Goal: Transaction & Acquisition: Purchase product/service

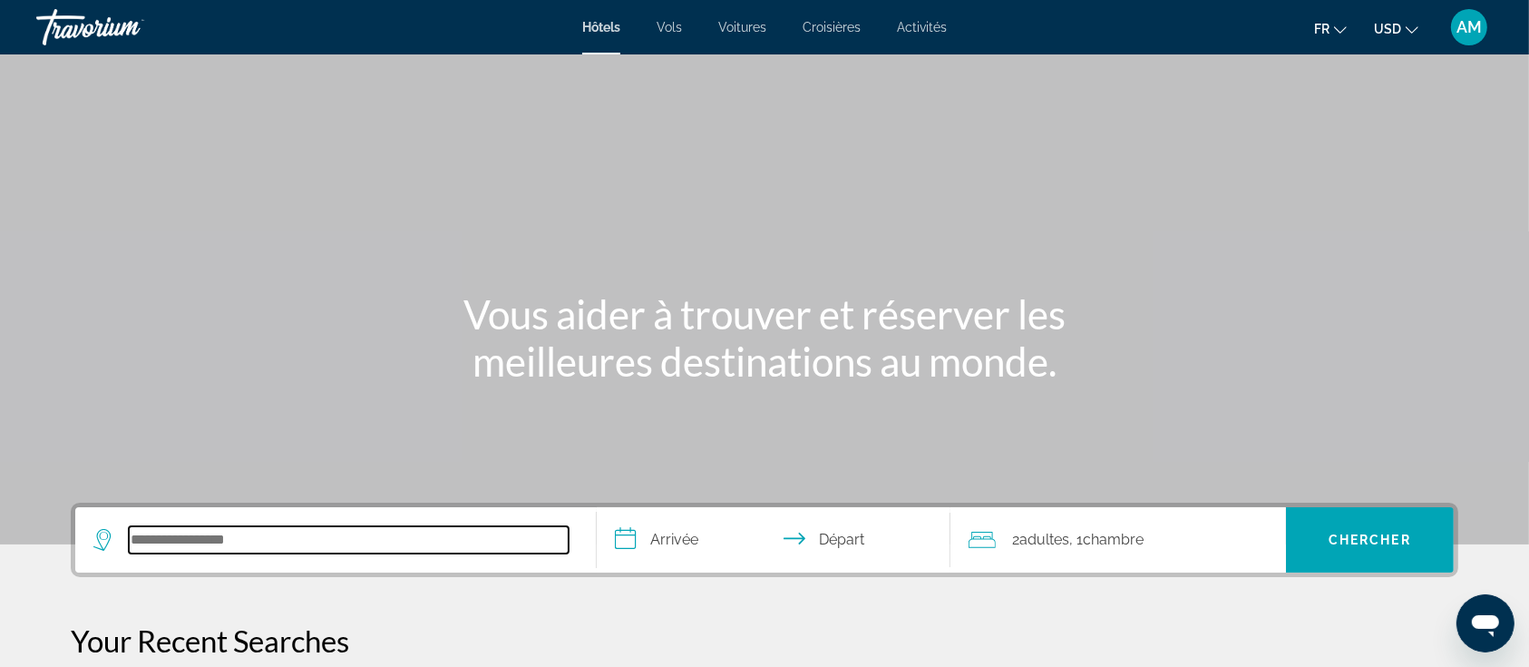
click at [375, 548] on input "Search hotel destination" at bounding box center [349, 539] width 440 height 27
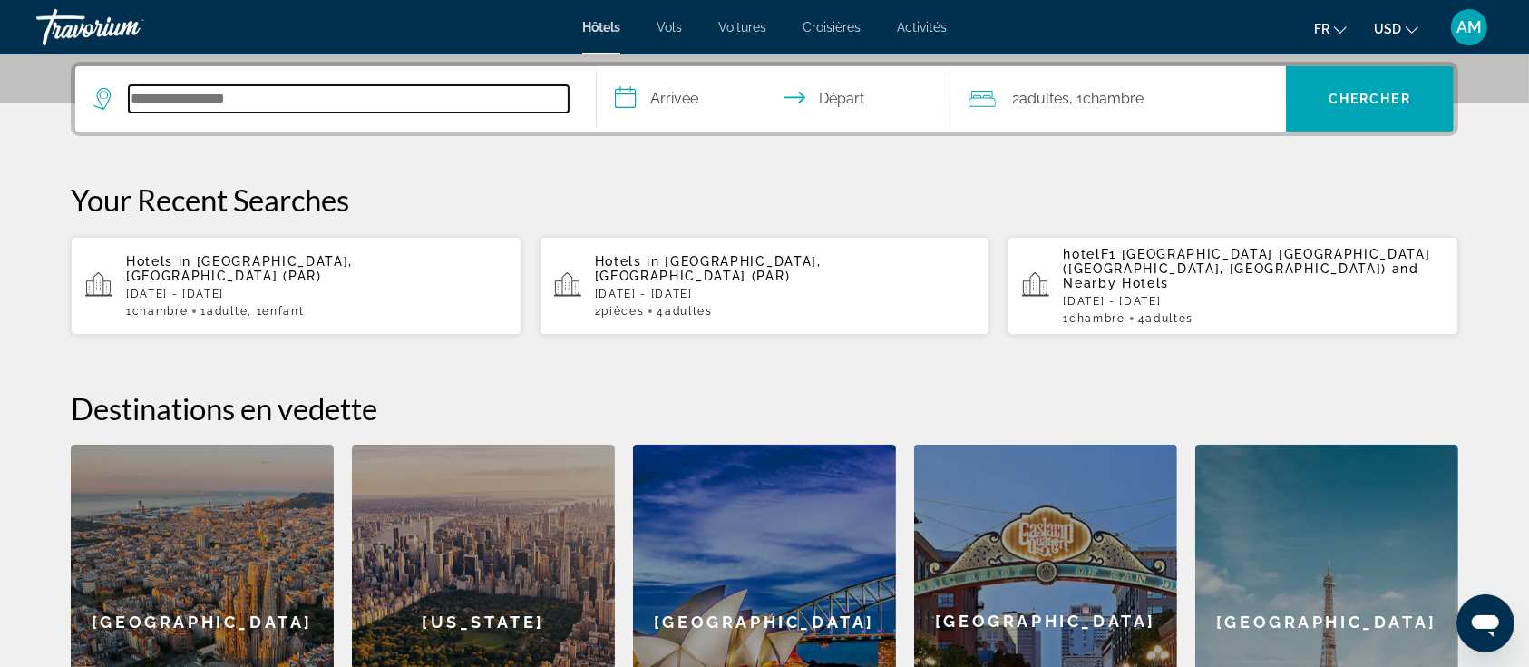
scroll to position [443, 0]
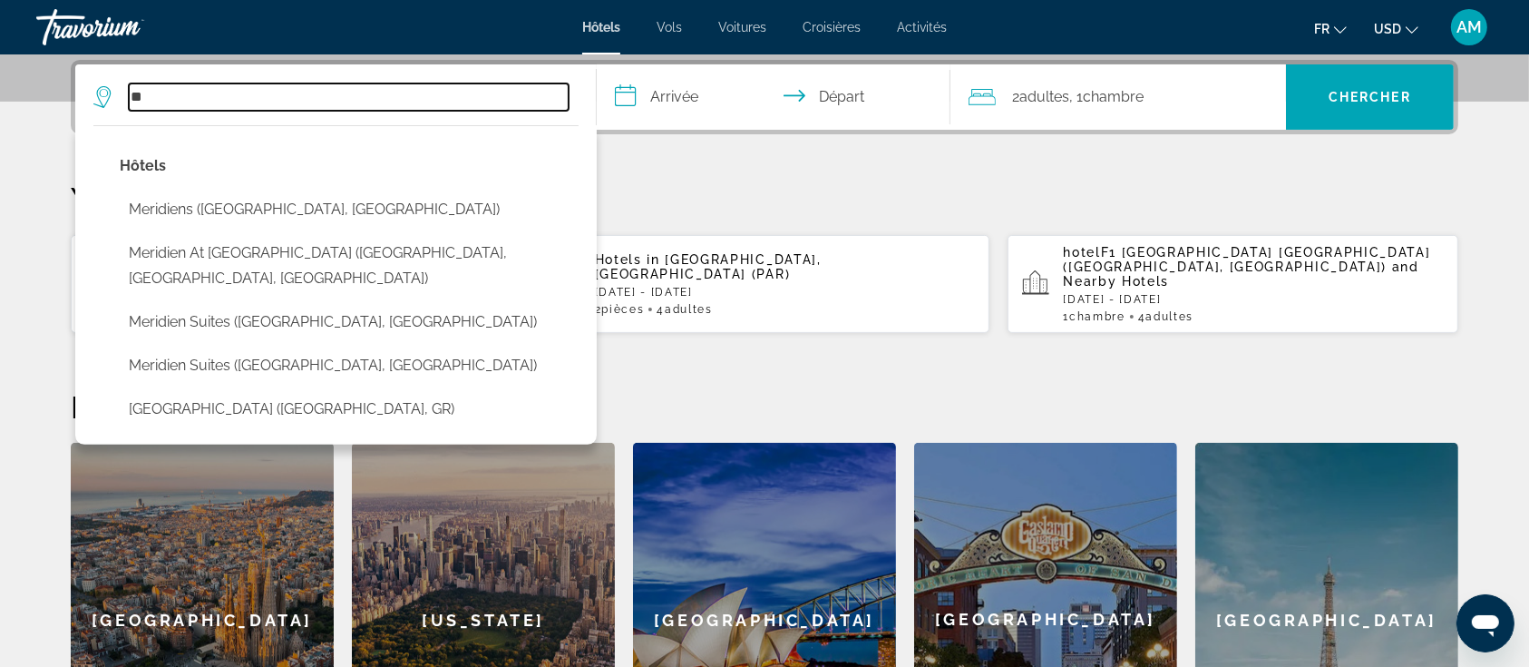
type input "*"
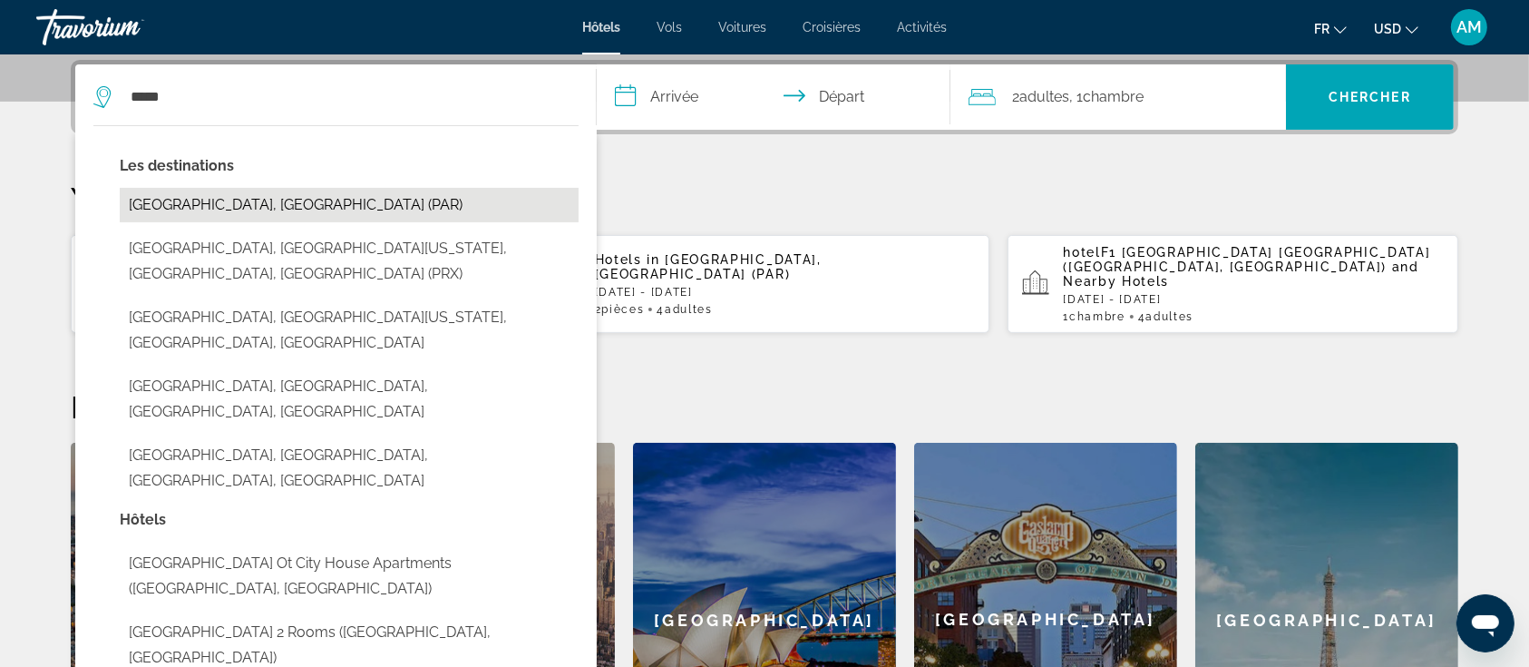
click at [210, 205] on button "[GEOGRAPHIC_DATA], [GEOGRAPHIC_DATA] (PAR)" at bounding box center [349, 205] width 459 height 34
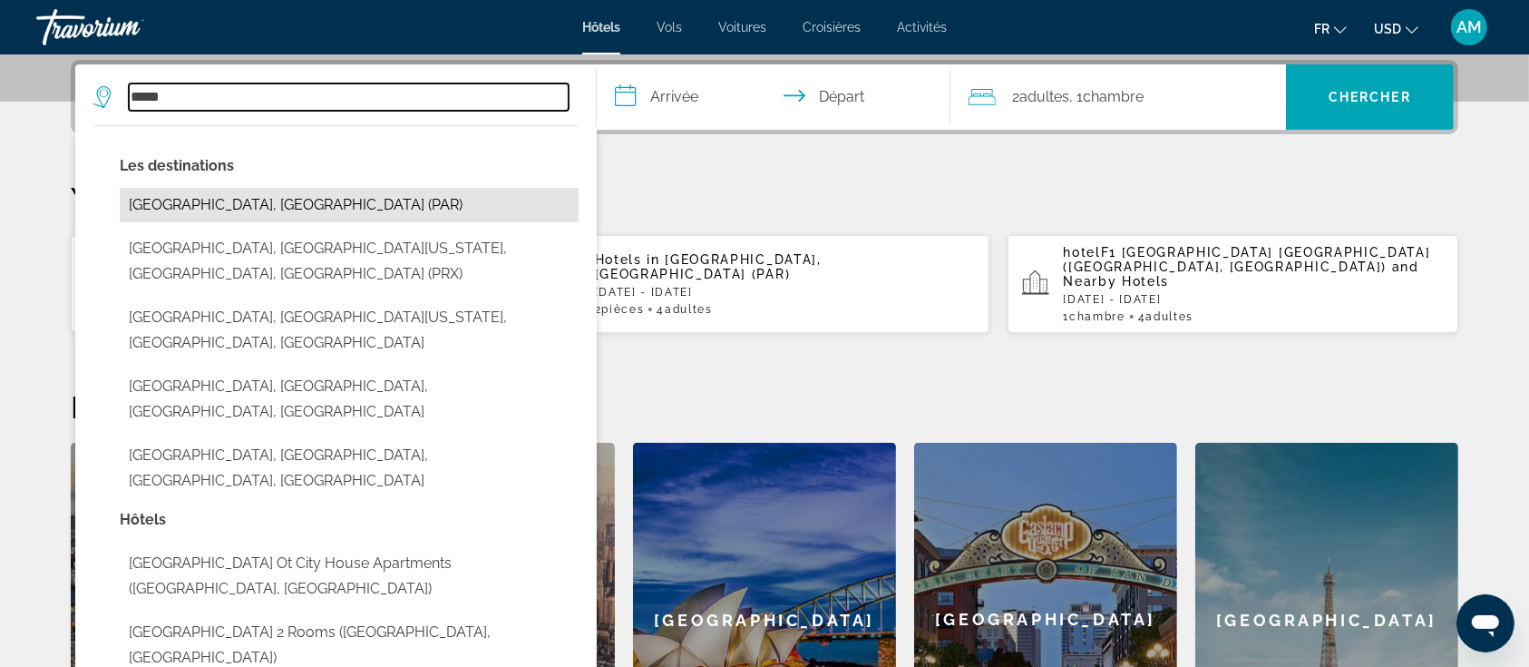
type input "**********"
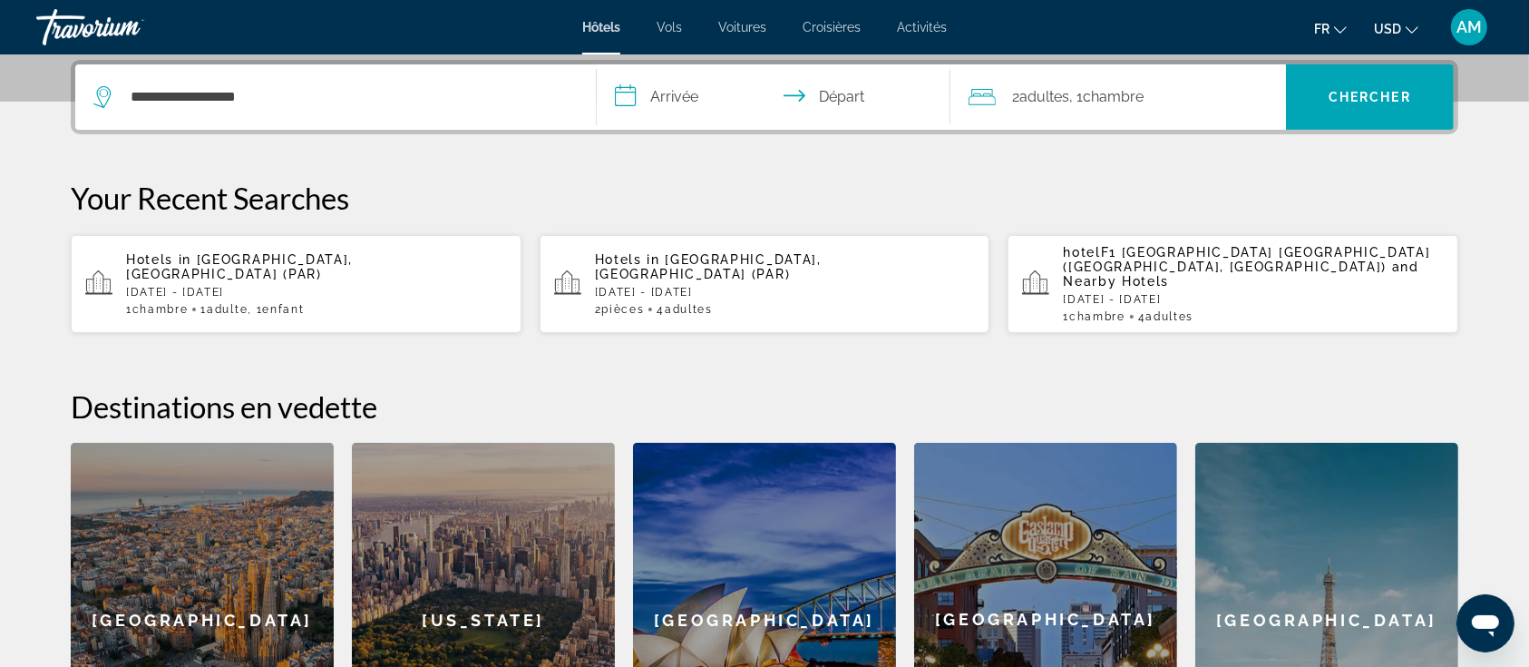
click at [660, 103] on input "**********" at bounding box center [777, 99] width 361 height 71
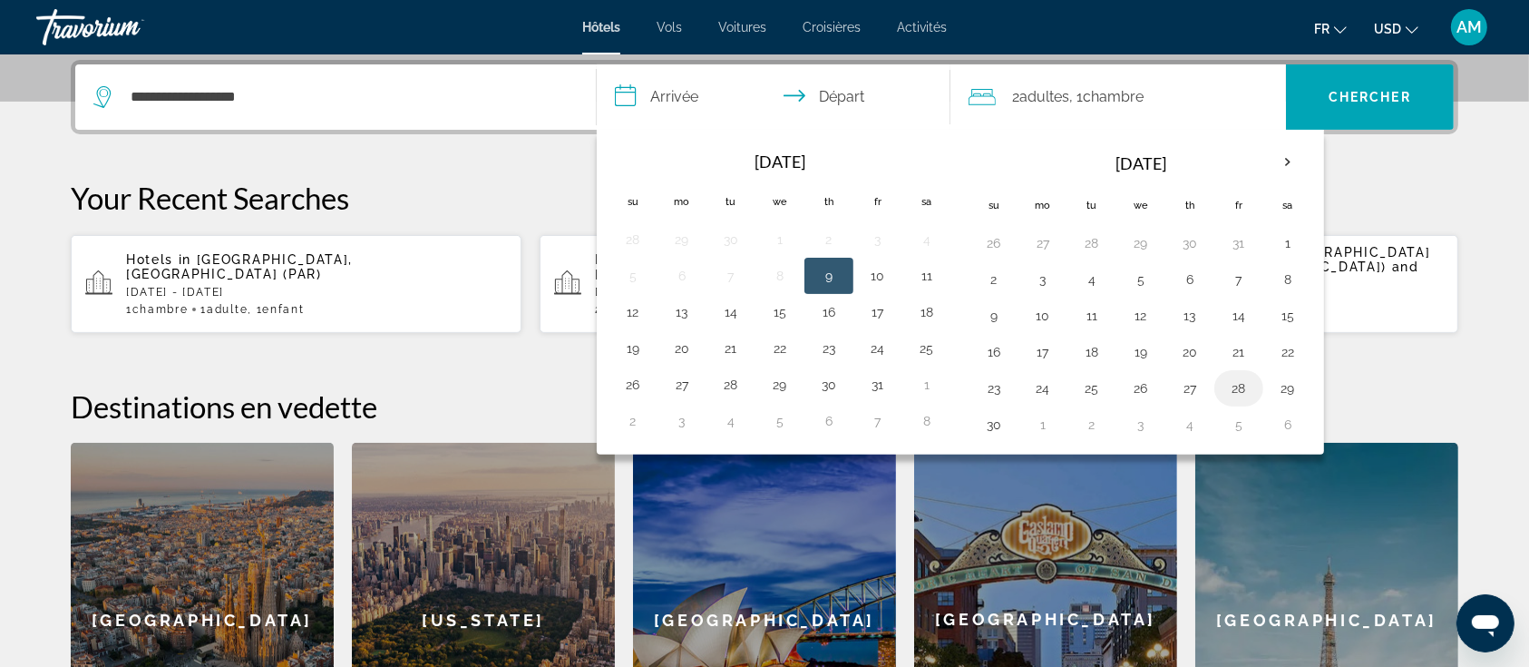
click at [1239, 386] on button "28" at bounding box center [1239, 388] width 29 height 25
click at [998, 425] on button "30" at bounding box center [994, 424] width 29 height 25
type input "**********"
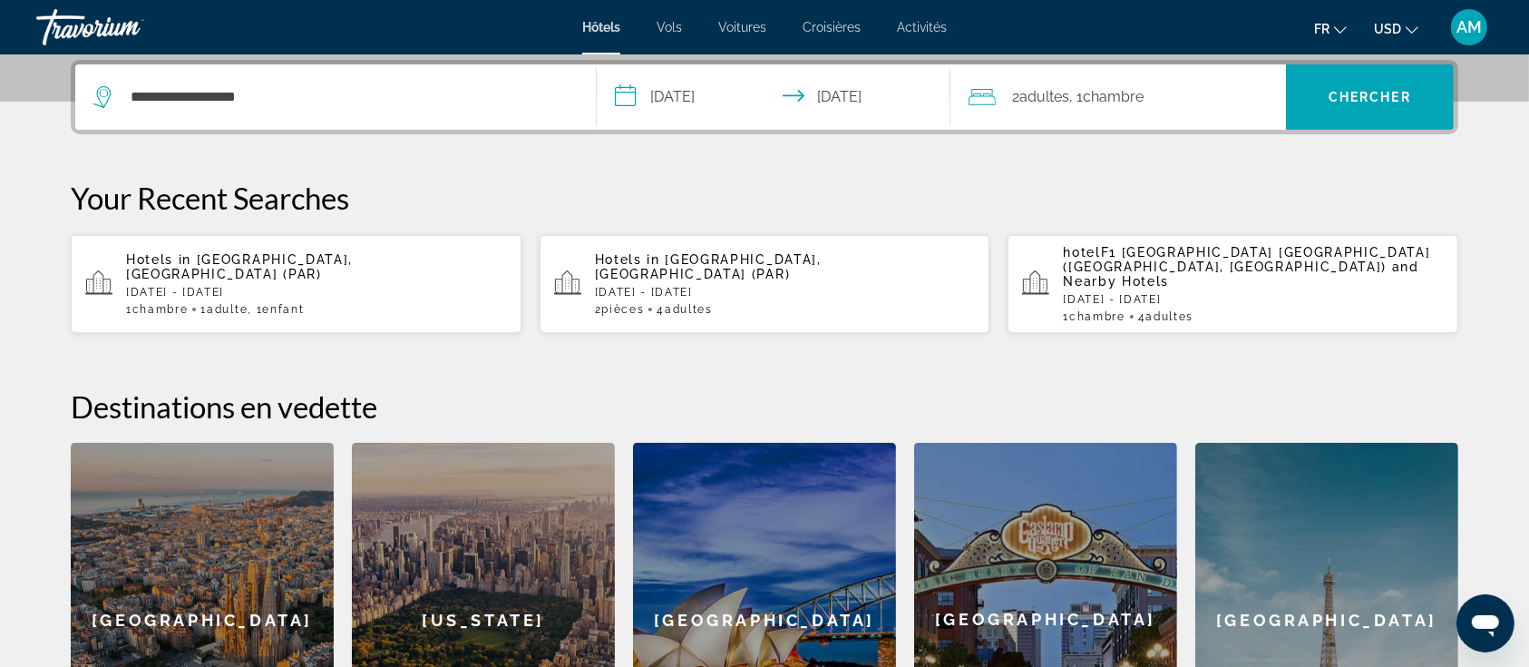
click at [1138, 103] on span "Chambre" at bounding box center [1113, 96] width 61 height 17
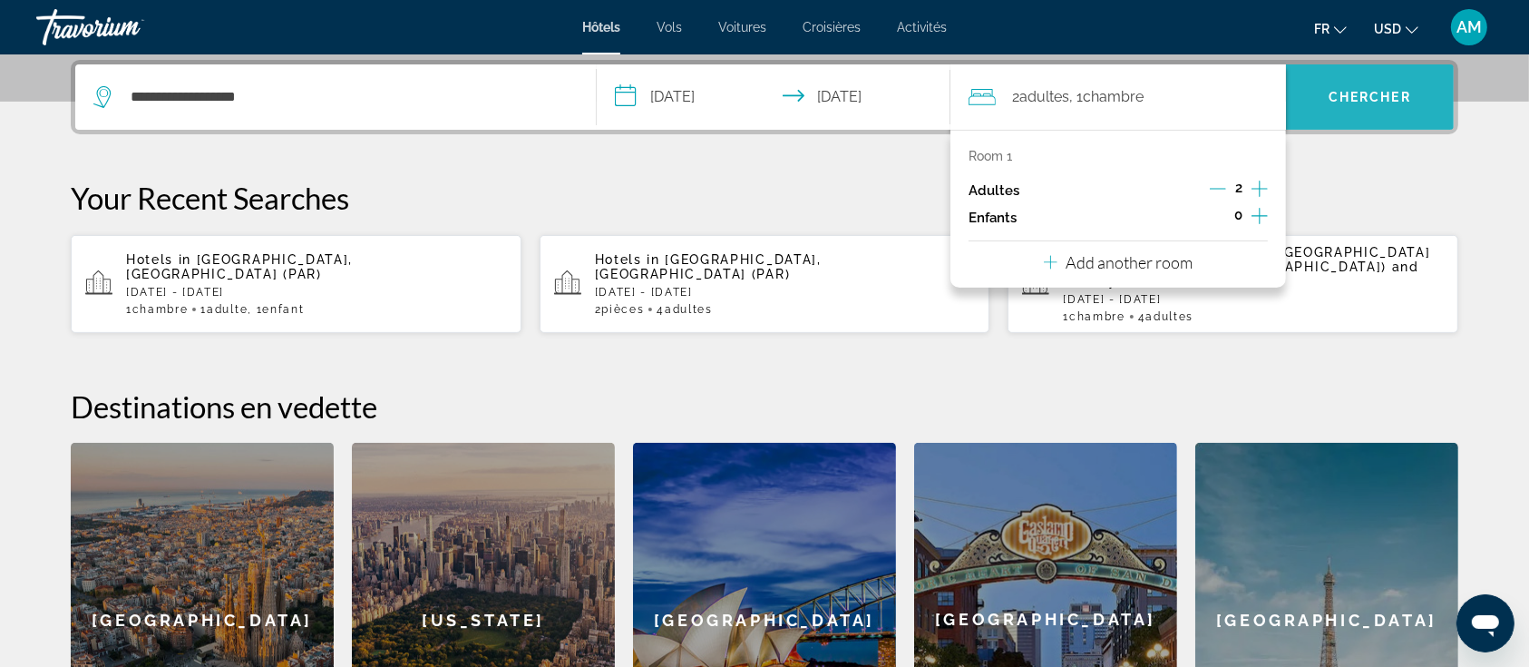
click at [1323, 101] on span "Search" at bounding box center [1370, 97] width 168 height 44
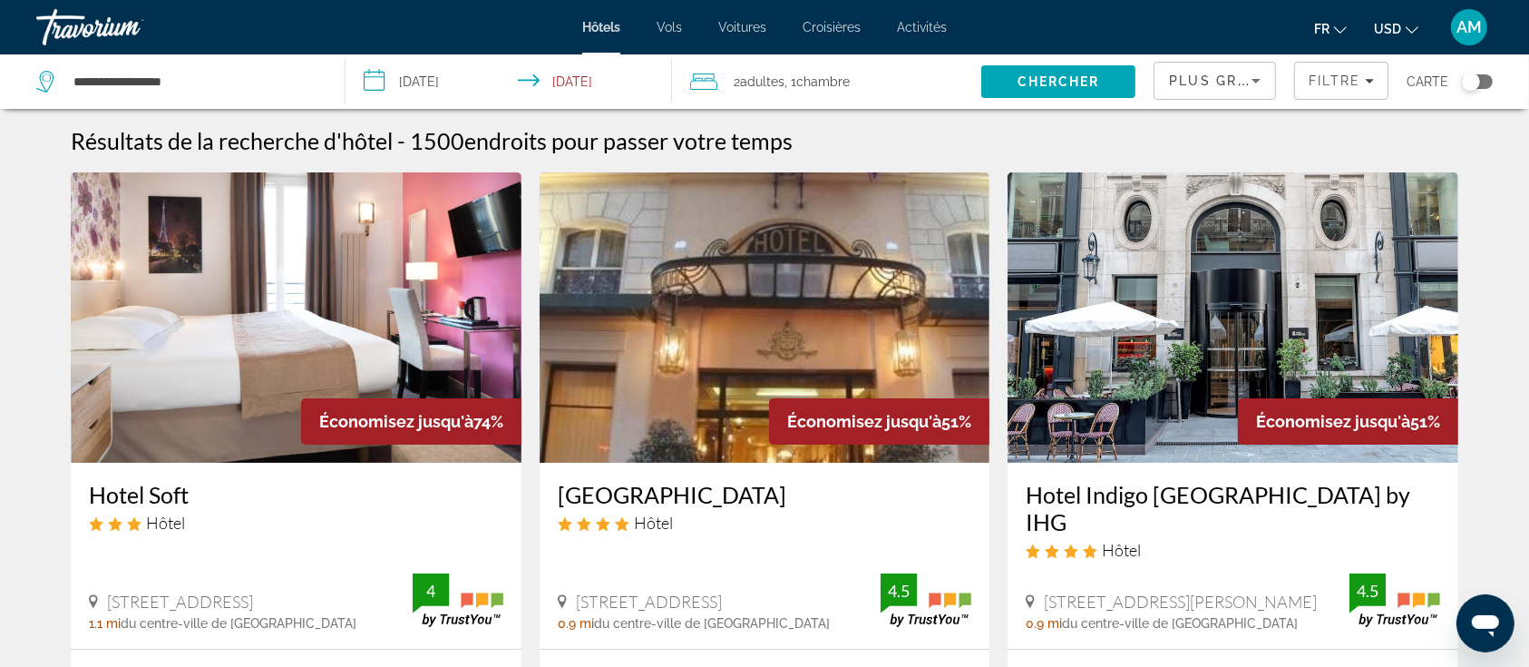
click at [1418, 21] on mat-icon "Change currency" at bounding box center [1412, 27] width 13 height 13
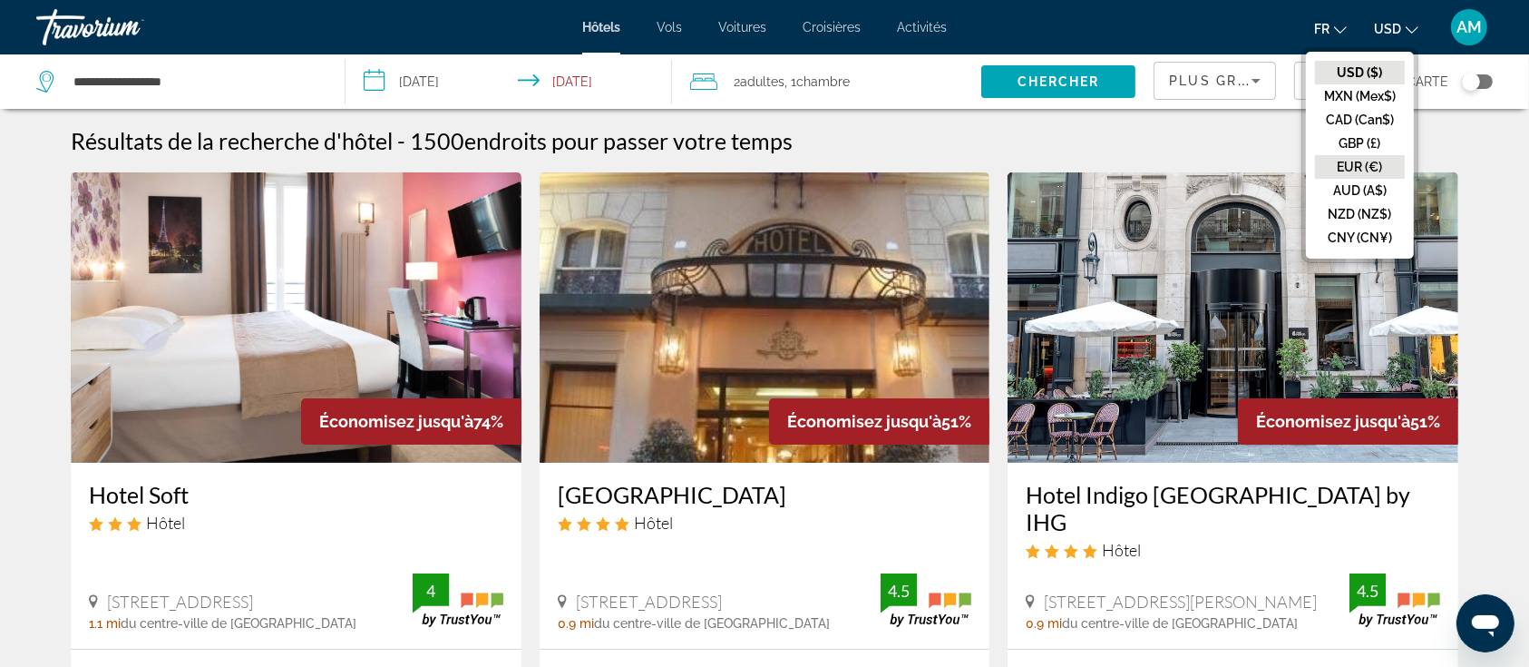
click at [1343, 159] on button "EUR (€)" at bounding box center [1360, 167] width 90 height 24
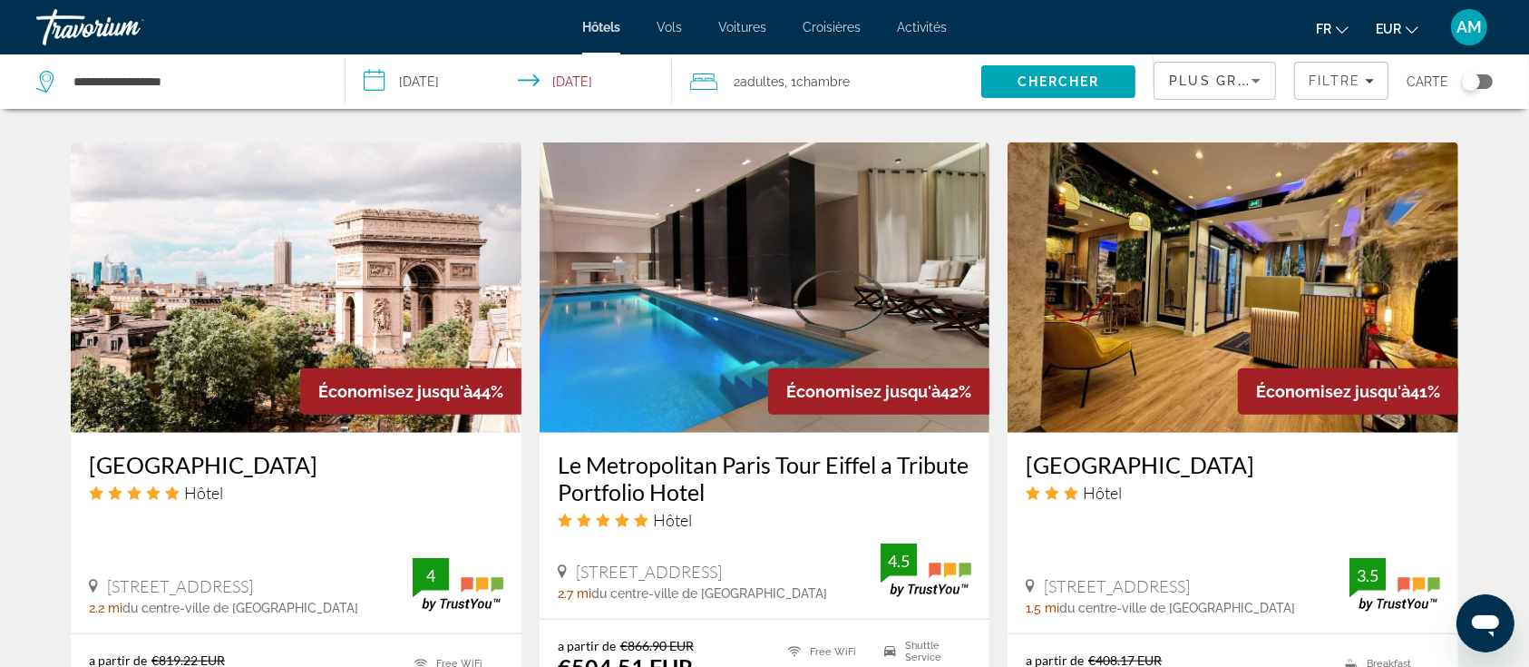
scroll to position [1572, 0]
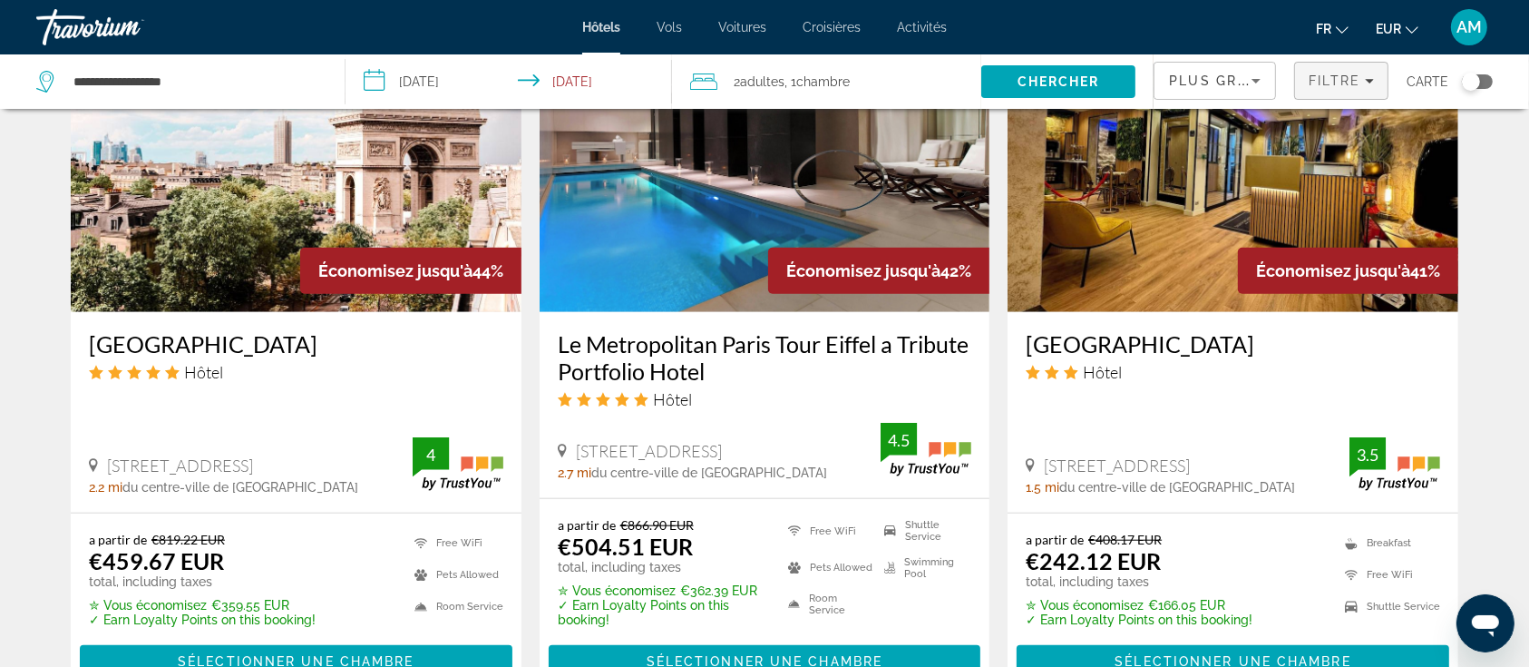
drag, startPoint x: 1344, startPoint y: 86, endPoint x: 1330, endPoint y: 100, distance: 19.9
click at [1345, 86] on span "Filtre" at bounding box center [1335, 80] width 52 height 15
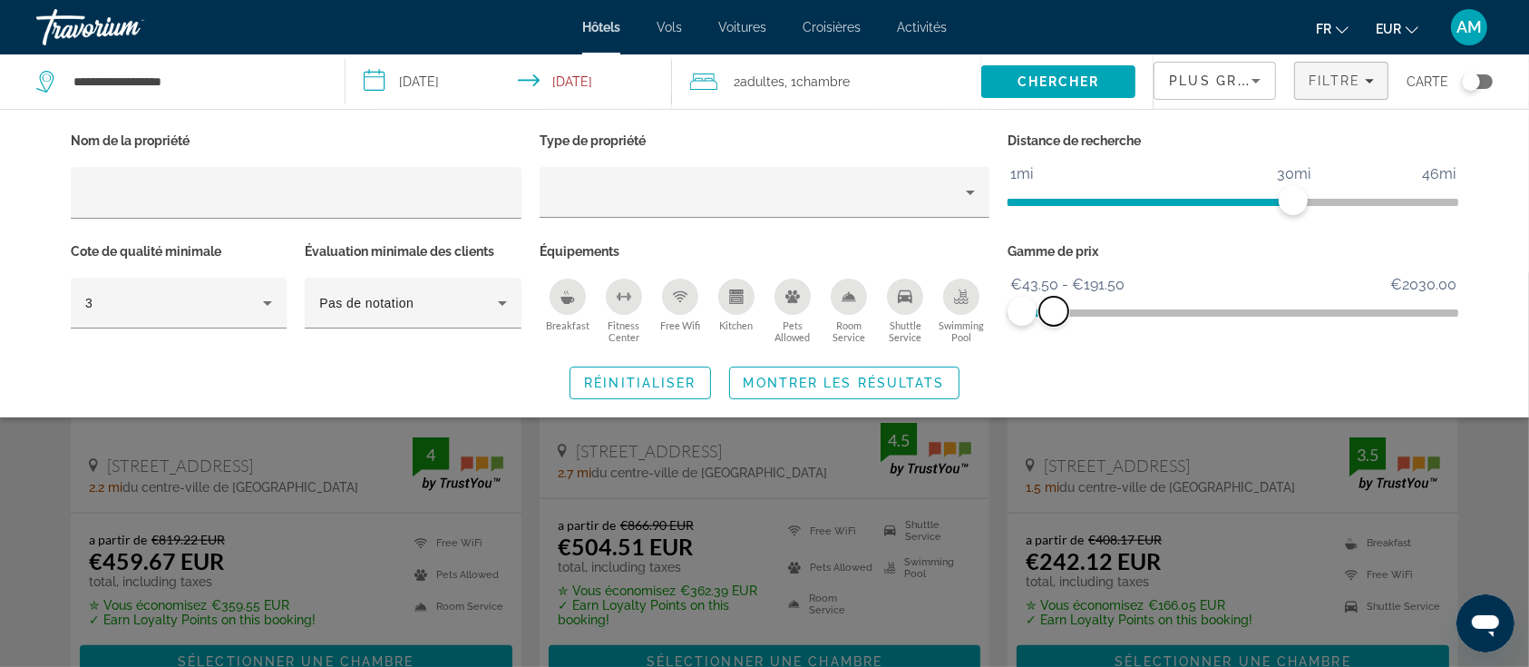
drag, startPoint x: 1442, startPoint y: 310, endPoint x: 1054, endPoint y: 317, distance: 388.3
click at [1054, 317] on span "ngx-slider-max" at bounding box center [1054, 311] width 29 height 29
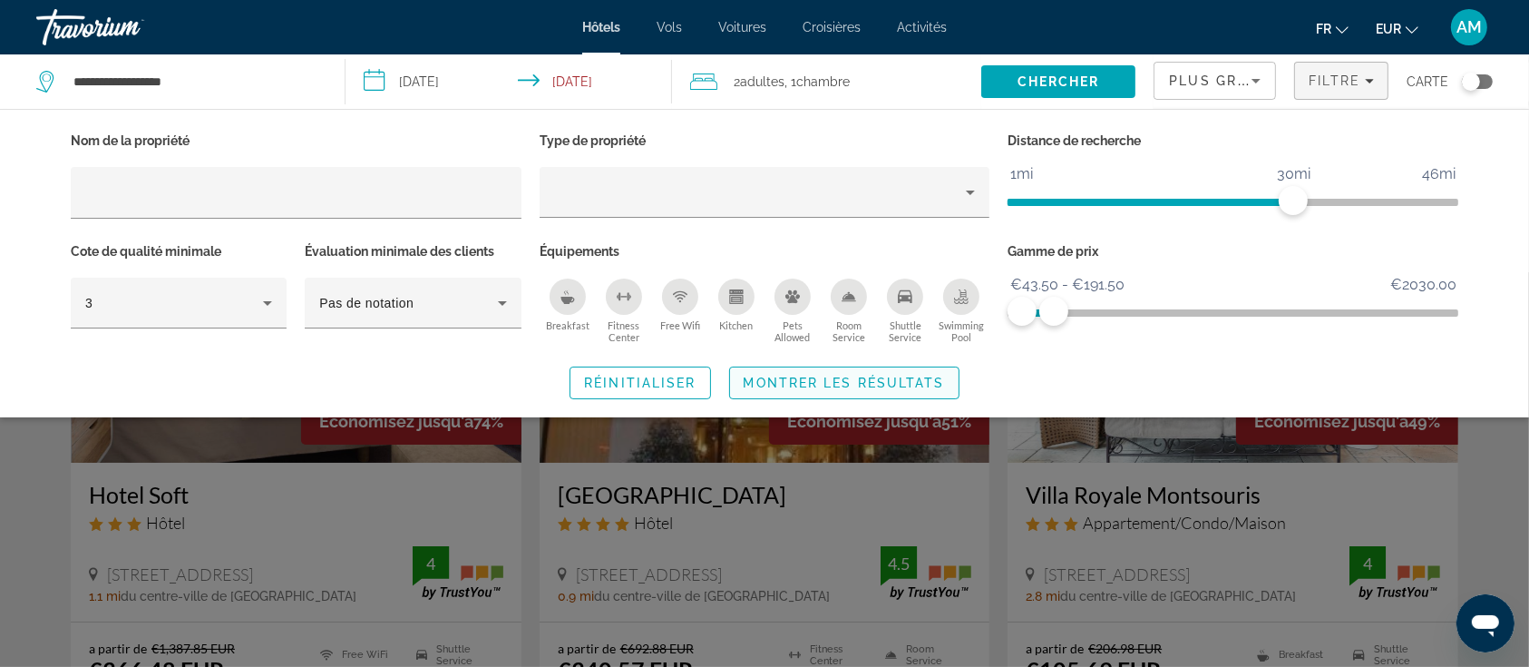
click at [893, 376] on span "Montrer les résultats" at bounding box center [844, 383] width 201 height 15
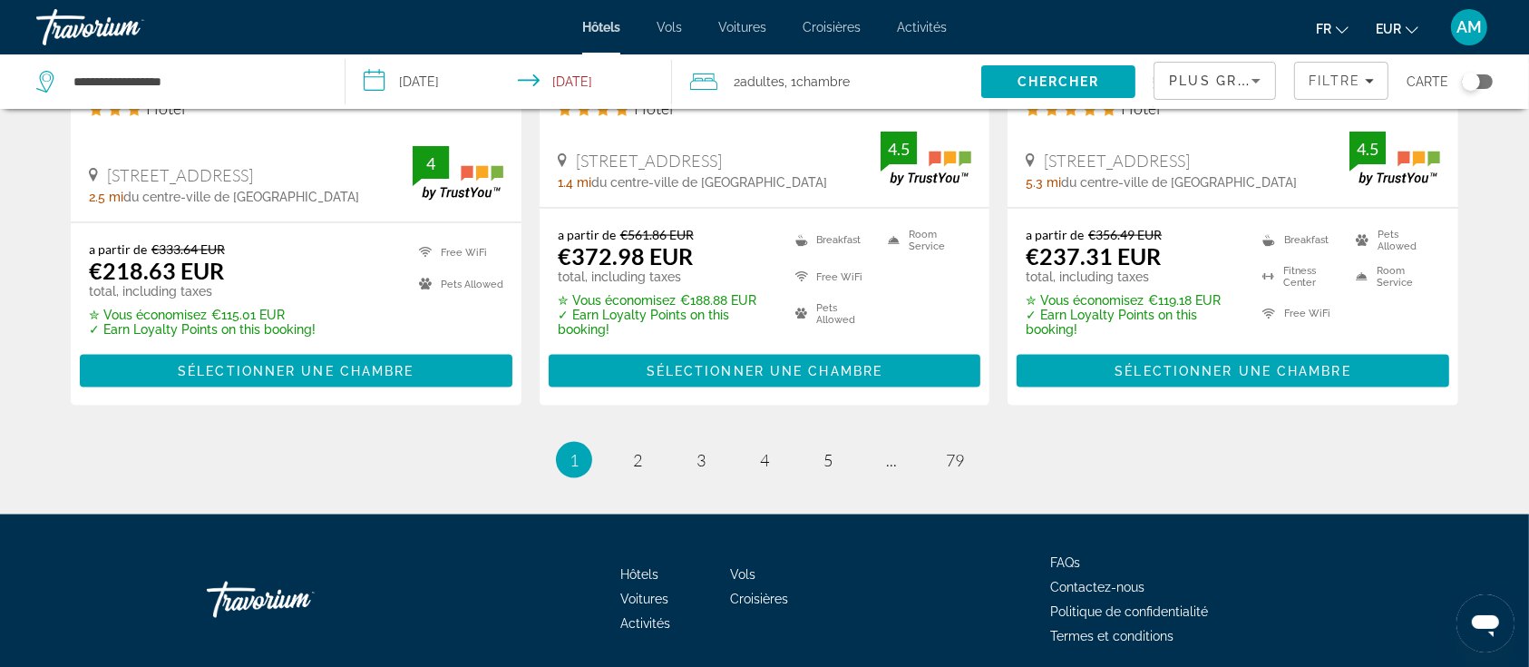
scroll to position [2535, 0]
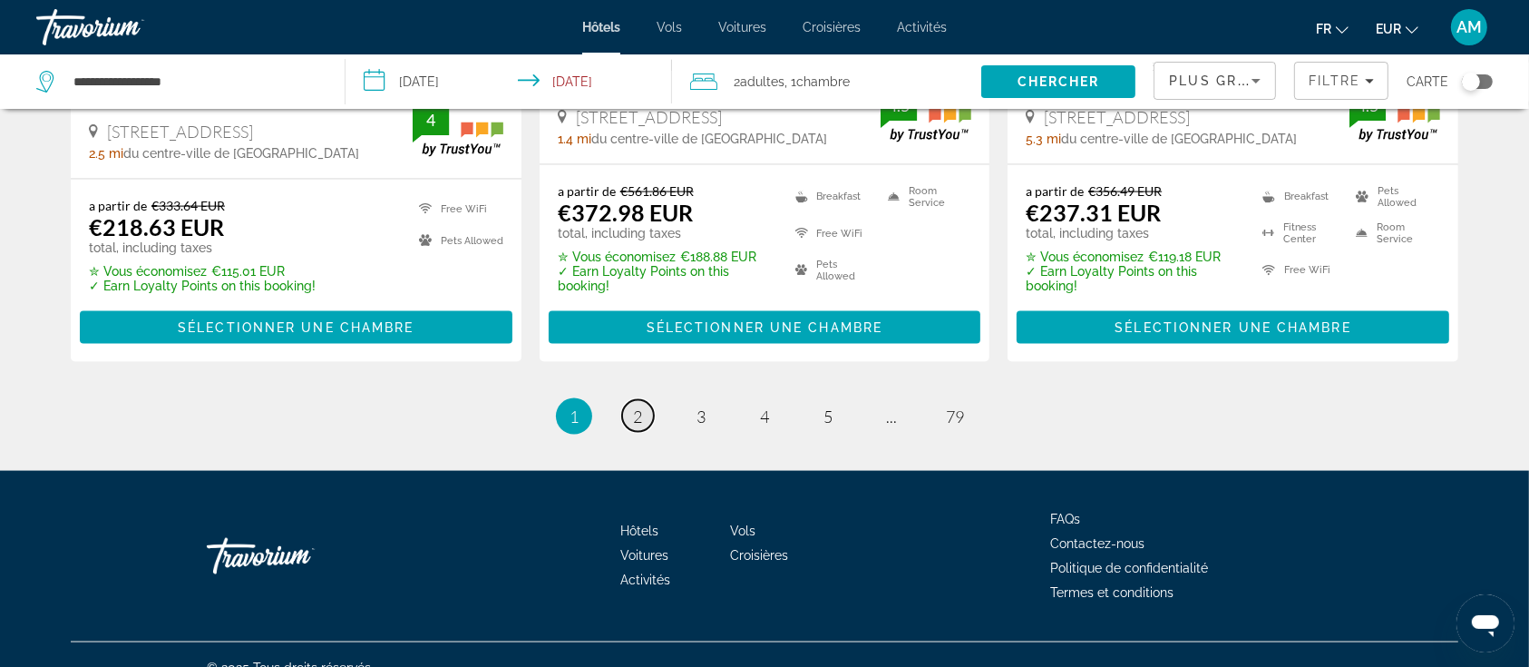
click at [642, 400] on link "page 2" at bounding box center [638, 416] width 32 height 32
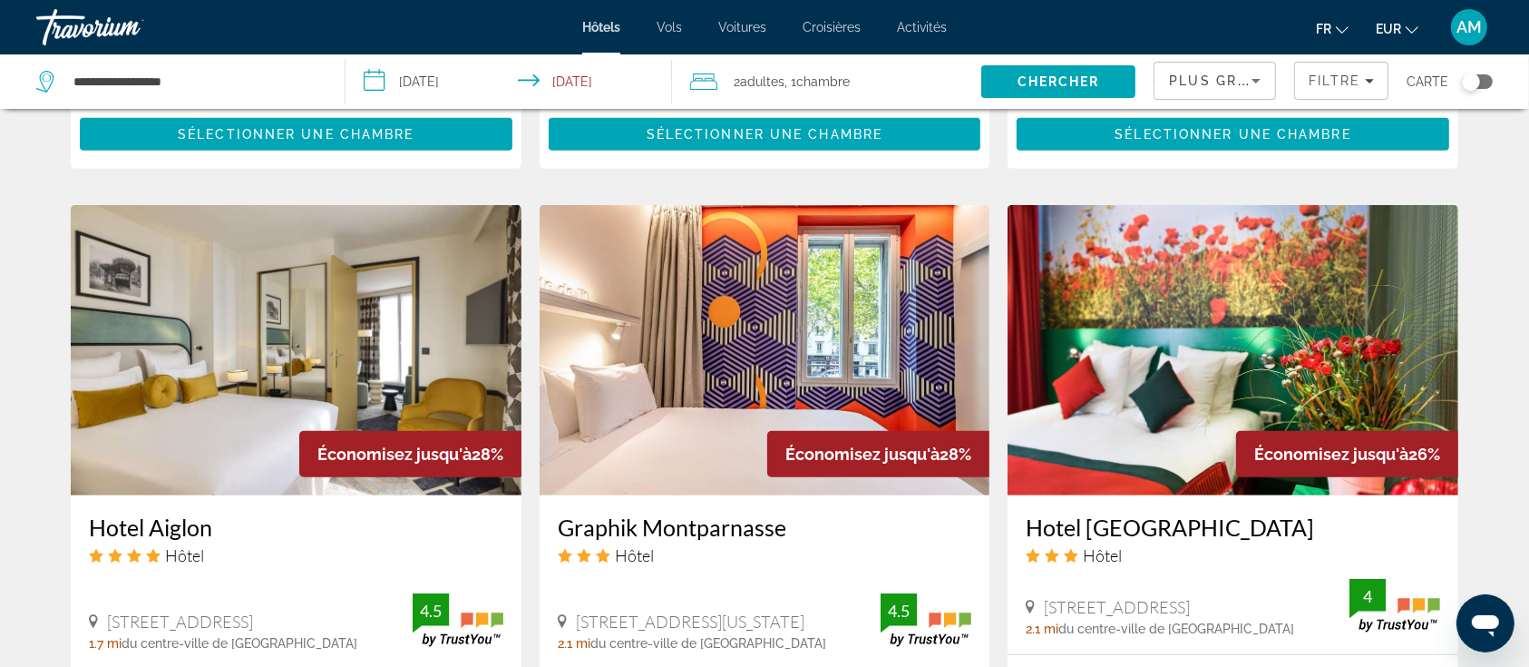
scroll to position [1451, 0]
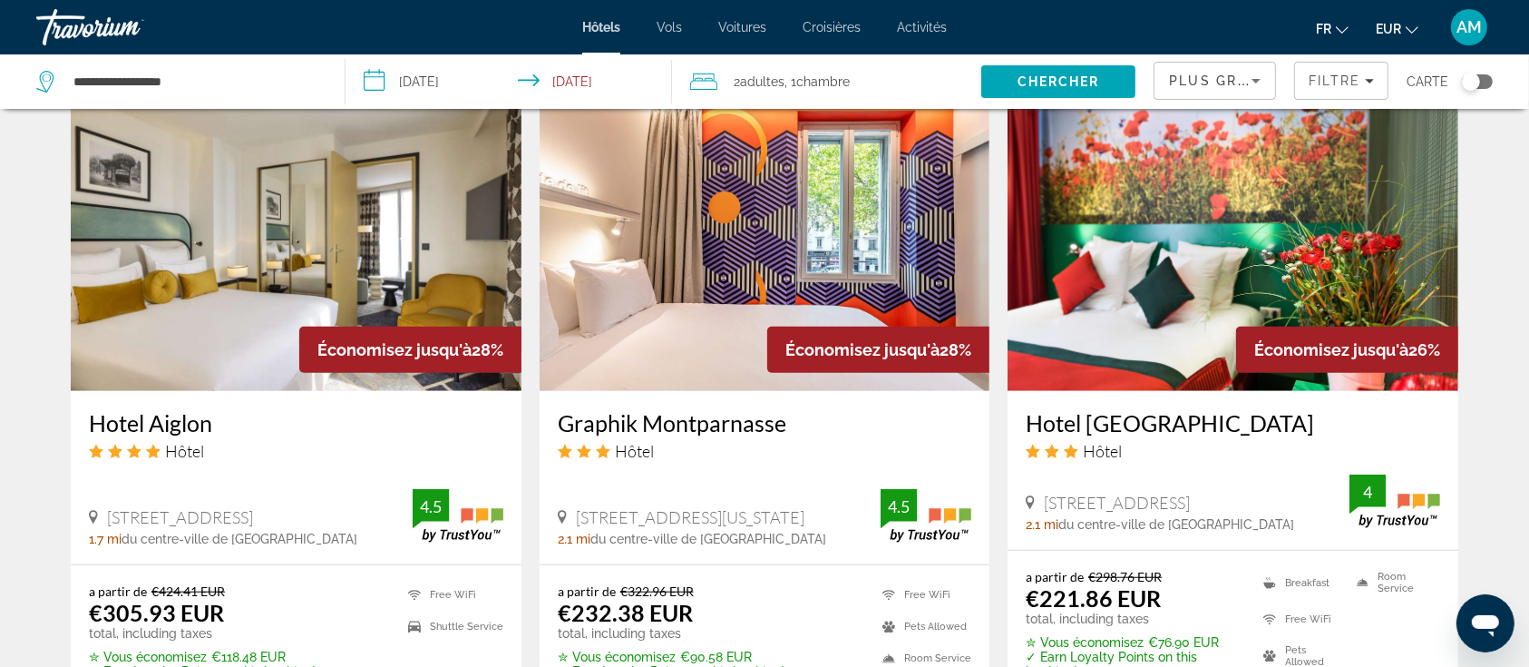
click at [1261, 78] on icon "Sort by" at bounding box center [1257, 81] width 22 height 22
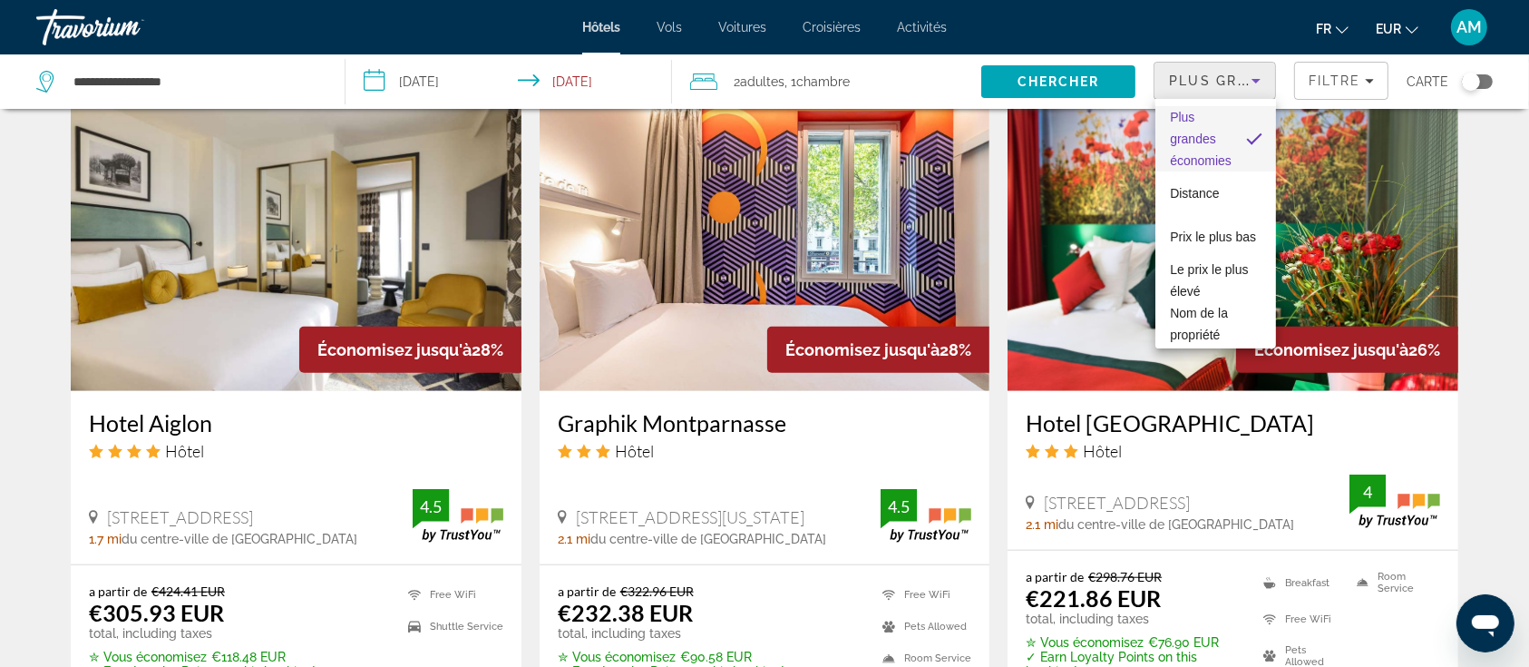
click at [1321, 78] on div at bounding box center [764, 333] width 1529 height 667
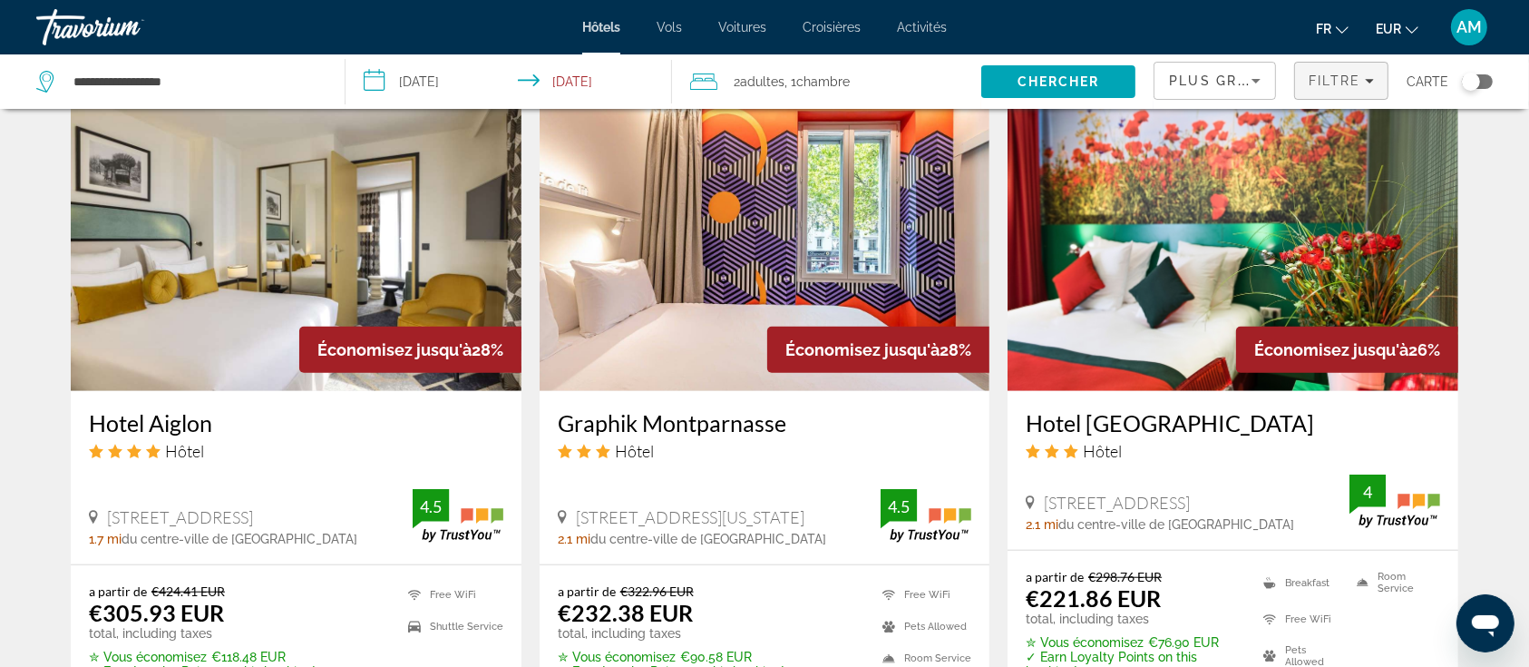
click at [1322, 81] on span "Filtre" at bounding box center [1335, 80] width 52 height 15
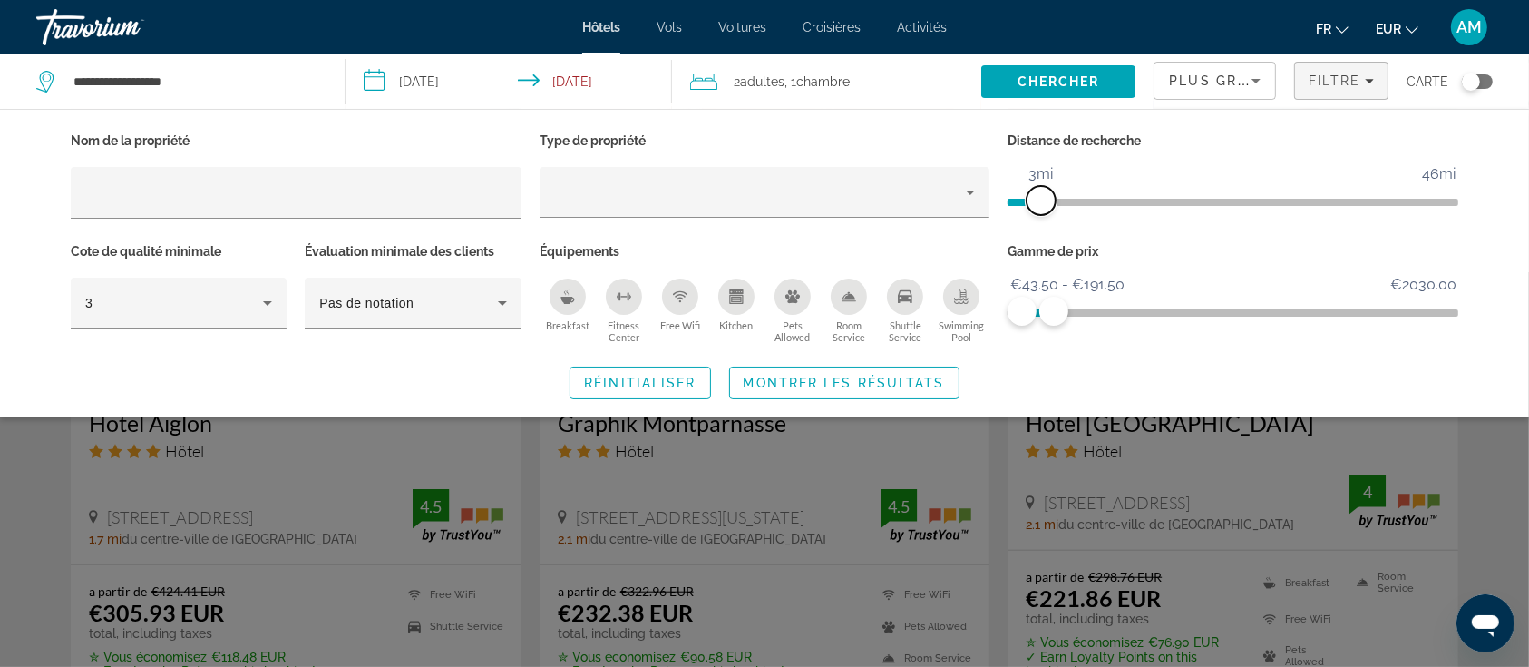
drag, startPoint x: 1292, startPoint y: 196, endPoint x: 1043, endPoint y: 201, distance: 248.6
click at [1043, 201] on span "ngx-slider" at bounding box center [1041, 200] width 29 height 29
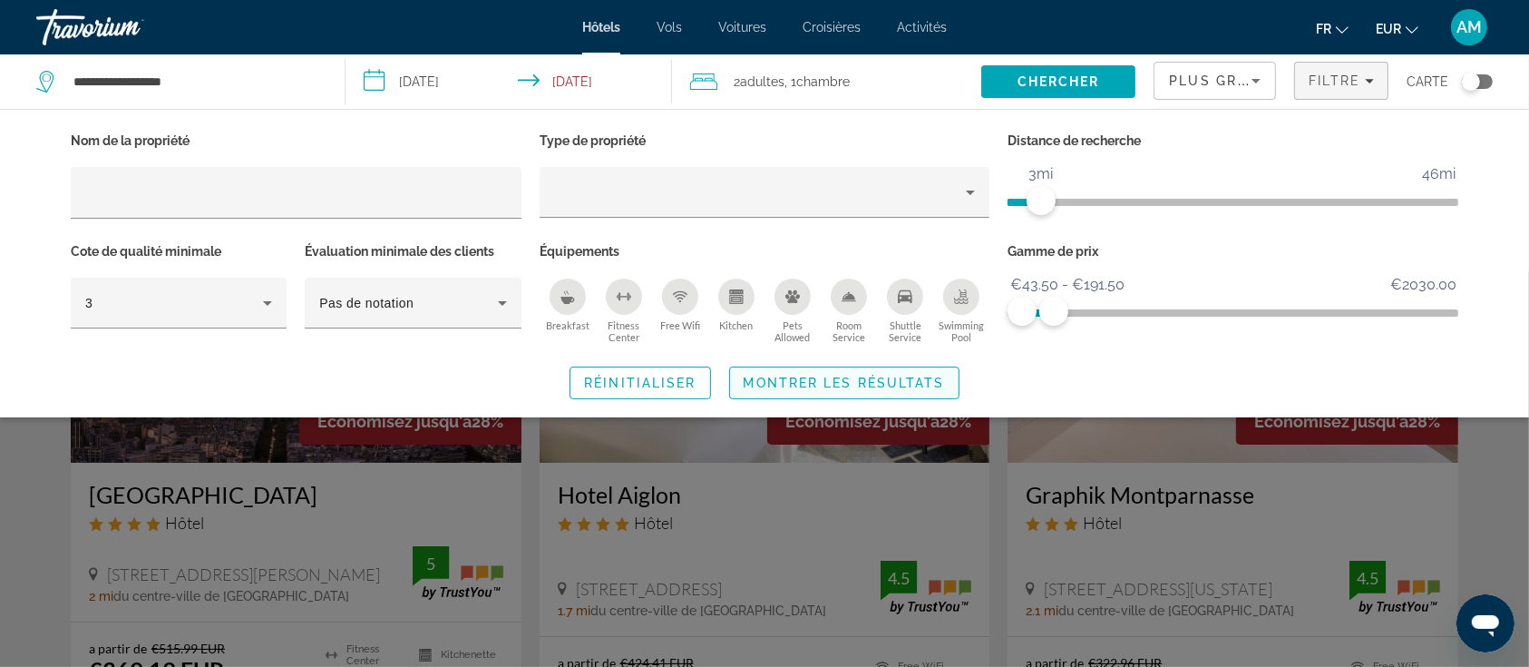
click at [863, 386] on span "Montrer les résultats" at bounding box center [844, 383] width 201 height 15
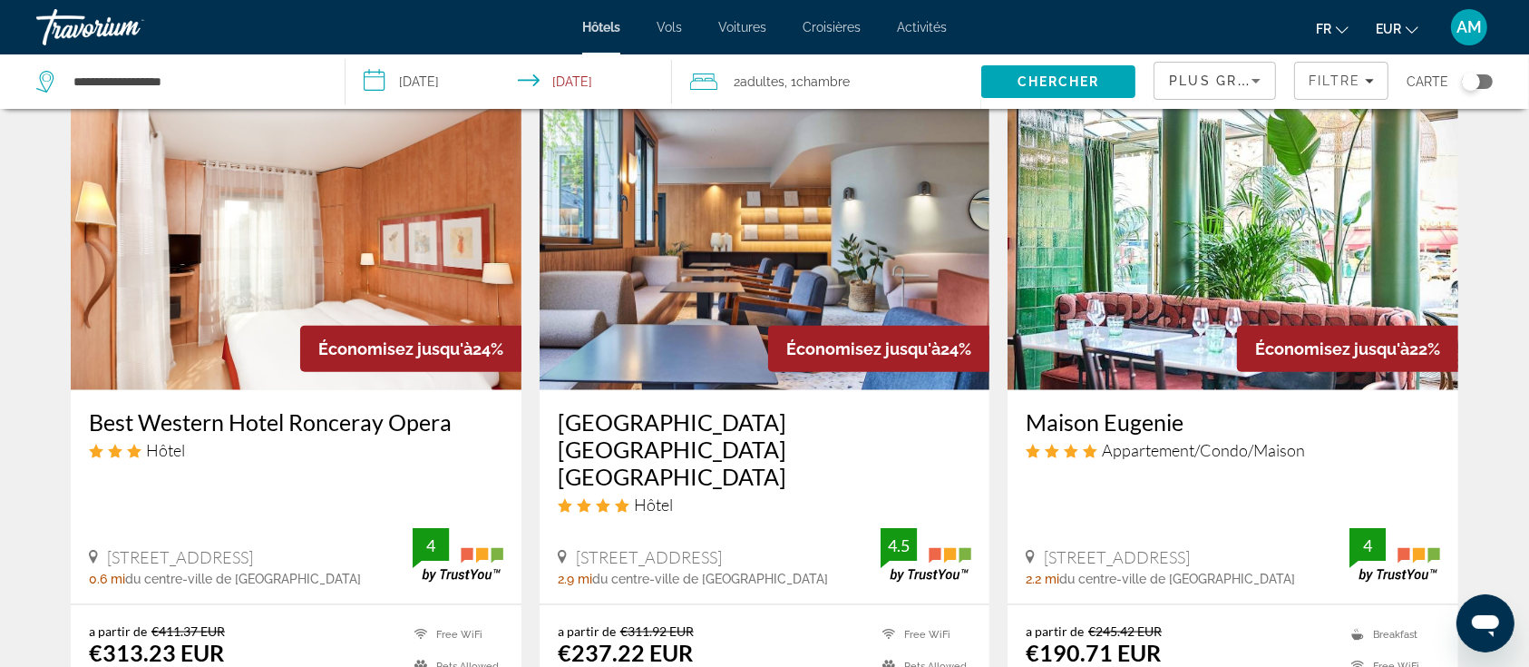
scroll to position [2547, 0]
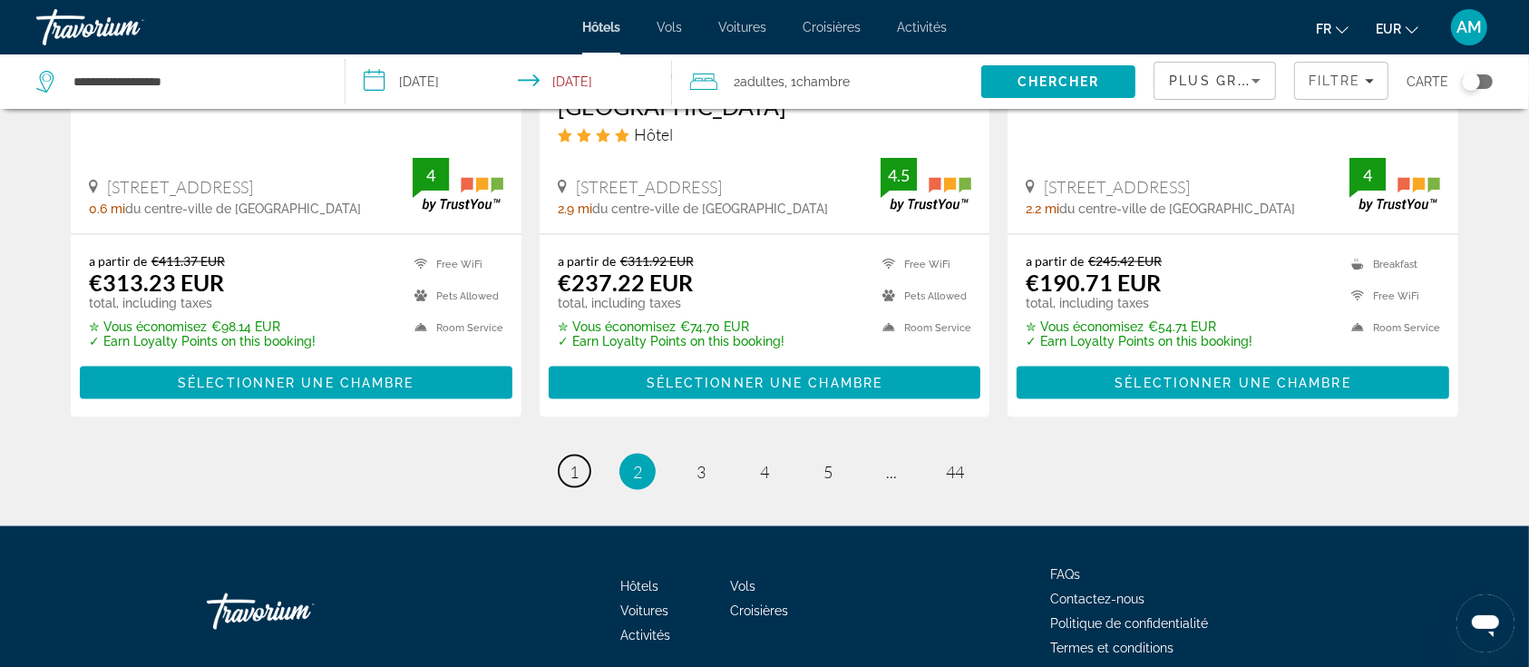
drag, startPoint x: 577, startPoint y: 386, endPoint x: 595, endPoint y: 386, distance: 18.1
click at [577, 462] on span "1" at bounding box center [574, 472] width 9 height 20
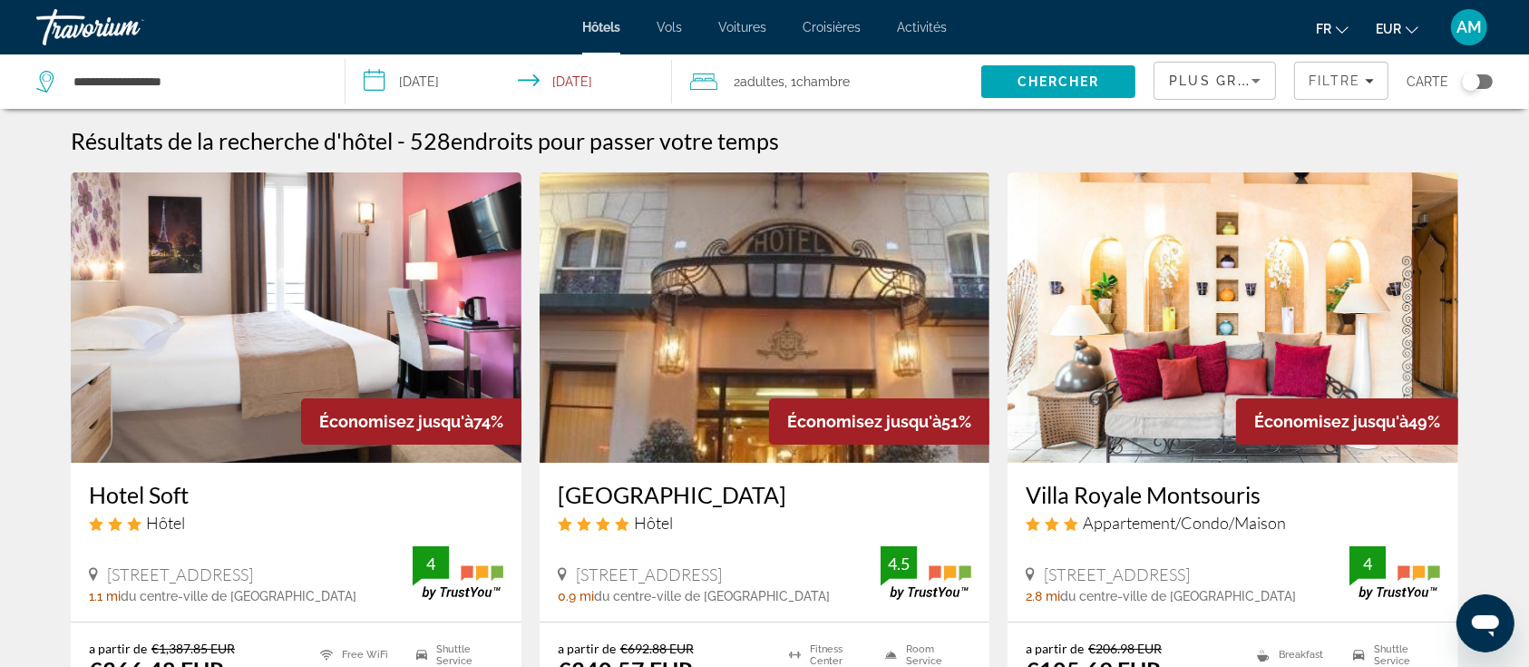
scroll to position [121, 0]
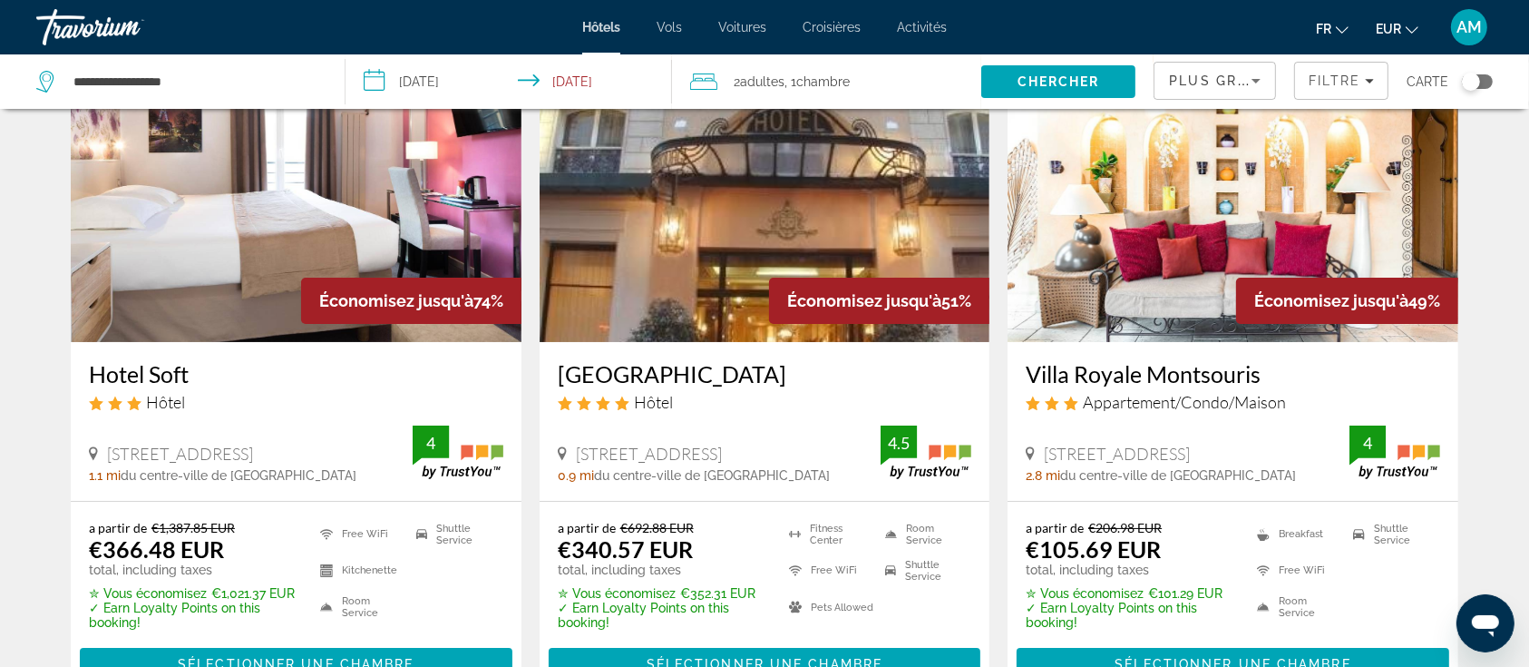
click at [329, 245] on img "Main content" at bounding box center [296, 197] width 451 height 290
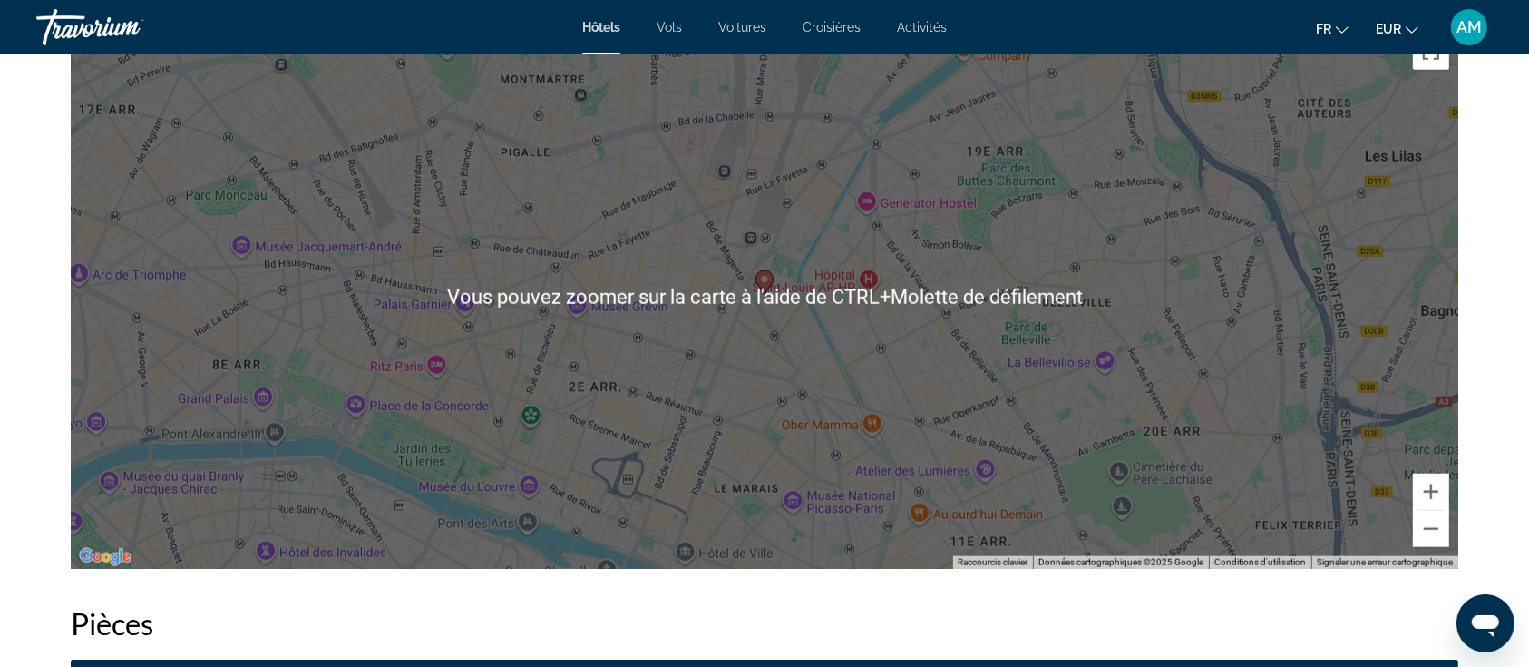
scroll to position [1814, 0]
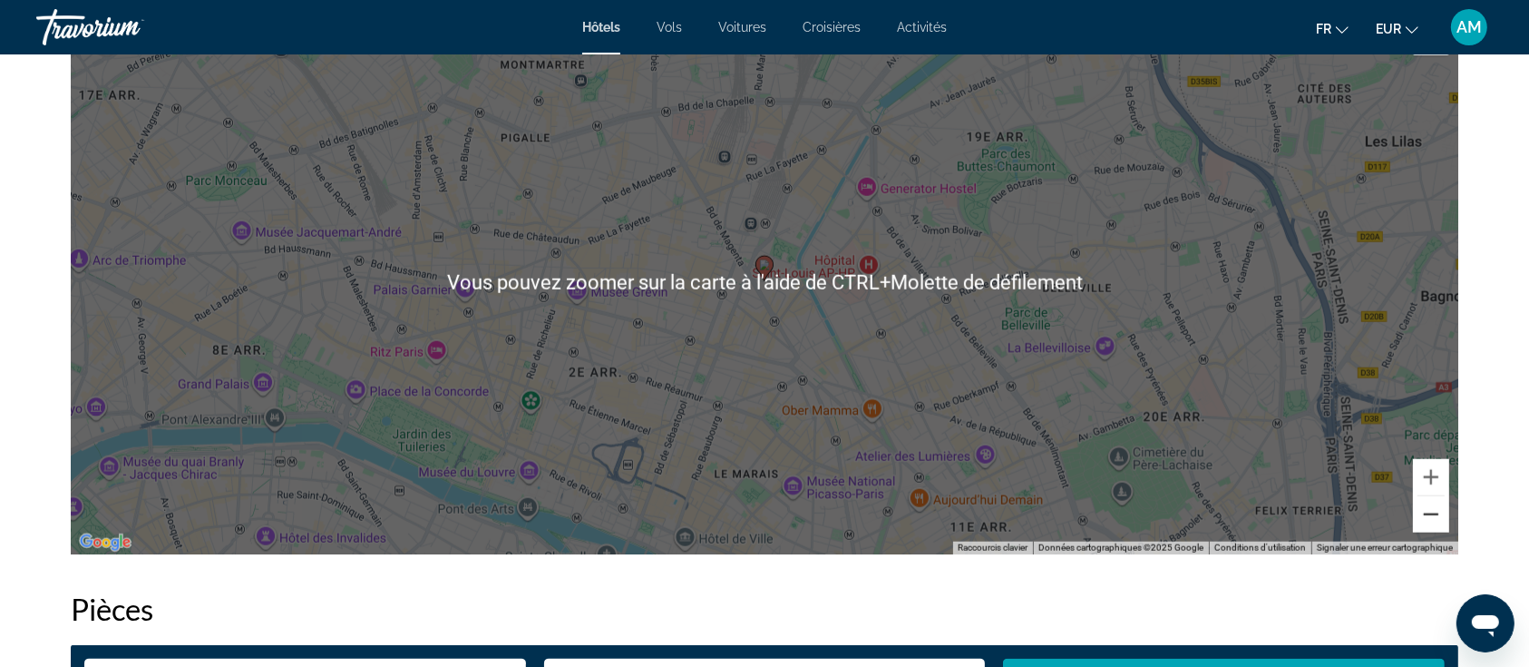
click at [1432, 522] on button "Zoom arrière" at bounding box center [1431, 514] width 36 height 36
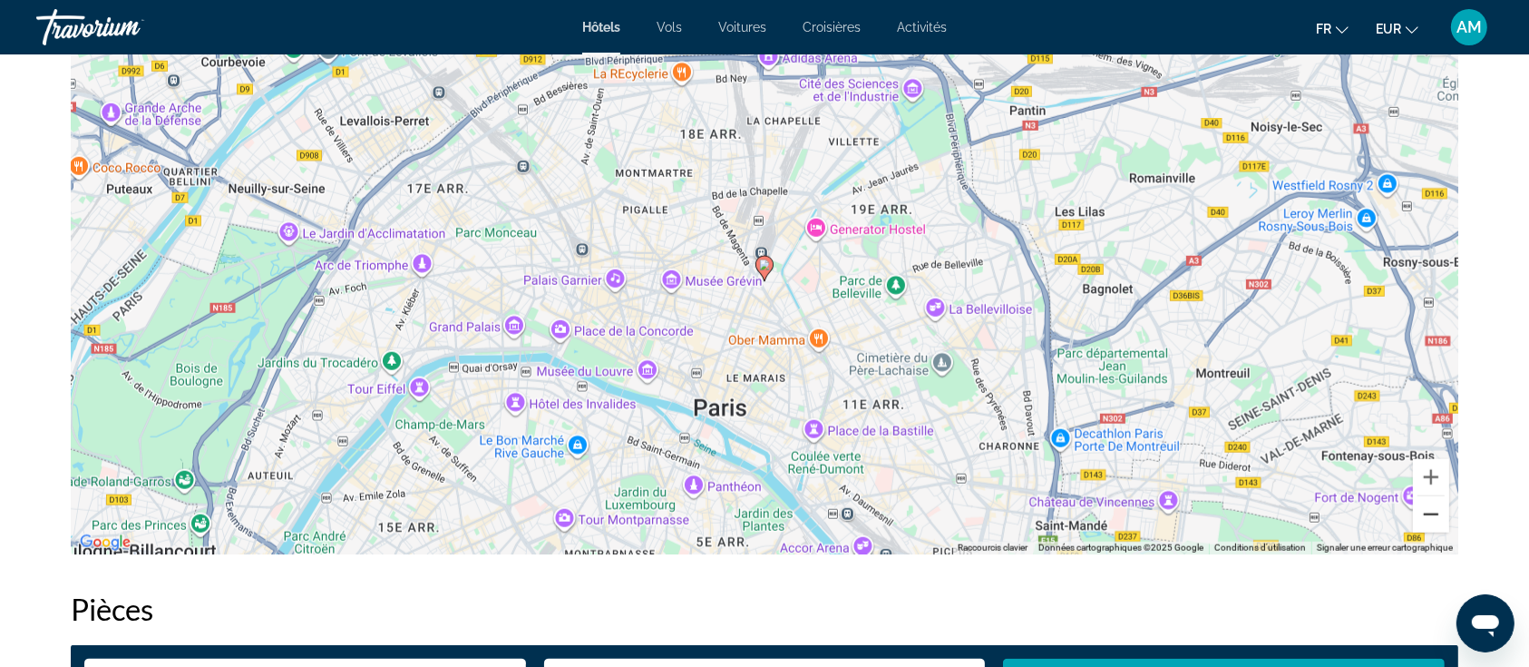
click at [1432, 522] on button "Zoom arrière" at bounding box center [1431, 514] width 36 height 36
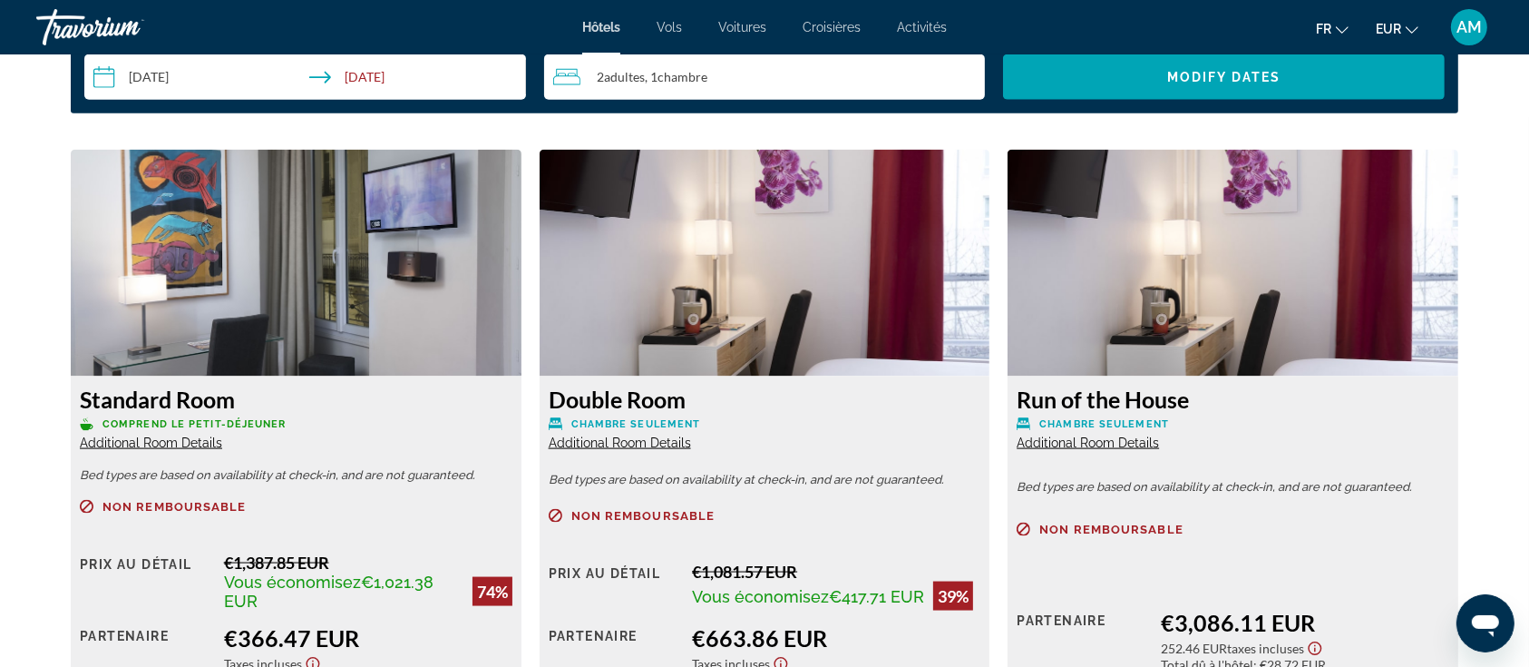
scroll to position [2540, 0]
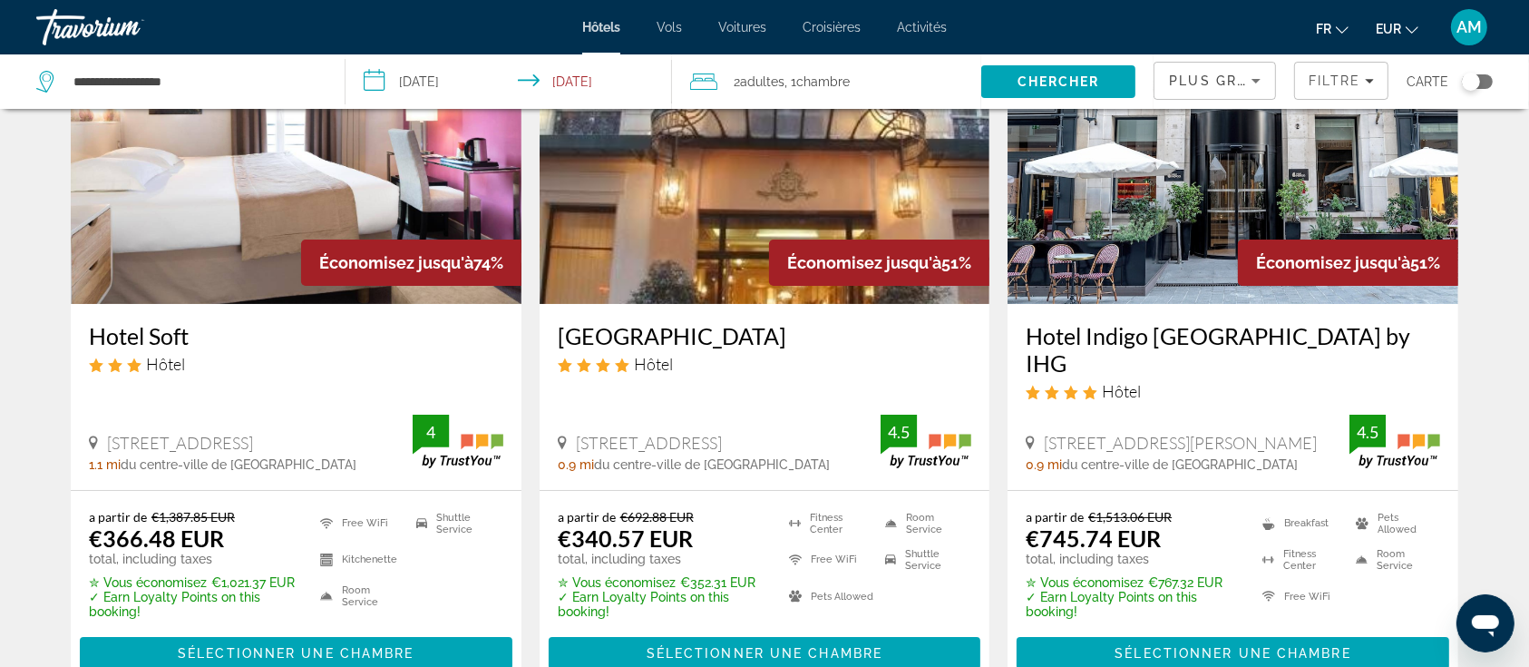
scroll to position [121, 0]
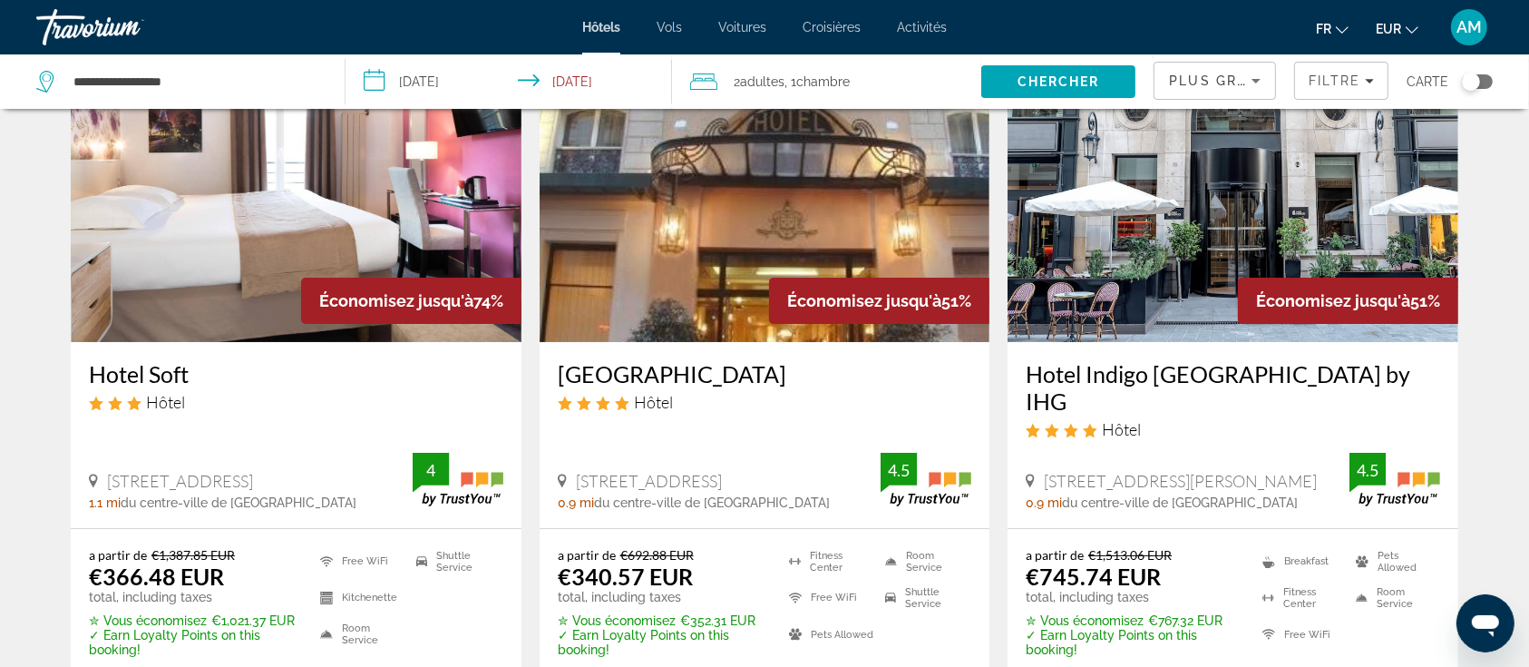
click at [715, 232] on img "Main content" at bounding box center [765, 197] width 451 height 290
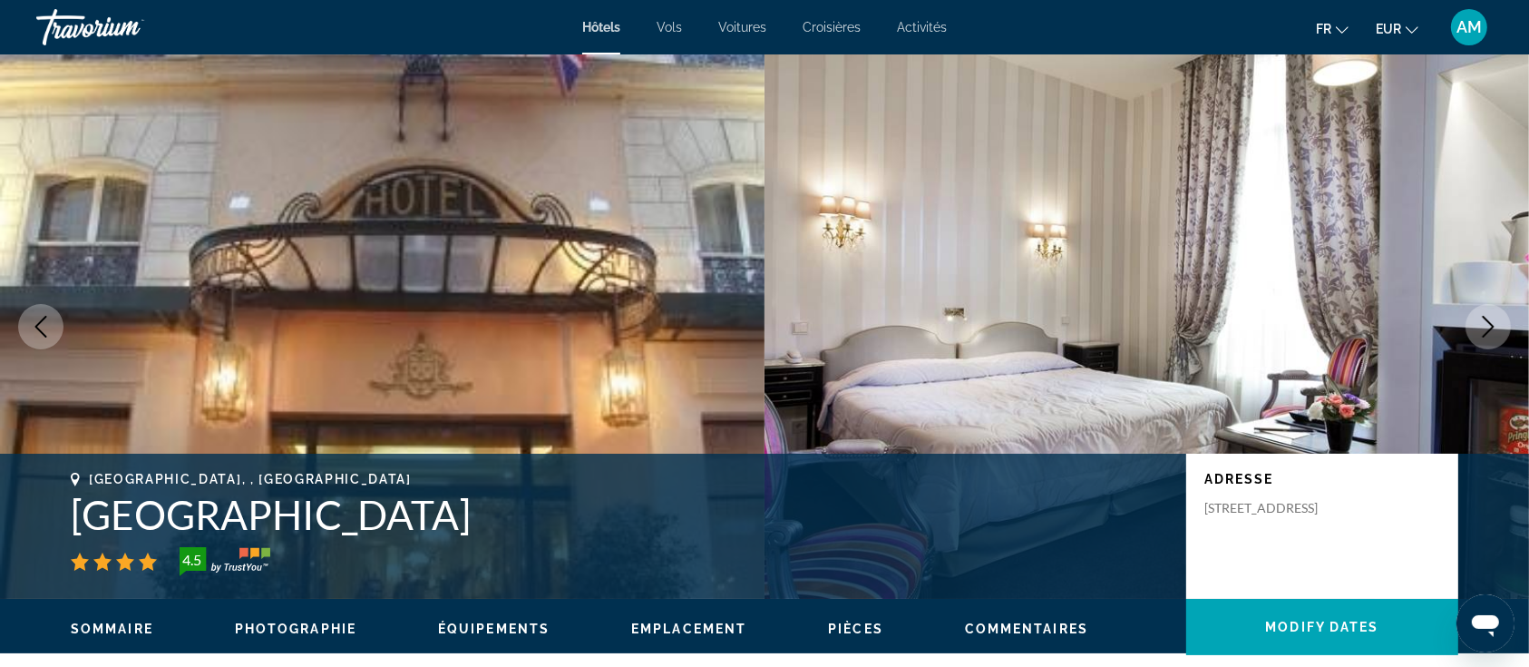
click at [1478, 316] on icon "Next image" at bounding box center [1489, 327] width 22 height 22
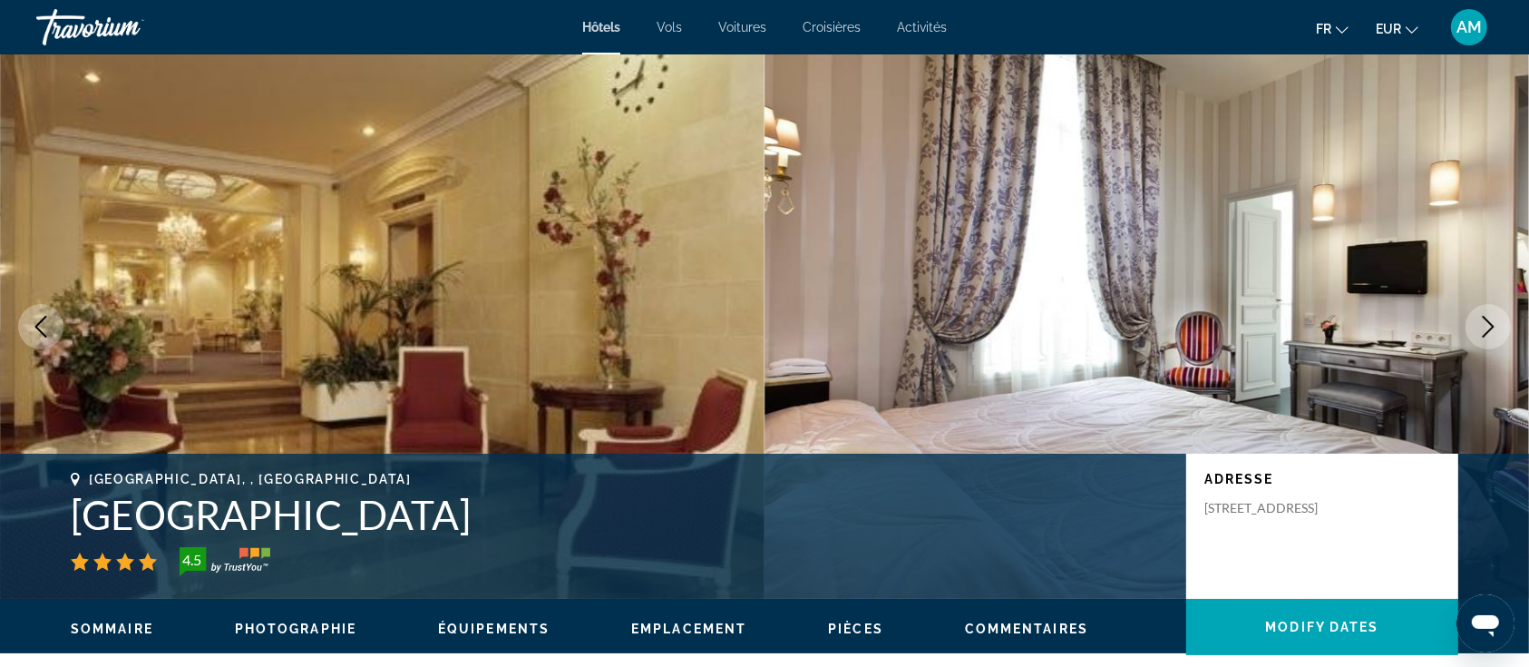
click at [1478, 316] on icon "Next image" at bounding box center [1489, 327] width 22 height 22
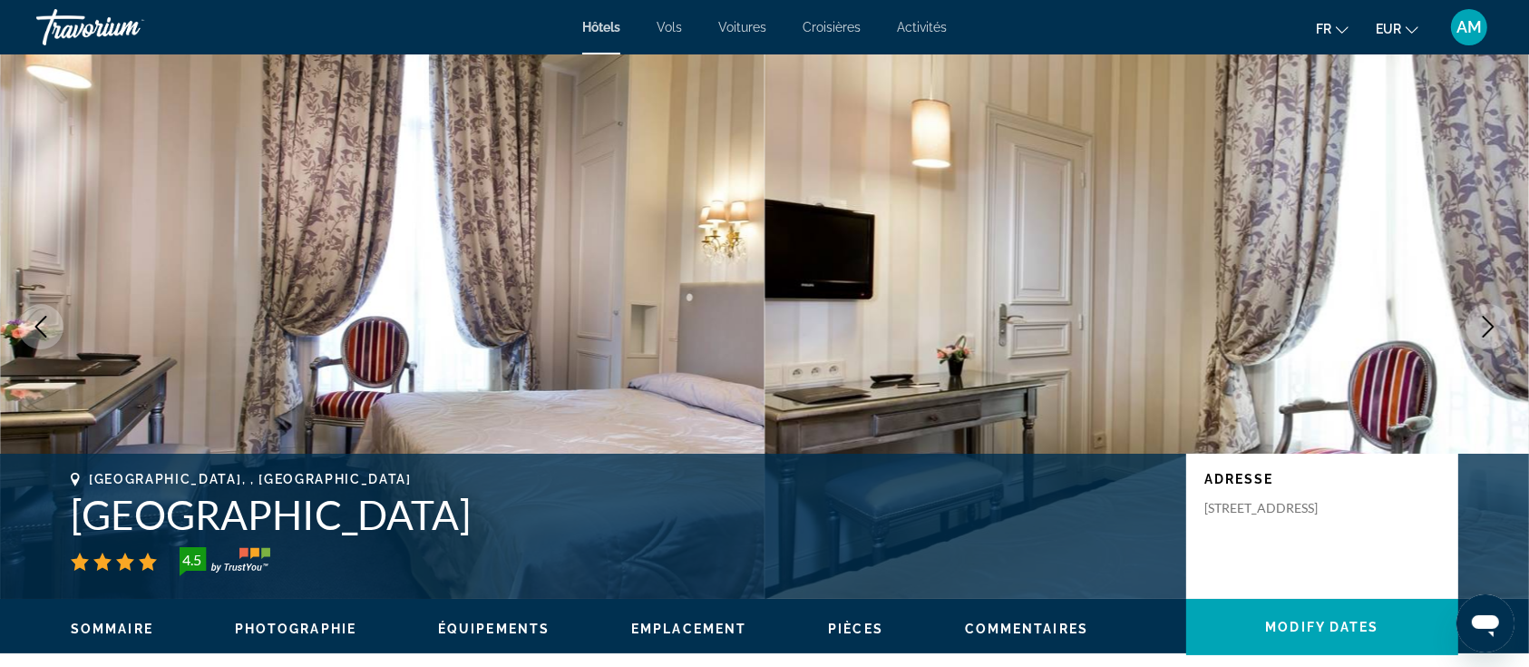
click at [1478, 316] on icon "Next image" at bounding box center [1489, 327] width 22 height 22
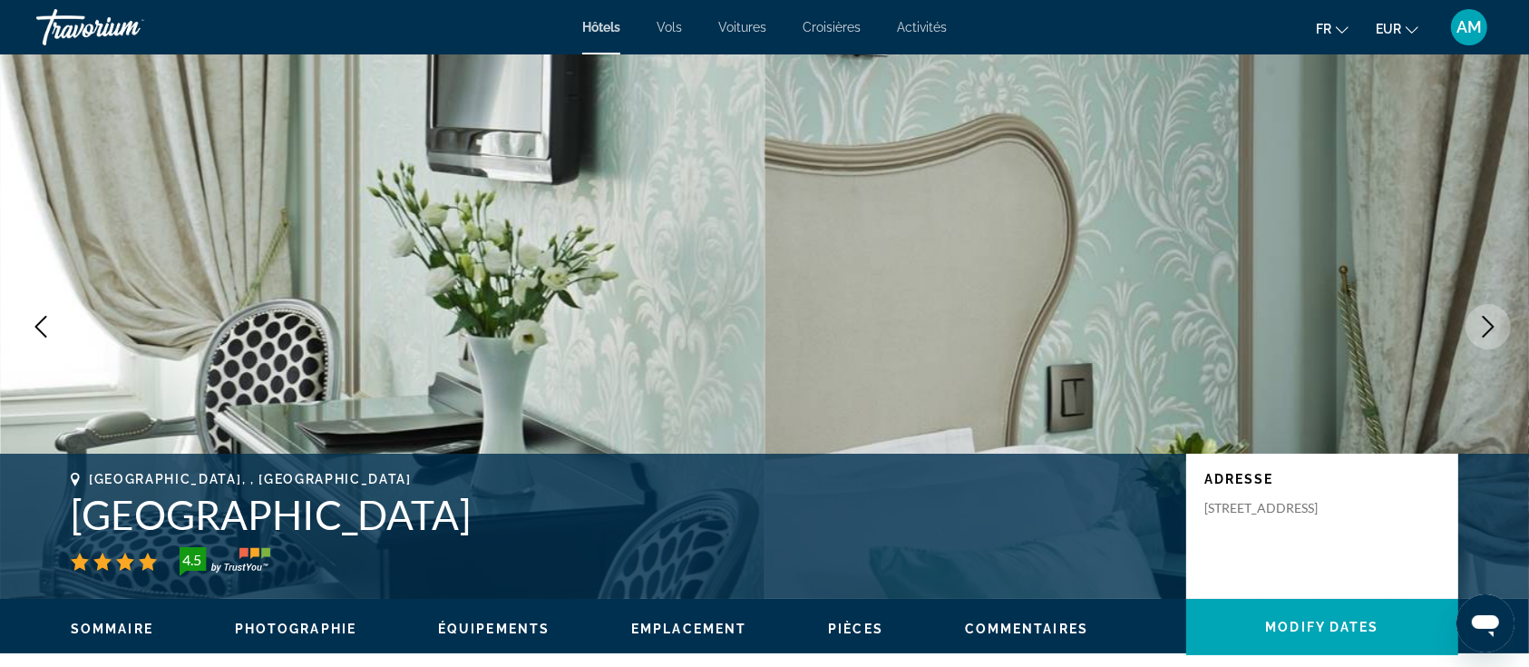
click at [1478, 316] on icon "Next image" at bounding box center [1489, 327] width 22 height 22
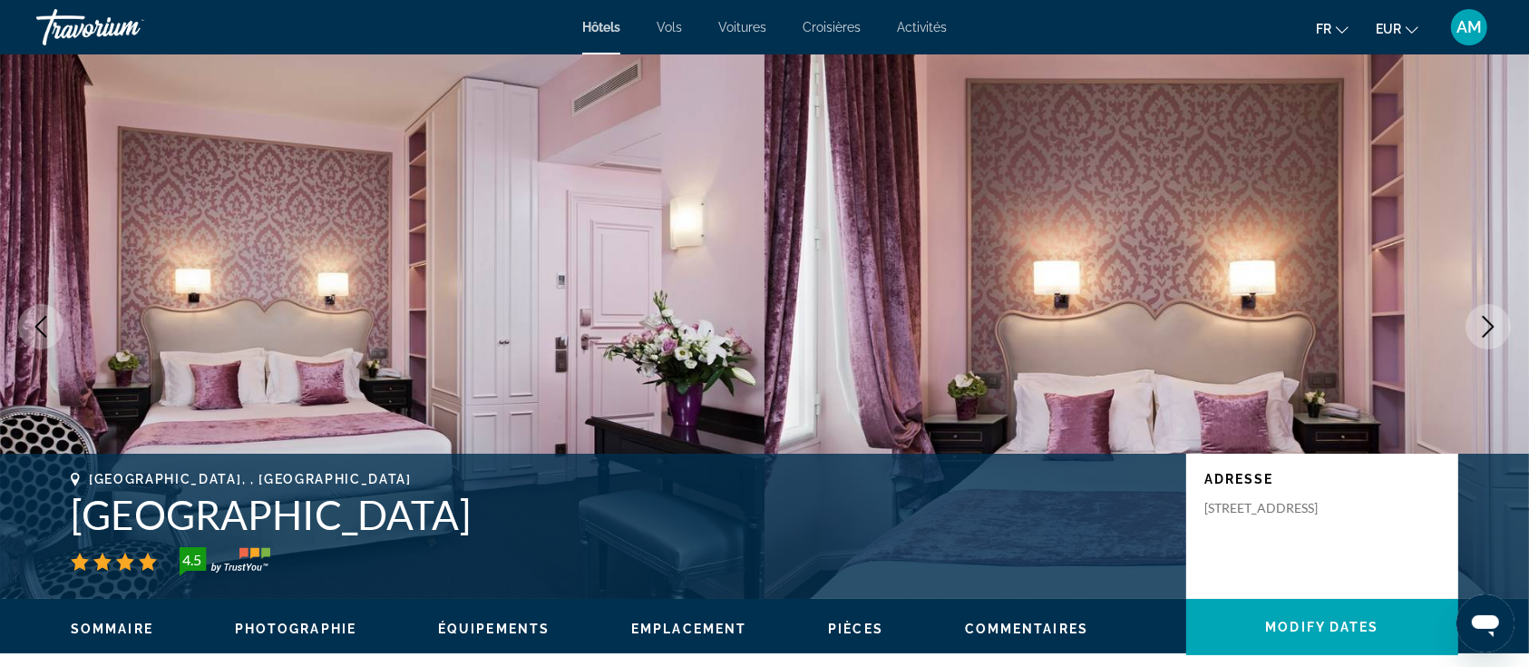
click at [1478, 316] on icon "Next image" at bounding box center [1489, 327] width 22 height 22
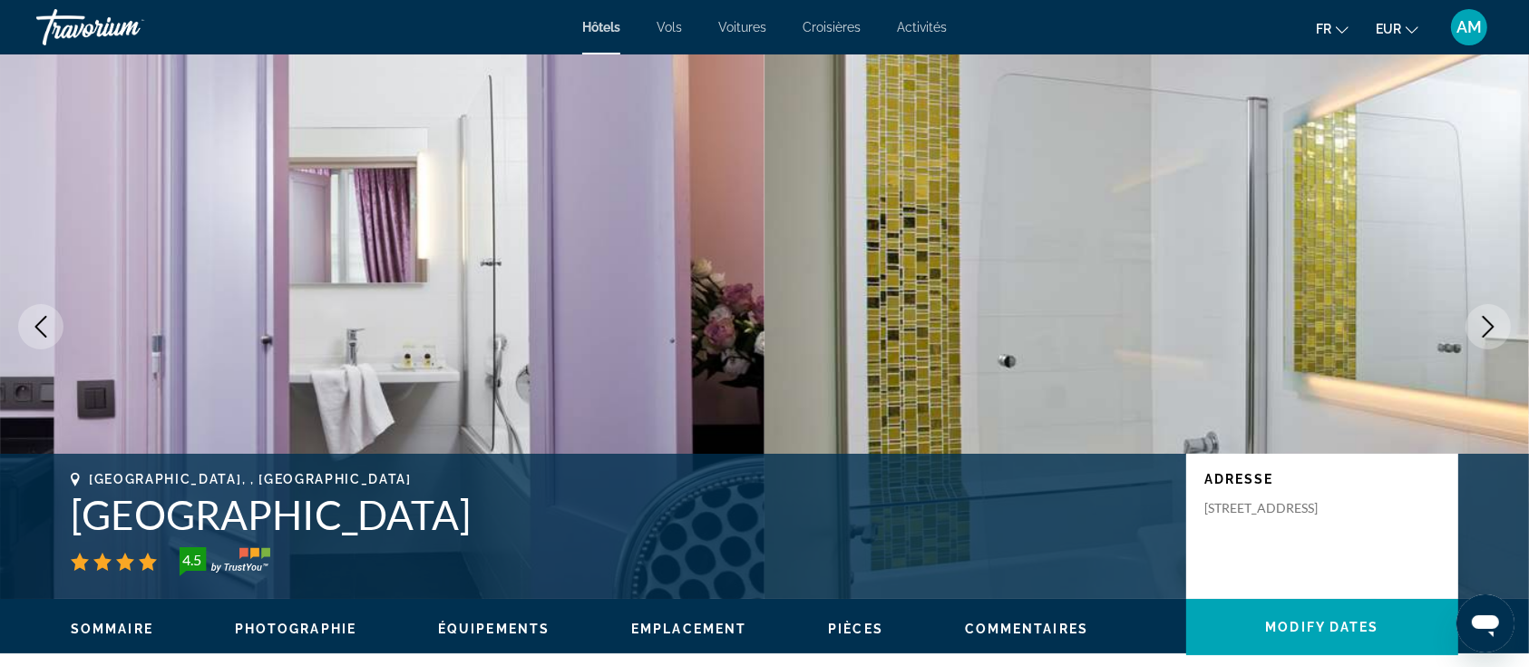
click at [1478, 316] on icon "Next image" at bounding box center [1489, 327] width 22 height 22
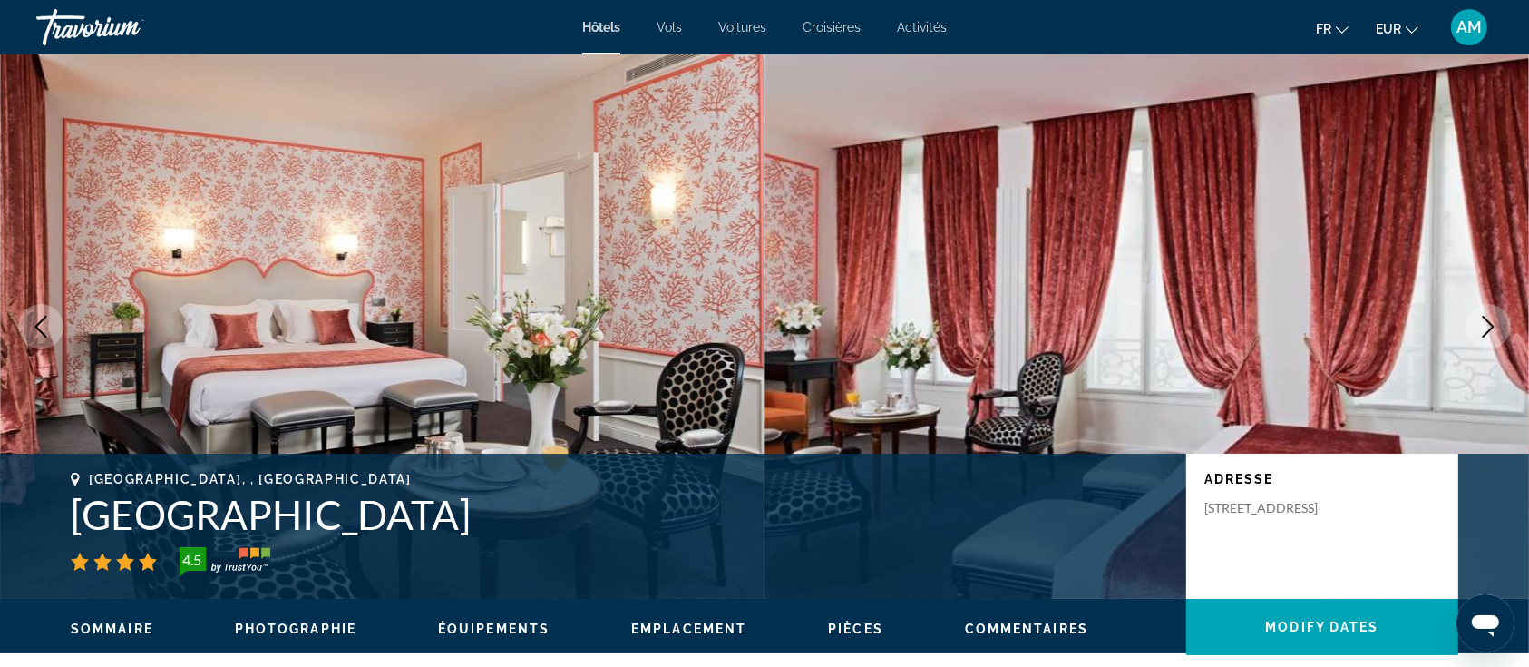
click at [1478, 316] on icon "Next image" at bounding box center [1489, 327] width 22 height 22
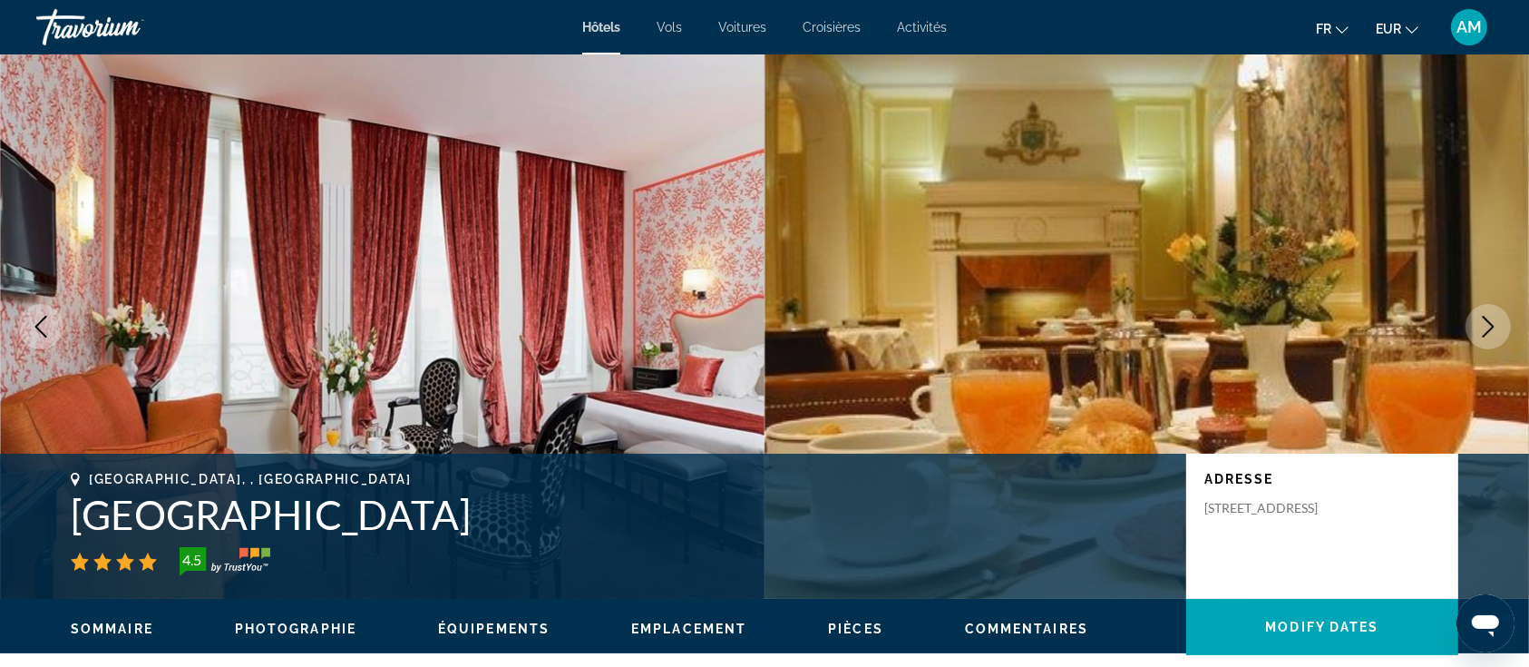
click at [1480, 321] on icon "Next image" at bounding box center [1489, 327] width 22 height 22
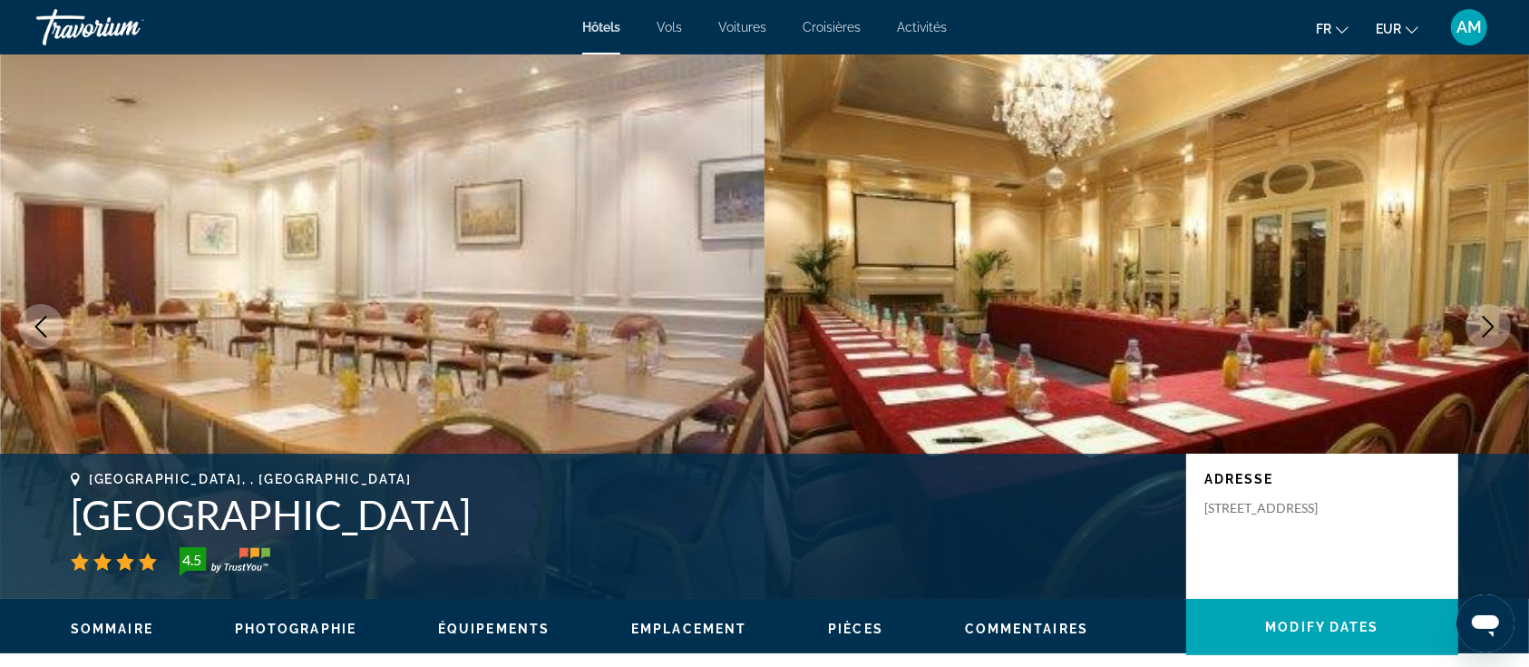
click at [1480, 321] on icon "Next image" at bounding box center [1489, 327] width 22 height 22
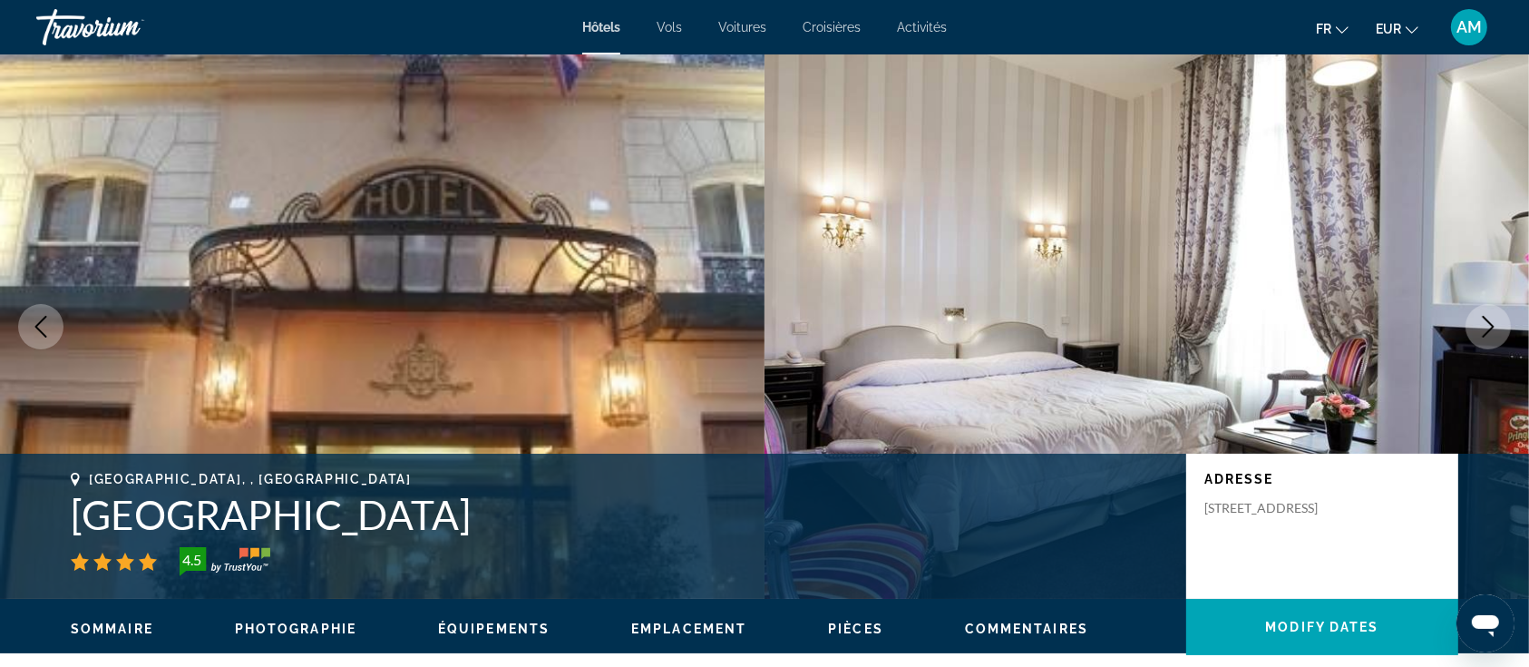
click at [1480, 321] on icon "Next image" at bounding box center [1489, 327] width 22 height 22
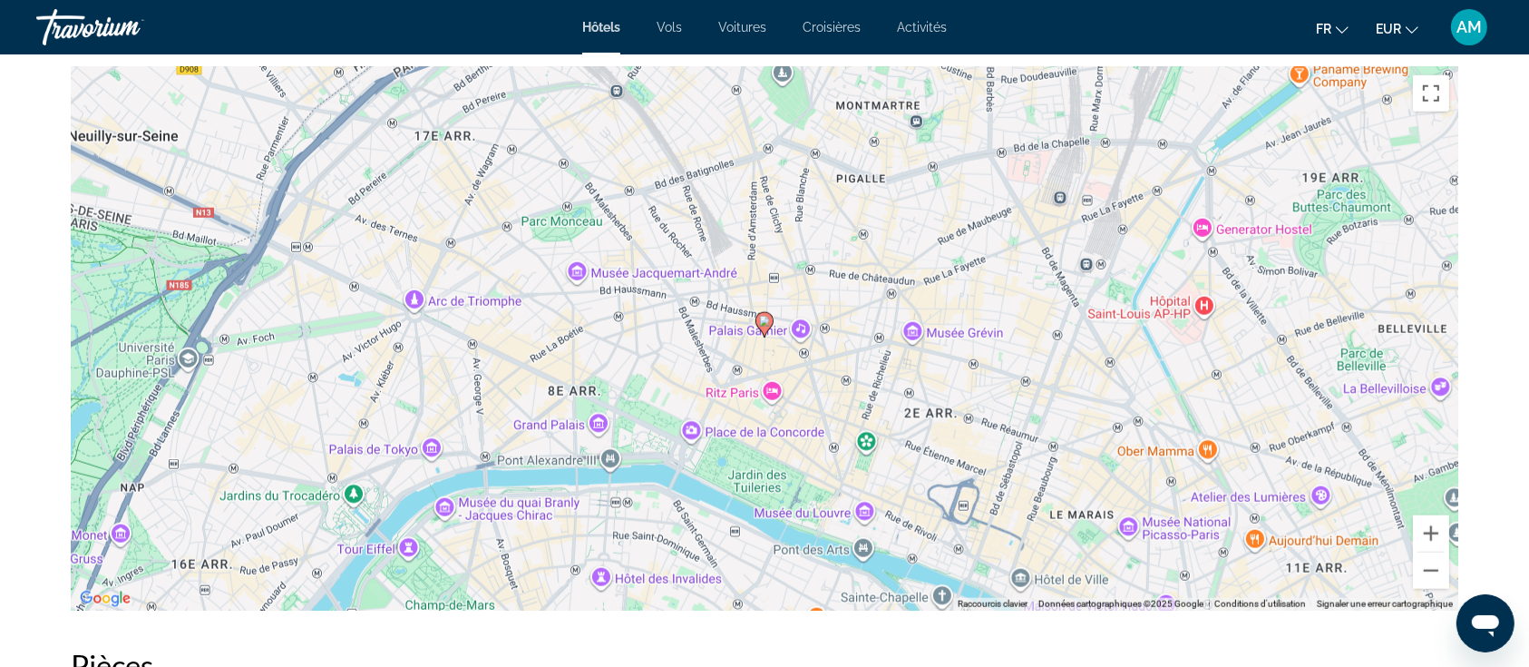
scroll to position [1814, 0]
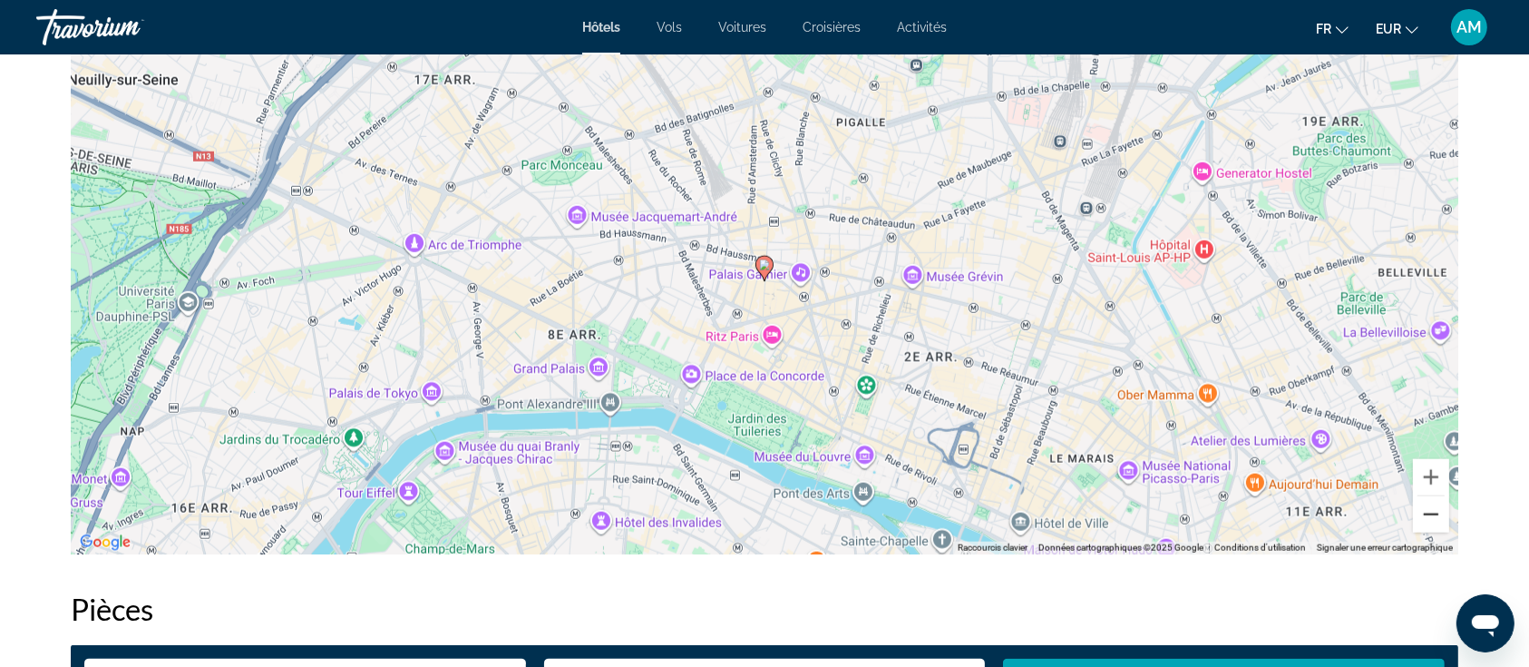
click at [1425, 523] on button "Zoom arrière" at bounding box center [1431, 514] width 36 height 36
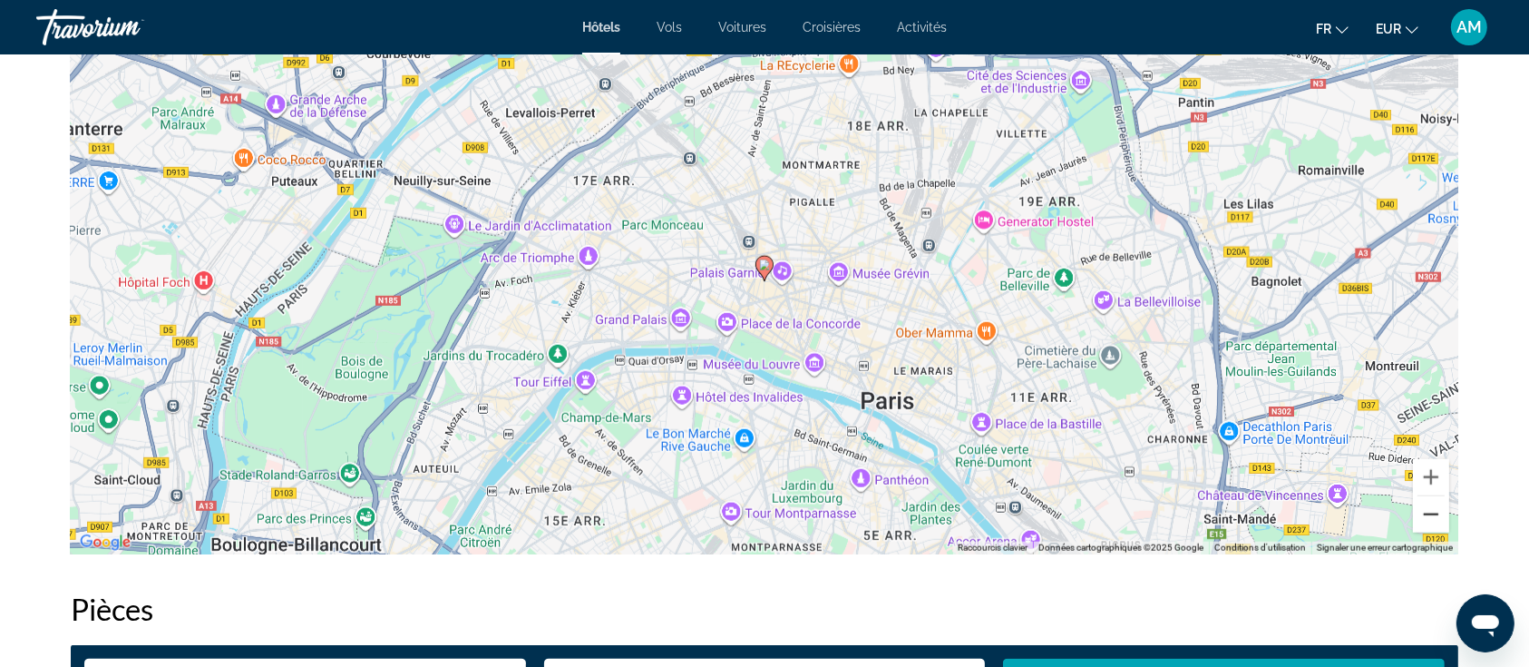
click at [1425, 523] on button "Zoom arrière" at bounding box center [1431, 514] width 36 height 36
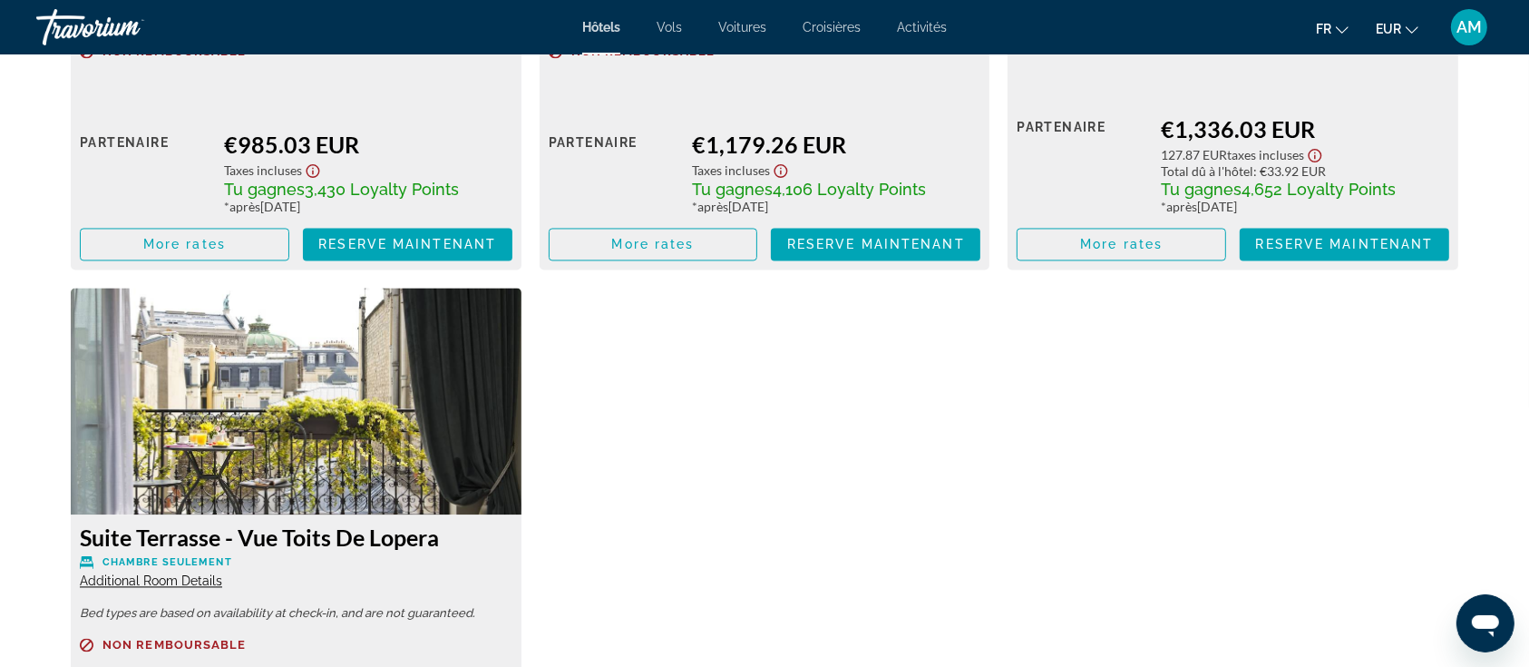
scroll to position [3749, 0]
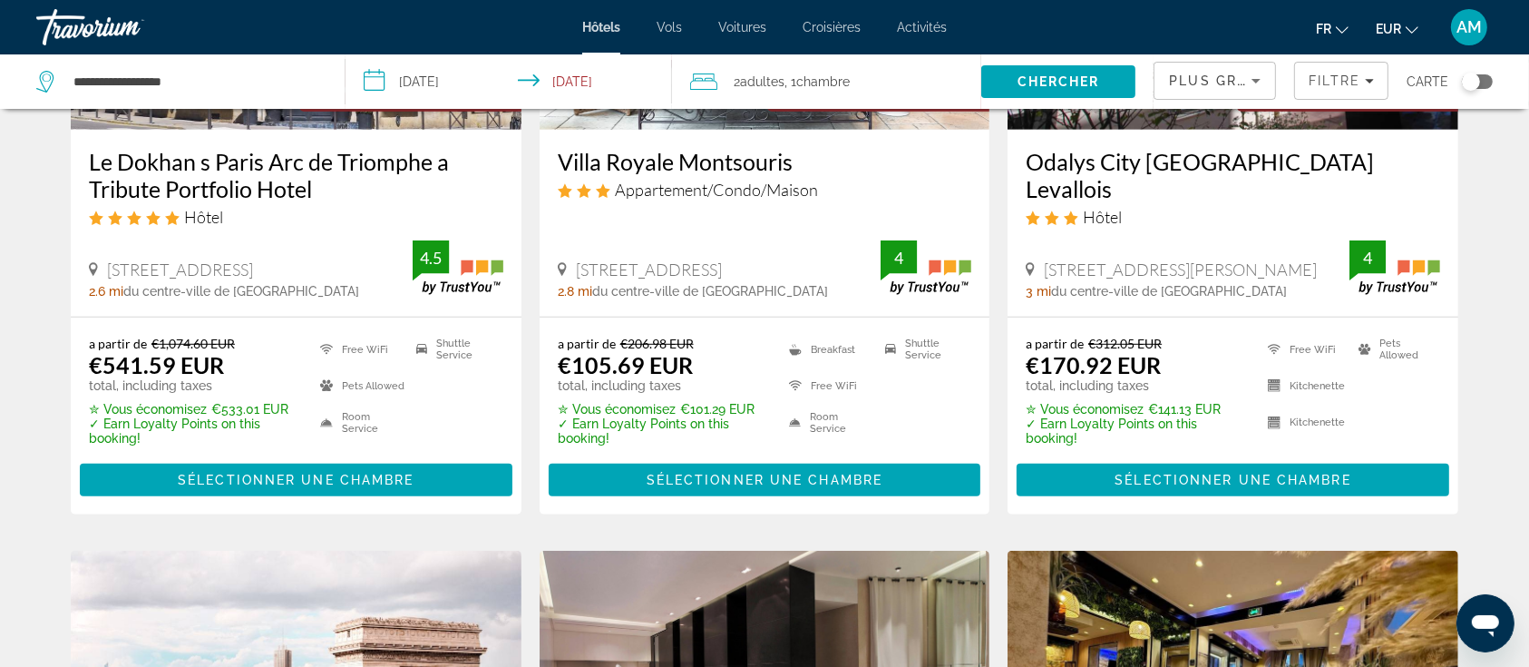
scroll to position [604, 0]
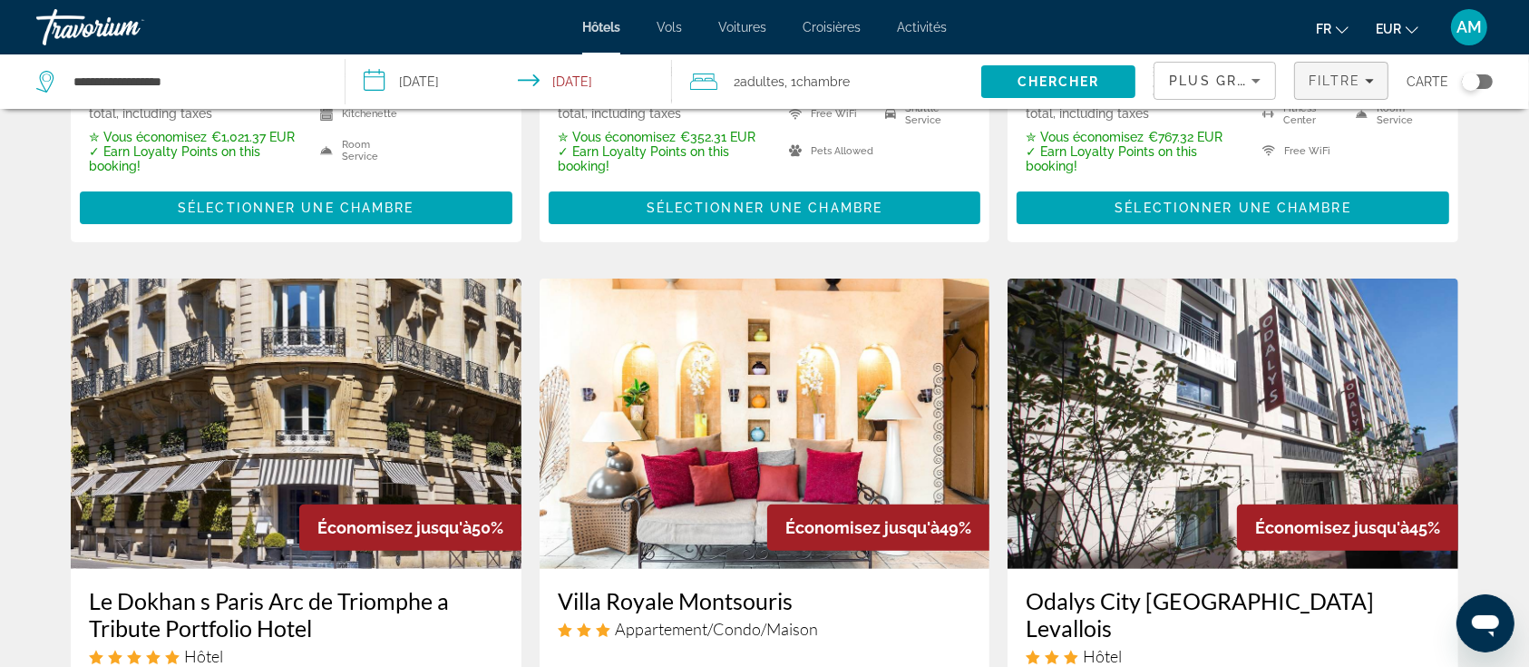
click at [1341, 81] on span "Filtre" at bounding box center [1335, 80] width 52 height 15
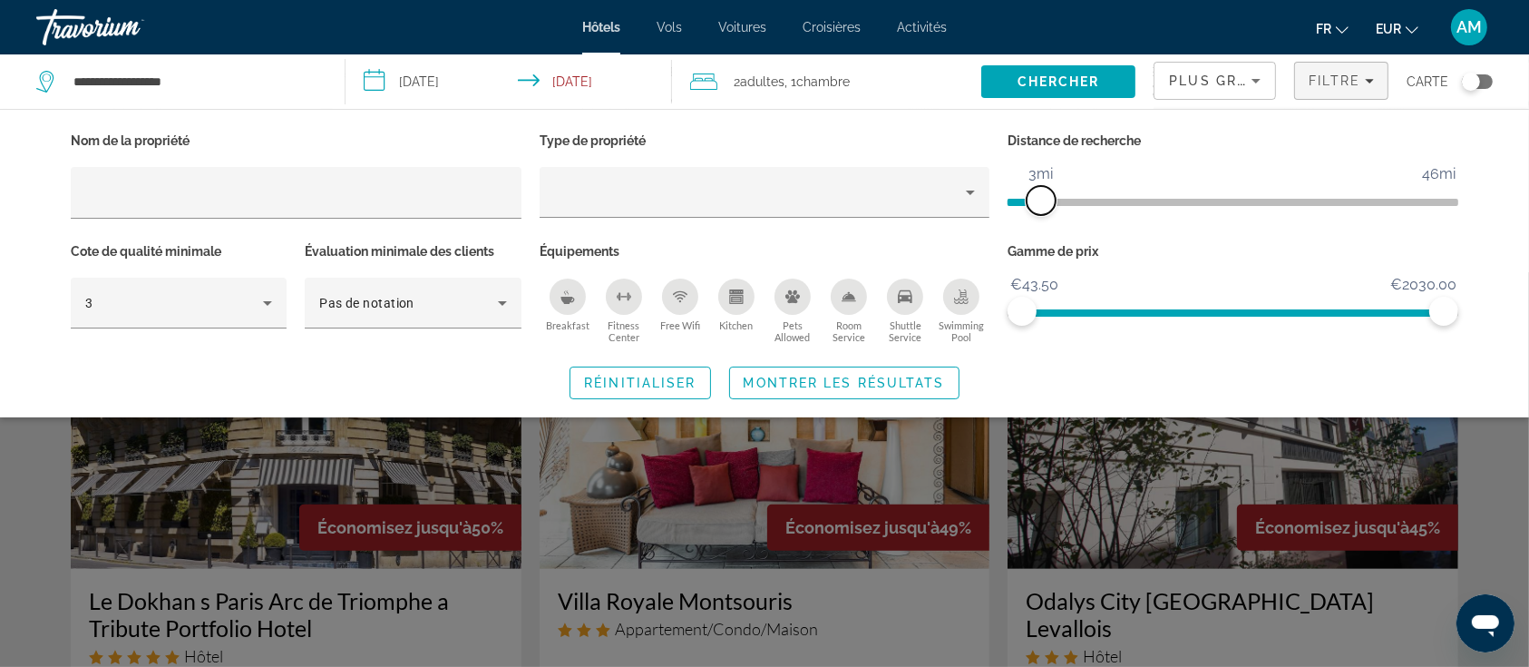
drag, startPoint x: 1289, startPoint y: 198, endPoint x: 1042, endPoint y: 203, distance: 246.8
click at [1042, 203] on span "ngx-slider" at bounding box center [1041, 200] width 29 height 29
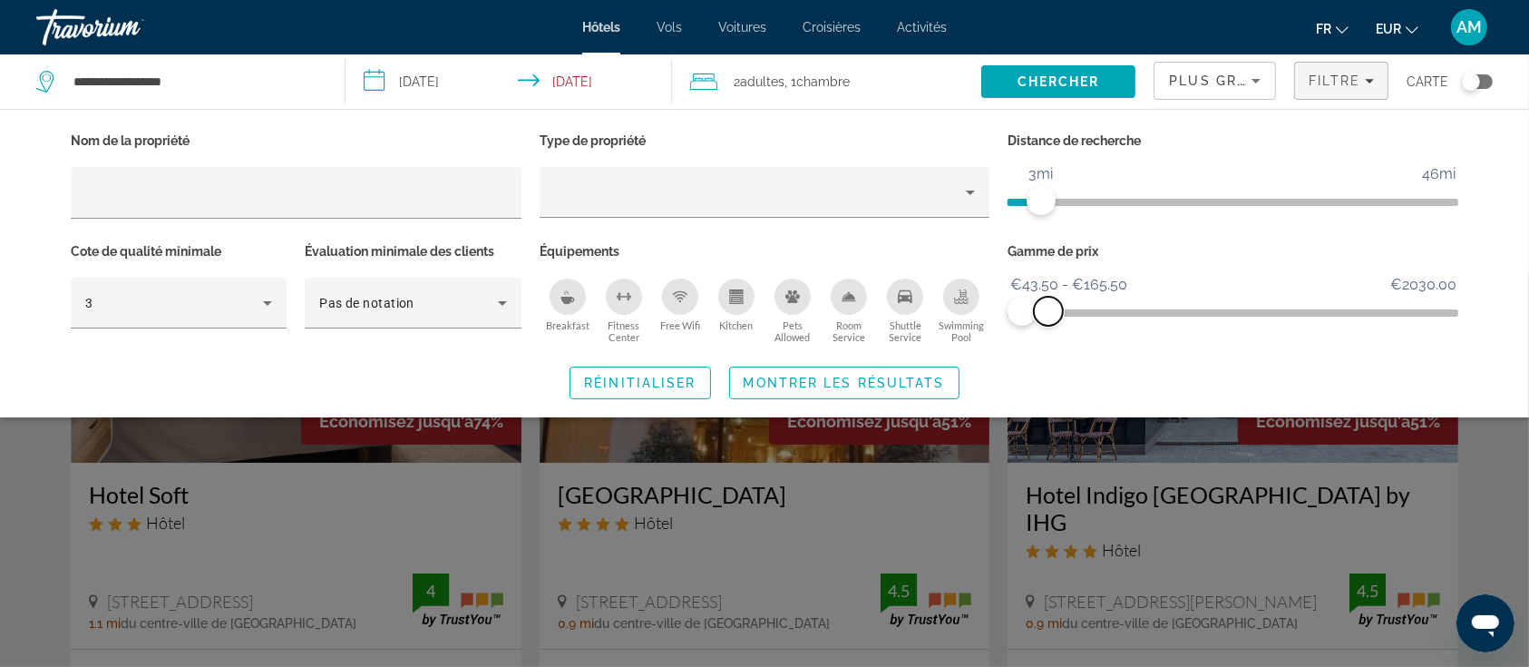
drag, startPoint x: 1441, startPoint y: 304, endPoint x: 1049, endPoint y: 312, distance: 392.9
click at [1049, 312] on span "ngx-slider-max" at bounding box center [1048, 311] width 29 height 29
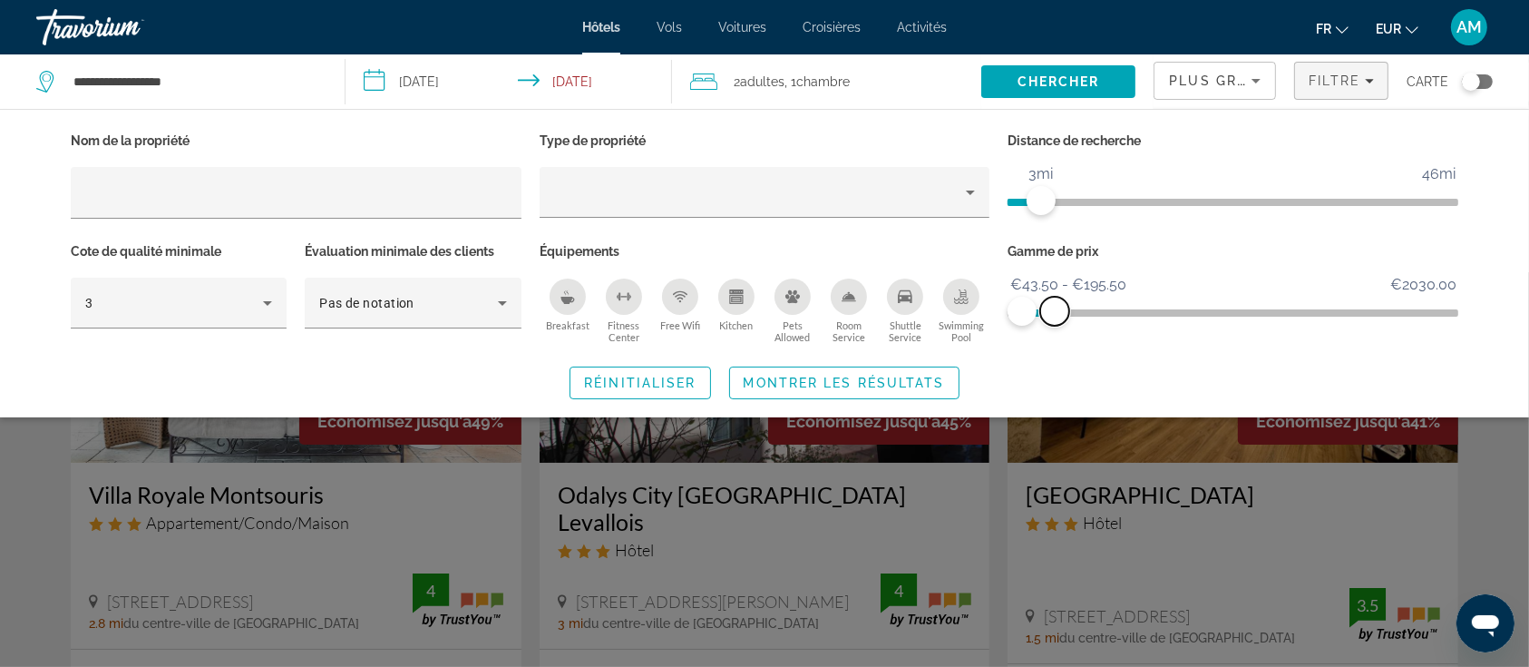
drag, startPoint x: 1040, startPoint y: 310, endPoint x: 1055, endPoint y: 308, distance: 15.7
click at [1055, 308] on span "ngx-slider-max" at bounding box center [1054, 311] width 29 height 29
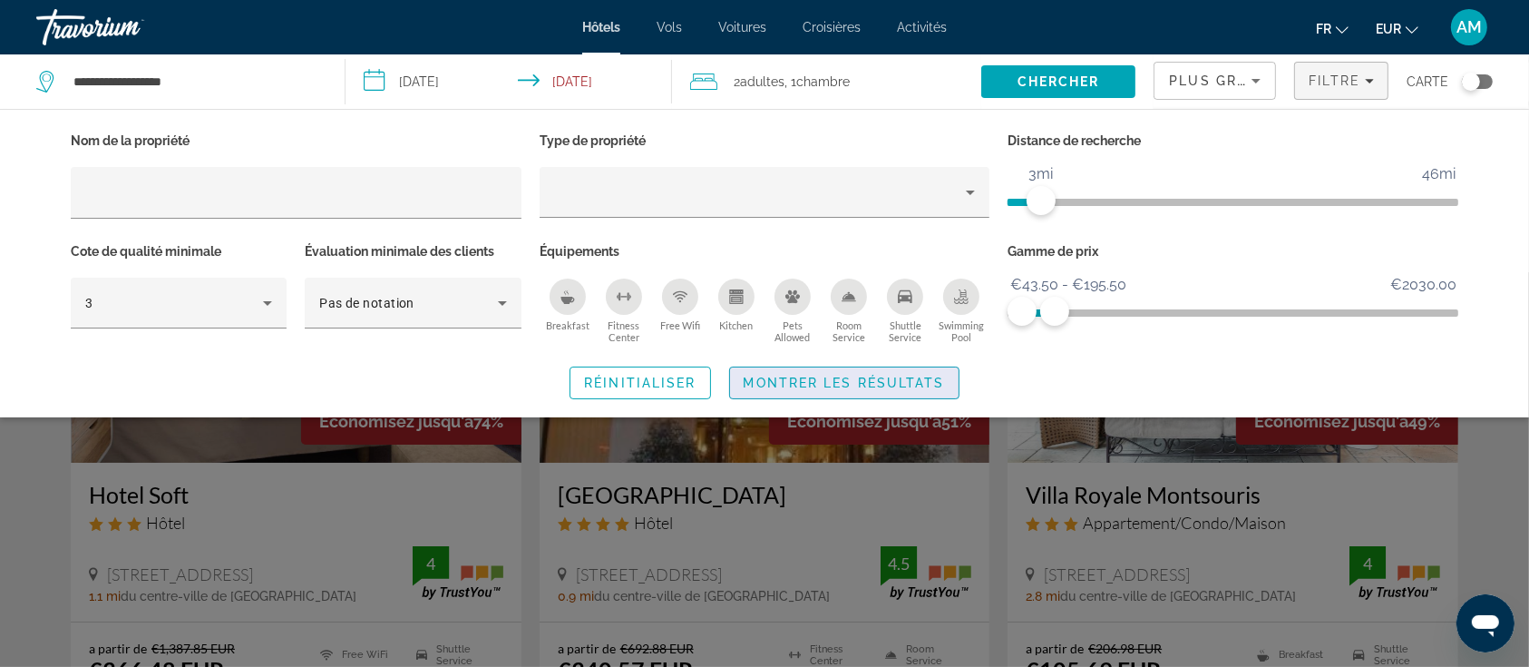
click at [911, 383] on span "Montrer les résultats" at bounding box center [844, 383] width 201 height 15
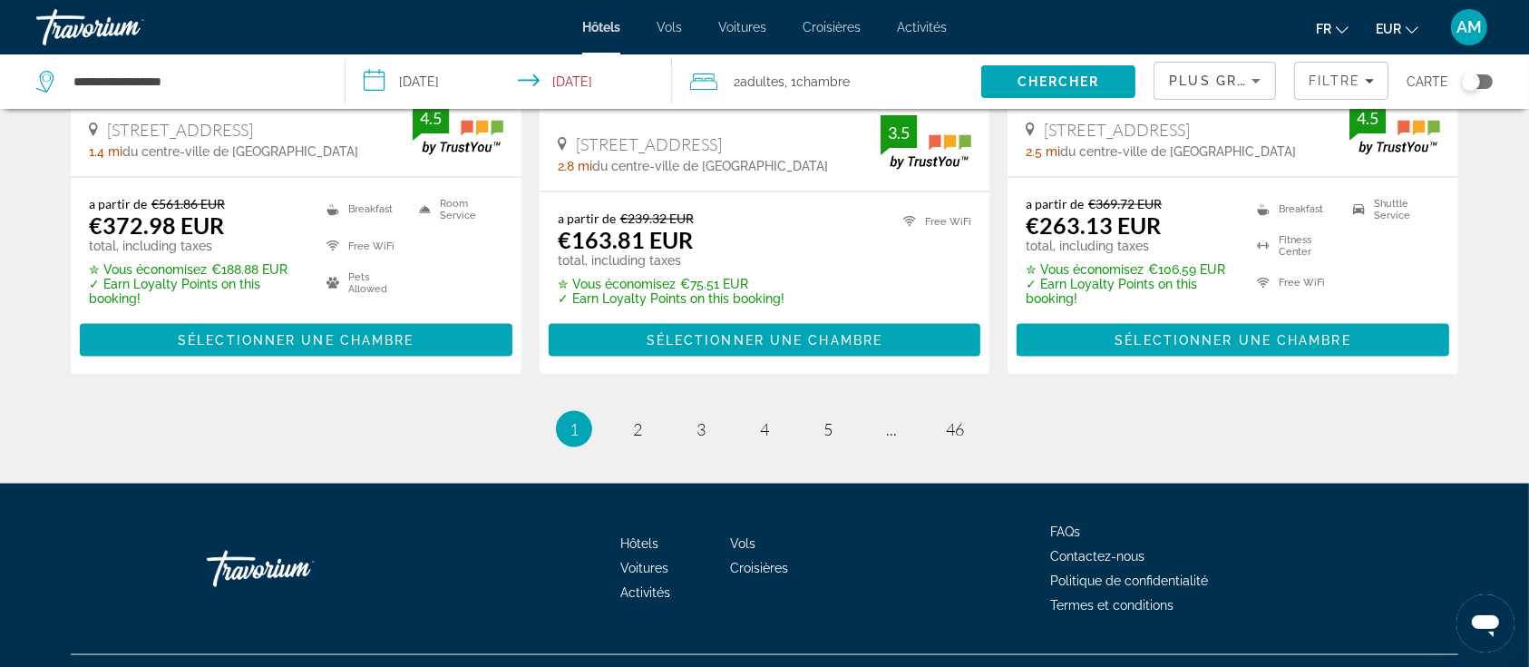
scroll to position [2547, 0]
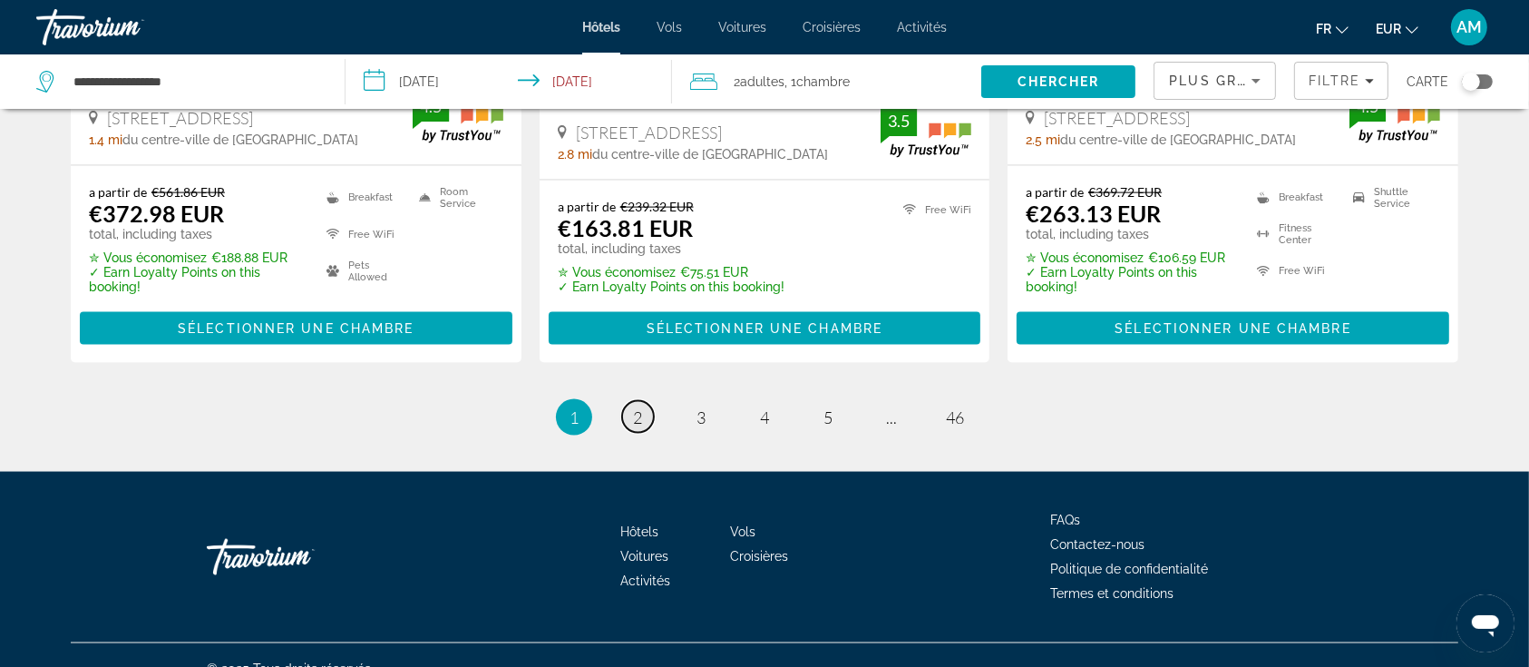
click at [647, 401] on link "page 2" at bounding box center [638, 417] width 32 height 32
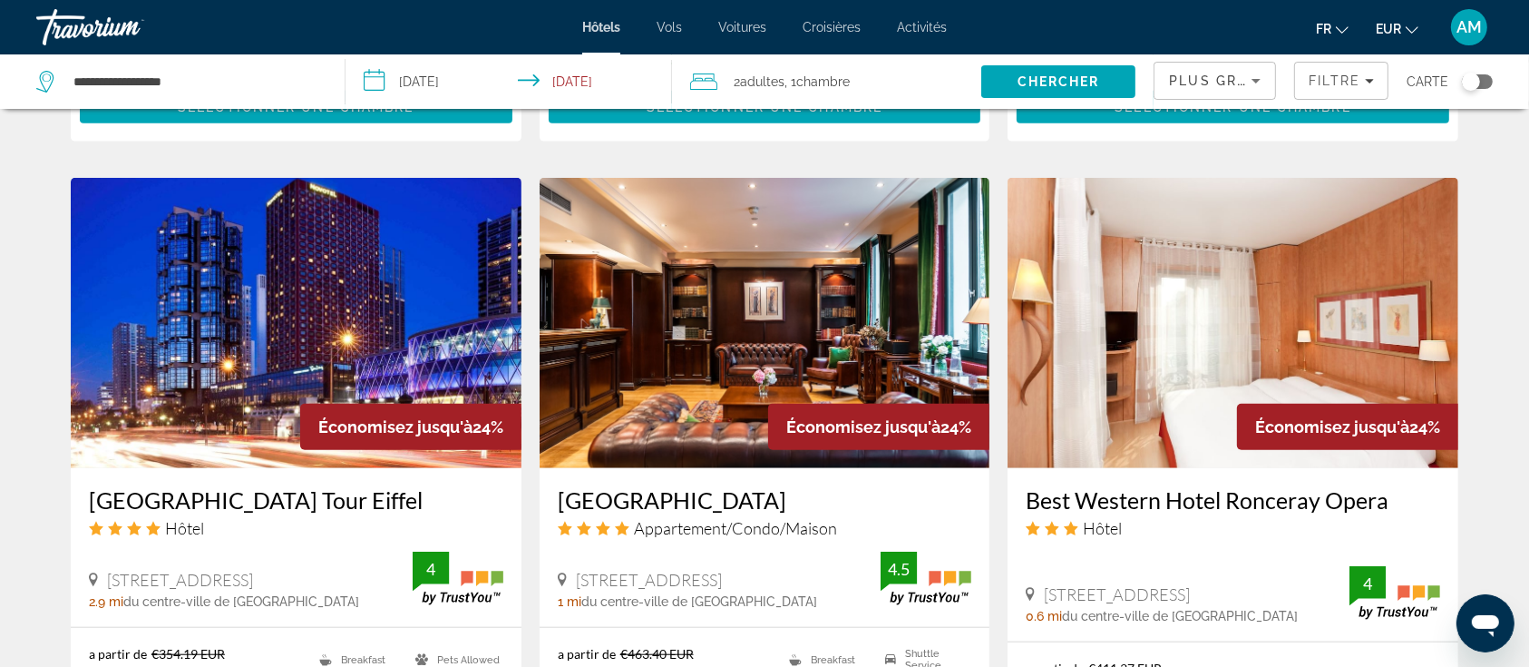
scroll to position [1451, 0]
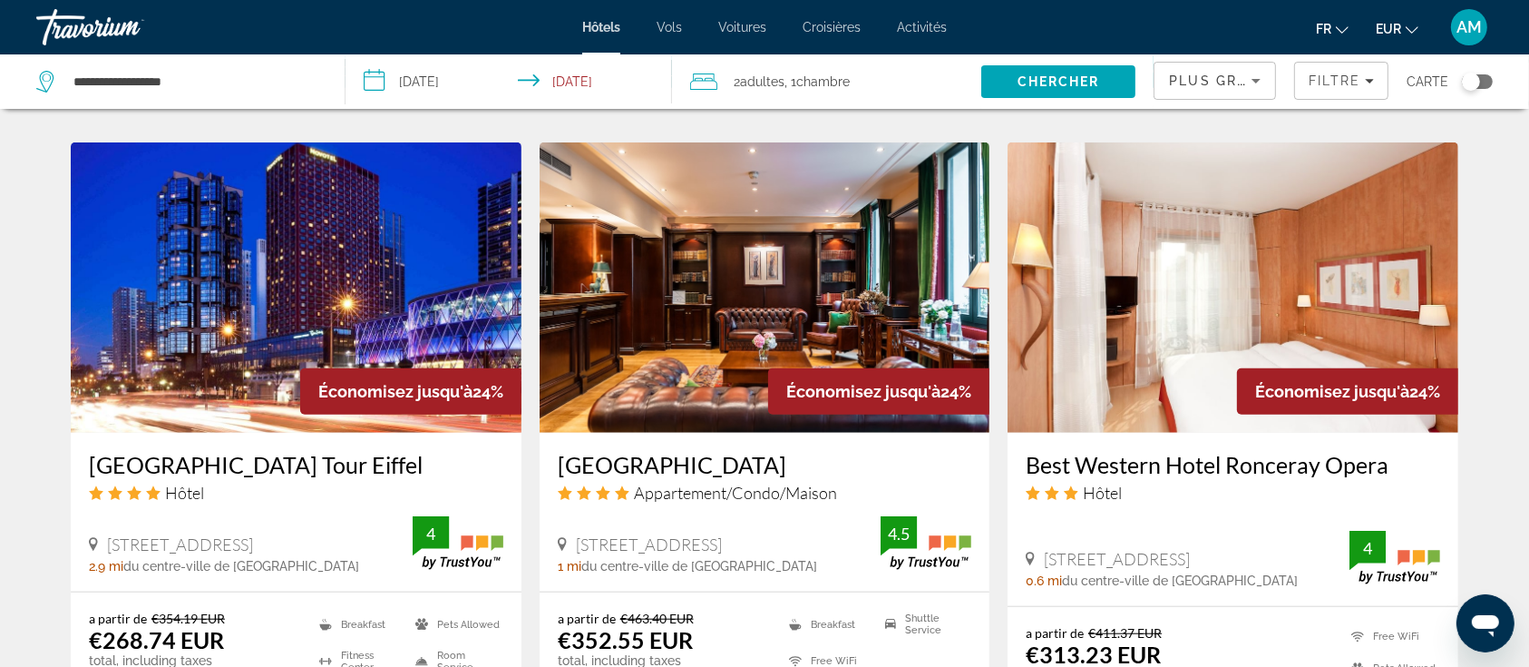
click at [211, 253] on img "Main content" at bounding box center [296, 287] width 451 height 290
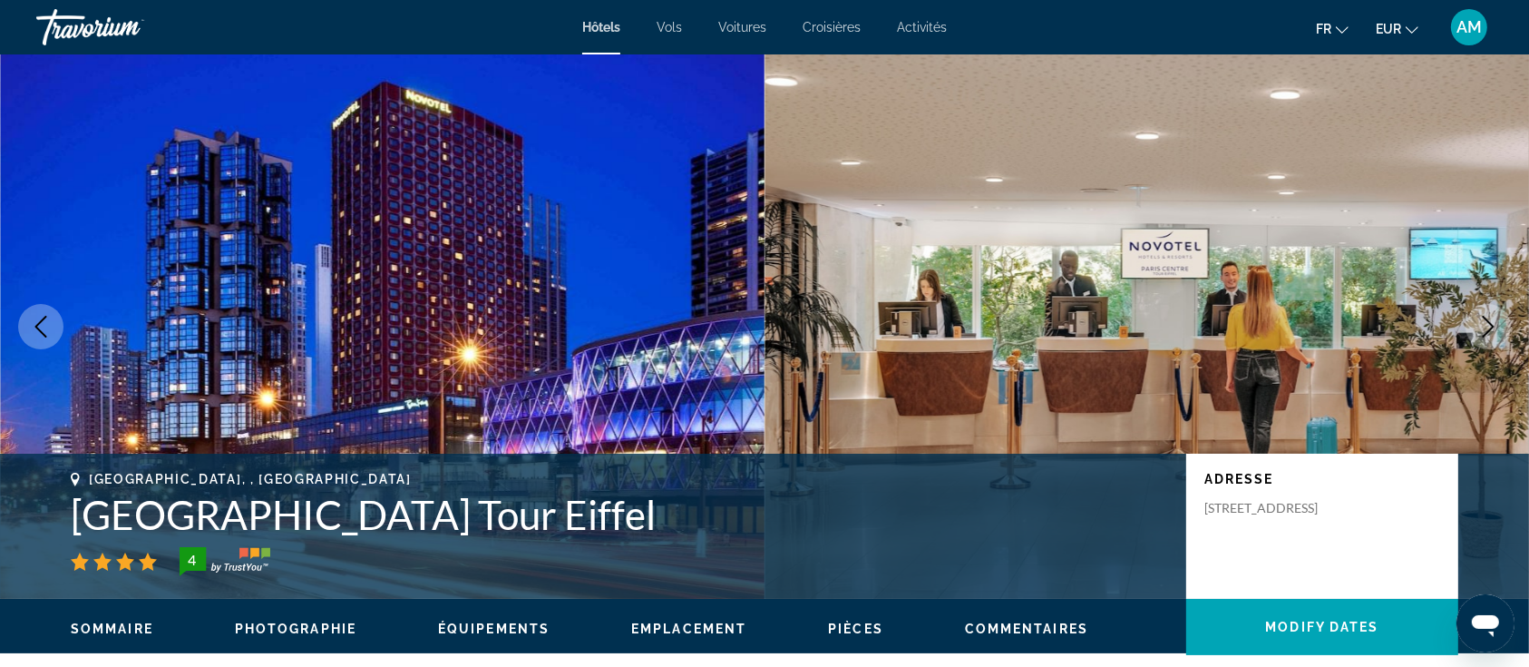
click at [1478, 331] on icon "Next image" at bounding box center [1489, 327] width 22 height 22
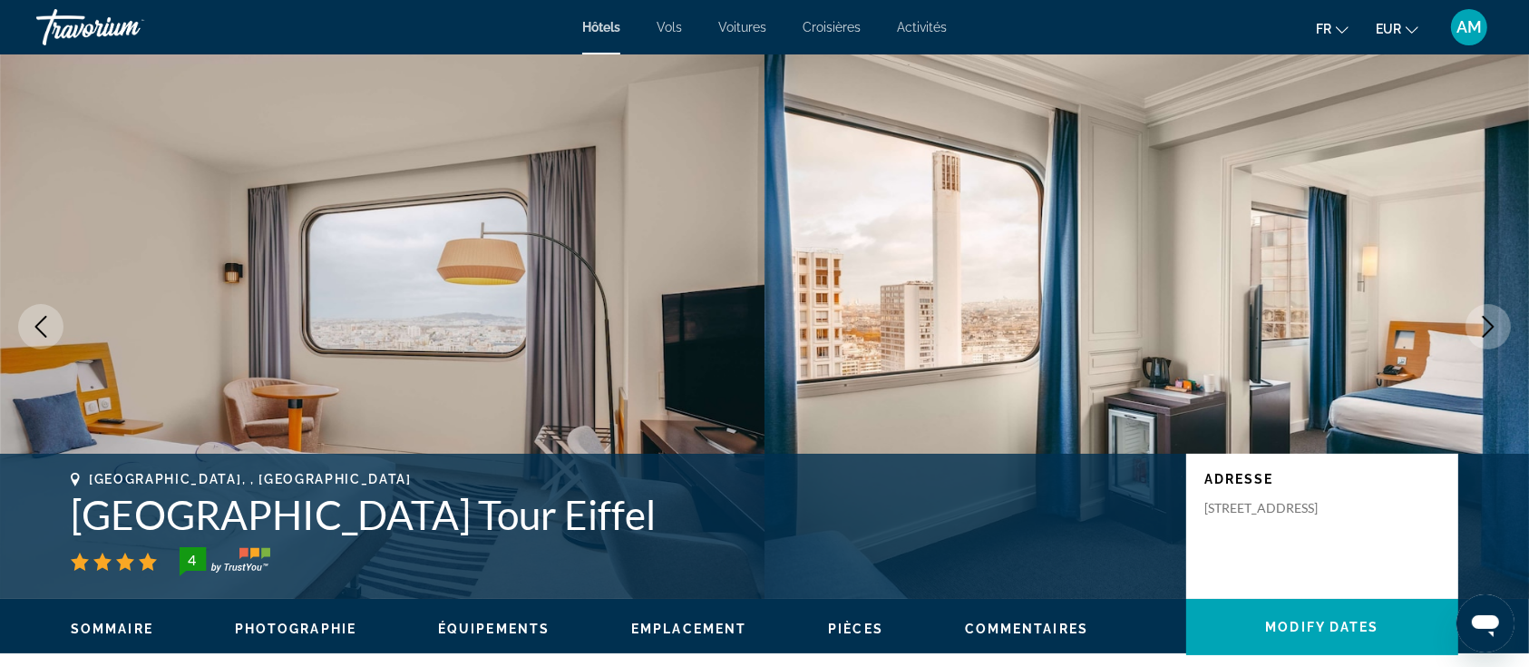
click at [1478, 331] on icon "Next image" at bounding box center [1489, 327] width 22 height 22
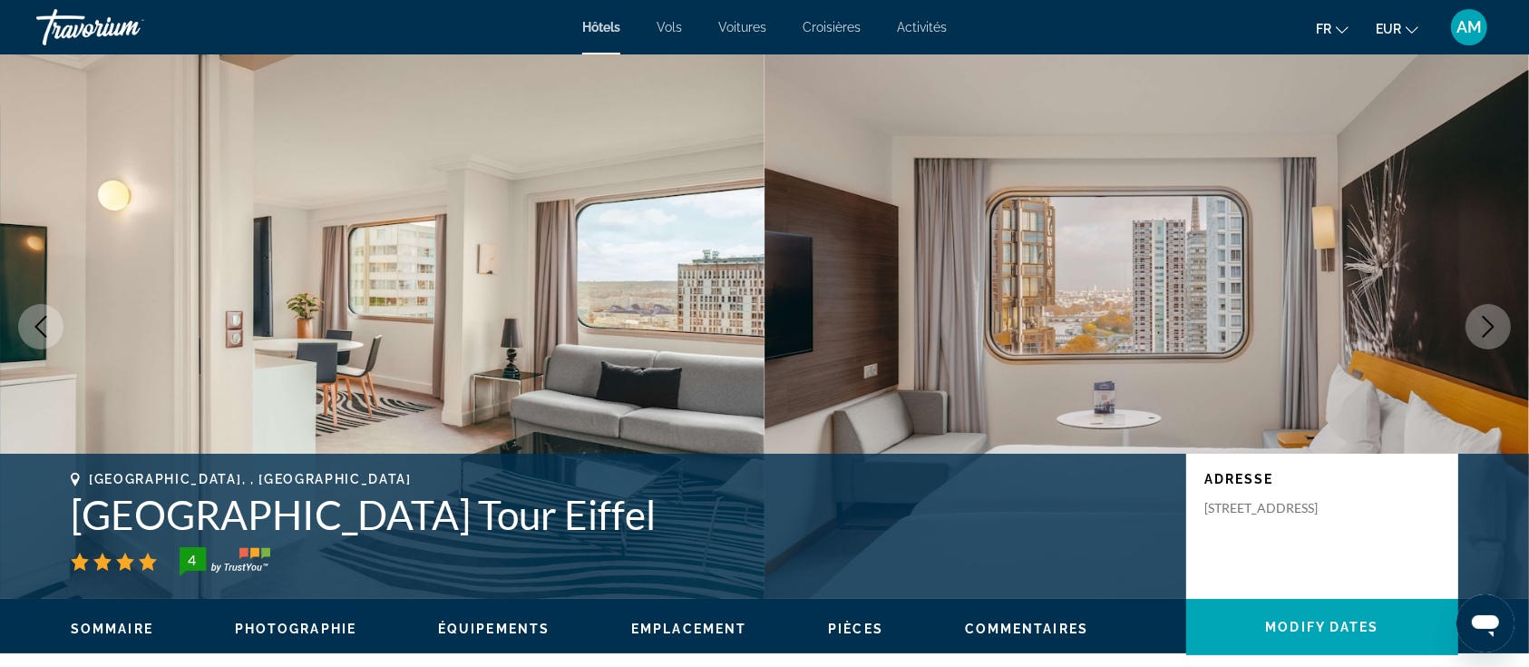
click at [1478, 331] on icon "Next image" at bounding box center [1489, 327] width 22 height 22
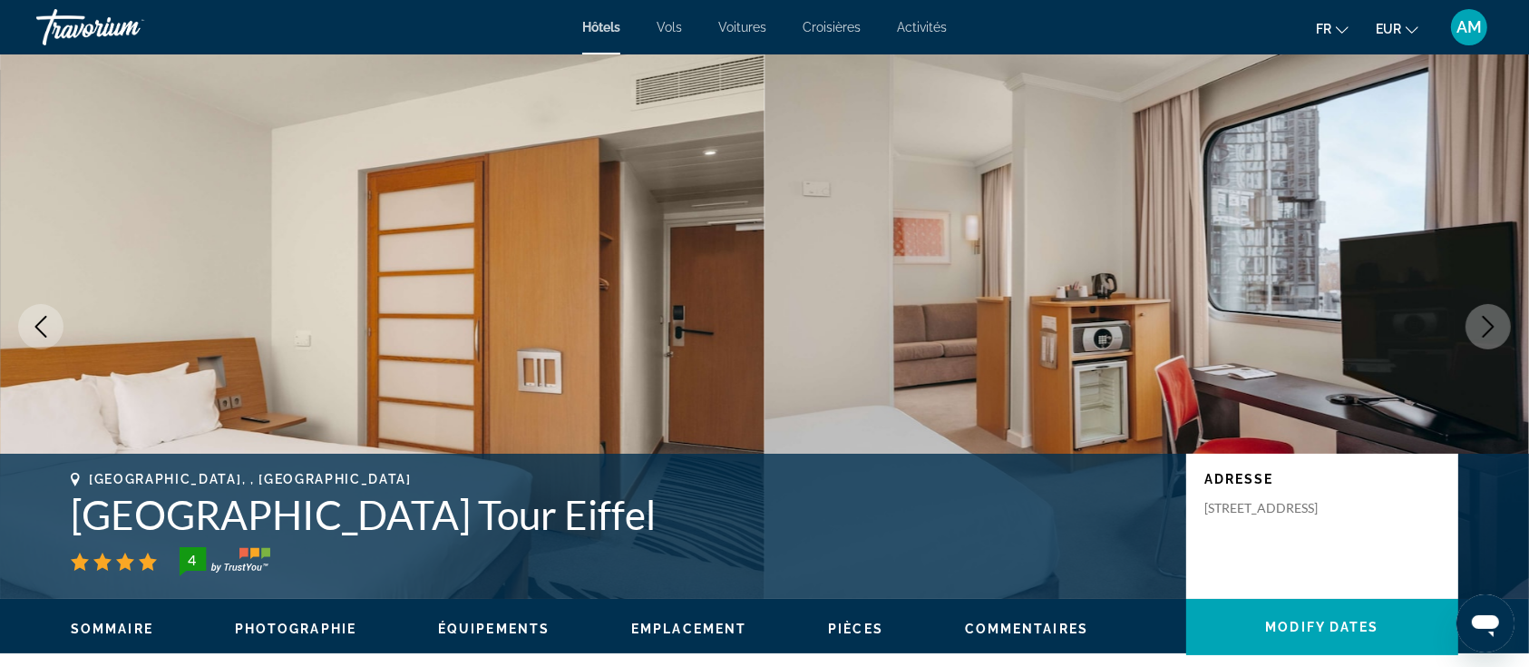
click at [1478, 331] on icon "Next image" at bounding box center [1489, 327] width 22 height 22
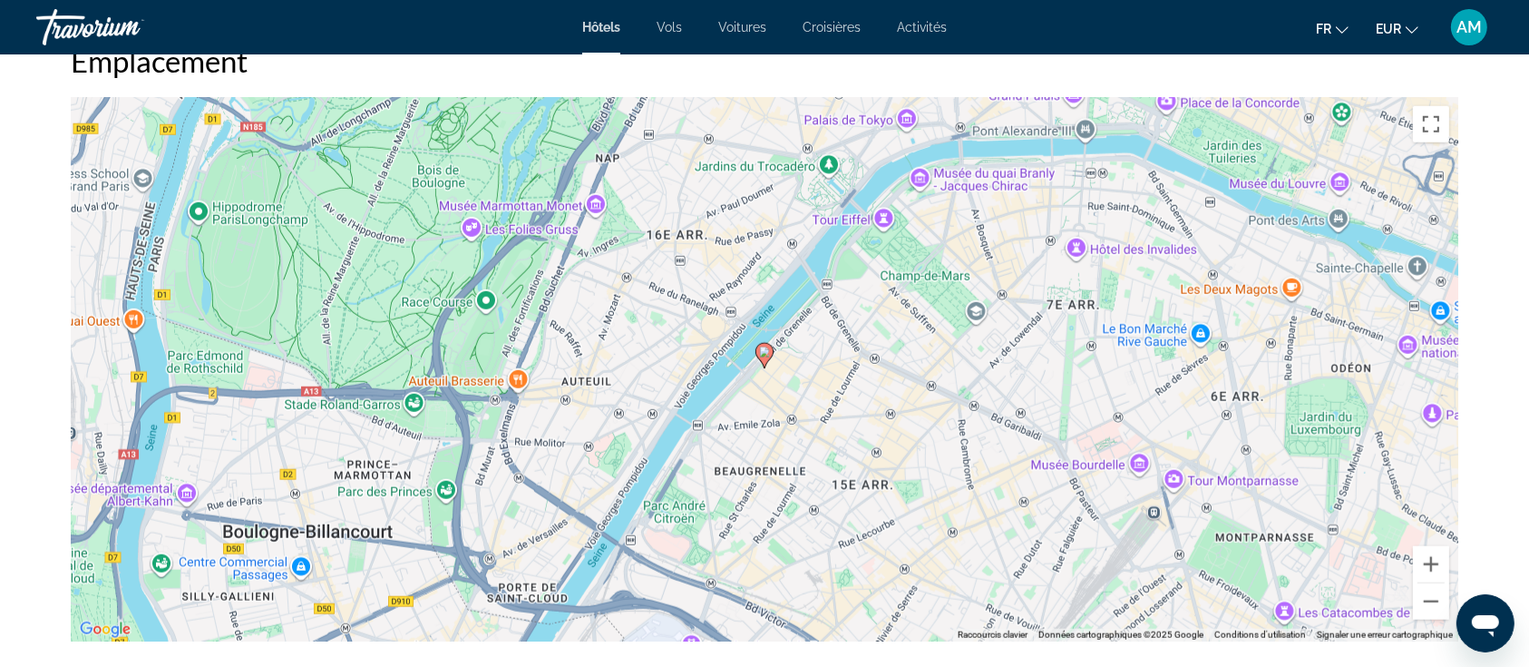
scroll to position [1814, 0]
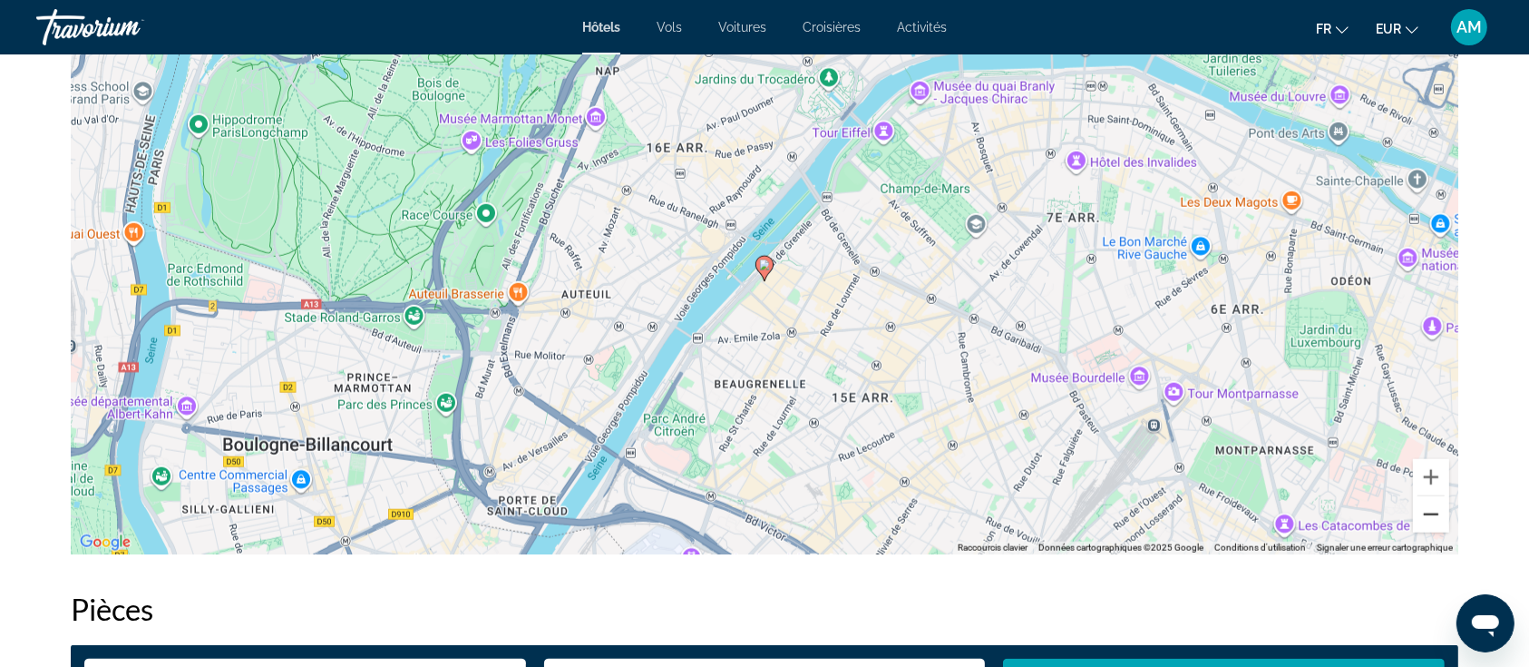
click at [1437, 516] on button "Zoom arrière" at bounding box center [1431, 514] width 36 height 36
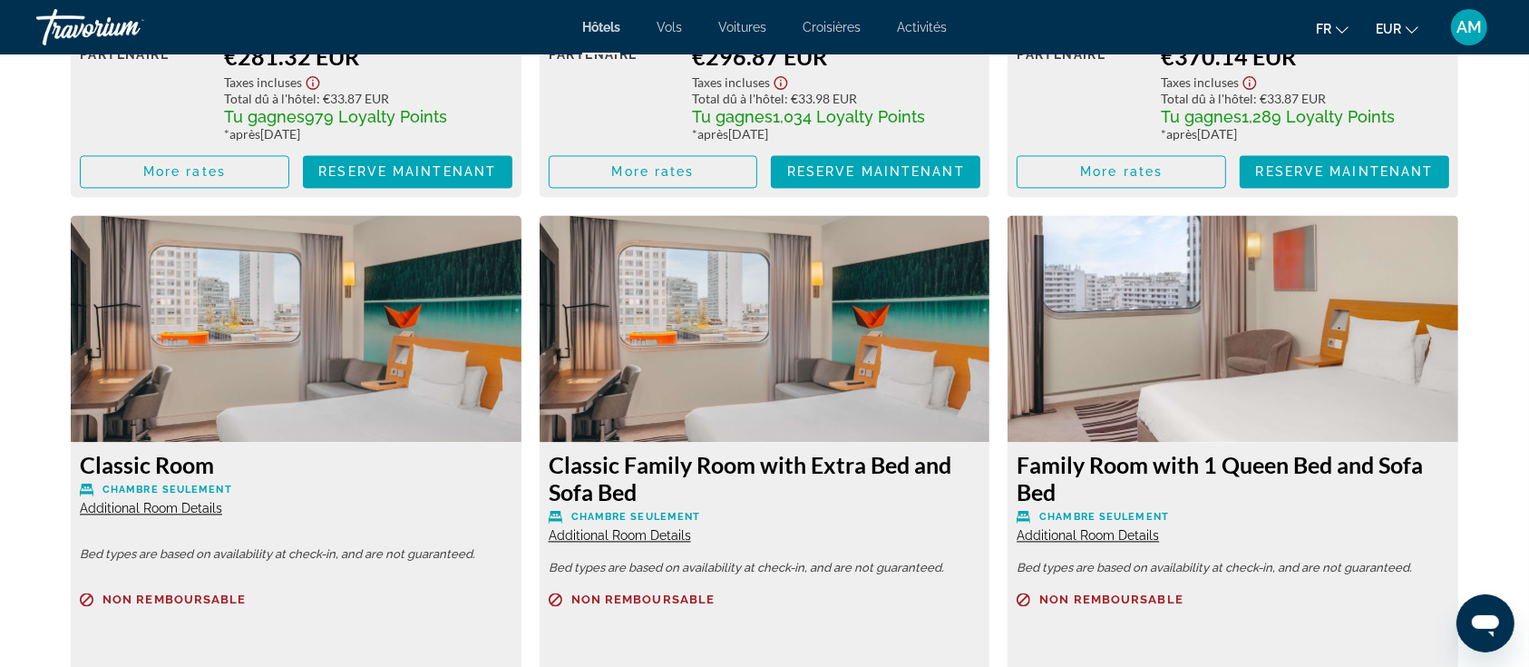
scroll to position [3870, 0]
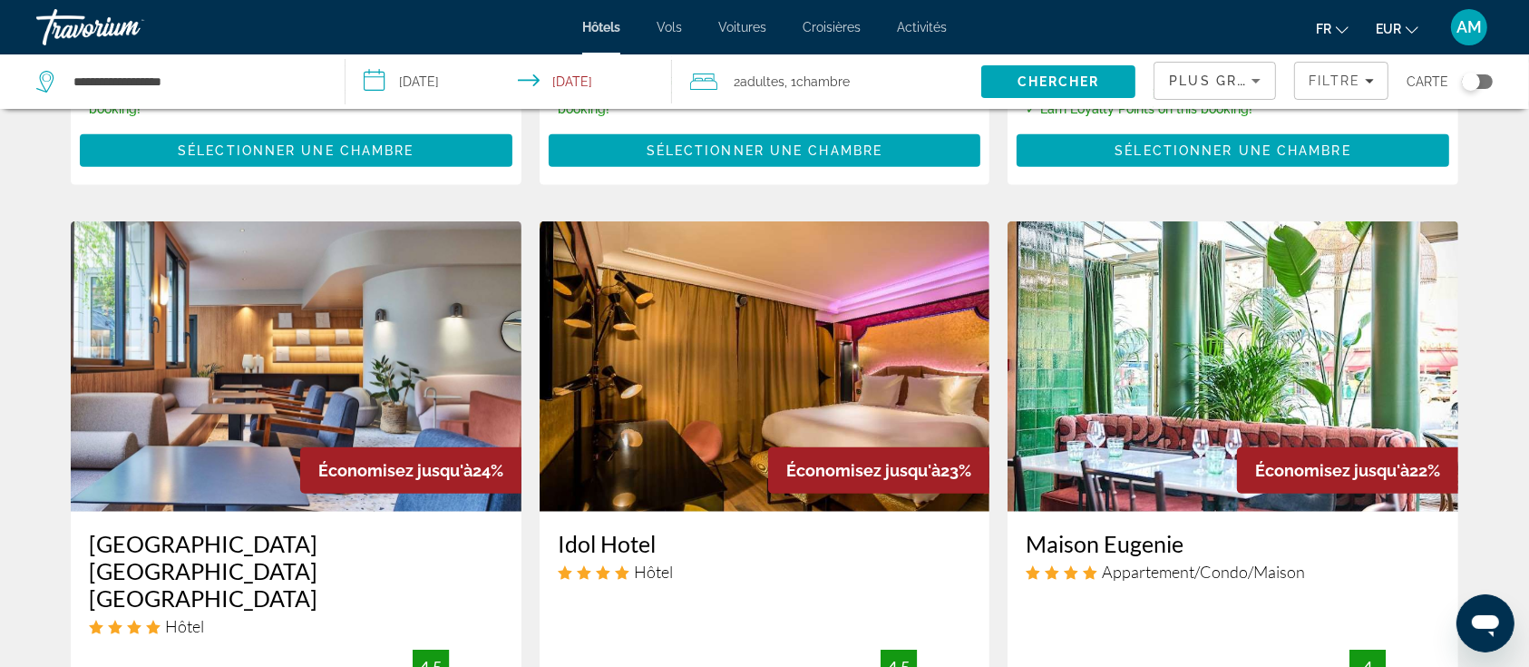
scroll to position [2177, 0]
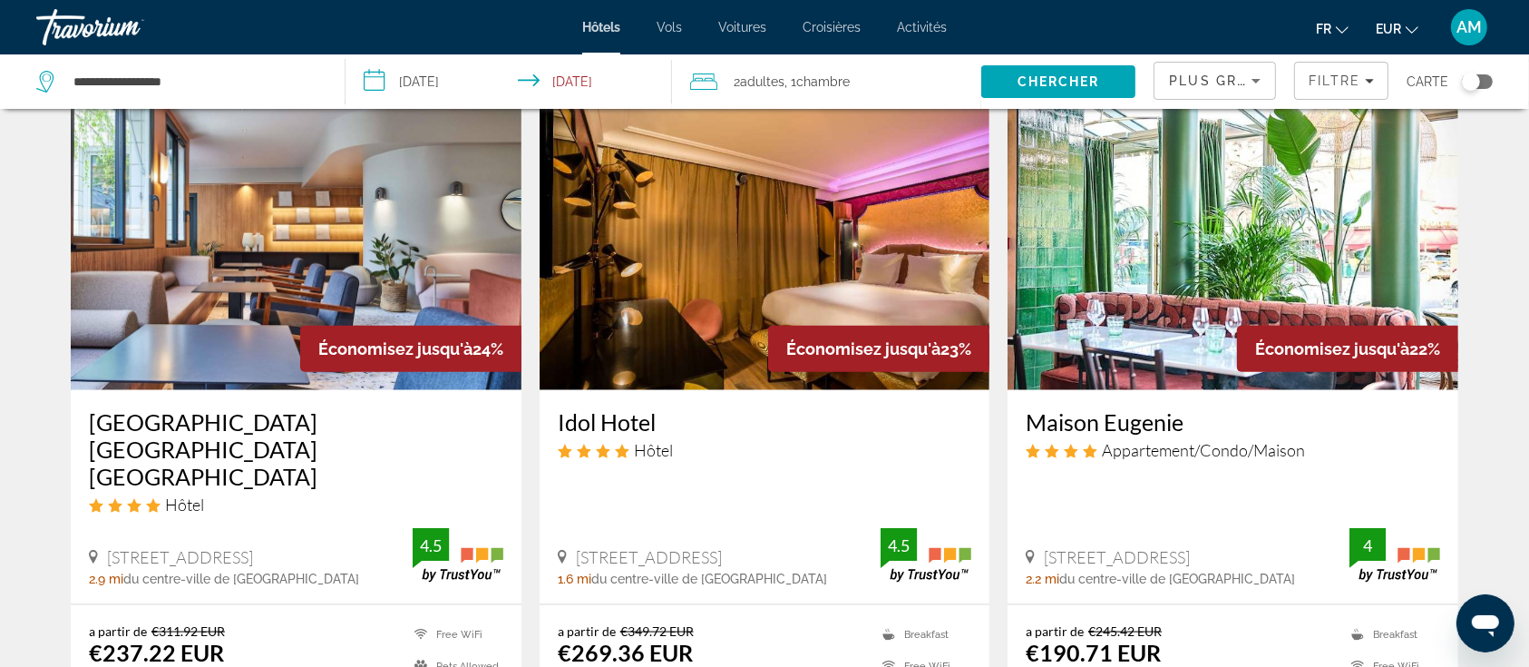
click at [758, 195] on img "Main content" at bounding box center [765, 245] width 451 height 290
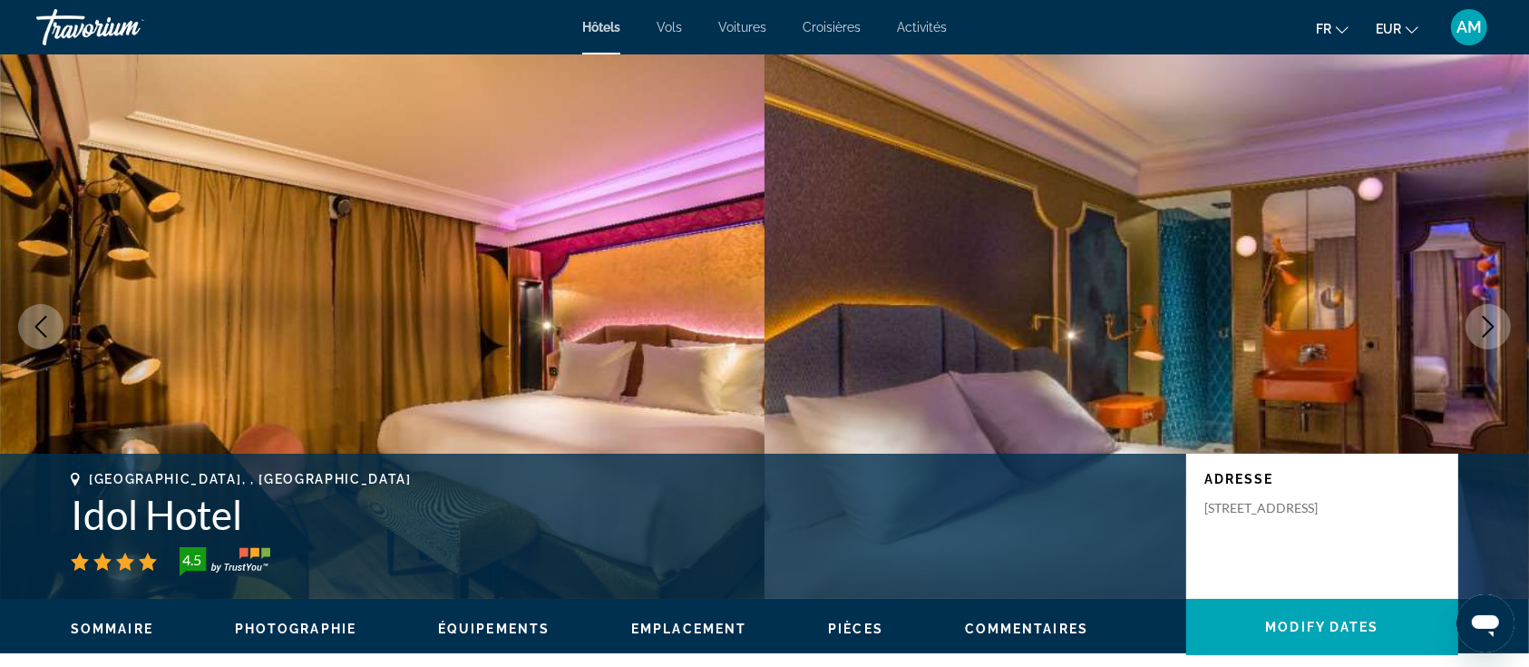
click at [1493, 327] on icon "Next image" at bounding box center [1489, 327] width 12 height 22
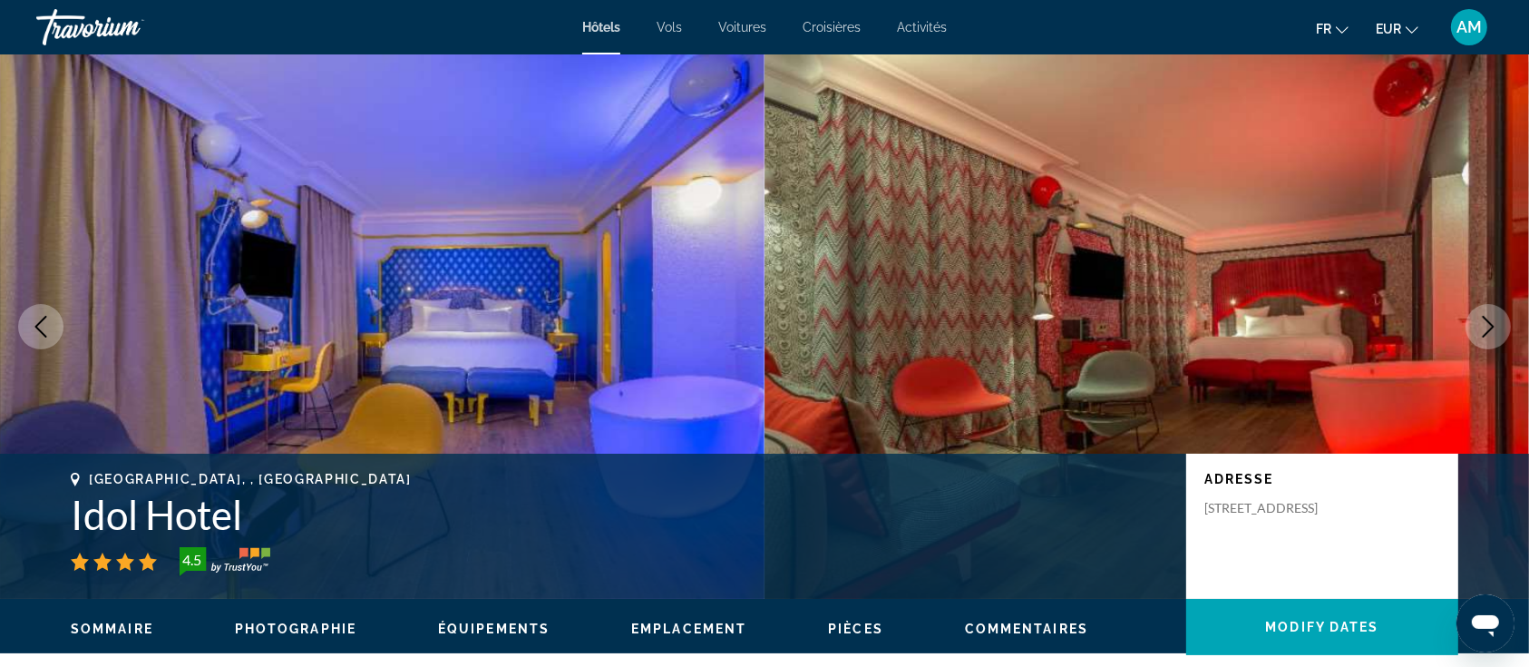
click at [1493, 327] on icon "Next image" at bounding box center [1489, 327] width 12 height 22
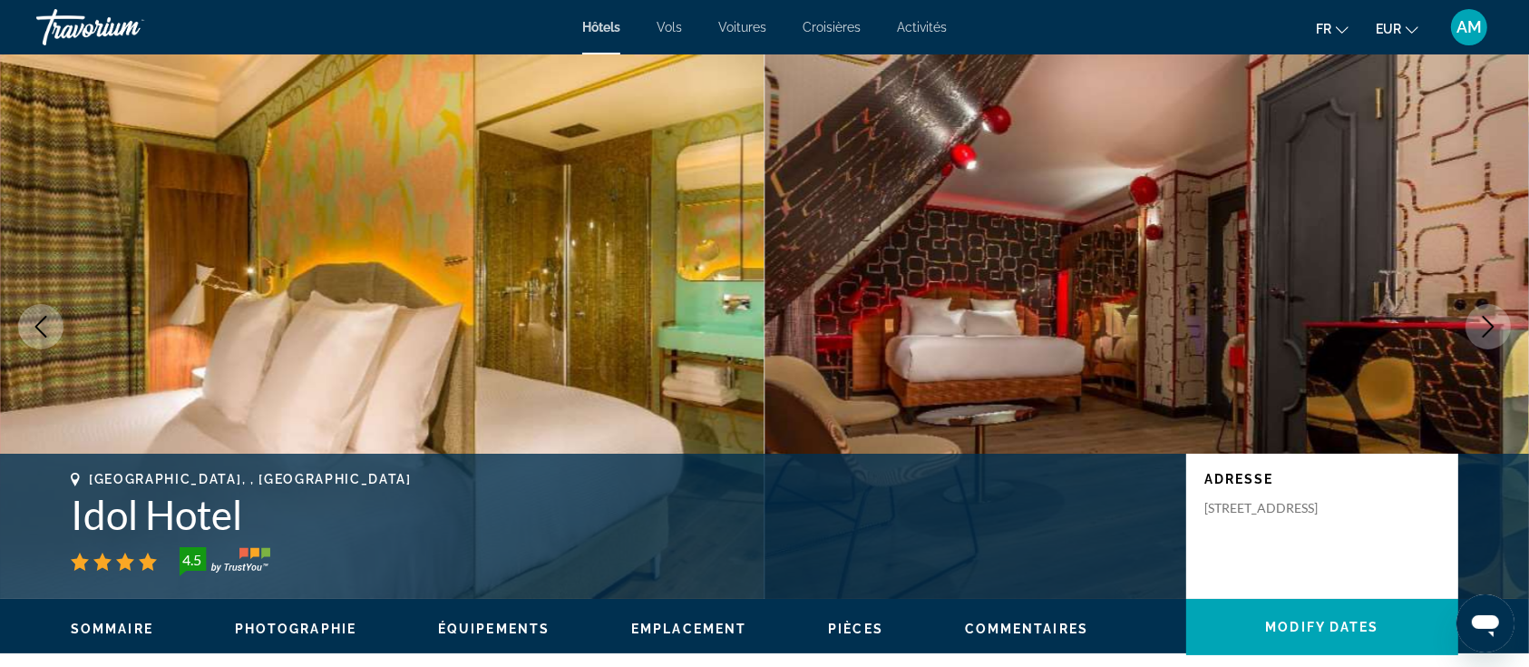
click at [1493, 327] on icon "Next image" at bounding box center [1489, 327] width 12 height 22
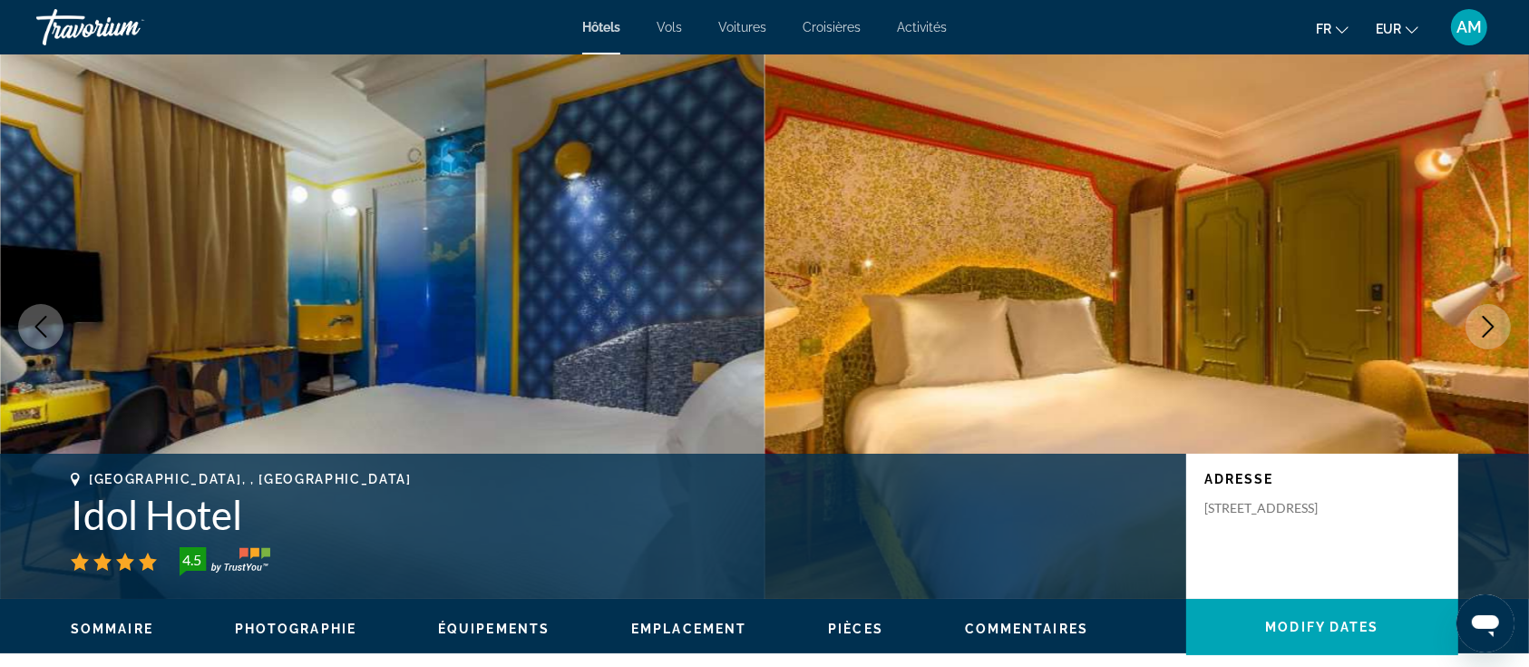
click at [1493, 327] on icon "Next image" at bounding box center [1489, 327] width 12 height 22
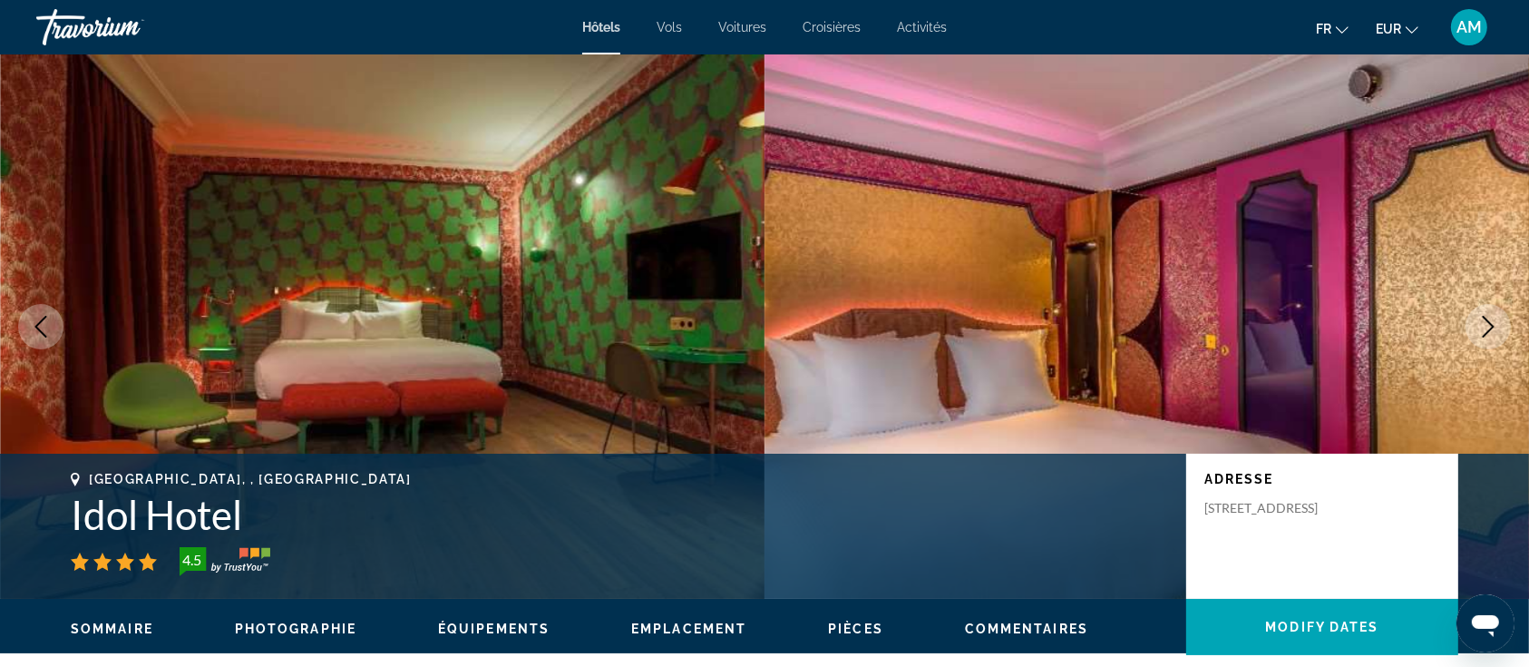
click at [1493, 327] on icon "Next image" at bounding box center [1489, 327] width 12 height 22
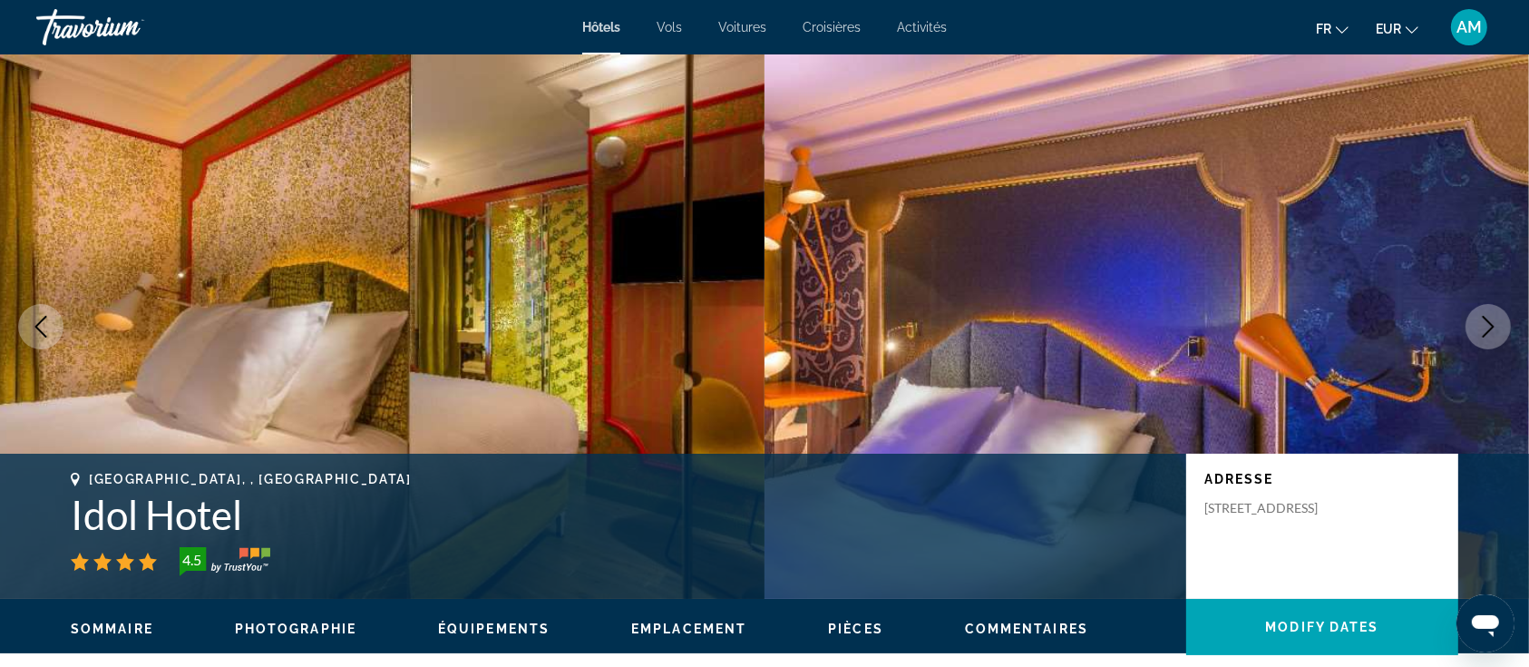
click at [1493, 327] on icon "Next image" at bounding box center [1489, 327] width 12 height 22
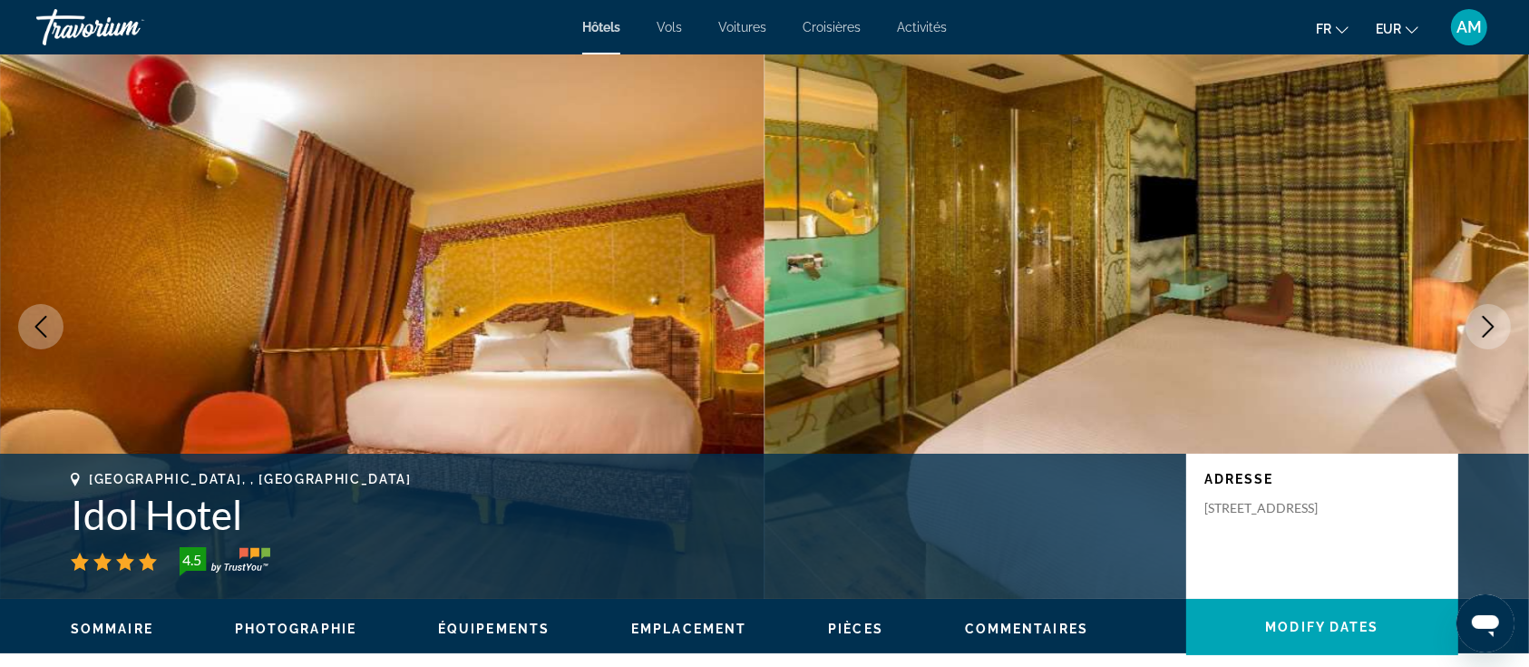
click at [1493, 327] on icon "Next image" at bounding box center [1489, 327] width 12 height 22
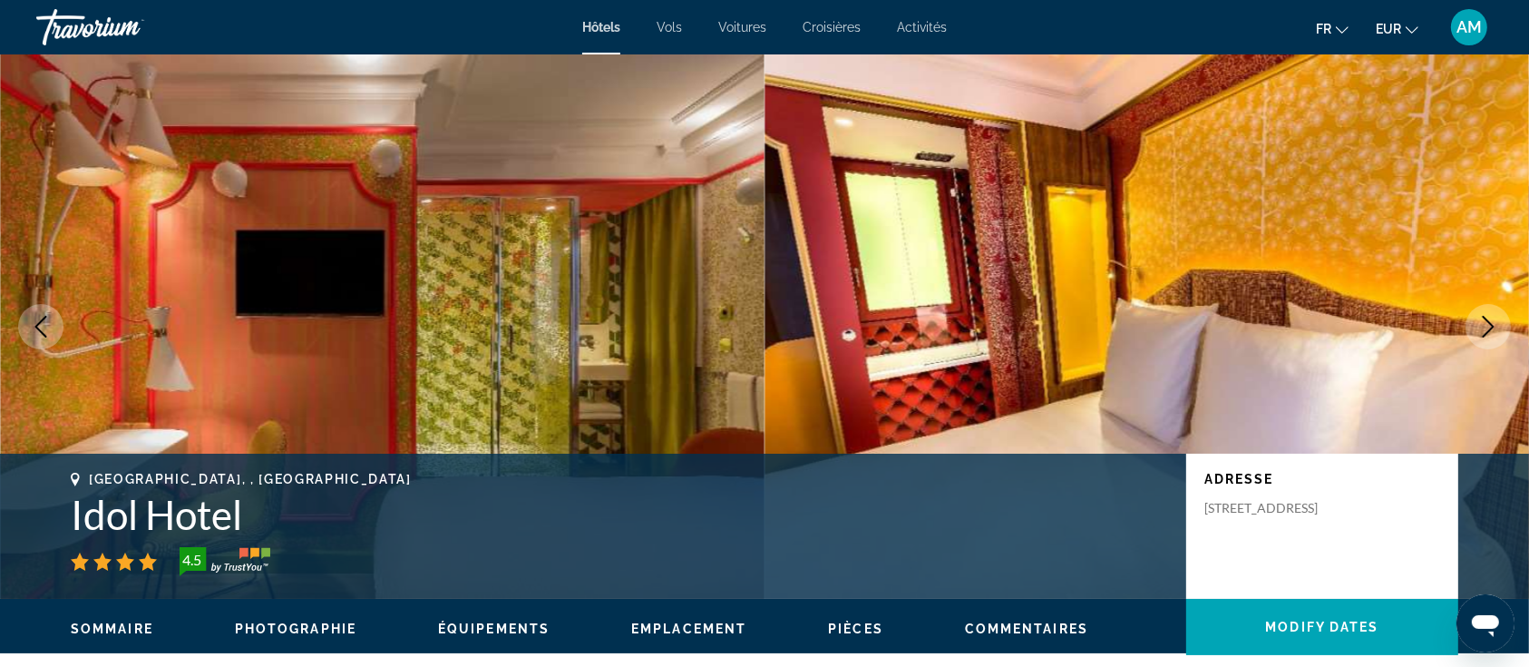
click at [1493, 327] on icon "Next image" at bounding box center [1489, 327] width 12 height 22
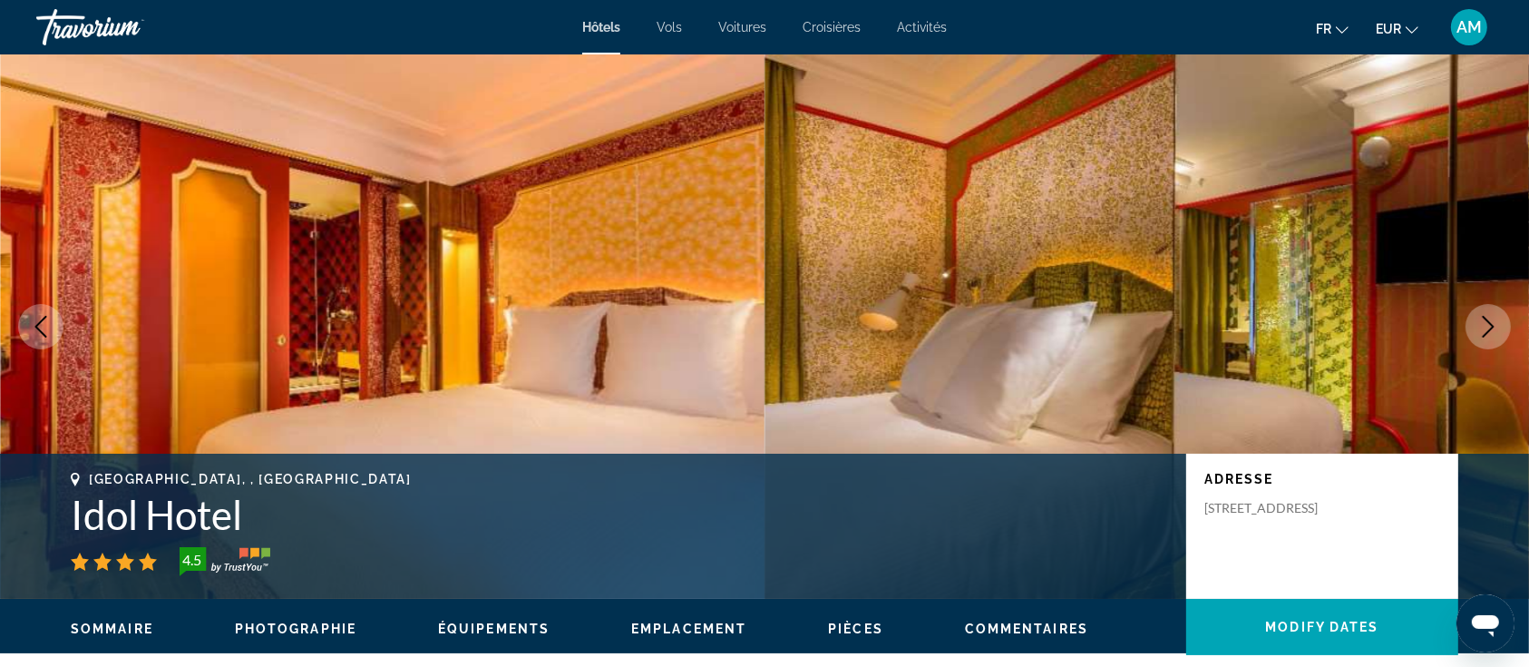
click at [1493, 327] on icon "Next image" at bounding box center [1489, 327] width 12 height 22
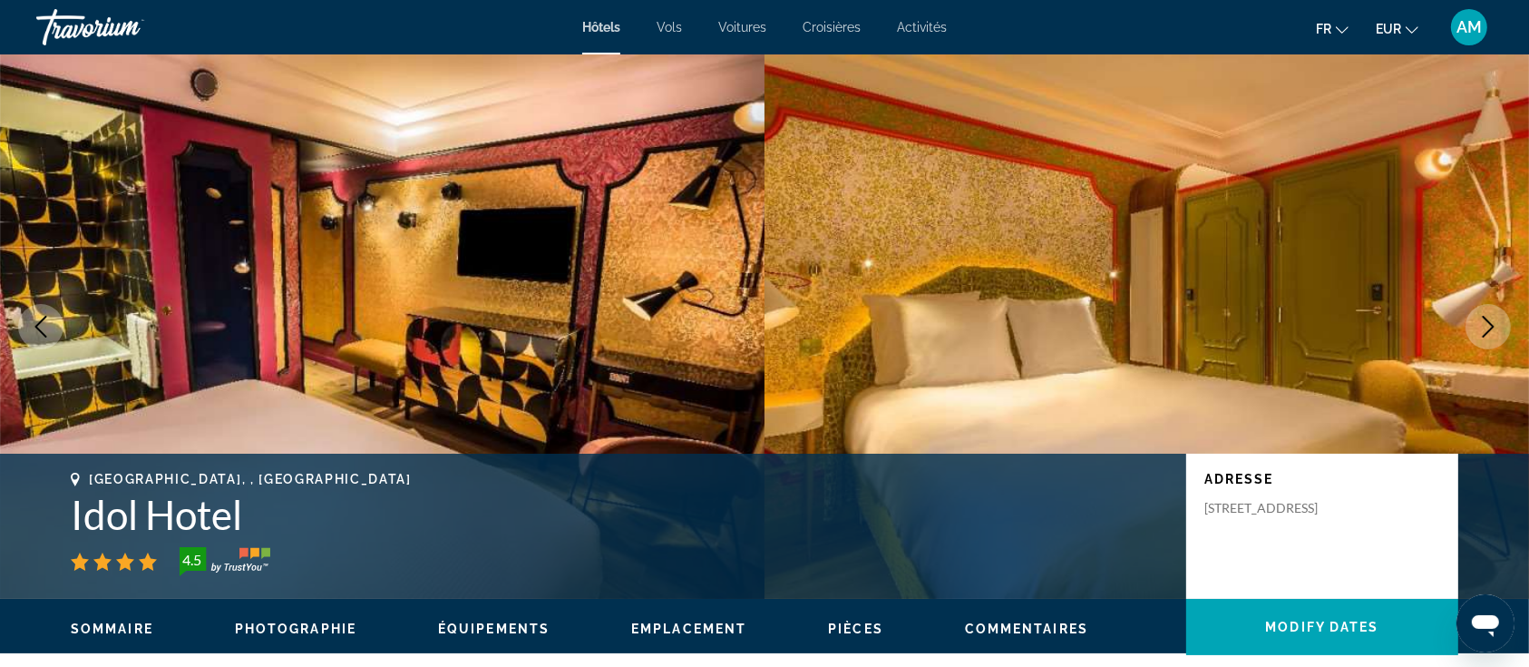
click at [1493, 327] on icon "Next image" at bounding box center [1489, 327] width 12 height 22
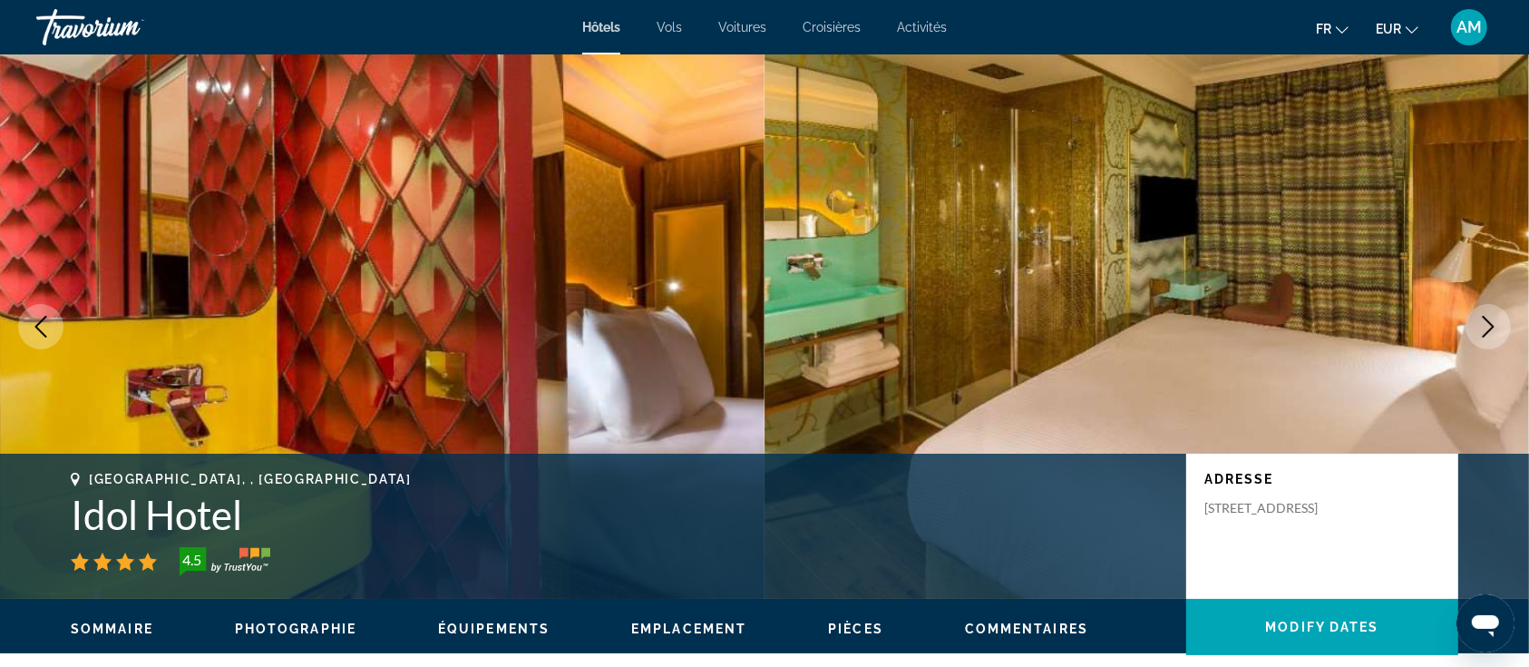
click at [1493, 327] on icon "Next image" at bounding box center [1489, 327] width 12 height 22
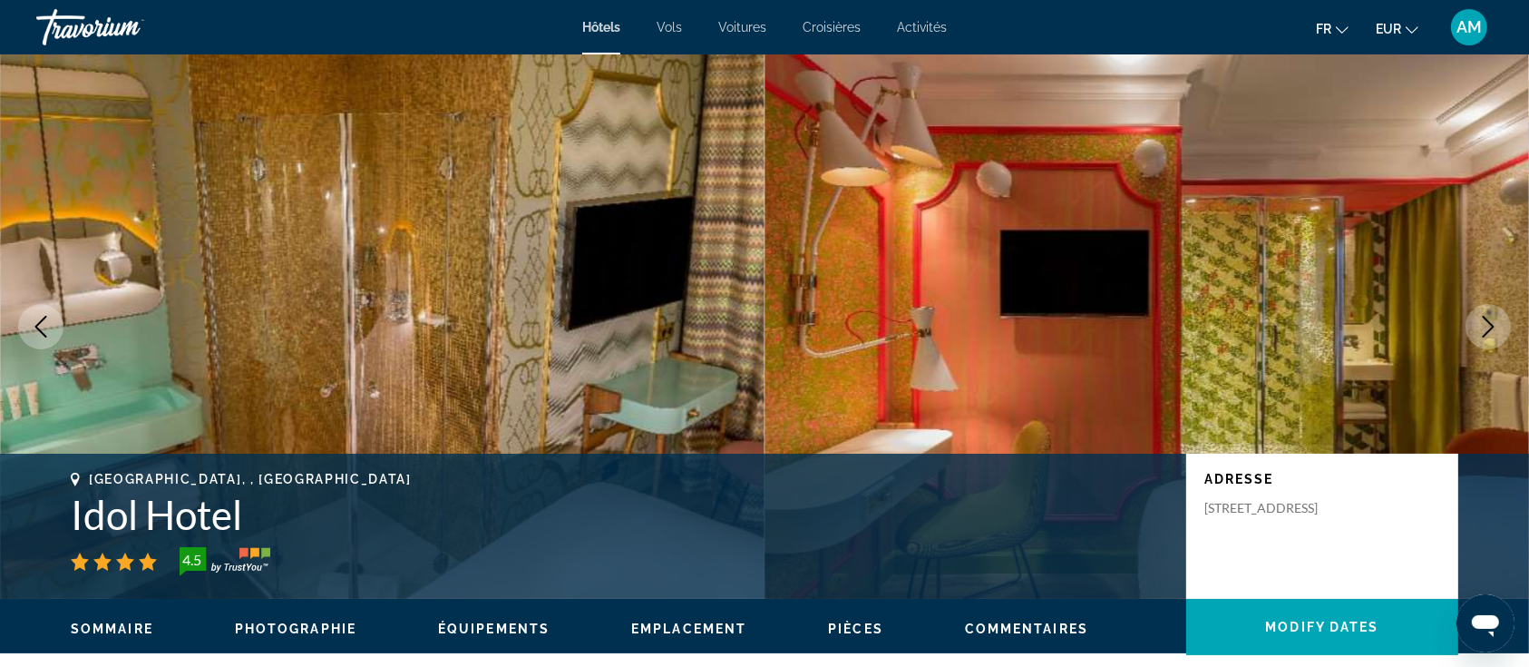
click at [1493, 327] on icon "Next image" at bounding box center [1489, 327] width 12 height 22
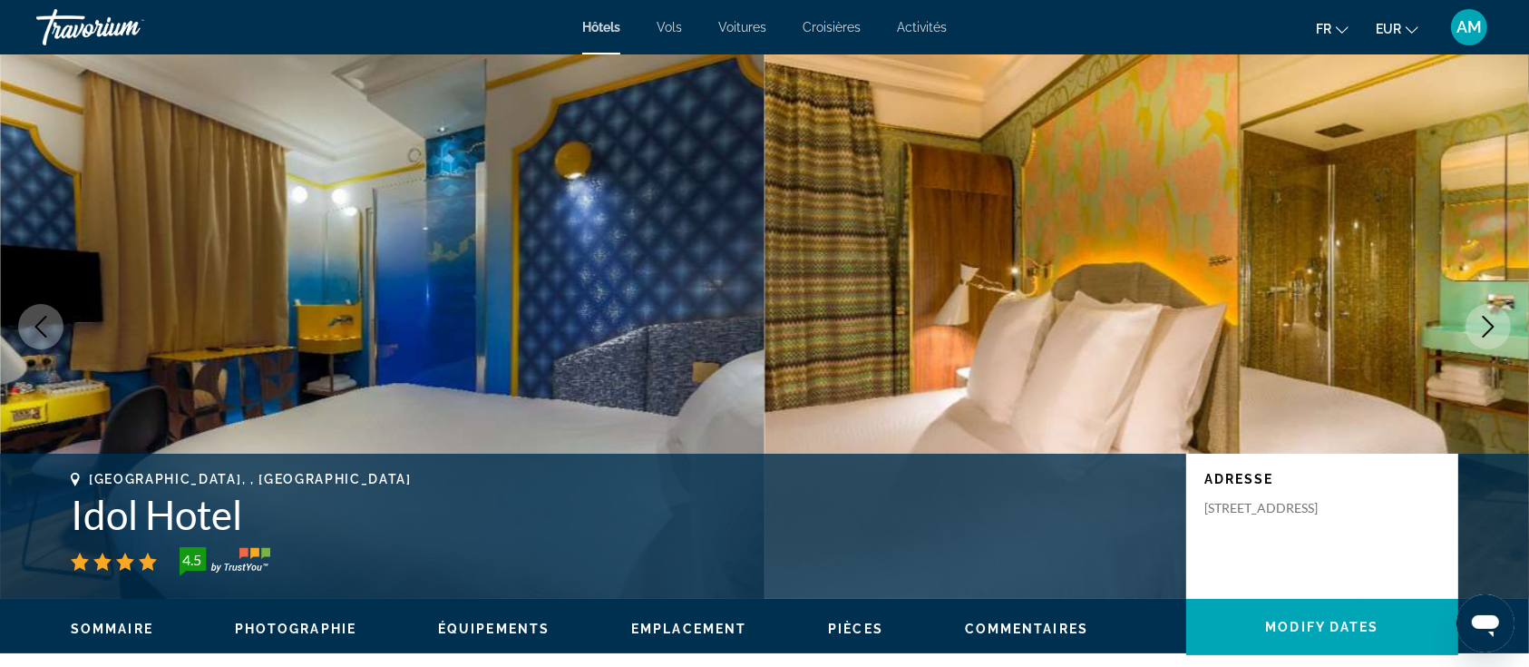
click at [1493, 327] on icon "Next image" at bounding box center [1489, 327] width 12 height 22
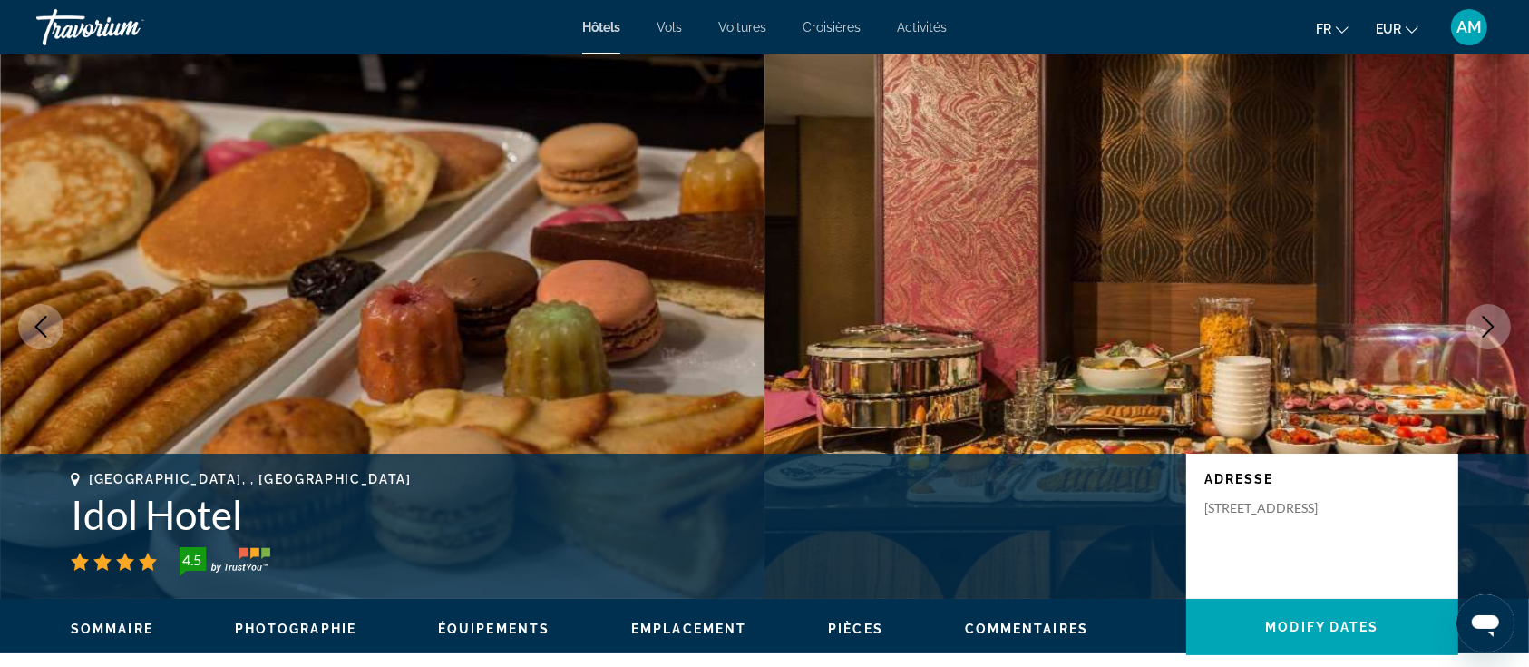
click at [1493, 327] on icon "Next image" at bounding box center [1489, 327] width 12 height 22
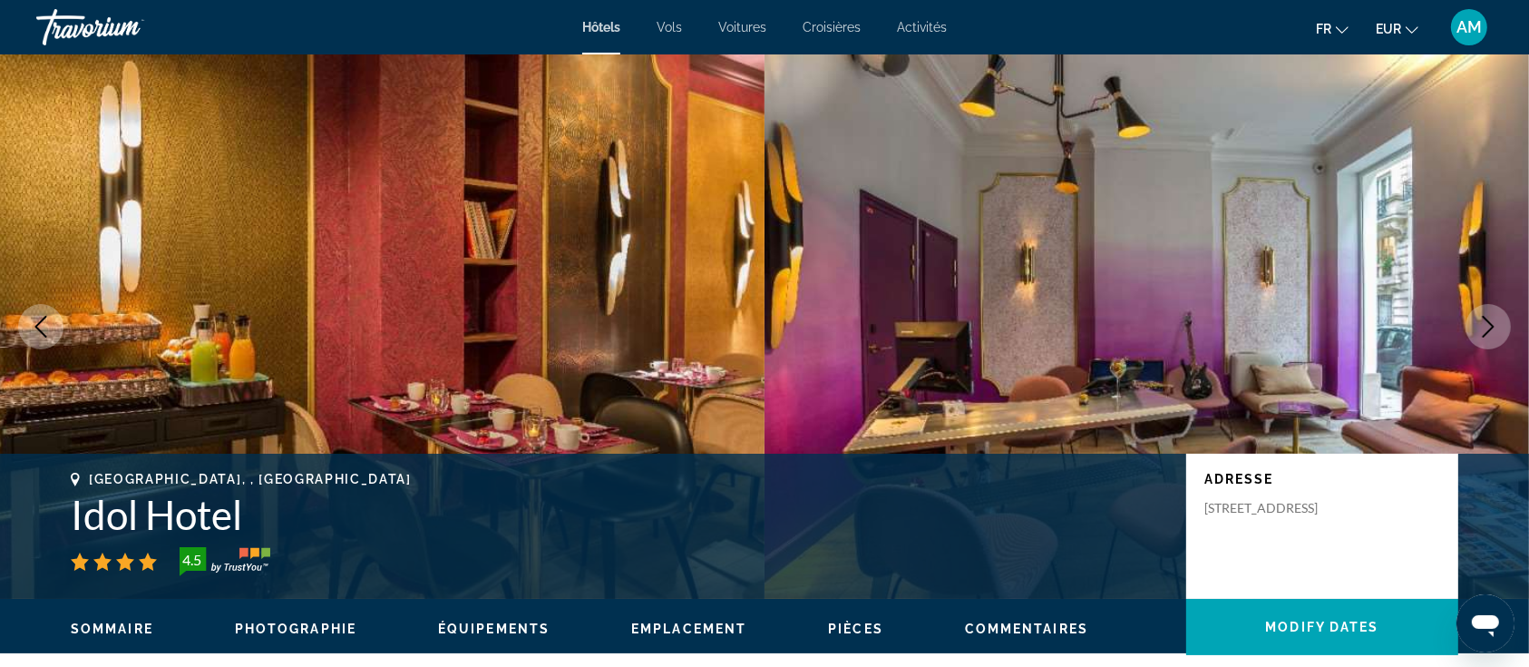
click at [1493, 327] on icon "Next image" at bounding box center [1489, 327] width 12 height 22
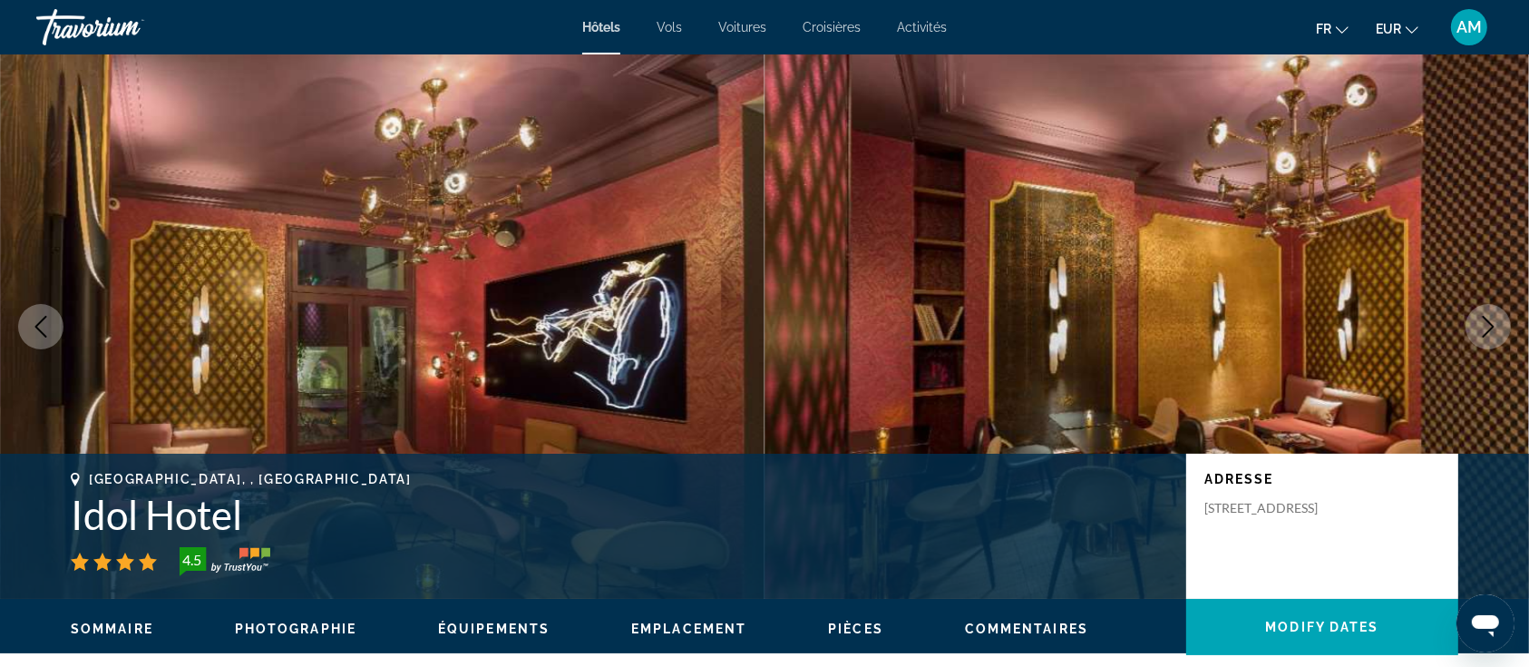
click at [1493, 327] on icon "Next image" at bounding box center [1489, 327] width 12 height 22
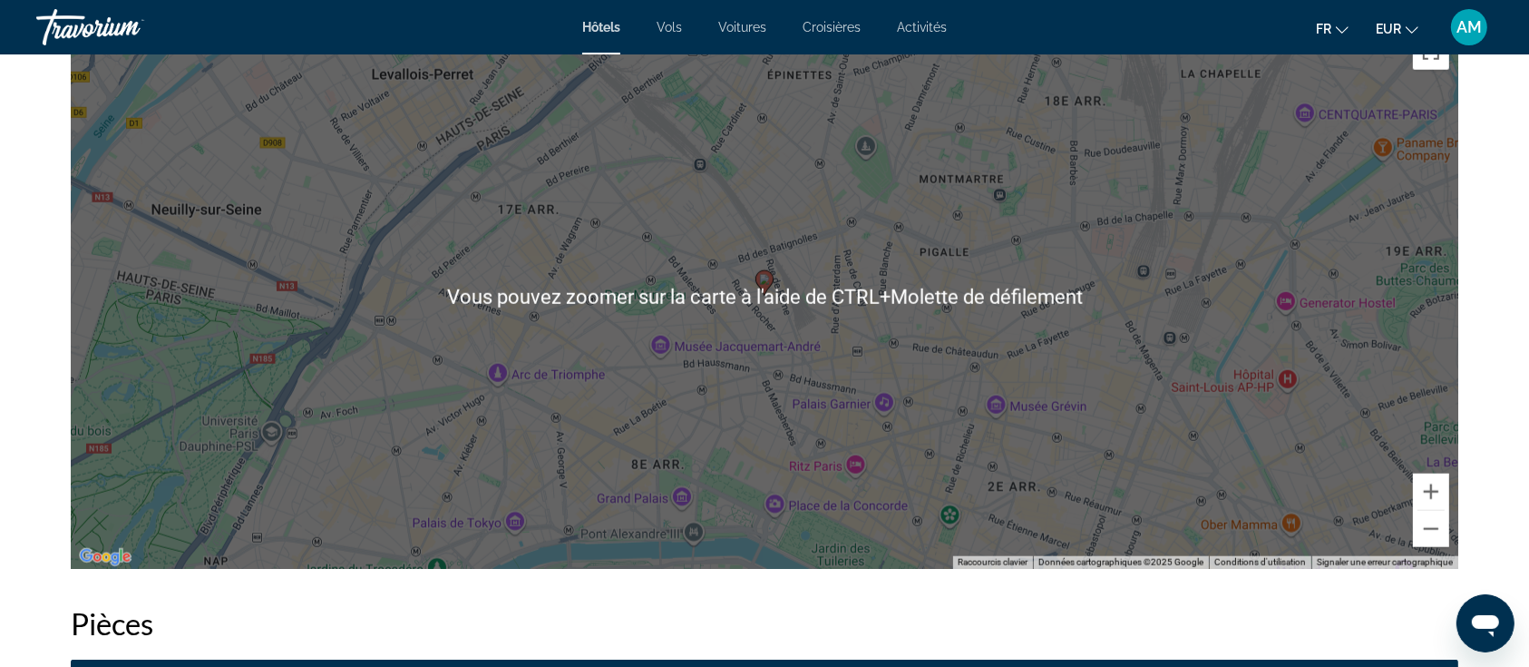
scroll to position [1814, 0]
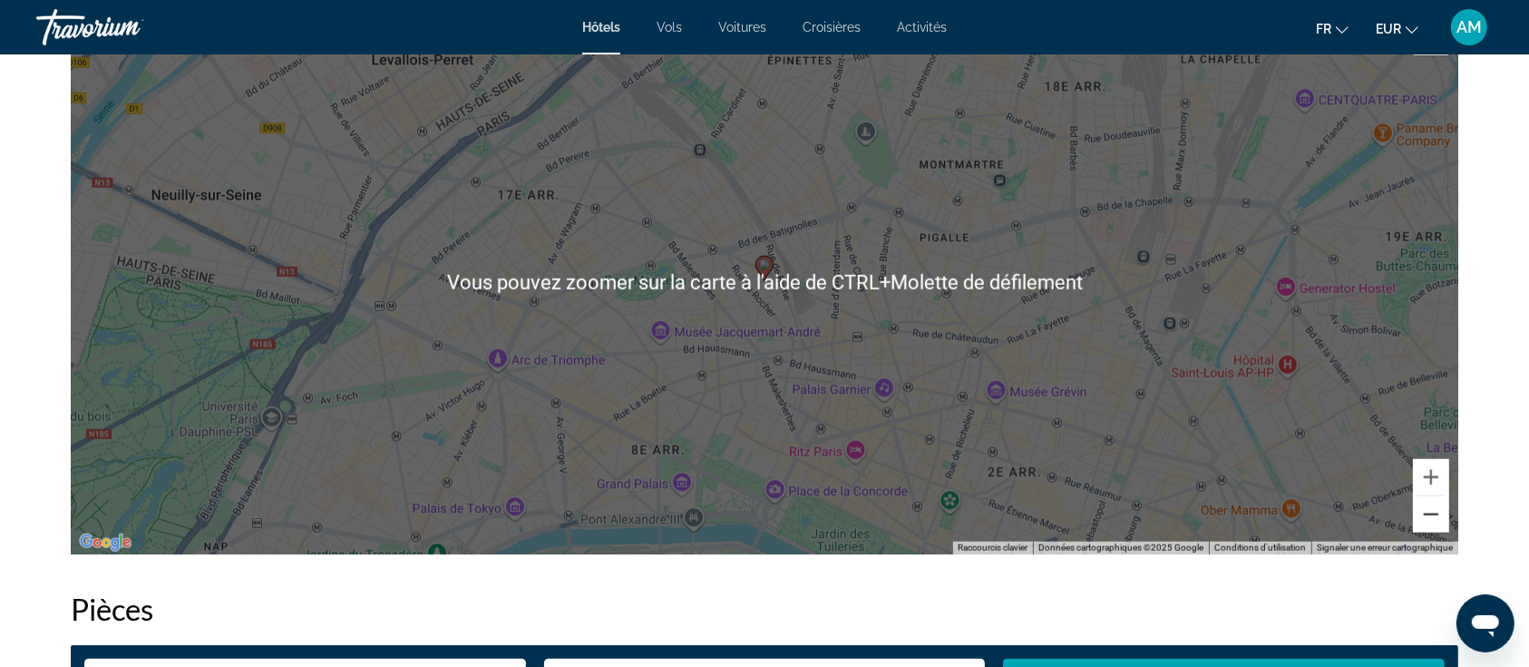
click at [1433, 523] on button "Zoom arrière" at bounding box center [1431, 514] width 36 height 36
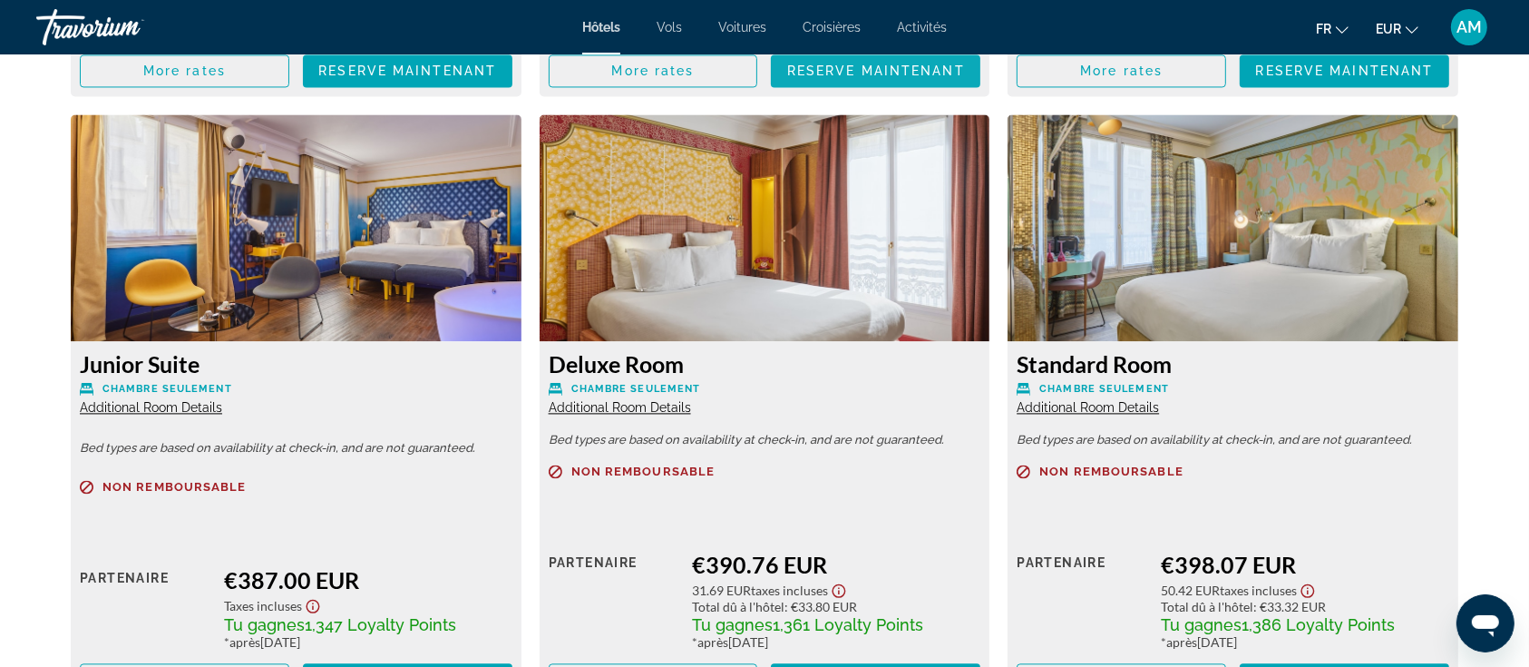
scroll to position [3749, 0]
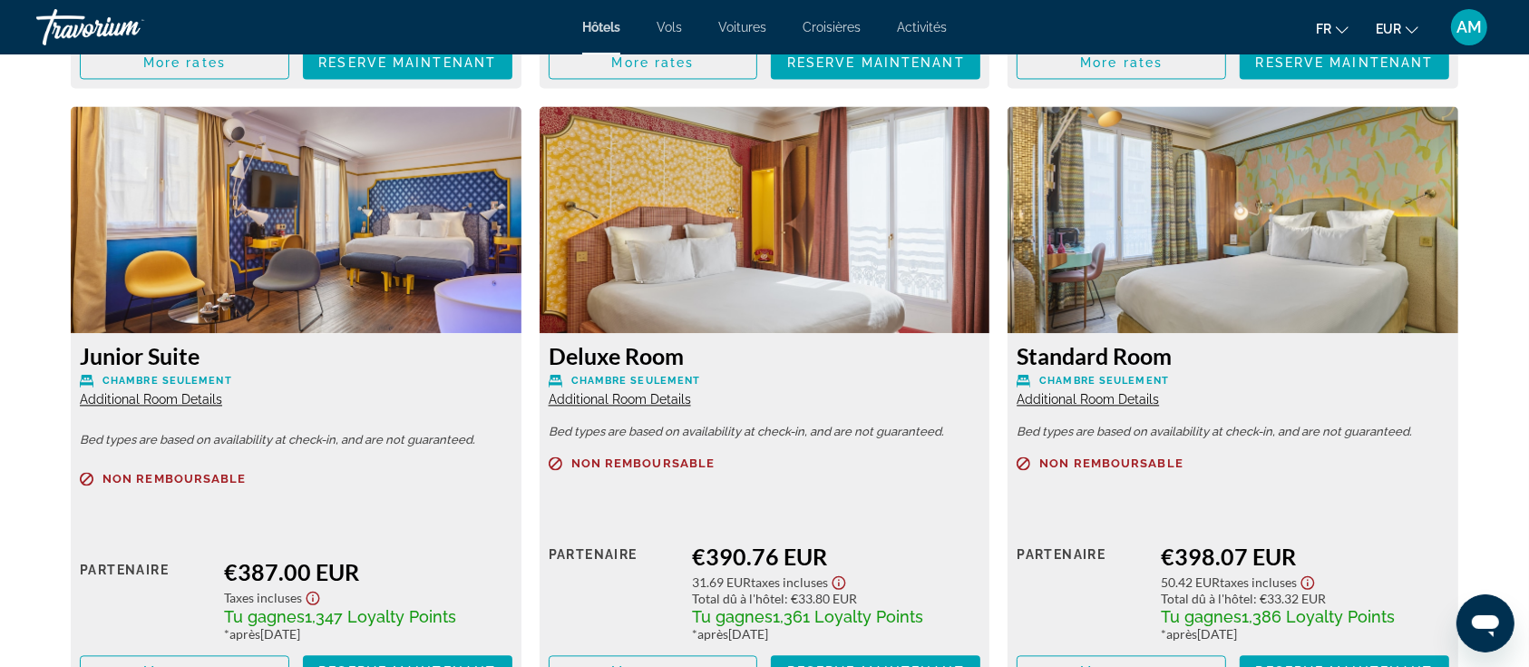
click at [192, 392] on span "Additional Room Details" at bounding box center [151, 399] width 142 height 15
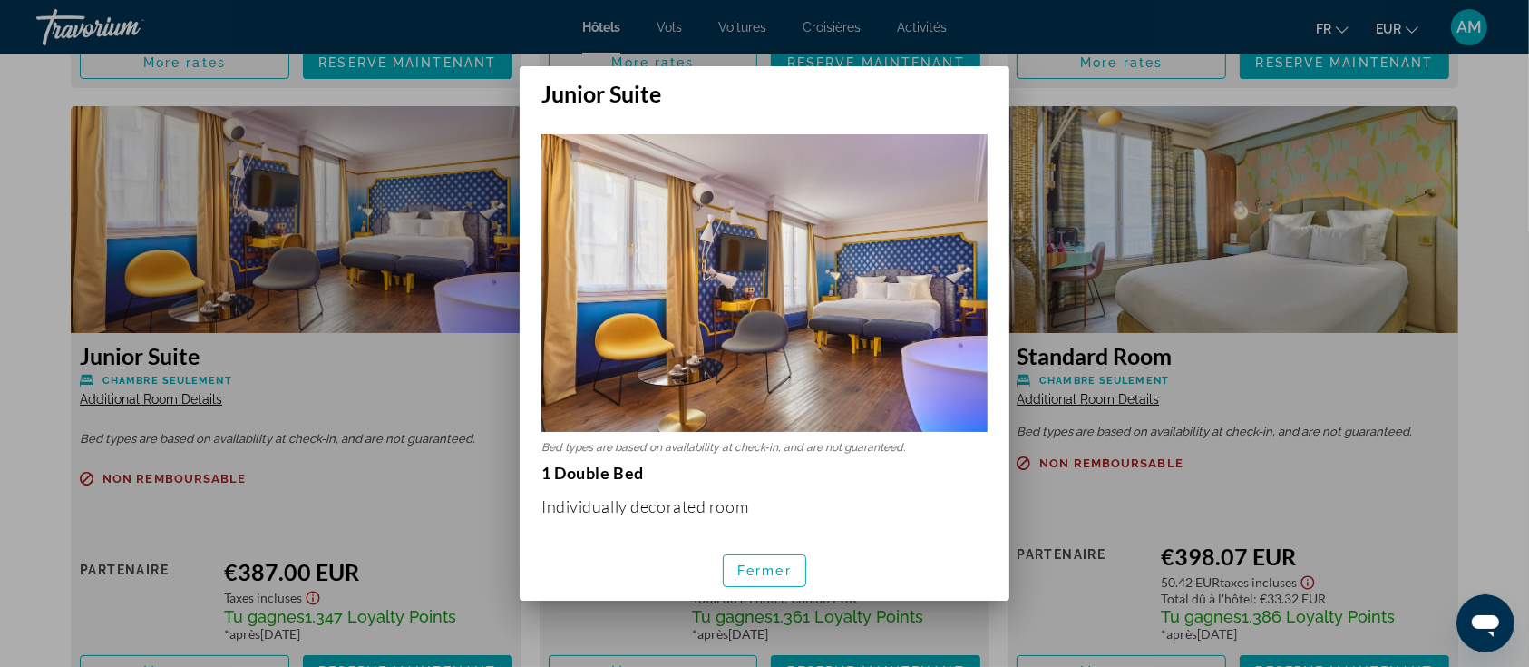
scroll to position [0, 0]
click at [778, 574] on span "Fermer" at bounding box center [765, 570] width 54 height 15
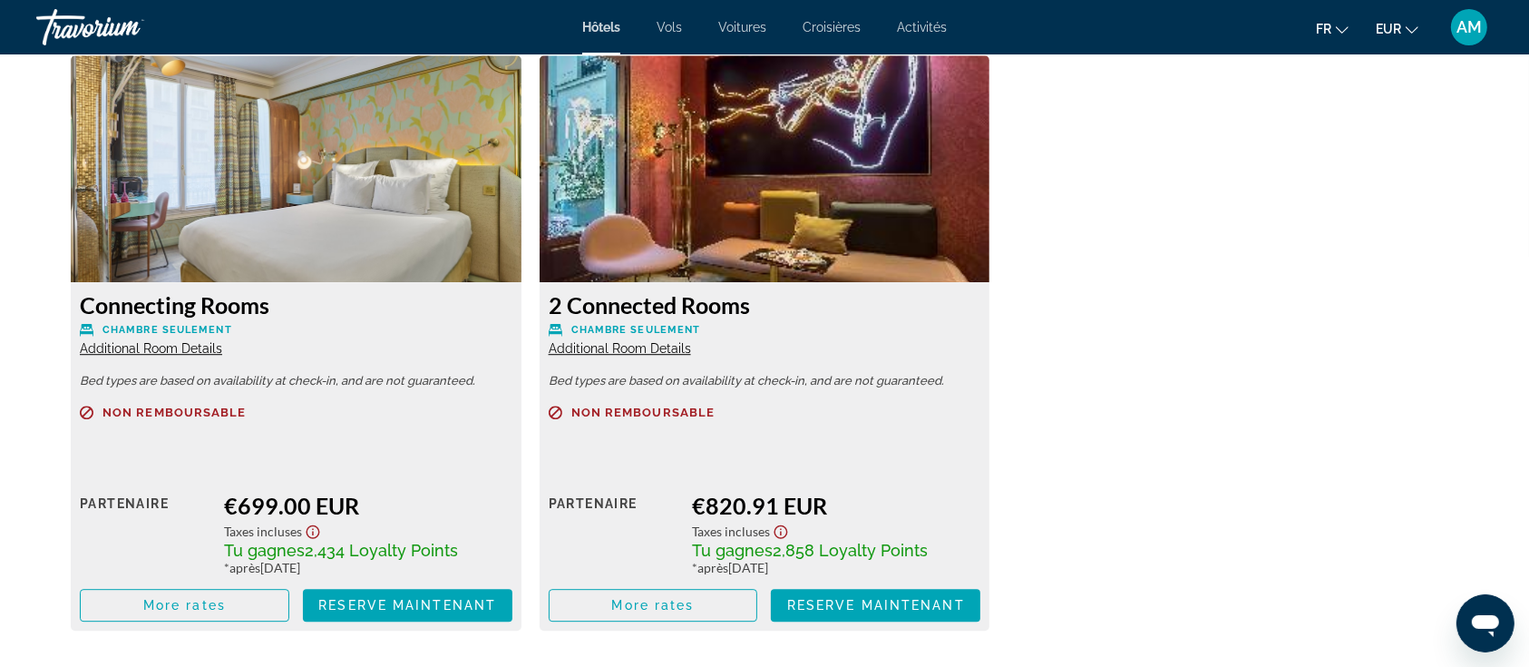
scroll to position [5080, 0]
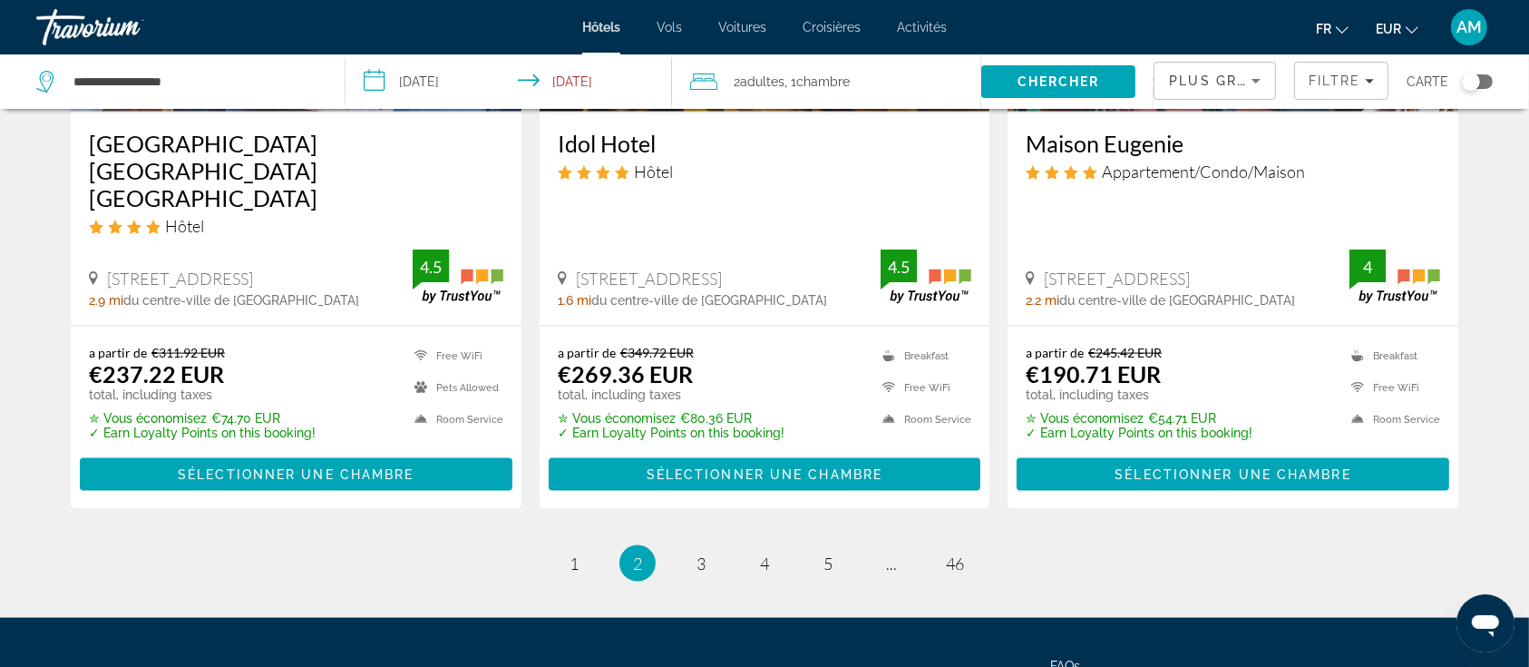
scroll to position [2540, 0]
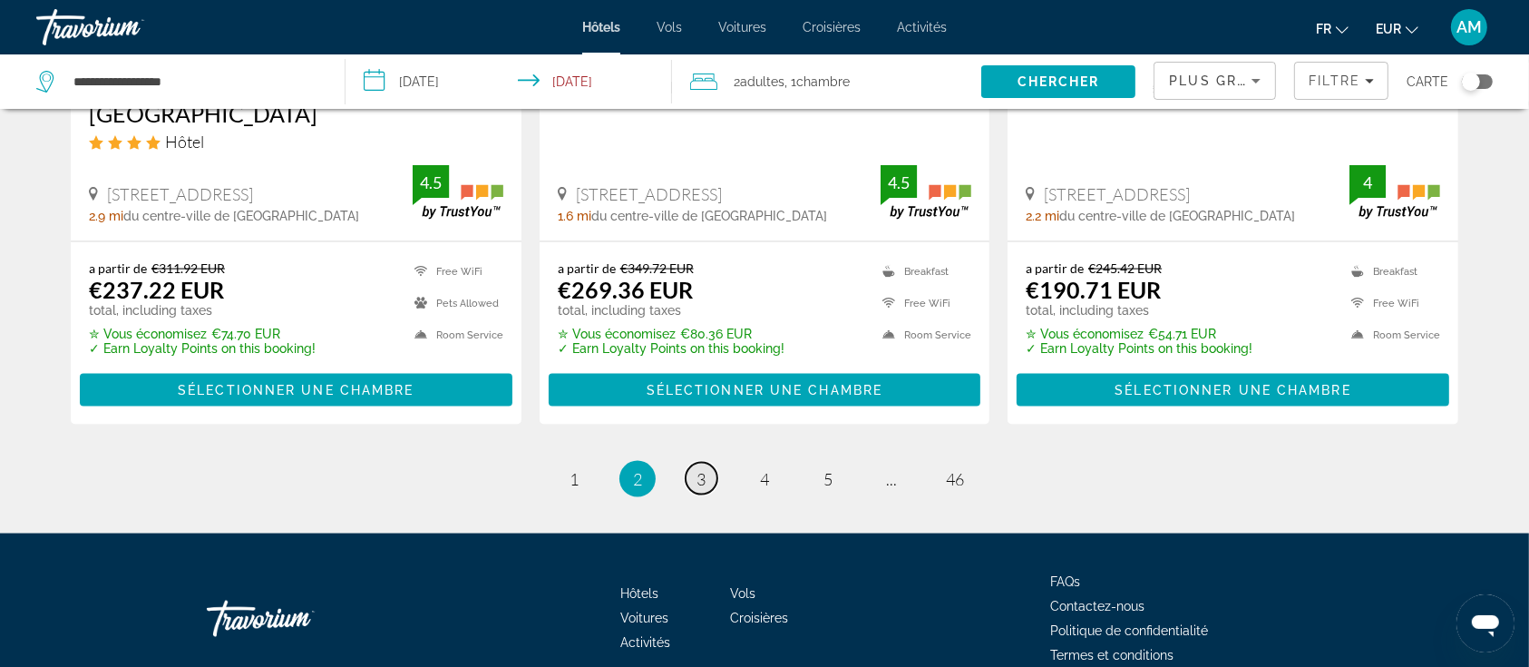
click at [697, 469] on span "3" at bounding box center [701, 479] width 9 height 20
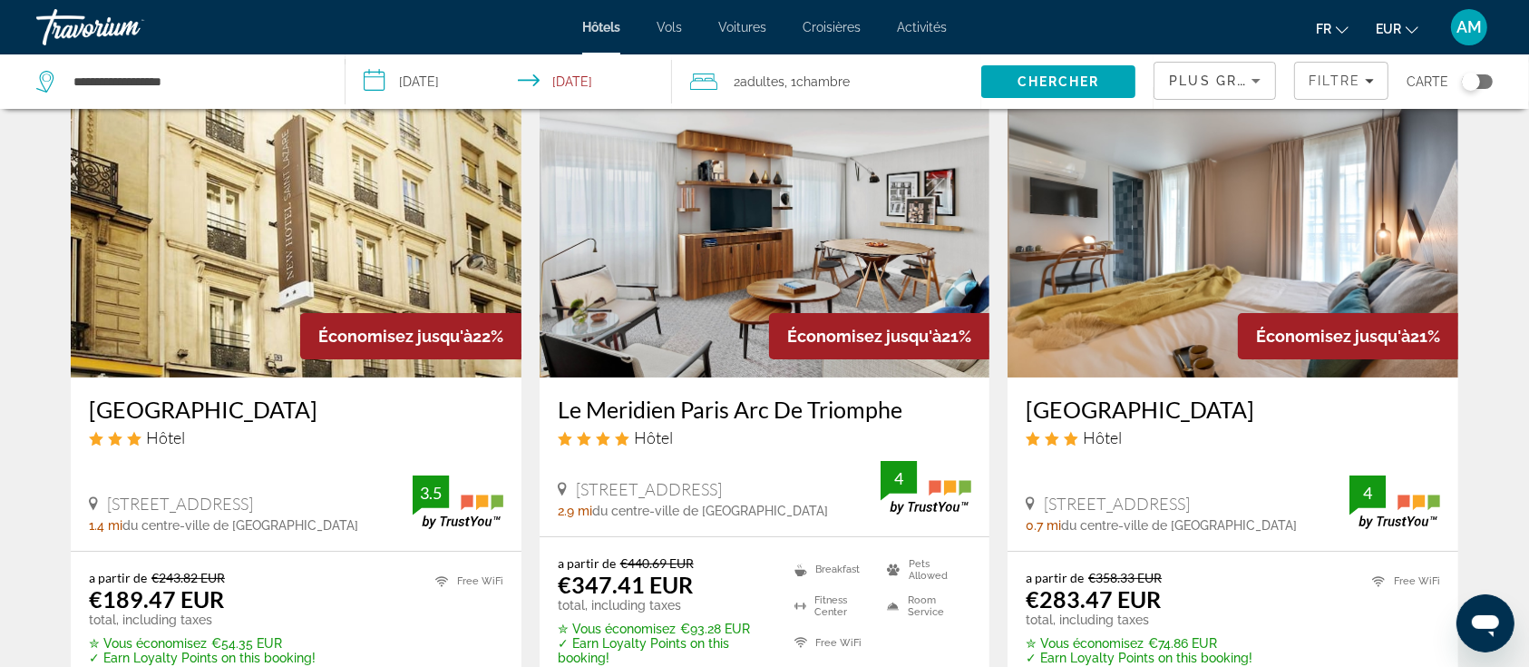
scroll to position [121, 0]
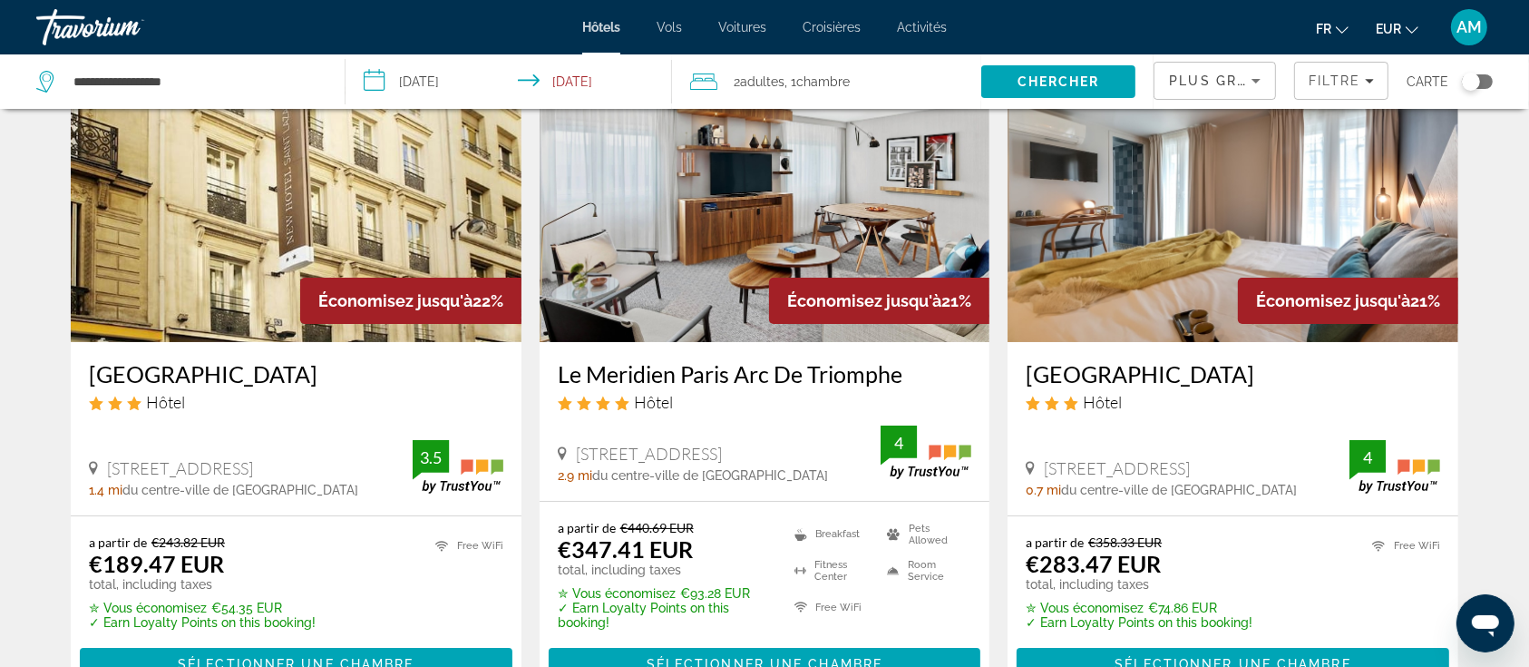
click at [794, 182] on img "Main content" at bounding box center [765, 197] width 451 height 290
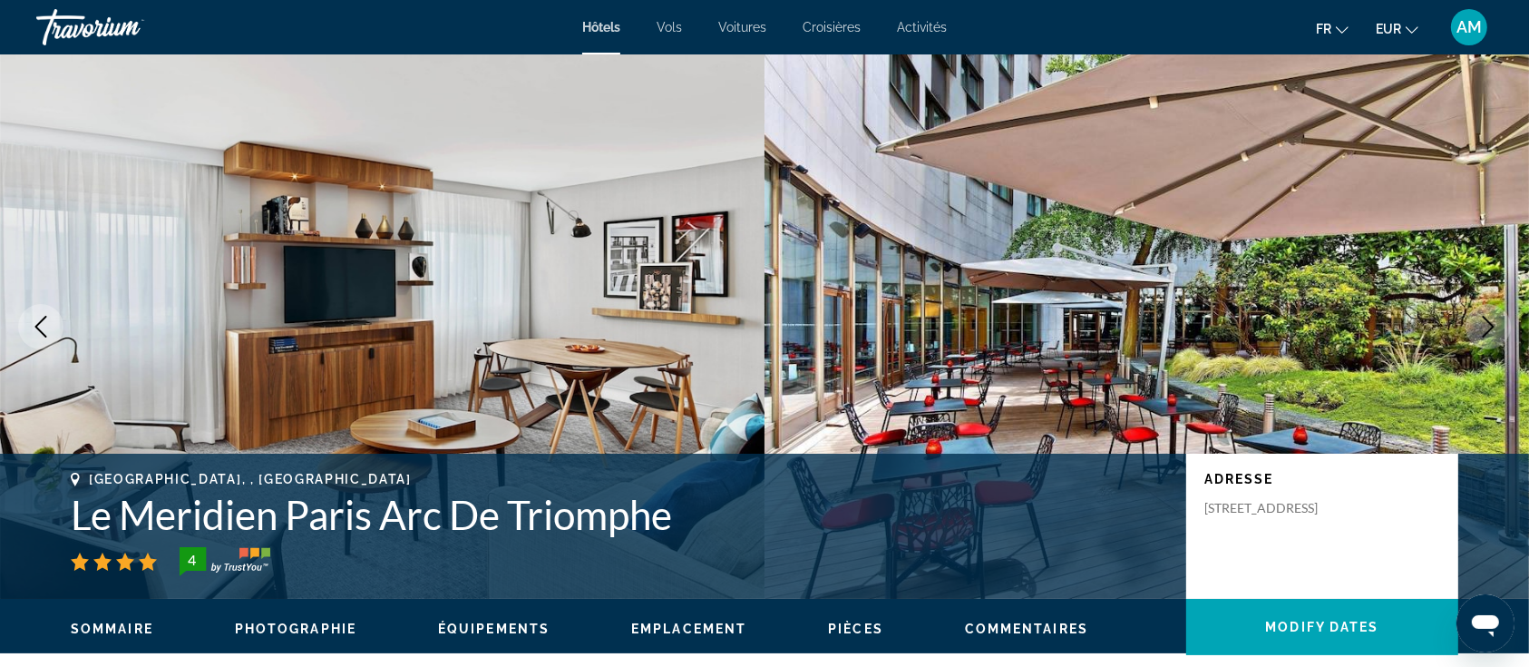
click at [1483, 325] on icon "Next image" at bounding box center [1489, 327] width 22 height 22
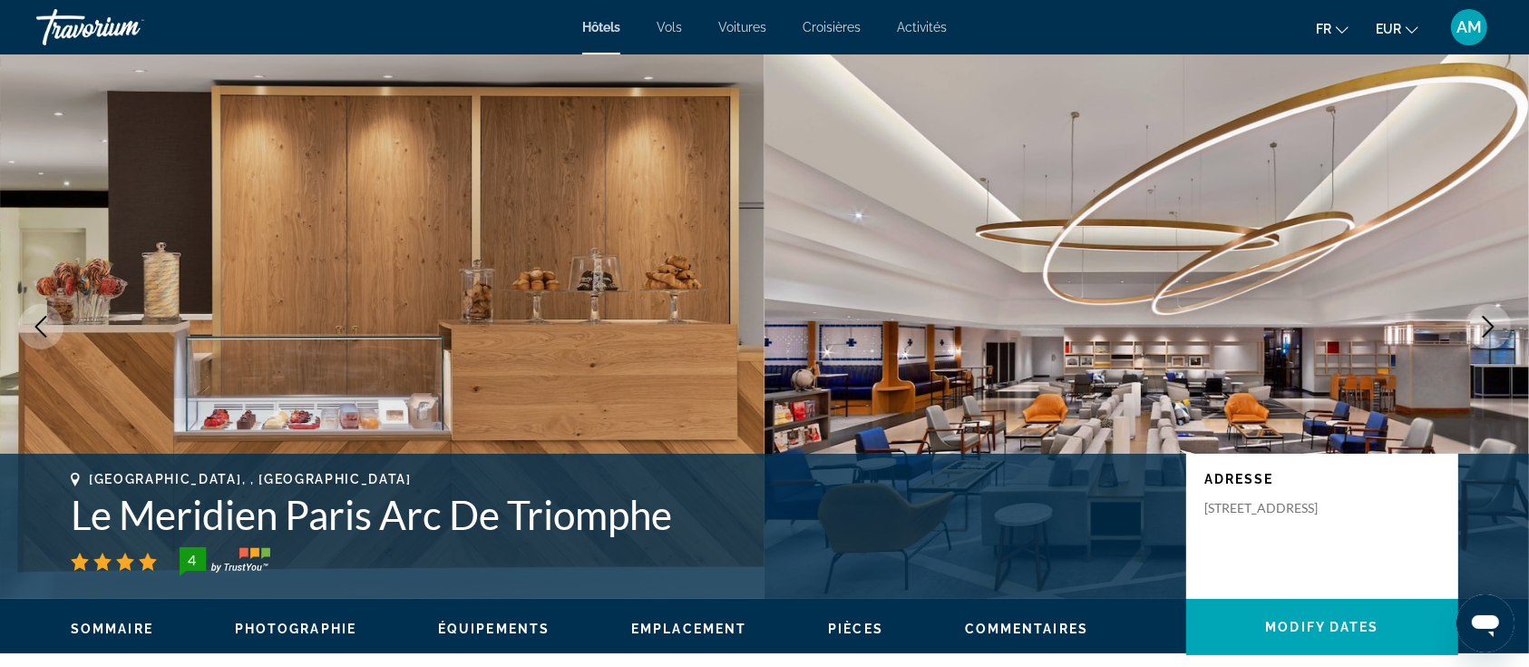
click at [1483, 323] on icon "Next image" at bounding box center [1489, 327] width 22 height 22
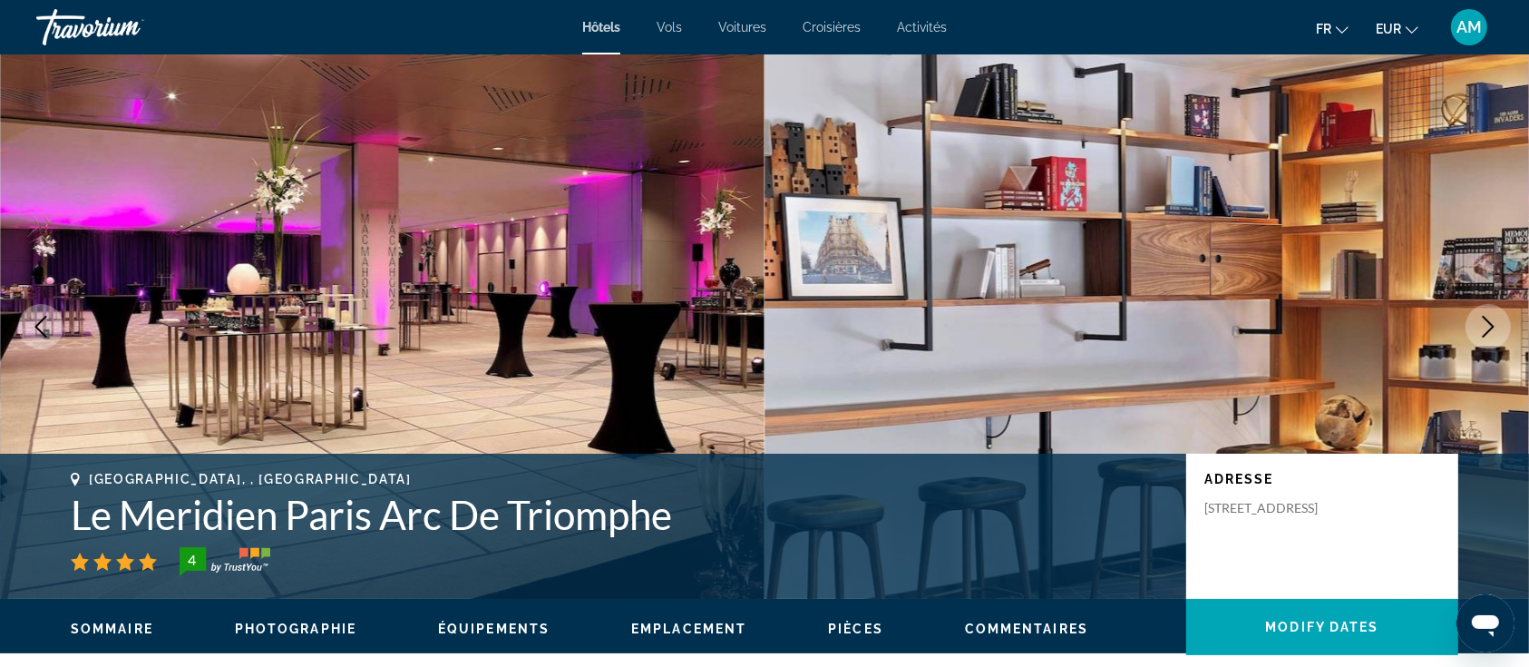
click at [1483, 323] on icon "Next image" at bounding box center [1489, 327] width 22 height 22
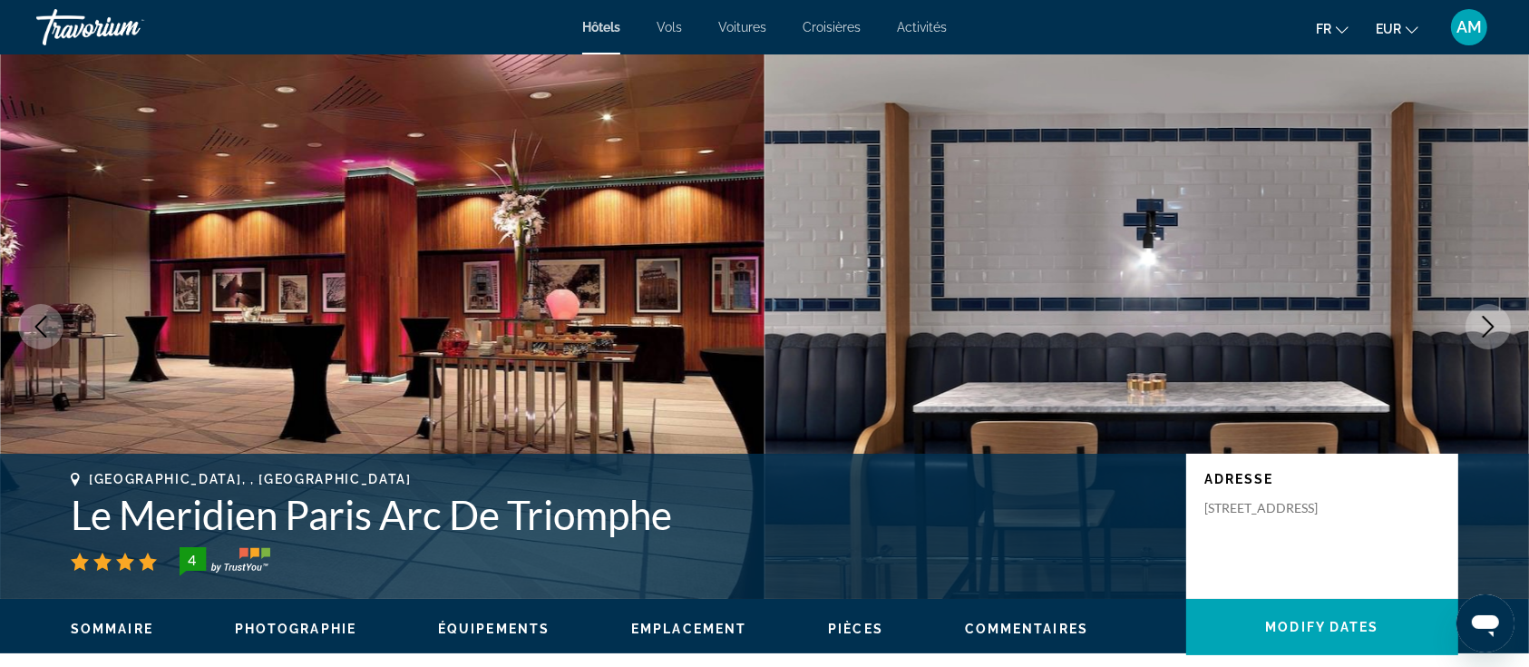
click at [1483, 323] on icon "Next image" at bounding box center [1489, 327] width 22 height 22
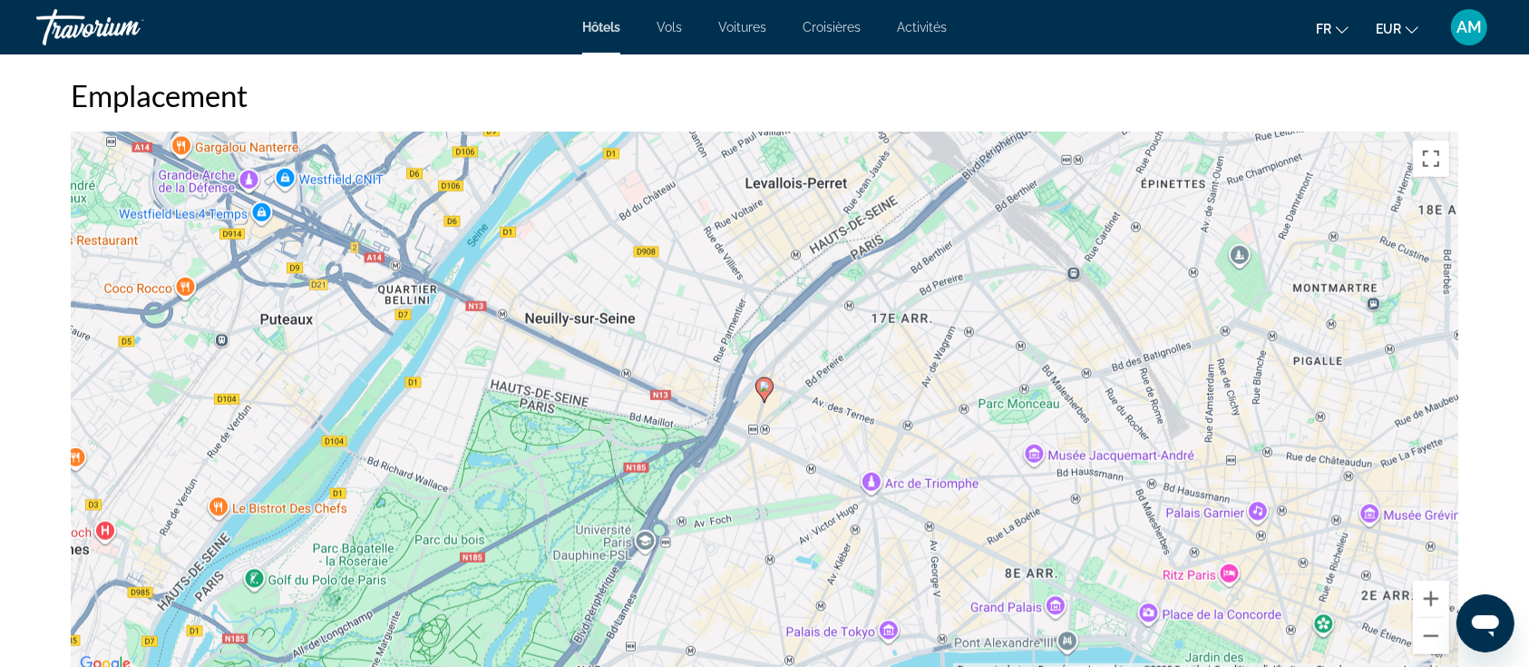
scroll to position [1935, 0]
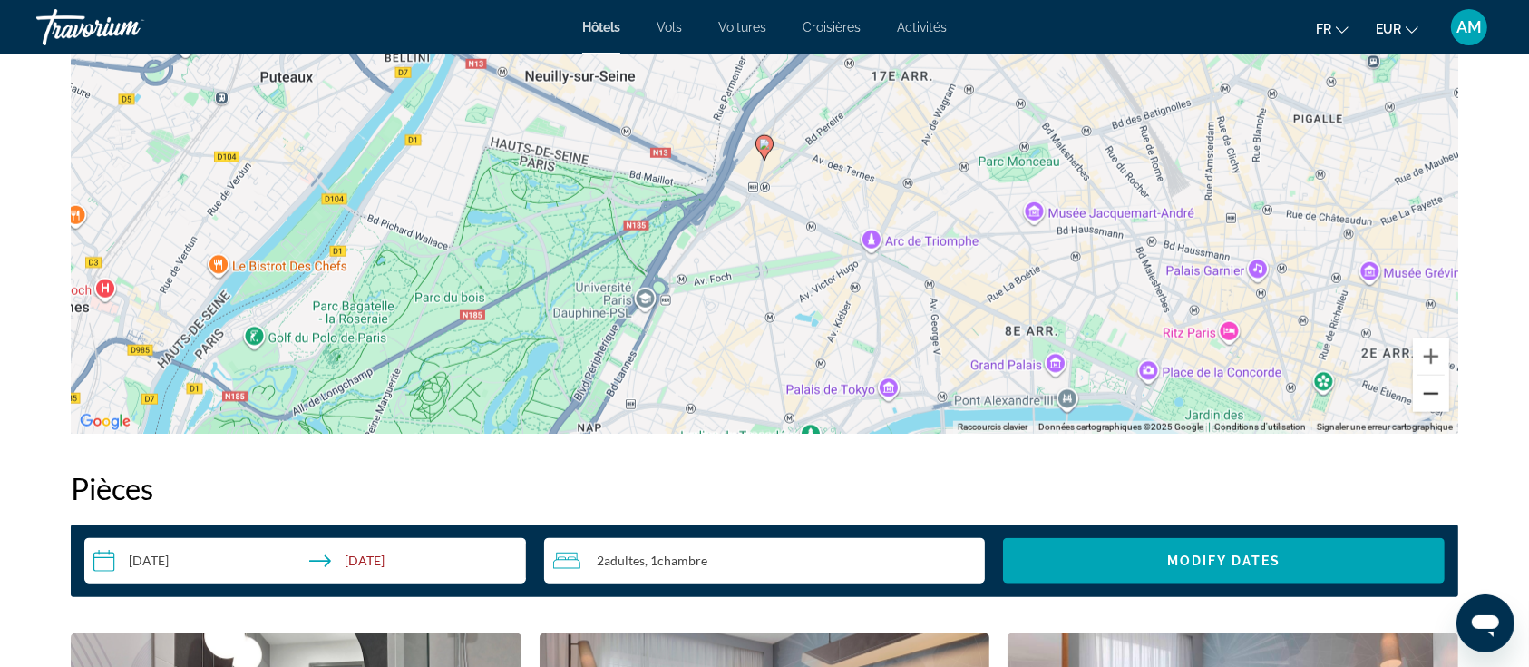
click at [1443, 404] on button "Zoom arrière" at bounding box center [1431, 394] width 36 height 36
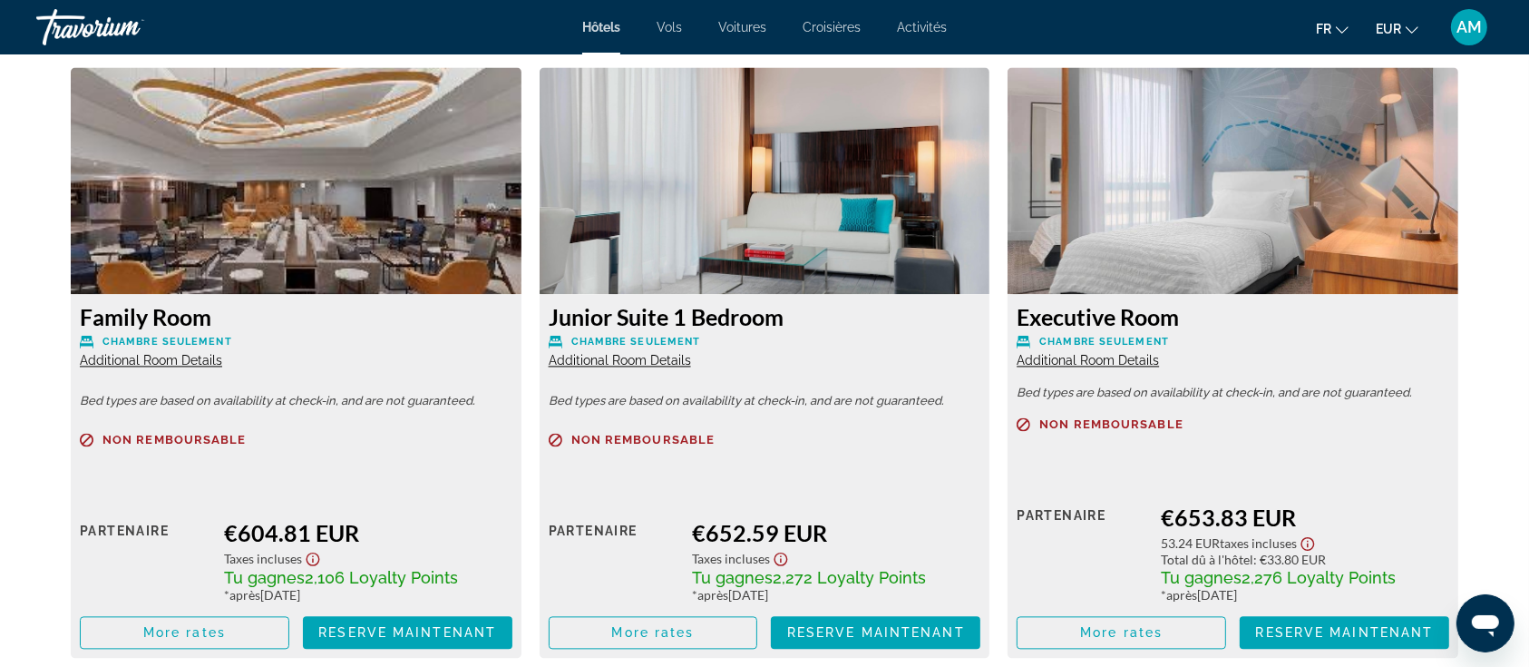
scroll to position [3870, 0]
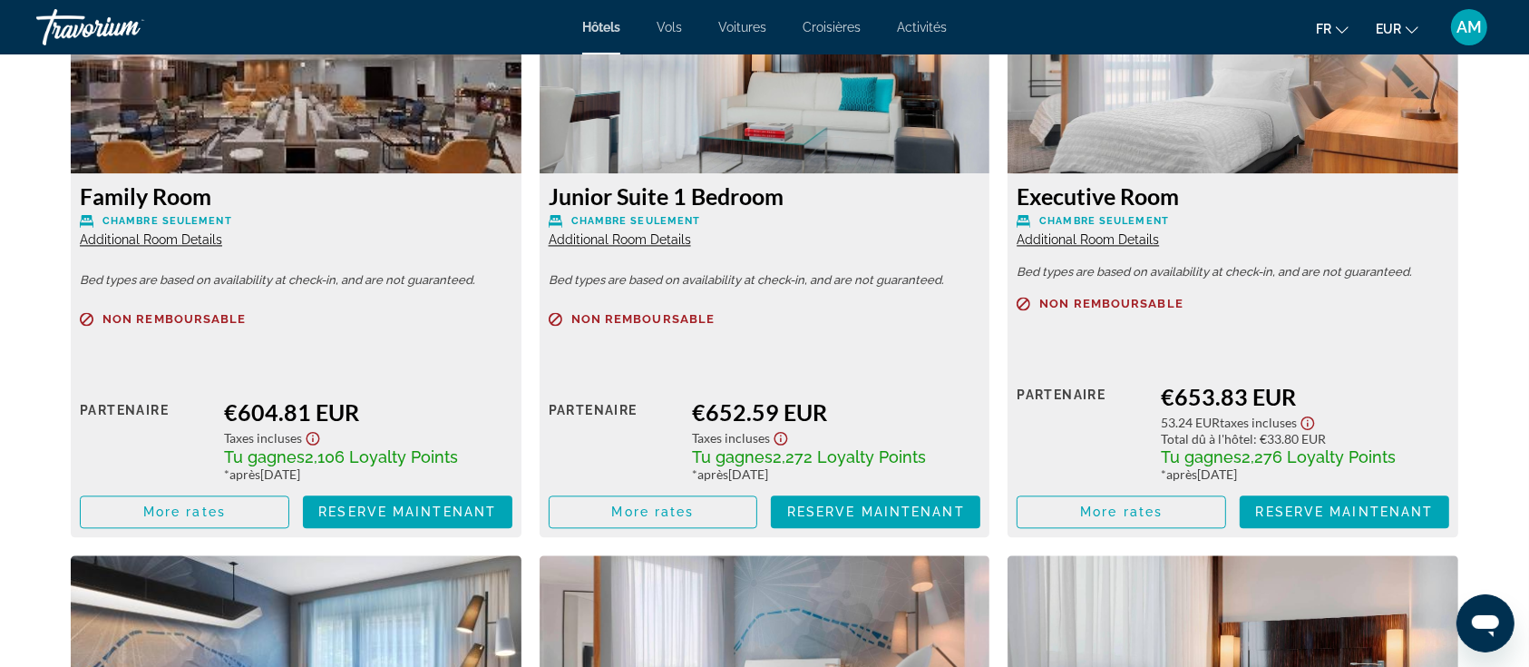
click at [186, 232] on span "Additional Room Details" at bounding box center [151, 239] width 142 height 15
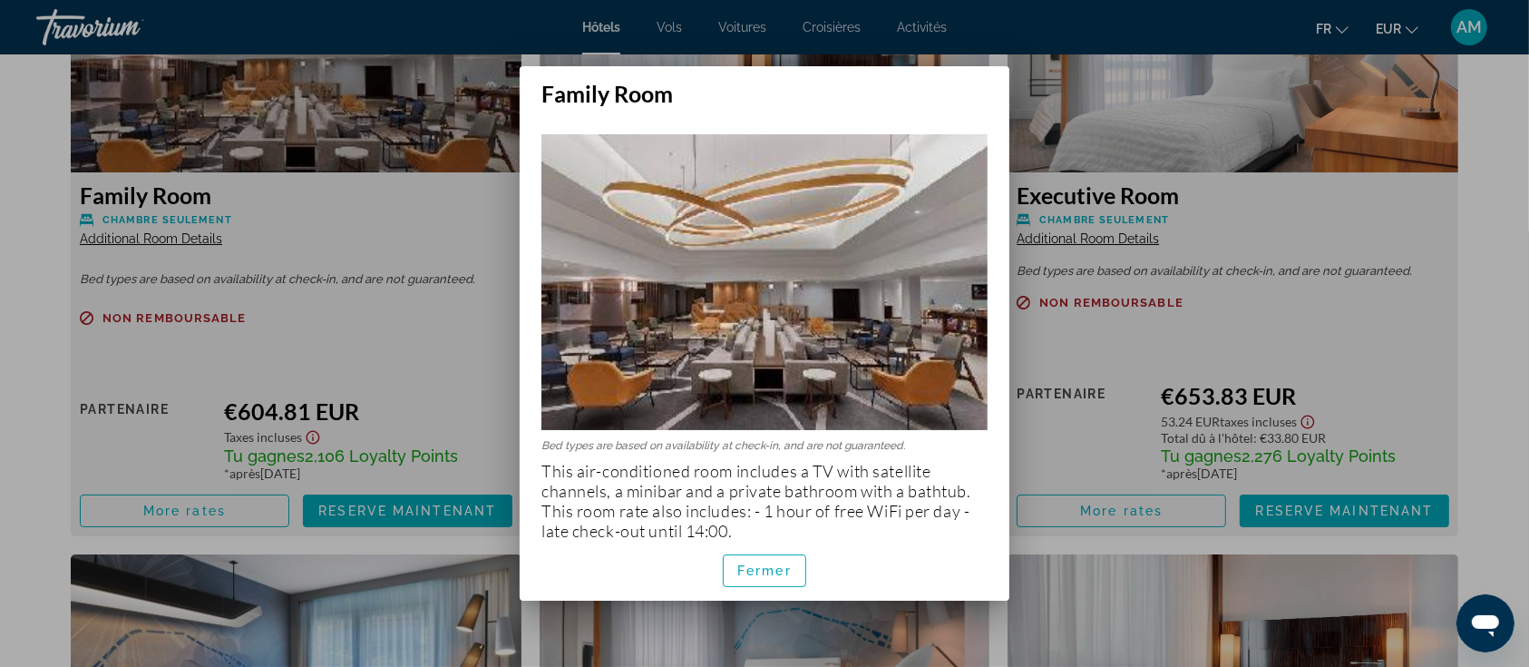
scroll to position [0, 0]
click at [767, 573] on span "Fermer" at bounding box center [765, 570] width 54 height 15
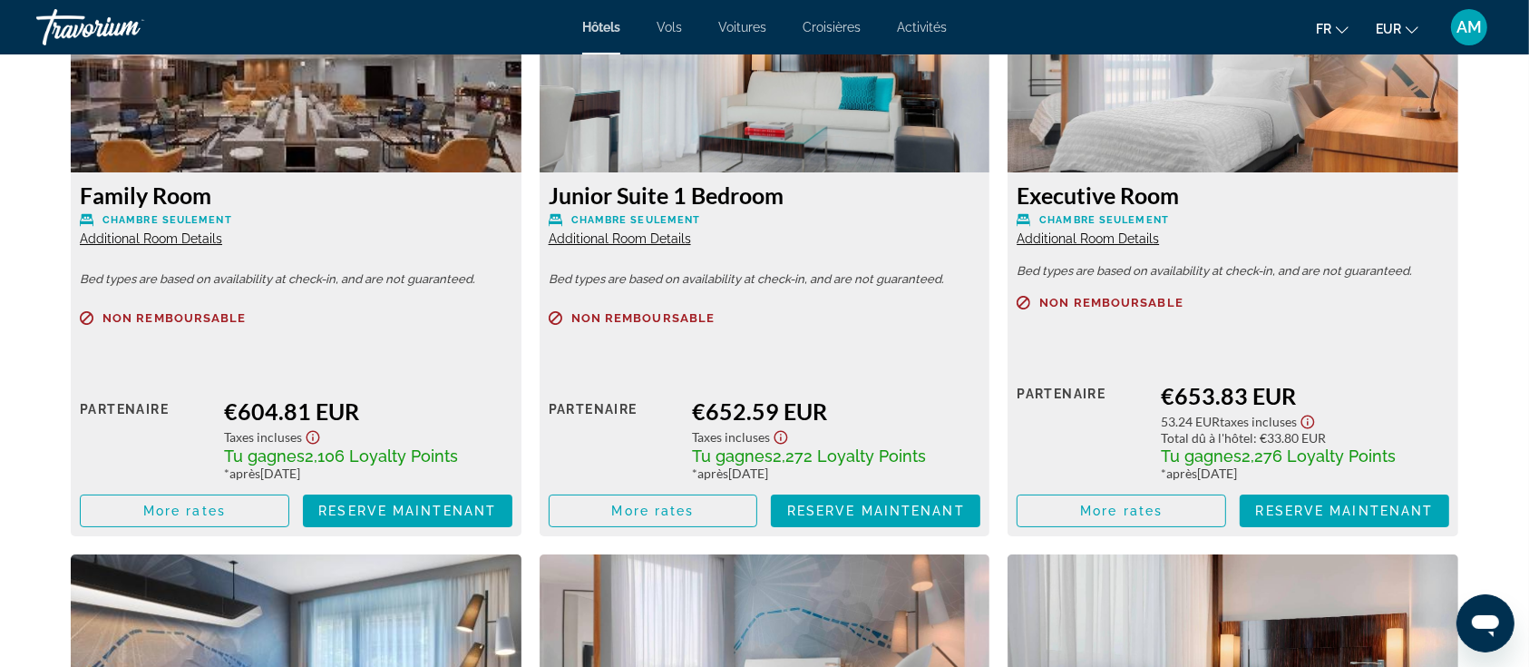
scroll to position [3870, 0]
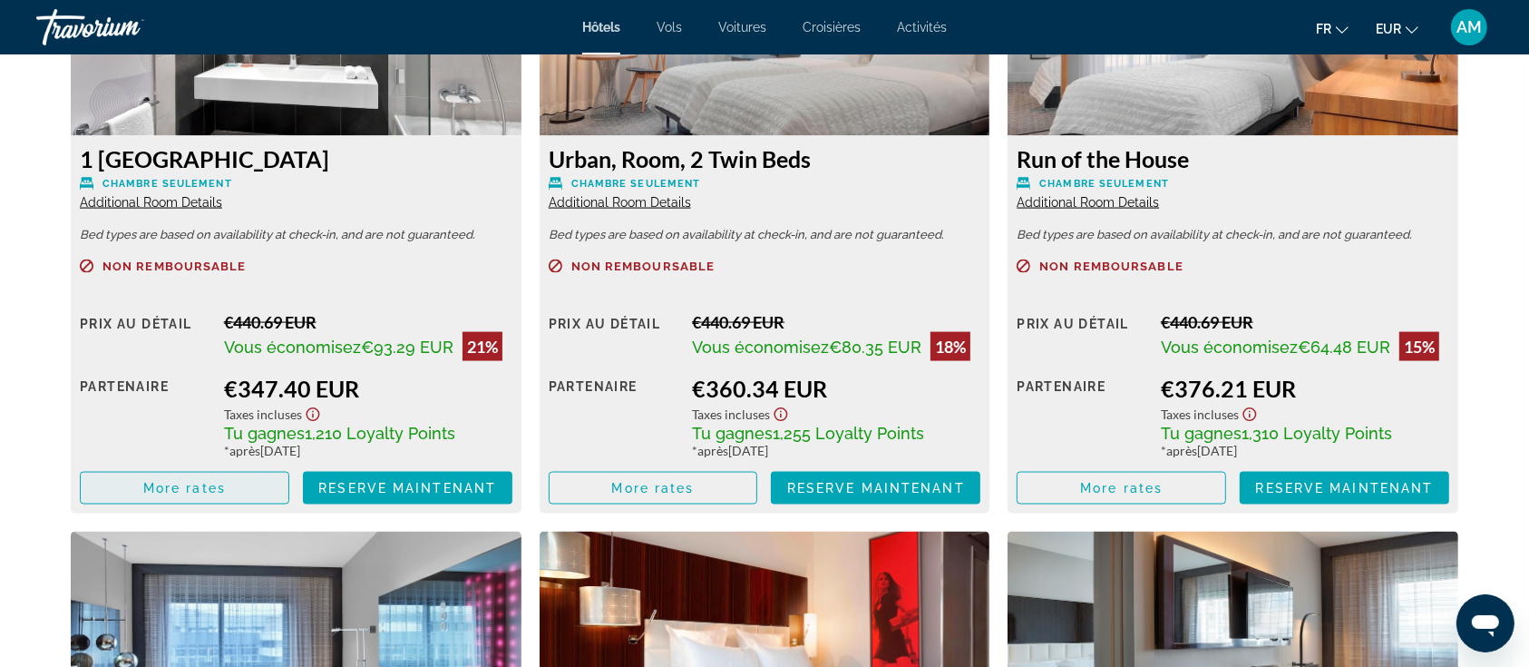
scroll to position [2661, 0]
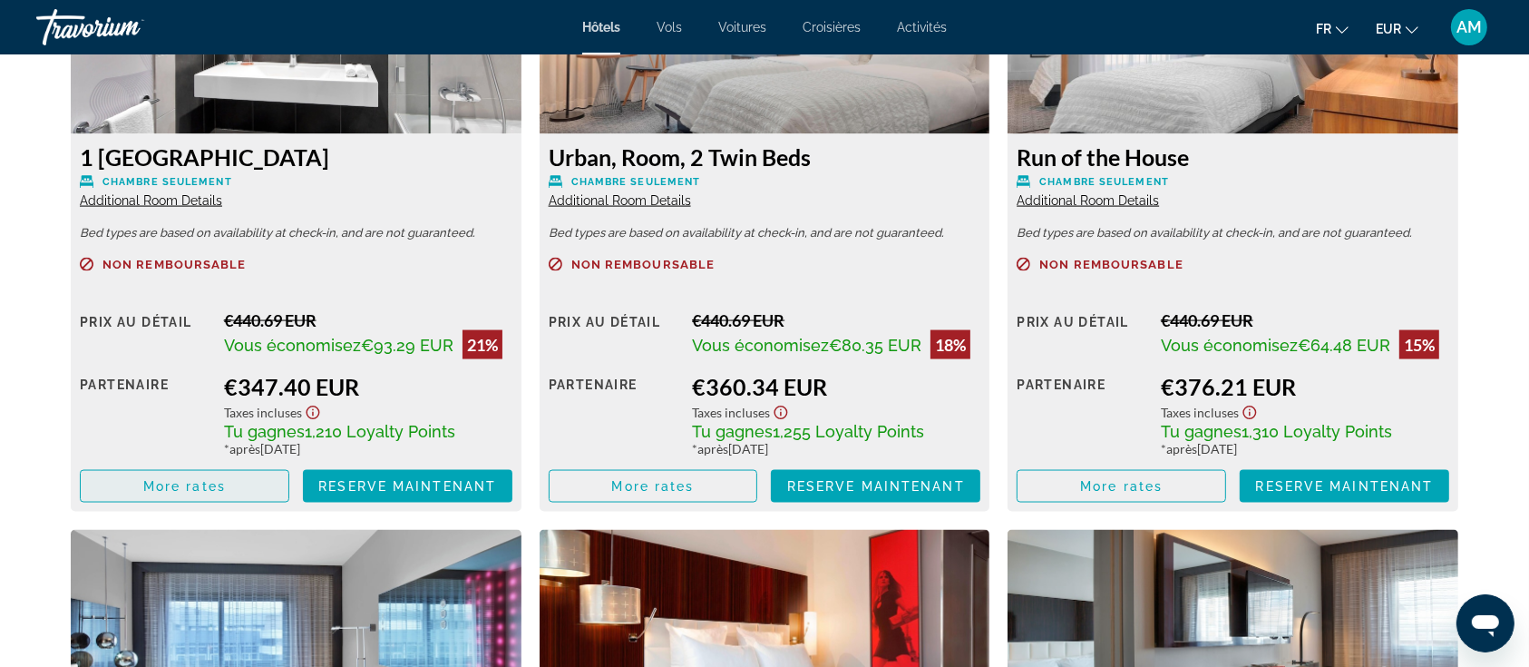
click at [234, 493] on span "Main content" at bounding box center [185, 486] width 208 height 44
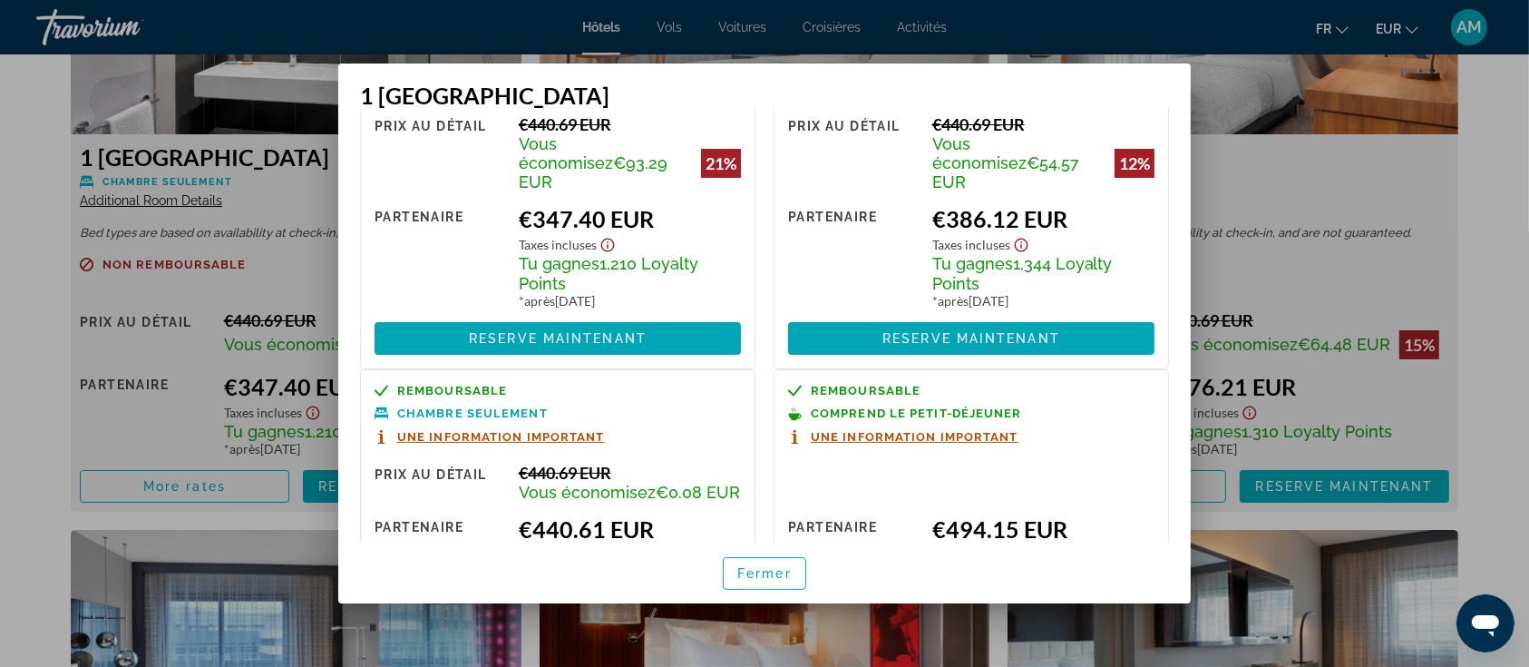
scroll to position [0, 0]
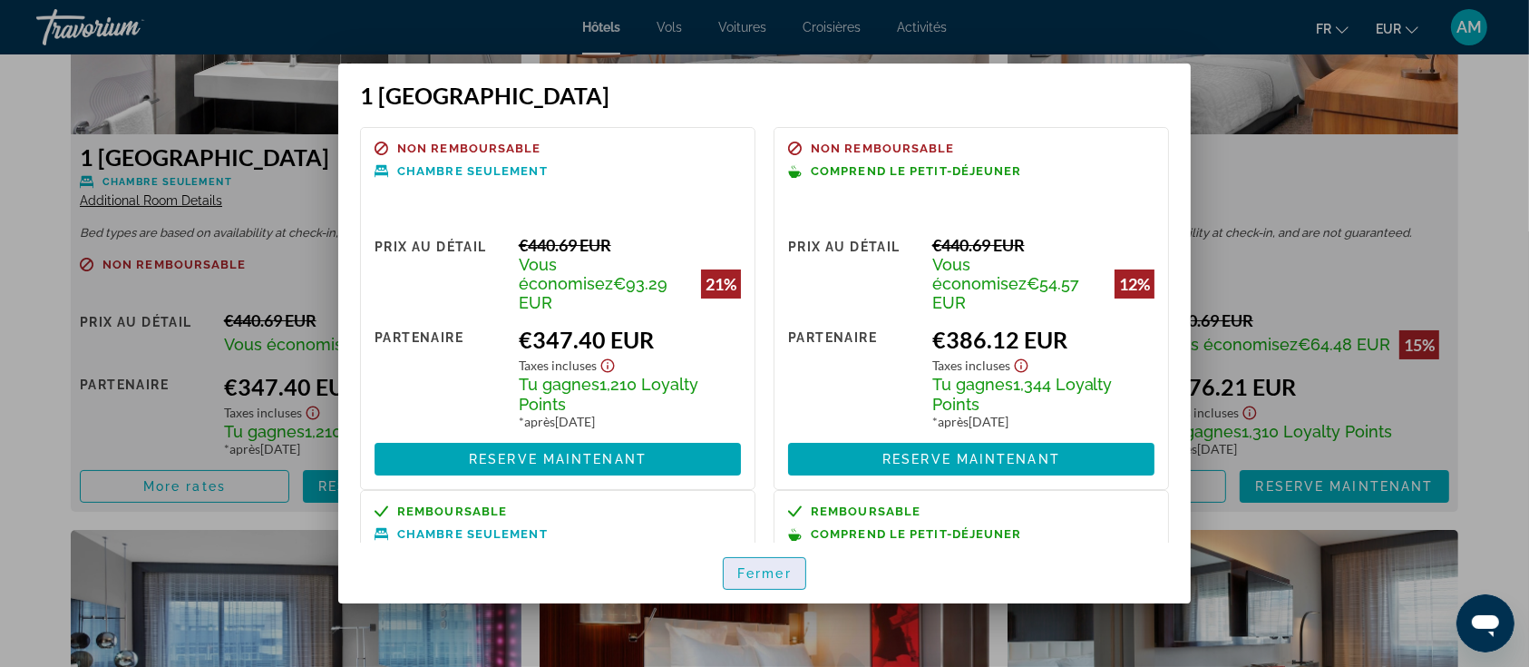
click at [763, 581] on span "button" at bounding box center [765, 574] width 82 height 44
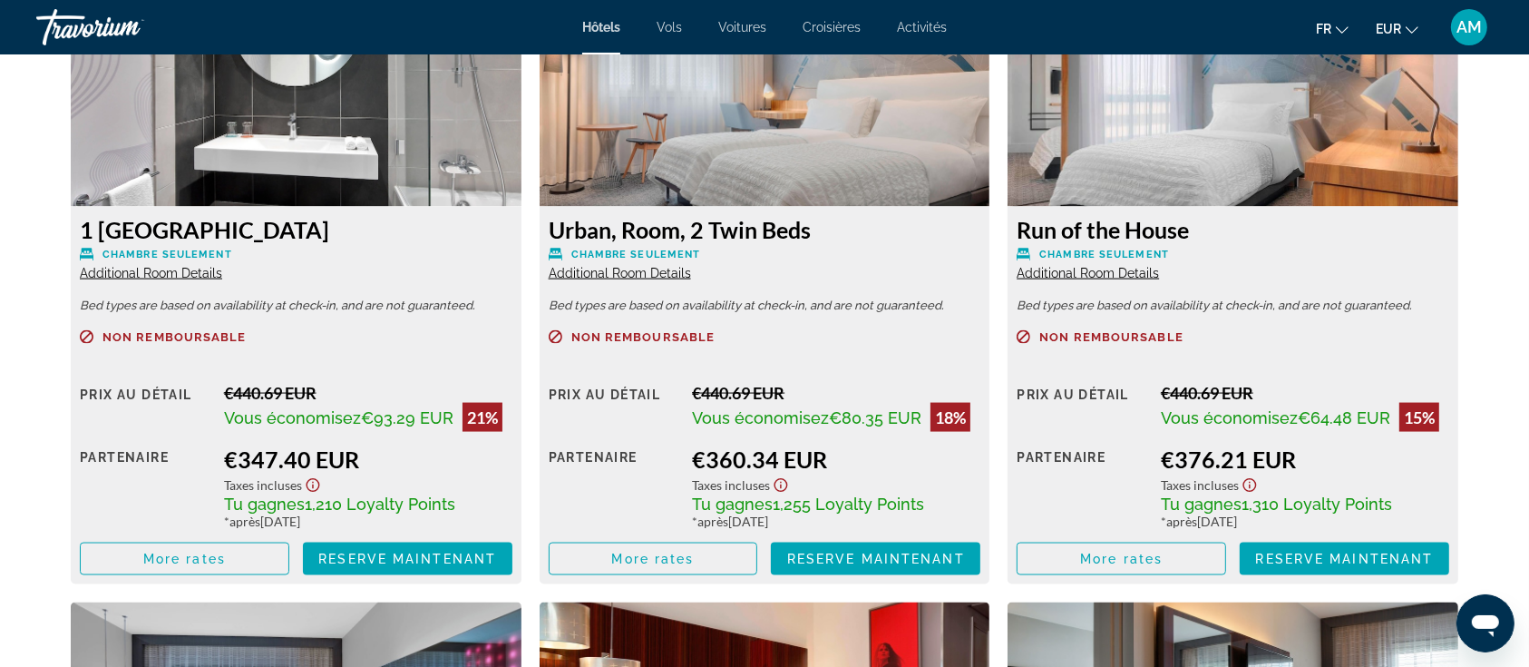
scroll to position [2540, 0]
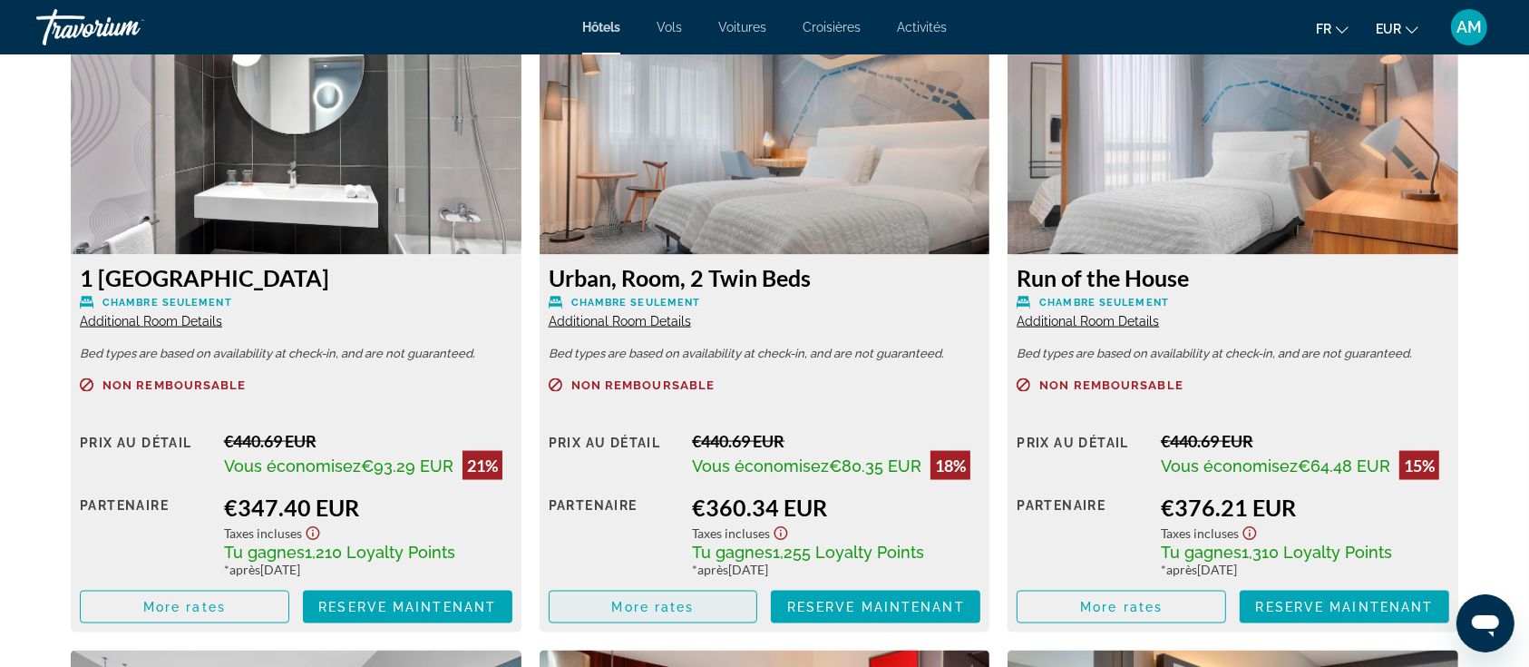
click at [682, 608] on span "More rates" at bounding box center [653, 607] width 83 height 15
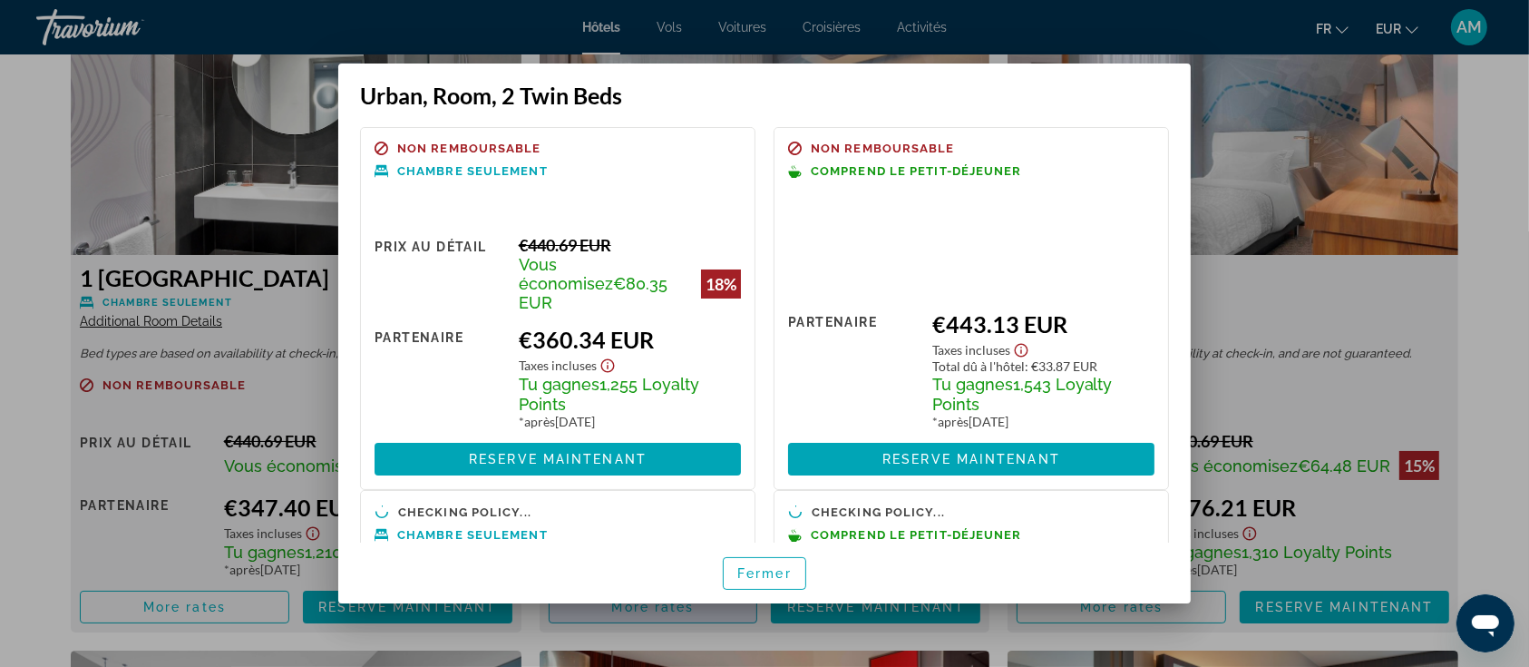
scroll to position [0, 0]
click at [41, 327] on div at bounding box center [764, 333] width 1529 height 667
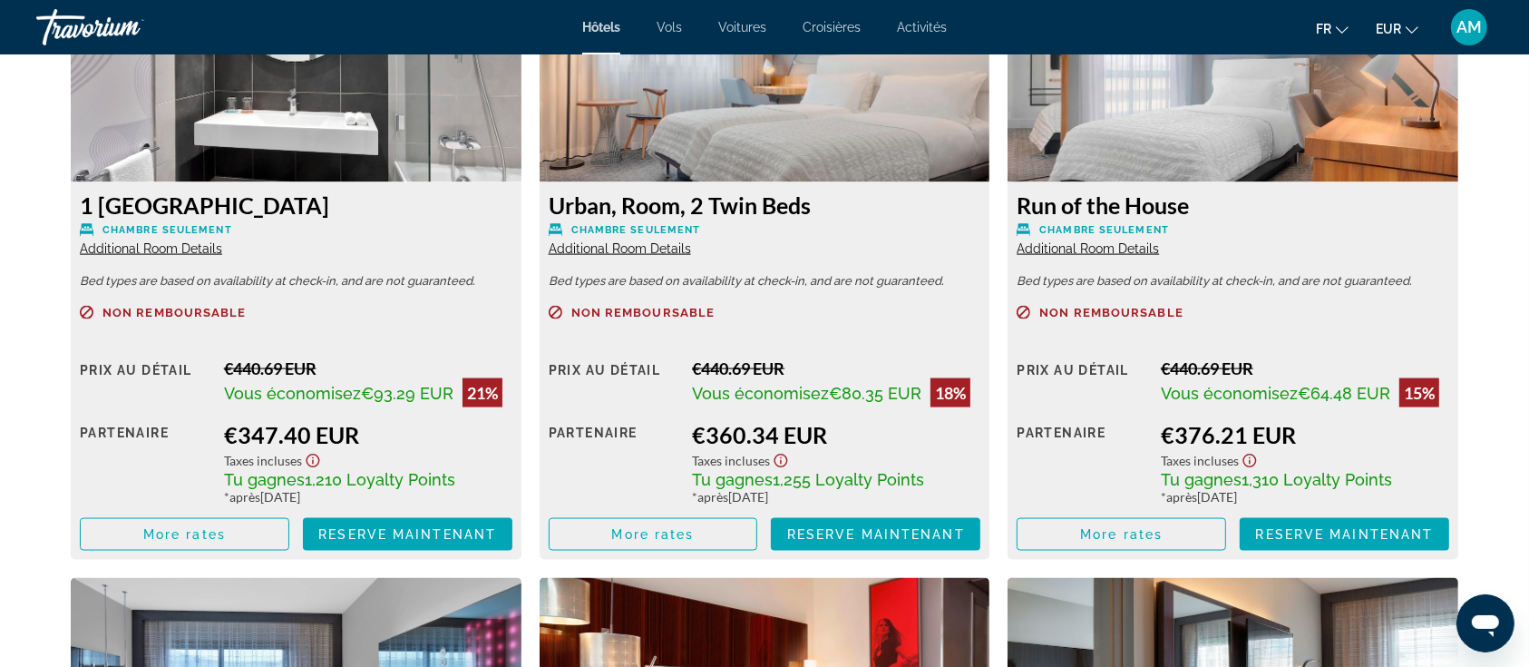
scroll to position [2661, 0]
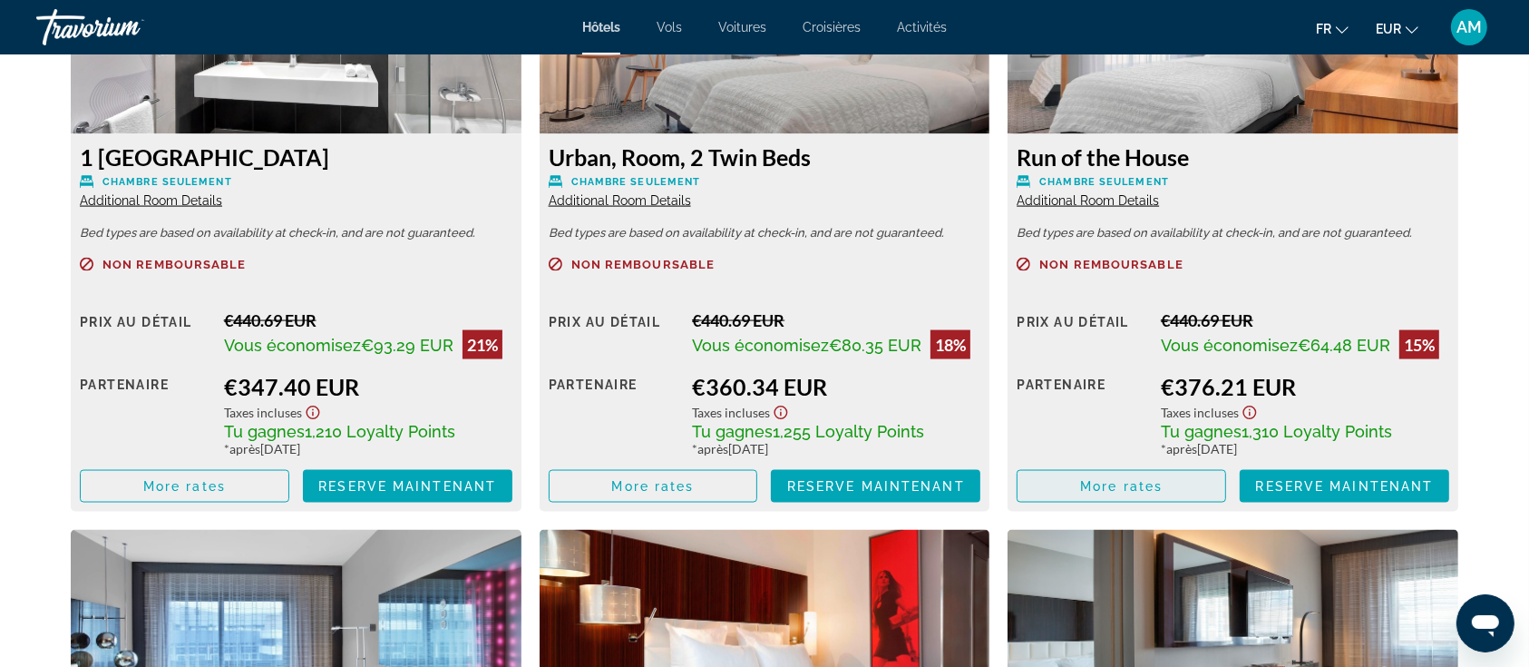
click at [1177, 485] on span "Main content" at bounding box center [1122, 486] width 208 height 44
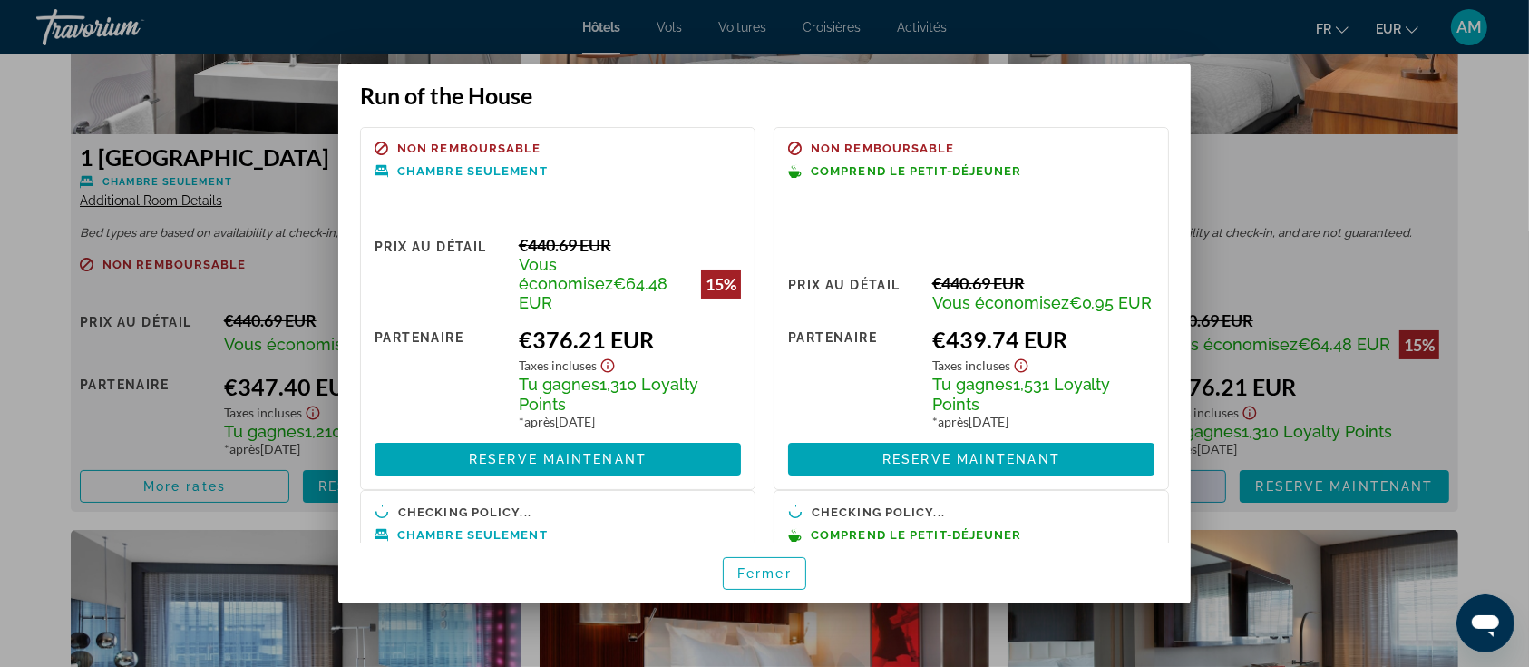
scroll to position [0, 0]
click at [27, 261] on div at bounding box center [764, 333] width 1529 height 667
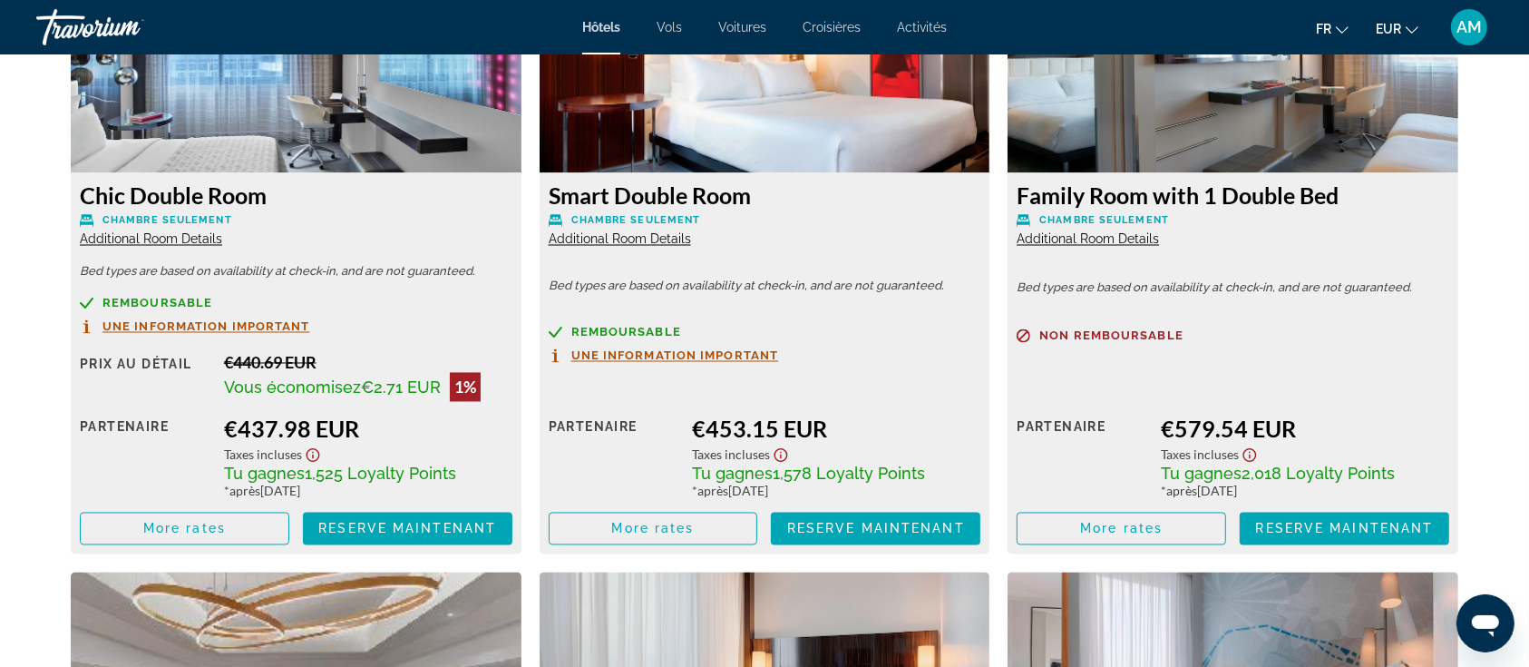
scroll to position [3266, 0]
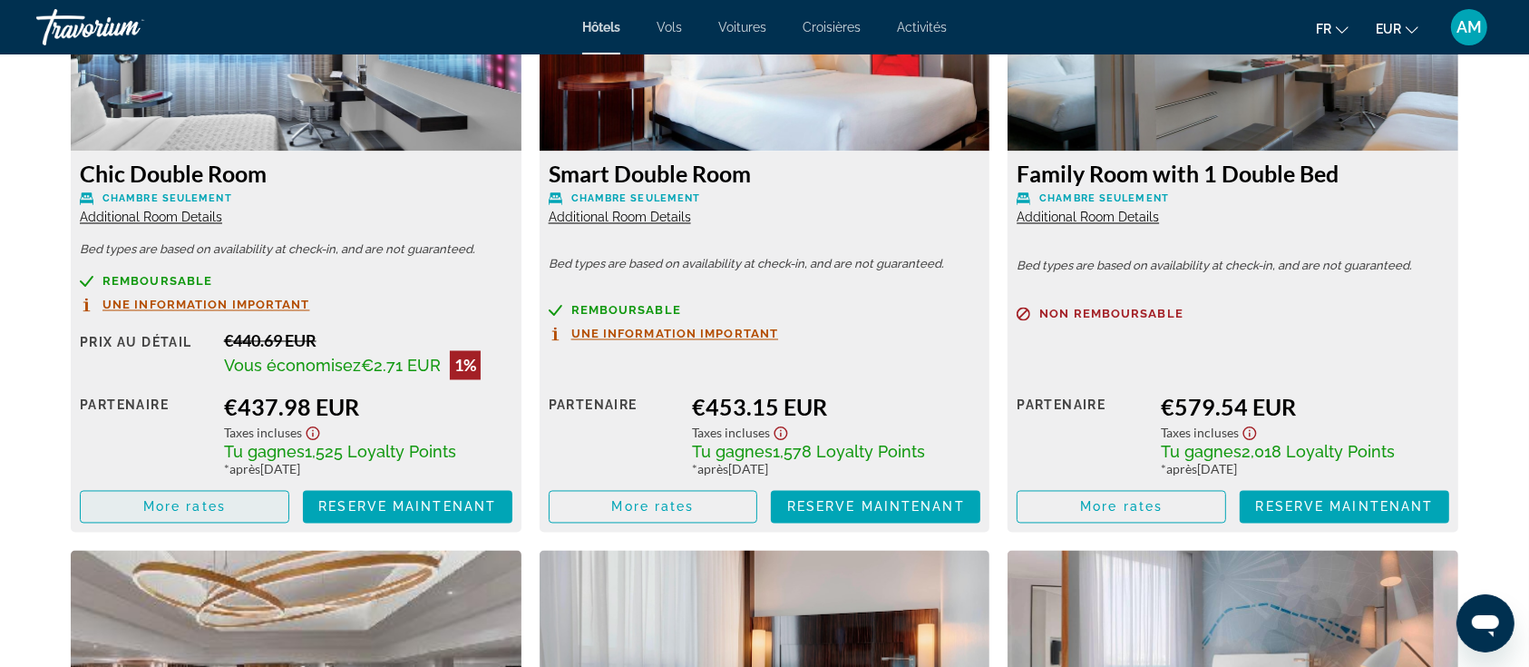
click at [224, 502] on span "More rates" at bounding box center [184, 507] width 83 height 15
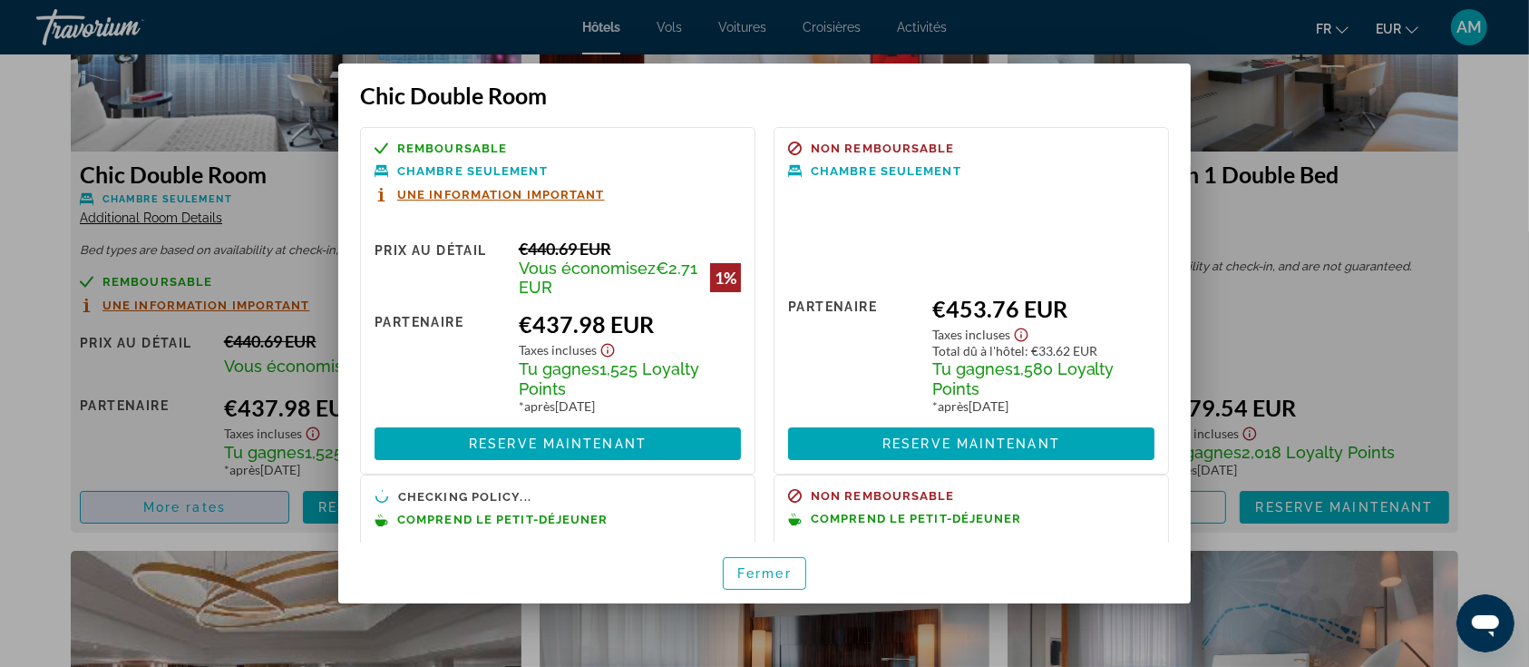
scroll to position [0, 0]
click at [22, 250] on div at bounding box center [764, 333] width 1529 height 667
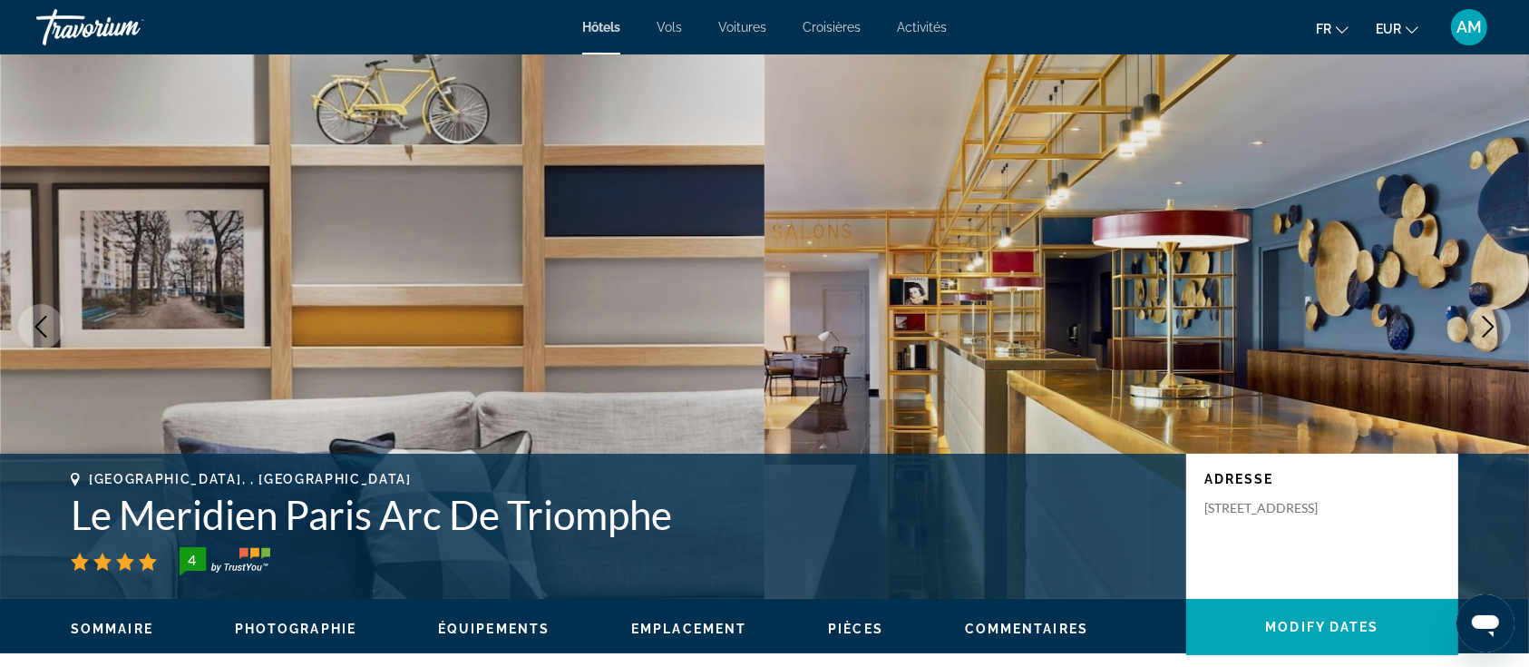
click at [1493, 316] on icon "Next image" at bounding box center [1489, 327] width 22 height 22
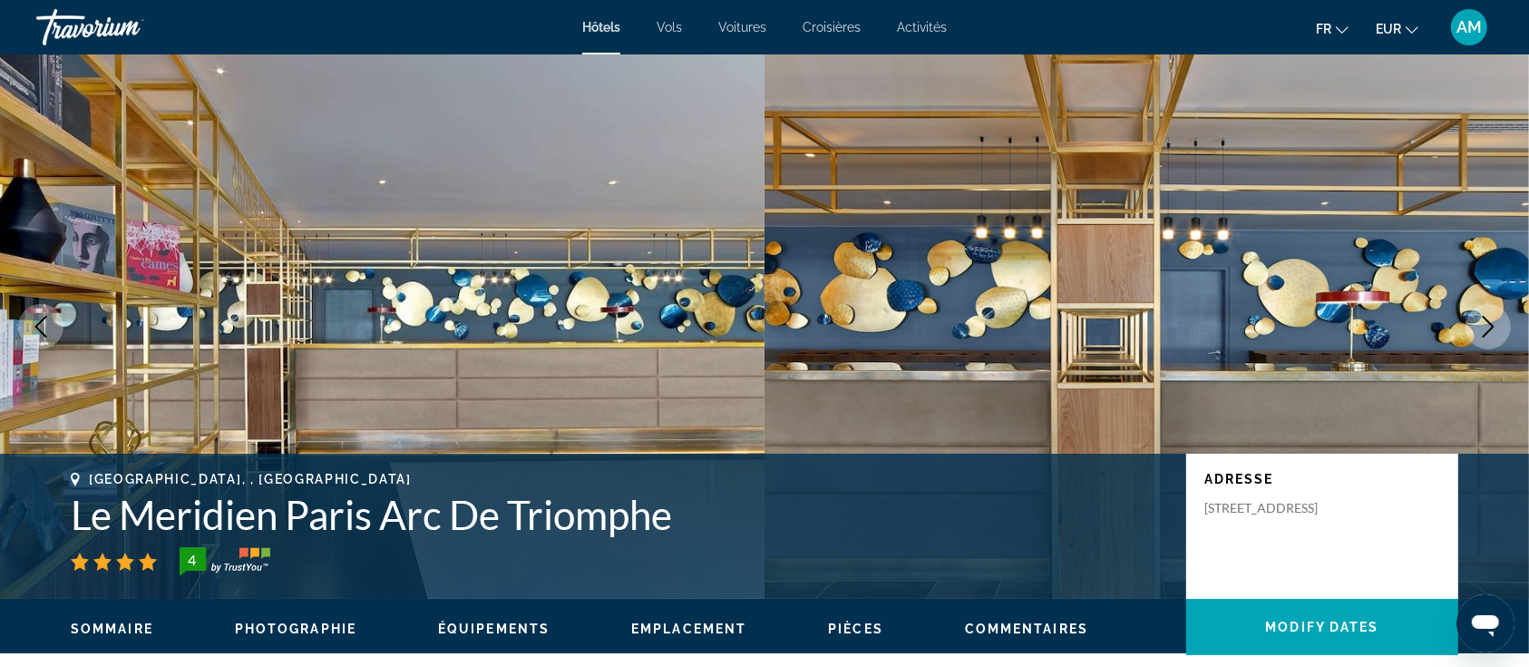
click at [1493, 316] on icon "Next image" at bounding box center [1489, 327] width 22 height 22
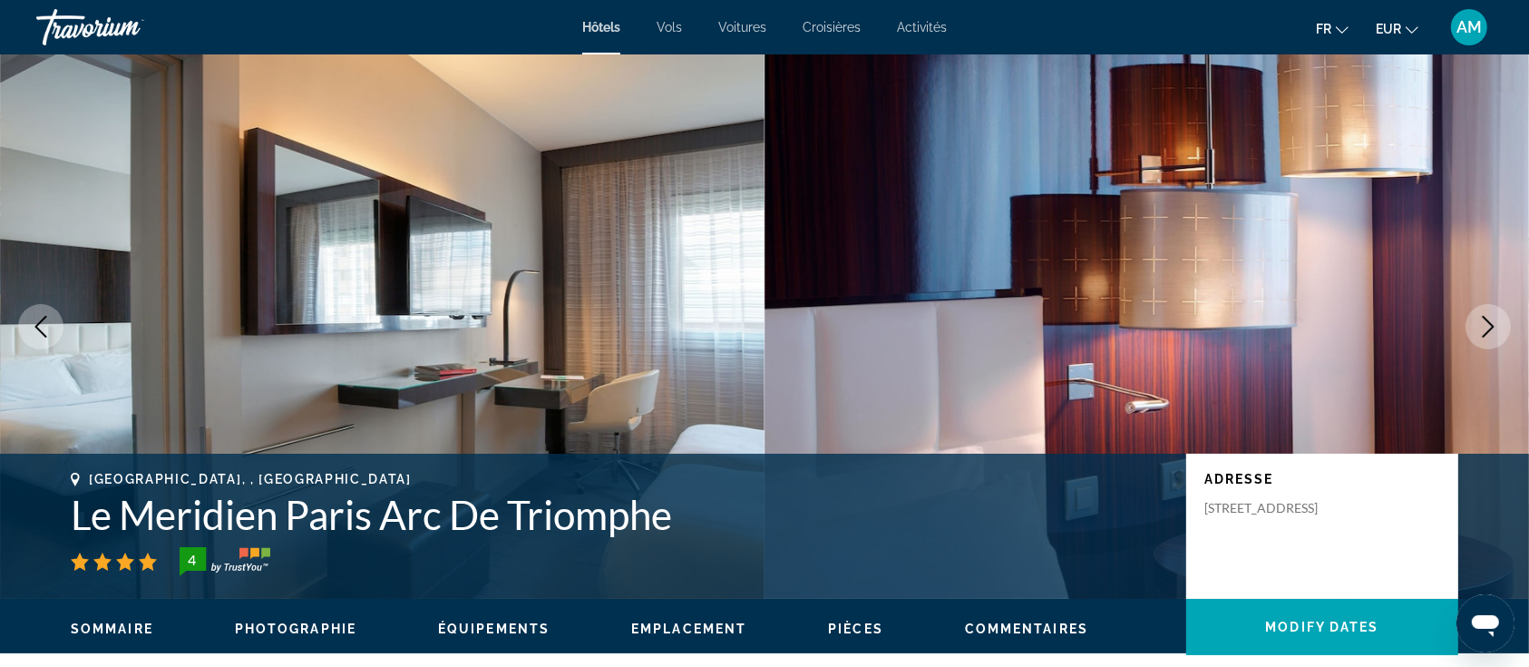
click at [1492, 314] on button "Next image" at bounding box center [1488, 326] width 45 height 45
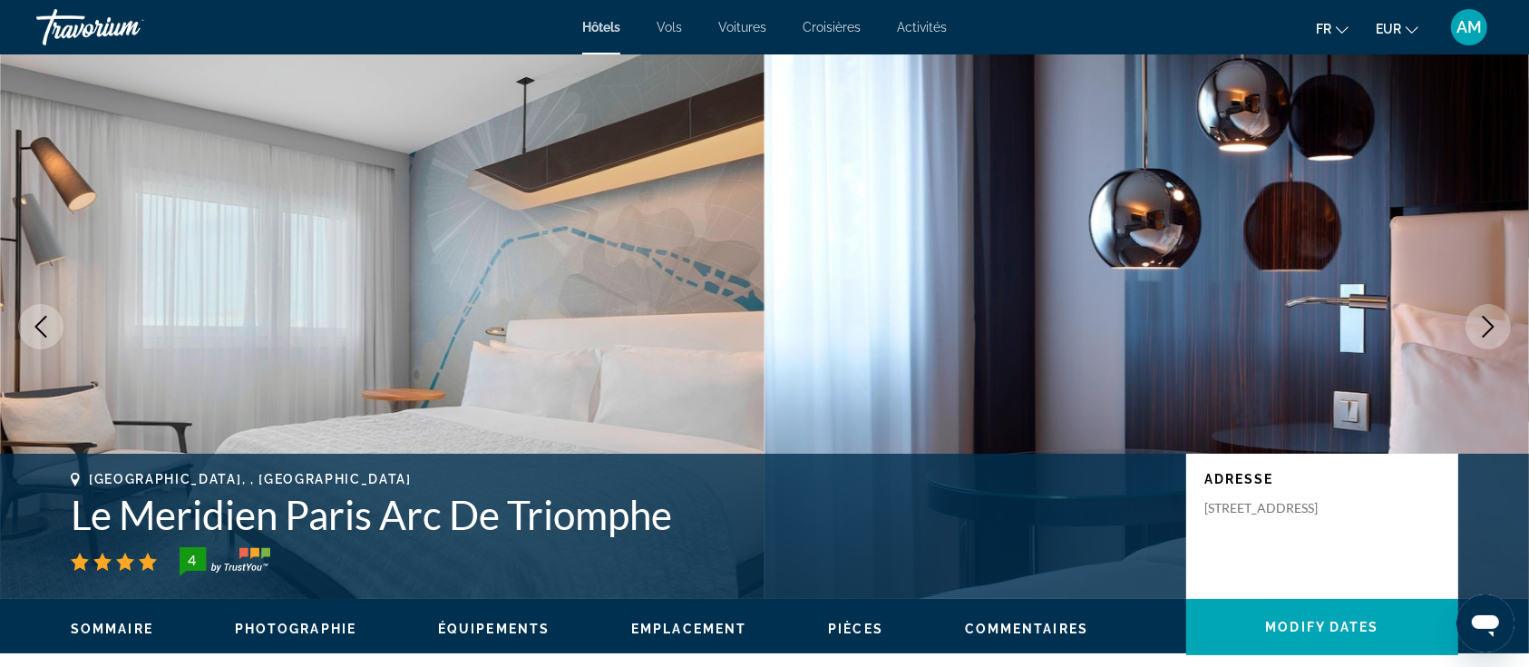
click at [1492, 314] on button "Next image" at bounding box center [1488, 326] width 45 height 45
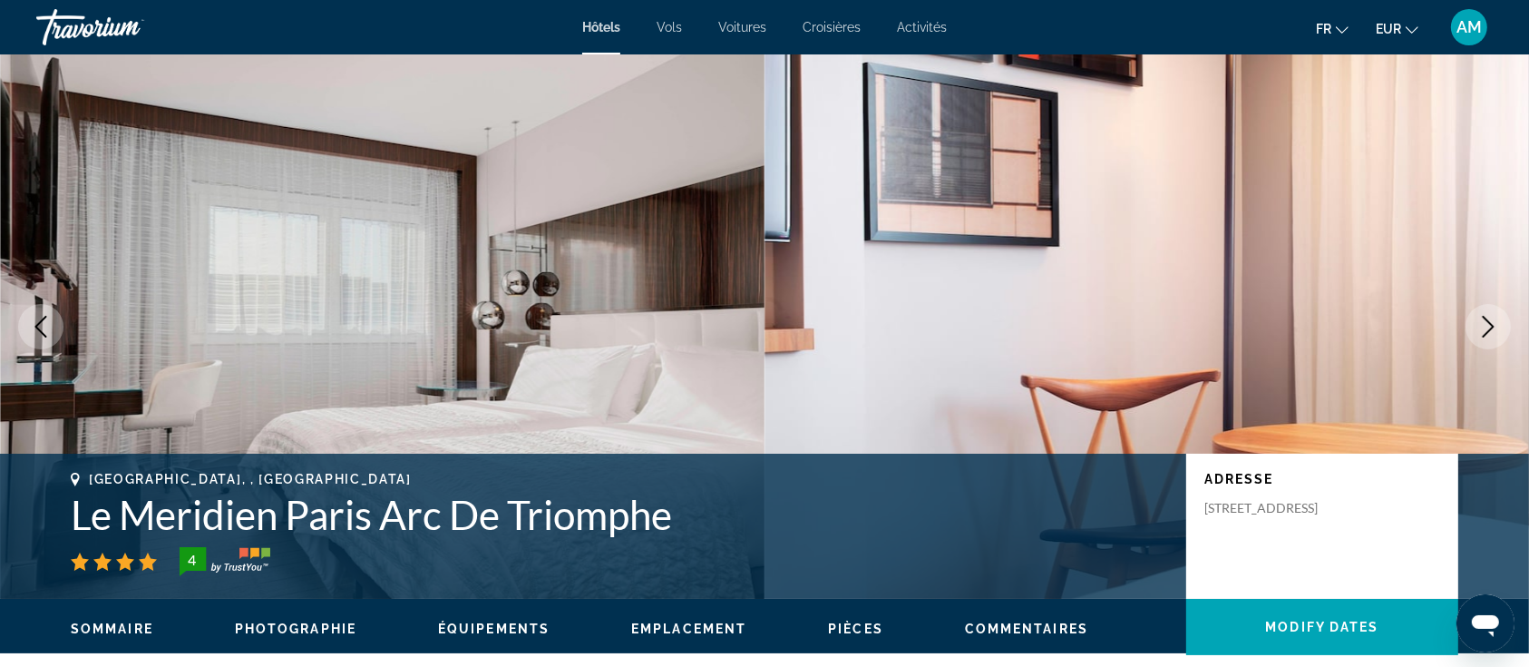
click at [1490, 318] on icon "Next image" at bounding box center [1489, 327] width 22 height 22
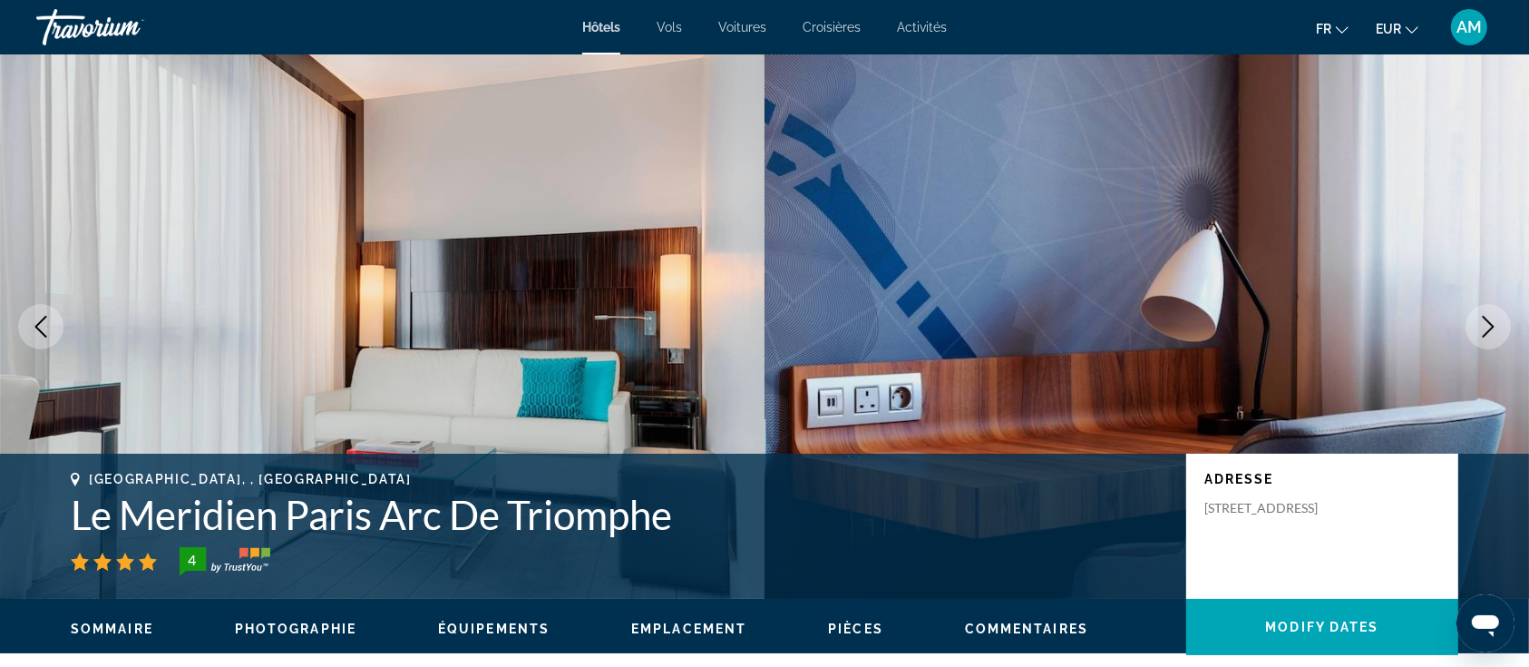
click at [1490, 321] on icon "Next image" at bounding box center [1489, 327] width 22 height 22
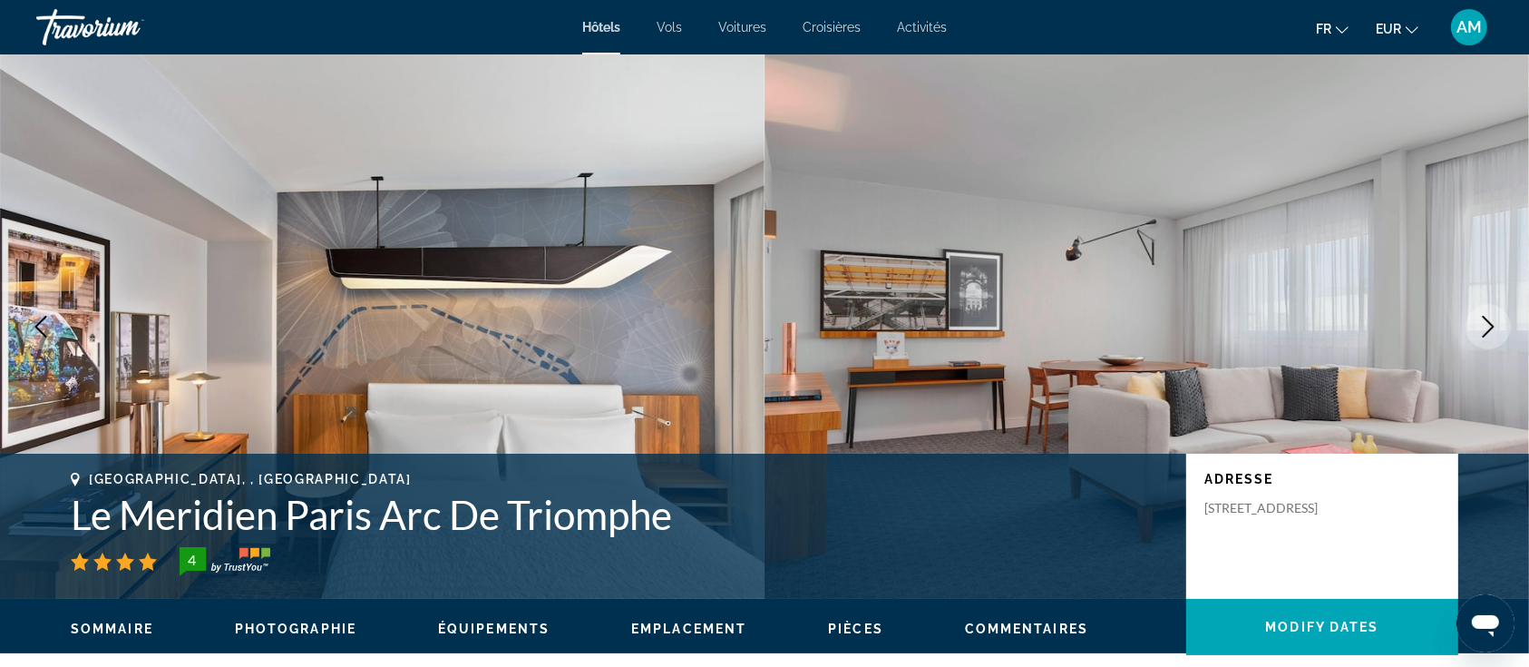
click at [1490, 321] on icon "Next image" at bounding box center [1489, 327] width 22 height 22
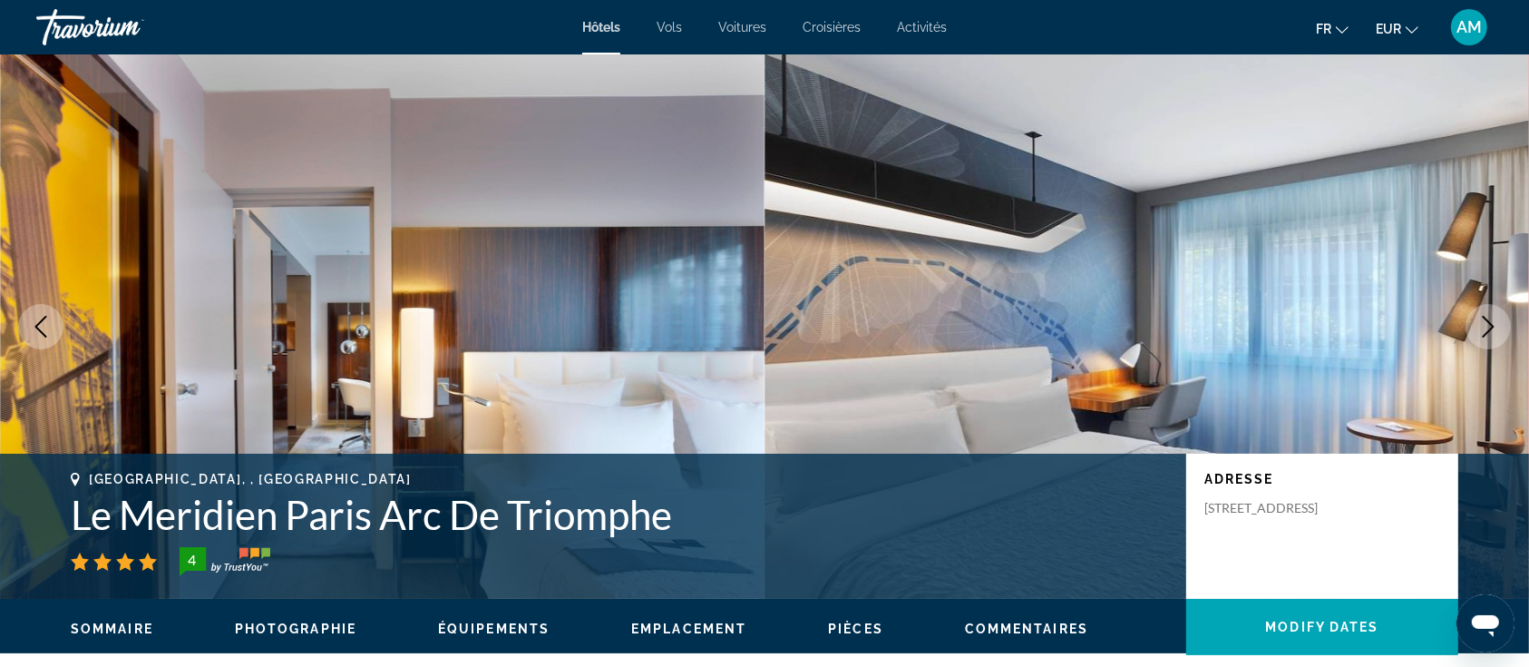
click at [1490, 321] on icon "Next image" at bounding box center [1489, 327] width 22 height 22
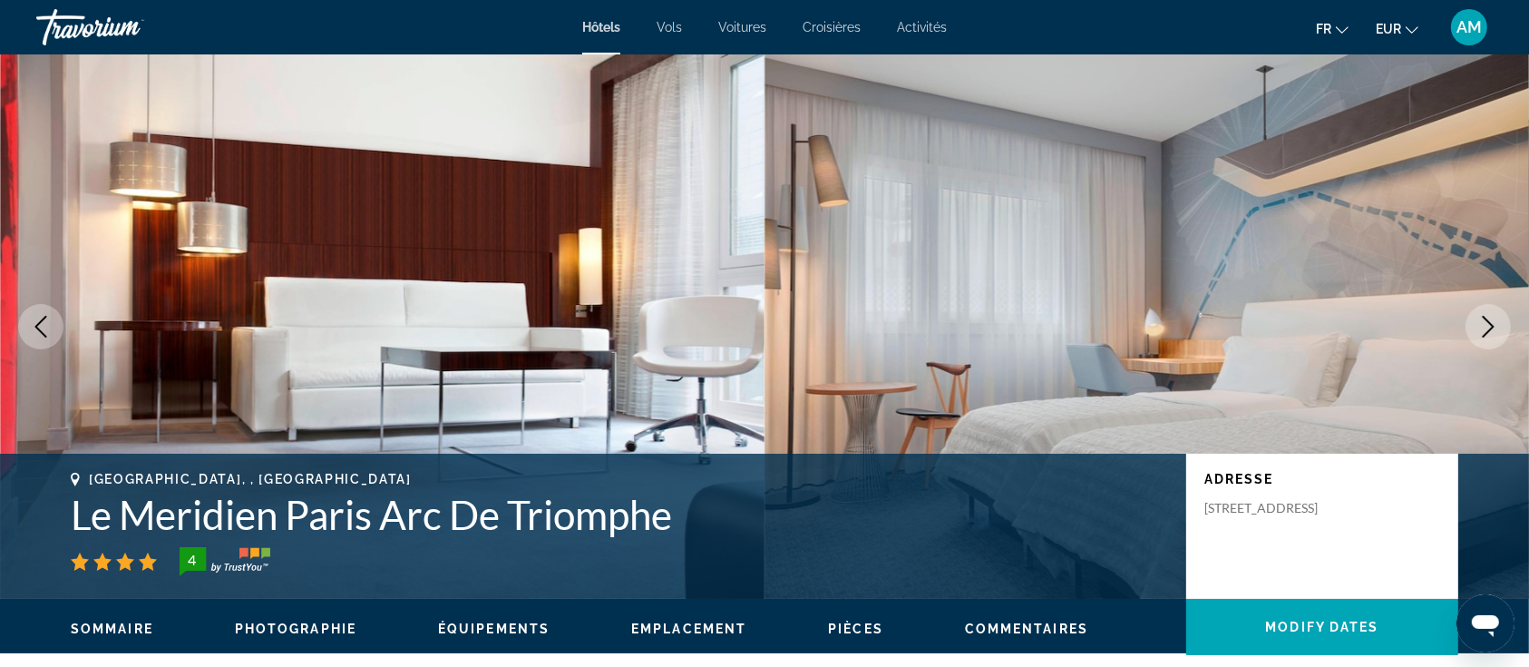
click at [1490, 321] on icon "Next image" at bounding box center [1489, 327] width 22 height 22
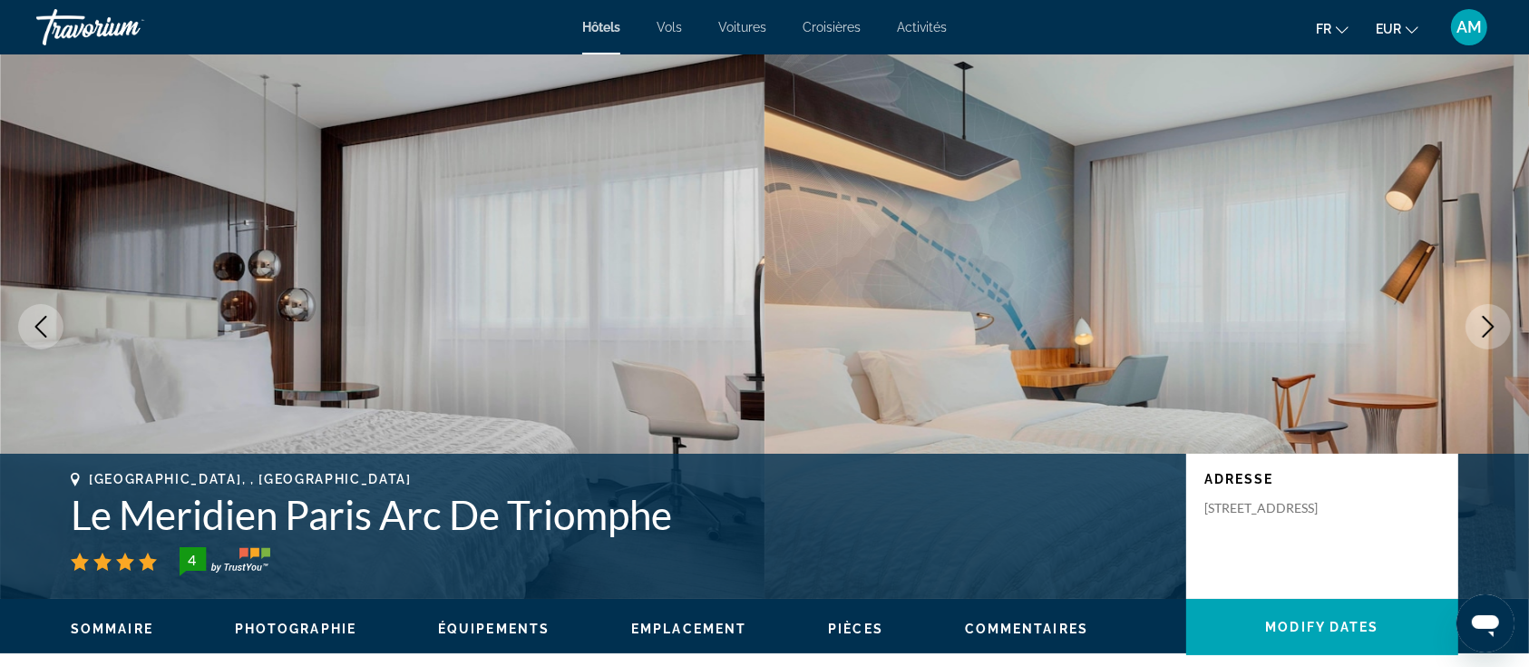
click at [1490, 321] on icon "Next image" at bounding box center [1489, 327] width 22 height 22
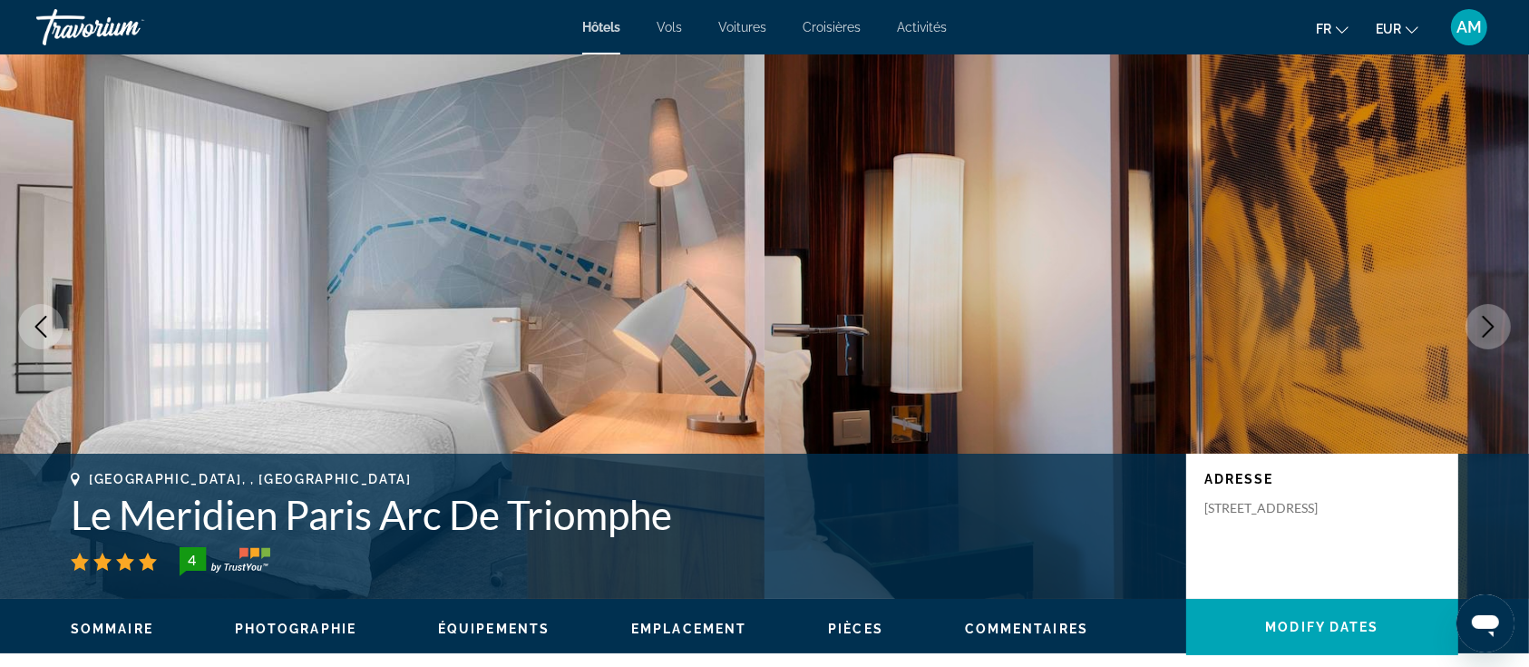
click at [1490, 321] on icon "Next image" at bounding box center [1489, 327] width 22 height 22
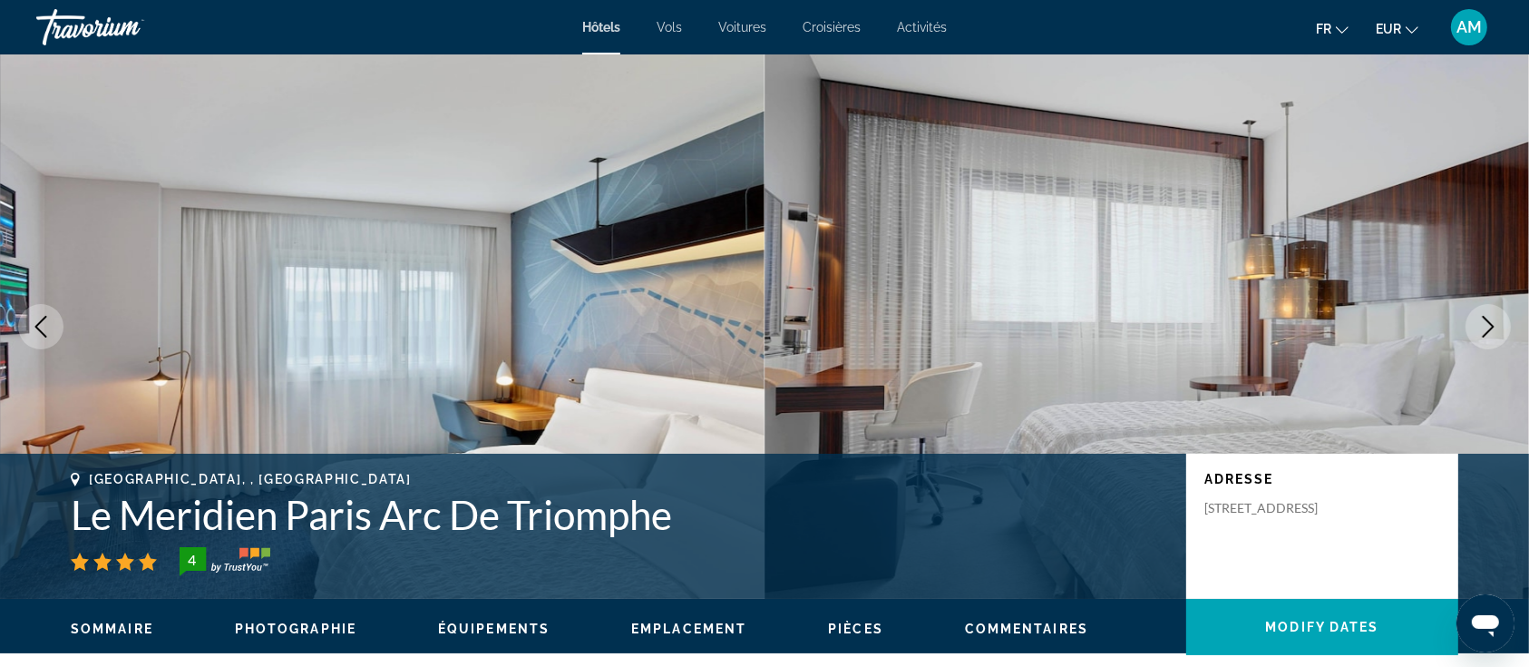
click at [1490, 321] on icon "Next image" at bounding box center [1489, 327] width 22 height 22
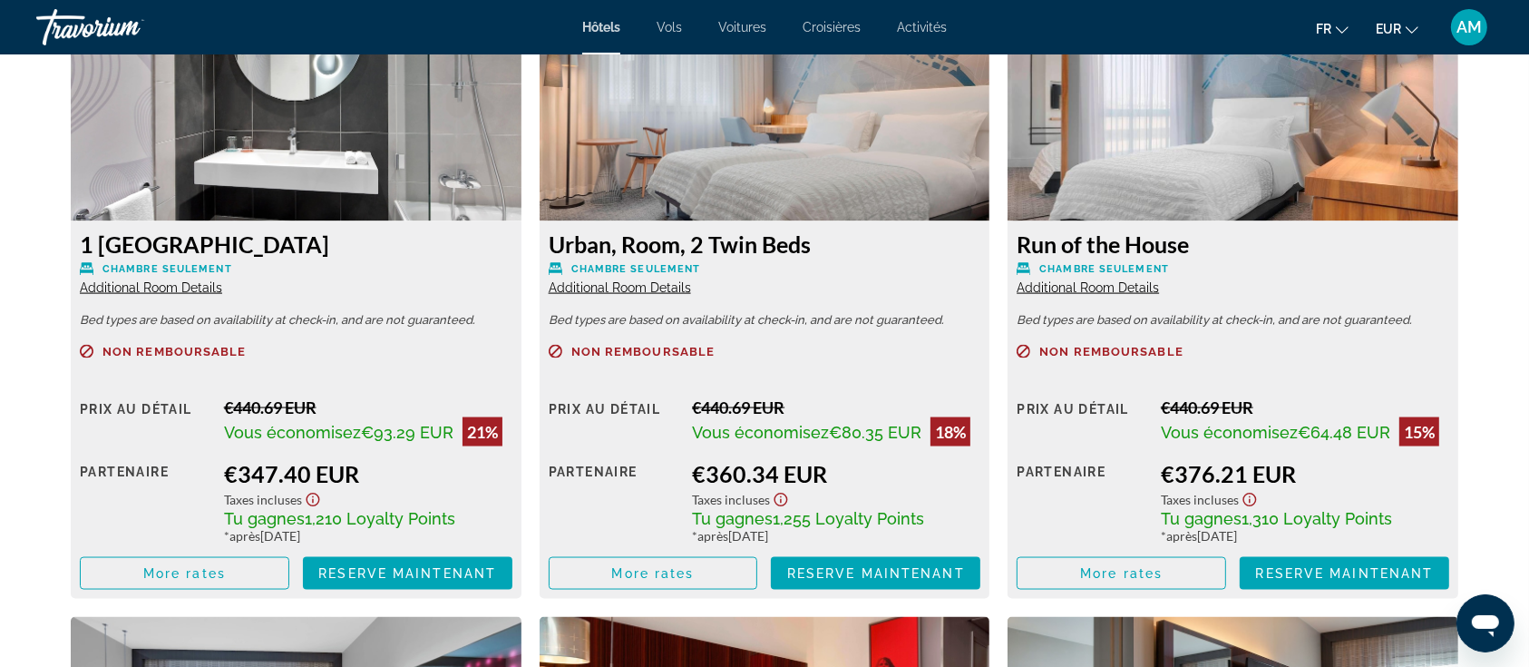
scroll to position [2661, 0]
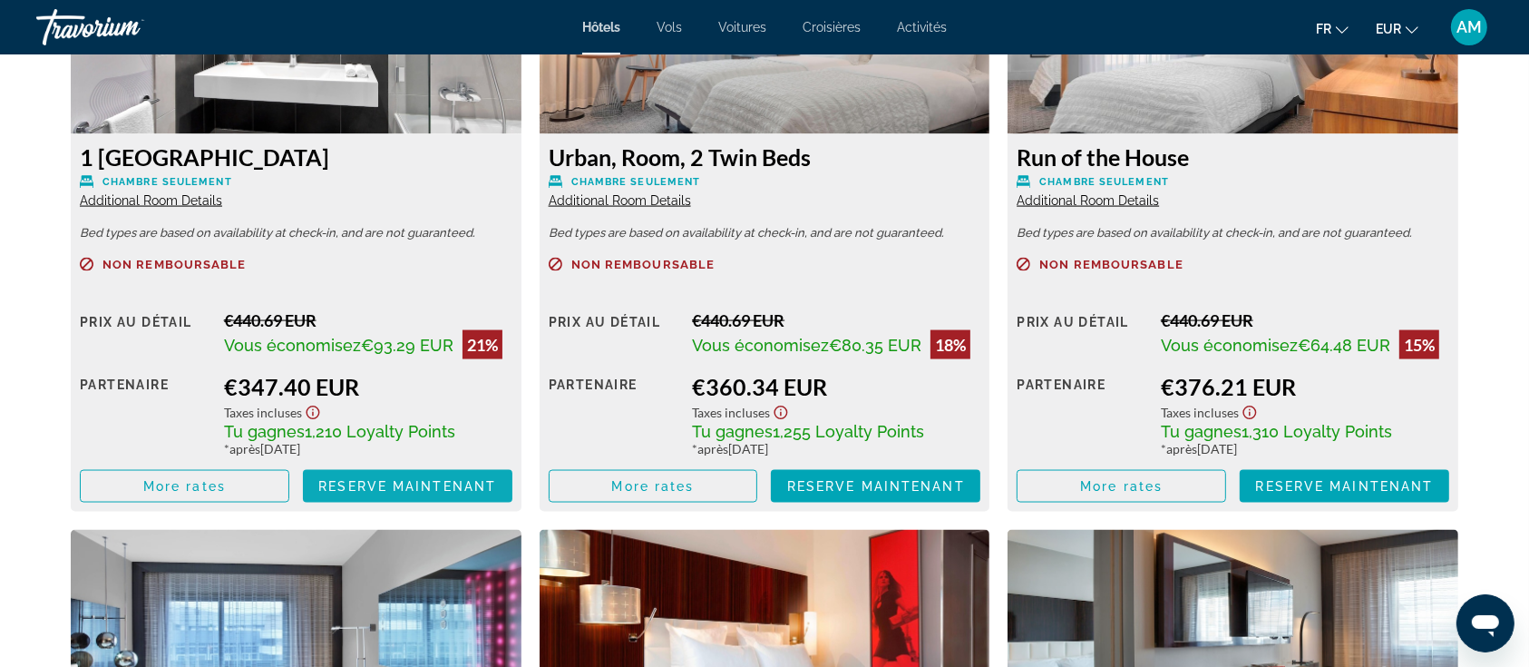
click at [362, 487] on span "Reserve maintenant" at bounding box center [407, 486] width 178 height 15
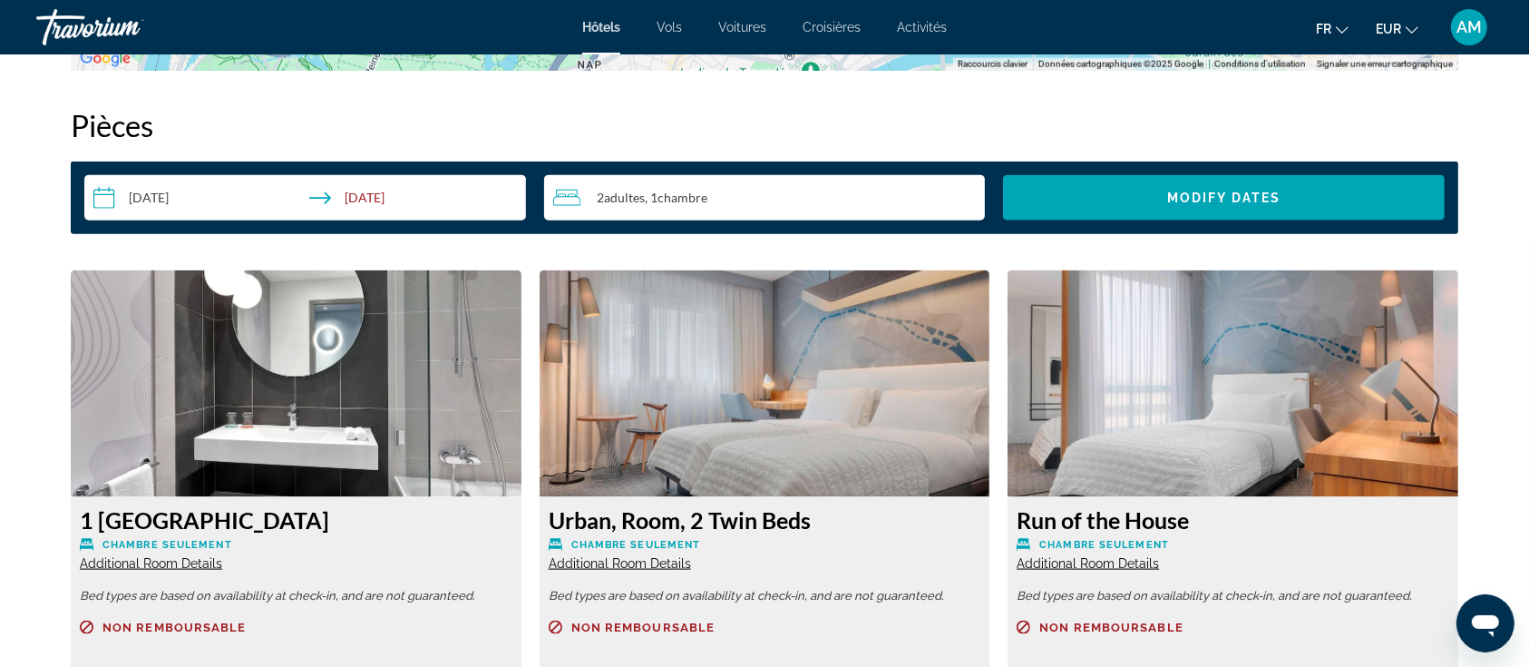
scroll to position [2540, 0]
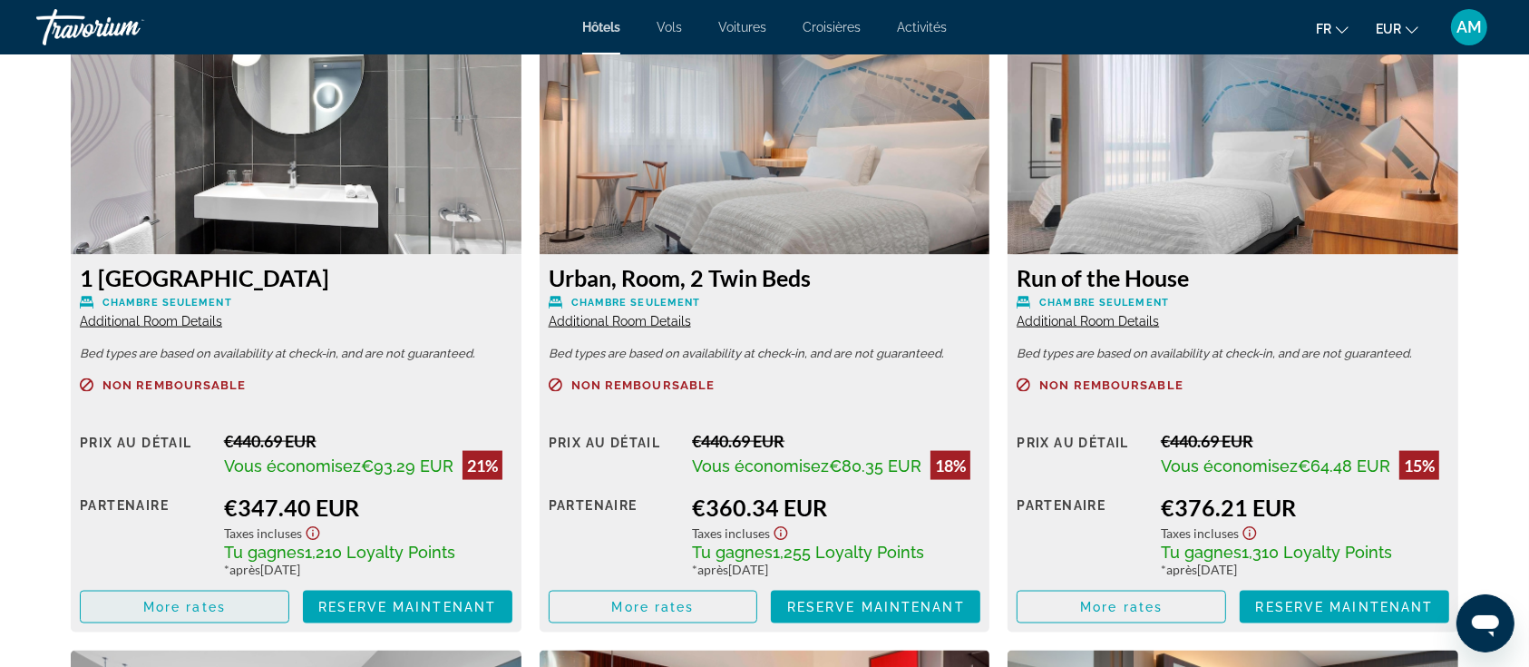
click at [232, 600] on span "Main content" at bounding box center [185, 607] width 208 height 44
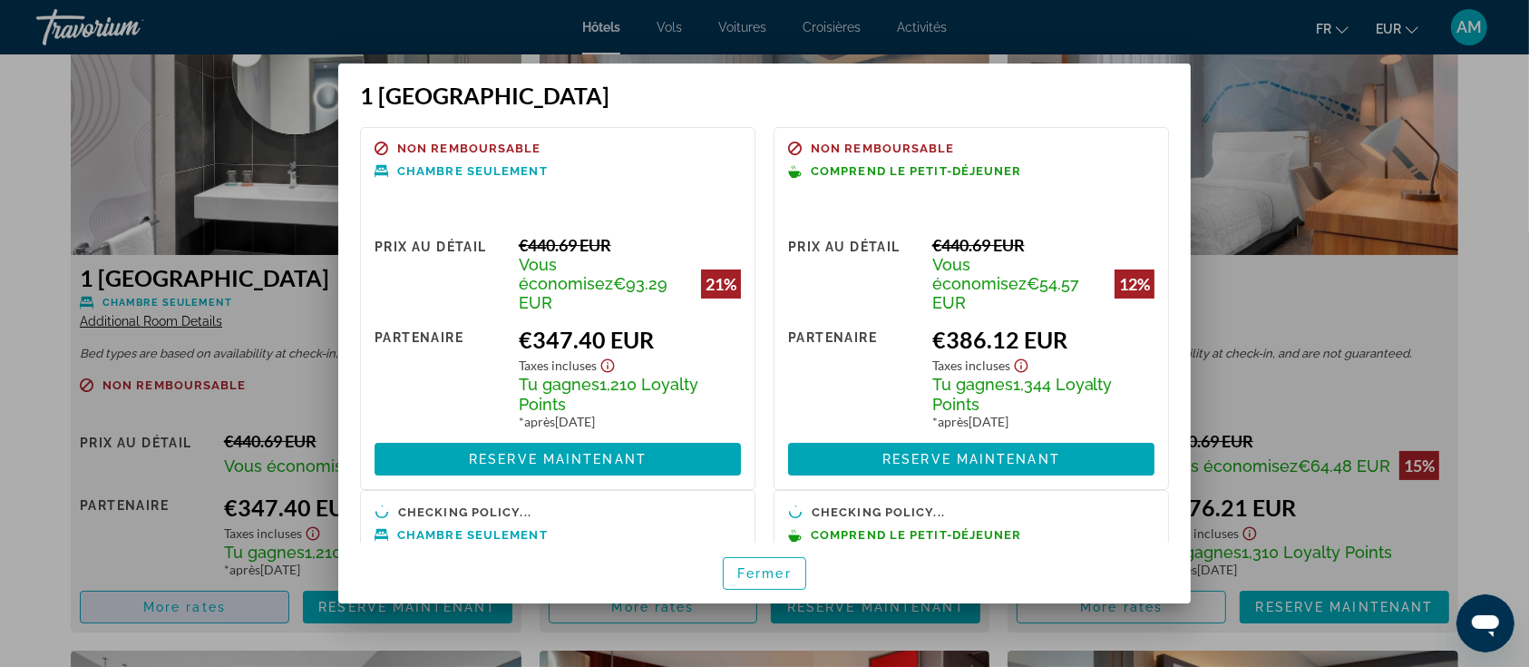
scroll to position [0, 0]
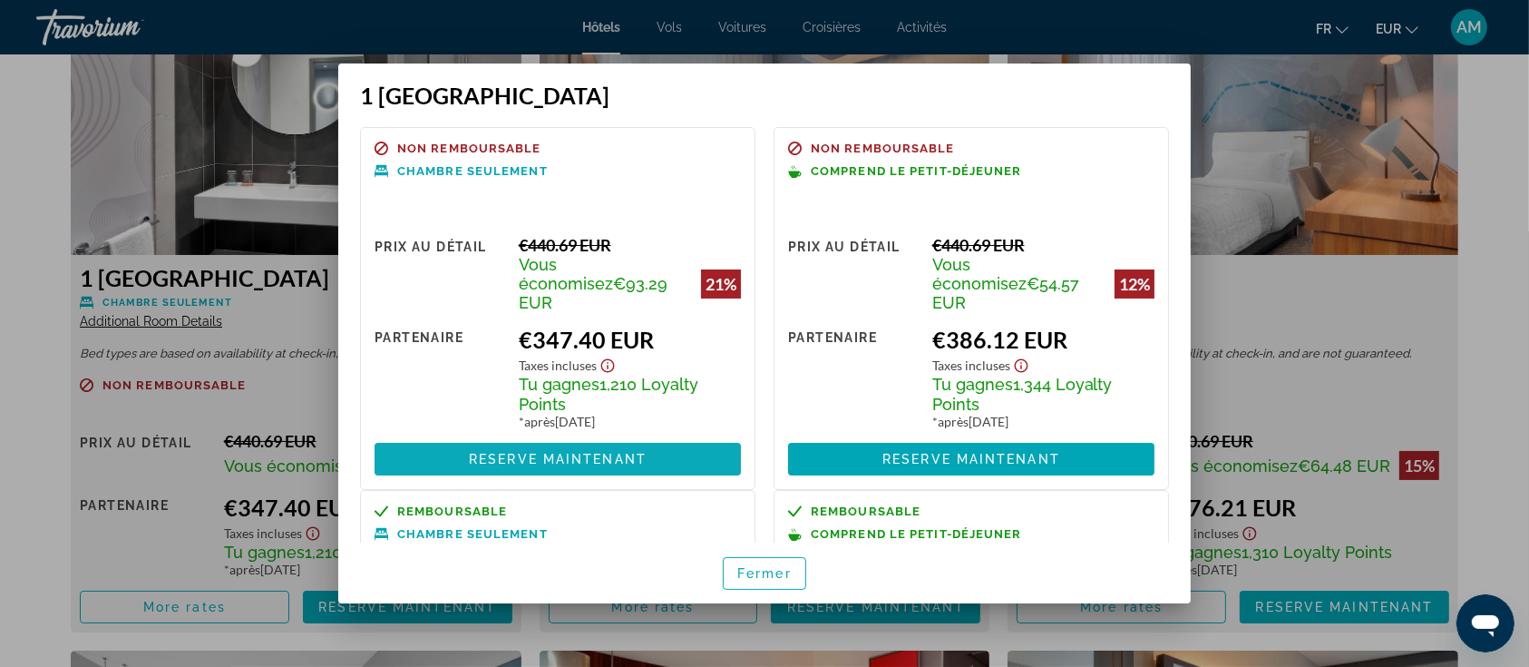
click at [500, 452] on span "Reserve maintenant" at bounding box center [558, 459] width 178 height 15
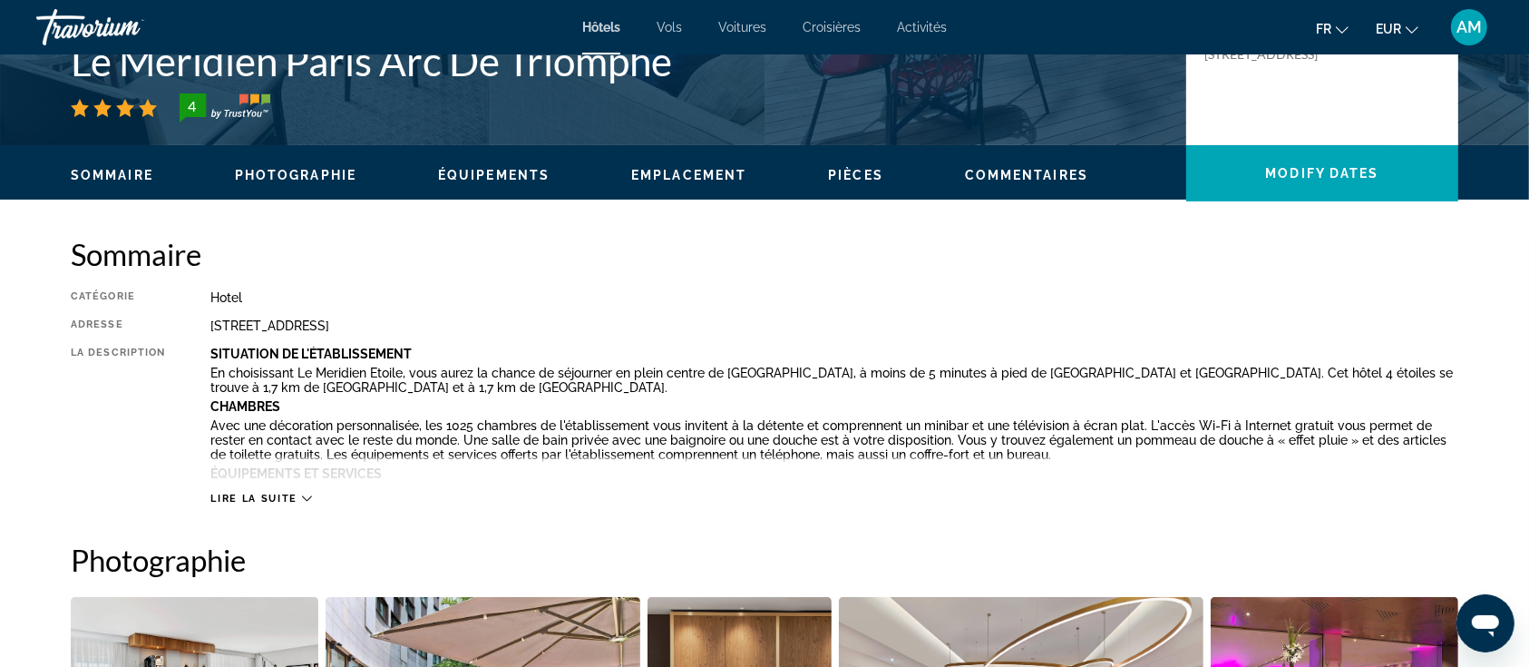
scroll to position [484, 0]
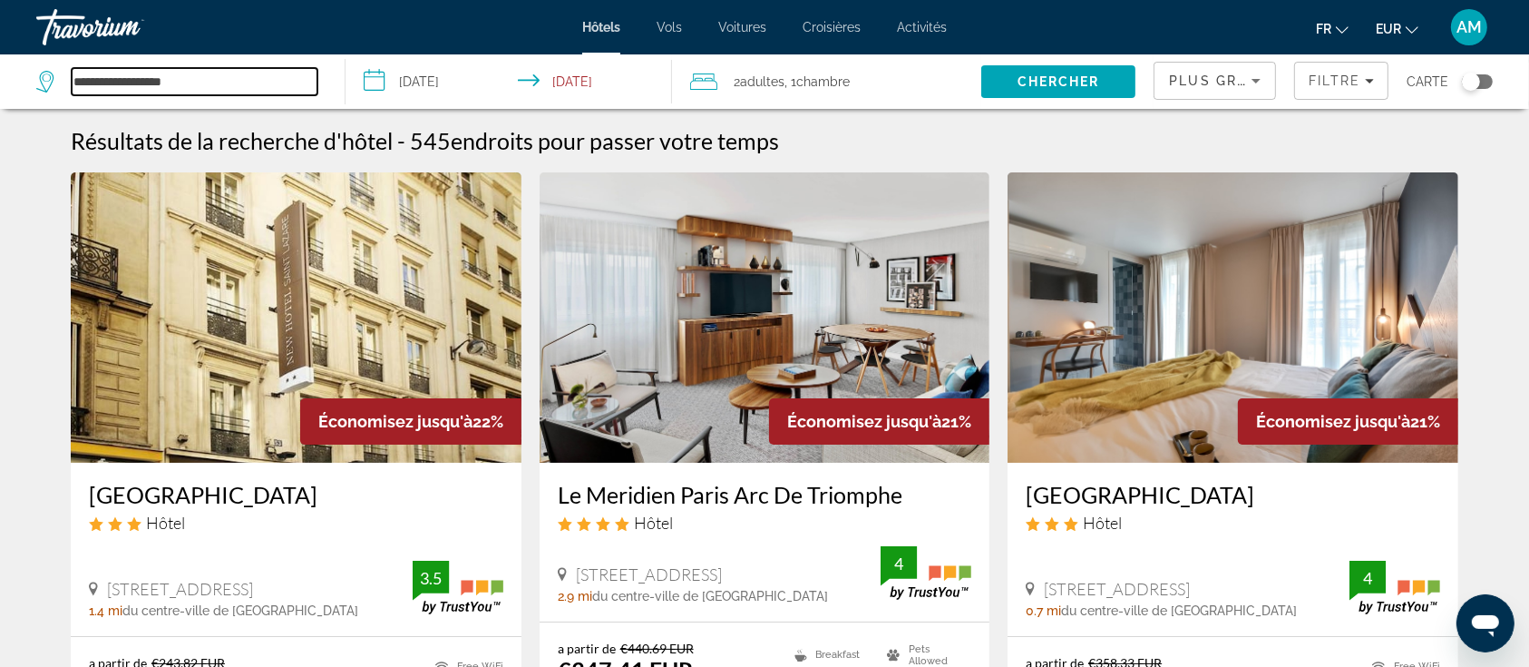
click at [209, 76] on input "**********" at bounding box center [195, 81] width 246 height 27
drag, startPoint x: 225, startPoint y: 76, endPoint x: 0, endPoint y: 27, distance: 230.2
click at [0, 27] on div "**********" at bounding box center [764, 333] width 1529 height 667
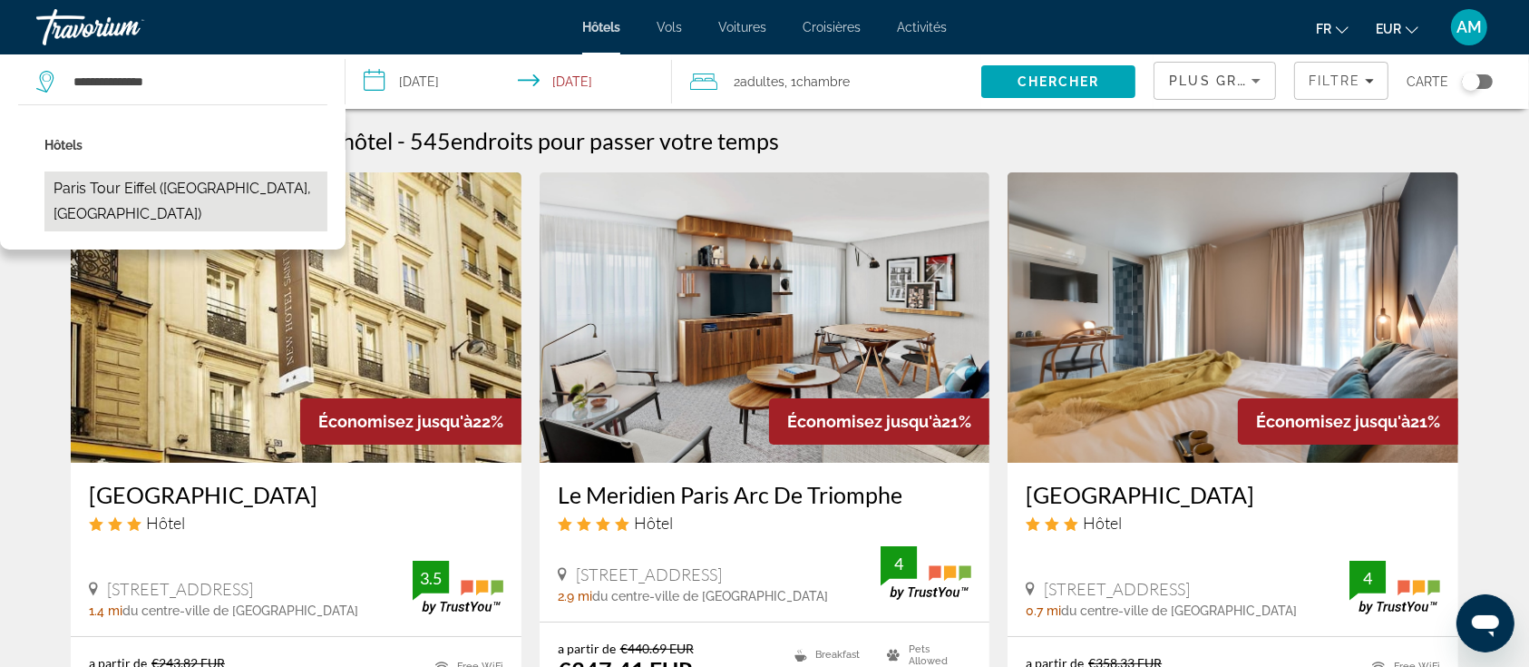
click at [200, 183] on button "Paris Tour Eiffel ([GEOGRAPHIC_DATA], [GEOGRAPHIC_DATA])" at bounding box center [185, 201] width 283 height 60
type input "**********"
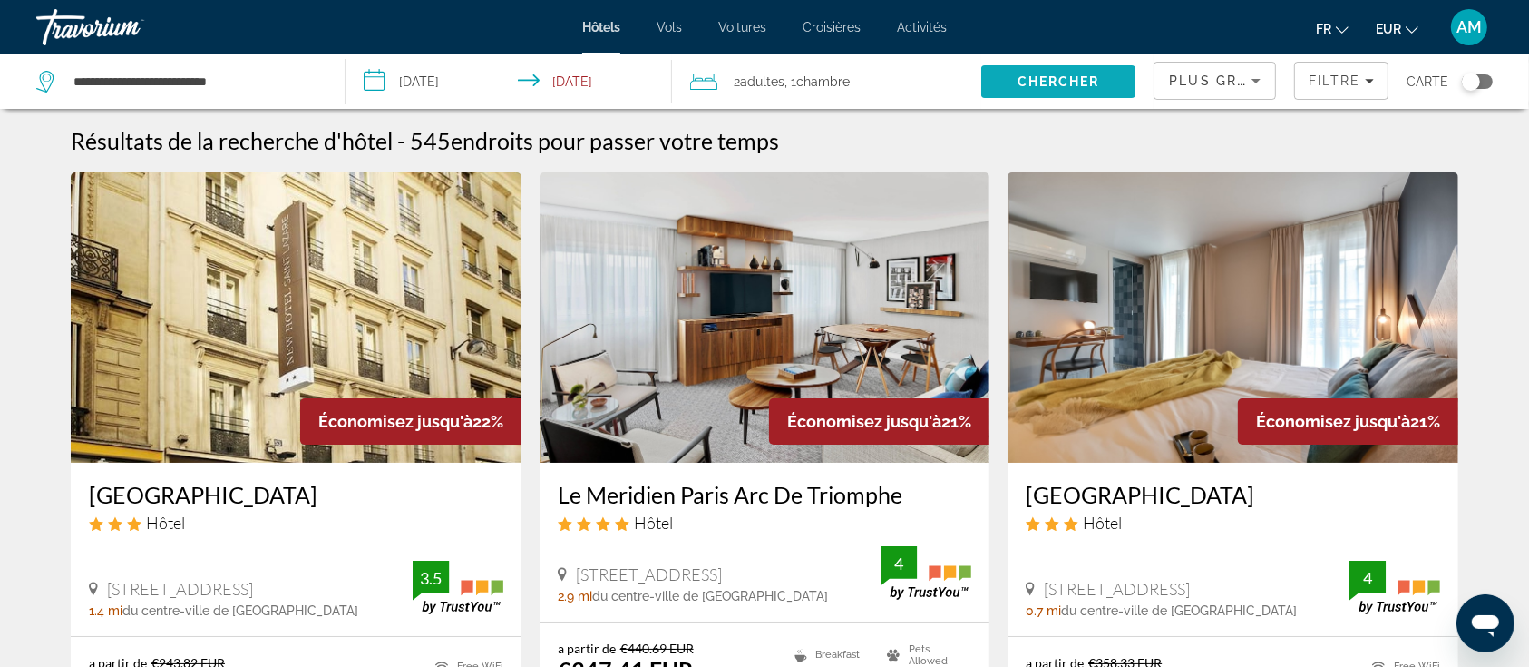
click at [1031, 76] on span "Chercher" at bounding box center [1059, 81] width 83 height 15
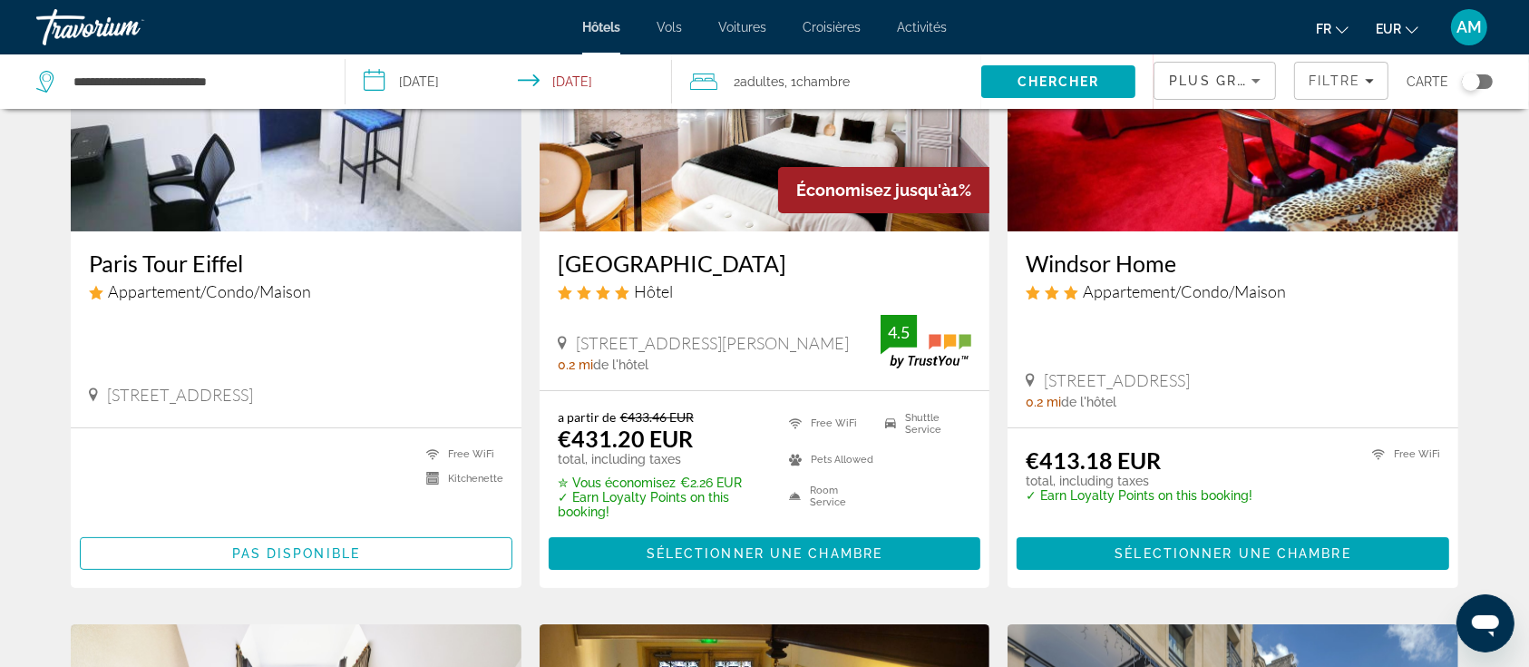
scroll to position [241, 0]
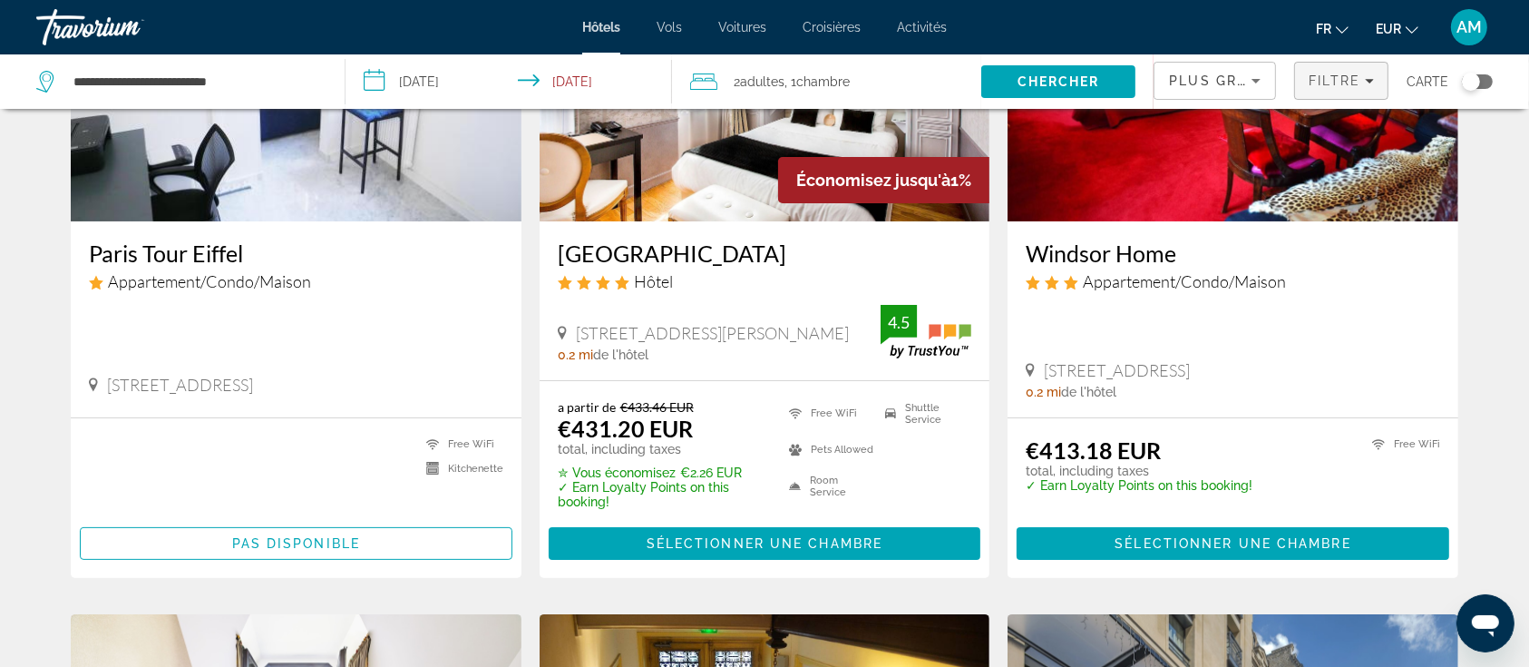
click at [1335, 75] on span "Filtre" at bounding box center [1335, 80] width 52 height 15
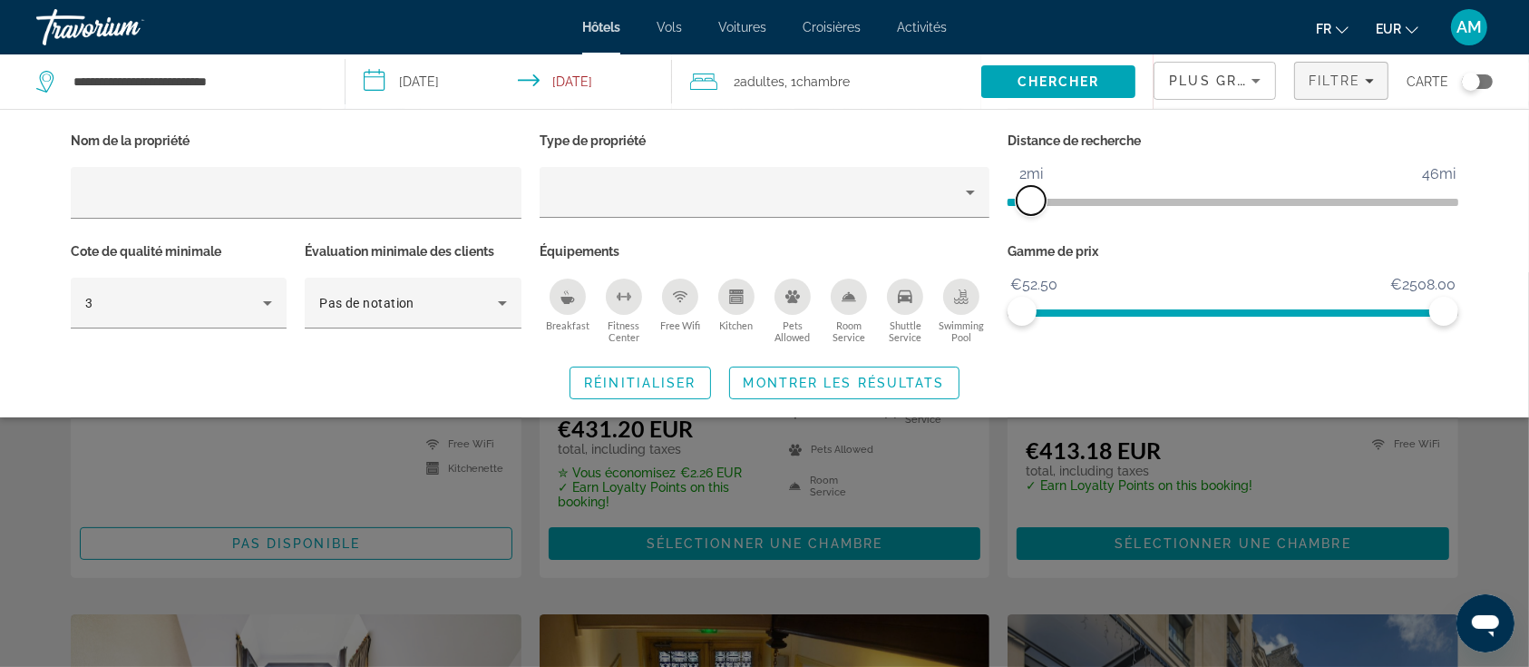
drag, startPoint x: 1303, startPoint y: 193, endPoint x: 1031, endPoint y: 222, distance: 273.7
click at [1031, 222] on div "Distance de recherche 1mi 46mi 2mi" at bounding box center [1233, 183] width 469 height 111
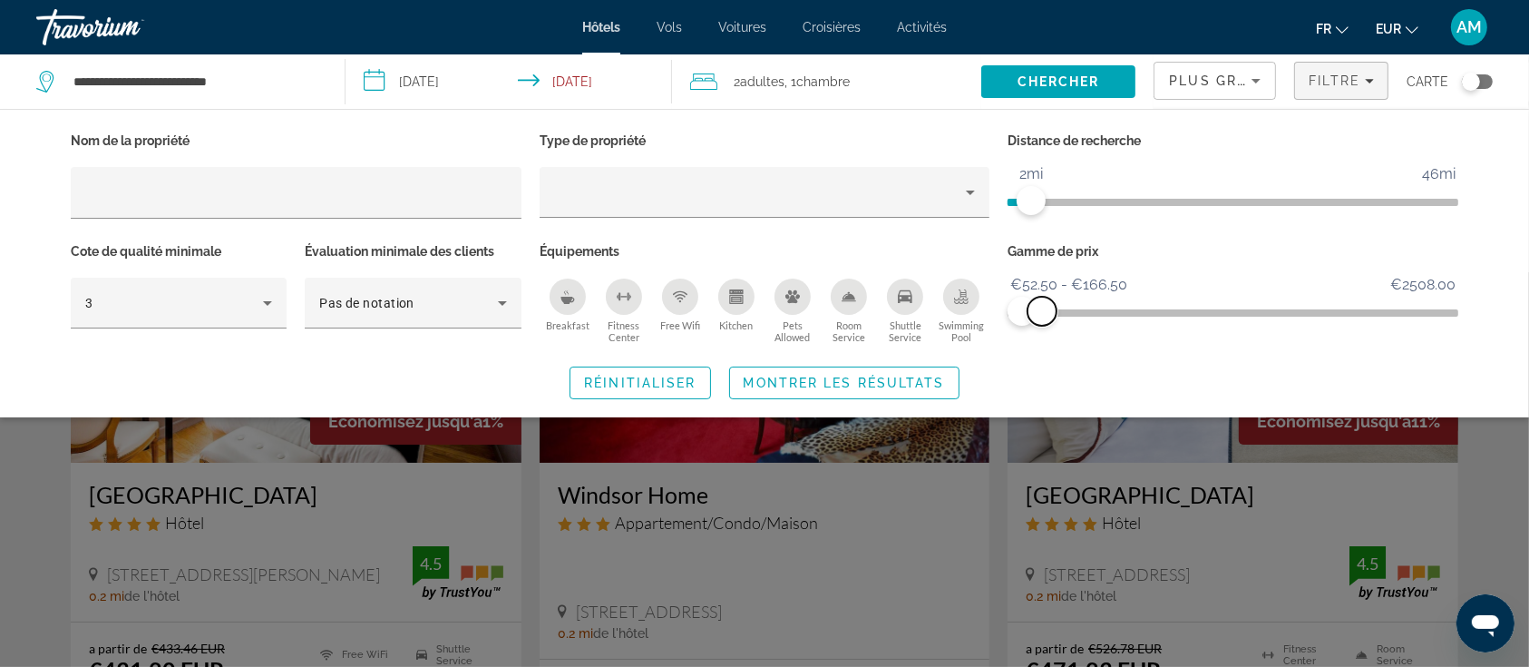
drag, startPoint x: 1408, startPoint y: 311, endPoint x: 1042, endPoint y: 320, distance: 365.7
click at [1042, 320] on span "ngx-slider-max" at bounding box center [1042, 311] width 29 height 29
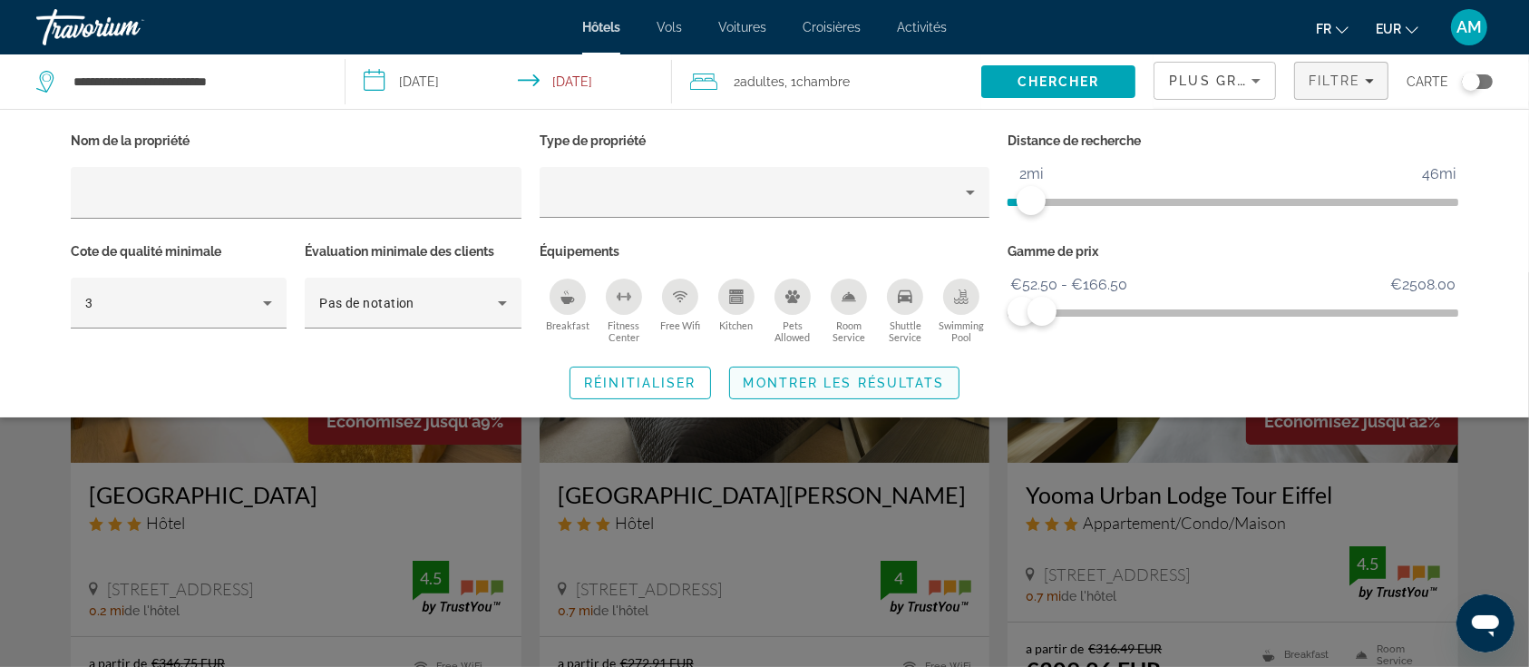
click at [904, 376] on span "Montrer les résultats" at bounding box center [844, 383] width 201 height 15
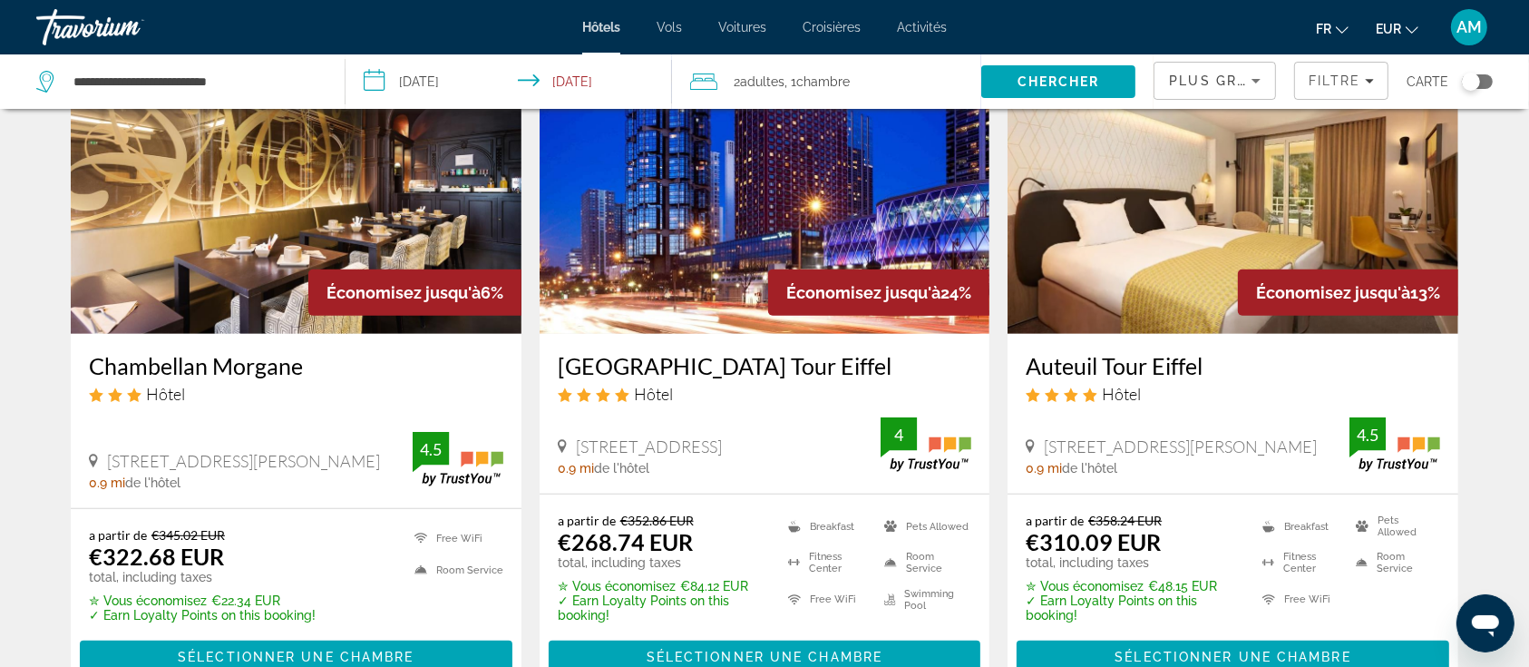
scroll to position [846, 0]
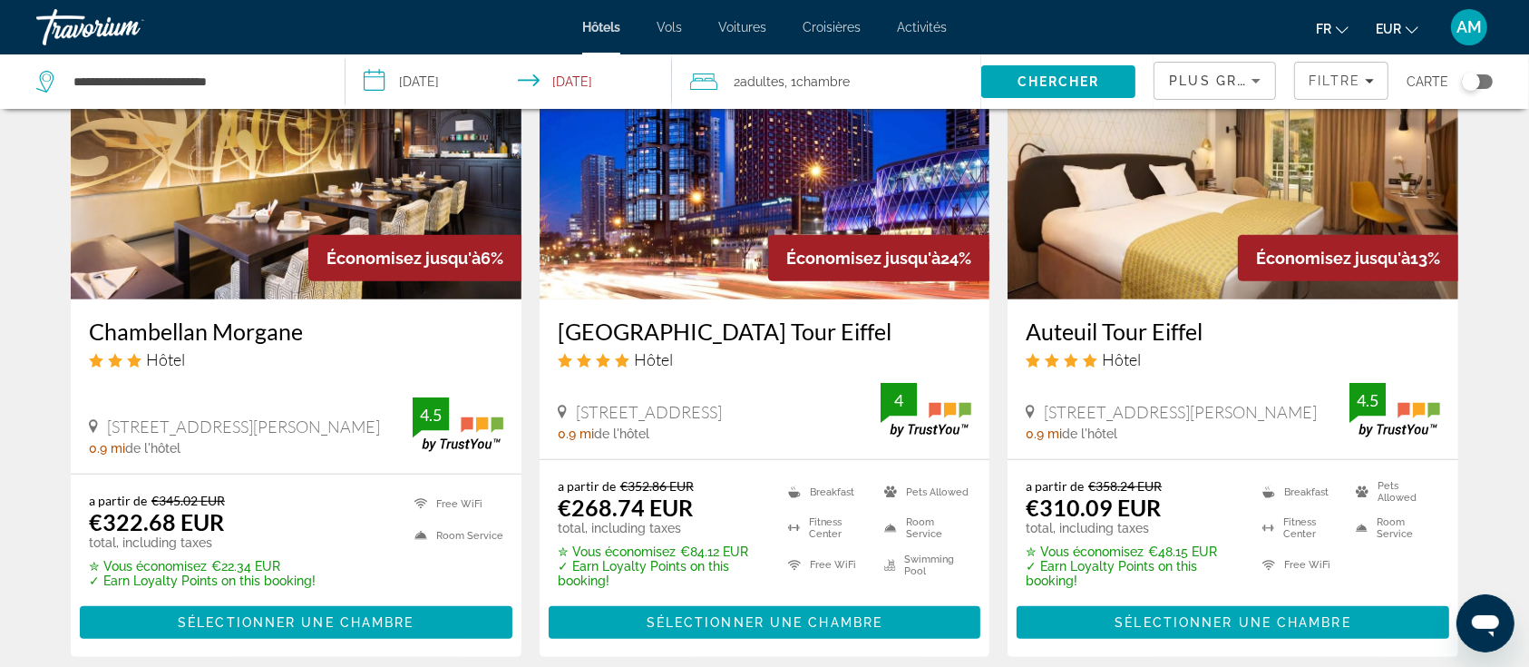
click at [794, 200] on img "Main content" at bounding box center [765, 154] width 451 height 290
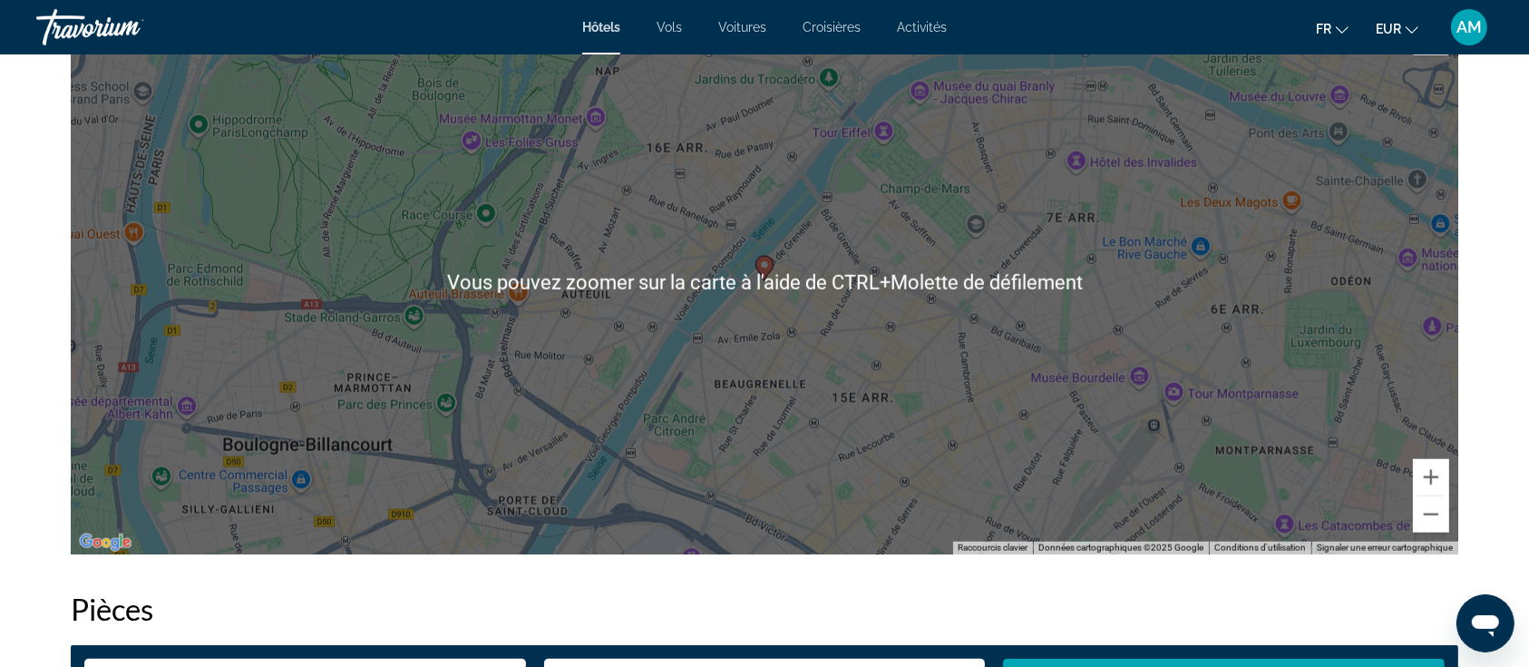
scroll to position [1814, 0]
click at [1435, 521] on button "Zoom arrière" at bounding box center [1431, 514] width 36 height 36
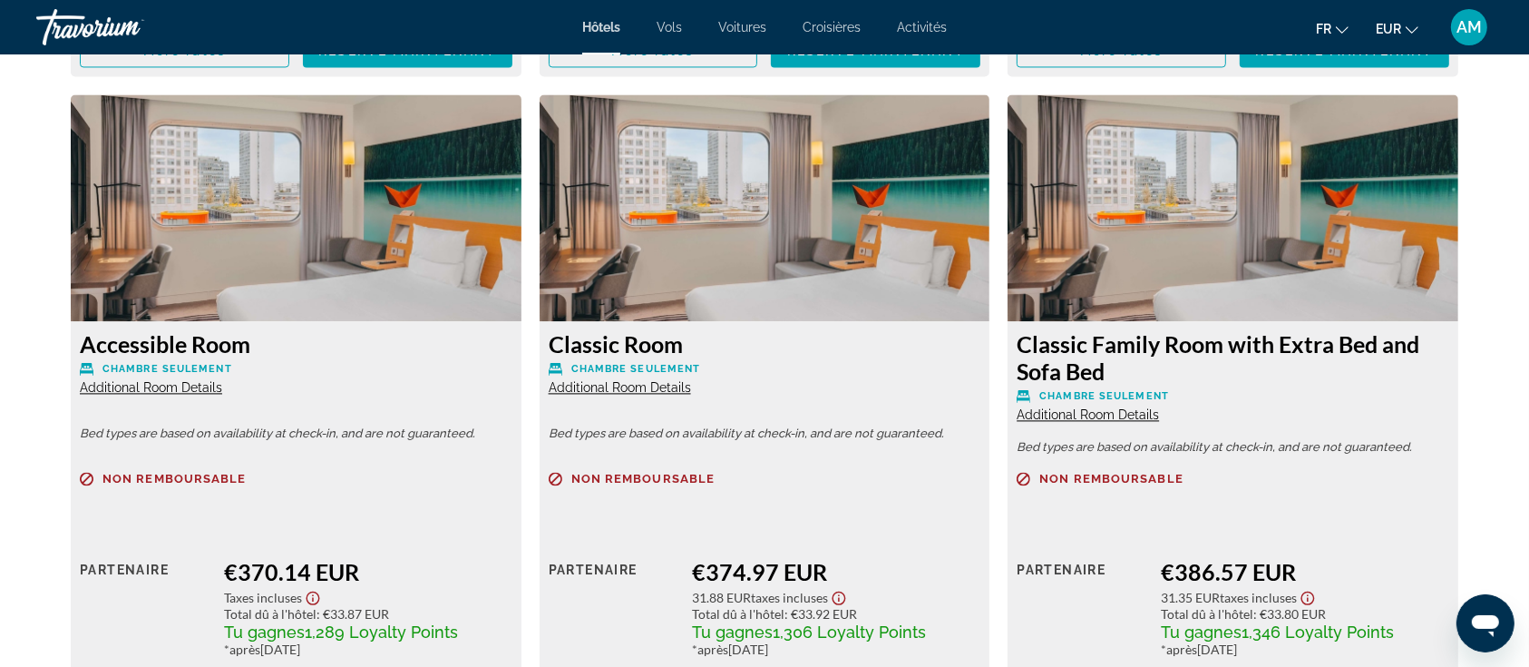
scroll to position [3870, 0]
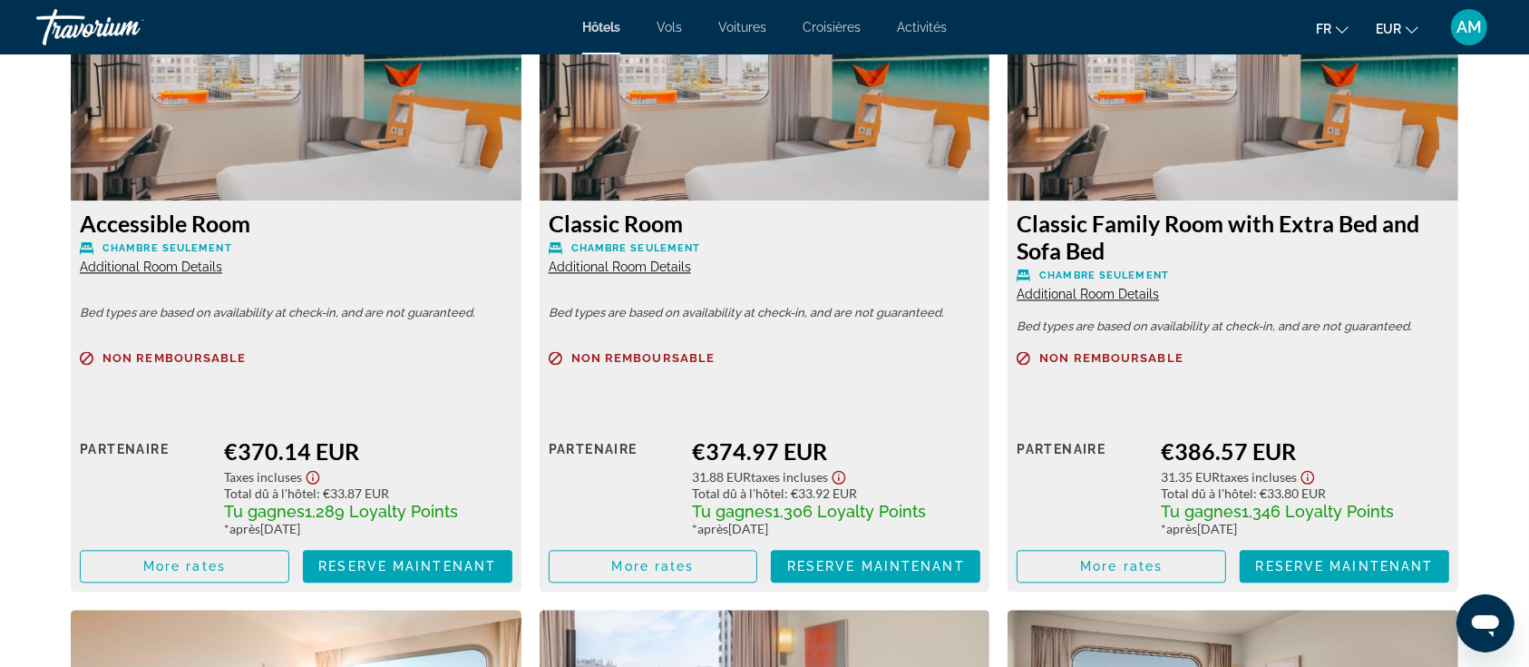
click at [1106, 291] on span "Additional Room Details" at bounding box center [1088, 294] width 142 height 15
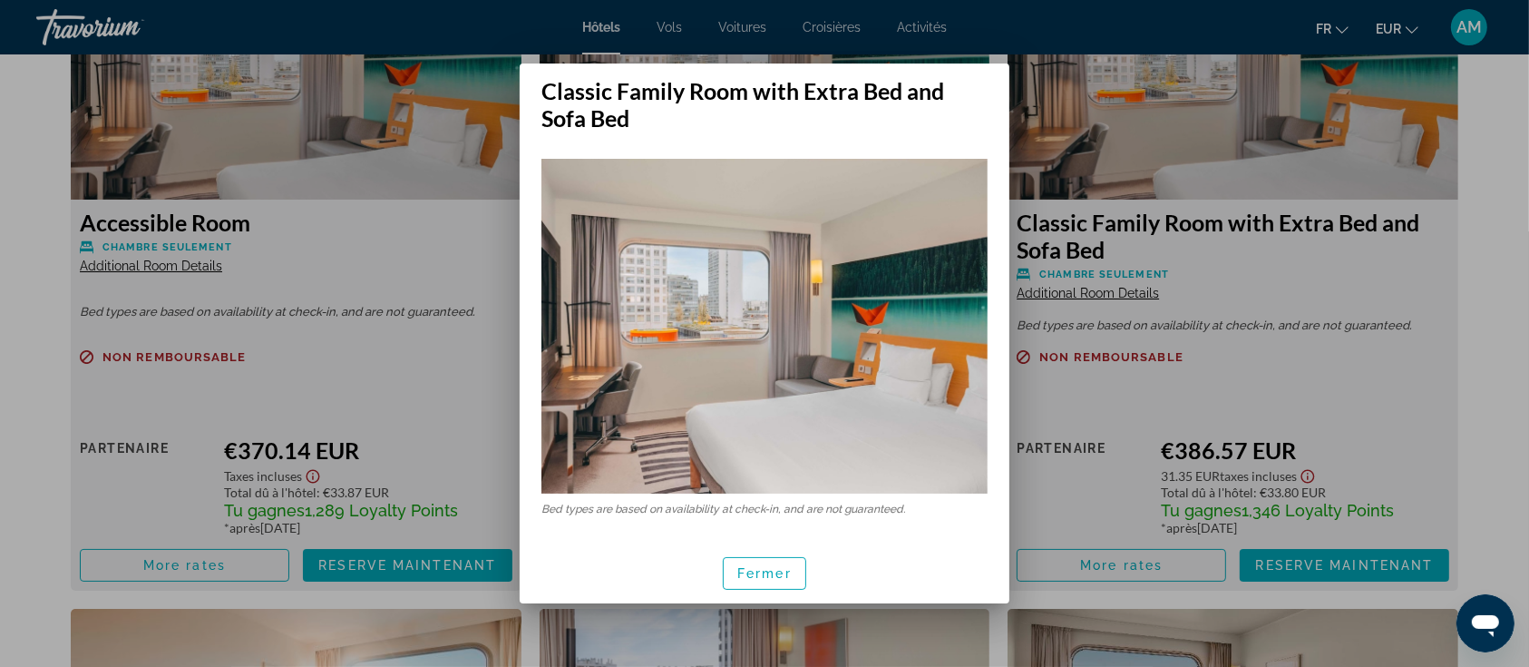
scroll to position [0, 0]
click at [779, 566] on span "Fermer" at bounding box center [765, 573] width 54 height 15
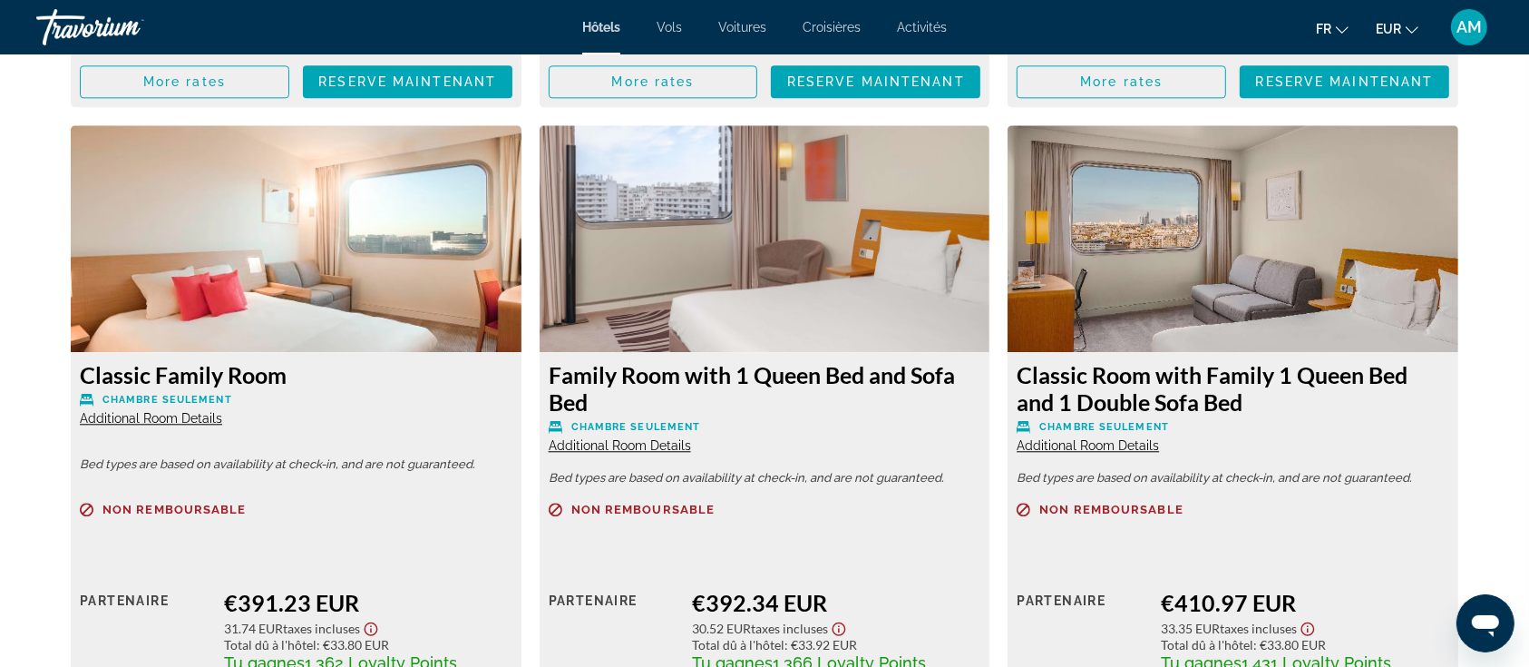
scroll to position [4596, 0]
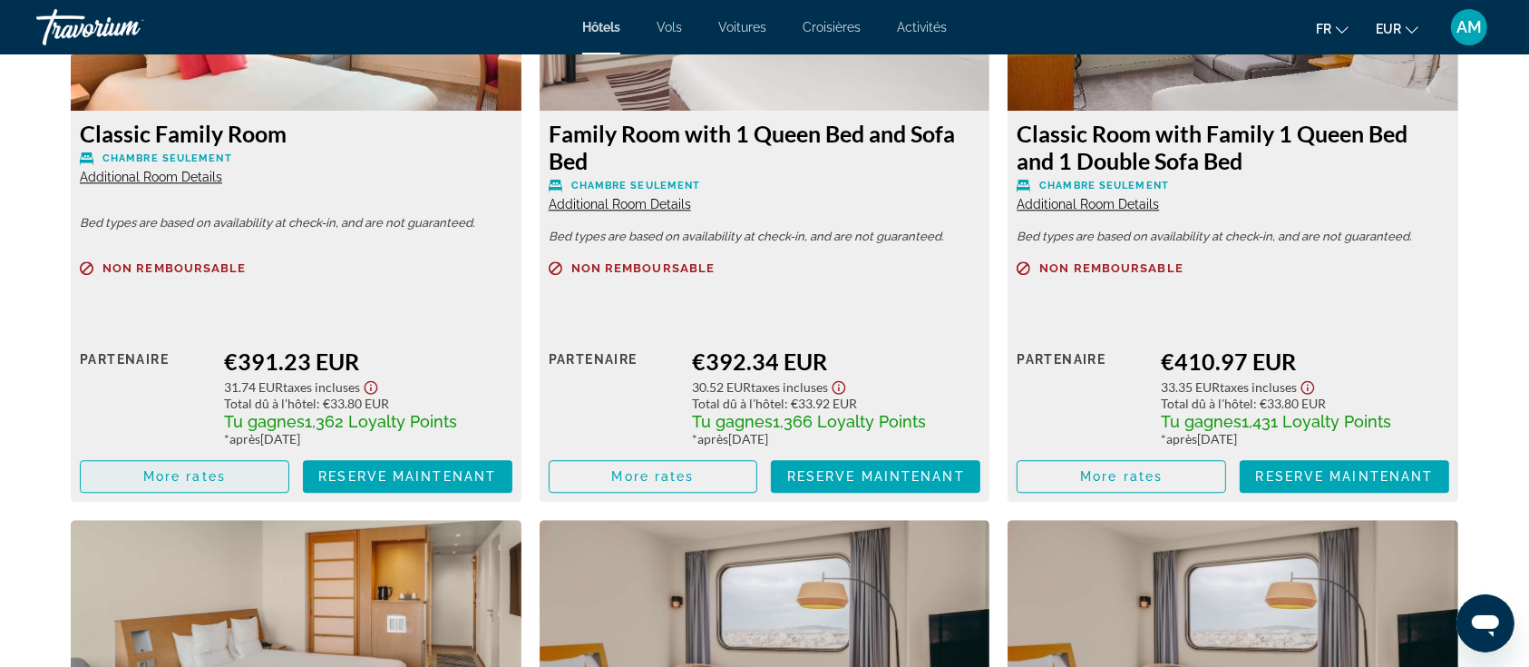
click at [209, 472] on span "More rates" at bounding box center [184, 476] width 83 height 15
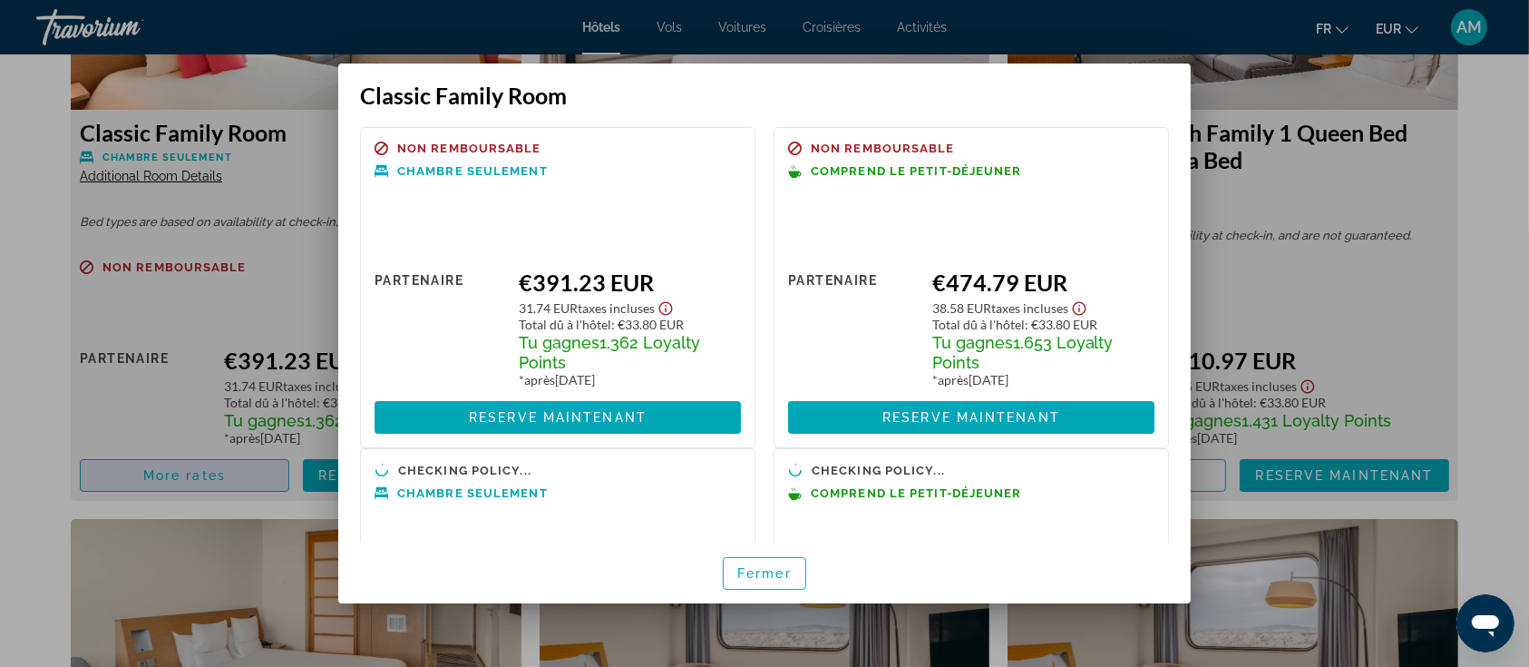
scroll to position [0, 0]
click at [44, 240] on div at bounding box center [764, 333] width 1529 height 667
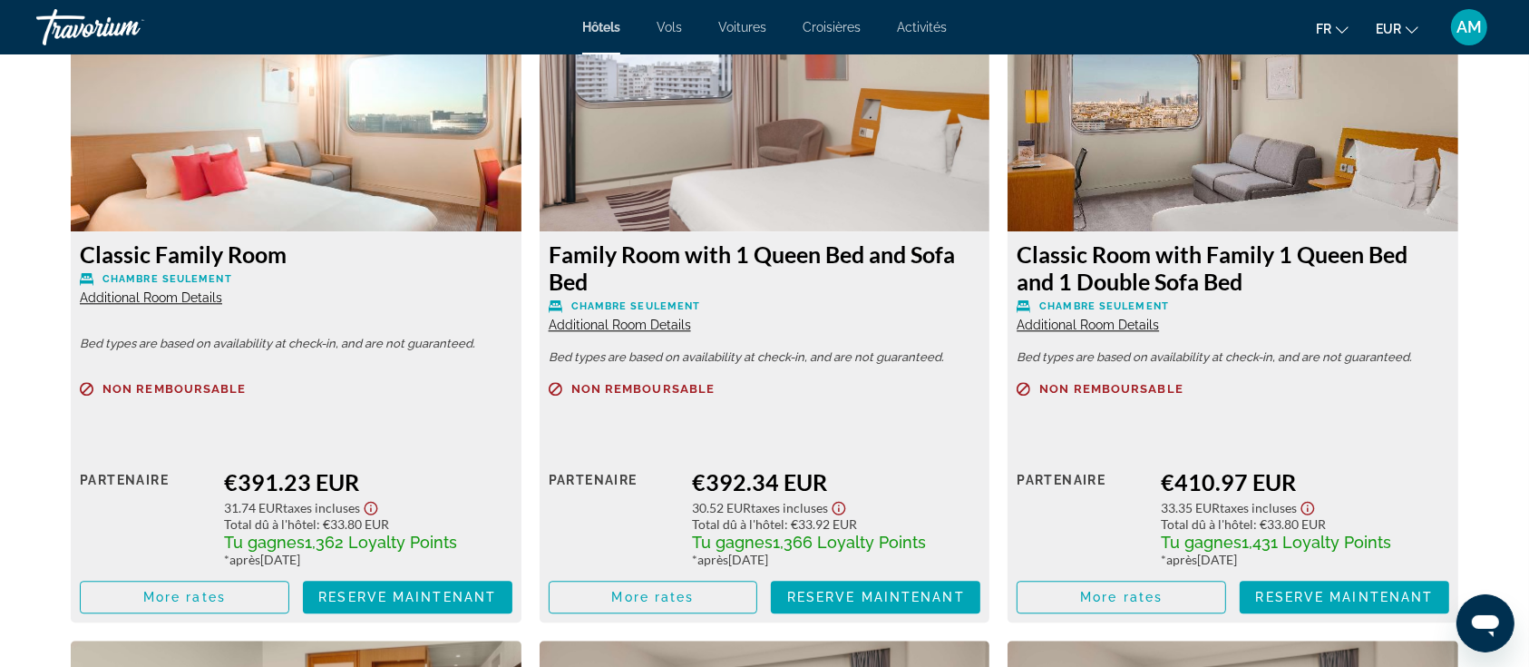
scroll to position [4354, 0]
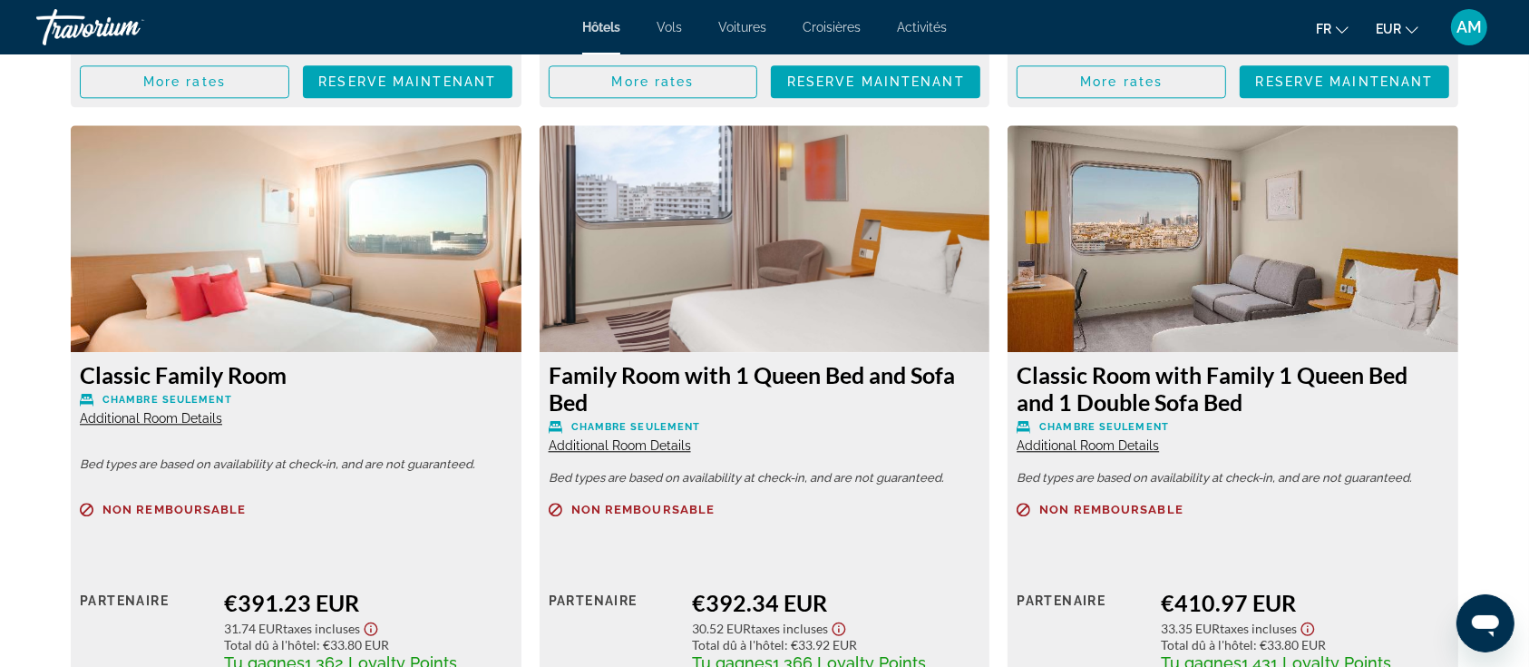
click at [637, 446] on span "Additional Room Details" at bounding box center [620, 445] width 142 height 15
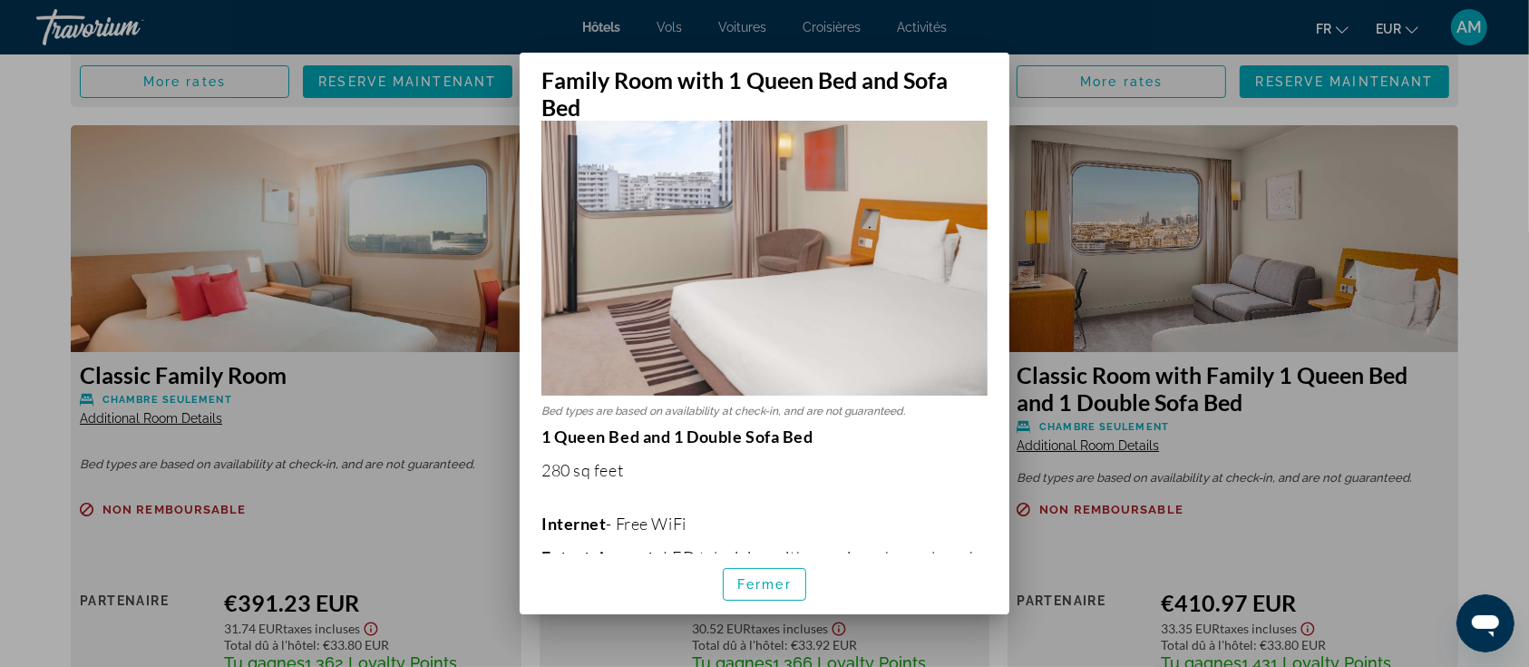
scroll to position [0, 0]
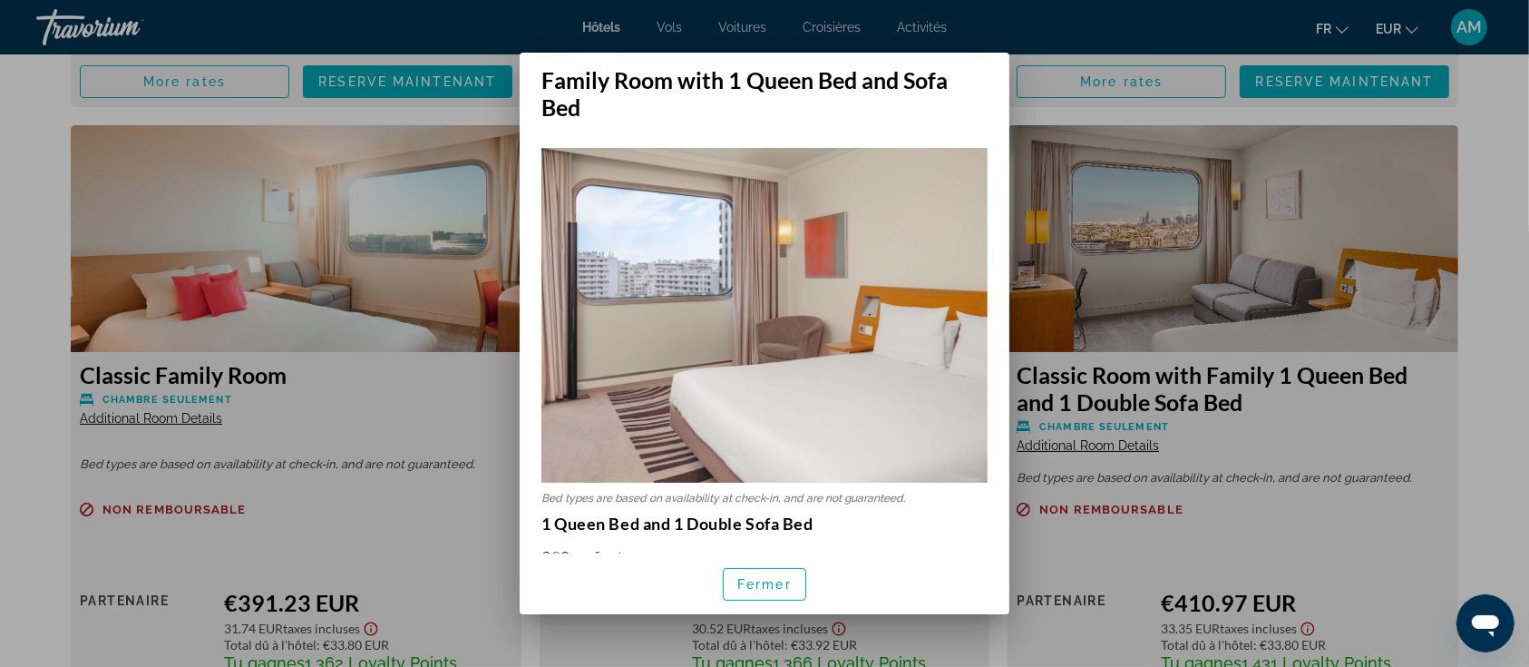
click at [1499, 363] on div at bounding box center [764, 333] width 1529 height 667
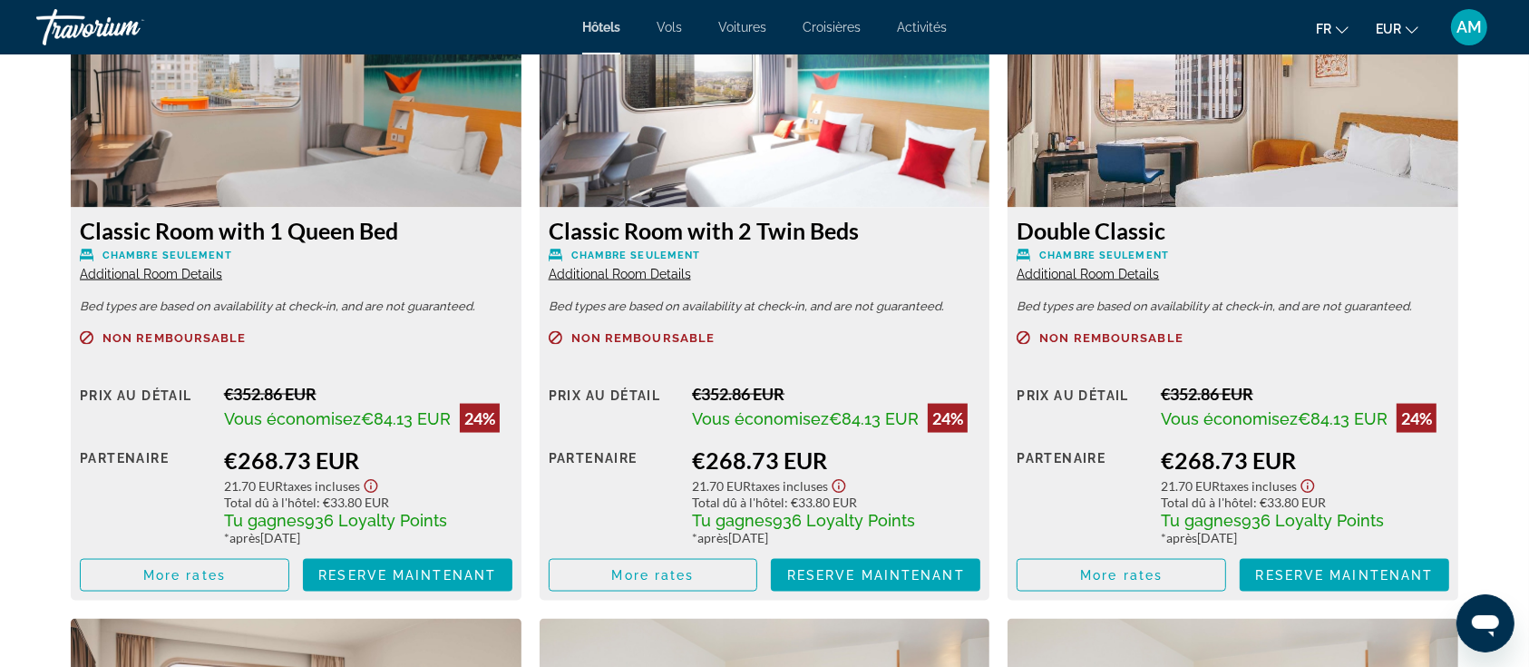
scroll to position [2661, 0]
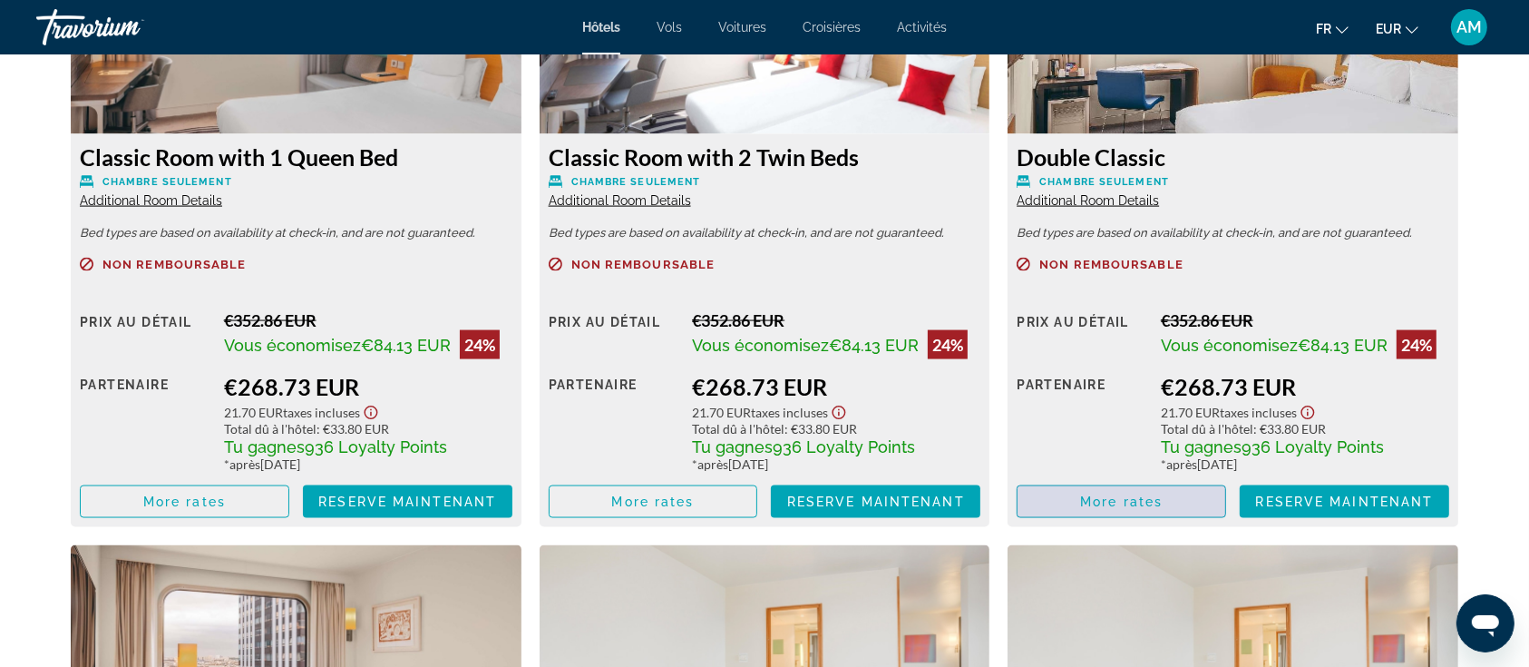
click at [1119, 506] on span "More rates" at bounding box center [1121, 501] width 83 height 15
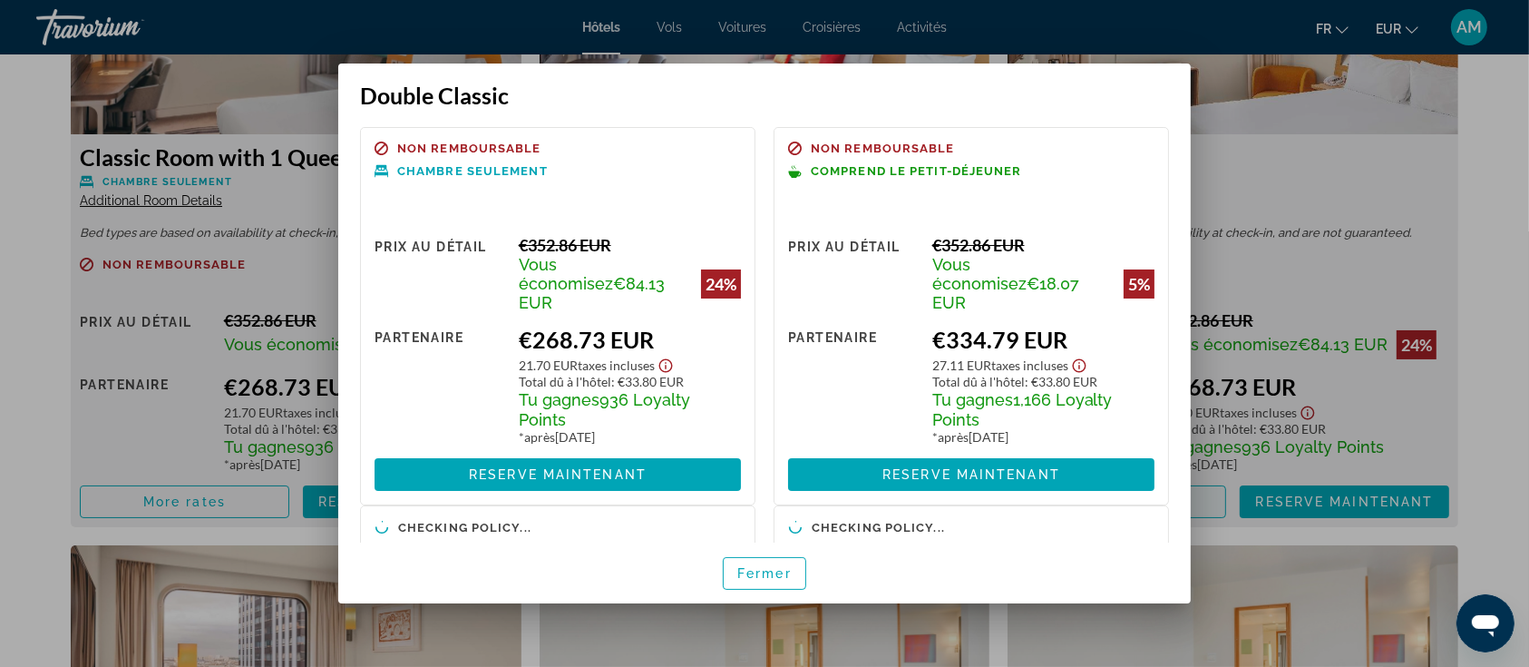
scroll to position [0, 0]
click at [747, 568] on span "Fermer" at bounding box center [765, 573] width 54 height 15
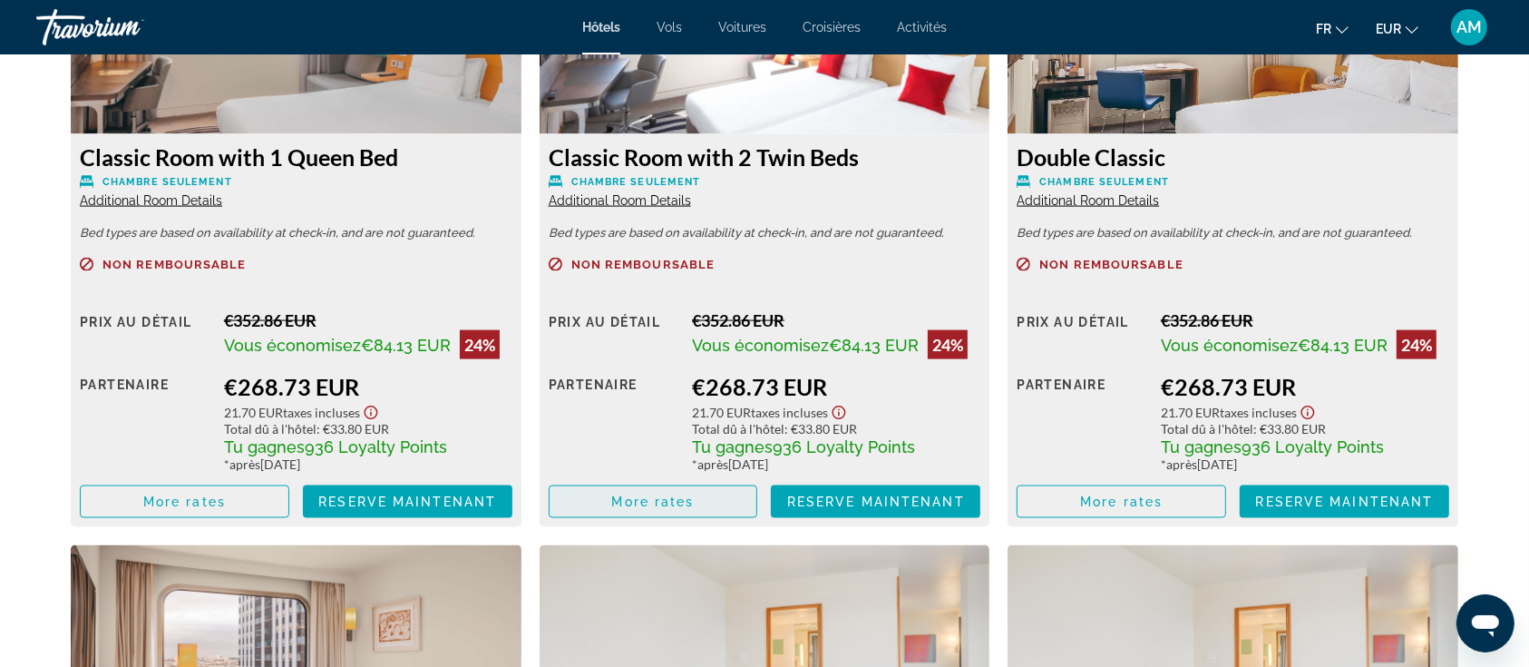
click at [638, 500] on span "More rates" at bounding box center [653, 501] width 83 height 15
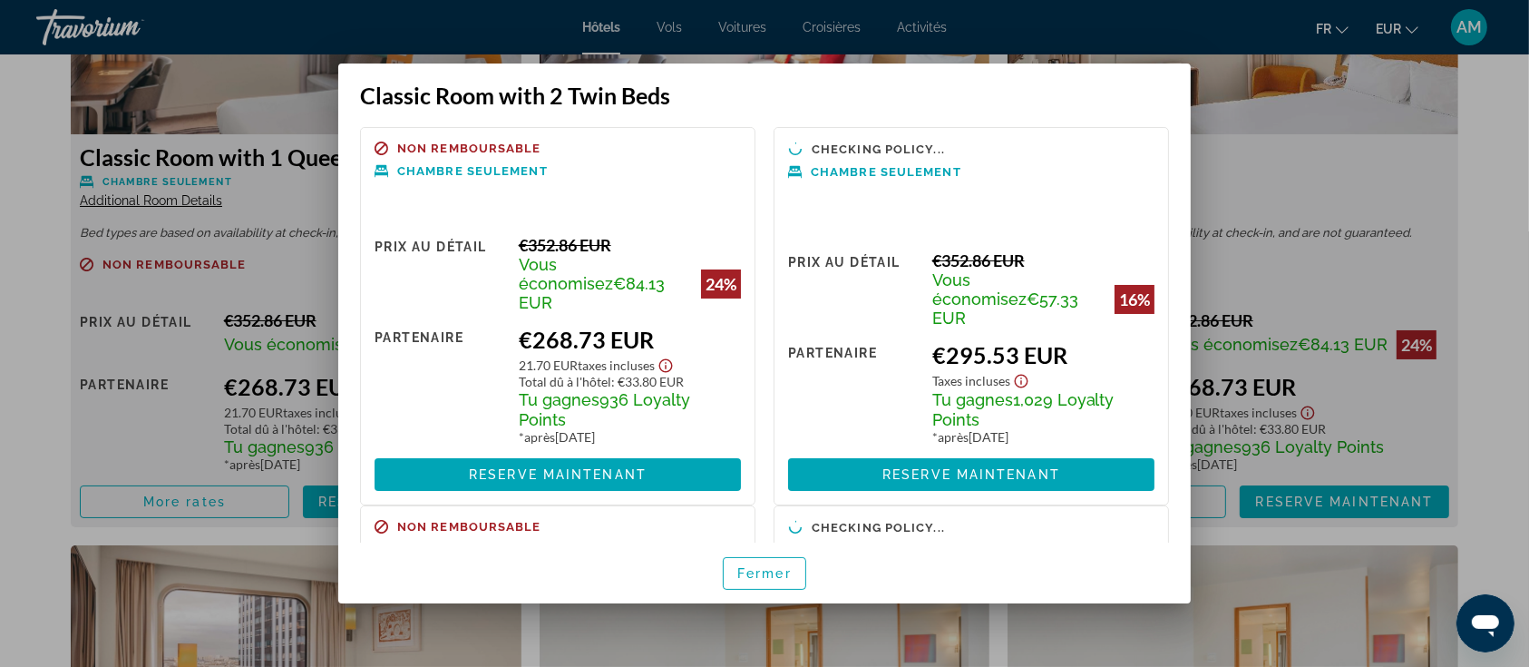
scroll to position [241, 0]
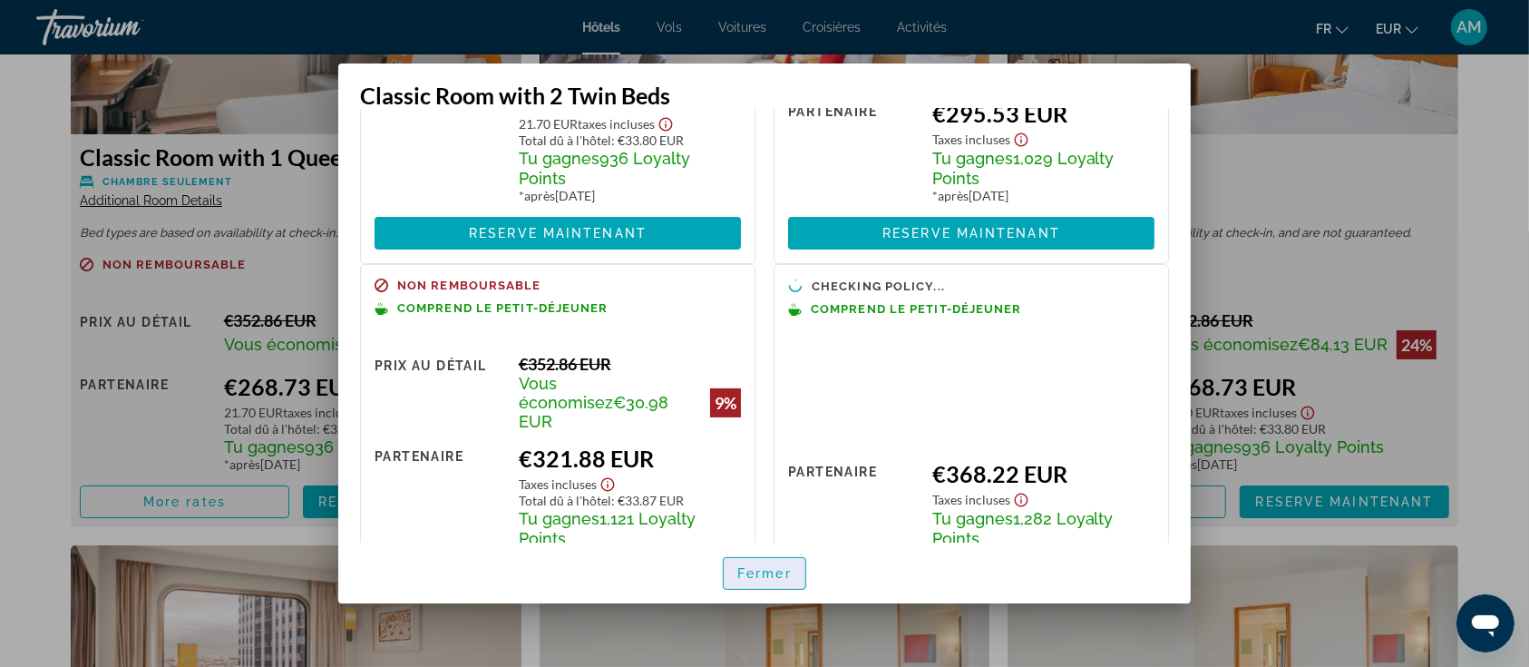
click at [768, 571] on span "Fermer" at bounding box center [765, 573] width 54 height 15
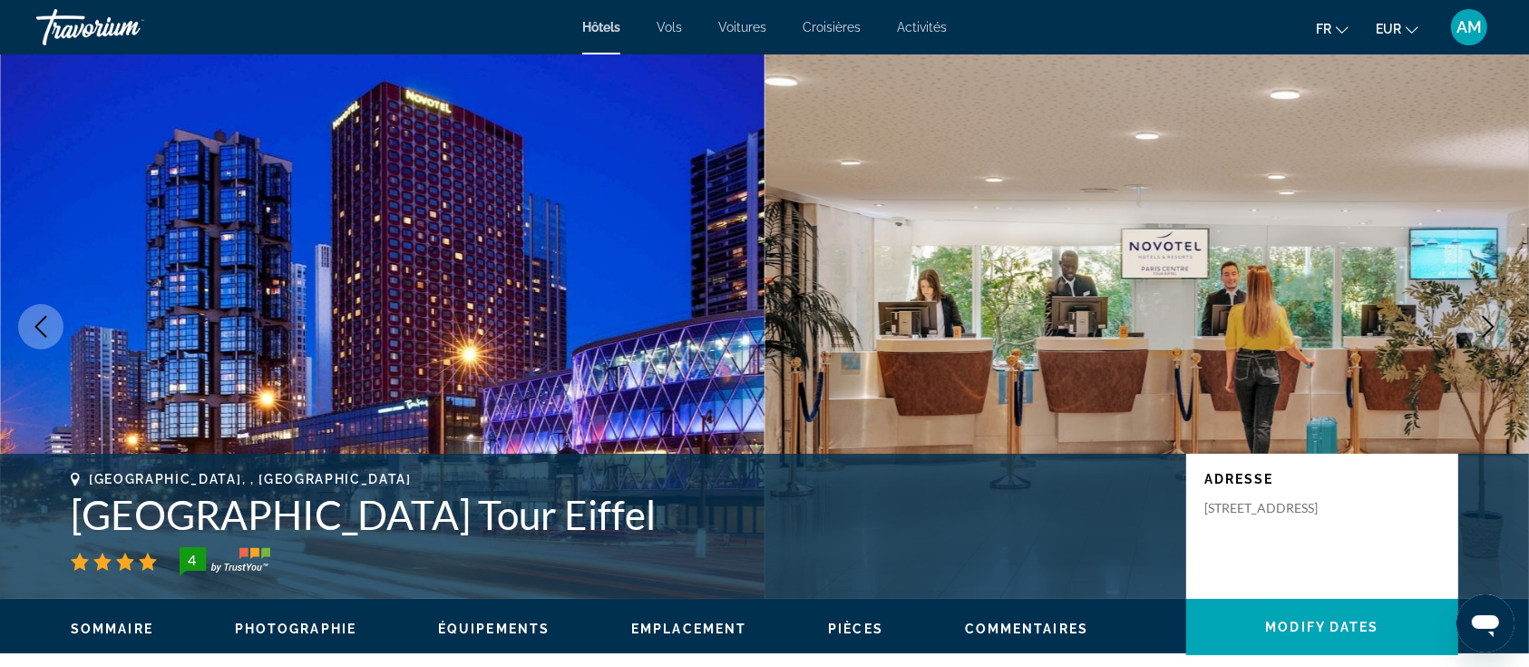
scroll to position [2661, 0]
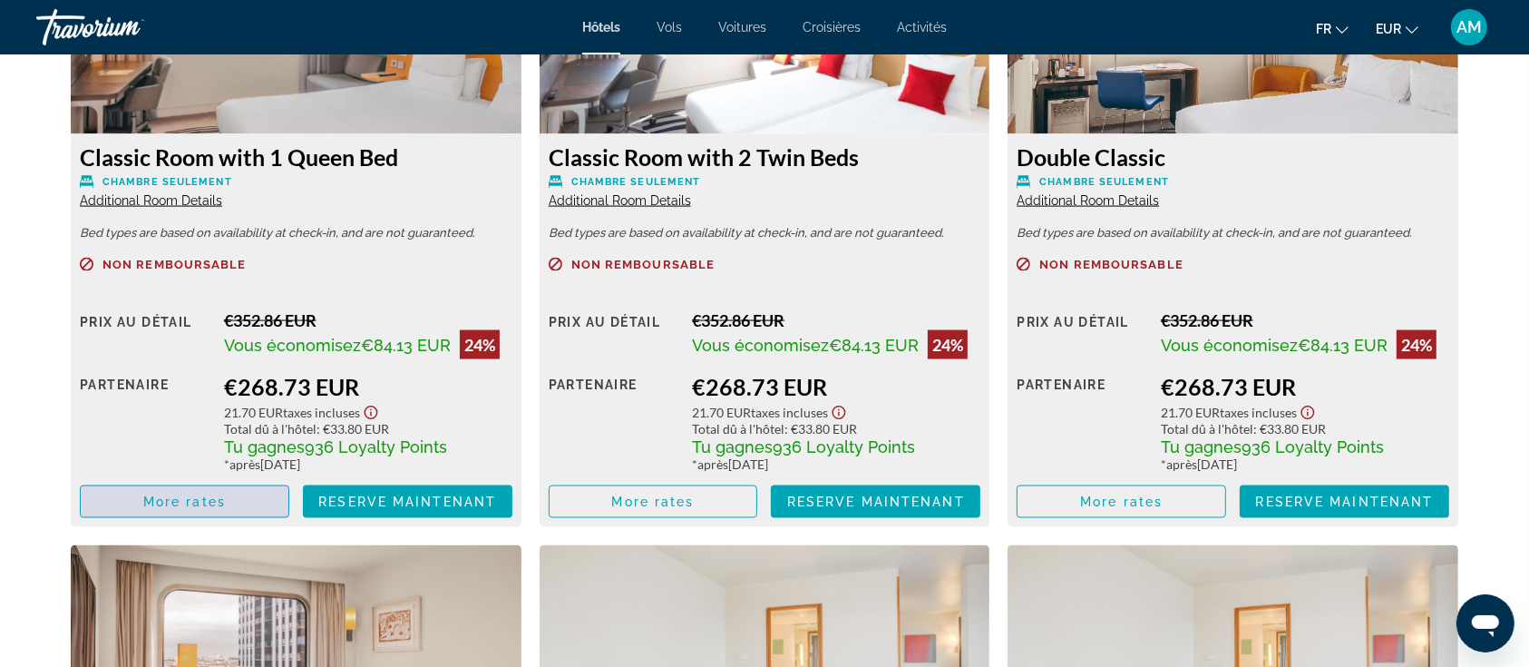
click at [253, 495] on span "Main content" at bounding box center [185, 502] width 208 height 44
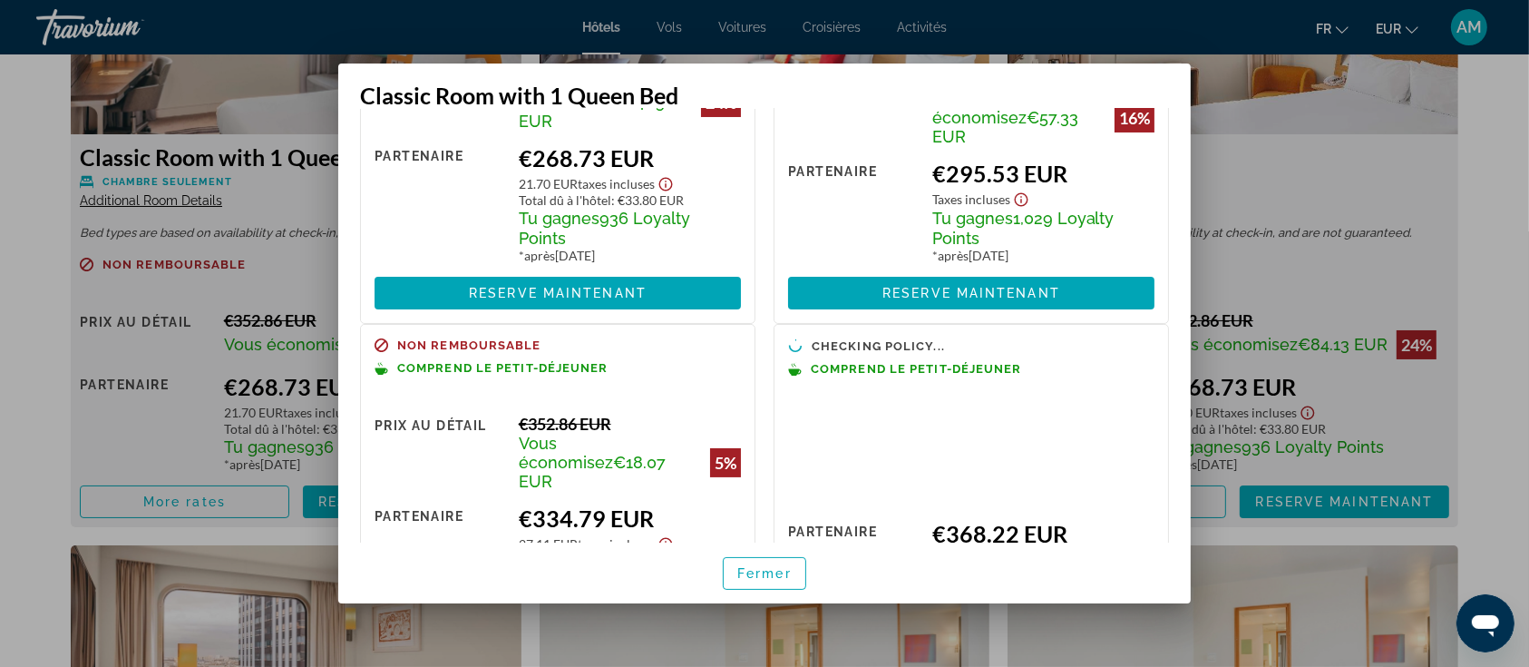
scroll to position [241, 0]
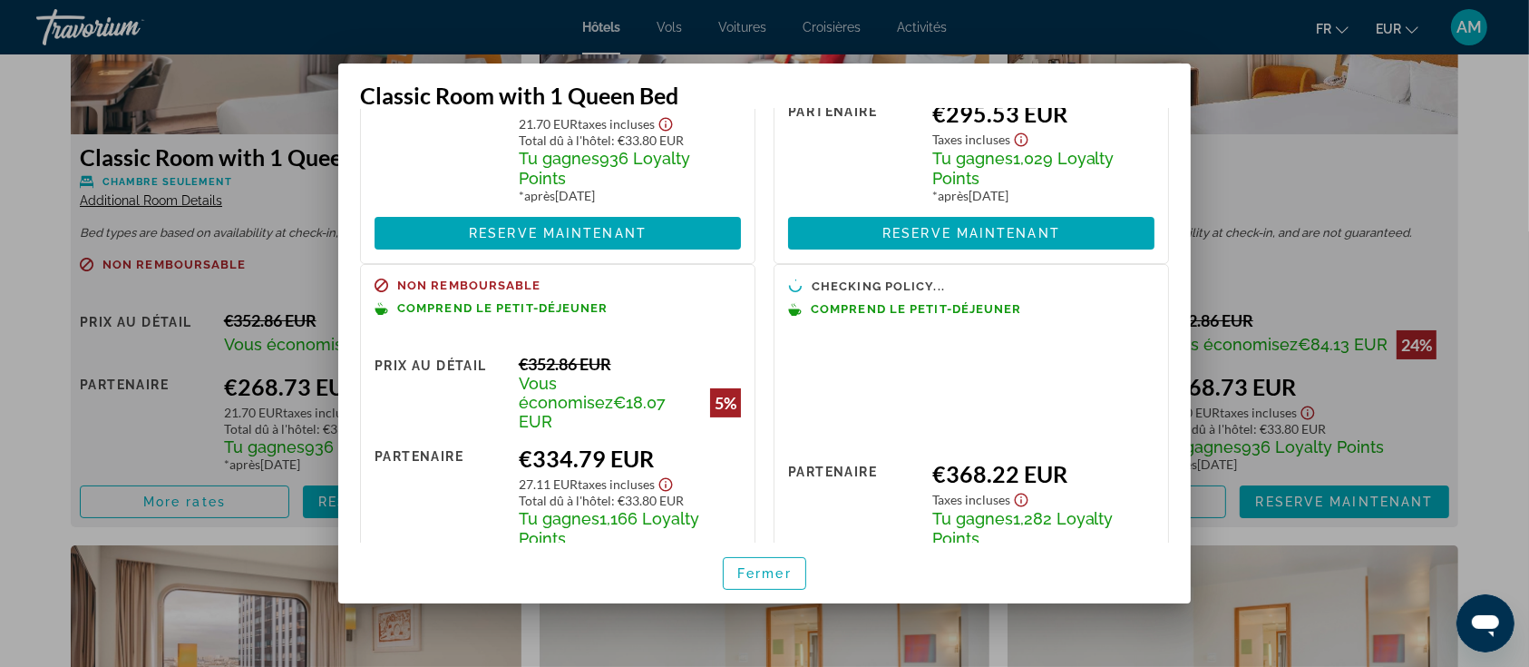
click at [47, 371] on div at bounding box center [764, 333] width 1529 height 667
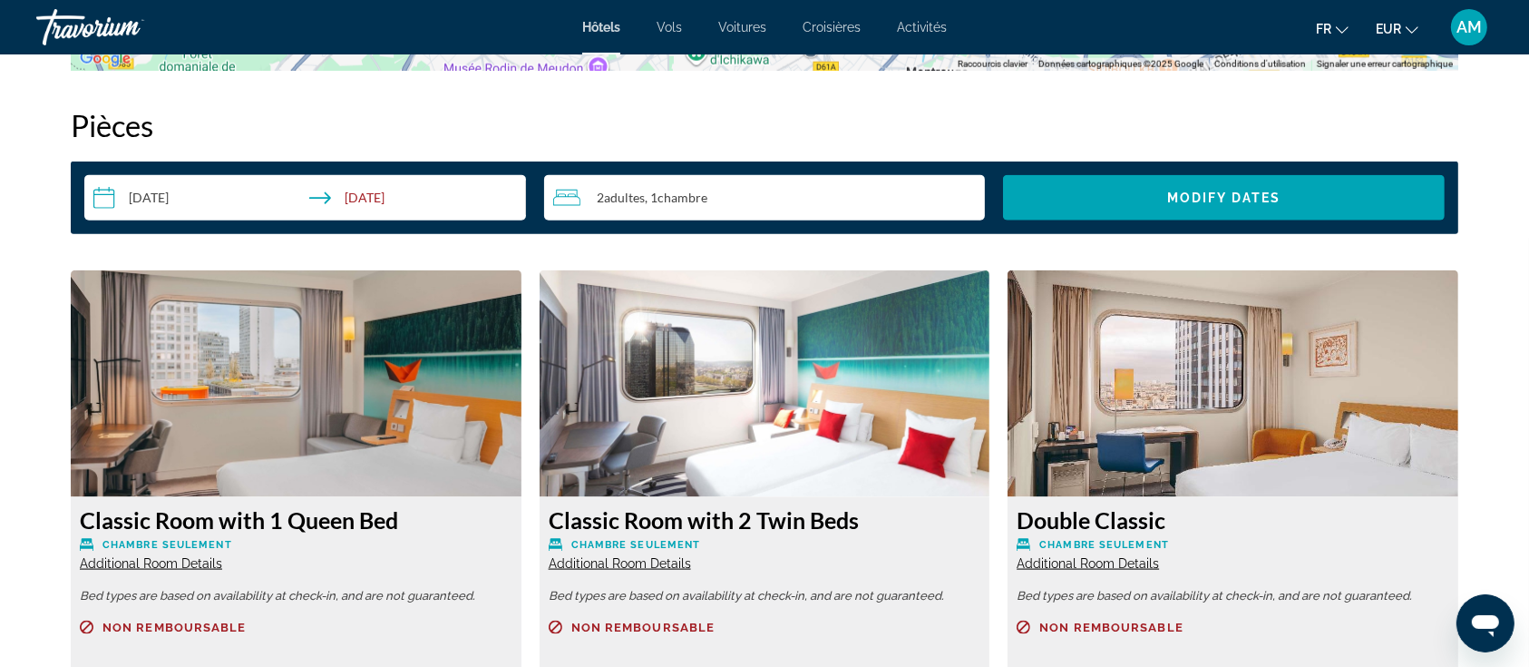
scroll to position [2540, 0]
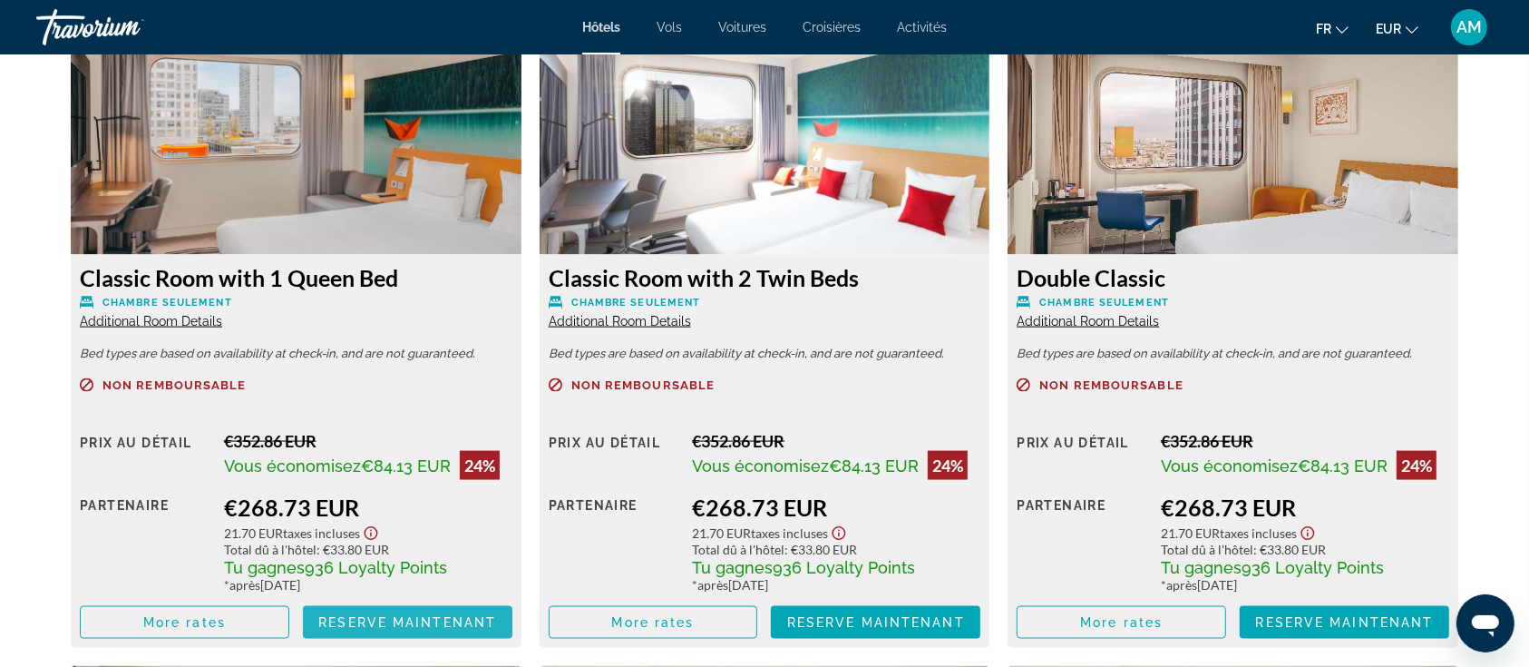
click at [396, 615] on span "Reserve maintenant" at bounding box center [407, 622] width 178 height 15
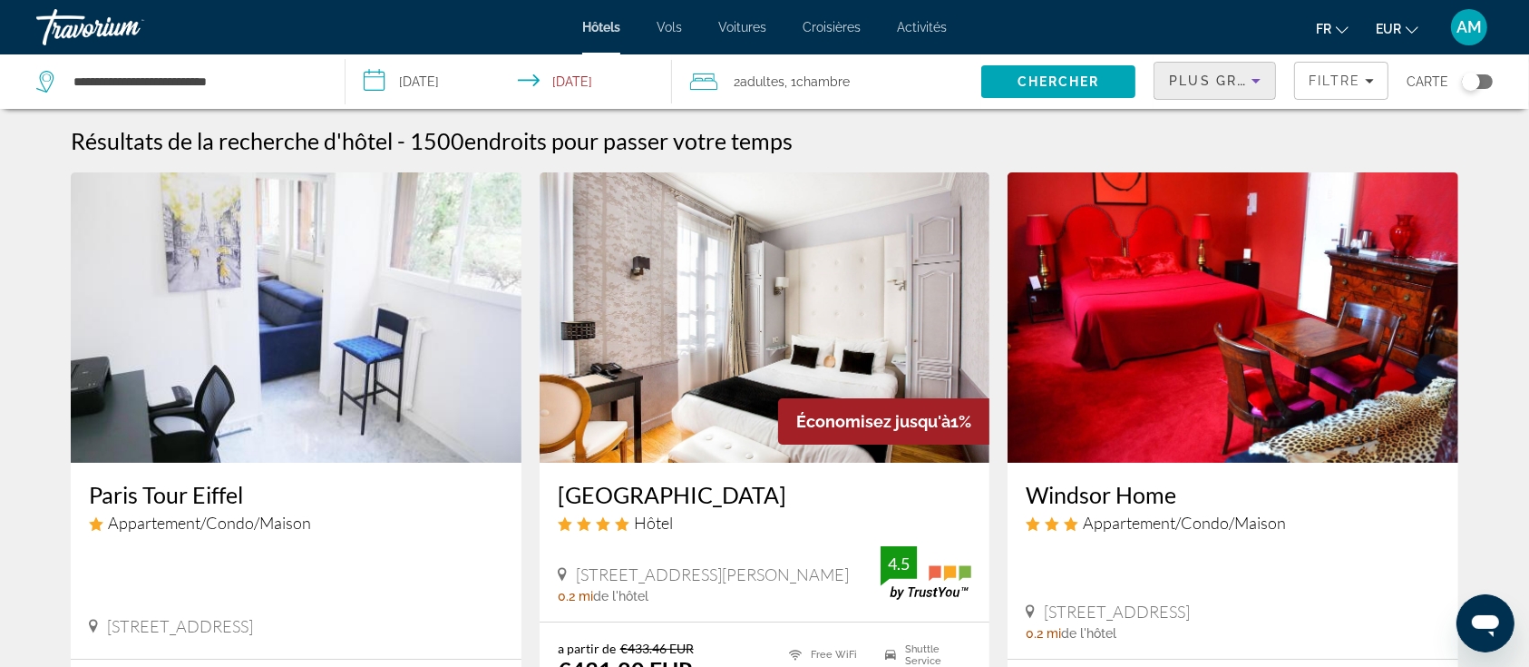
click at [1233, 81] on span "Plus grandes économies" at bounding box center [1277, 80] width 217 height 15
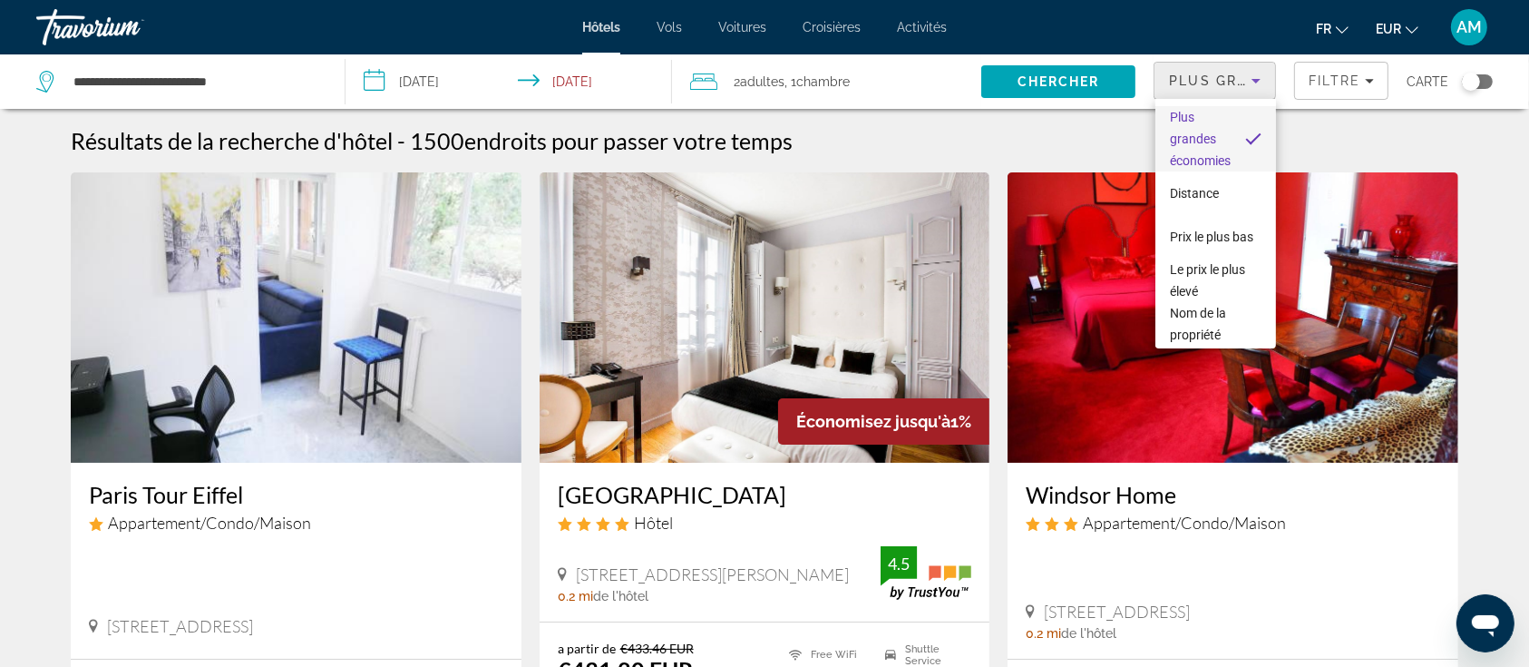
click at [1366, 82] on div at bounding box center [764, 333] width 1529 height 667
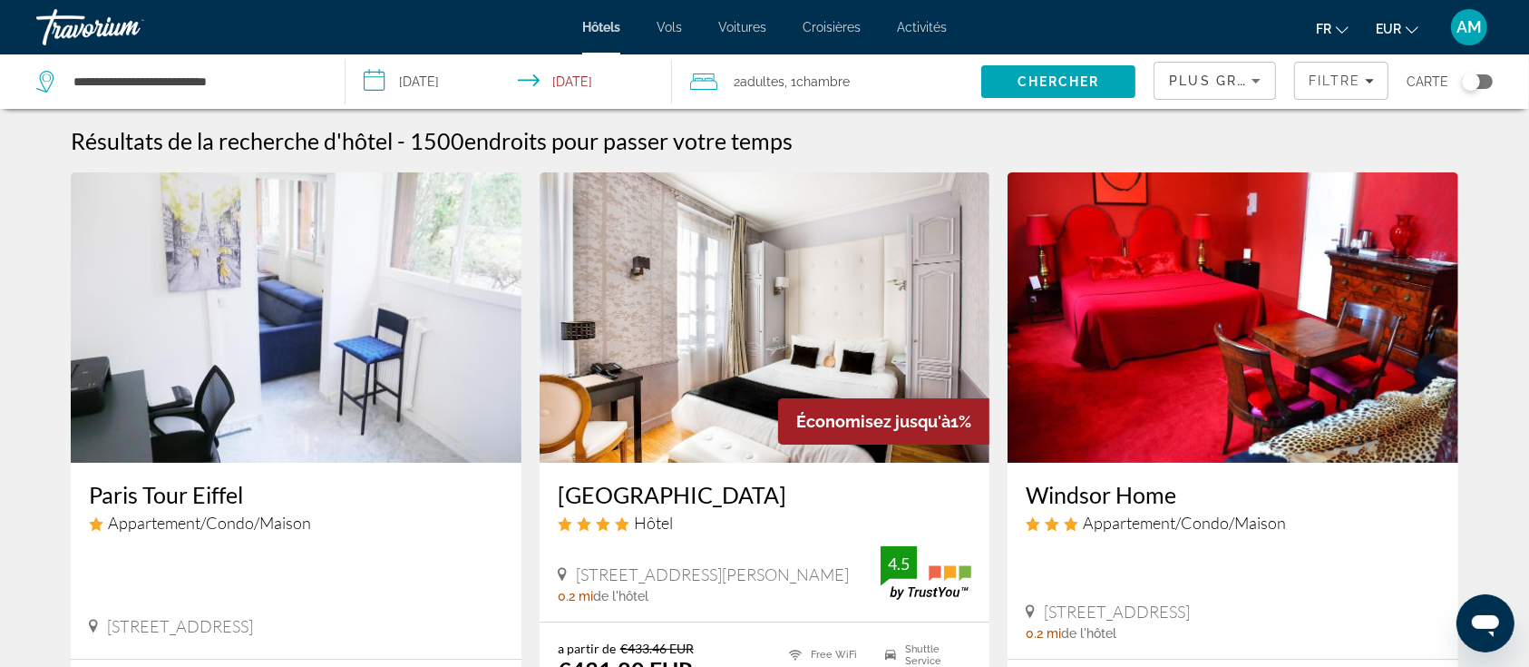
click at [1366, 82] on icon "Filters" at bounding box center [1369, 80] width 9 height 9
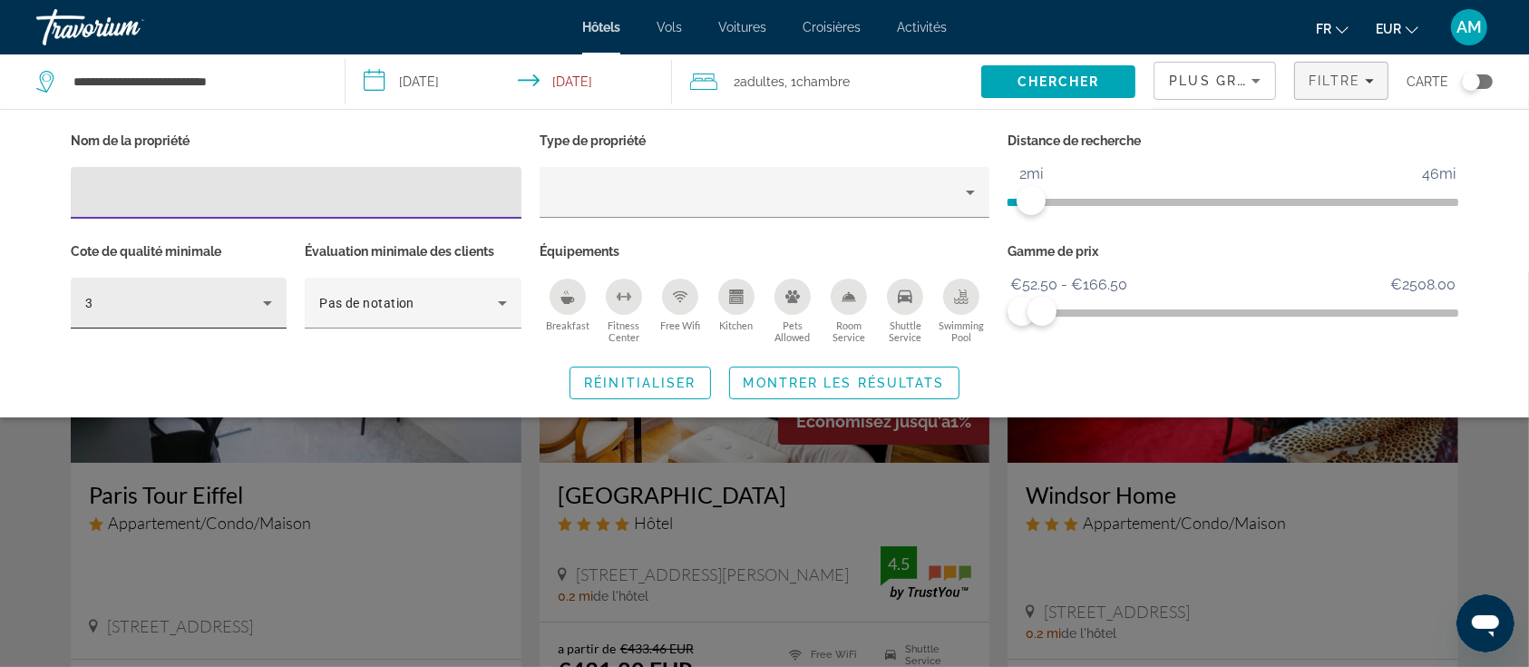
click at [228, 297] on div "3" at bounding box center [174, 303] width 178 height 22
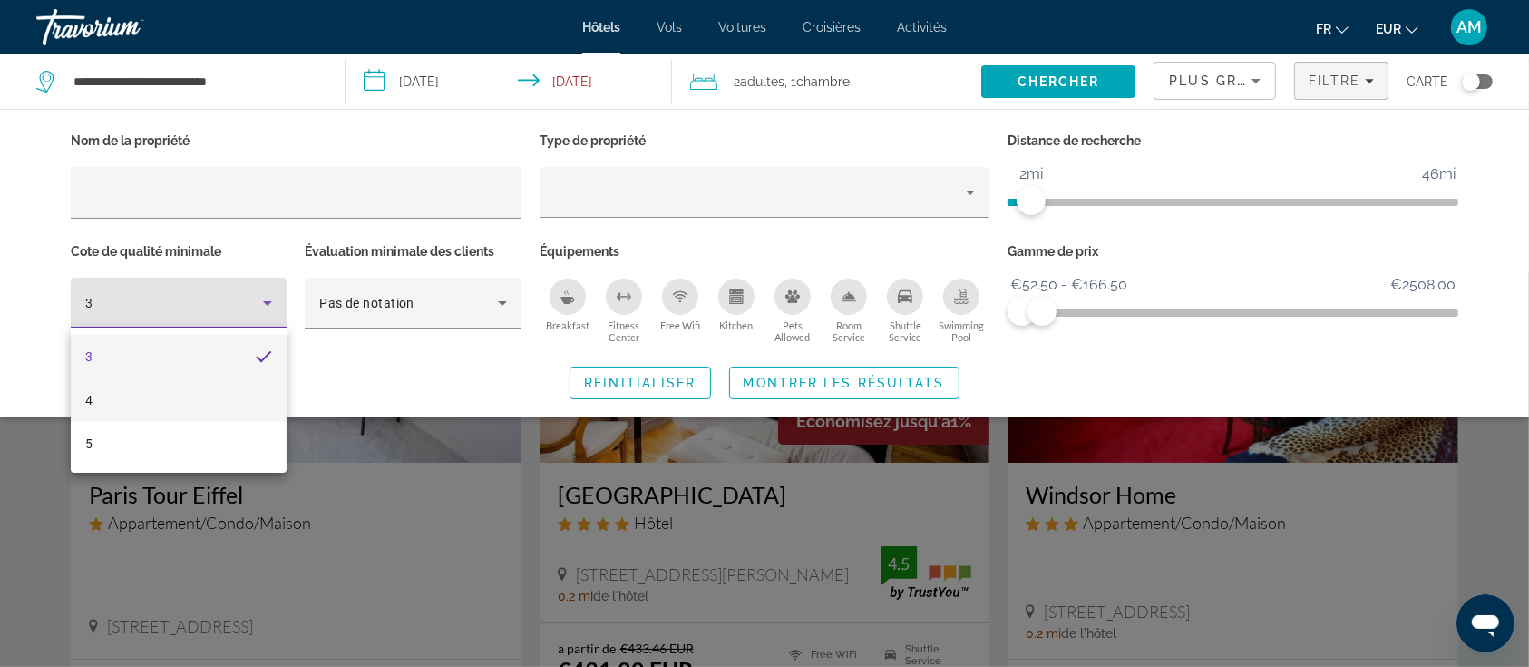
click at [147, 394] on mat-option "4" at bounding box center [179, 400] width 216 height 44
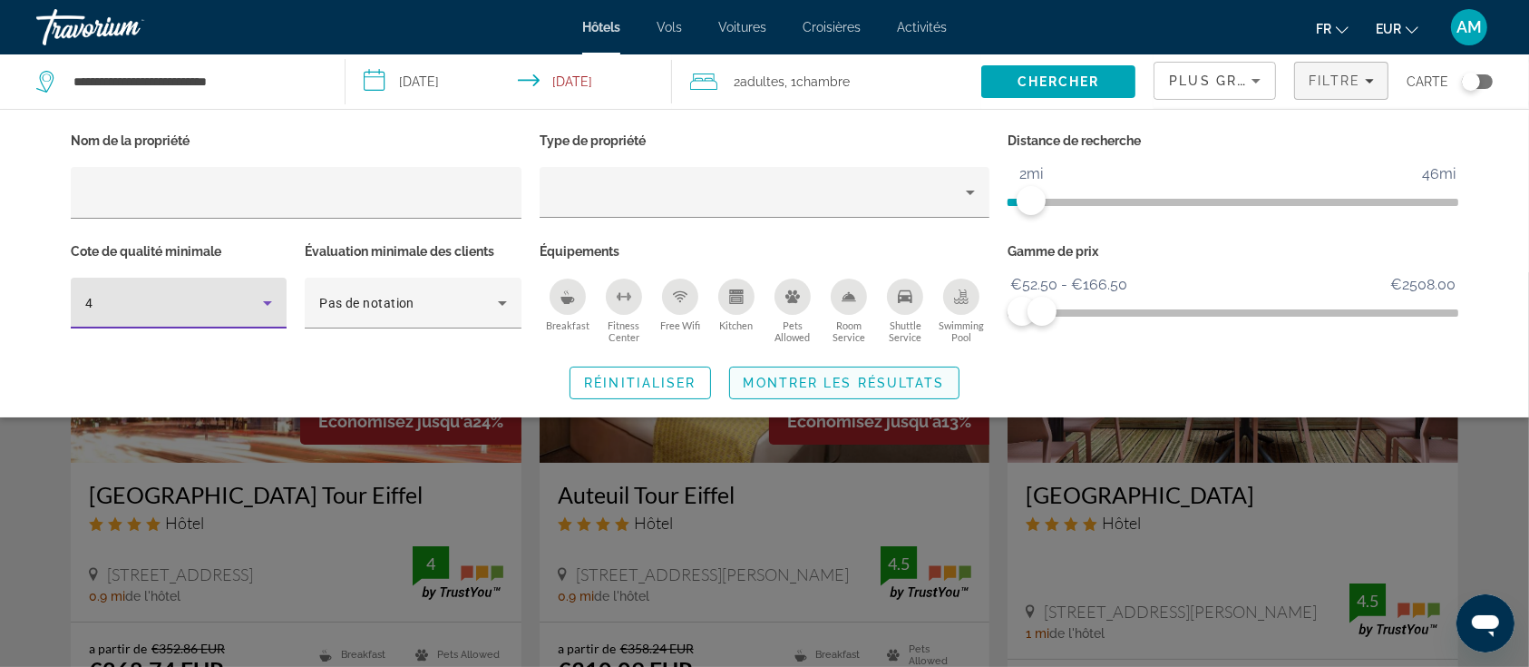
click at [903, 382] on span "Montrer les résultats" at bounding box center [844, 383] width 201 height 15
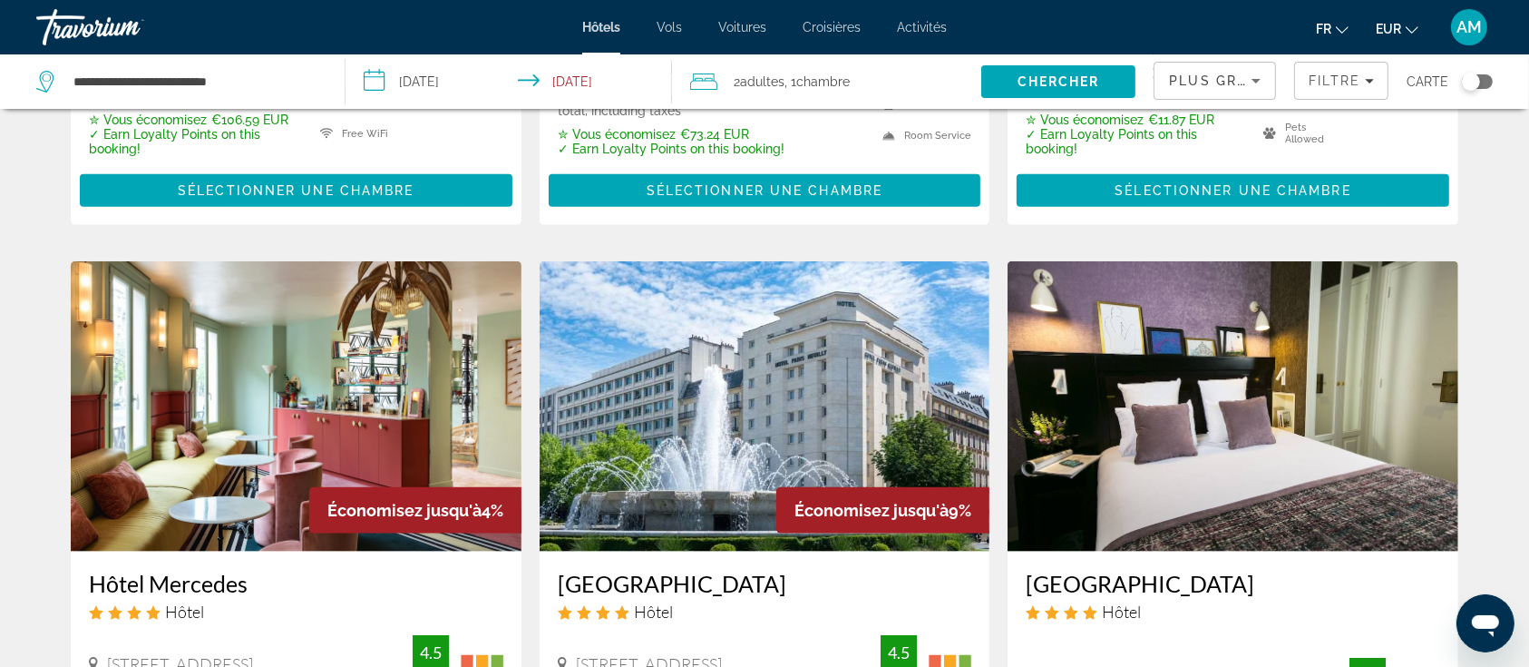
scroll to position [2177, 0]
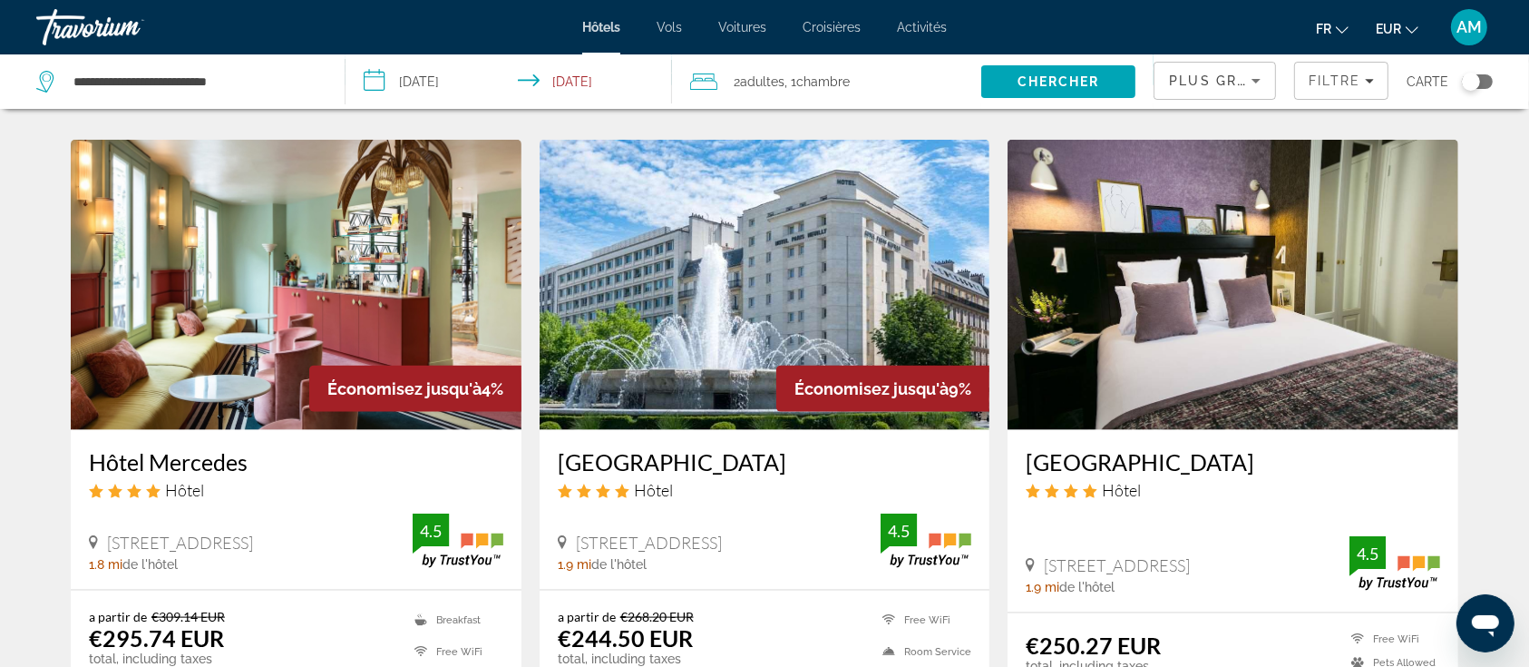
click at [1233, 240] on img "Main content" at bounding box center [1233, 285] width 451 height 290
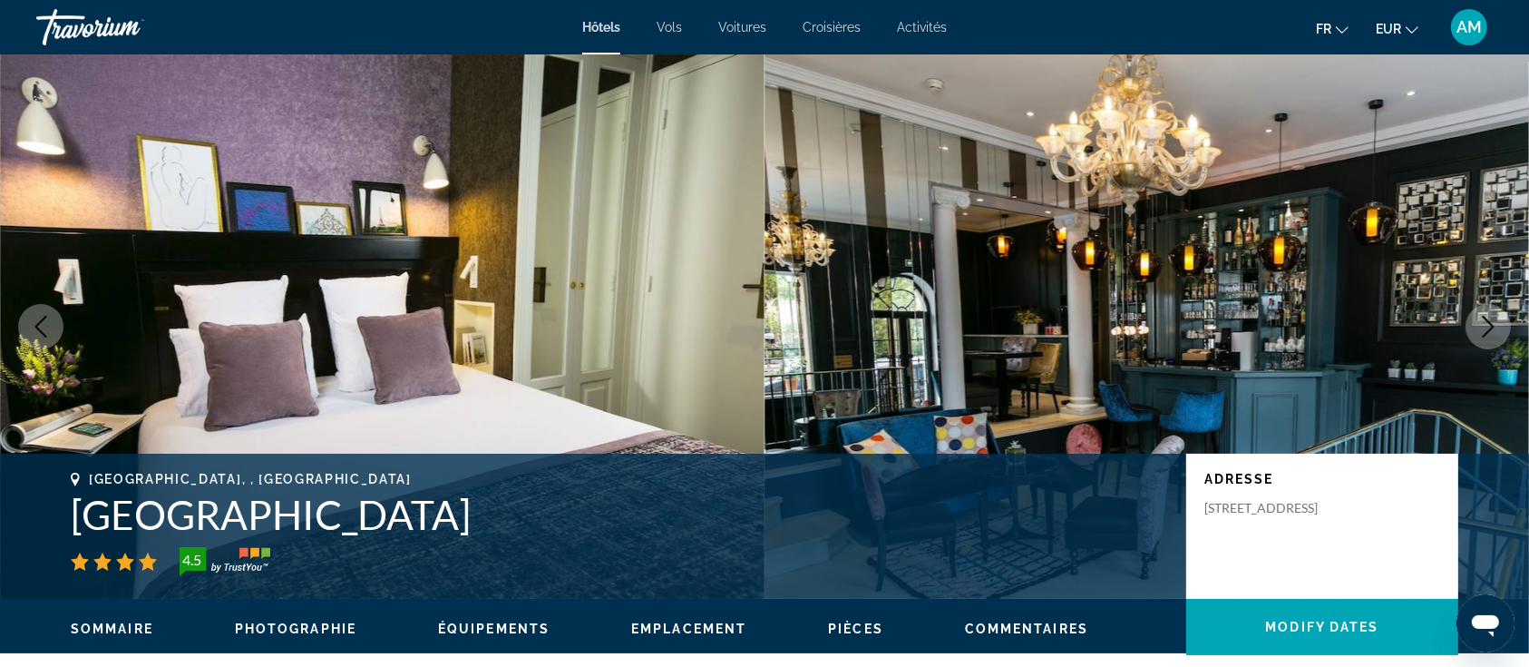
click at [1489, 329] on icon "Next image" at bounding box center [1489, 327] width 22 height 22
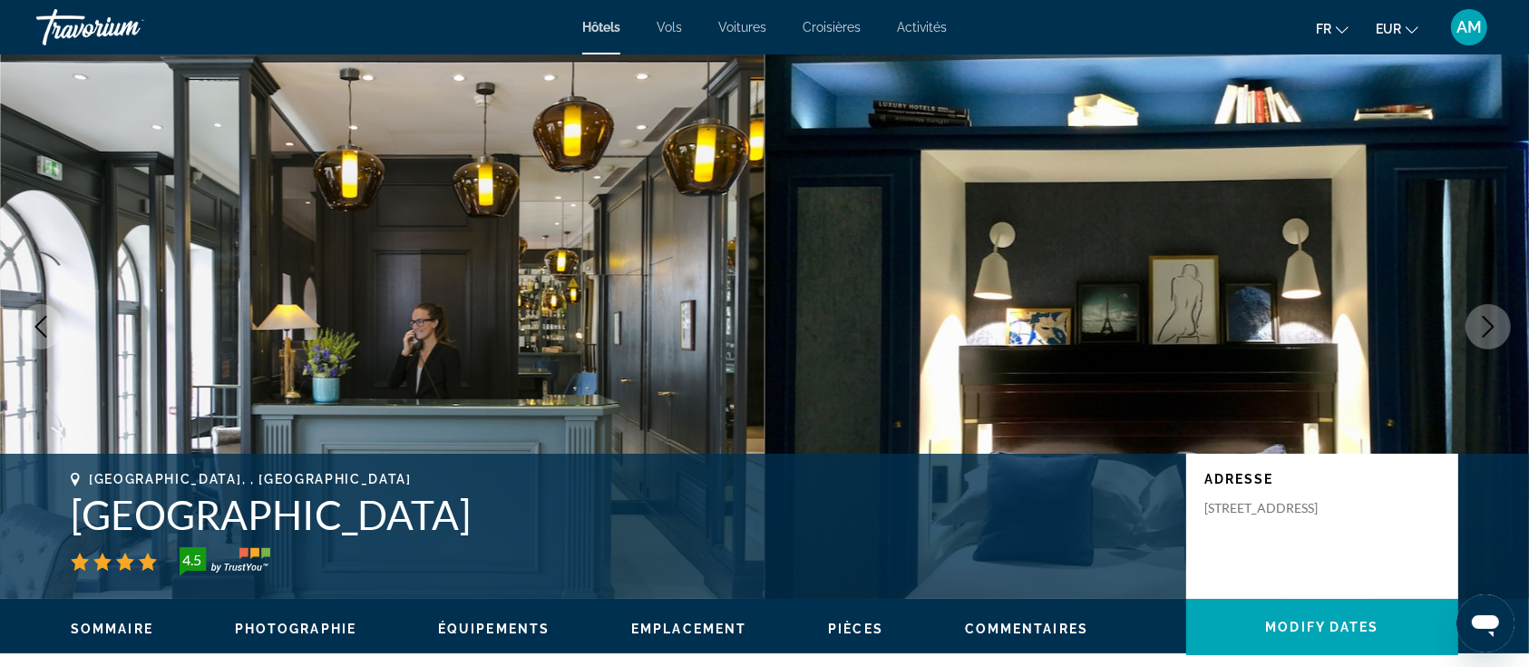
click at [1489, 329] on icon "Next image" at bounding box center [1489, 327] width 22 height 22
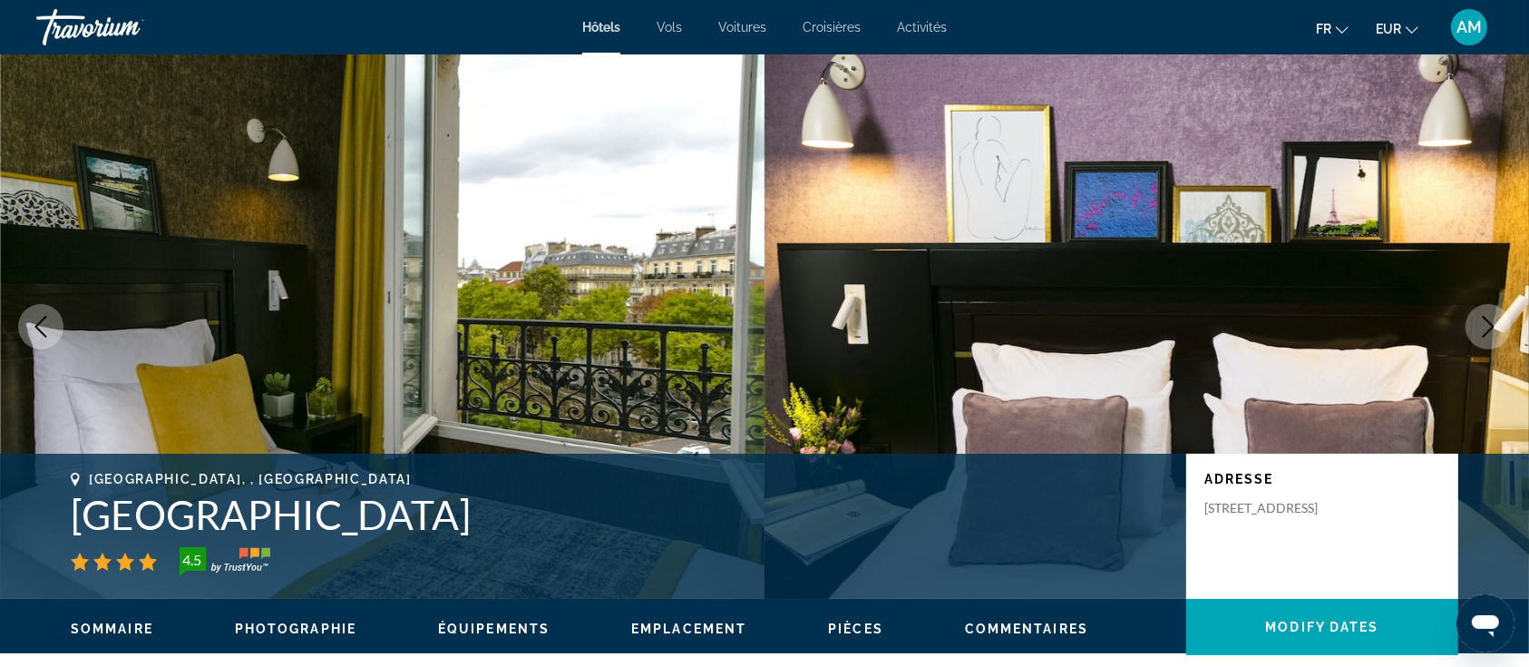
click at [1489, 329] on icon "Next image" at bounding box center [1489, 327] width 22 height 22
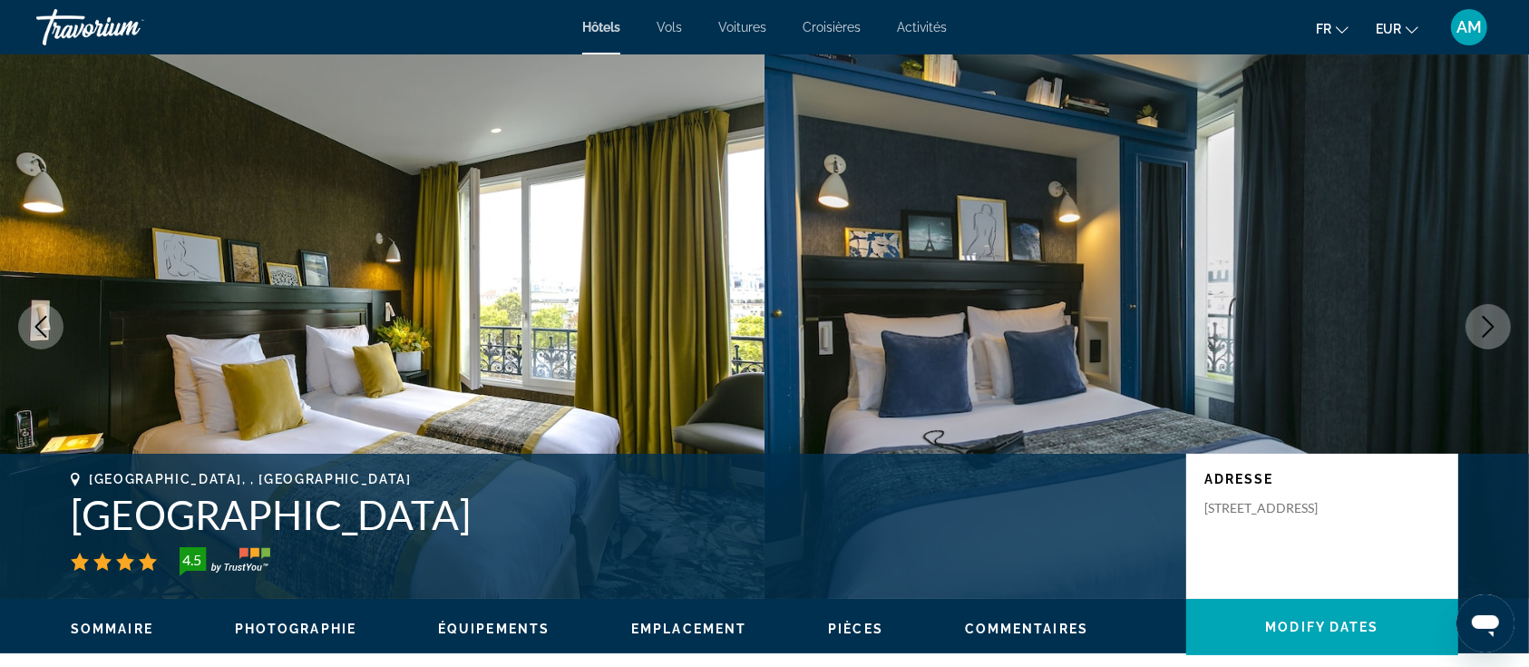
click at [1489, 329] on icon "Next image" at bounding box center [1489, 327] width 22 height 22
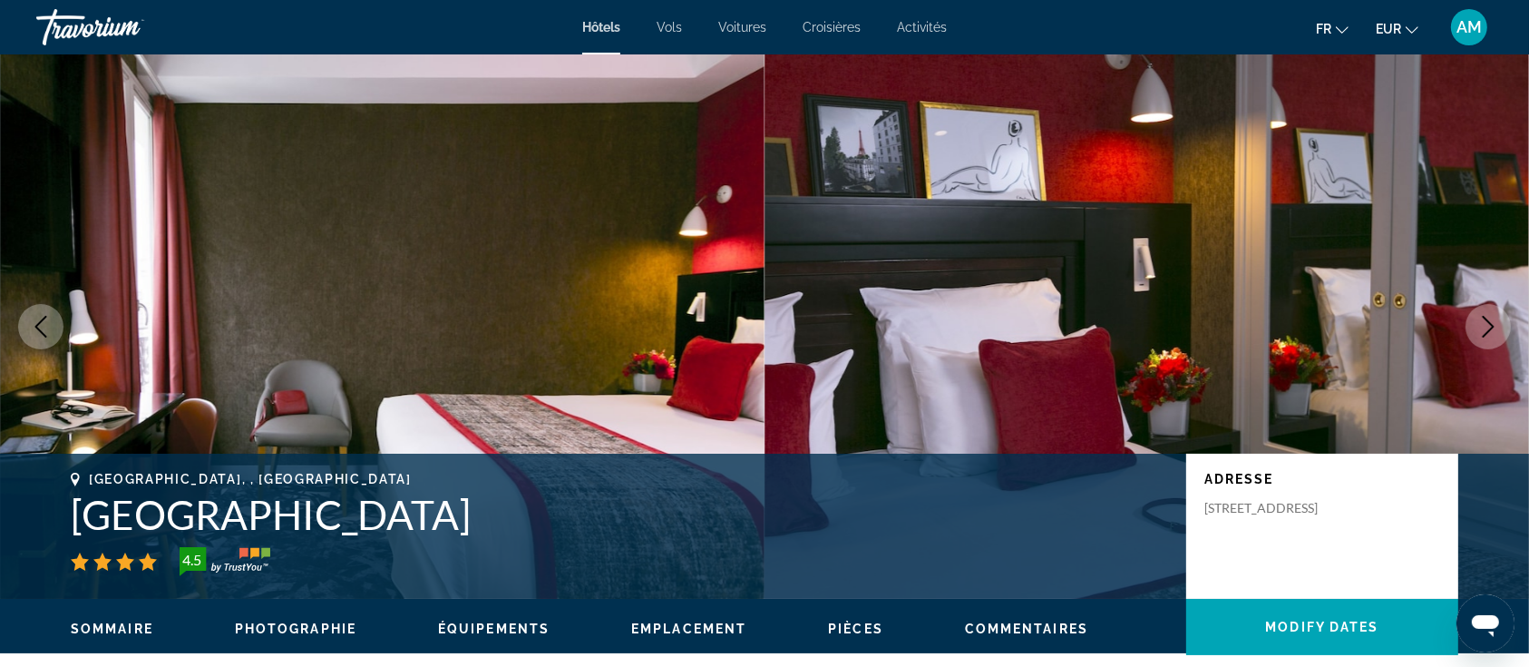
click at [49, 320] on icon "Previous image" at bounding box center [41, 327] width 22 height 22
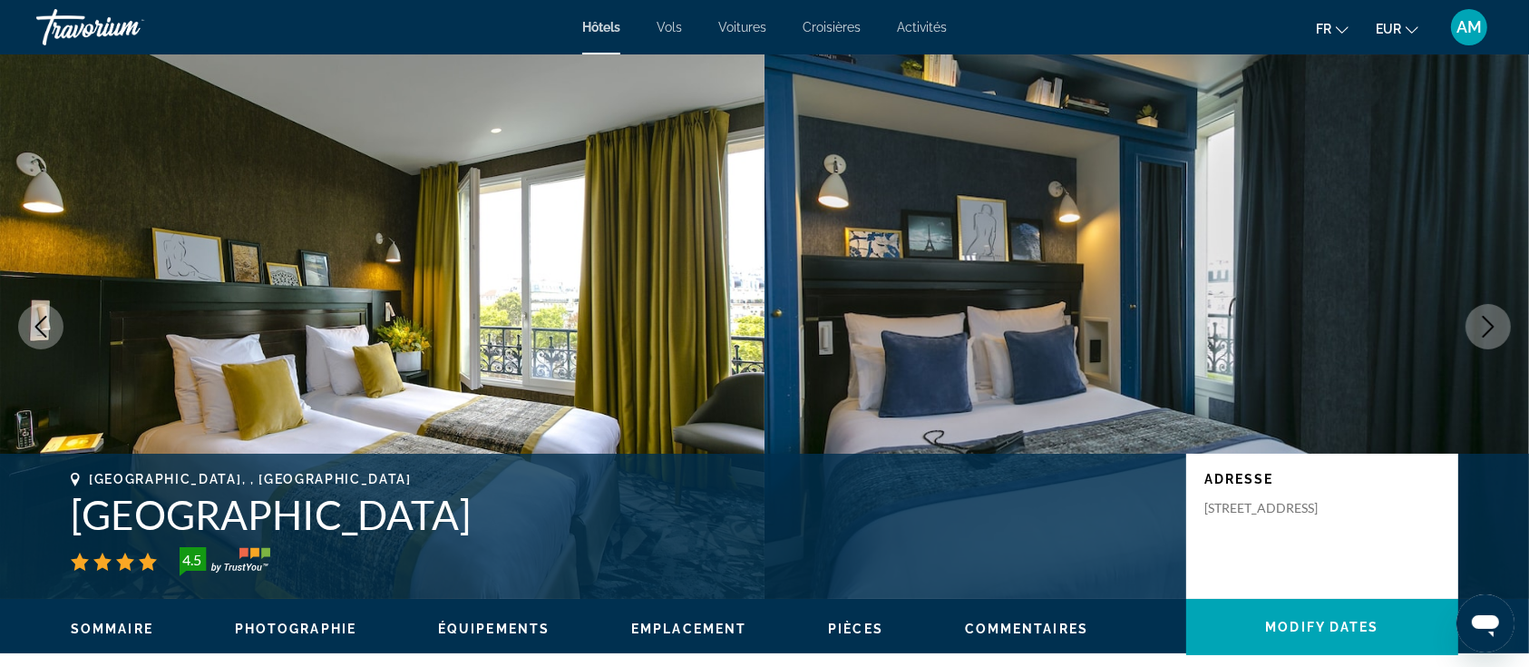
click at [1486, 324] on icon "Next image" at bounding box center [1489, 327] width 22 height 22
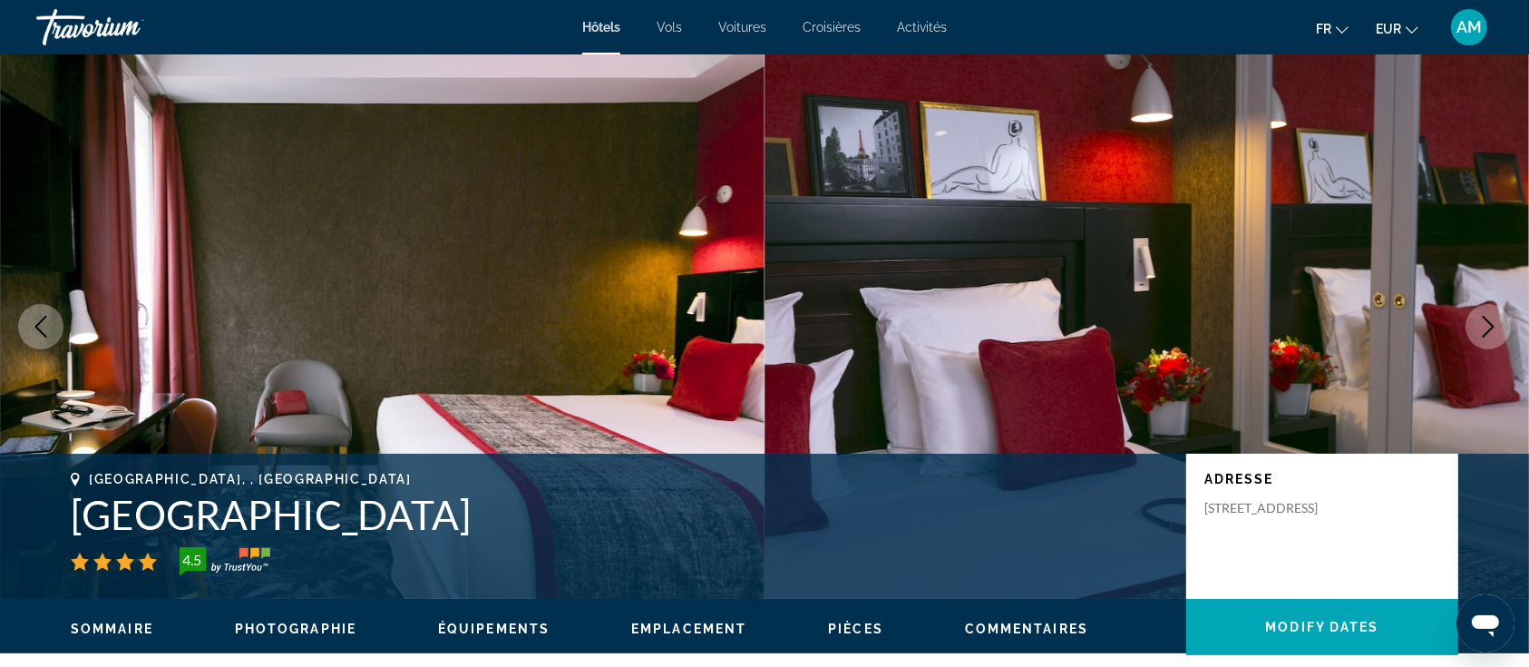
click at [1485, 324] on icon "Next image" at bounding box center [1489, 327] width 22 height 22
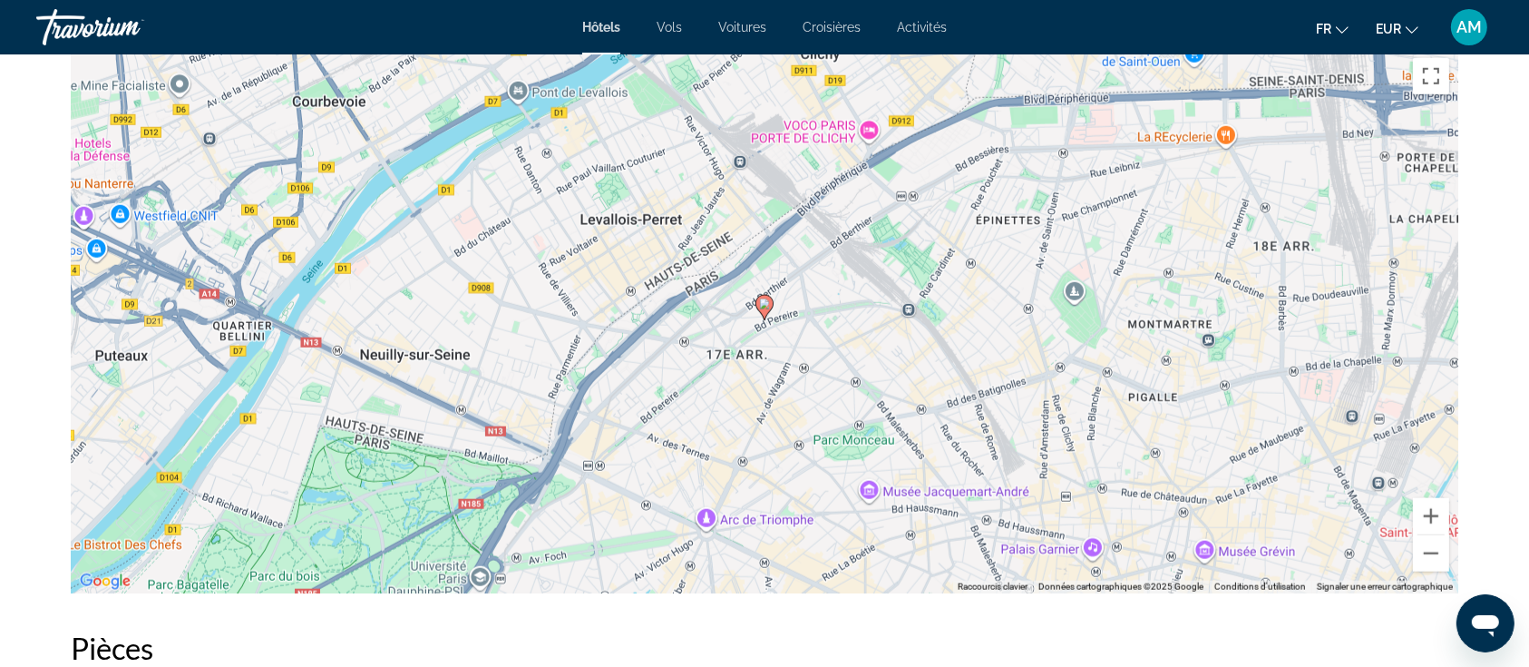
scroll to position [1814, 0]
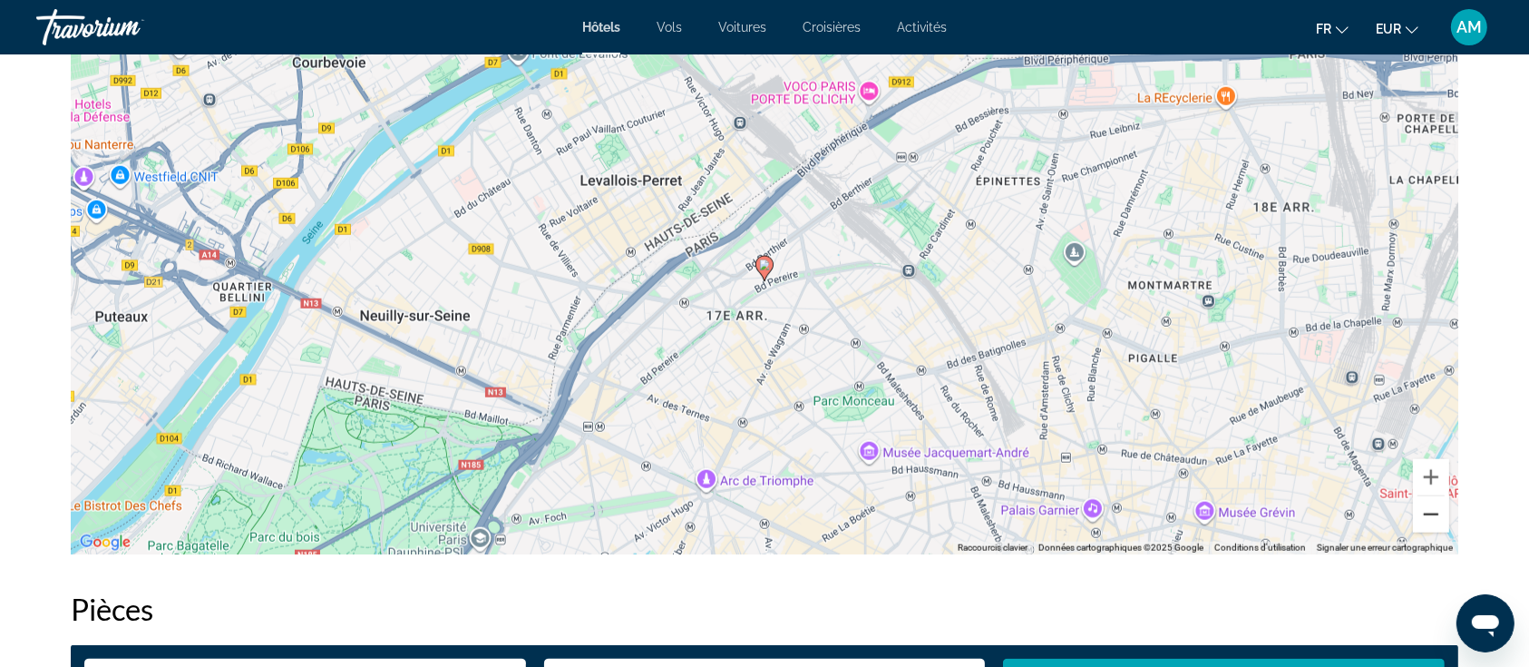
click at [1426, 512] on button "Zoom arrière" at bounding box center [1431, 514] width 36 height 36
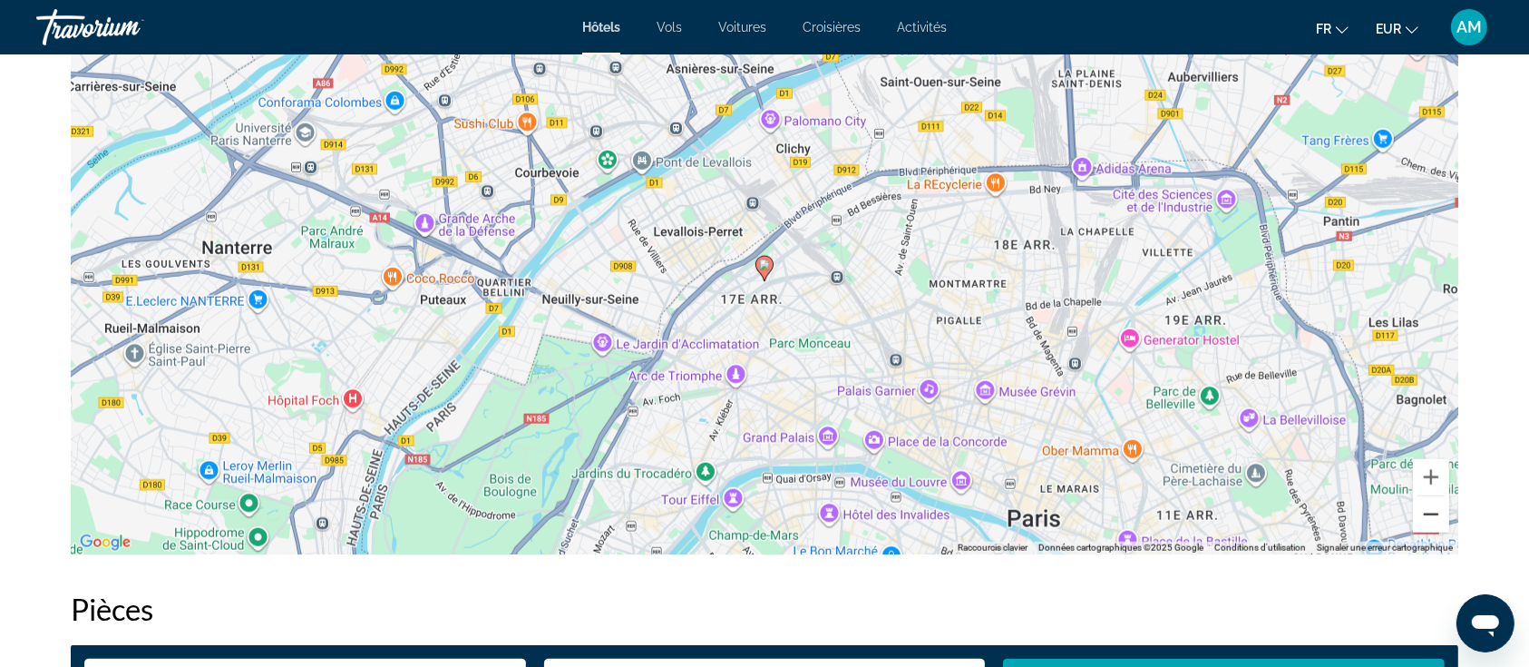
click at [1426, 512] on button "Zoom arrière" at bounding box center [1431, 514] width 36 height 36
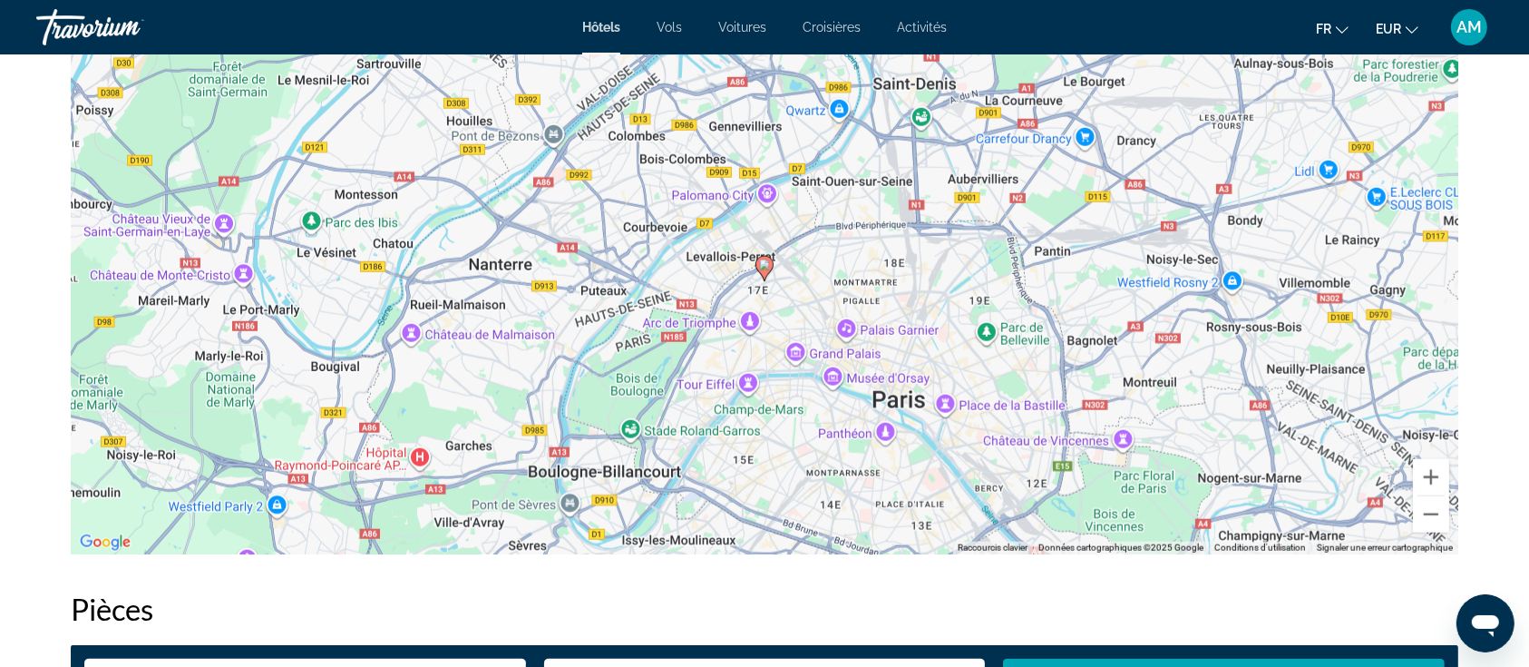
click at [1082, 610] on h2 "Pièces" at bounding box center [765, 609] width 1388 height 36
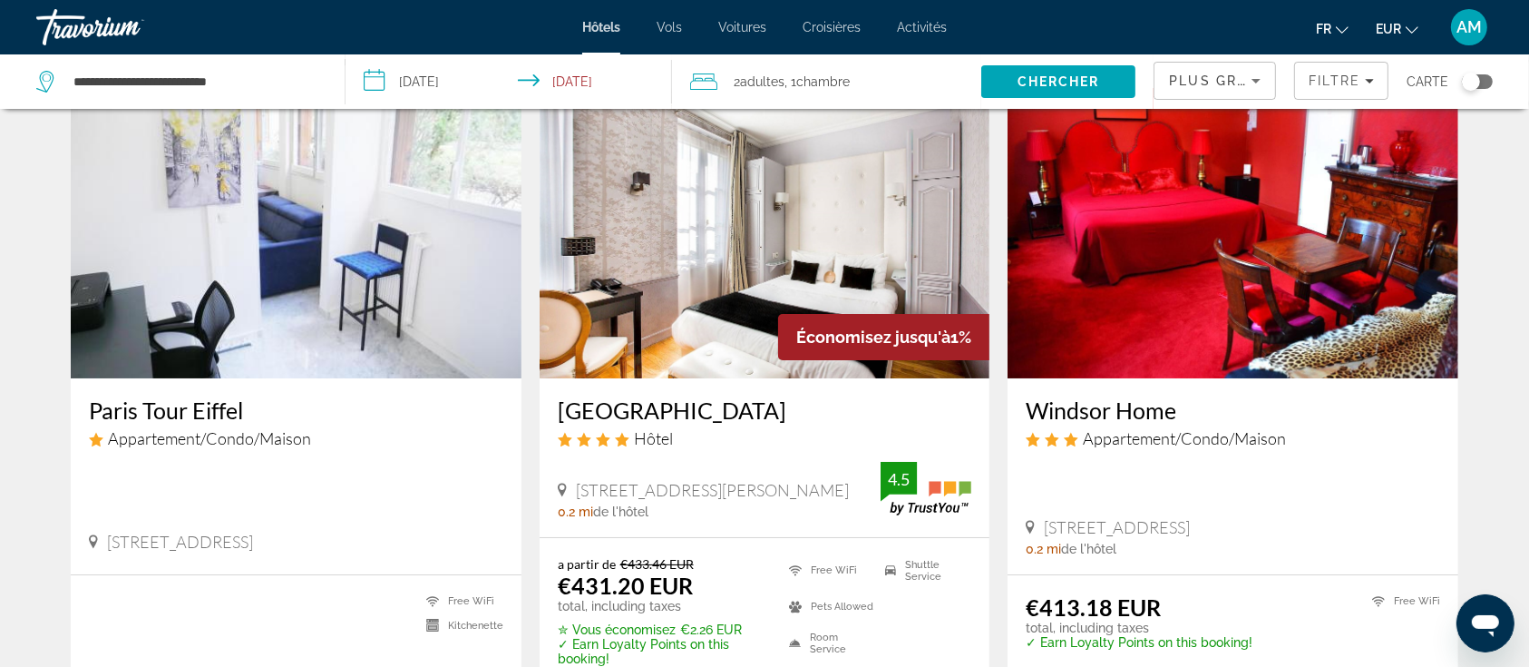
scroll to position [241, 0]
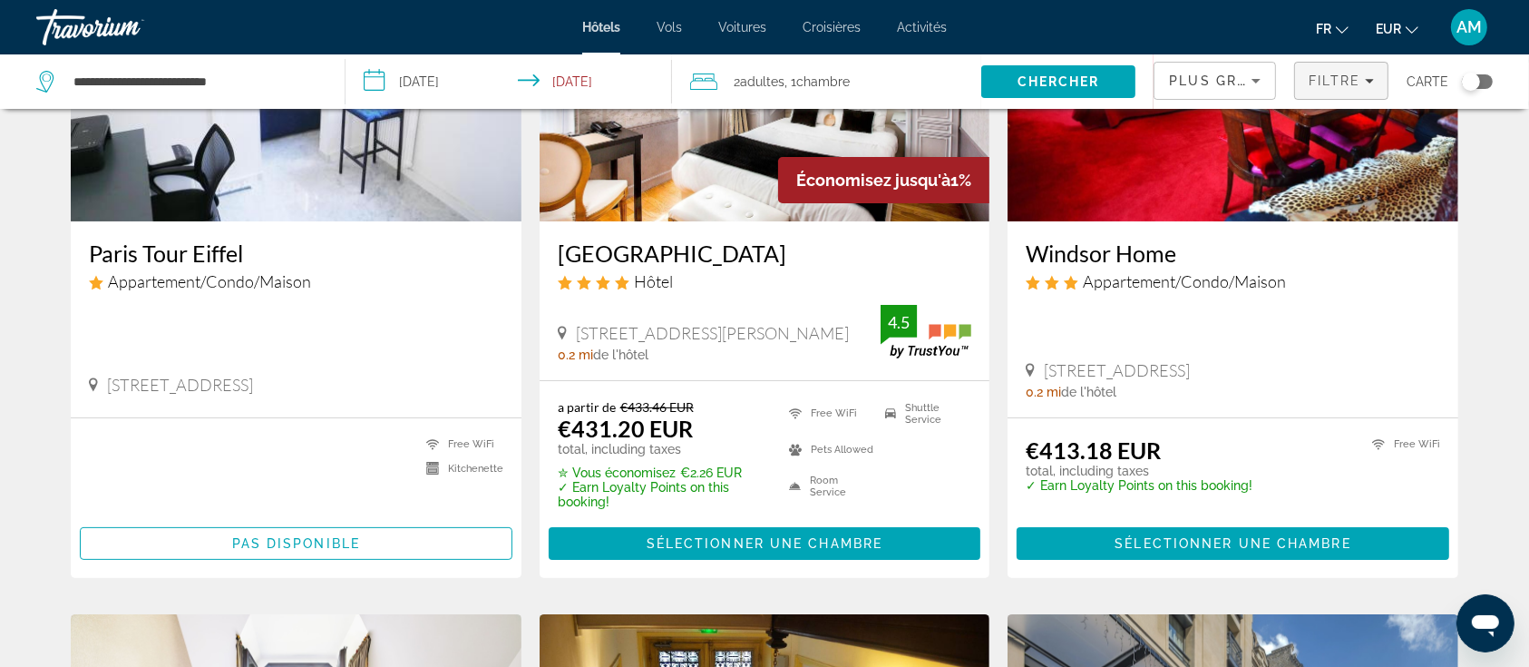
click at [1345, 90] on span "Filters" at bounding box center [1341, 81] width 93 height 44
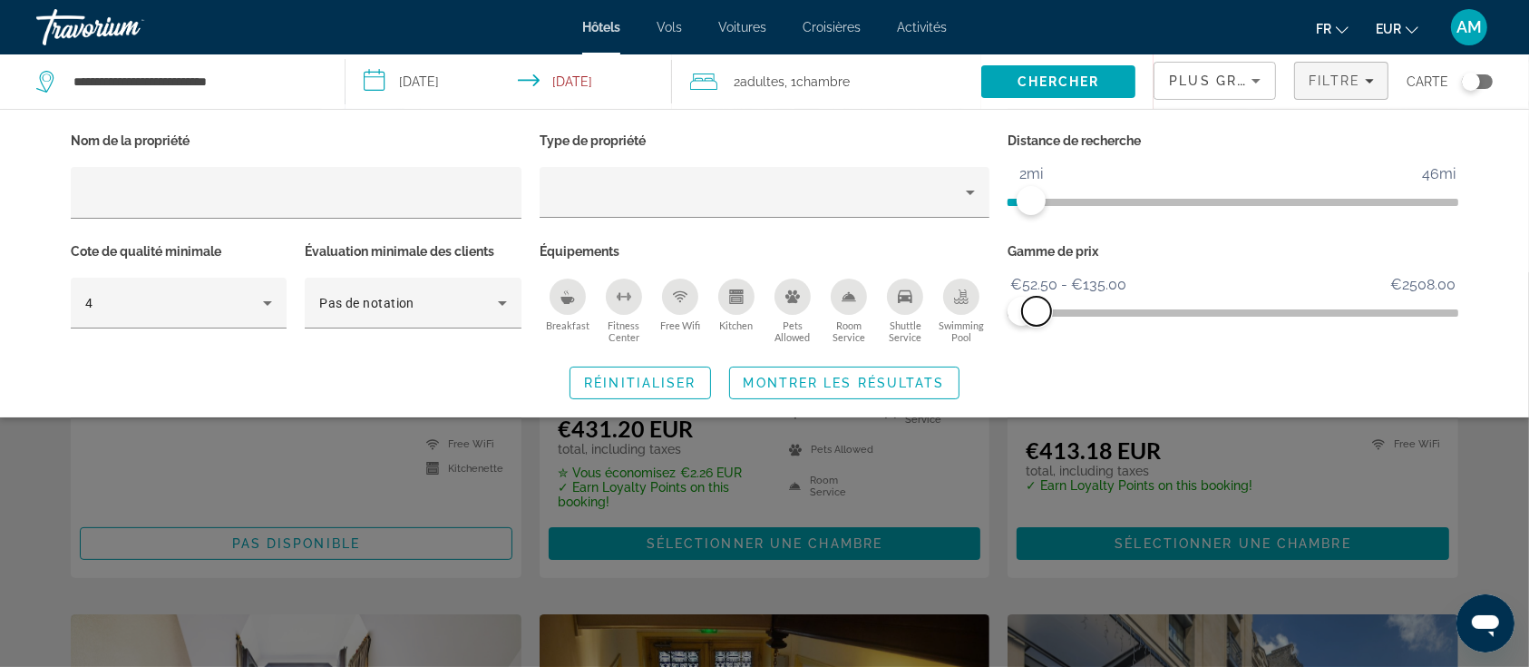
click at [1037, 309] on span "ngx-slider-max" at bounding box center [1036, 311] width 29 height 29
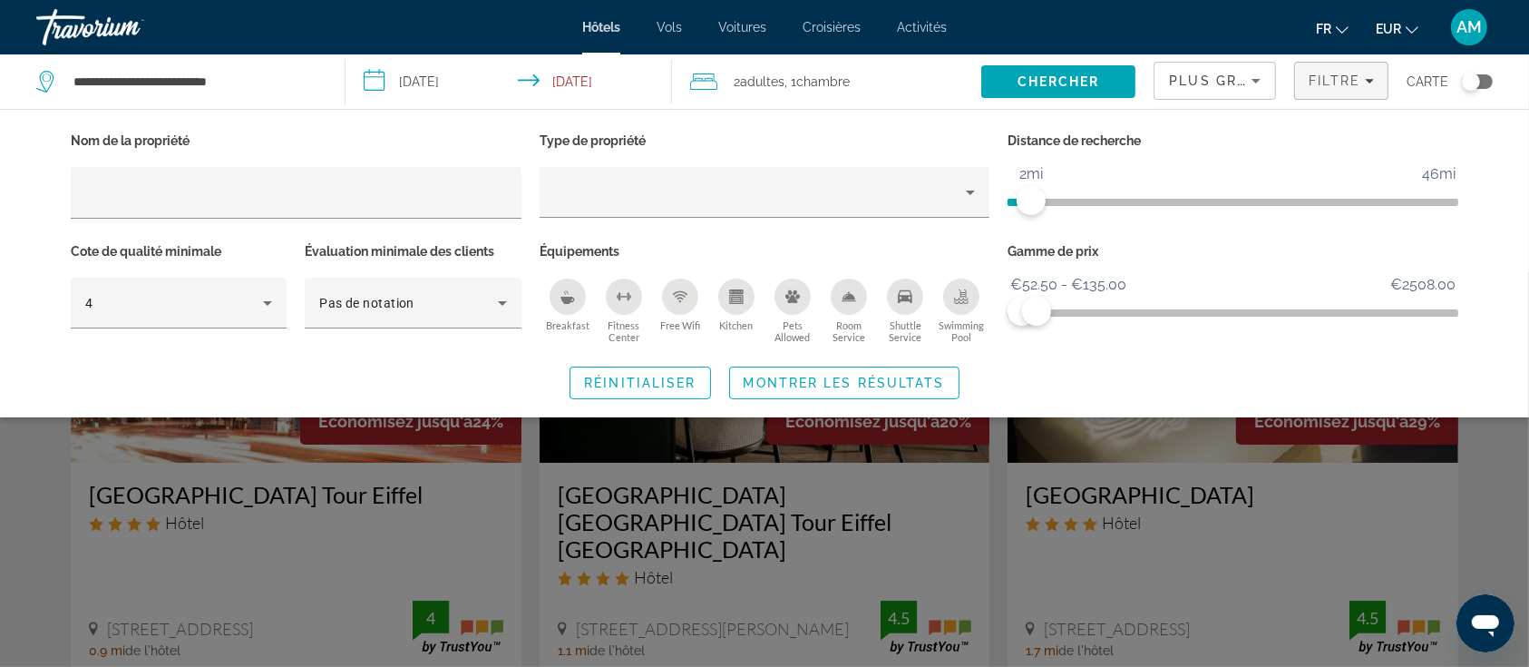
click at [569, 293] on icon "Breakfast" at bounding box center [568, 296] width 15 height 15
click at [1041, 308] on span "ngx-slider-max" at bounding box center [1041, 311] width 29 height 29
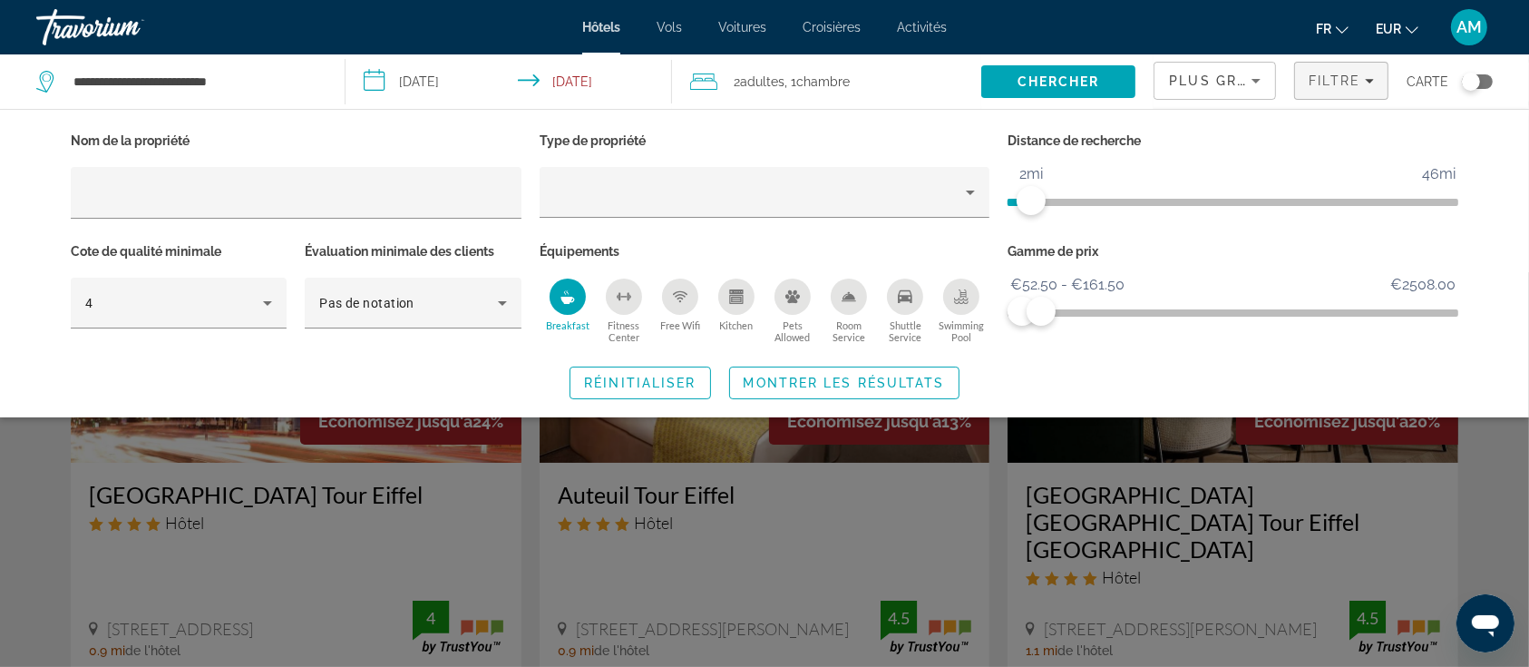
click at [952, 303] on div "Swimming Pool" at bounding box center [961, 296] width 36 height 36
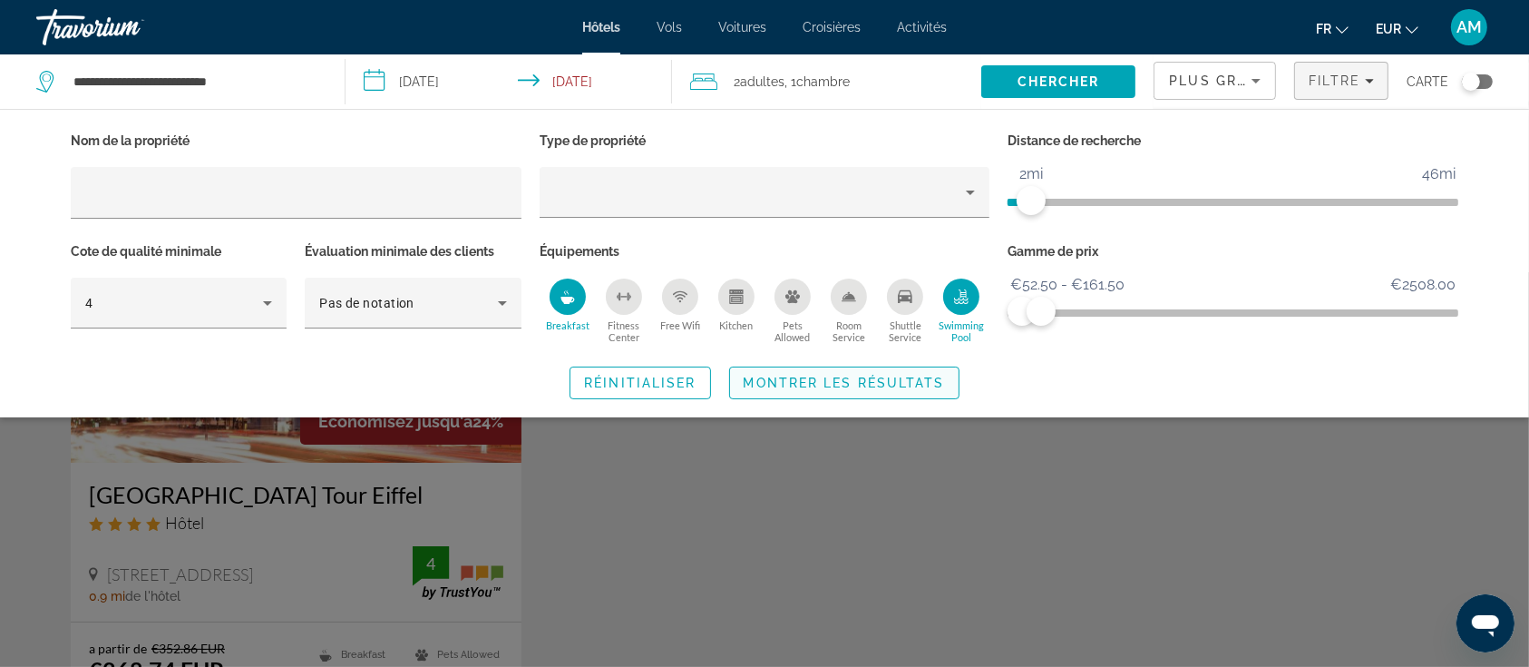
click at [891, 383] on span "Montrer les résultats" at bounding box center [844, 383] width 201 height 15
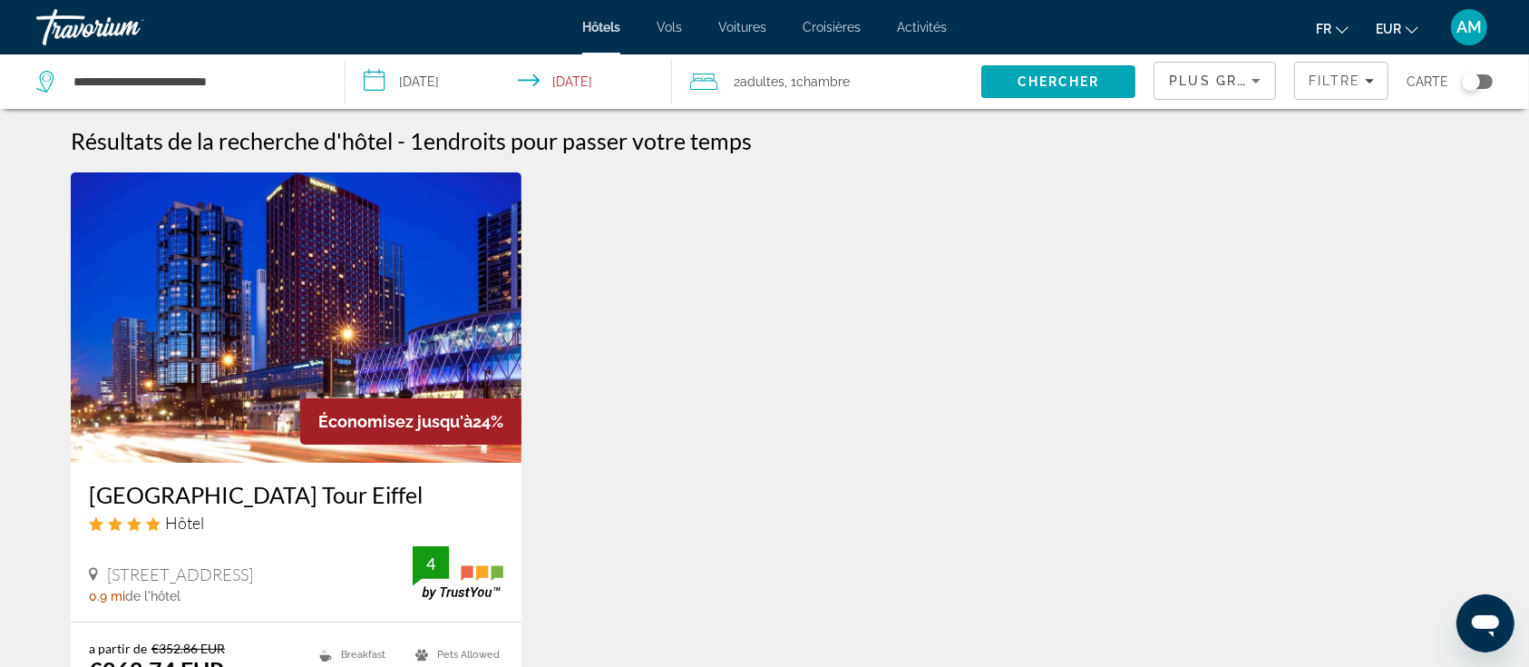
click at [391, 336] on img "Main content" at bounding box center [296, 317] width 451 height 290
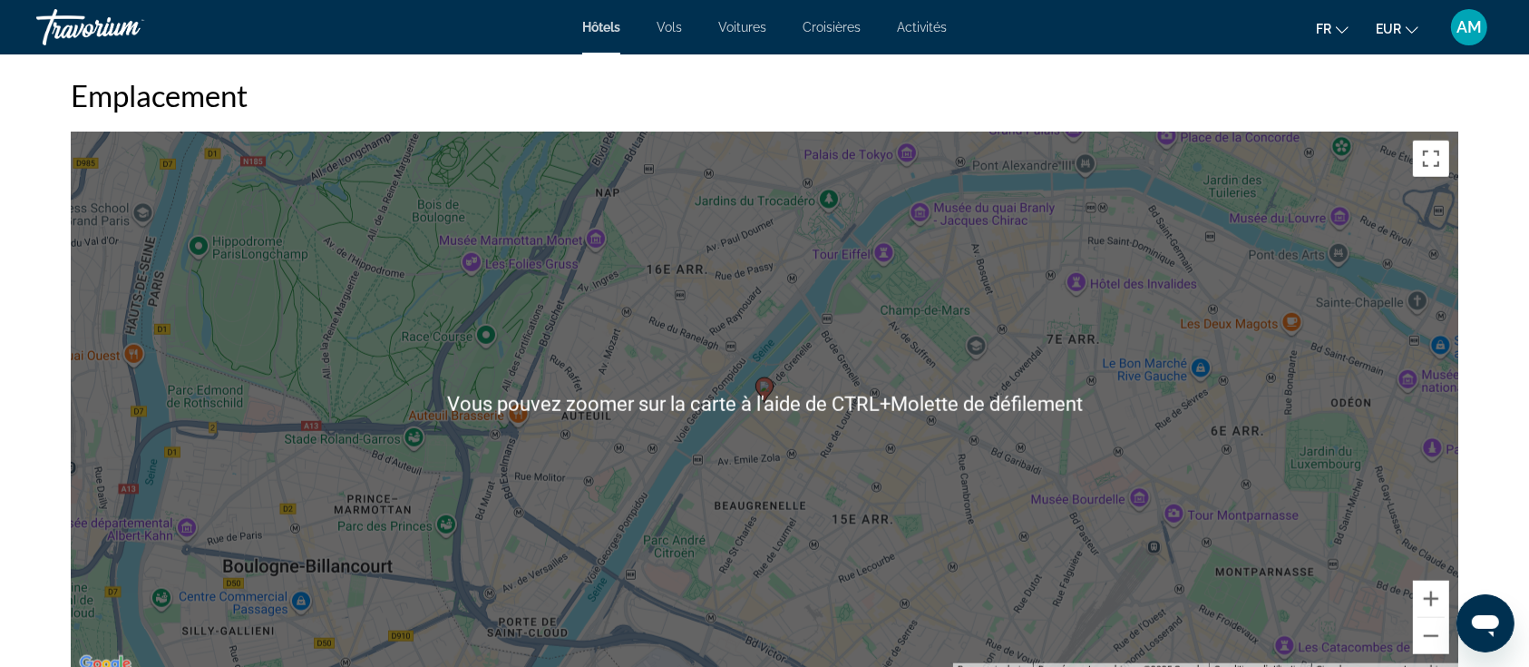
scroll to position [1814, 0]
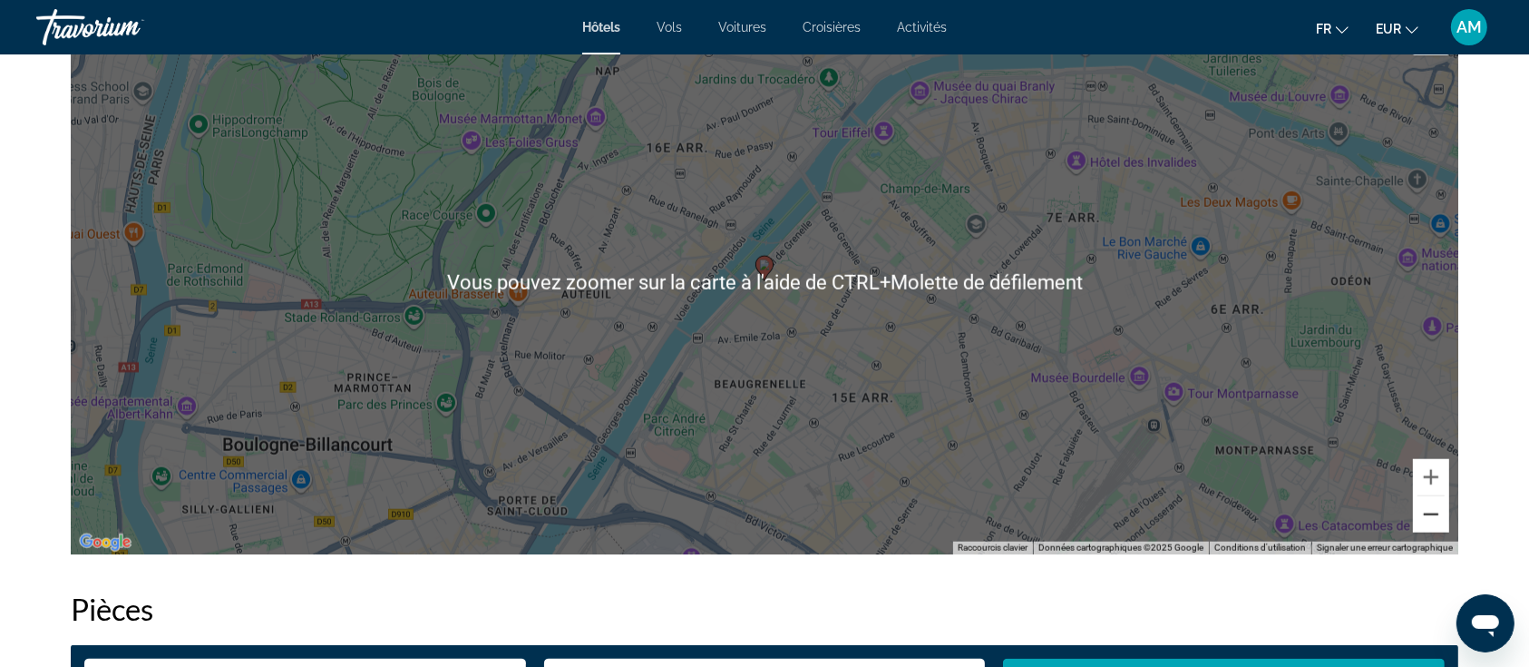
click at [1431, 509] on button "Zoom arrière" at bounding box center [1431, 514] width 36 height 36
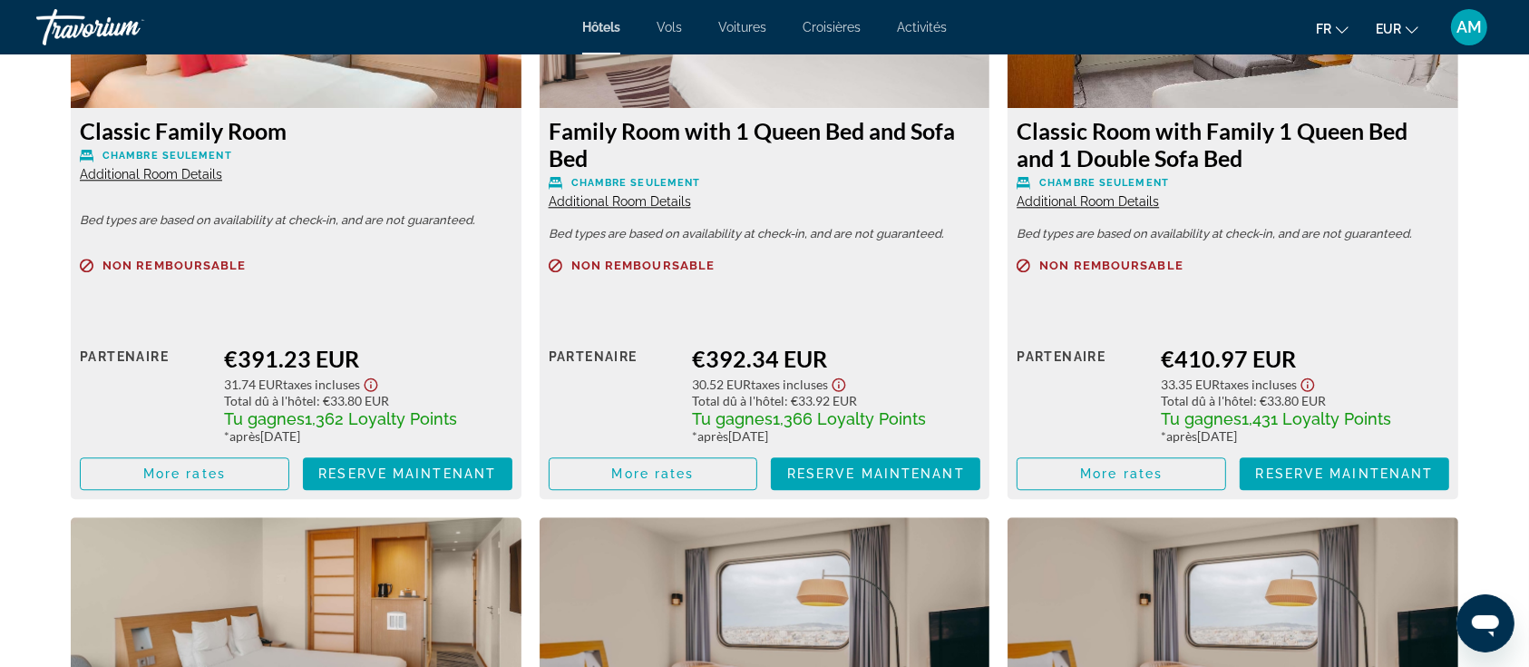
scroll to position [4478, 0]
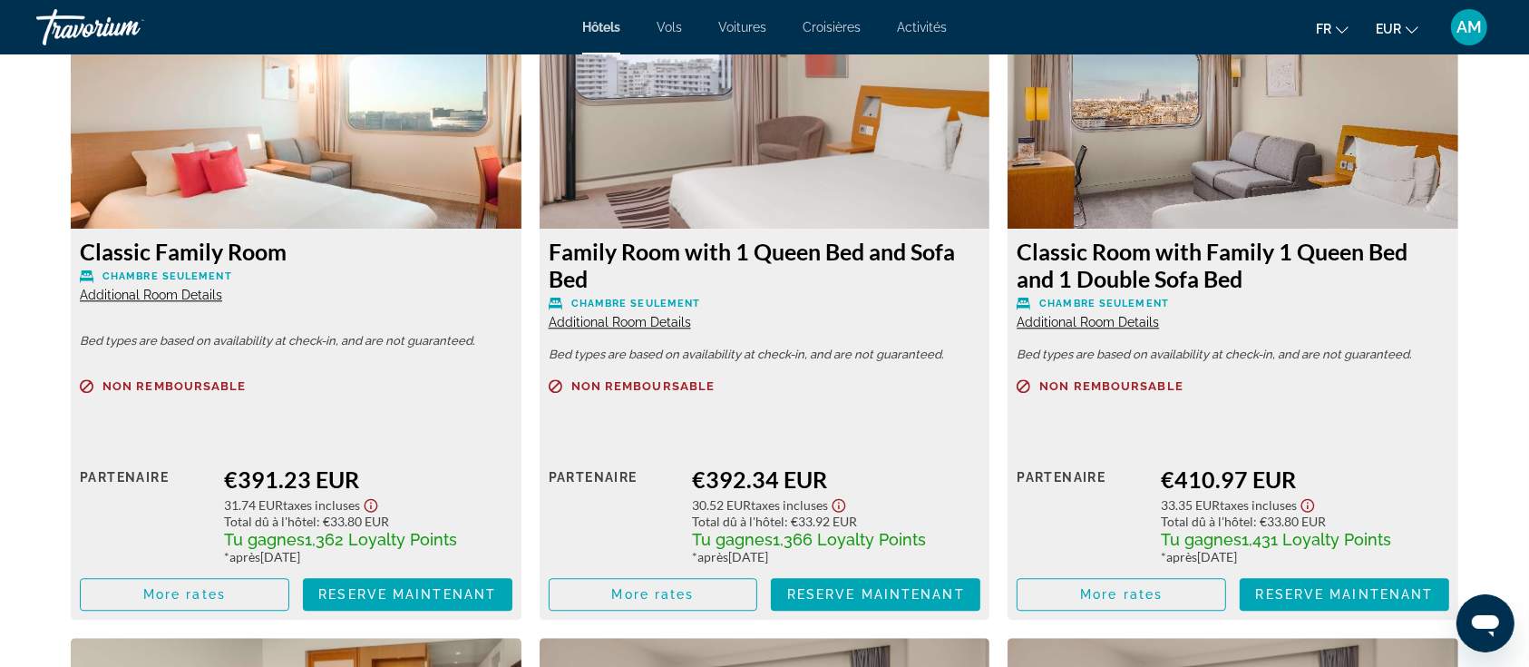
click at [148, 296] on span "Additional Room Details" at bounding box center [151, 295] width 142 height 15
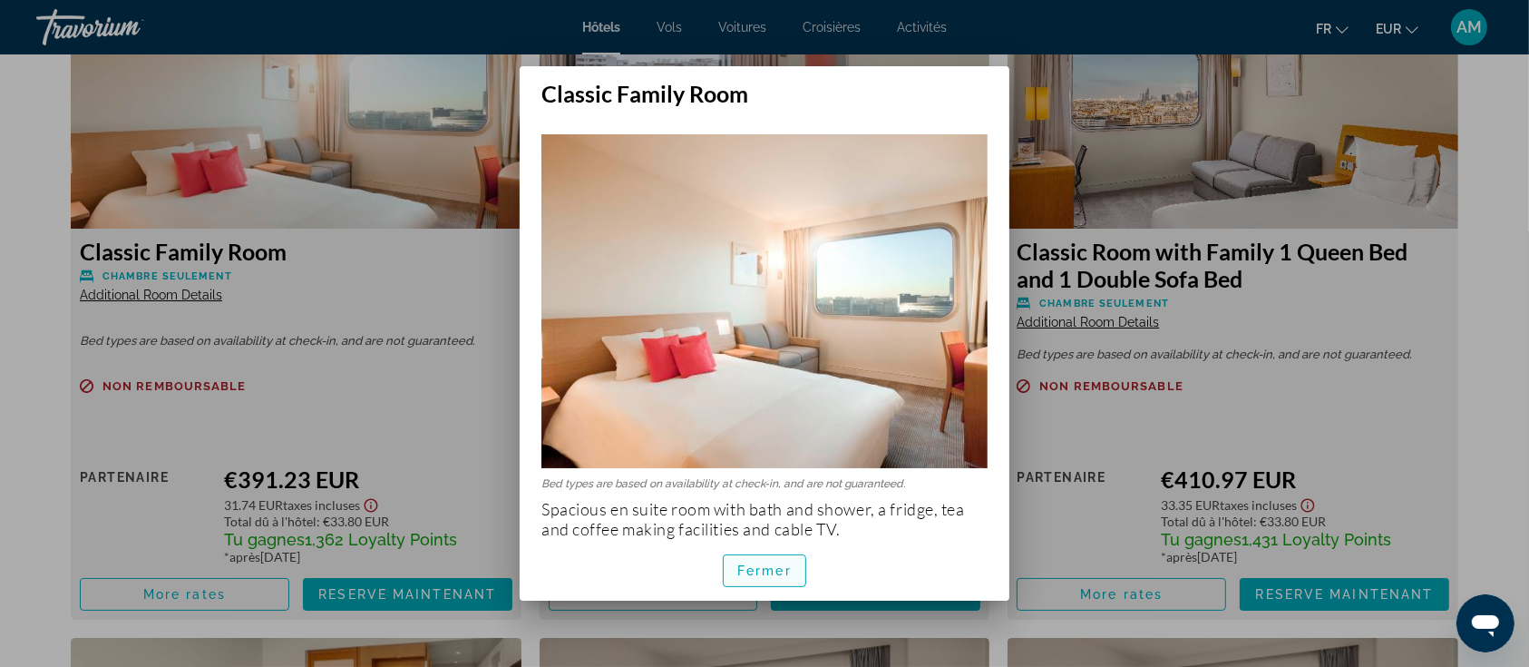
click at [789, 578] on span "button" at bounding box center [765, 571] width 82 height 44
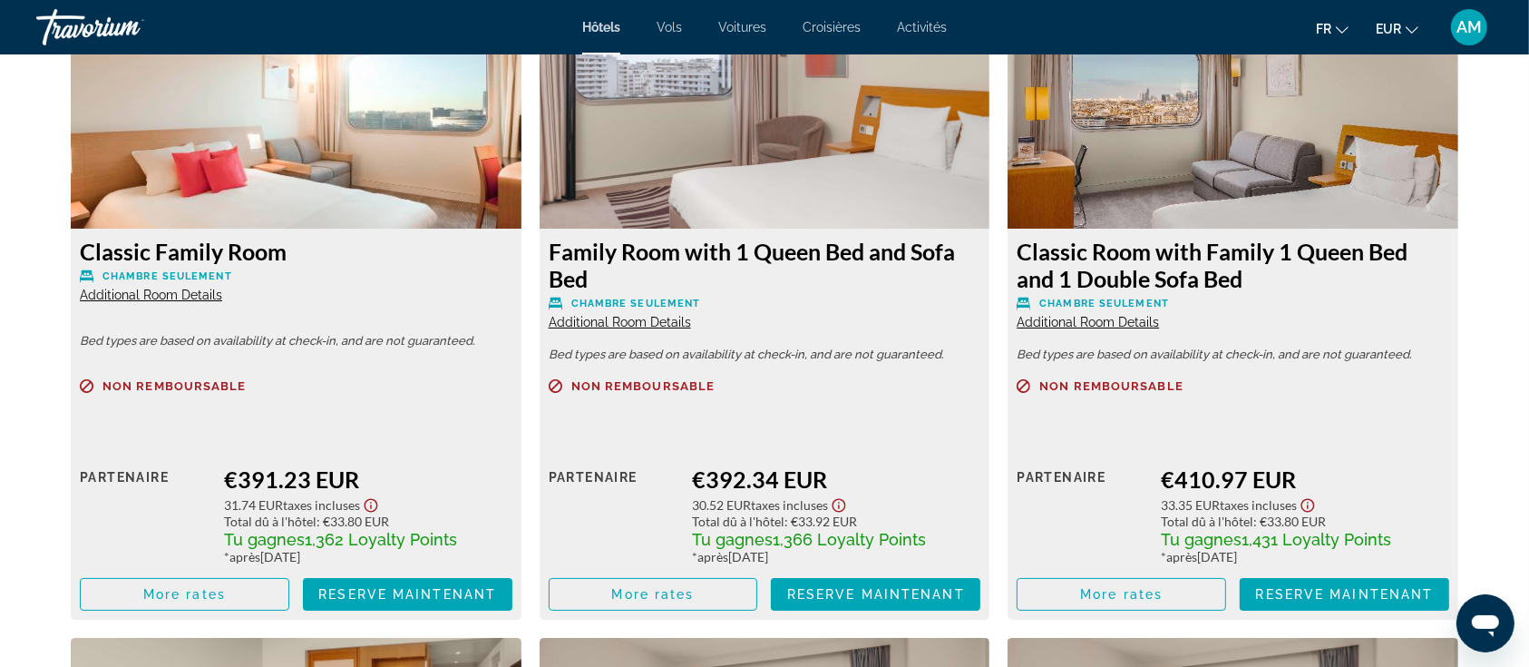
scroll to position [4478, 0]
click at [651, 317] on span "Additional Room Details" at bounding box center [620, 322] width 142 height 15
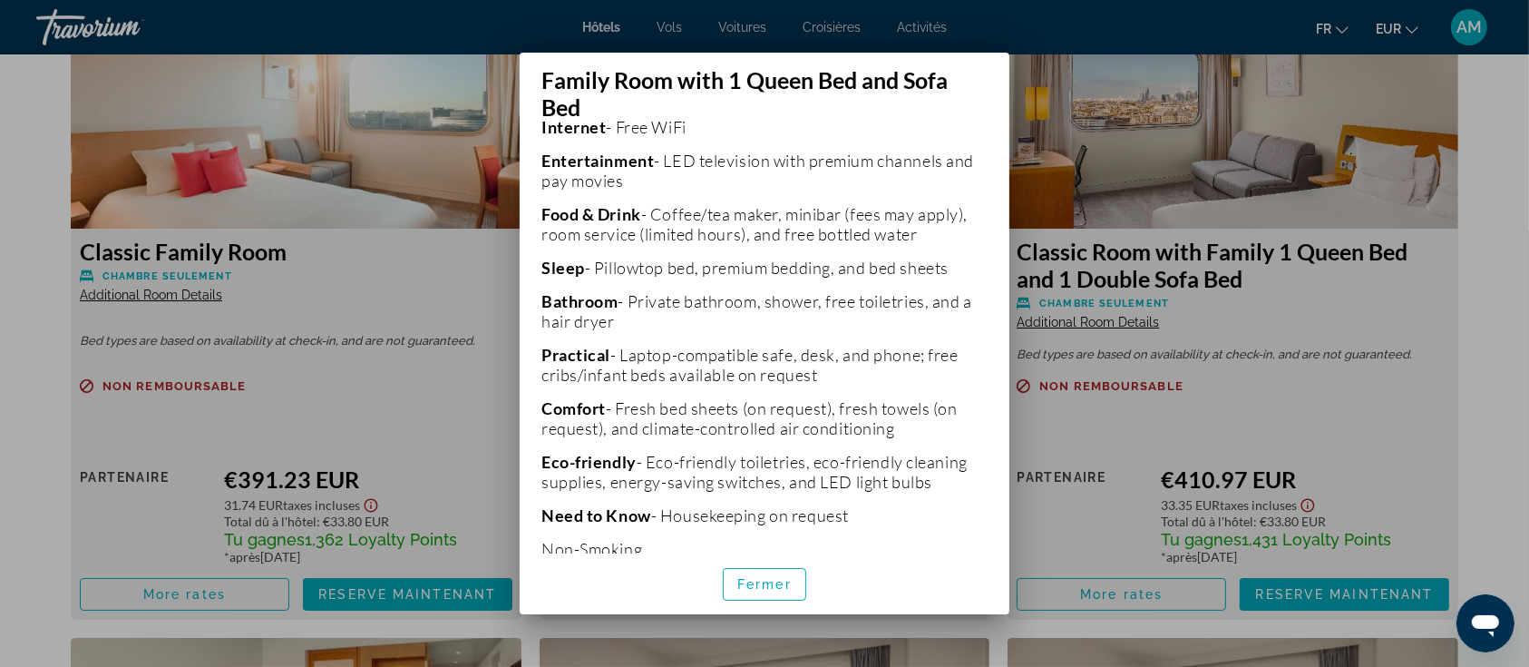
scroll to position [121, 0]
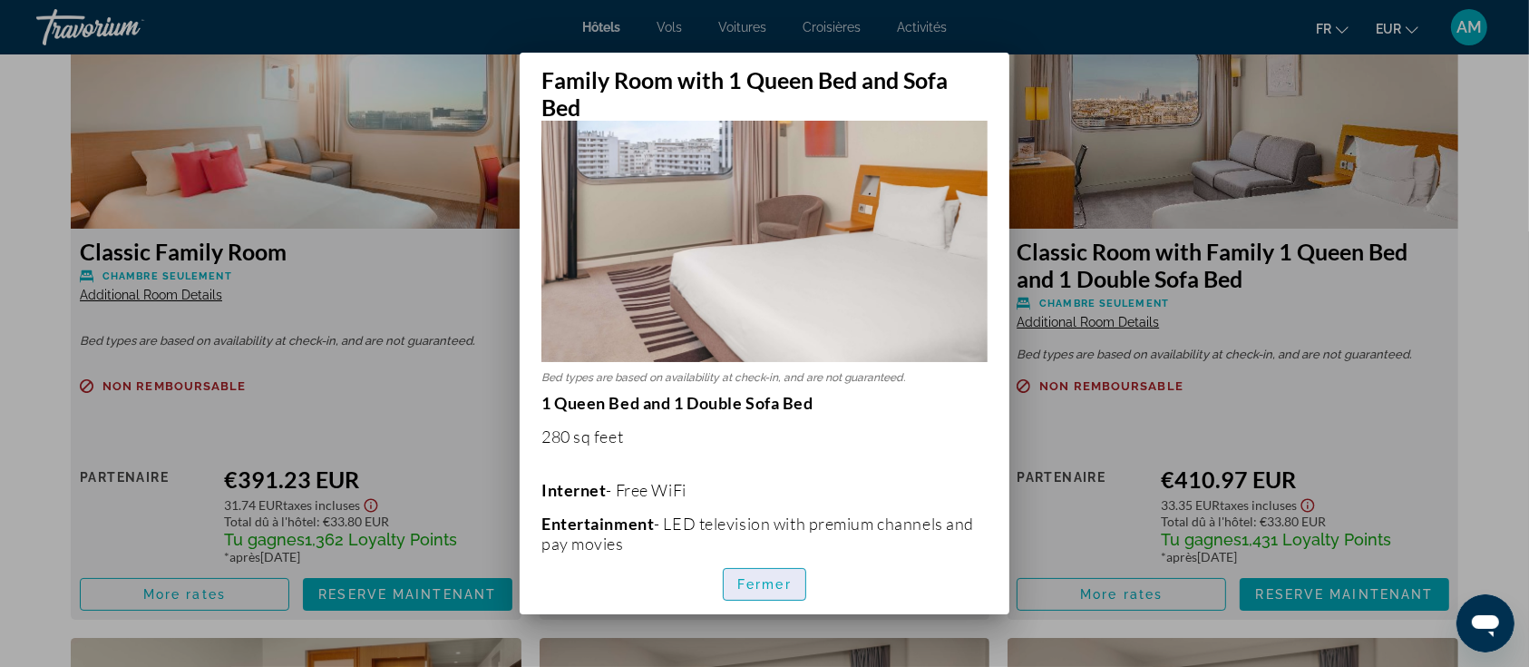
click at [769, 588] on span "Fermer" at bounding box center [765, 584] width 54 height 15
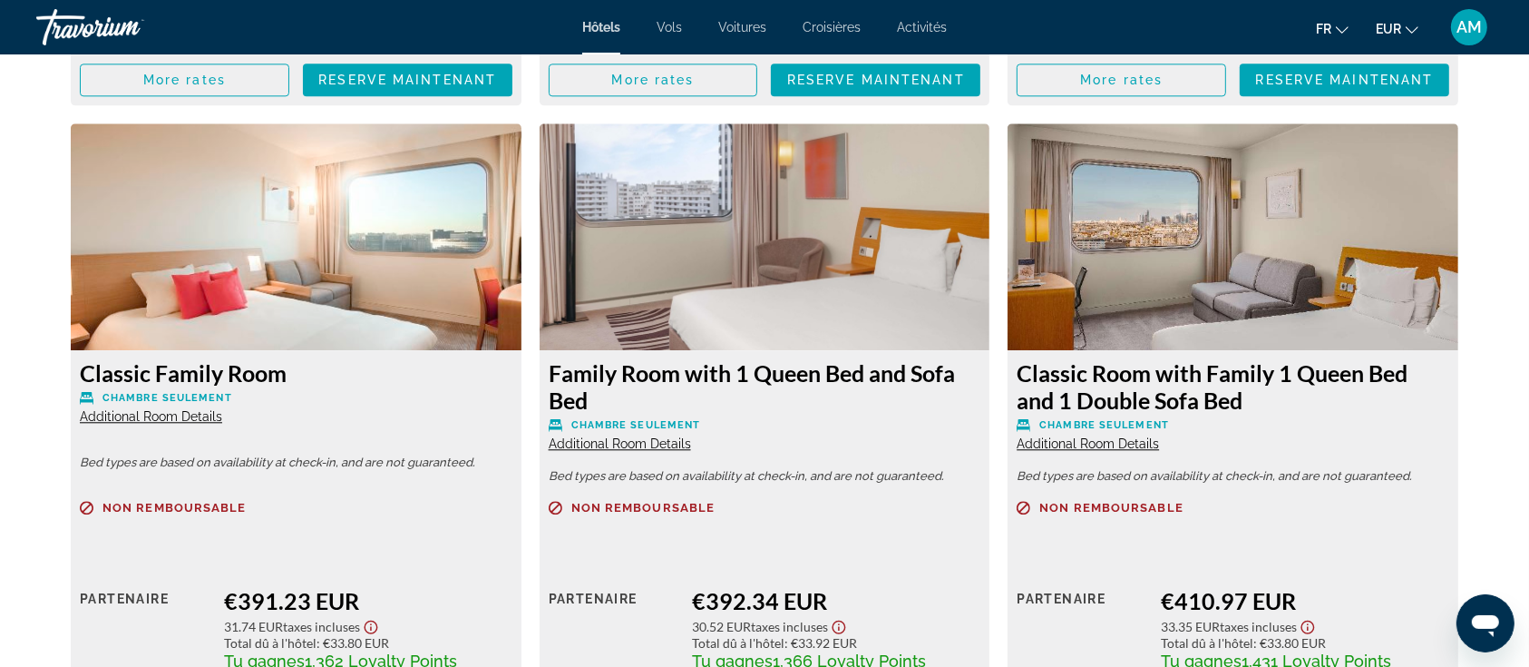
scroll to position [4478, 0]
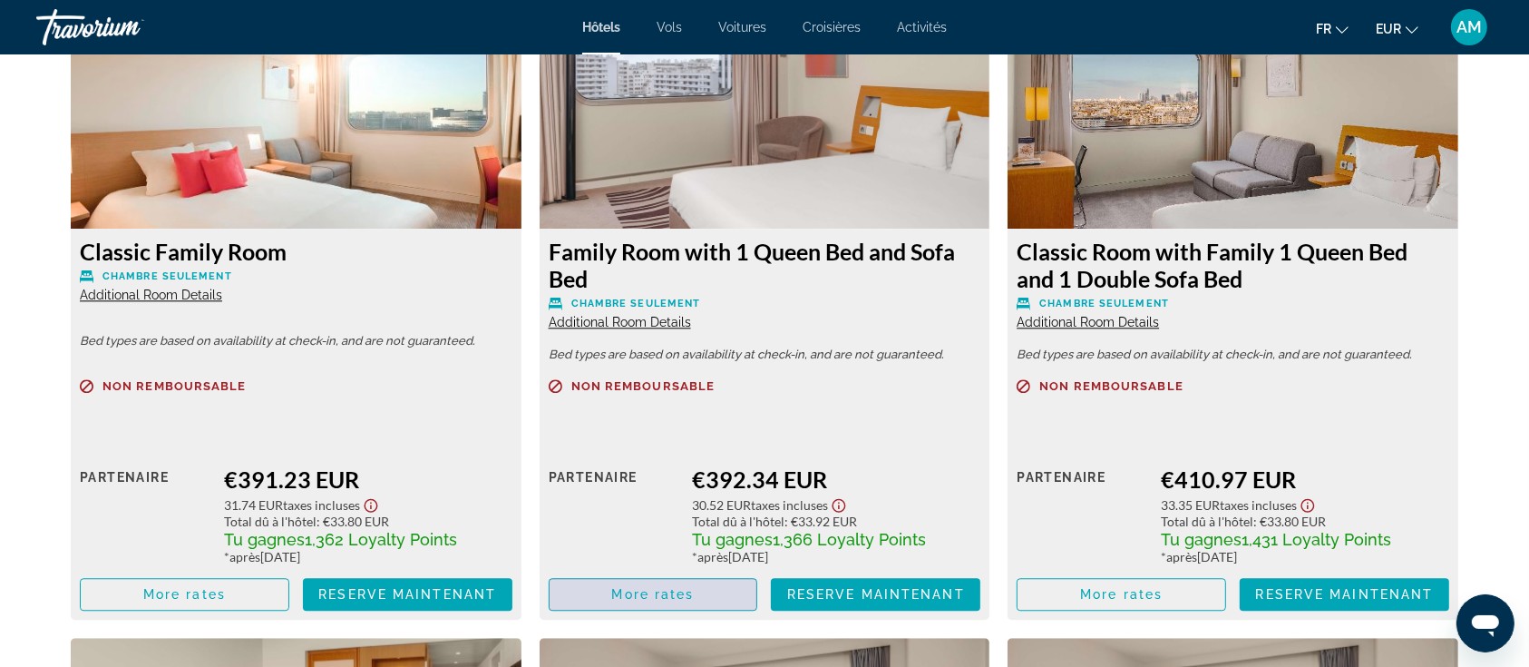
click at [697, 599] on span "Main content" at bounding box center [654, 594] width 208 height 44
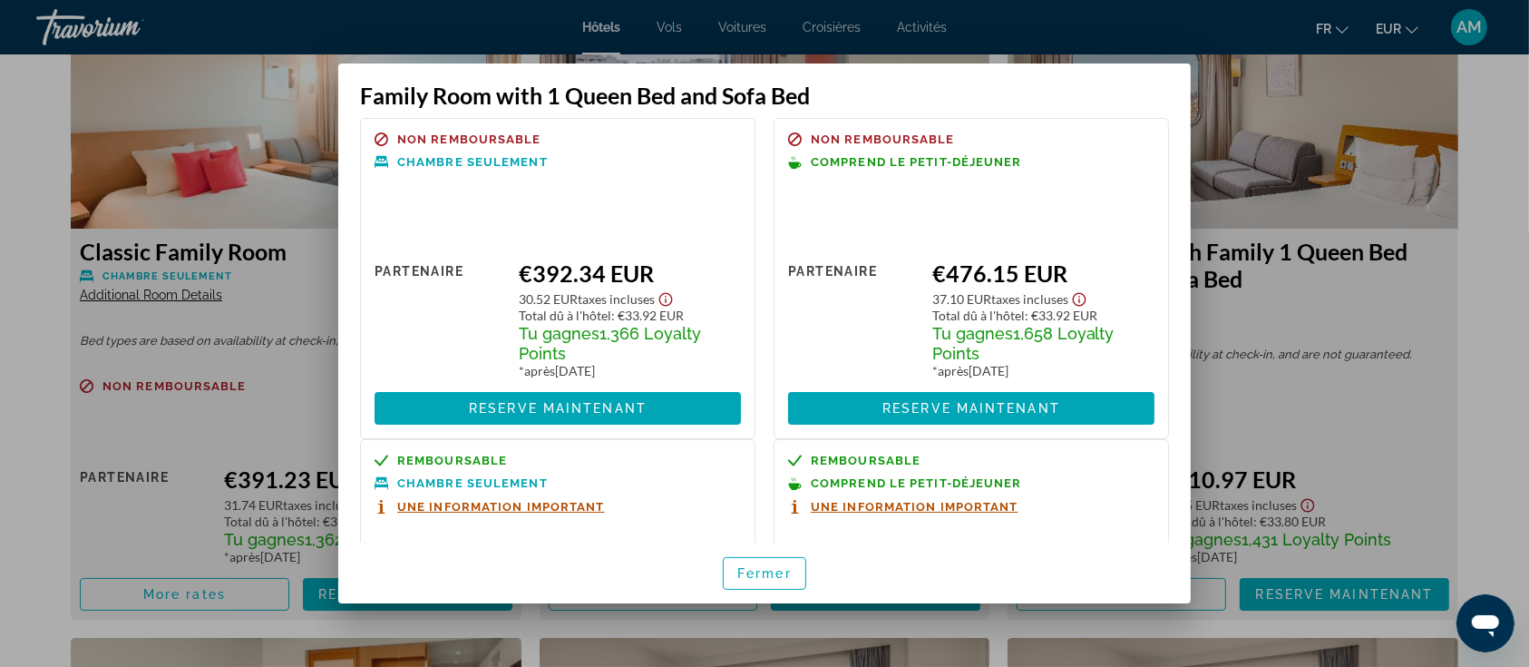
scroll to position [0, 0]
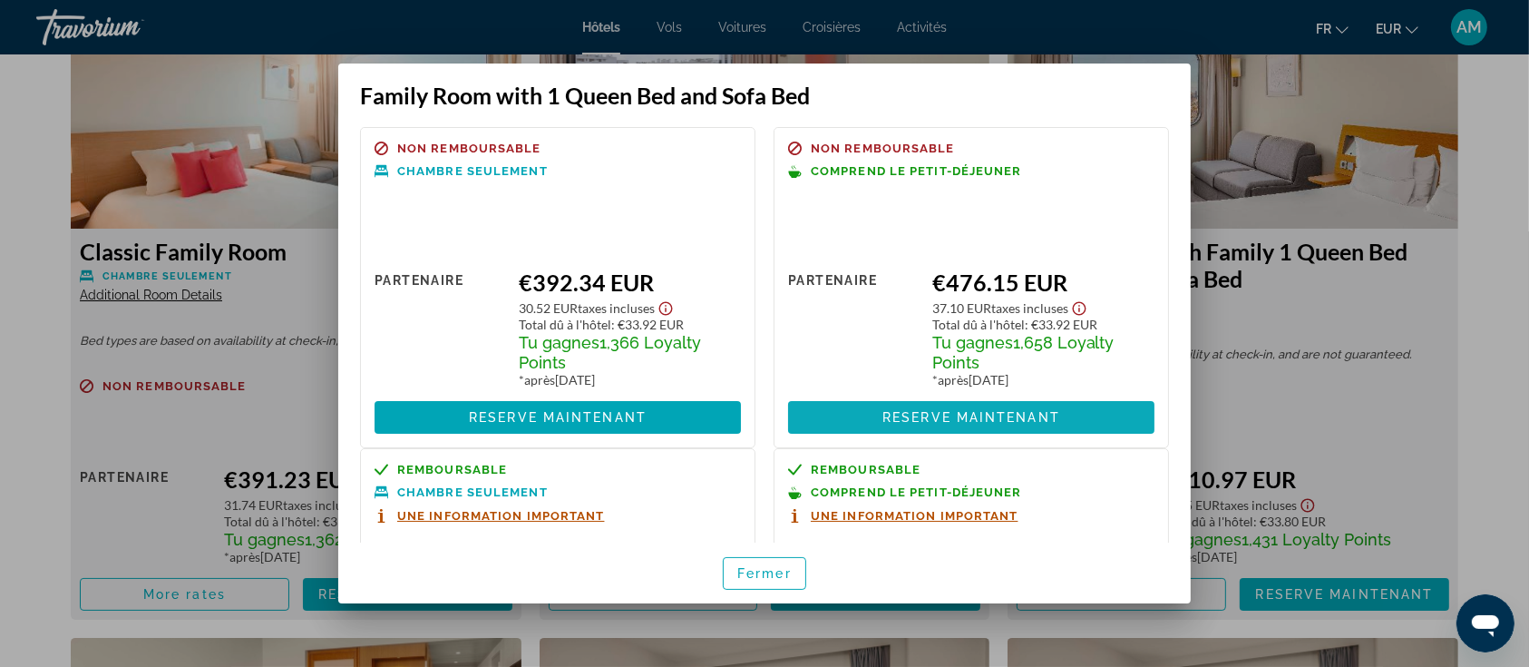
click at [1081, 423] on span at bounding box center [971, 418] width 366 height 44
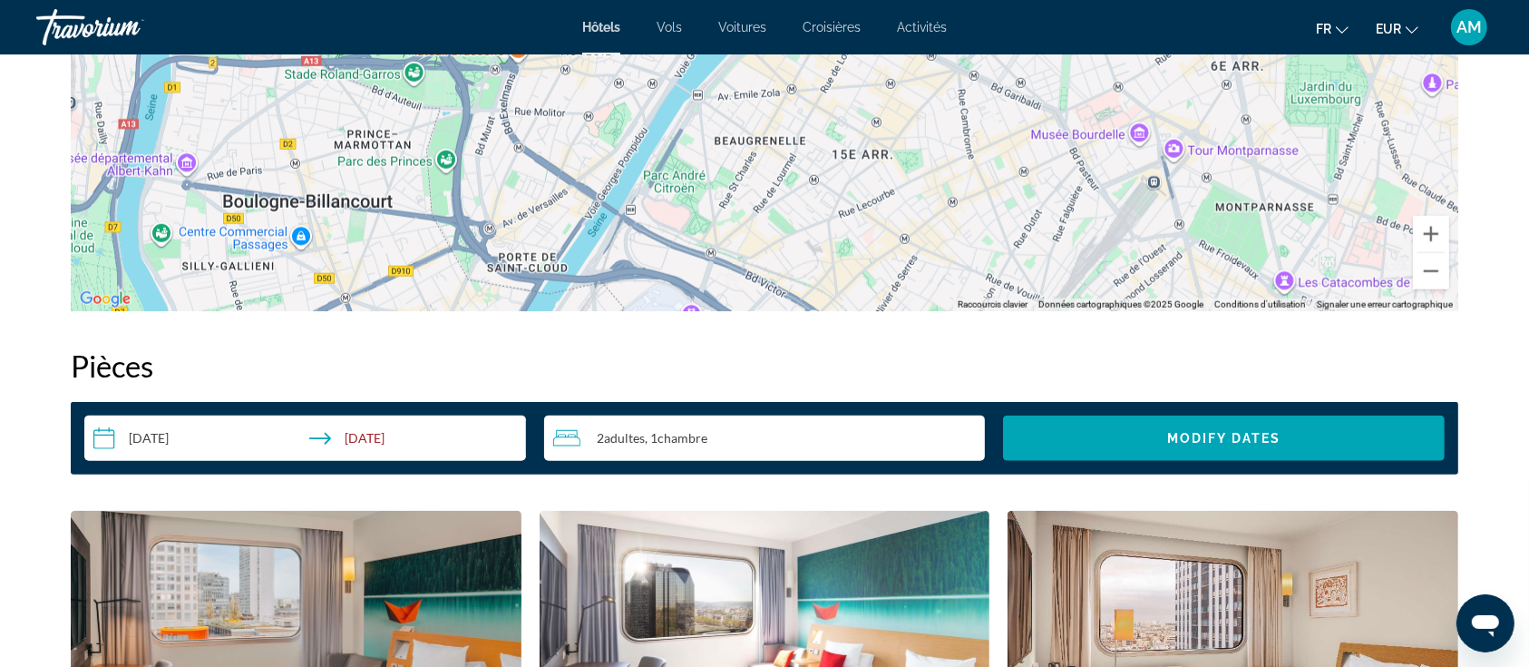
scroll to position [2540, 0]
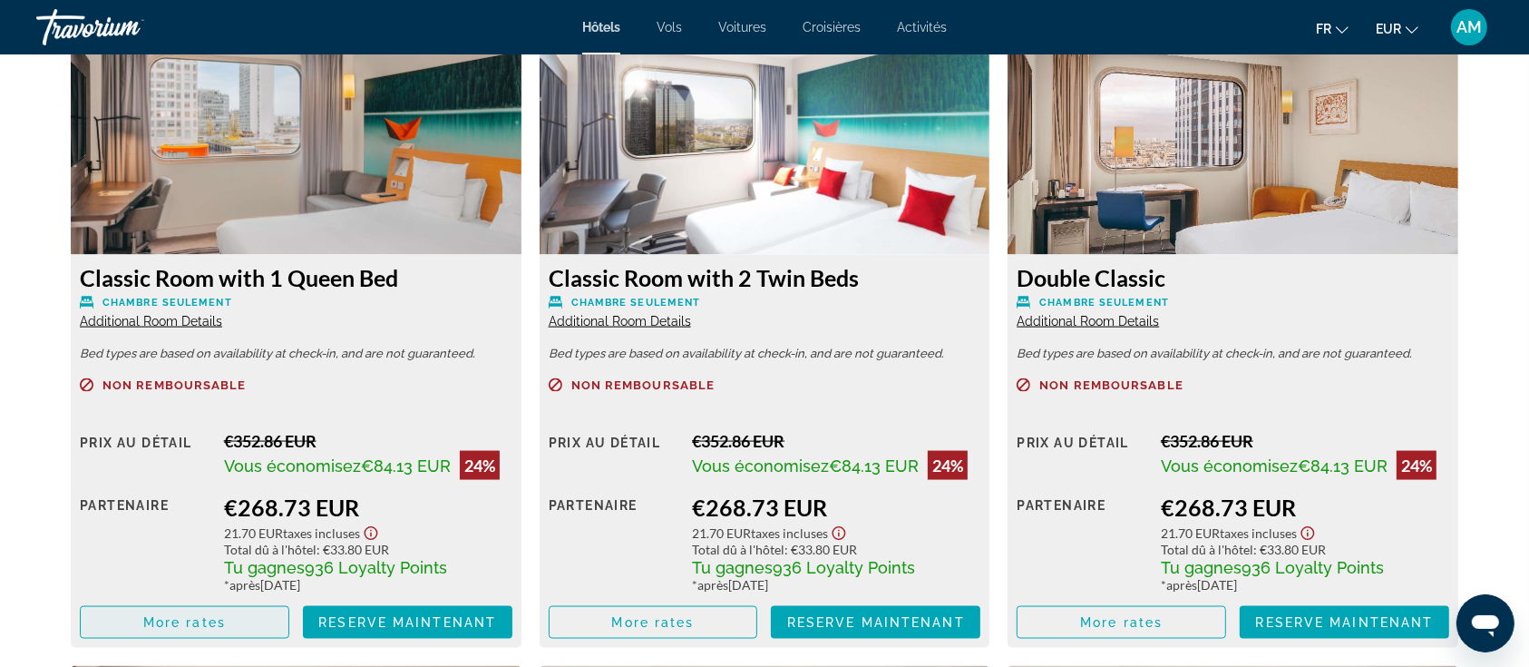
click at [240, 623] on span "Main content" at bounding box center [185, 623] width 208 height 44
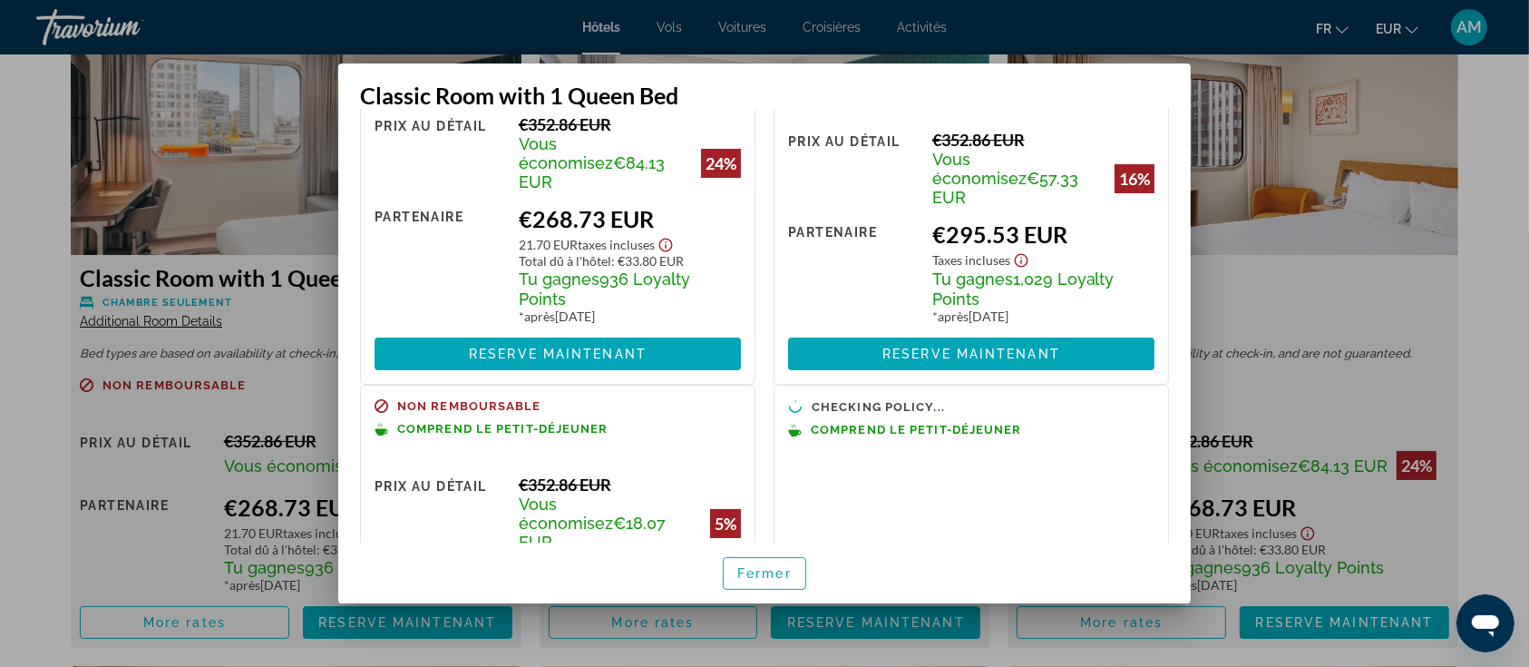
scroll to position [241, 0]
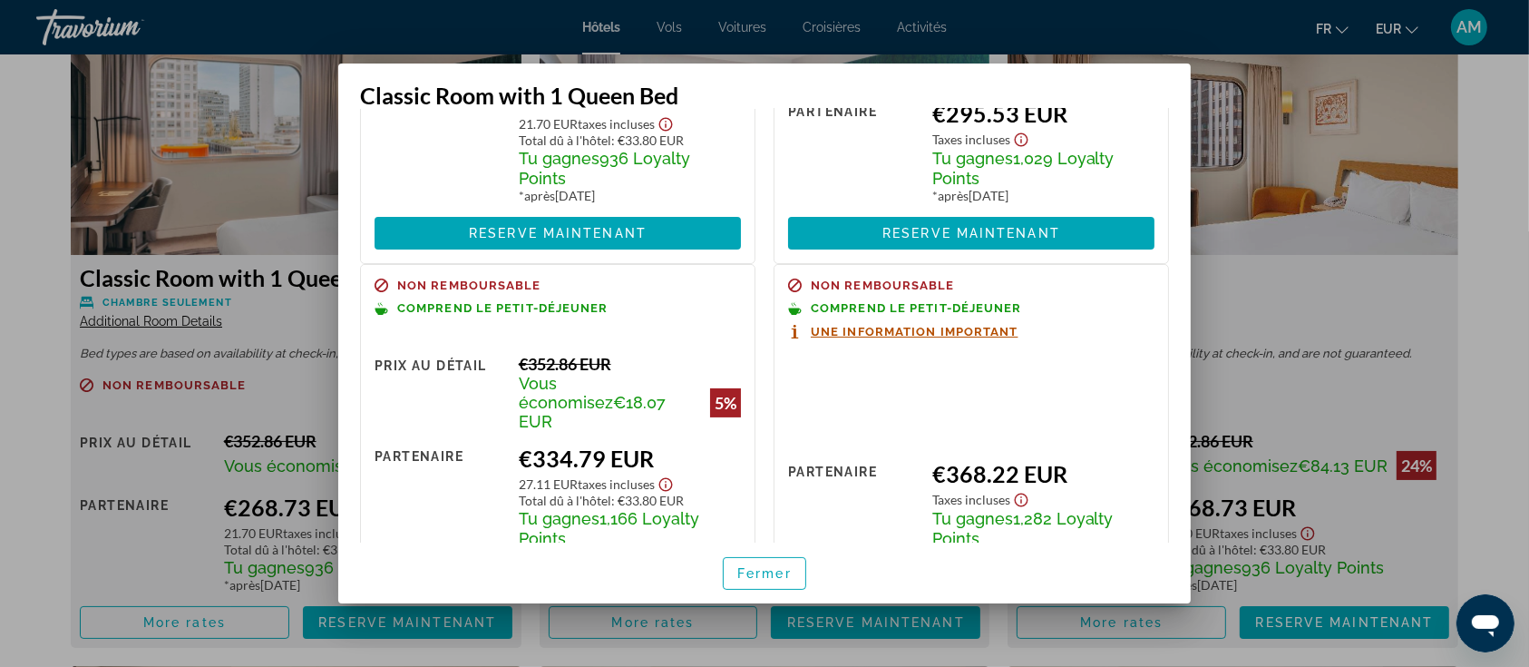
click at [18, 355] on div at bounding box center [764, 333] width 1529 height 667
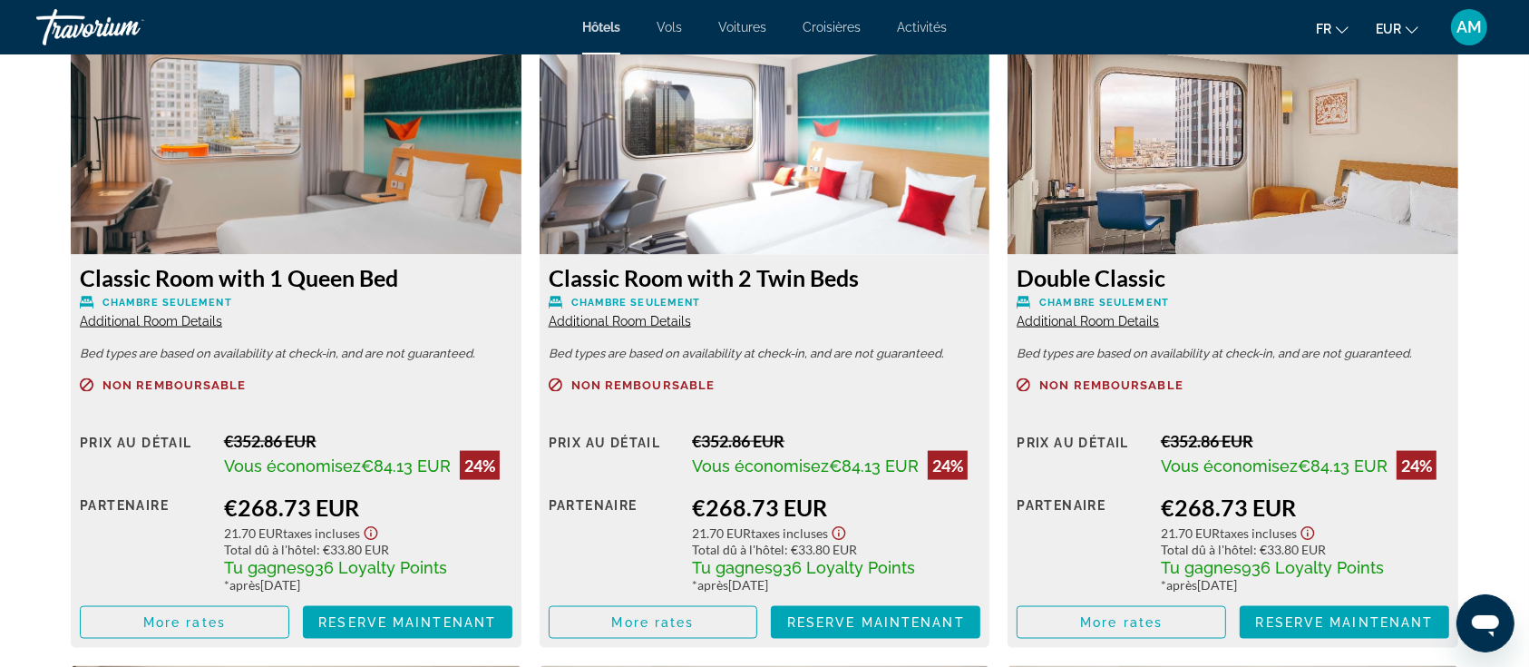
scroll to position [2298, 0]
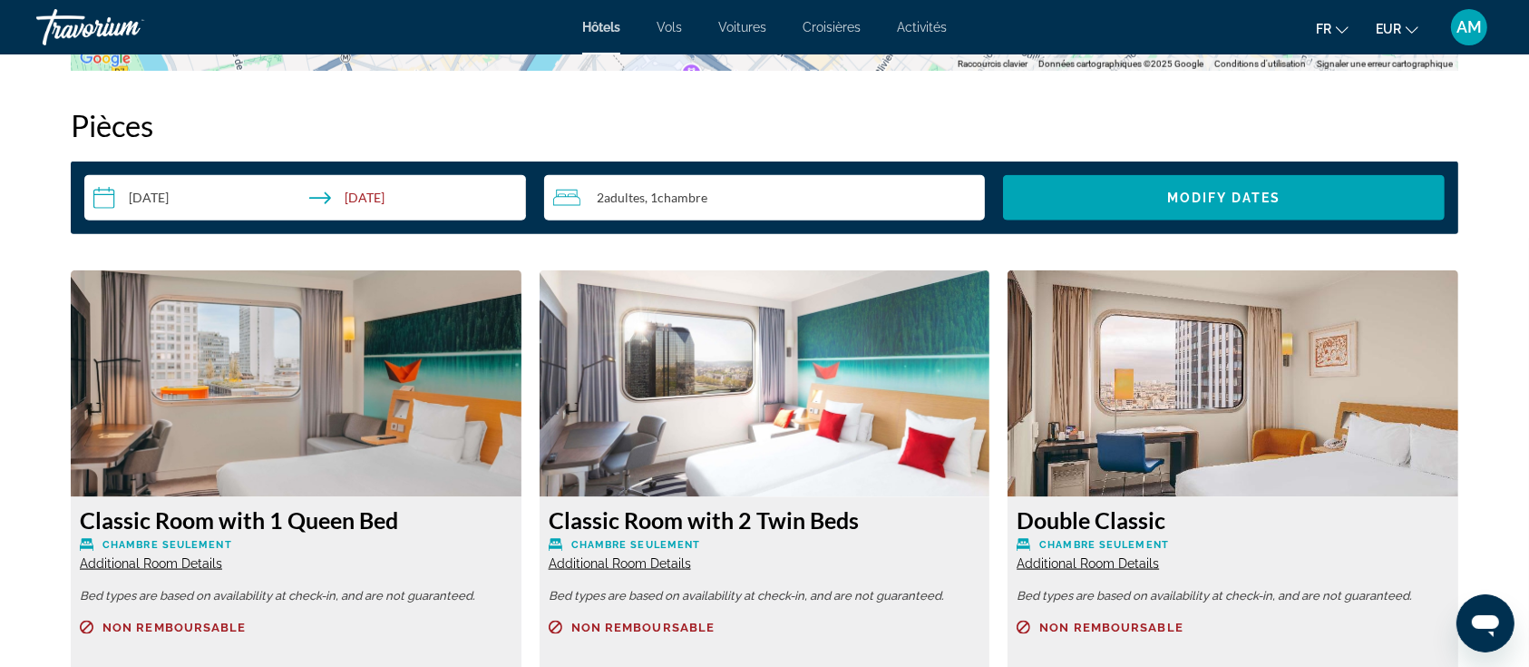
click at [630, 203] on div "2 Adulte Adultes , 1 Chambre pièces" at bounding box center [769, 198] width 433 height 22
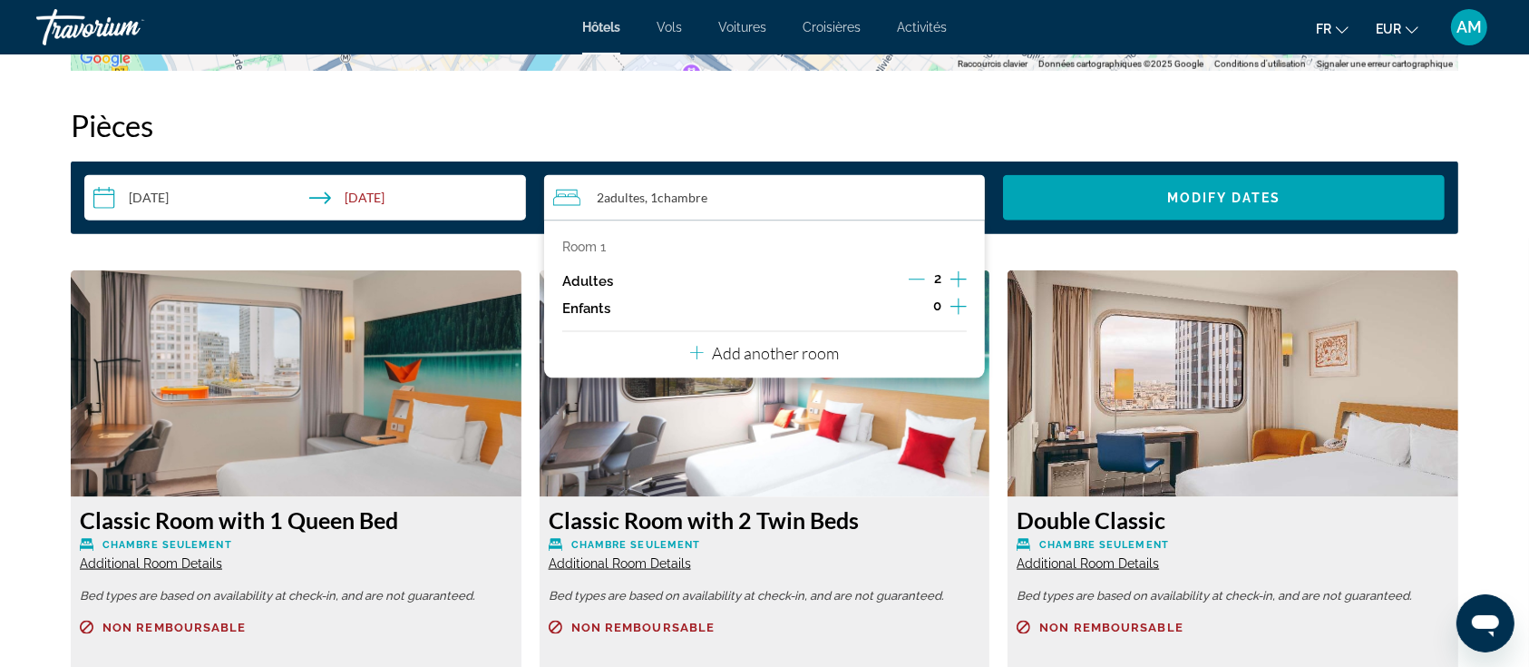
click at [958, 278] on icon "Increment adults" at bounding box center [959, 280] width 16 height 22
click at [1140, 194] on span "Search widget" at bounding box center [1224, 198] width 442 height 44
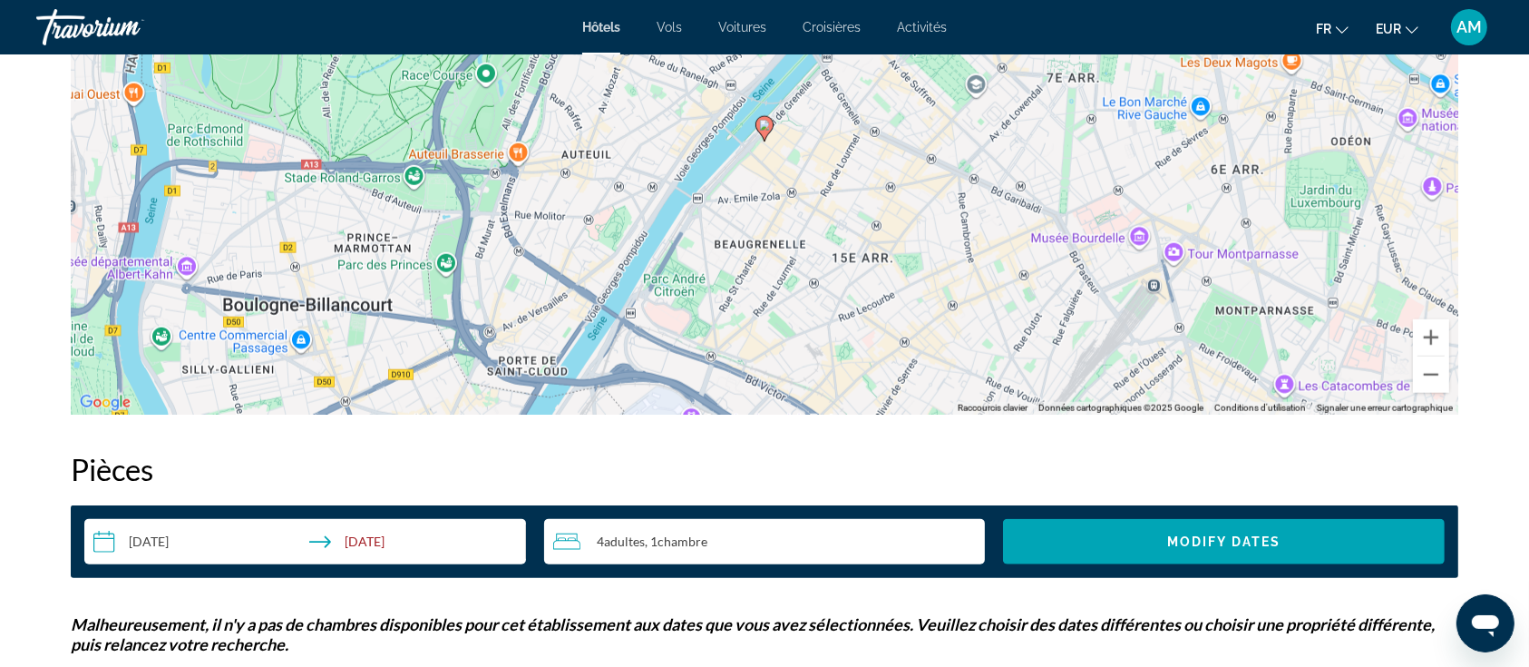
scroll to position [1451, 0]
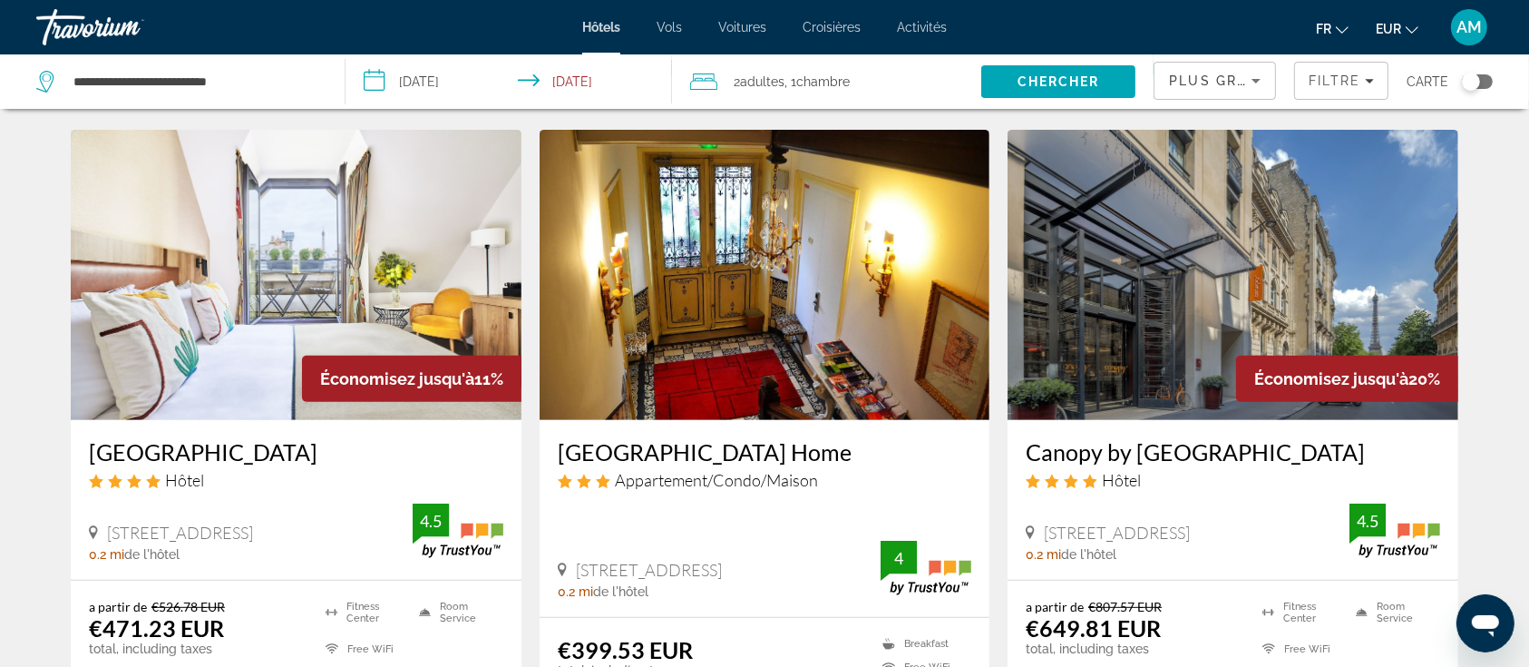
scroll to position [846, 0]
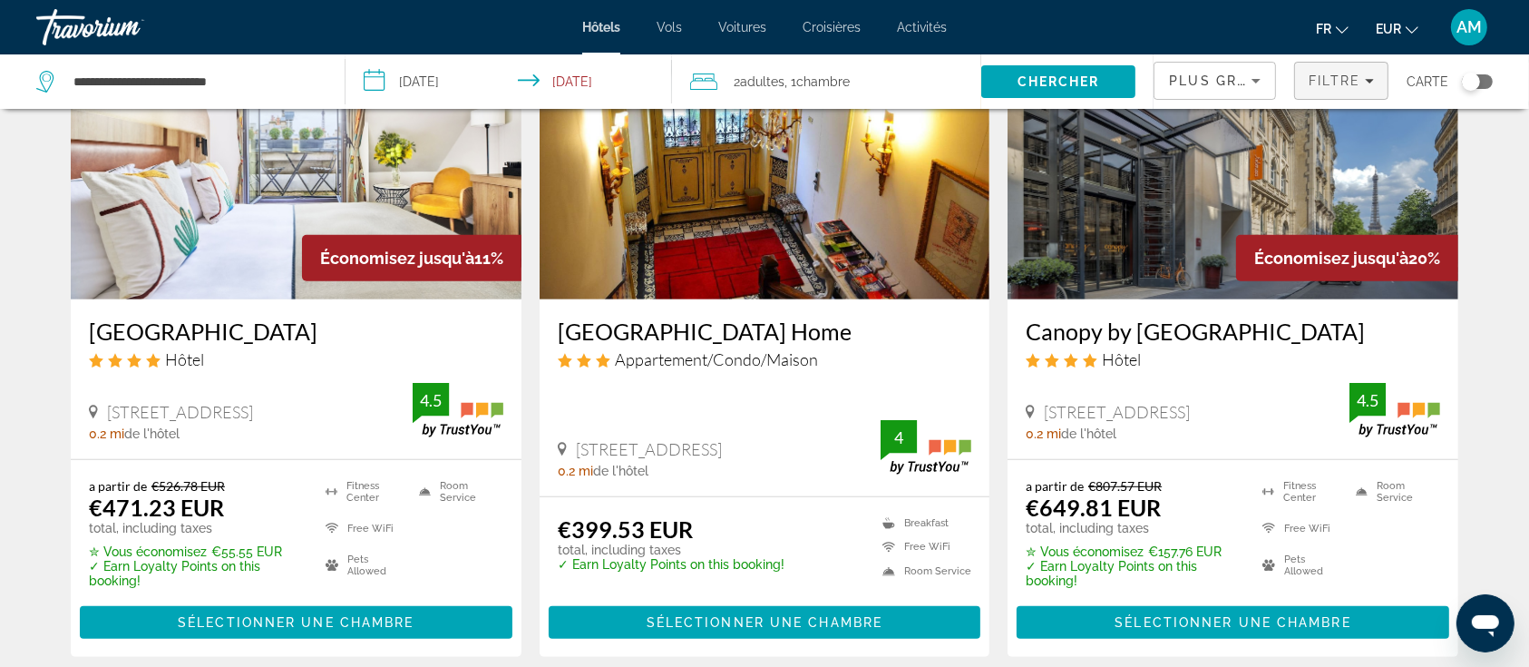
click at [1323, 88] on span "Filters" at bounding box center [1341, 81] width 93 height 44
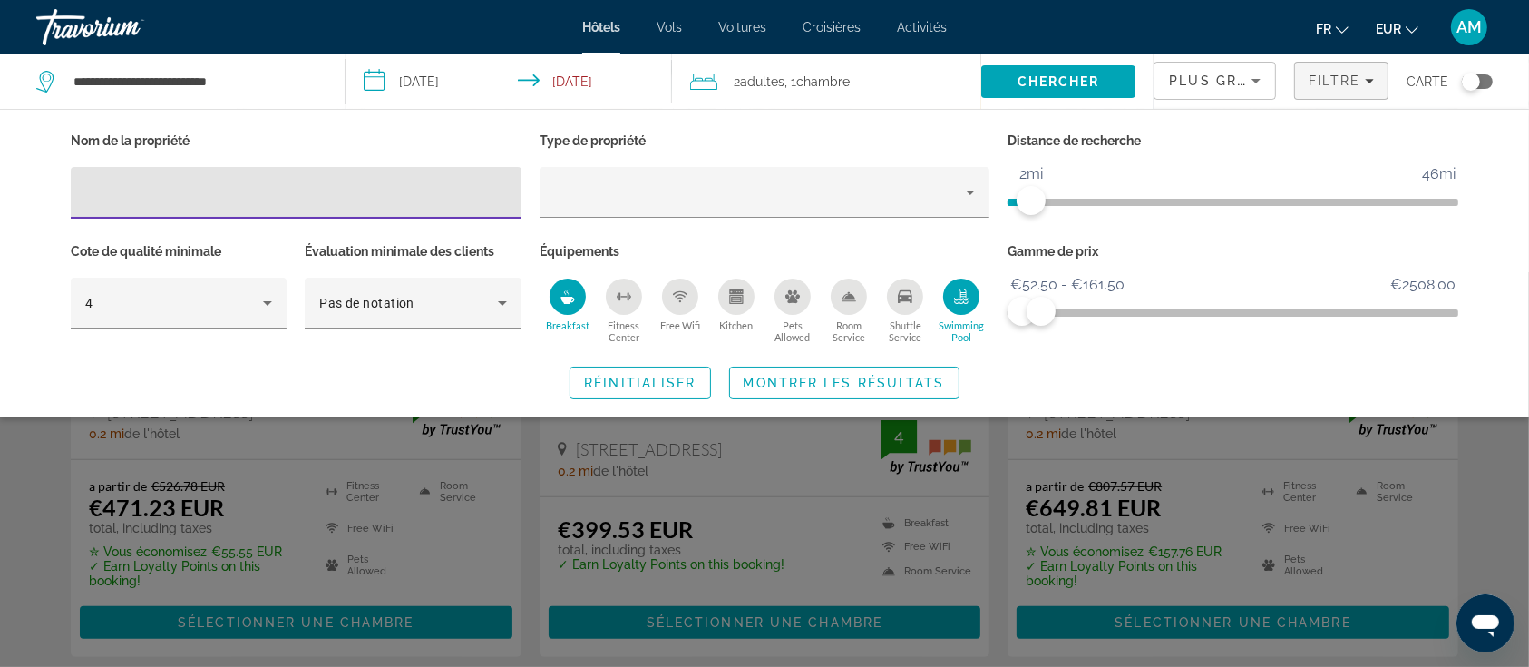
click at [957, 292] on icon "Swimming Pool" at bounding box center [961, 296] width 15 height 15
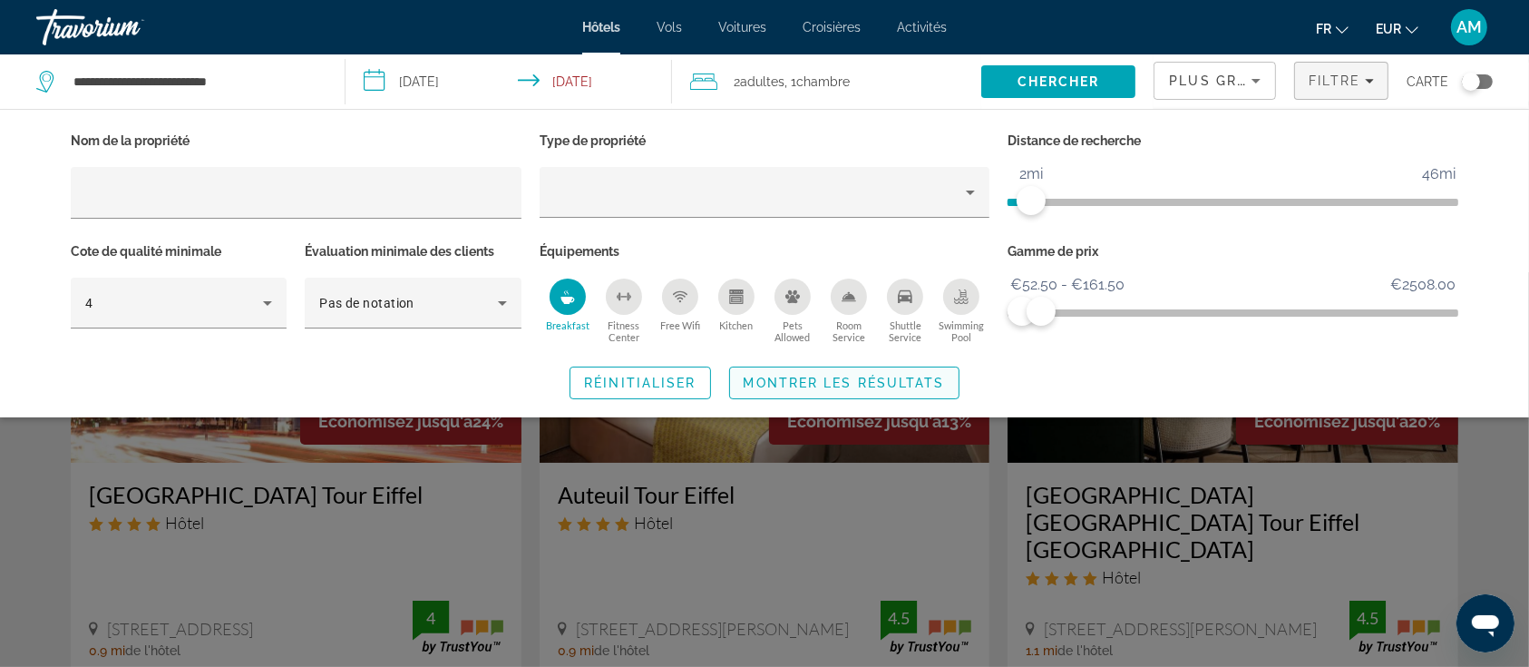
click at [893, 383] on span "Montrer les résultats" at bounding box center [844, 383] width 201 height 15
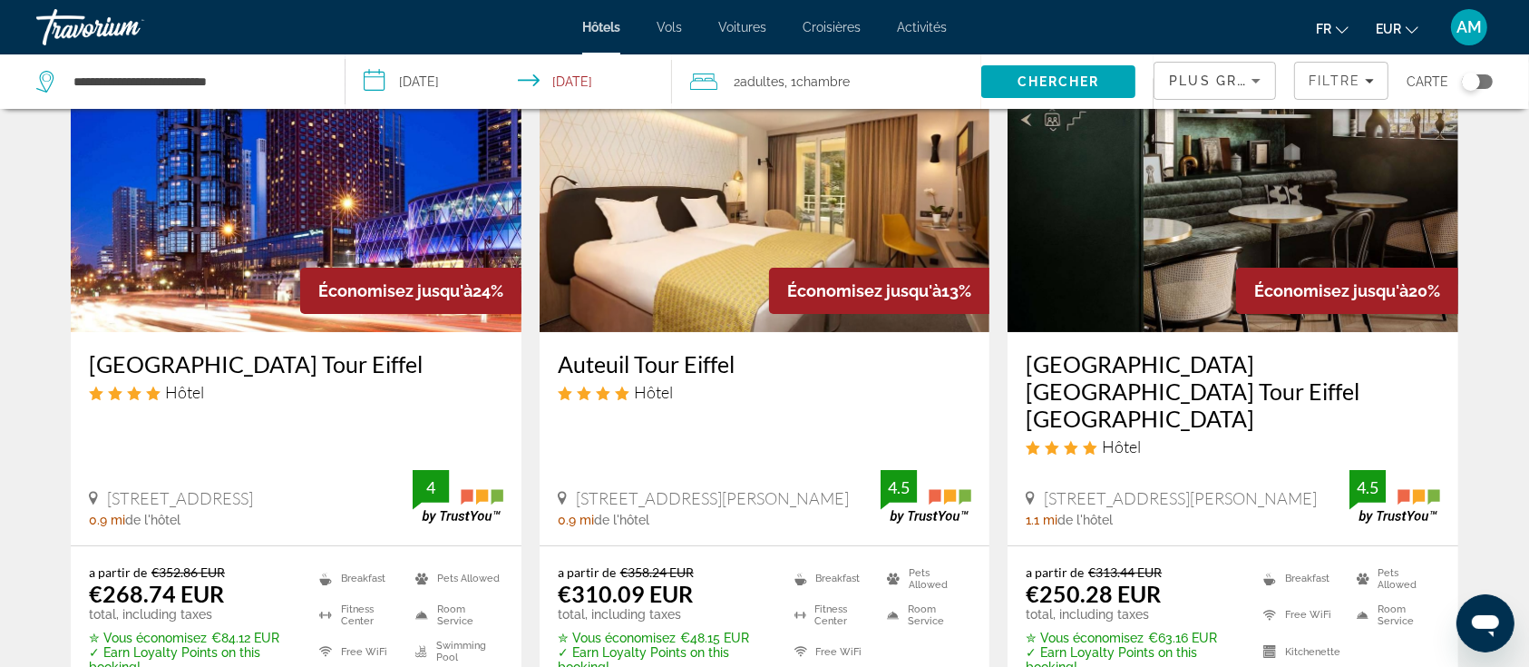
scroll to position [241, 0]
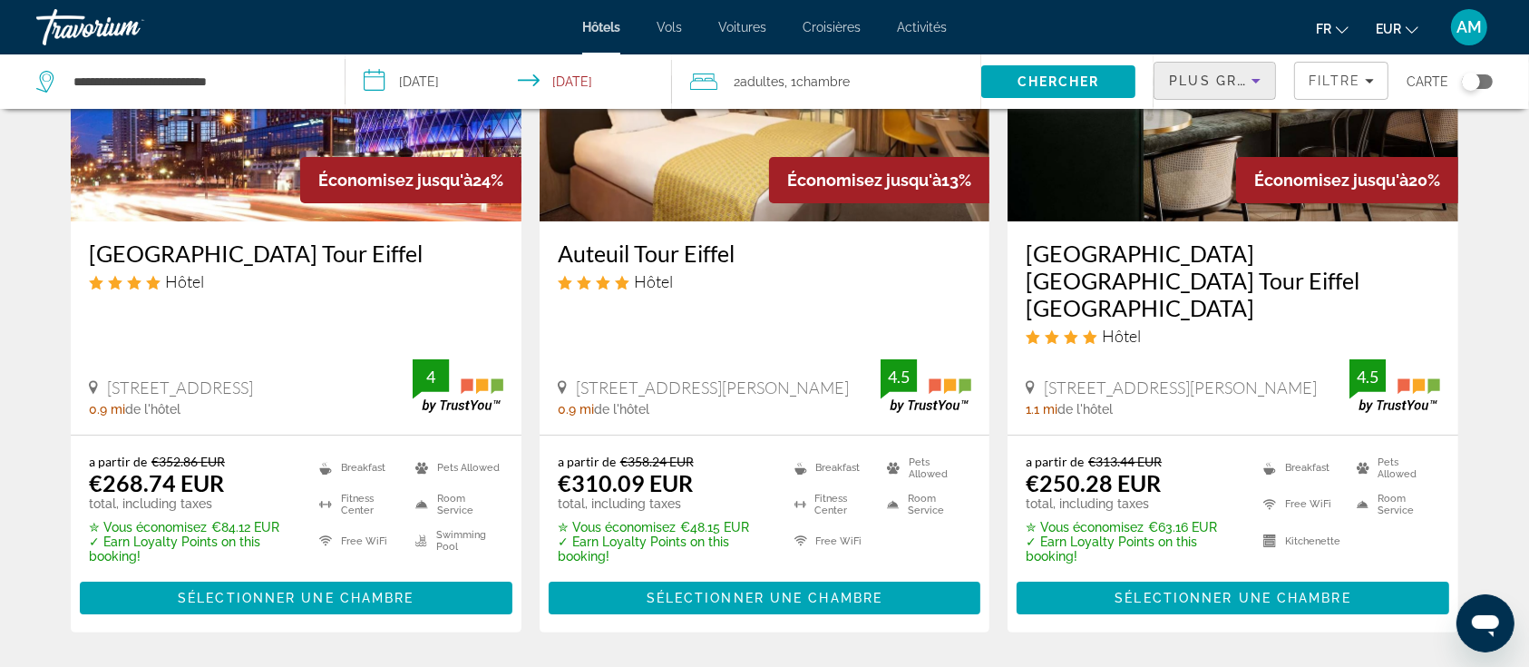
click at [1212, 72] on div "Plus grandes économies" at bounding box center [1210, 81] width 83 height 22
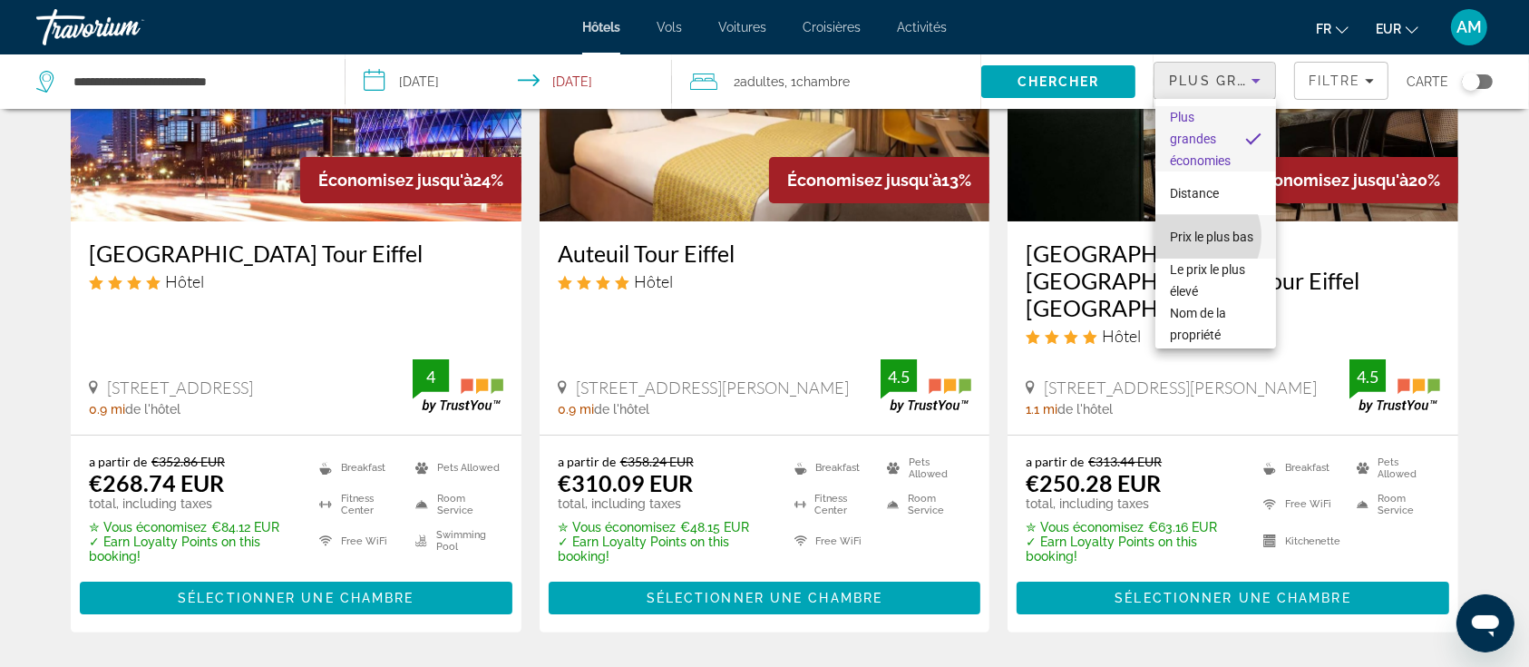
click at [1194, 236] on span "Prix le plus bas" at bounding box center [1211, 237] width 83 height 22
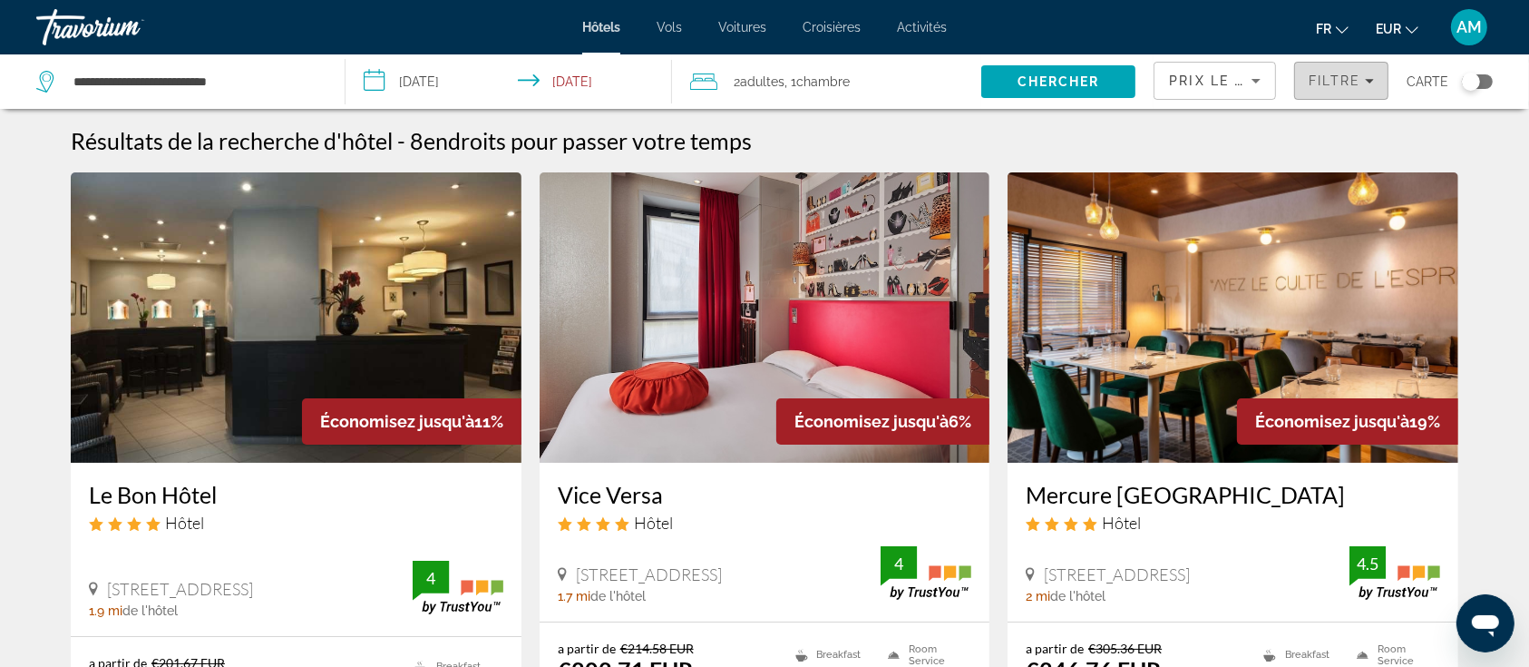
click at [1355, 82] on span "Filtre" at bounding box center [1335, 80] width 52 height 15
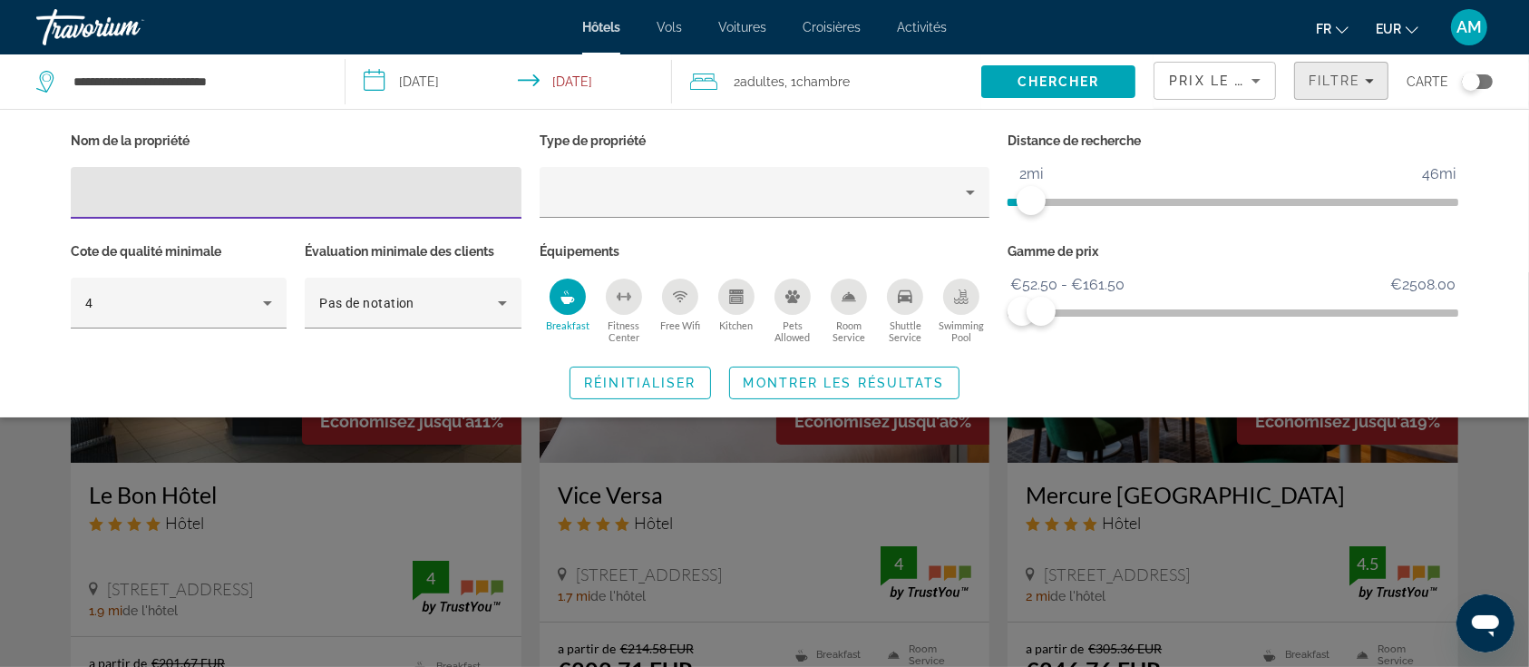
click at [1356, 81] on span "Filtre" at bounding box center [1335, 80] width 52 height 15
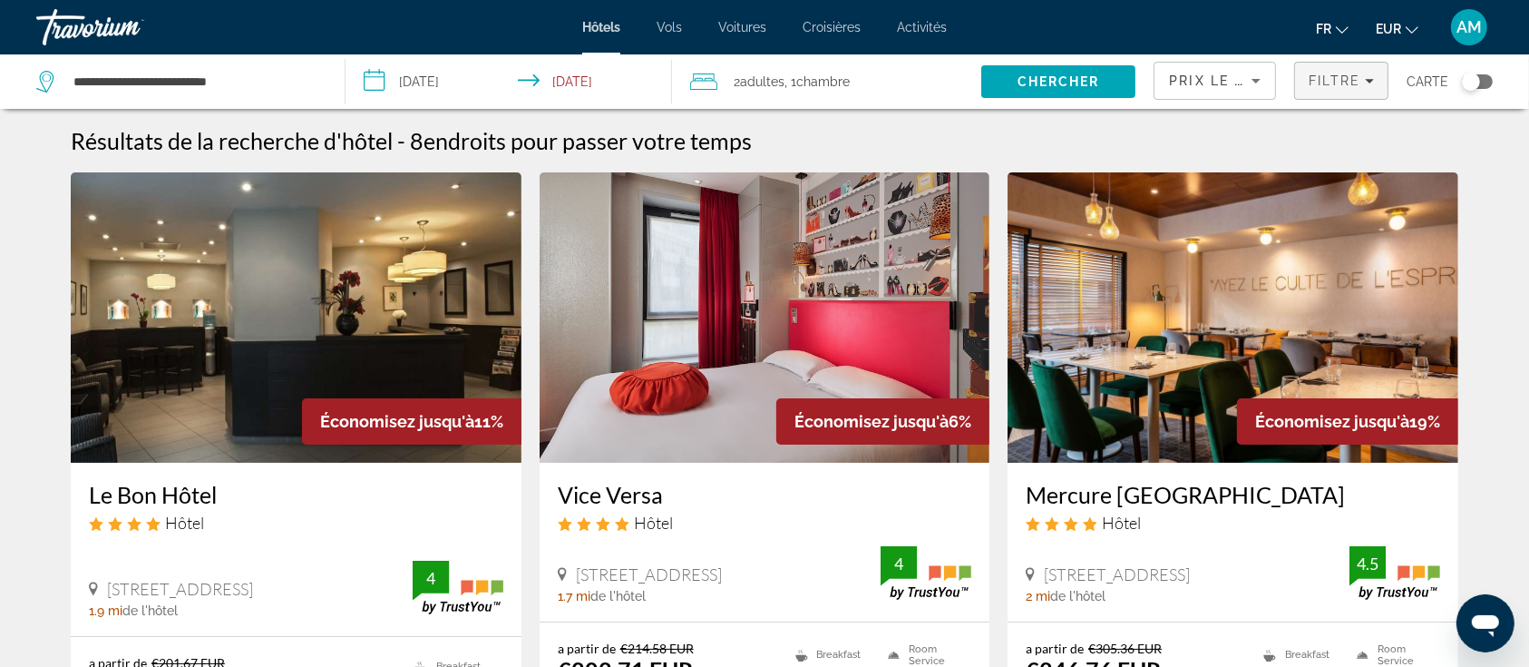
drag, startPoint x: 1349, startPoint y: 69, endPoint x: 1314, endPoint y: 85, distance: 39.0
click at [1349, 69] on span "Filters" at bounding box center [1341, 81] width 93 height 44
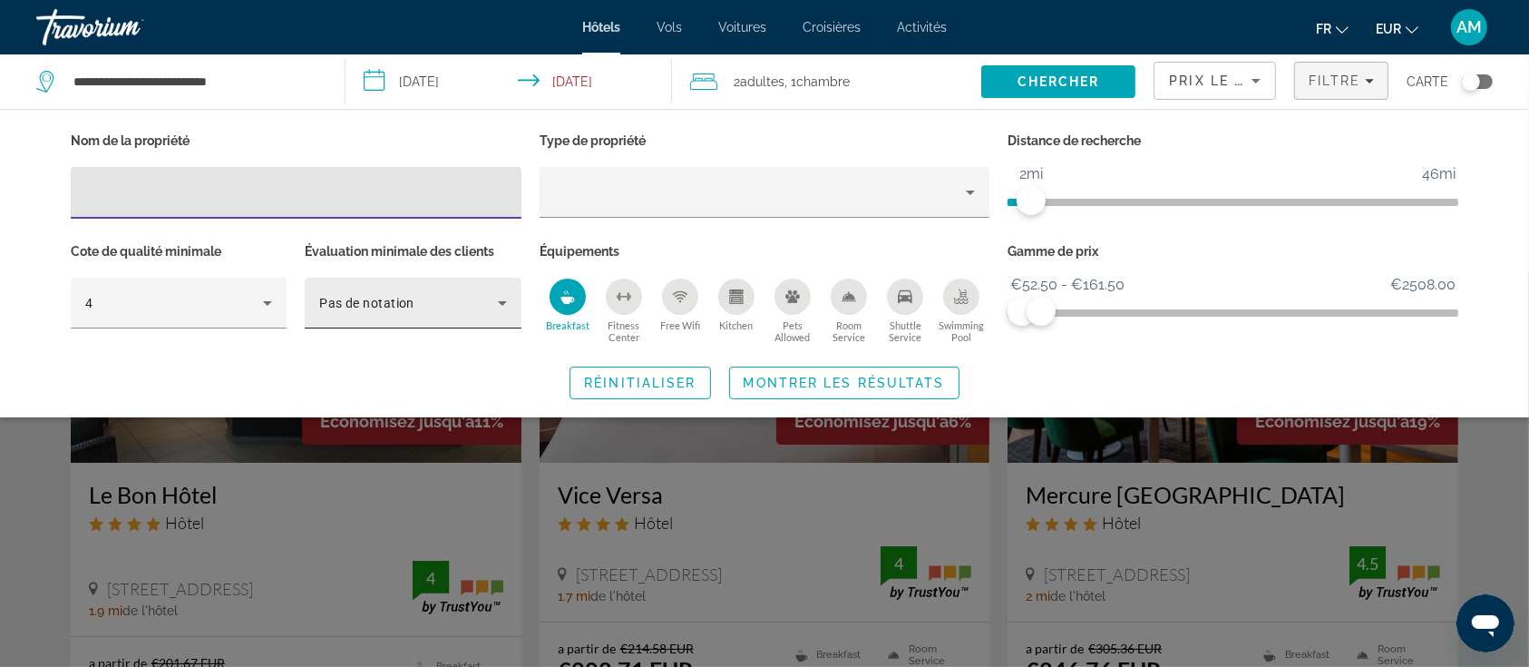
click at [346, 306] on span "Pas de notation" at bounding box center [366, 303] width 95 height 15
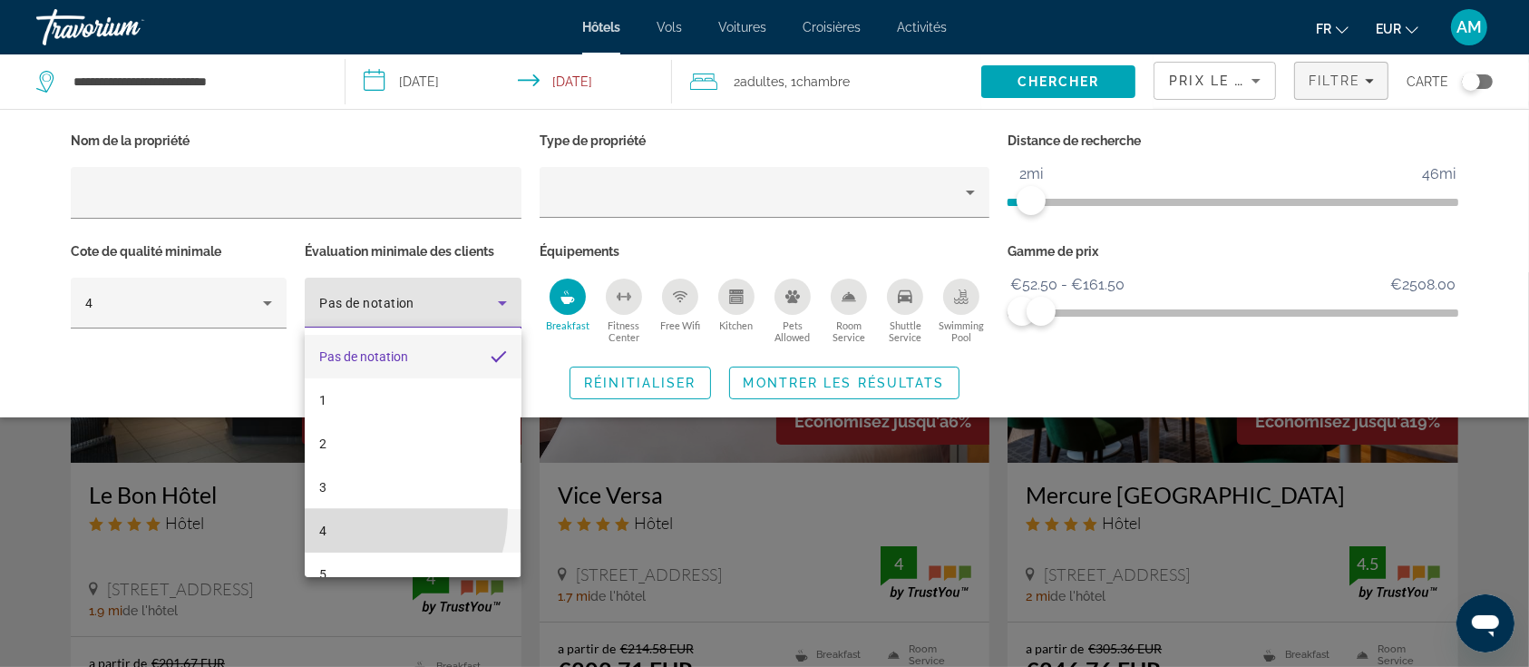
click at [348, 512] on mat-option "4" at bounding box center [413, 531] width 216 height 44
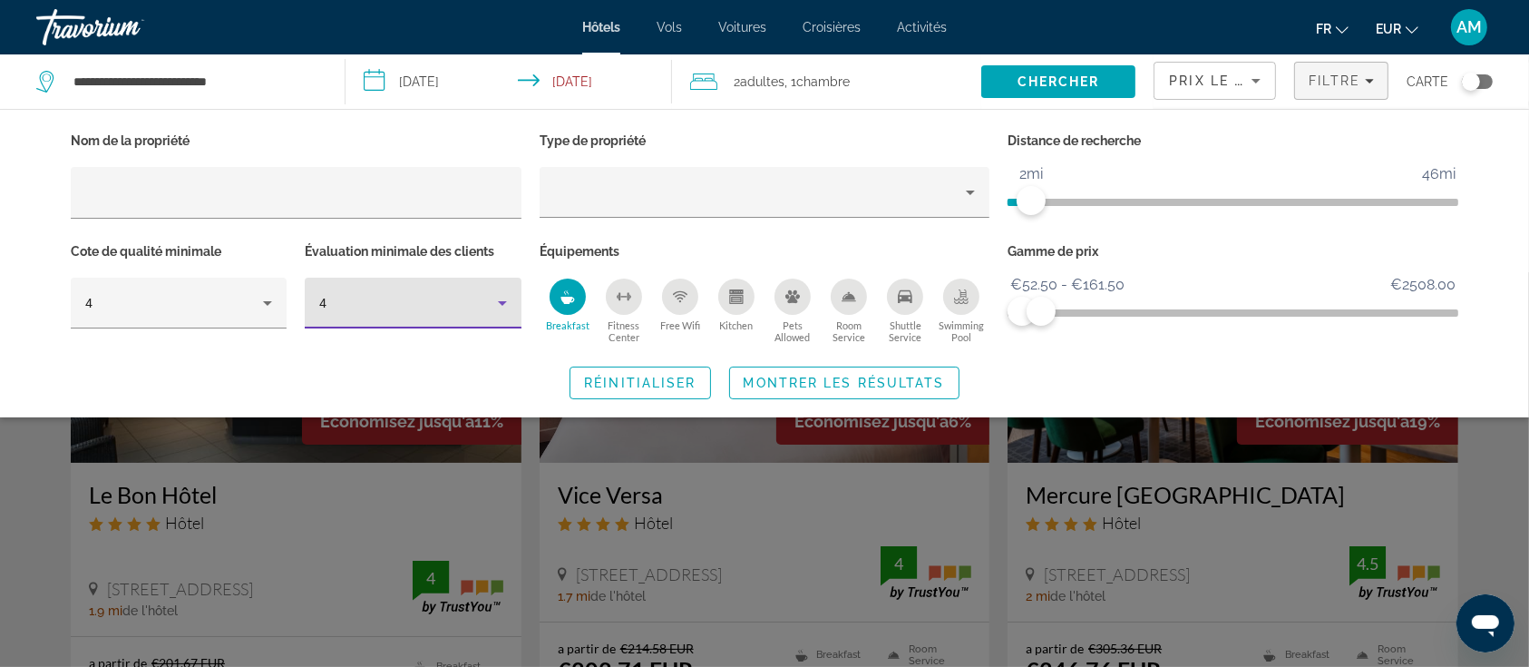
click at [1268, 371] on div "Réinitialiser Montrer les résultats" at bounding box center [765, 382] width 1388 height 33
click at [827, 376] on span "Montrer les résultats" at bounding box center [844, 383] width 201 height 15
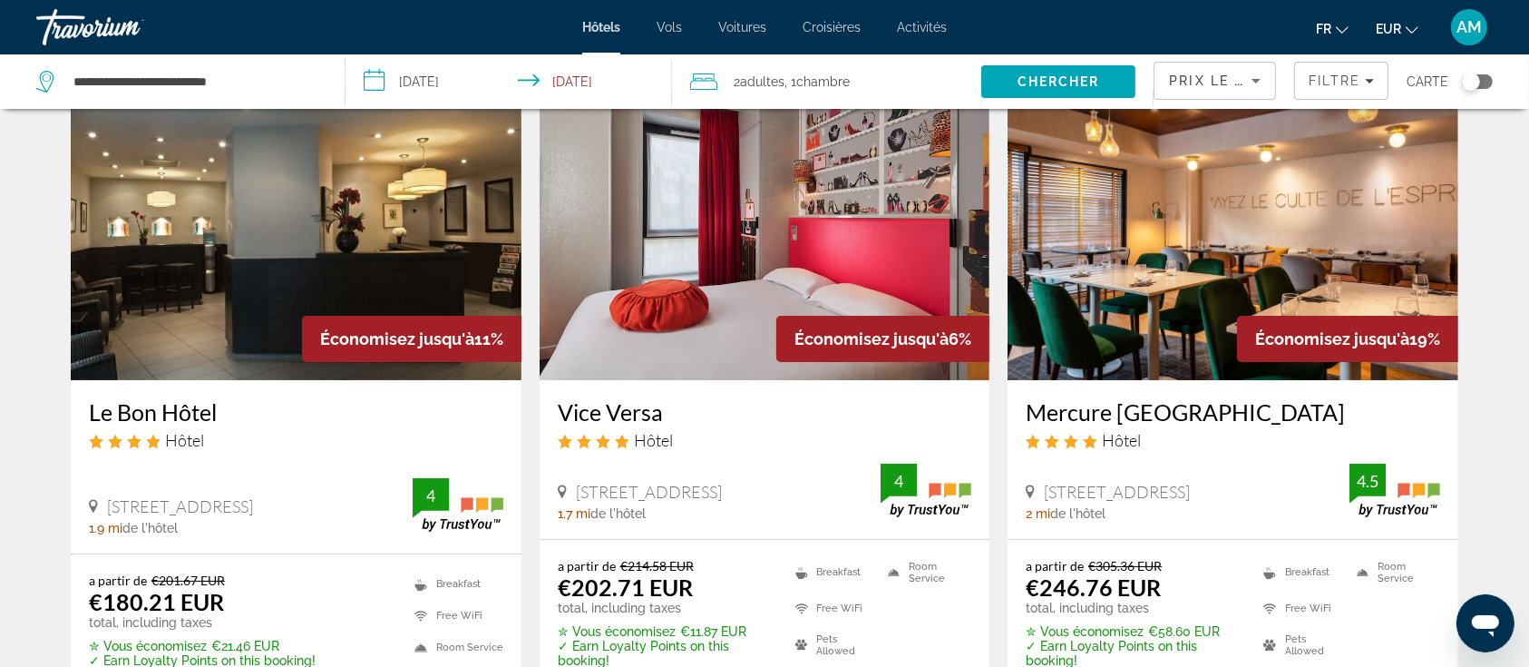
scroll to position [121, 0]
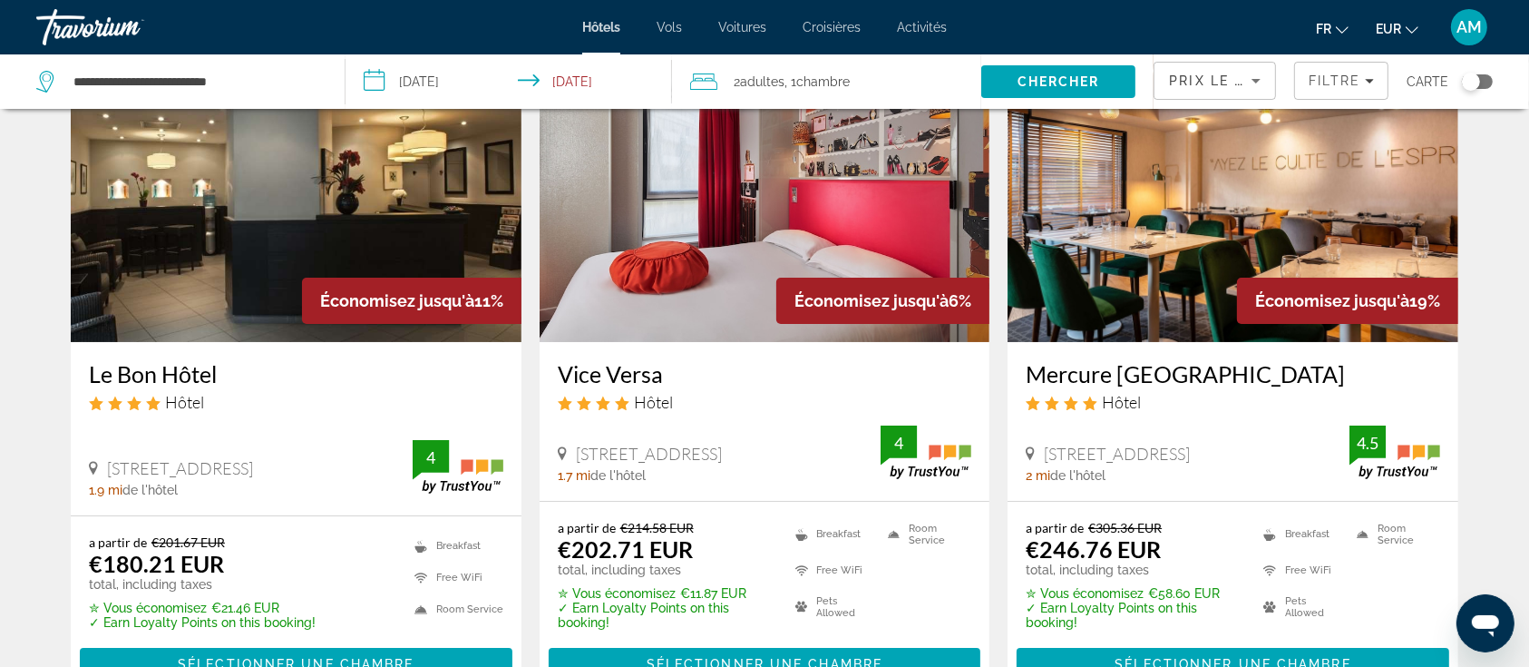
click at [809, 211] on img "Main content" at bounding box center [765, 197] width 451 height 290
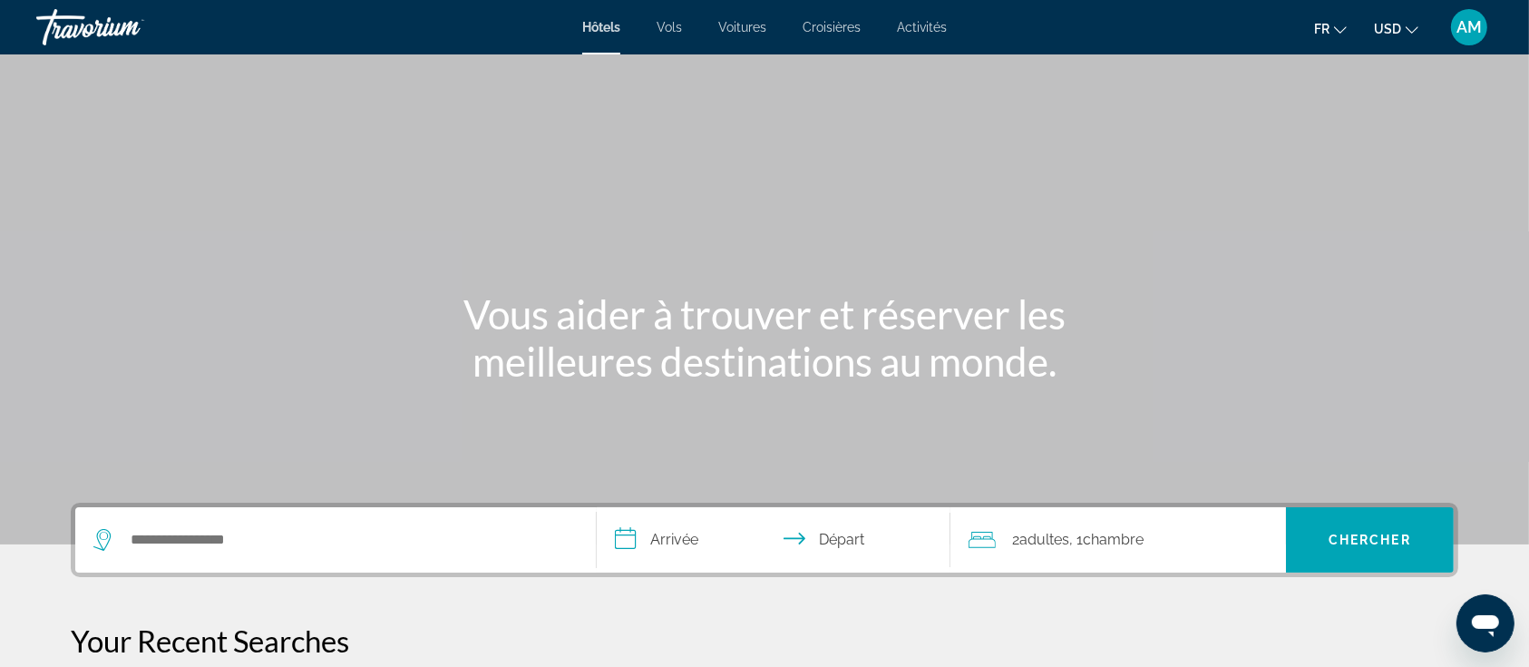
click at [1393, 34] on span "USD" at bounding box center [1387, 29] width 27 height 15
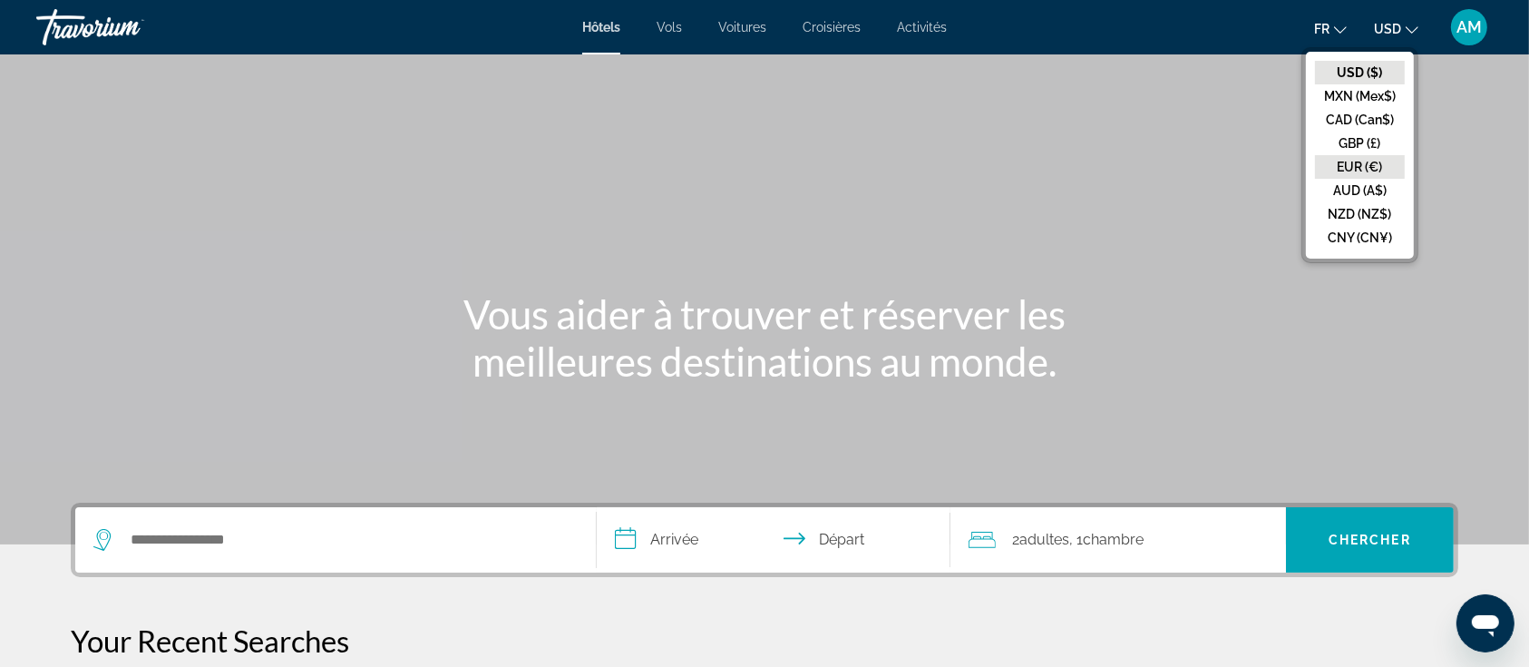
click at [1369, 160] on button "EUR (€)" at bounding box center [1360, 167] width 90 height 24
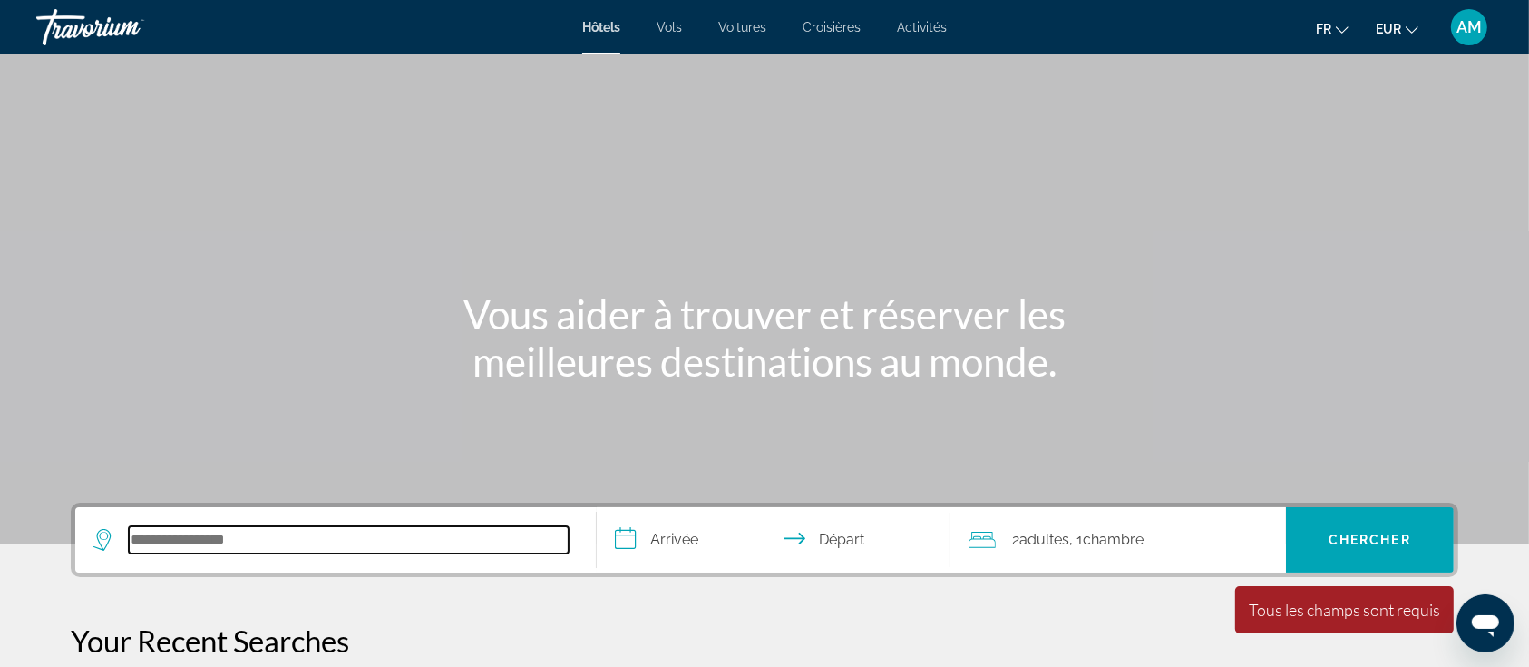
click at [250, 528] on input "Search hotel destination" at bounding box center [349, 539] width 440 height 27
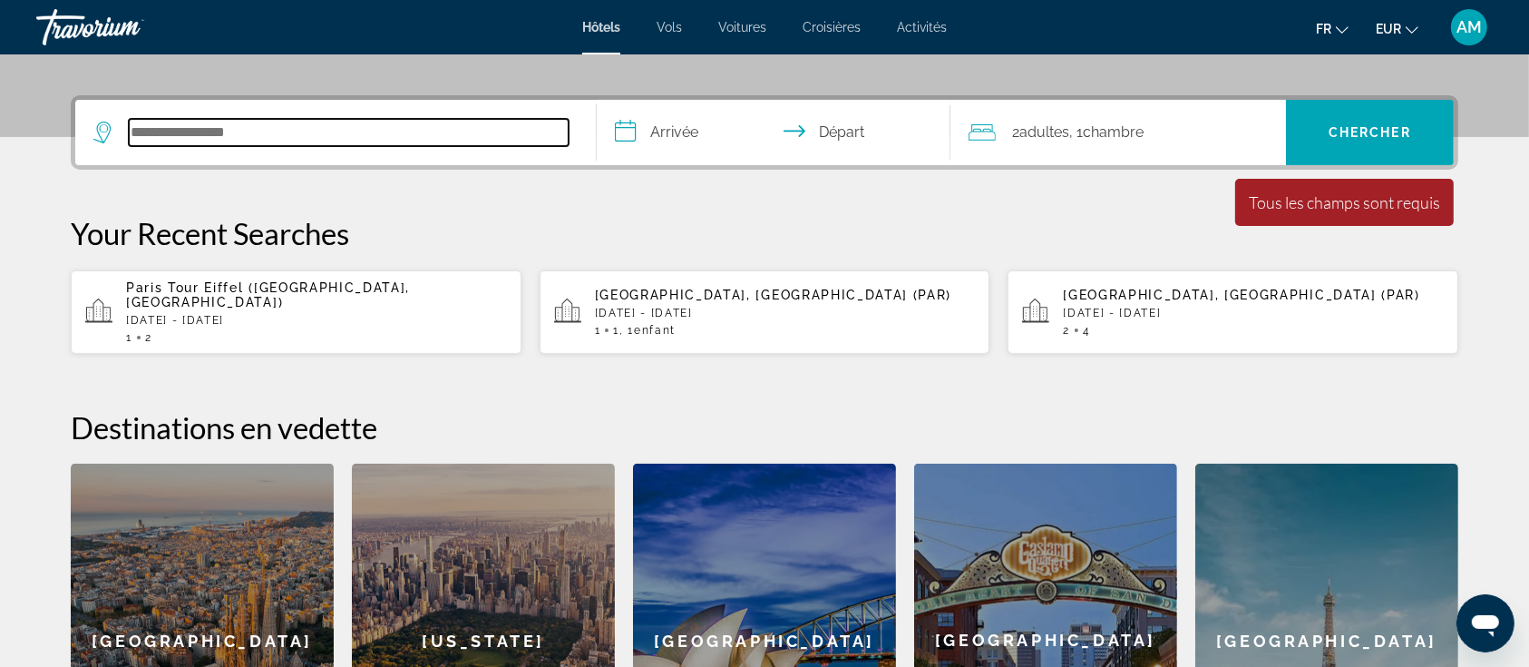
scroll to position [443, 0]
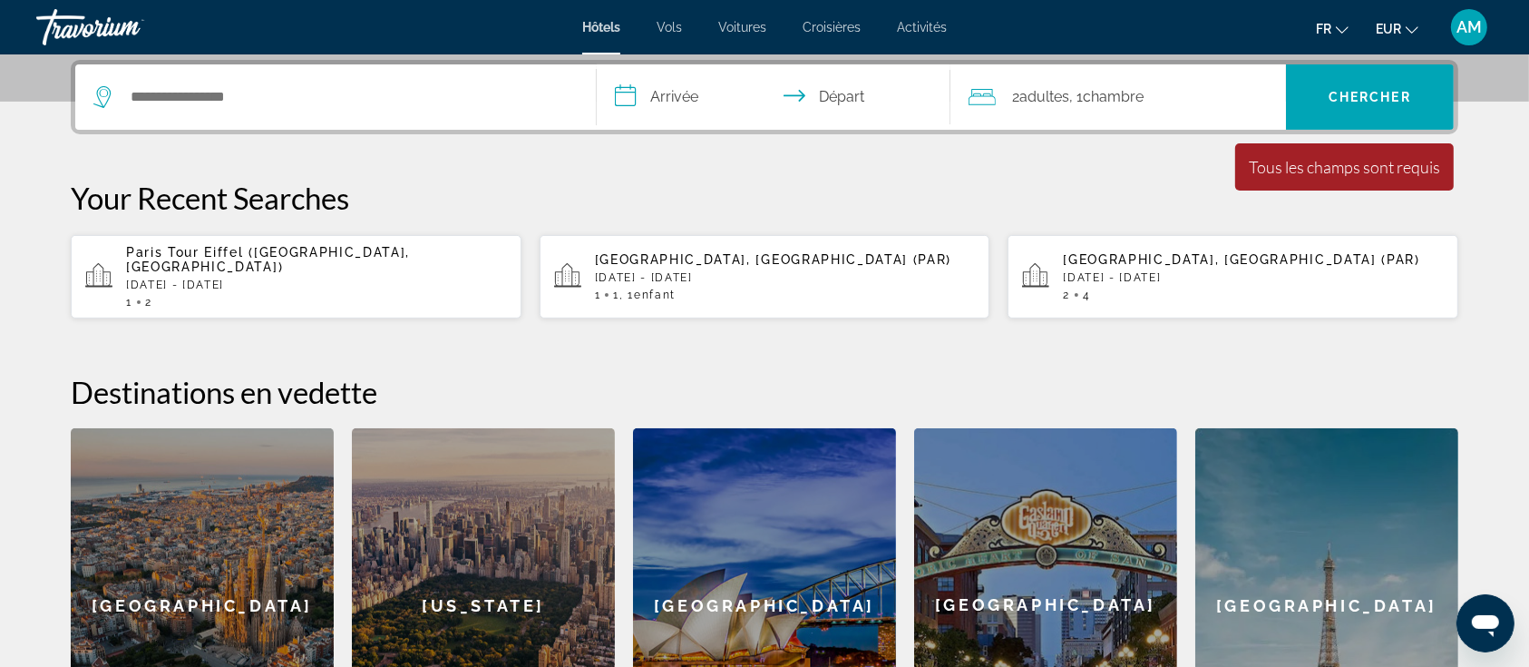
click at [229, 296] on div "1 2" at bounding box center [316, 302] width 381 height 13
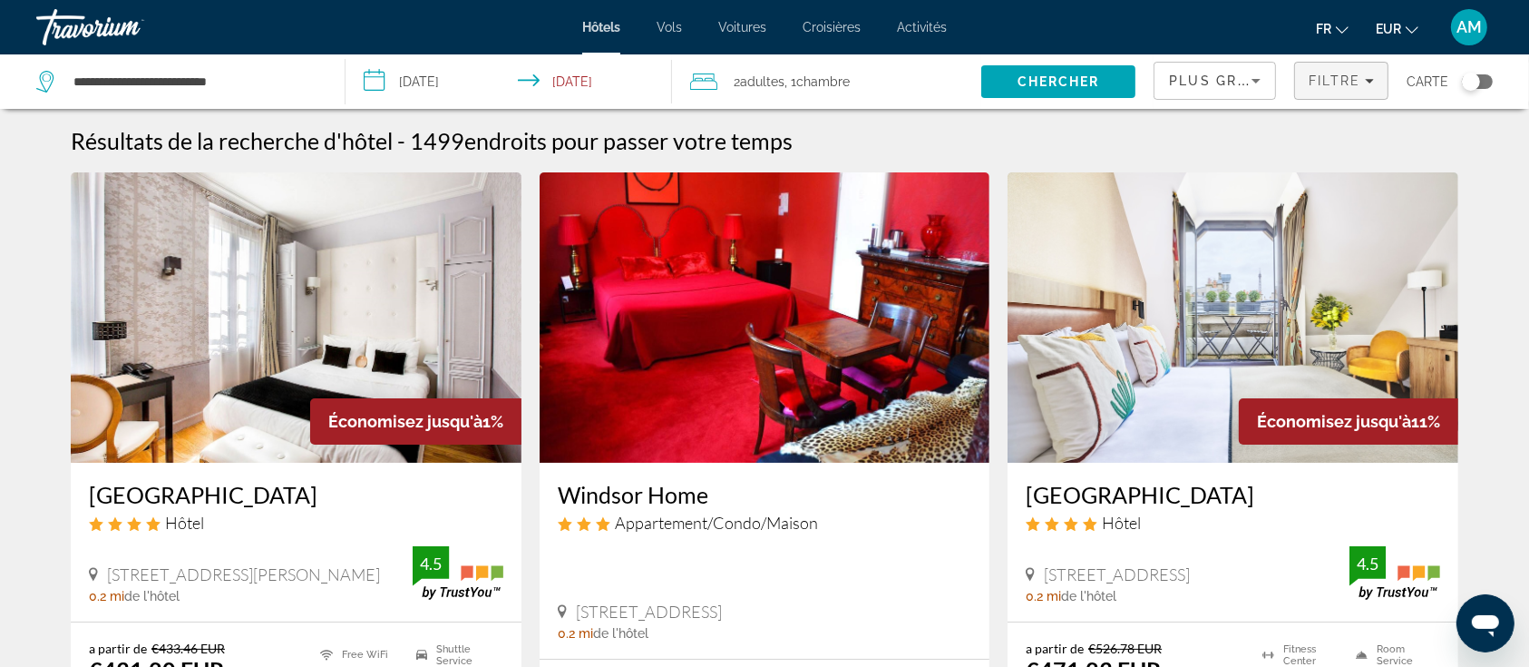
drag, startPoint x: 1370, startPoint y: 80, endPoint x: 1357, endPoint y: 93, distance: 18.6
click at [1369, 80] on icon "Filters" at bounding box center [1369, 81] width 9 height 5
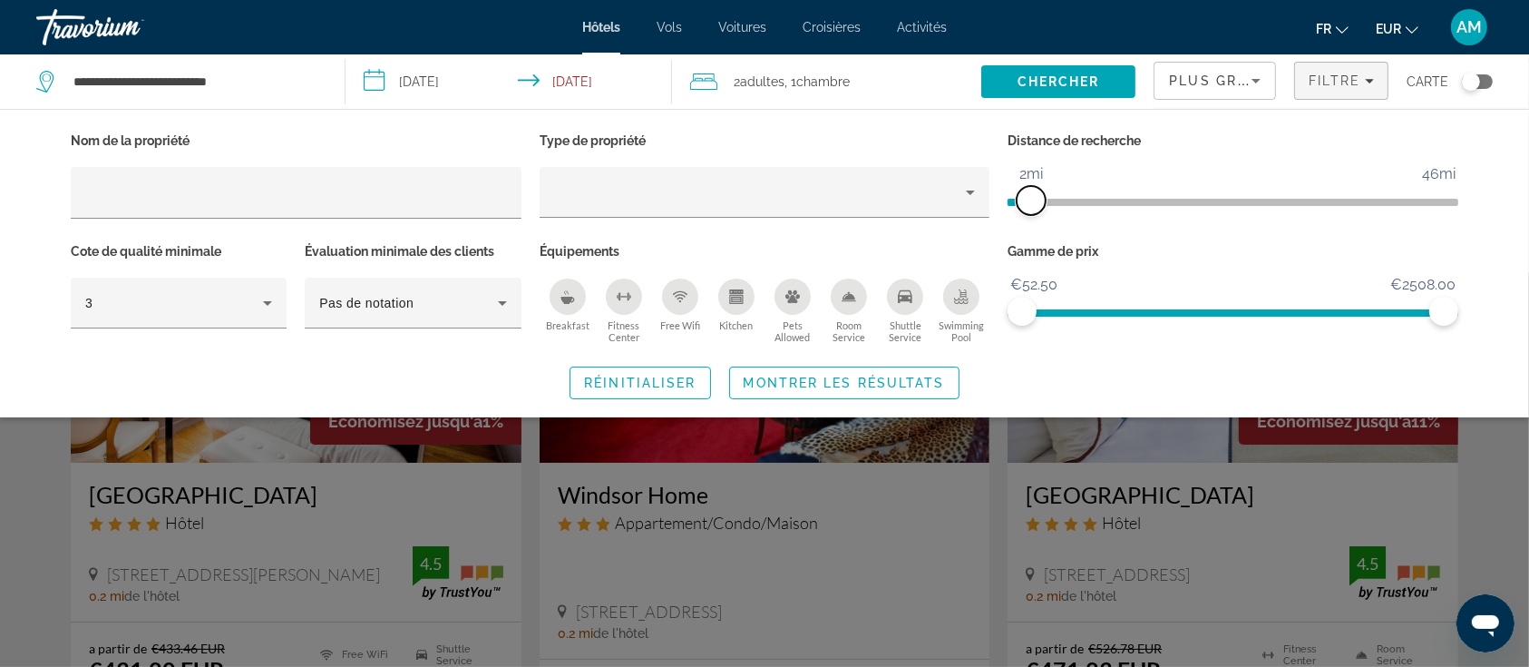
drag, startPoint x: 1294, startPoint y: 201, endPoint x: 1032, endPoint y: 206, distance: 261.3
click at [1032, 206] on span "ngx-slider" at bounding box center [1031, 200] width 29 height 29
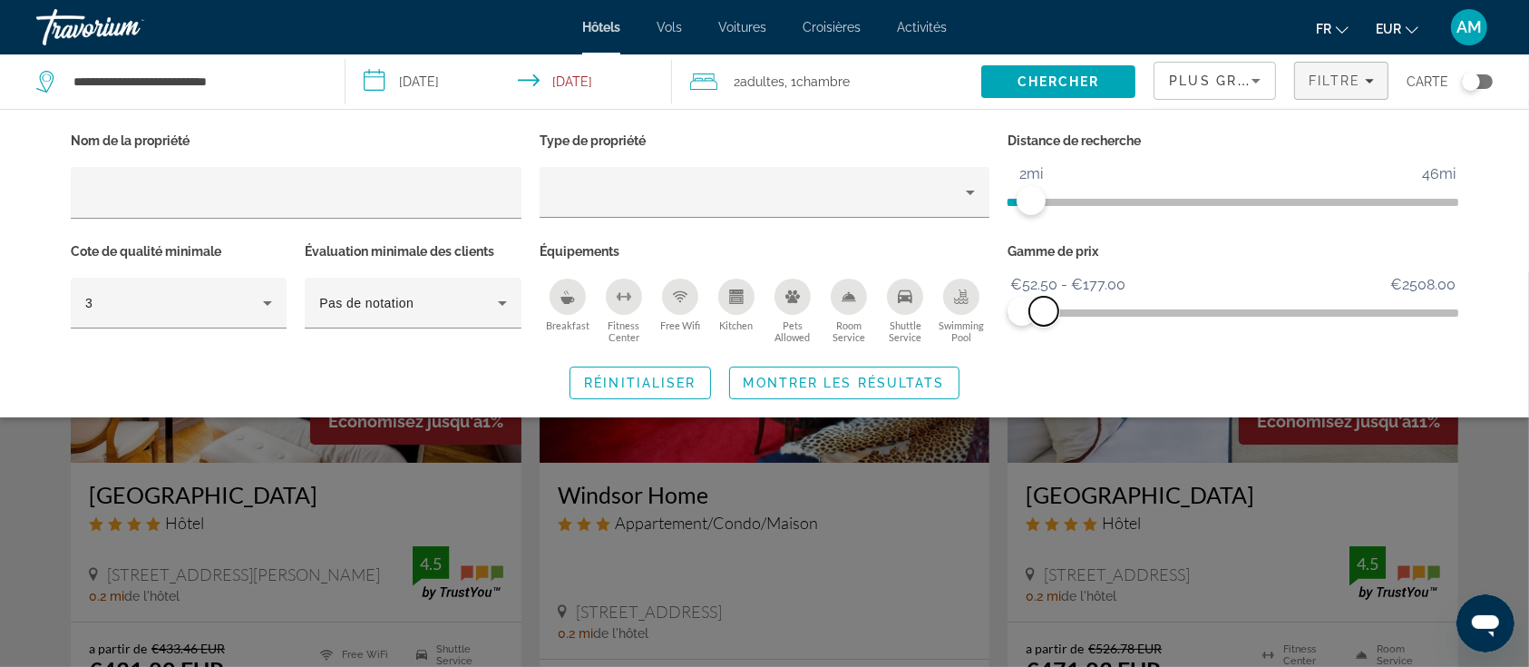
drag, startPoint x: 1437, startPoint y: 304, endPoint x: 1044, endPoint y: 304, distance: 392.8
click at [1044, 304] on span "ngx-slider-max" at bounding box center [1044, 311] width 29 height 29
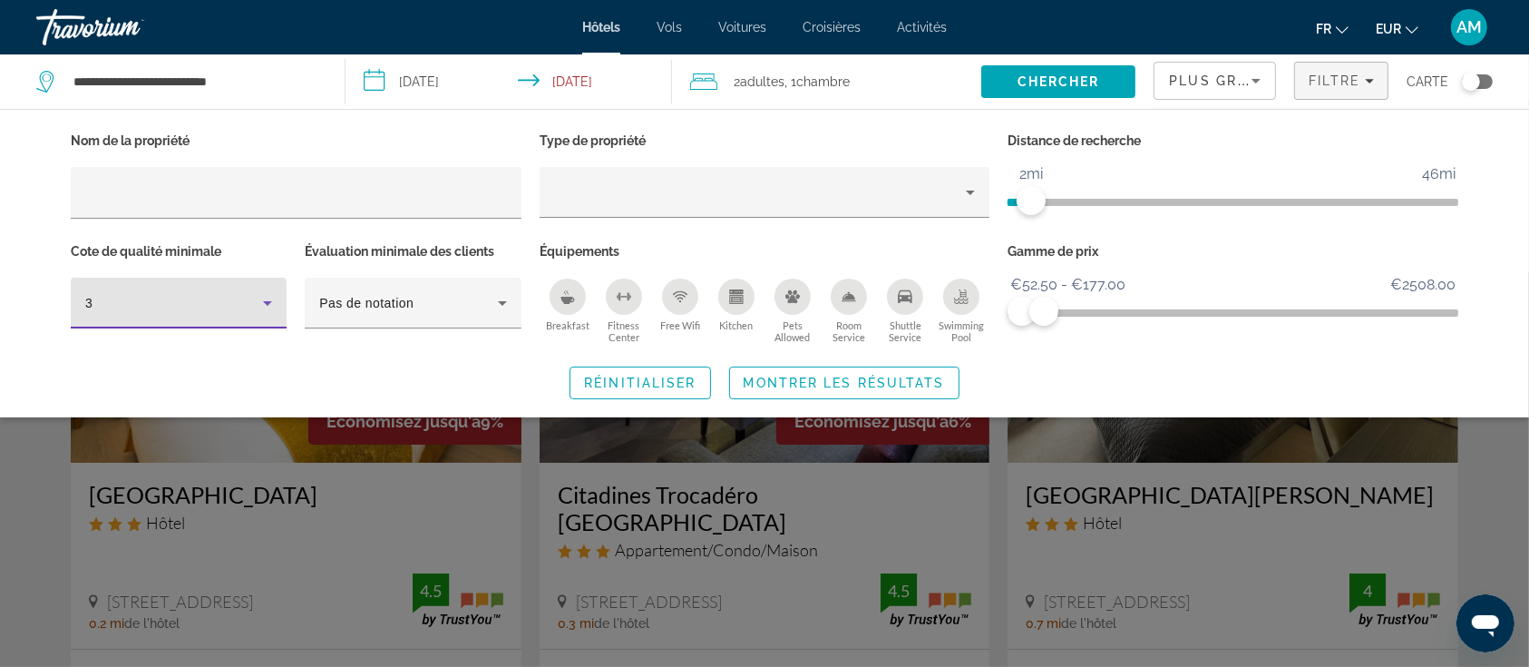
click at [269, 298] on icon "Hotel Filters" at bounding box center [268, 303] width 22 height 22
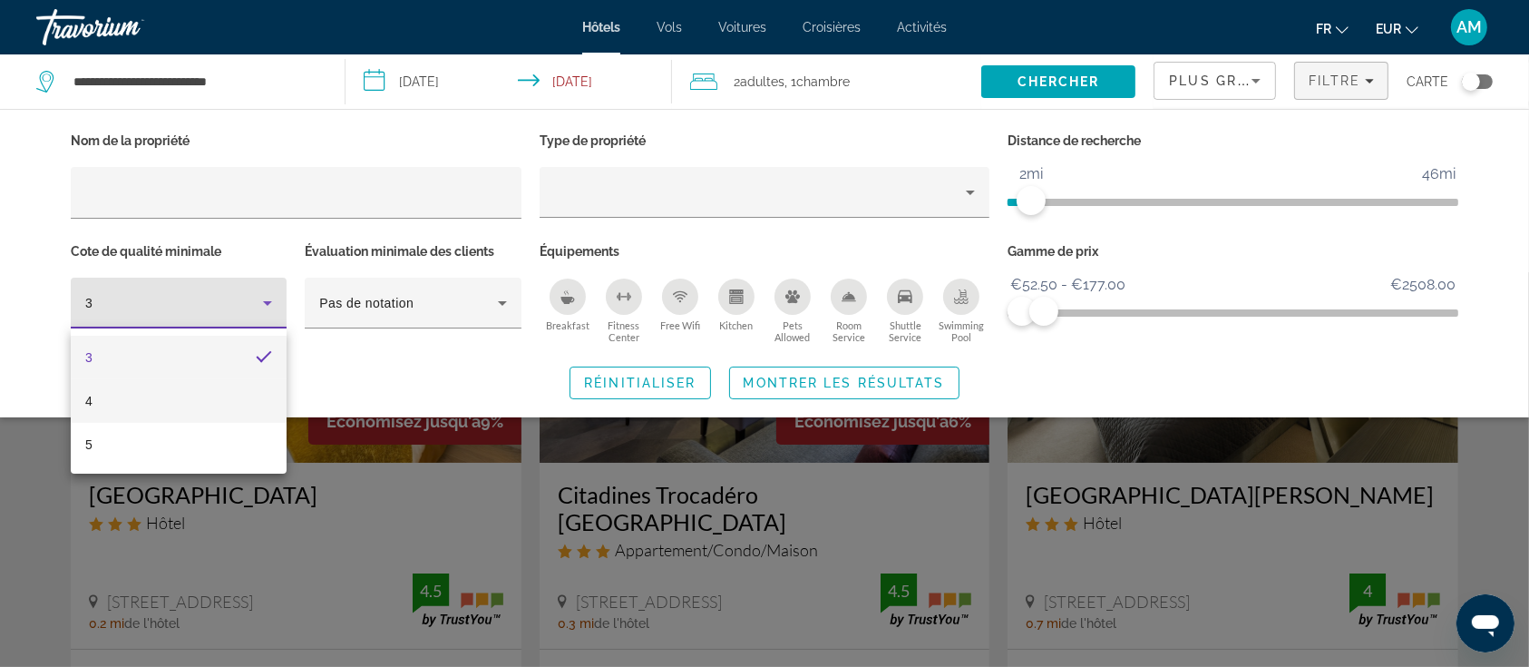
click at [191, 401] on mat-option "4" at bounding box center [179, 401] width 216 height 44
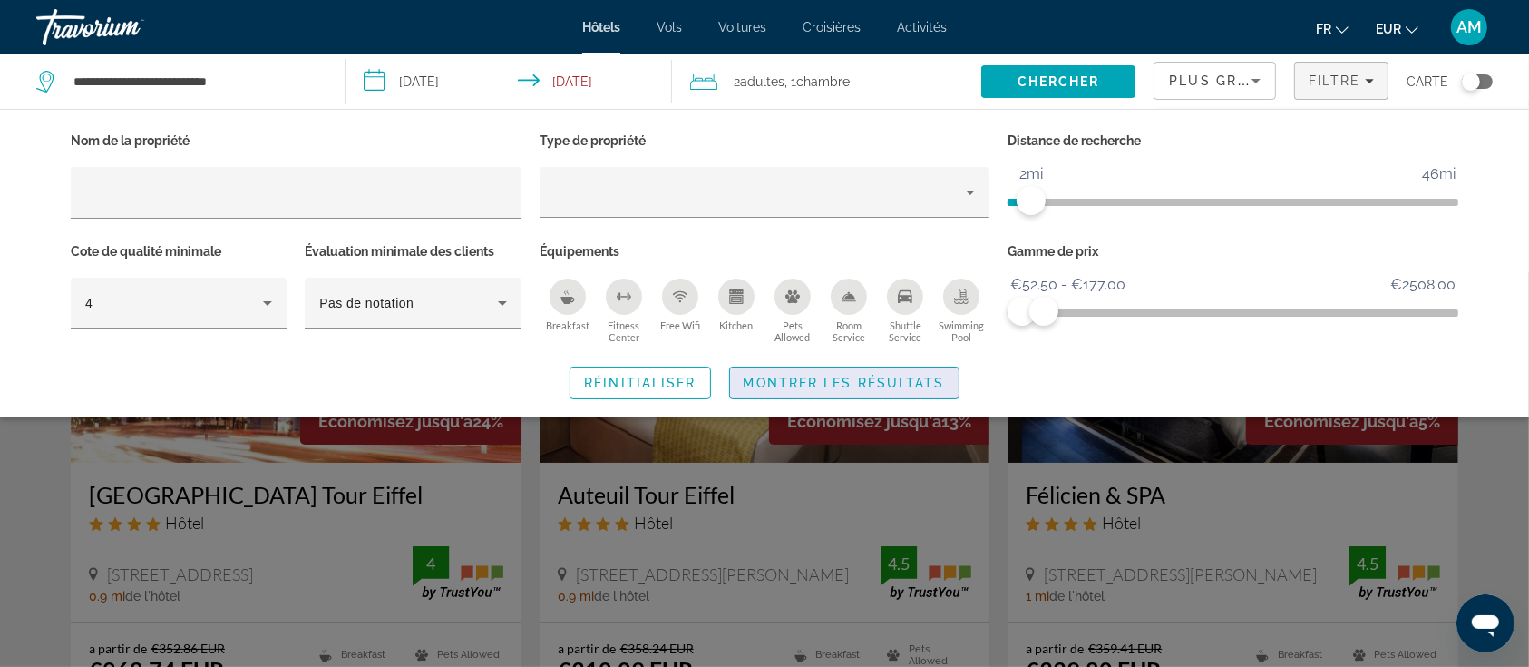
click at [823, 381] on span "Montrer les résultats" at bounding box center [844, 383] width 201 height 15
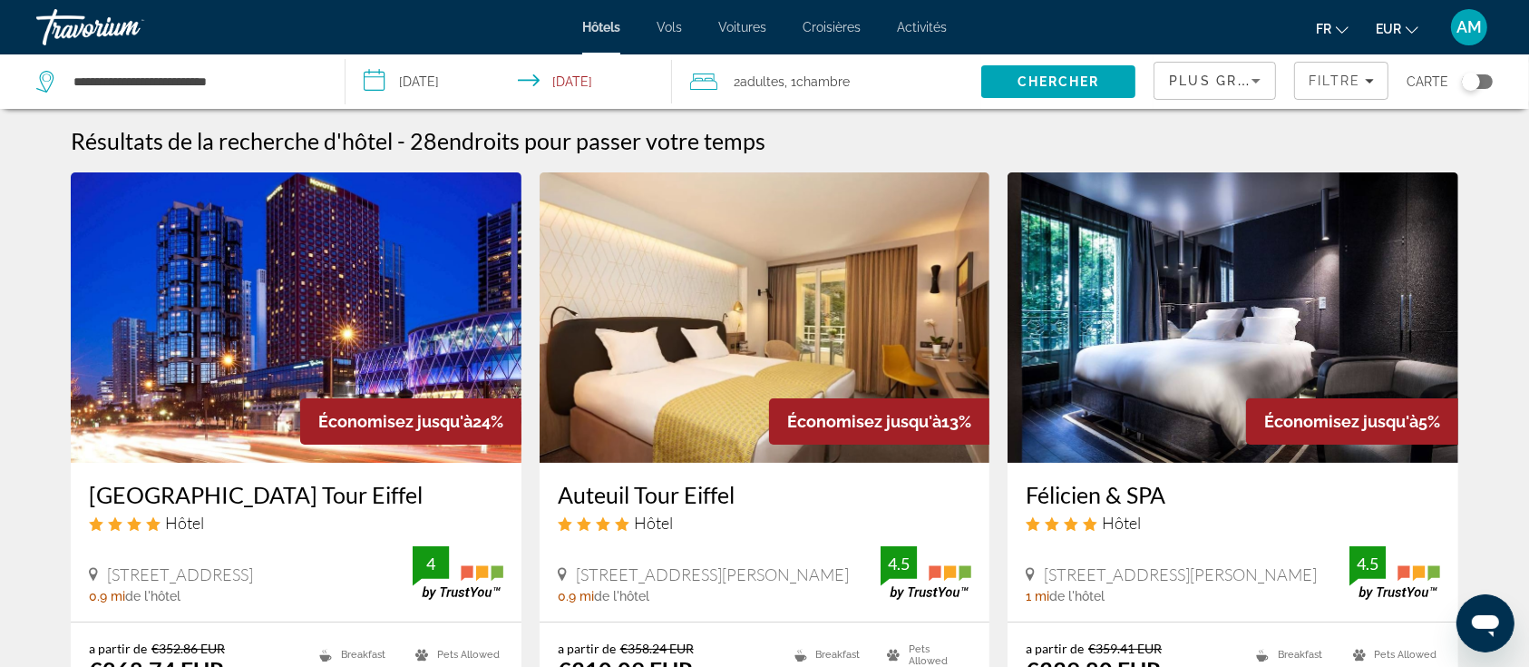
scroll to position [121, 0]
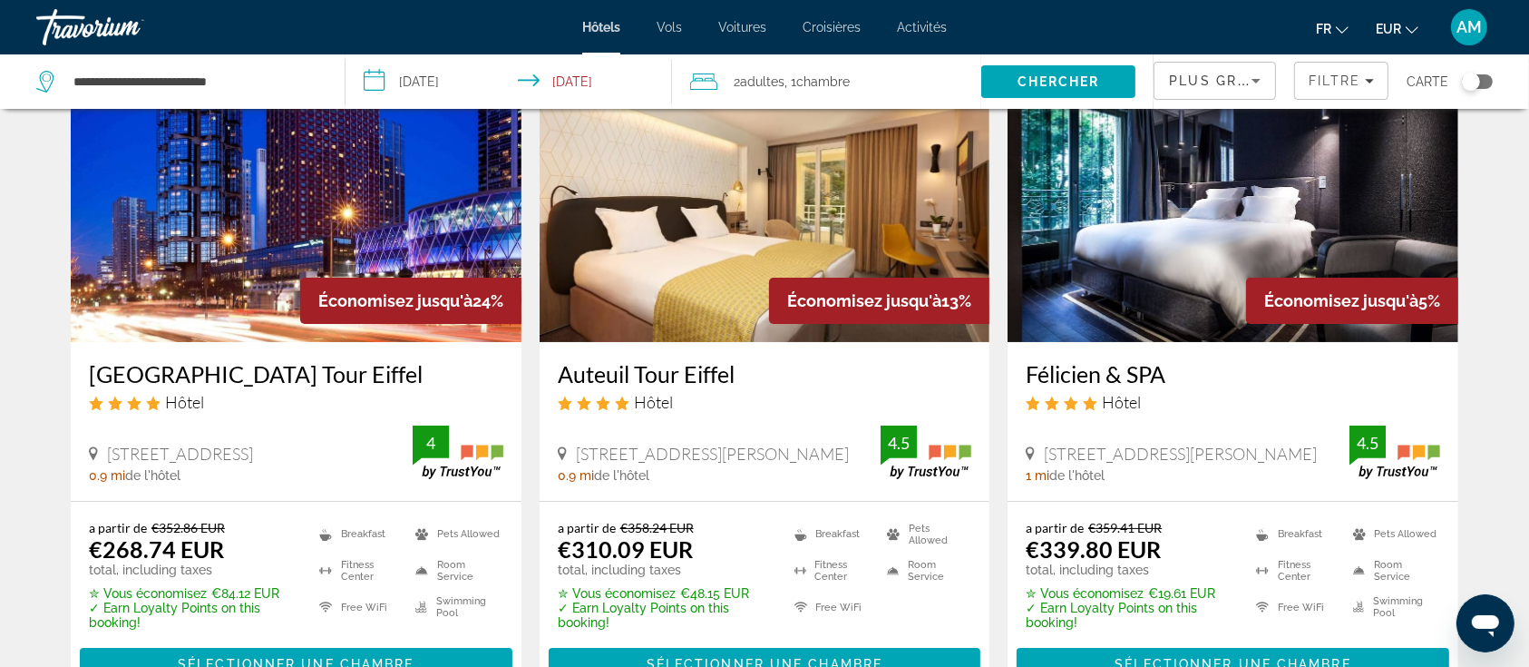
click at [1128, 271] on img "Main content" at bounding box center [1233, 197] width 451 height 290
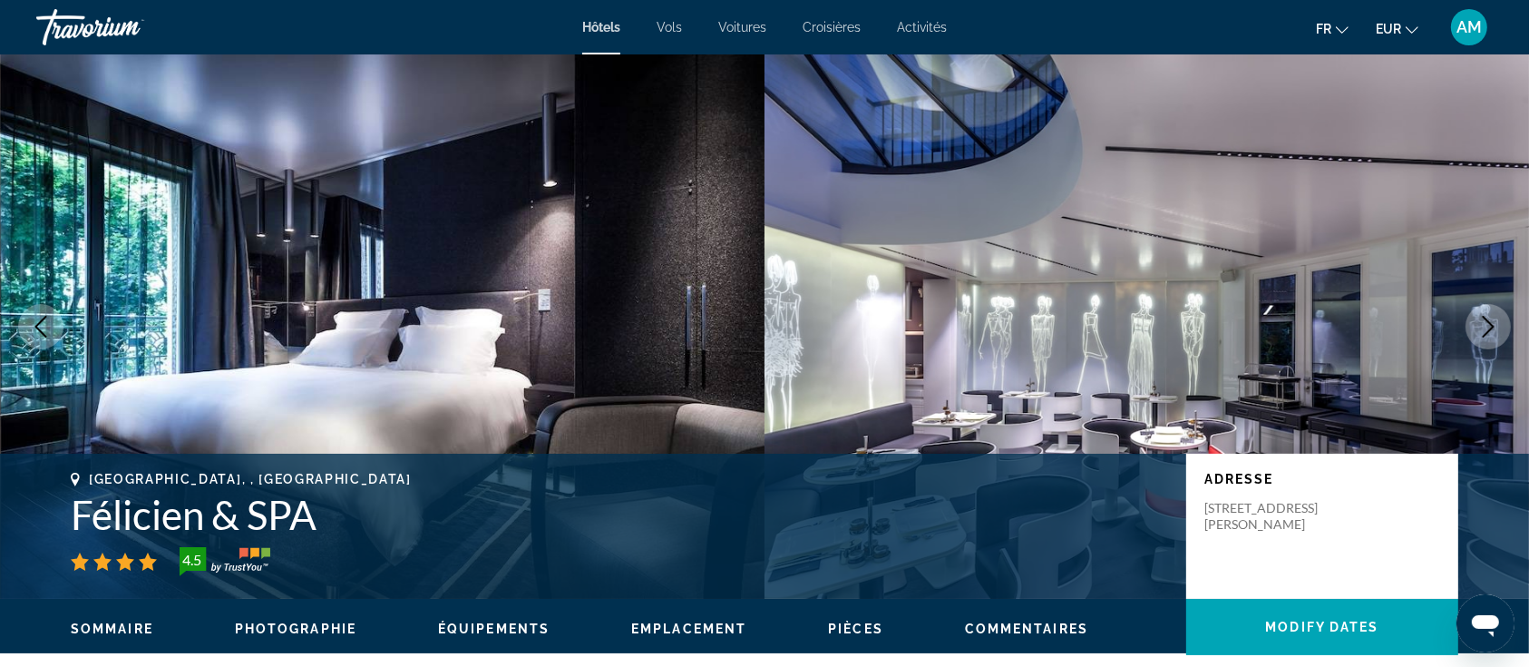
click at [1494, 327] on icon "Next image" at bounding box center [1489, 327] width 12 height 22
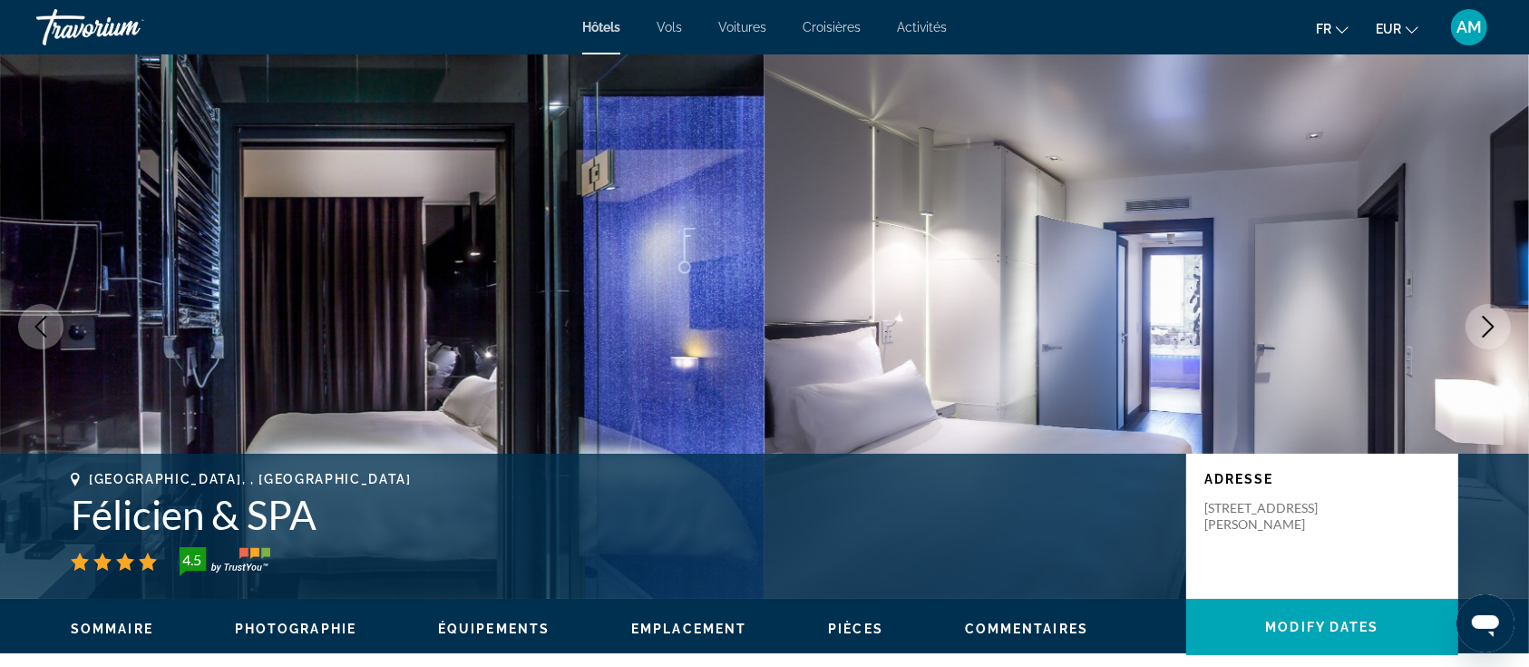
click at [1494, 327] on icon "Next image" at bounding box center [1489, 327] width 12 height 22
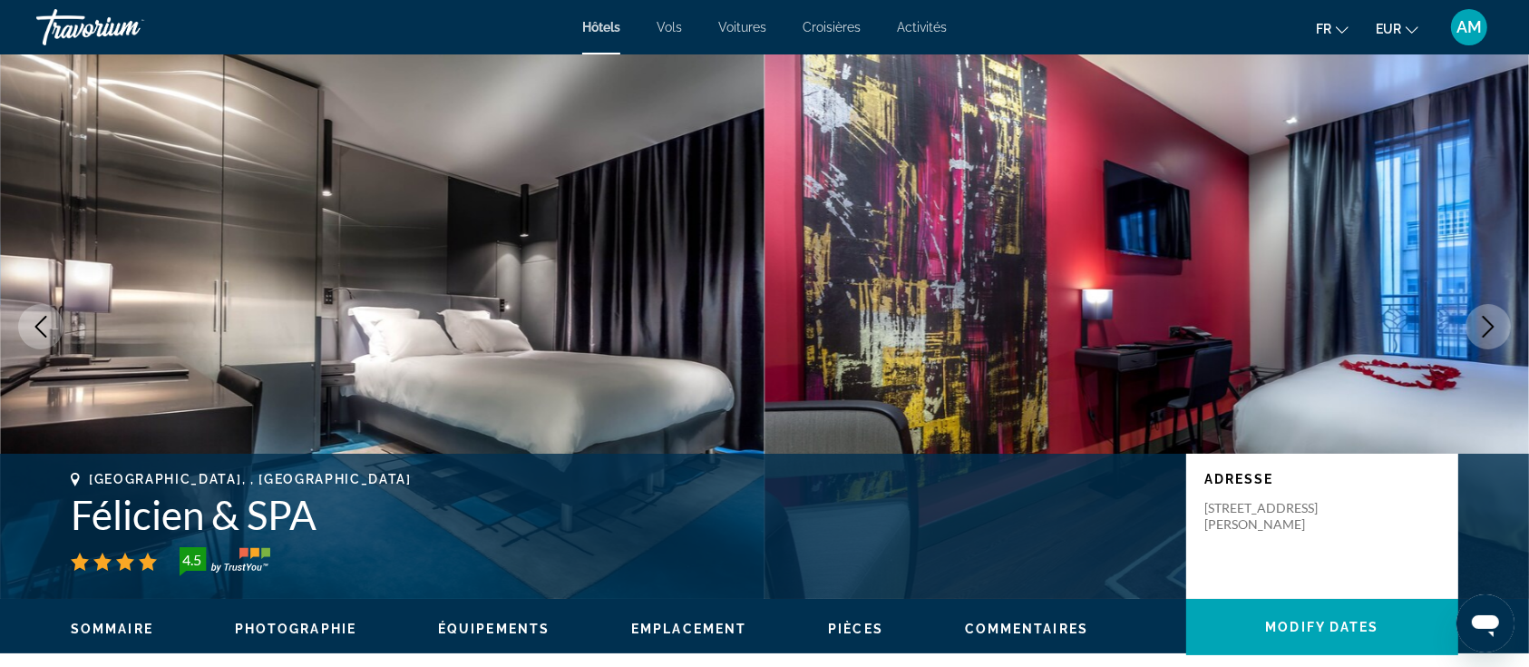
click at [1492, 326] on icon "Next image" at bounding box center [1489, 327] width 12 height 22
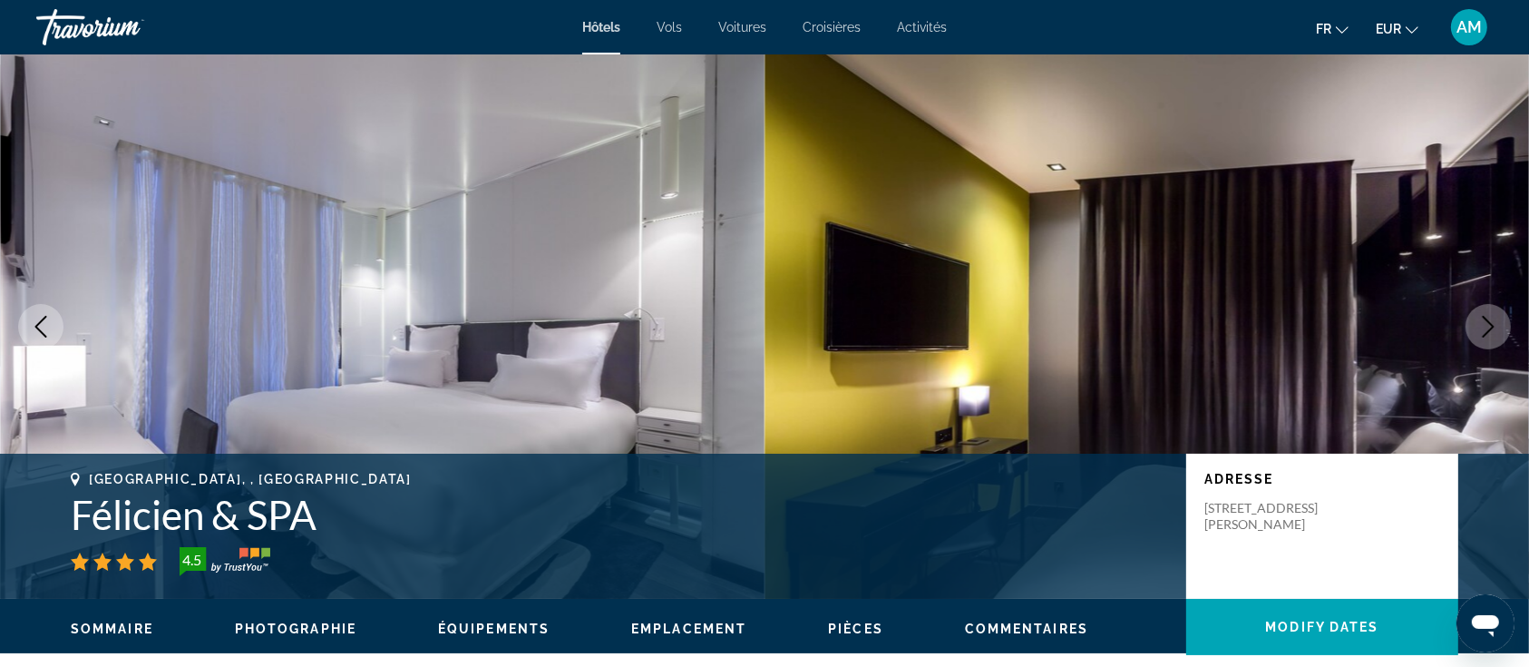
click at [1492, 326] on icon "Next image" at bounding box center [1489, 327] width 12 height 22
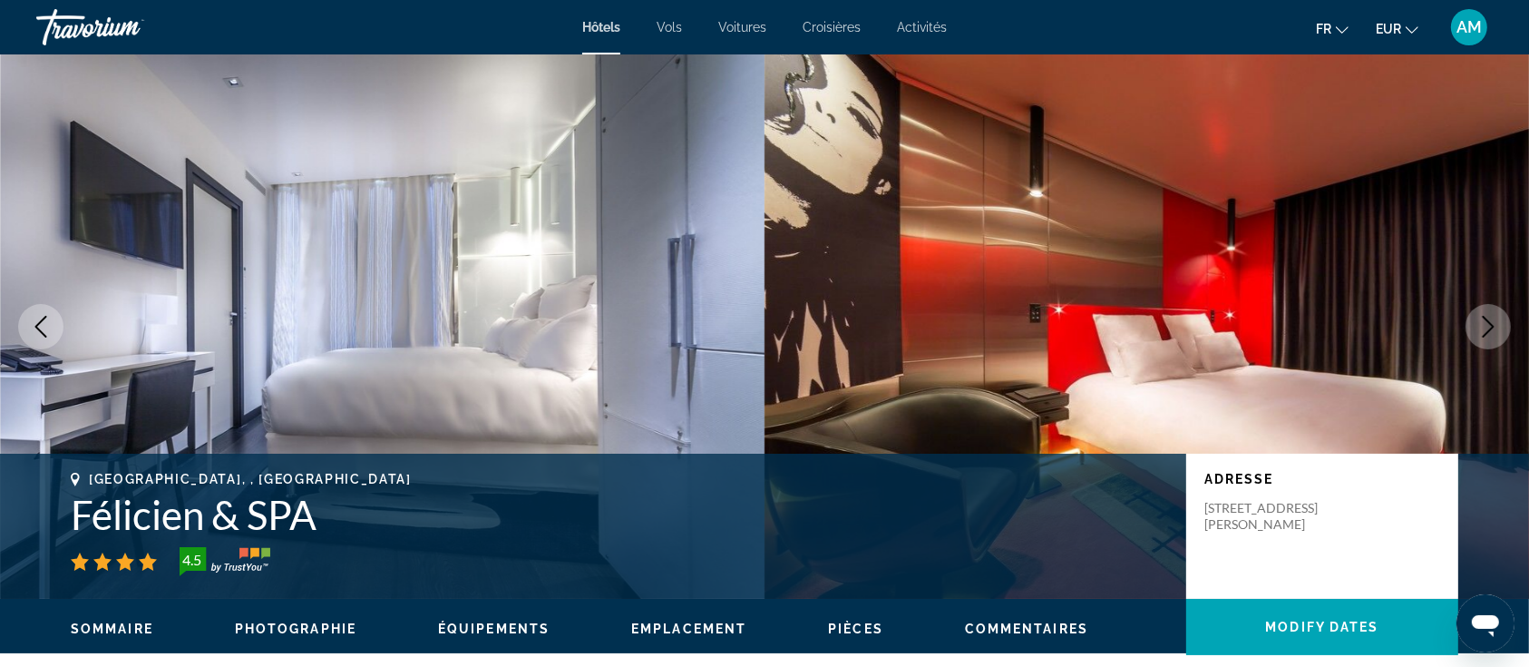
click at [1492, 325] on icon "Next image" at bounding box center [1489, 327] width 12 height 22
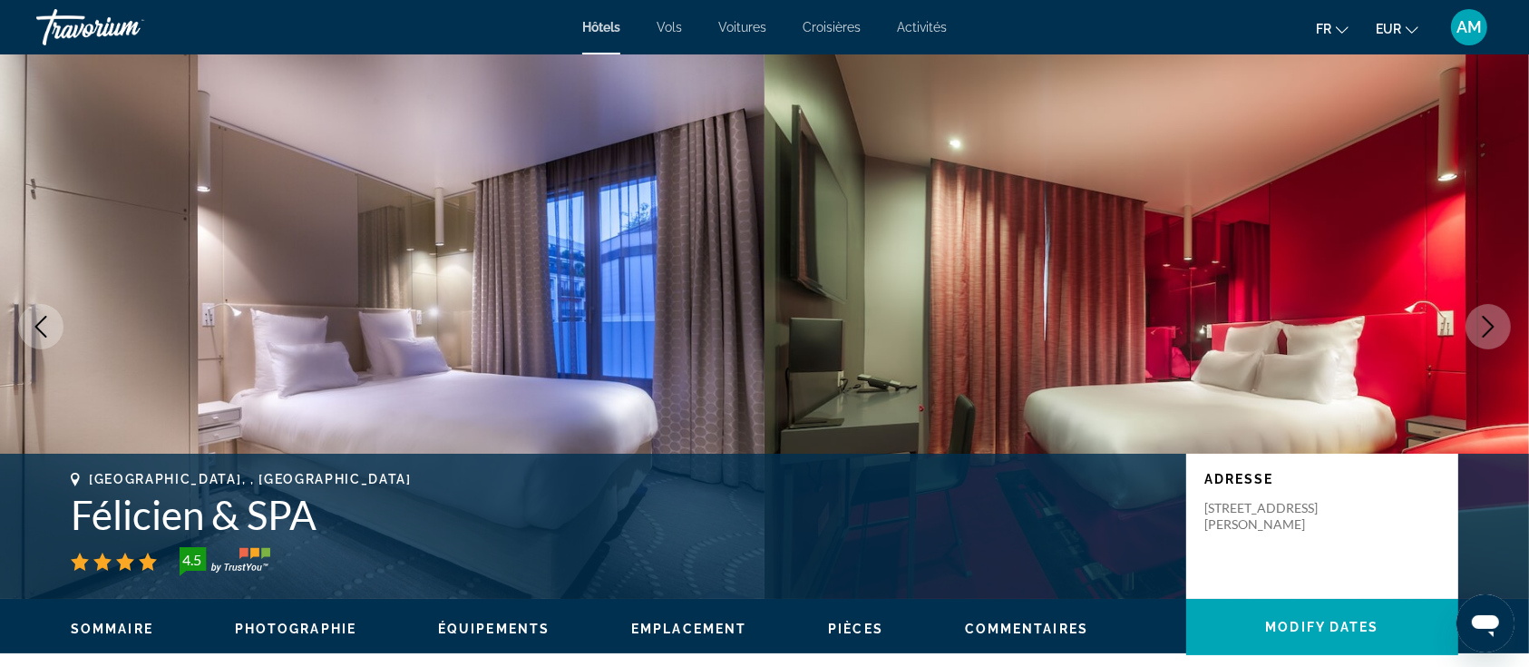
click at [1492, 325] on icon "Next image" at bounding box center [1489, 327] width 12 height 22
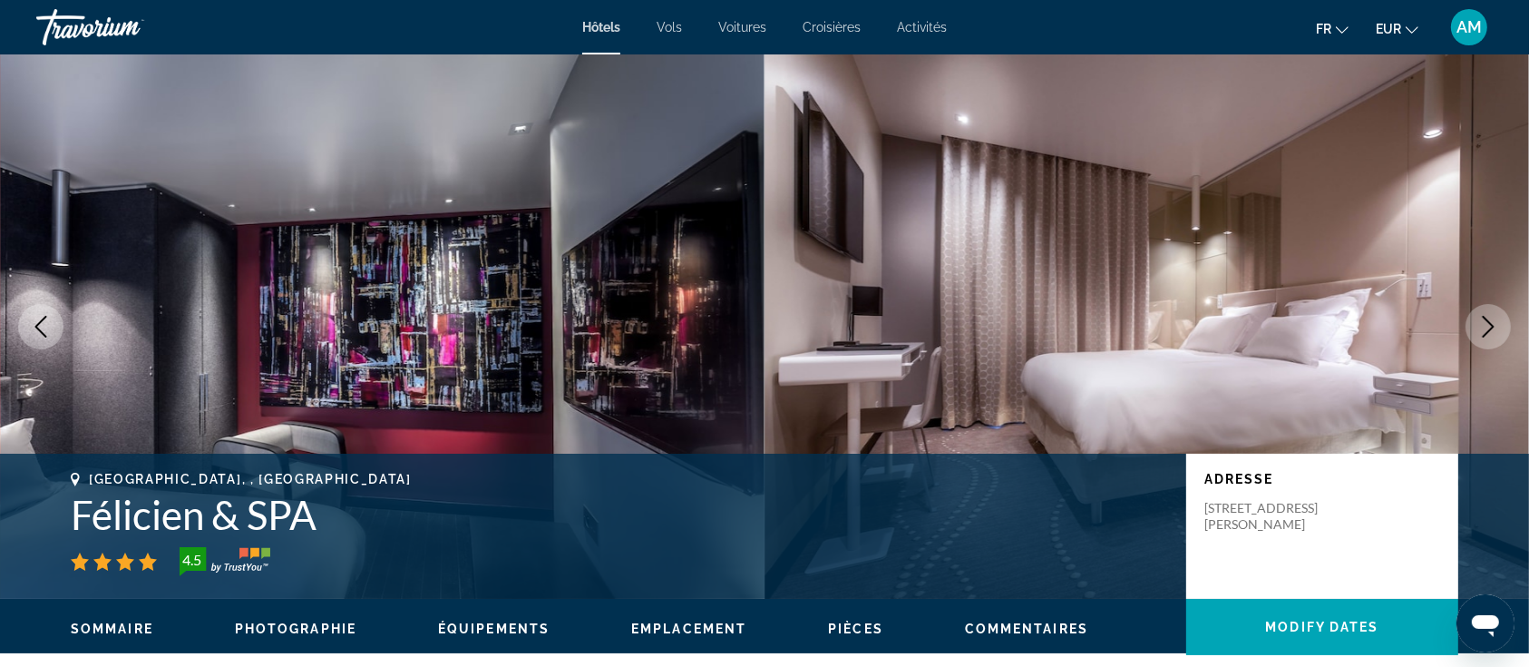
click at [1492, 325] on icon "Next image" at bounding box center [1489, 327] width 12 height 22
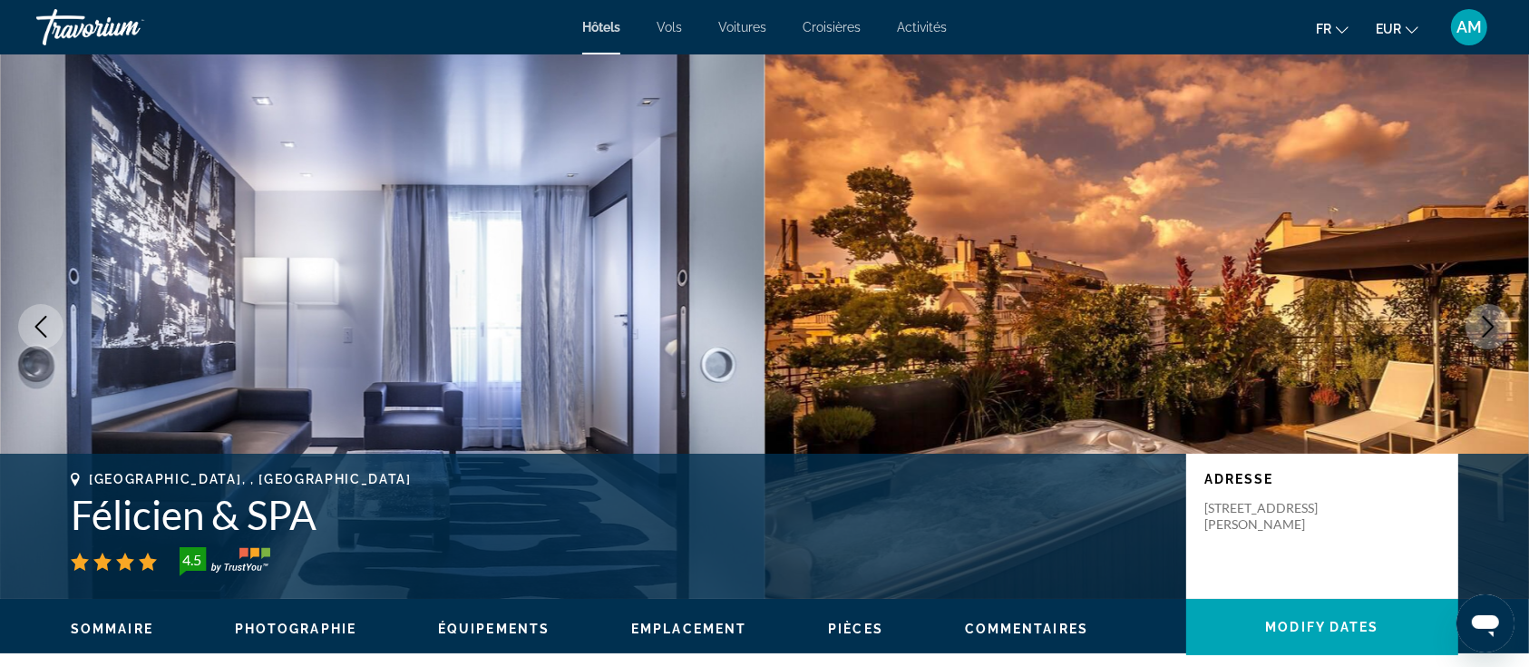
click at [1492, 325] on icon "Next image" at bounding box center [1489, 327] width 12 height 22
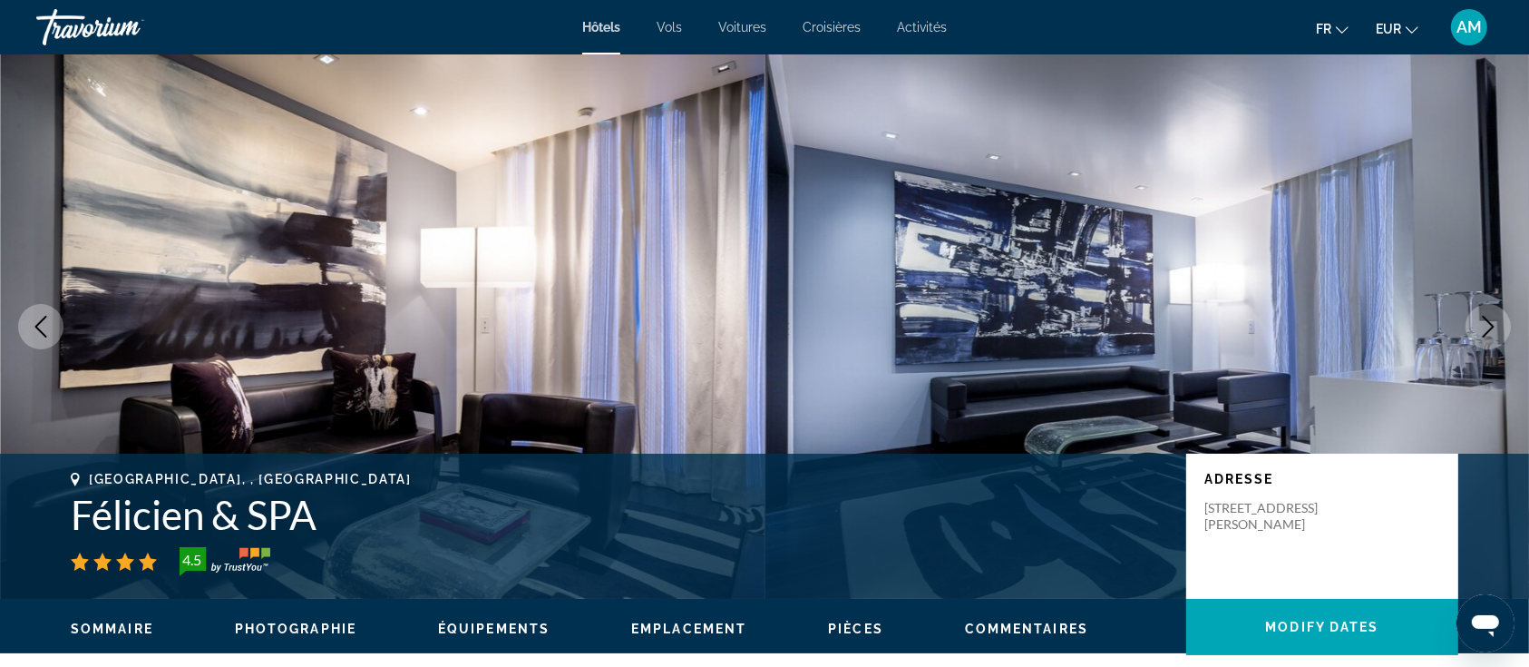
click at [1492, 325] on icon "Next image" at bounding box center [1489, 327] width 12 height 22
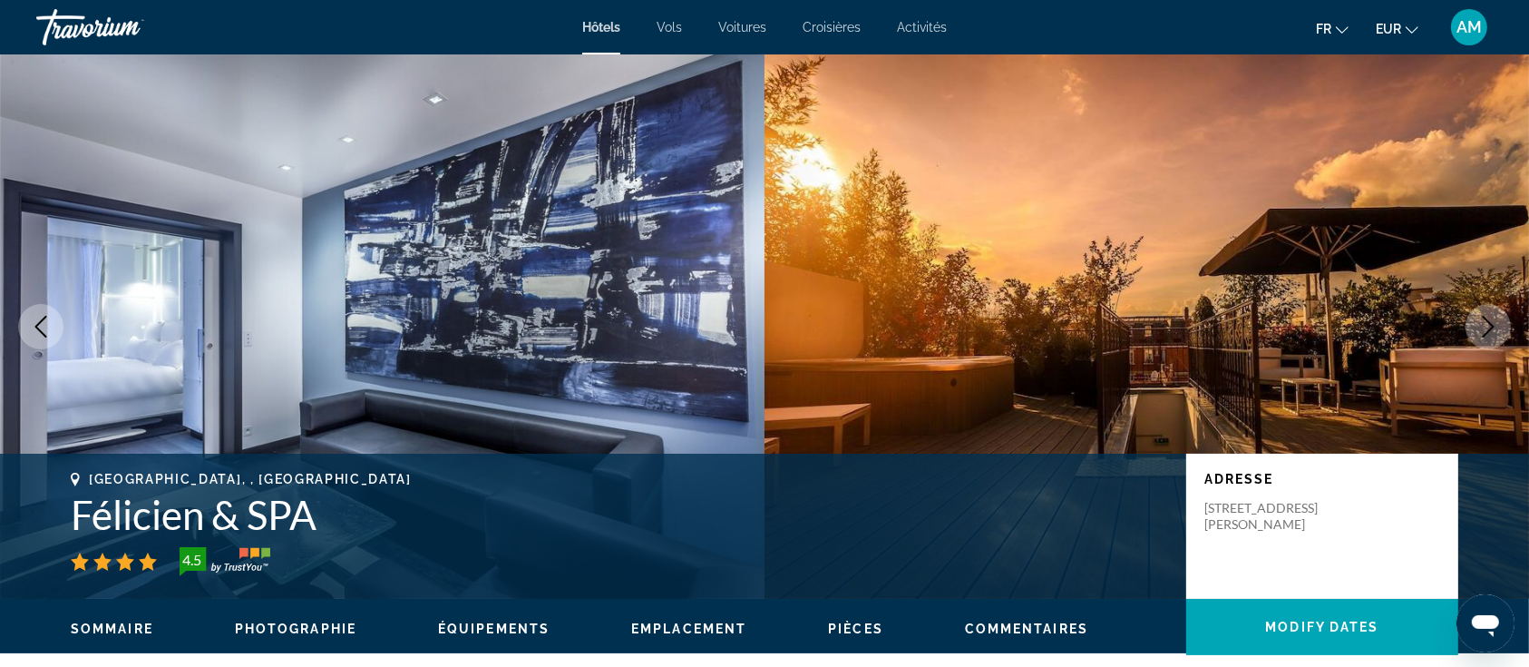
click at [1492, 325] on icon "Next image" at bounding box center [1489, 327] width 12 height 22
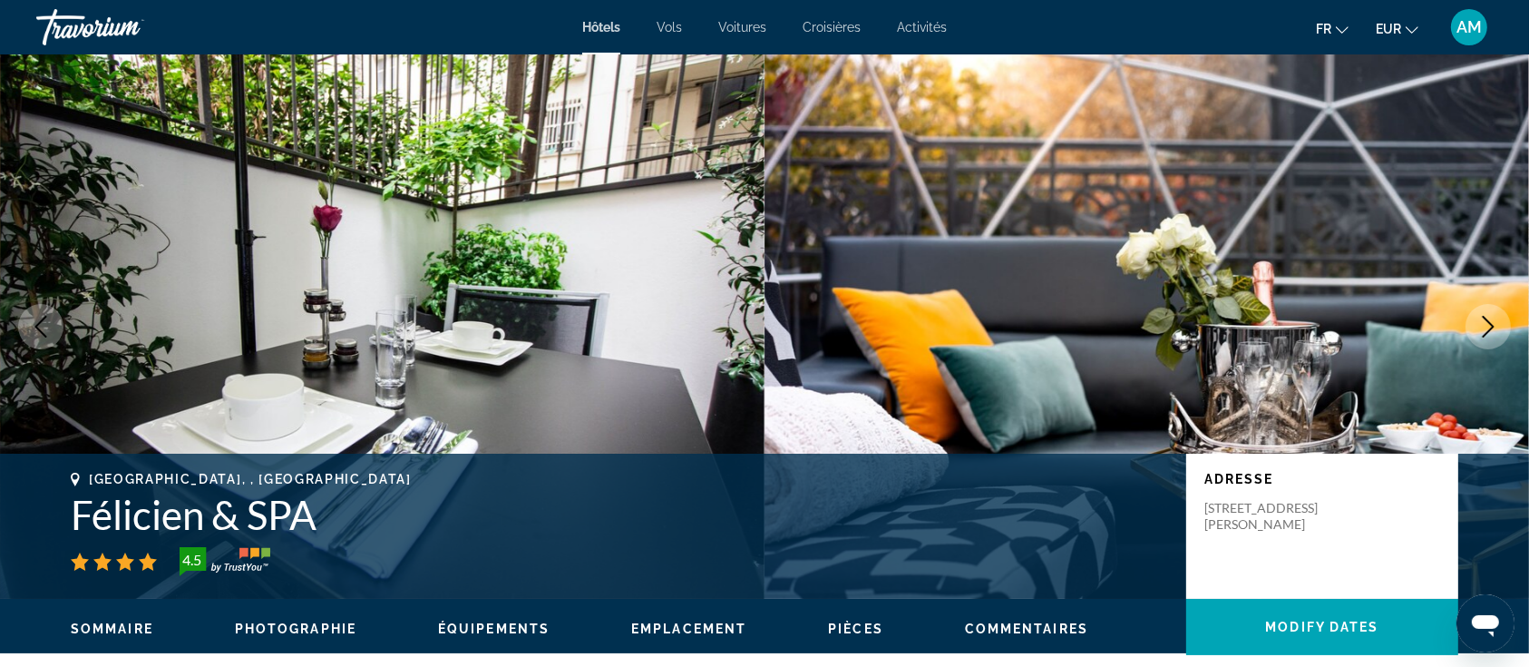
click at [1492, 325] on icon "Next image" at bounding box center [1489, 327] width 12 height 22
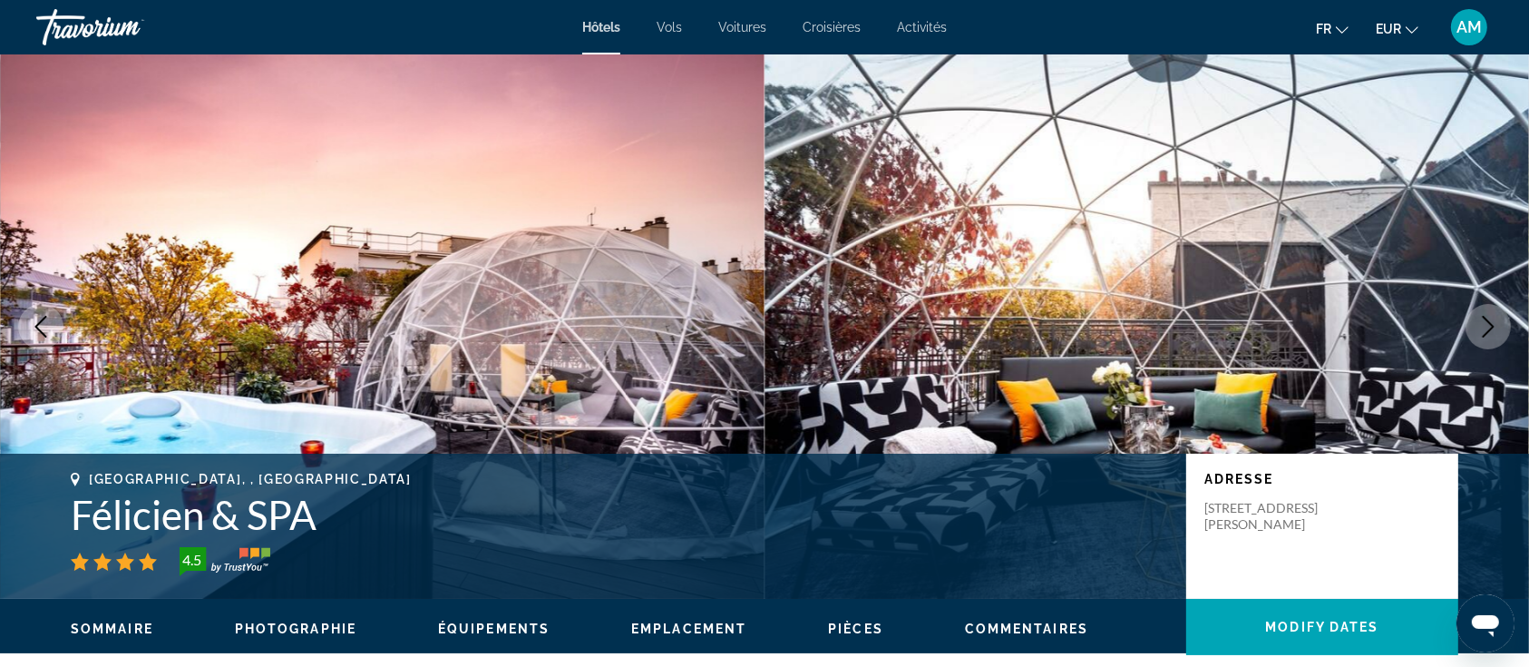
click at [1492, 325] on icon "Next image" at bounding box center [1489, 327] width 12 height 22
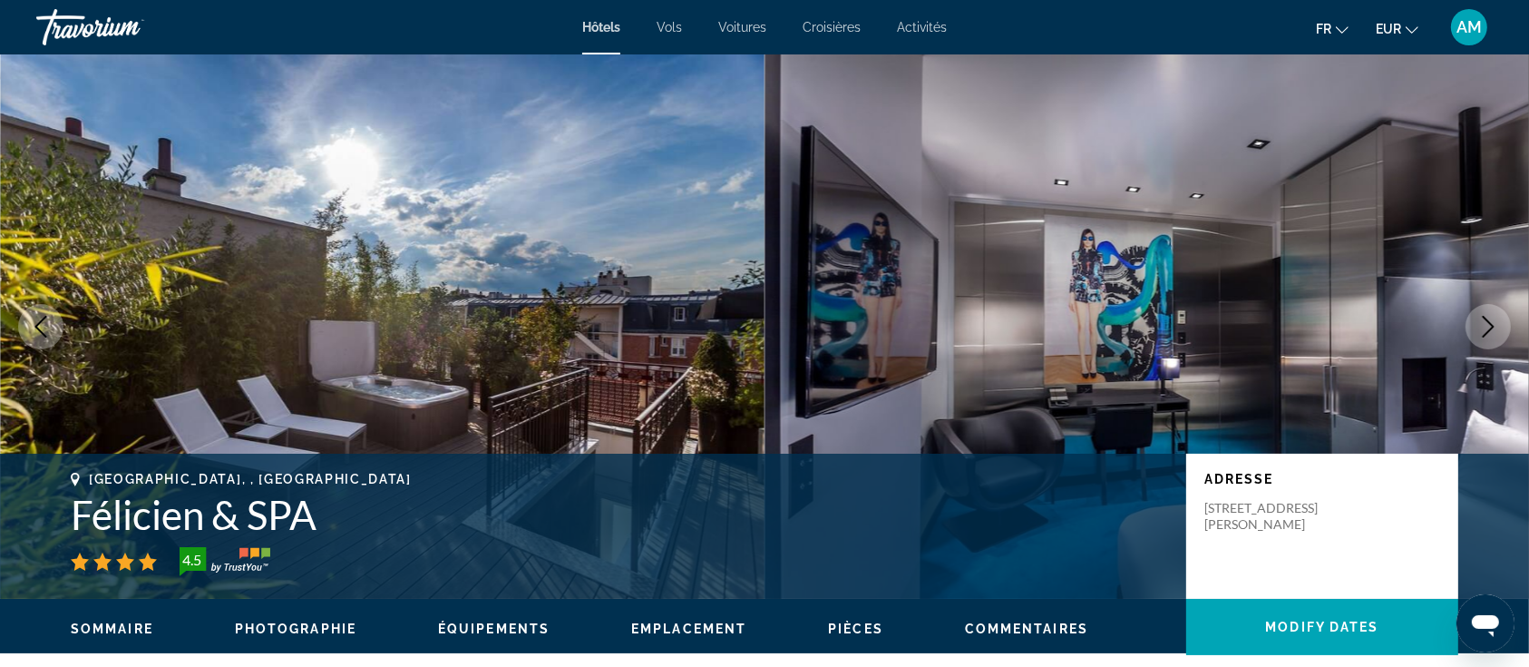
click at [1492, 324] on icon "Next image" at bounding box center [1489, 327] width 12 height 22
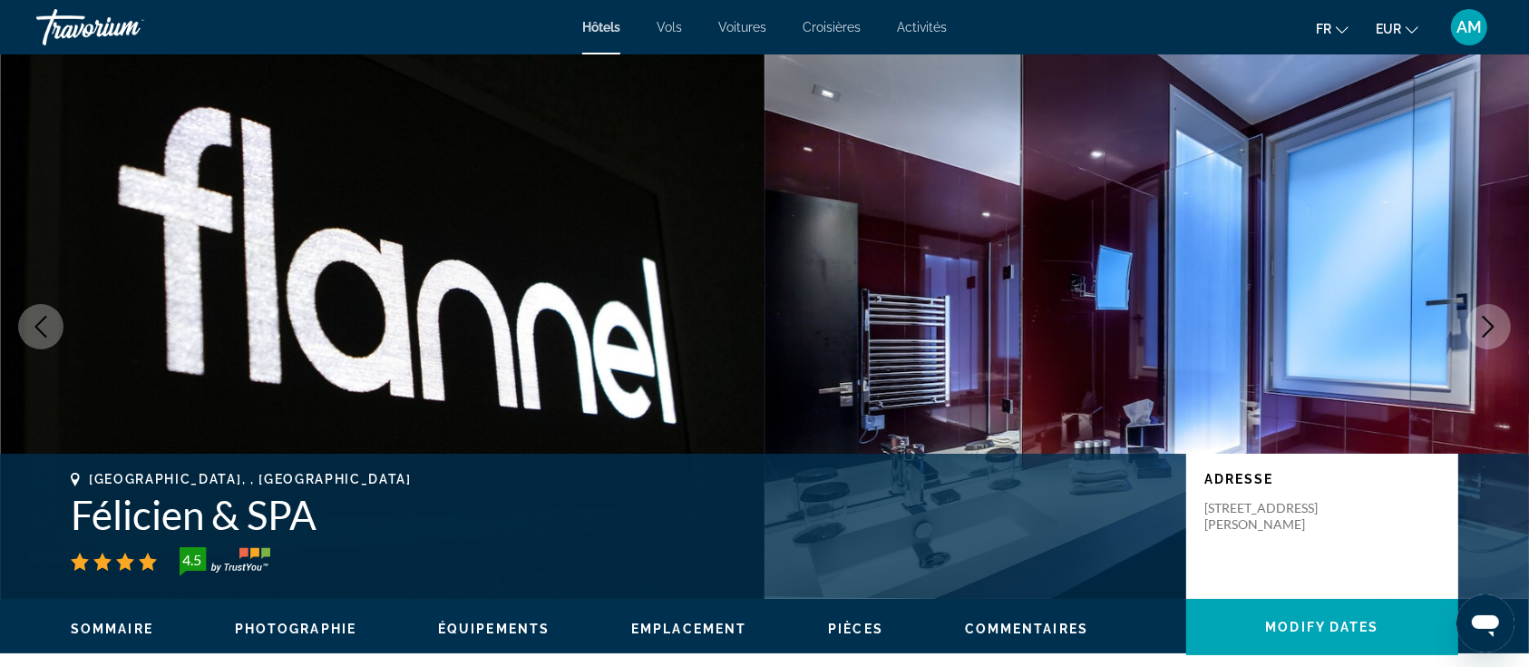
click at [1492, 324] on icon "Next image" at bounding box center [1489, 327] width 12 height 22
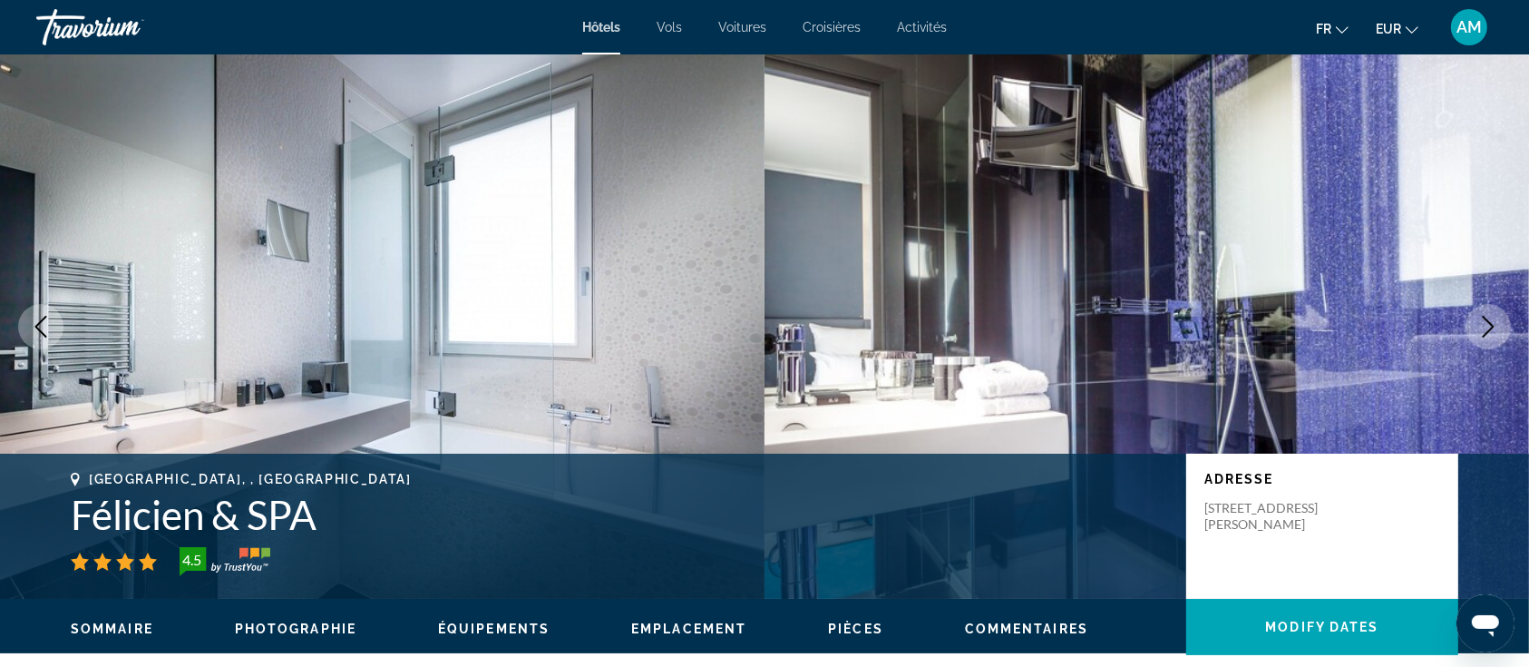
click at [1492, 324] on icon "Next image" at bounding box center [1489, 327] width 12 height 22
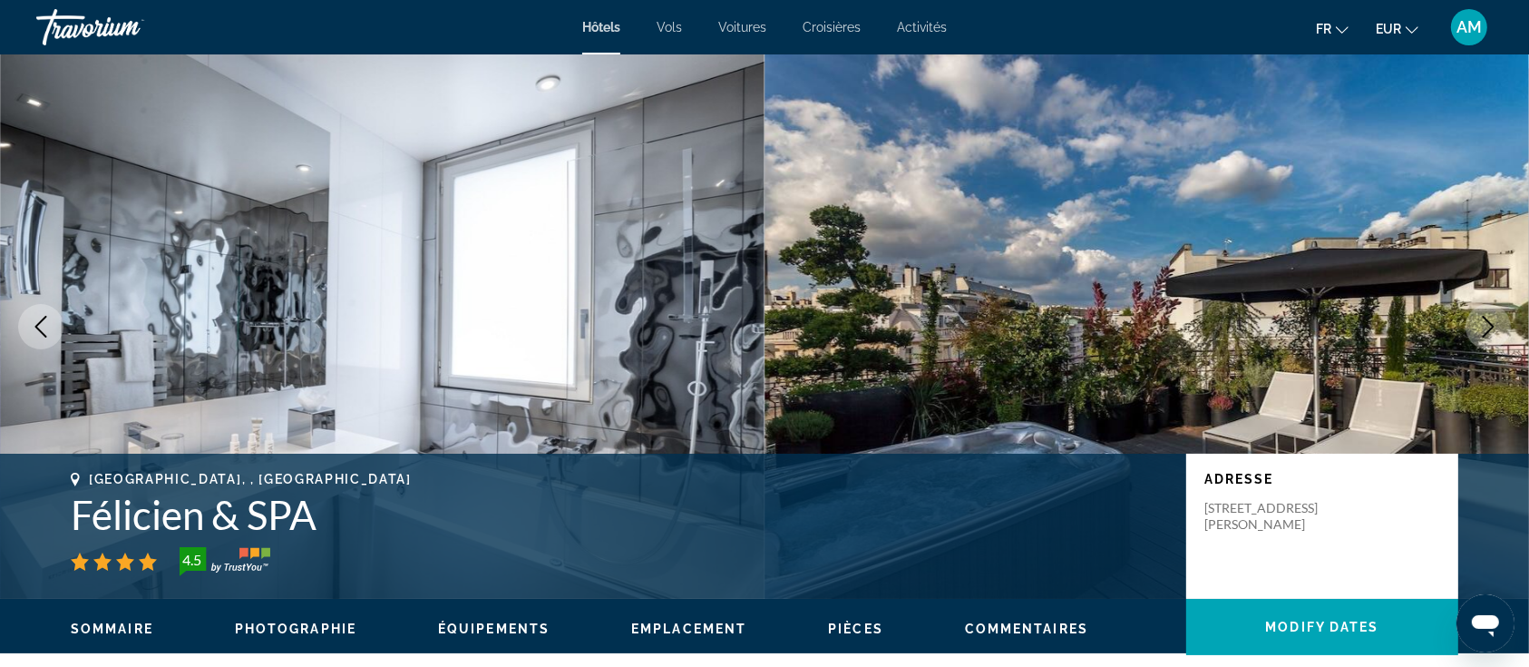
click at [1492, 324] on icon "Next image" at bounding box center [1489, 327] width 12 height 22
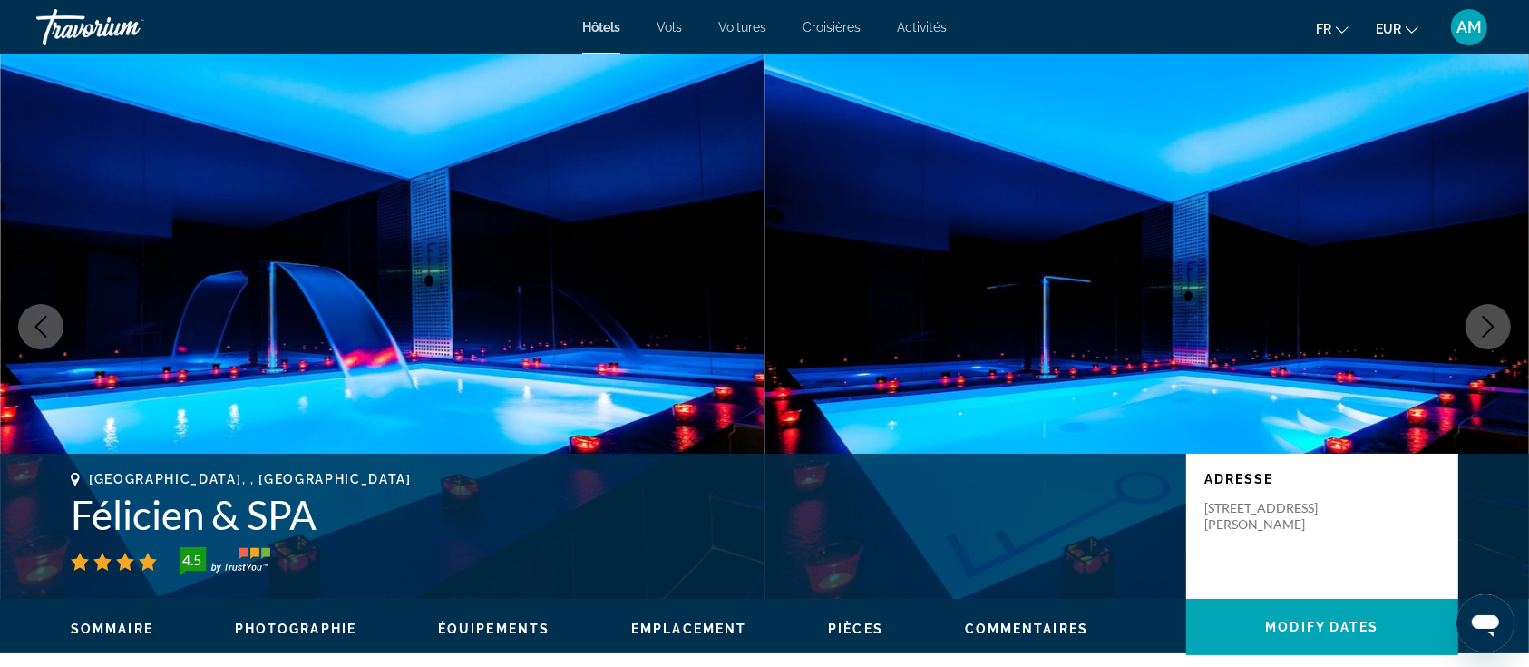
click at [1479, 339] on button "Next image" at bounding box center [1488, 326] width 45 height 45
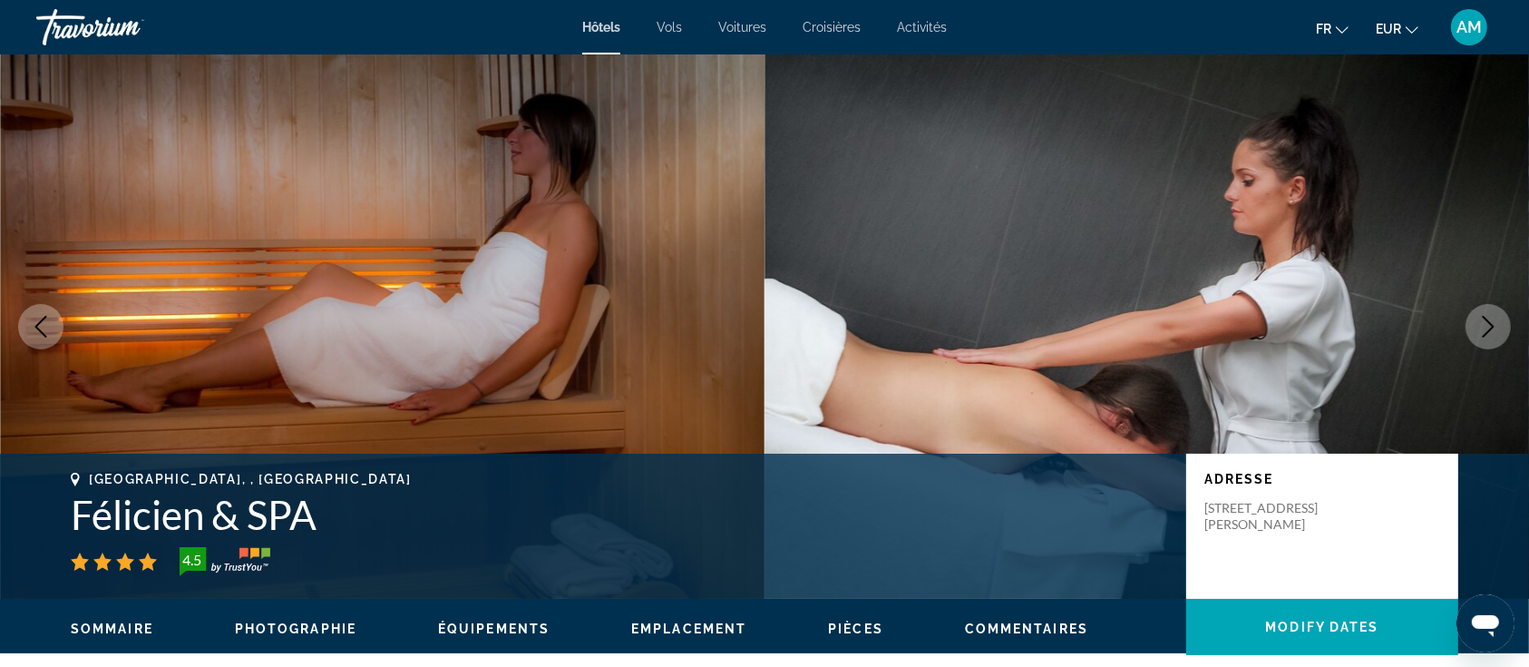
click at [1499, 325] on icon "Next image" at bounding box center [1489, 327] width 22 height 22
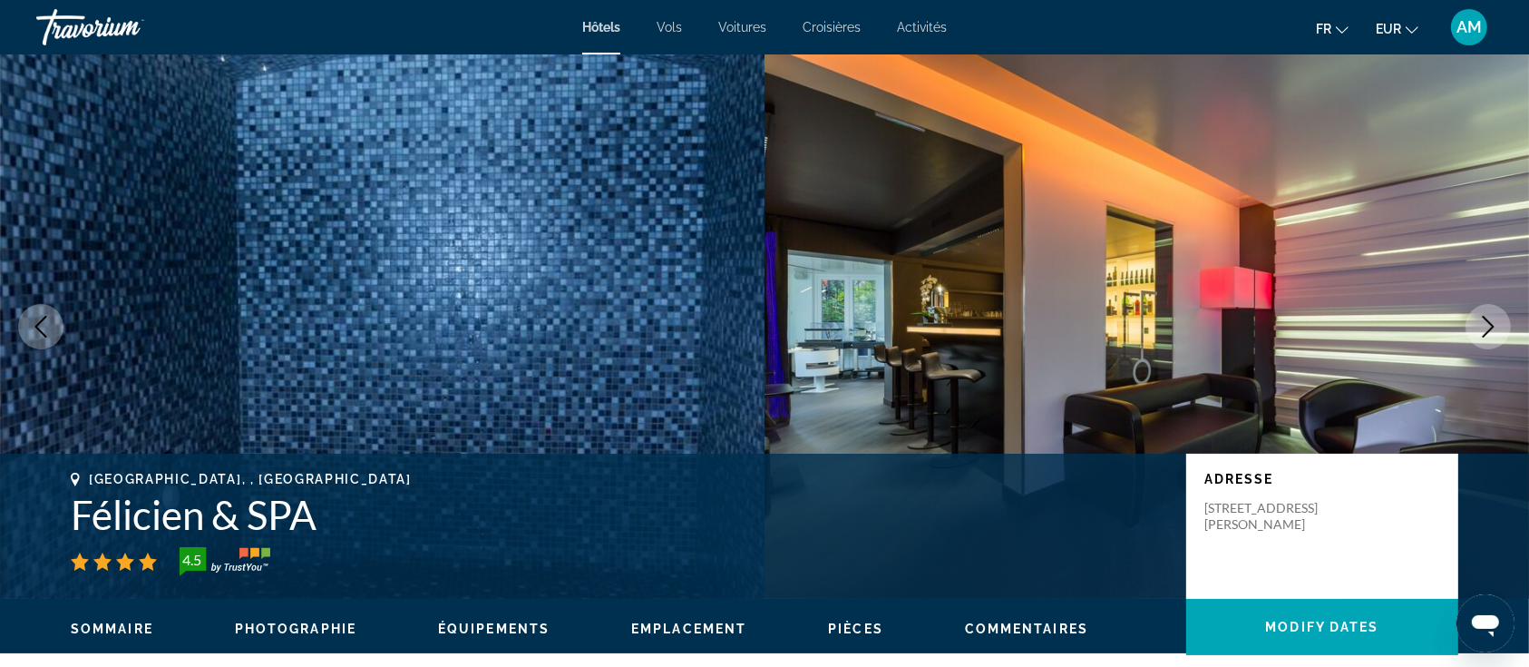
click at [1492, 330] on icon "Next image" at bounding box center [1489, 327] width 22 height 22
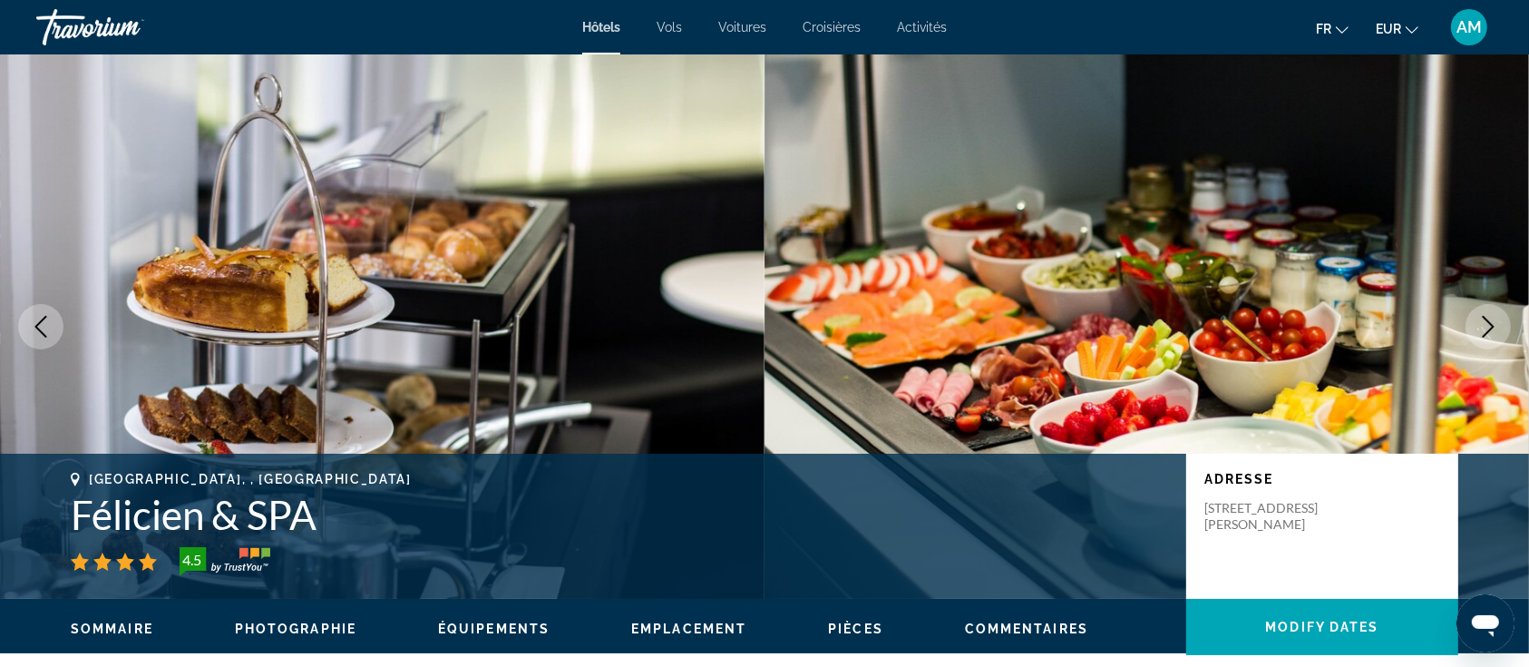
click at [1492, 330] on icon "Next image" at bounding box center [1489, 327] width 22 height 22
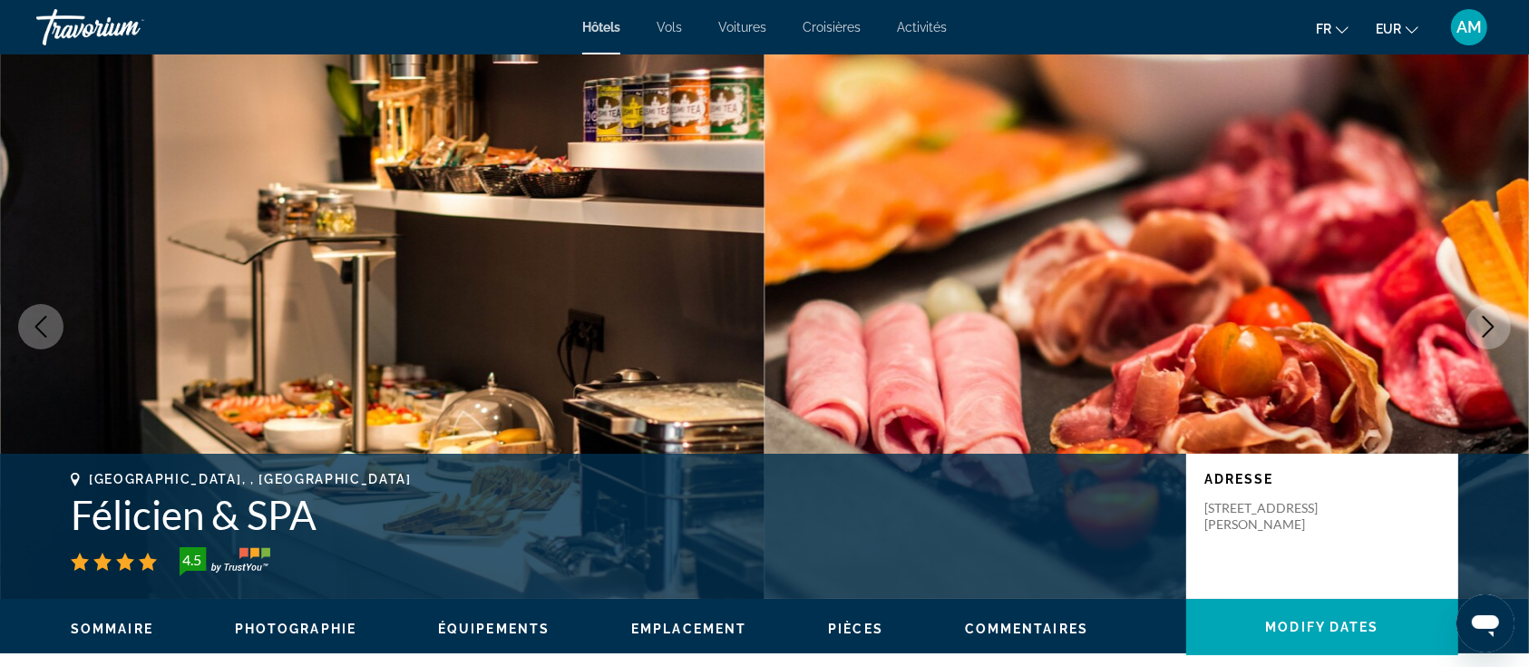
click at [1492, 330] on icon "Next image" at bounding box center [1489, 327] width 22 height 22
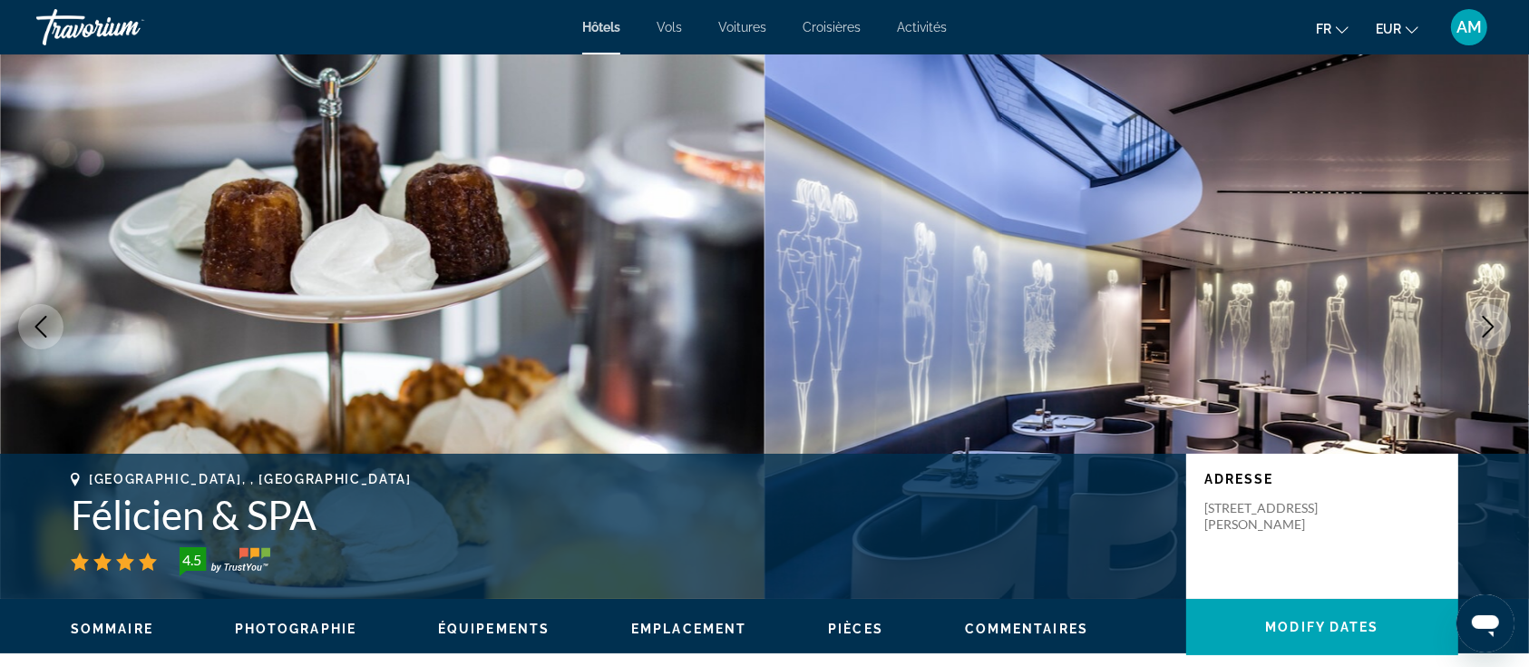
click at [1492, 330] on icon "Next image" at bounding box center [1489, 327] width 22 height 22
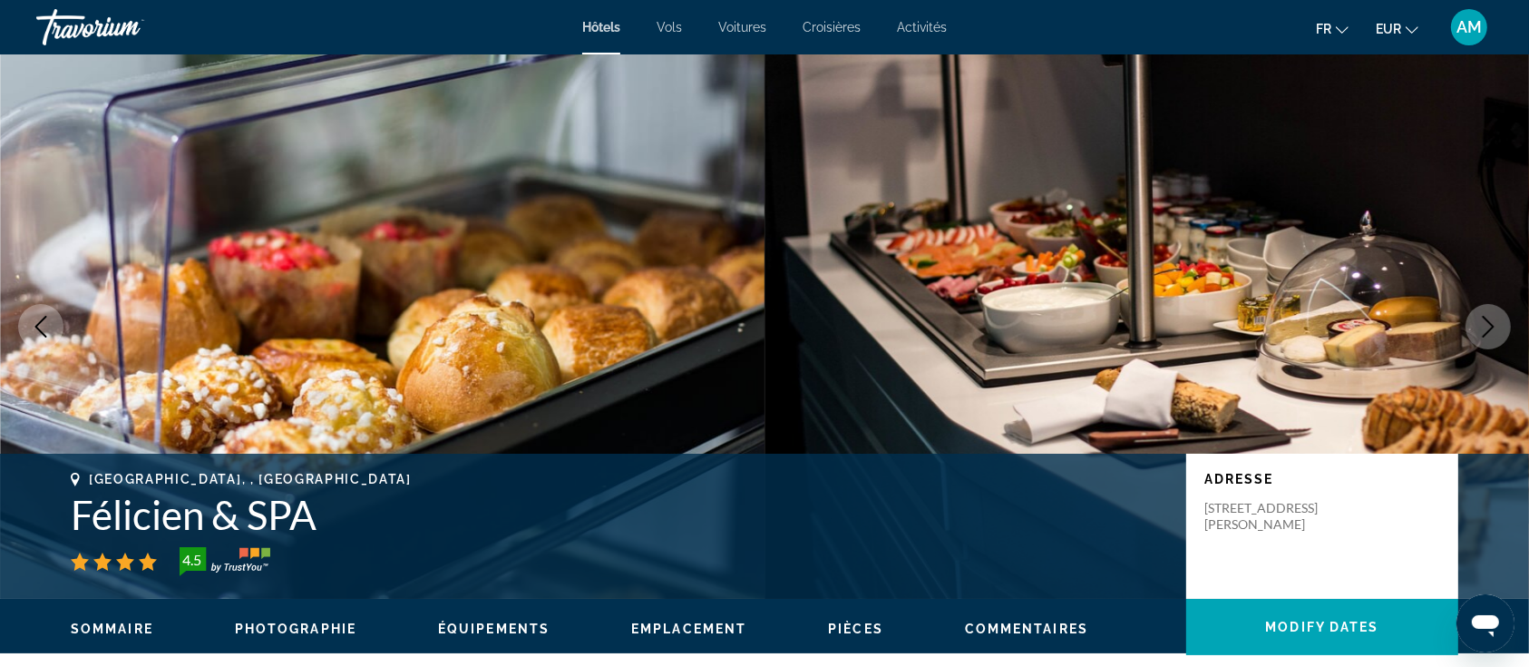
click at [1492, 330] on icon "Next image" at bounding box center [1489, 327] width 22 height 22
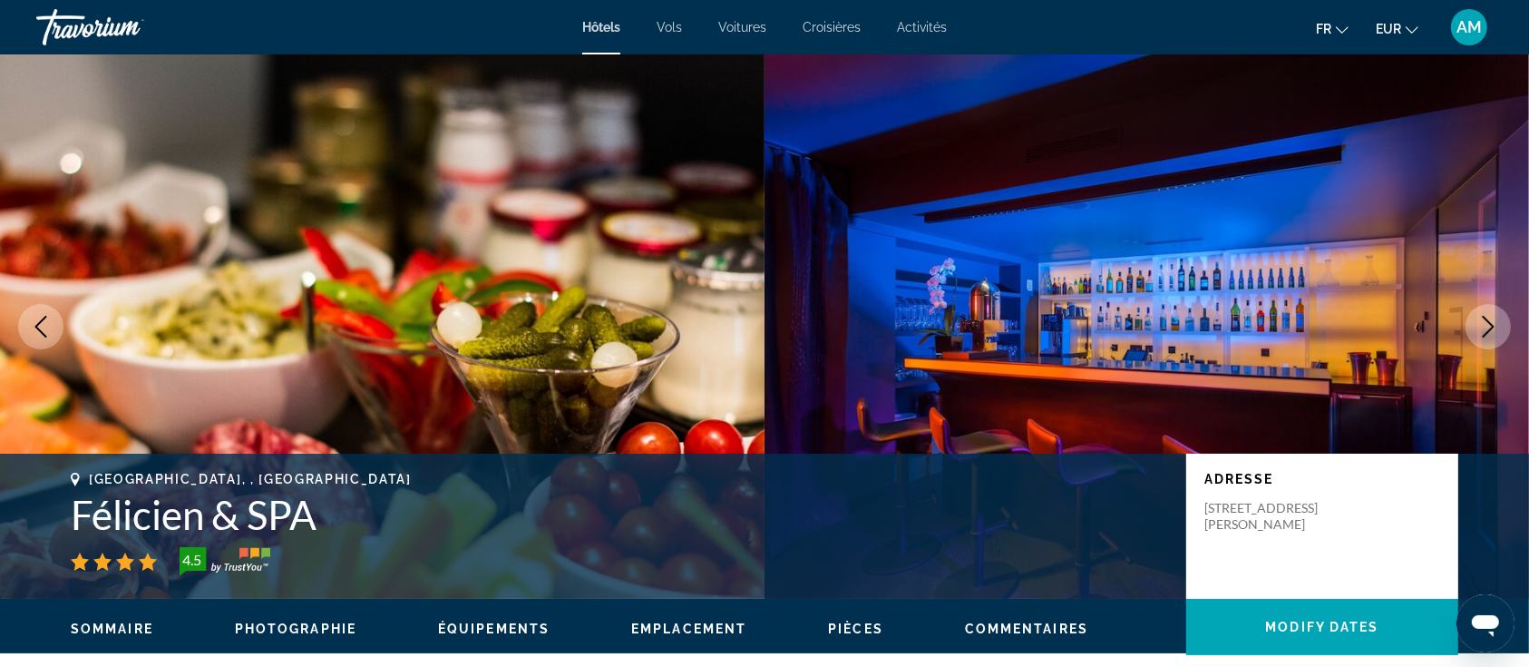
click at [1490, 330] on icon "Next image" at bounding box center [1489, 327] width 12 height 22
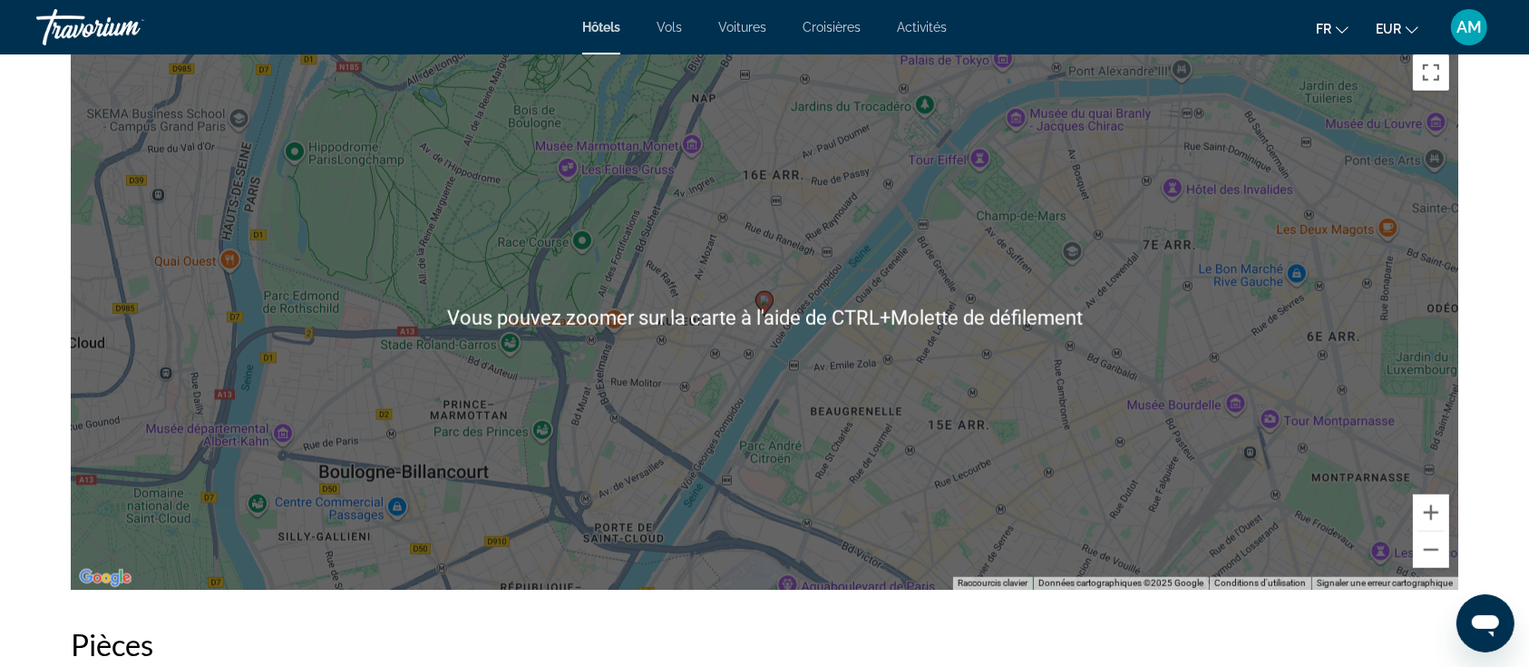
scroll to position [1814, 0]
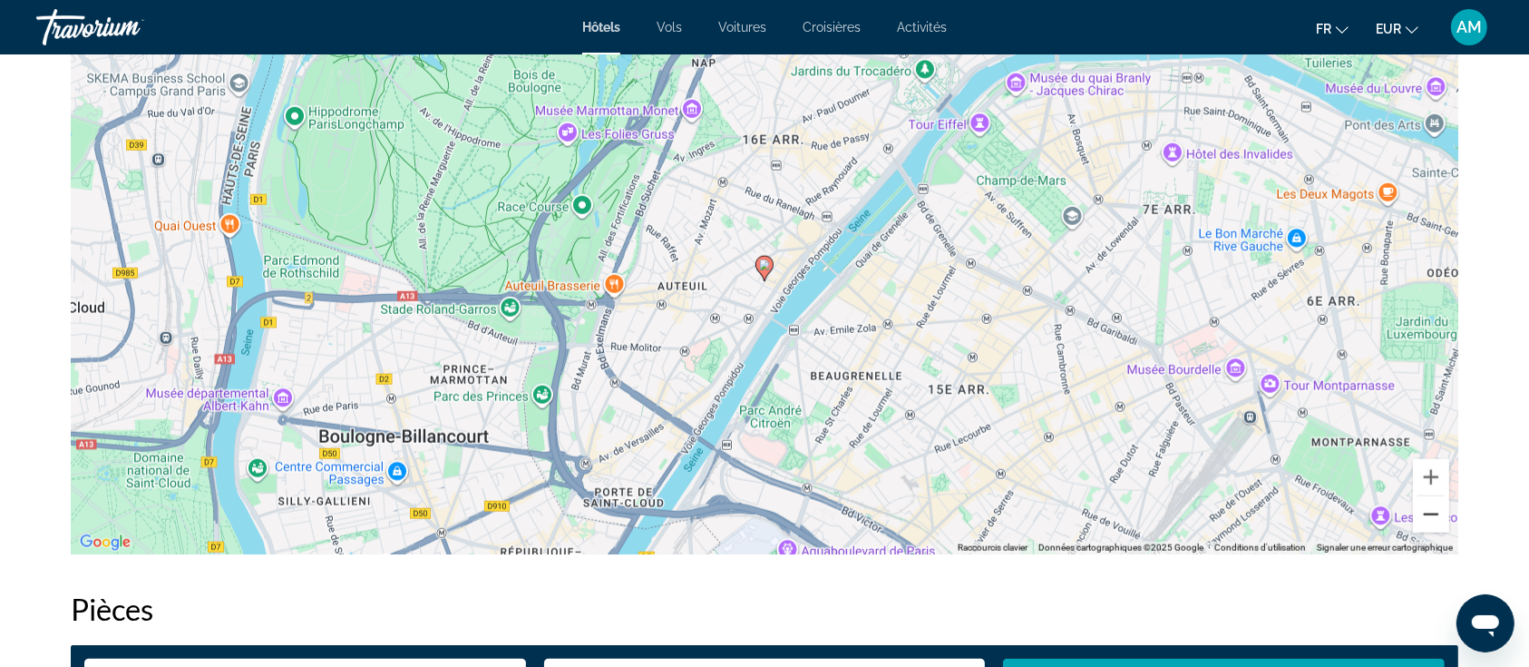
click at [1433, 511] on button "Zoom arrière" at bounding box center [1431, 514] width 36 height 36
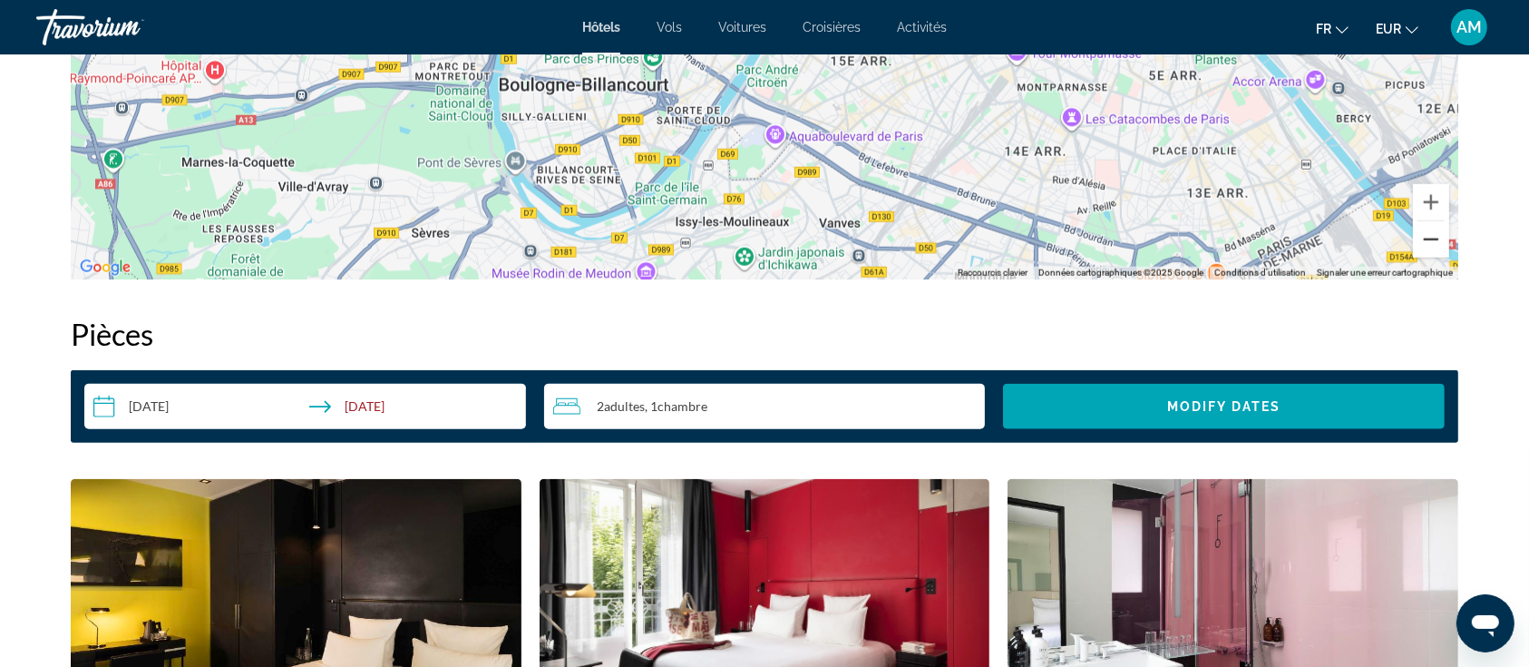
scroll to position [1572, 0]
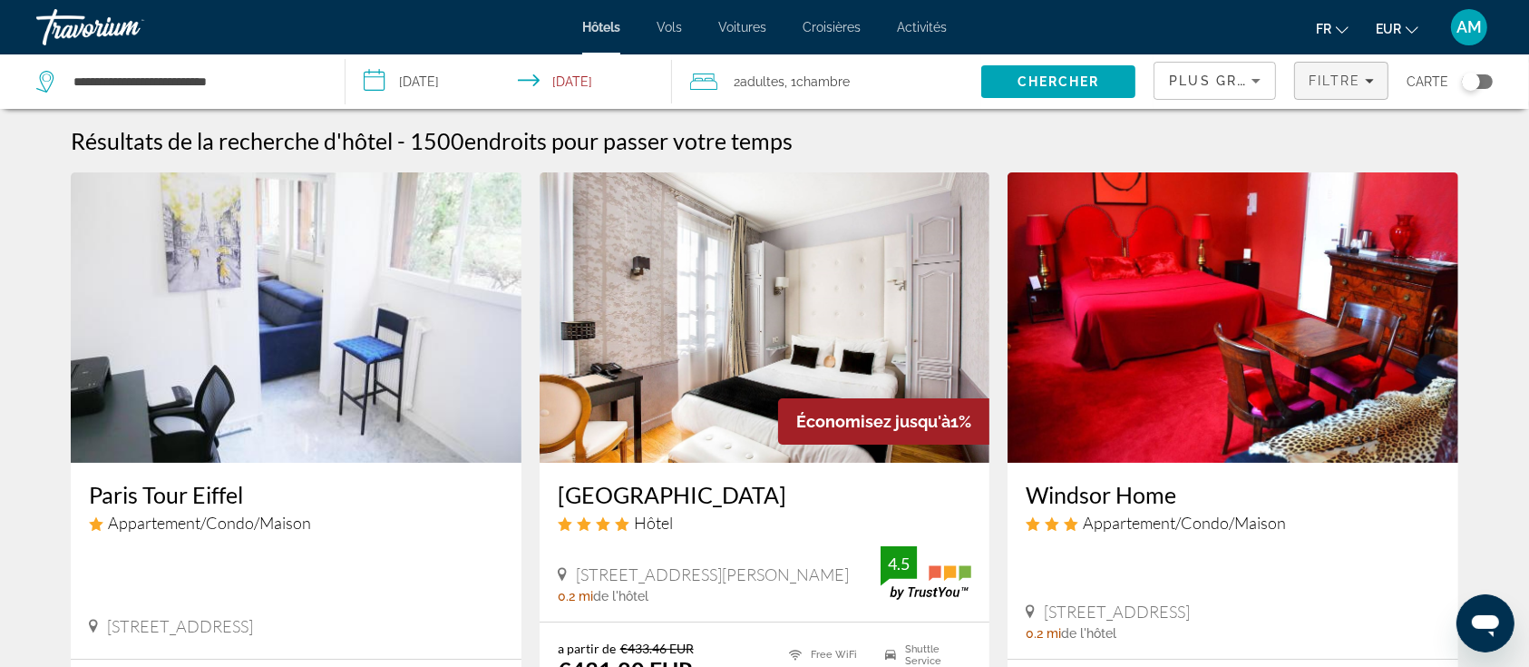
click at [1360, 77] on span "Filtre" at bounding box center [1335, 80] width 52 height 15
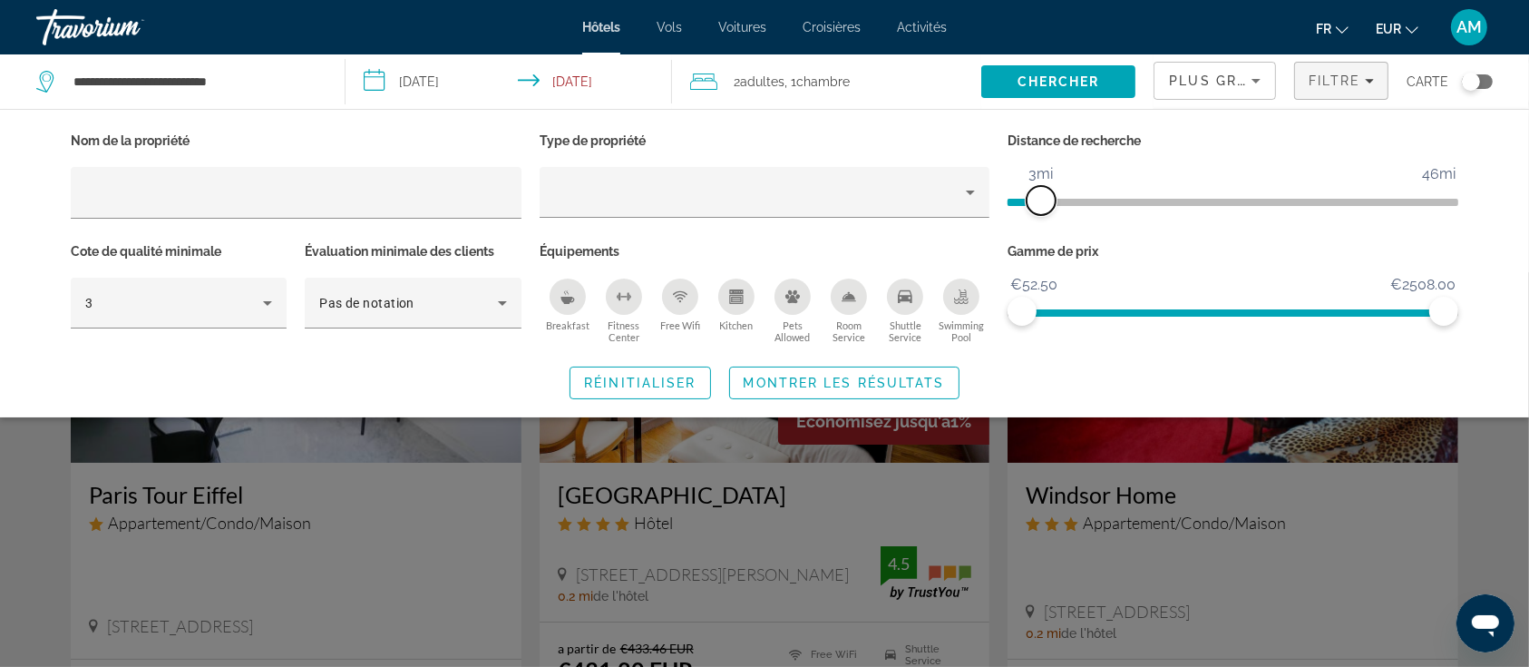
drag, startPoint x: 1296, startPoint y: 208, endPoint x: 1039, endPoint y: 208, distance: 257.6
click at [1039, 208] on span "ngx-slider" at bounding box center [1041, 200] width 29 height 29
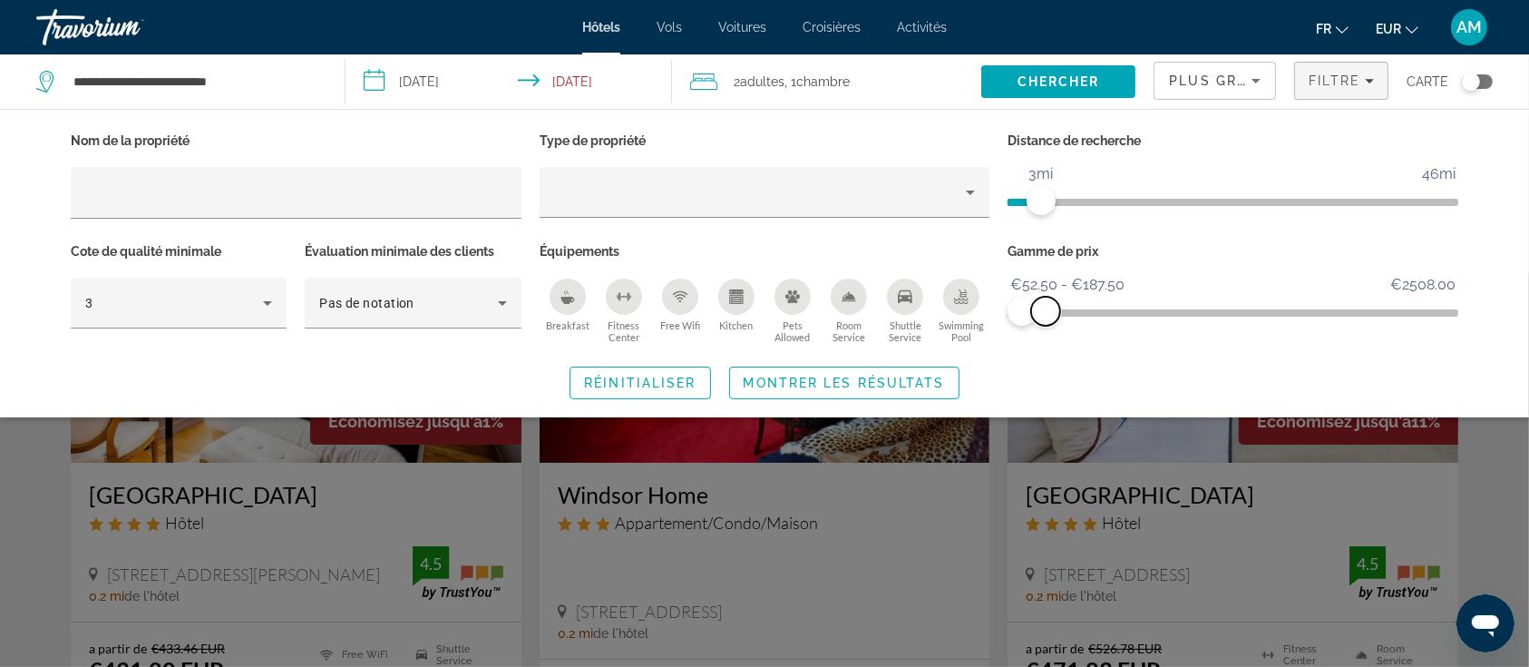
drag, startPoint x: 1433, startPoint y: 304, endPoint x: 1046, endPoint y: 304, distance: 387.3
click at [1046, 304] on span "ngx-slider-max" at bounding box center [1045, 311] width 29 height 29
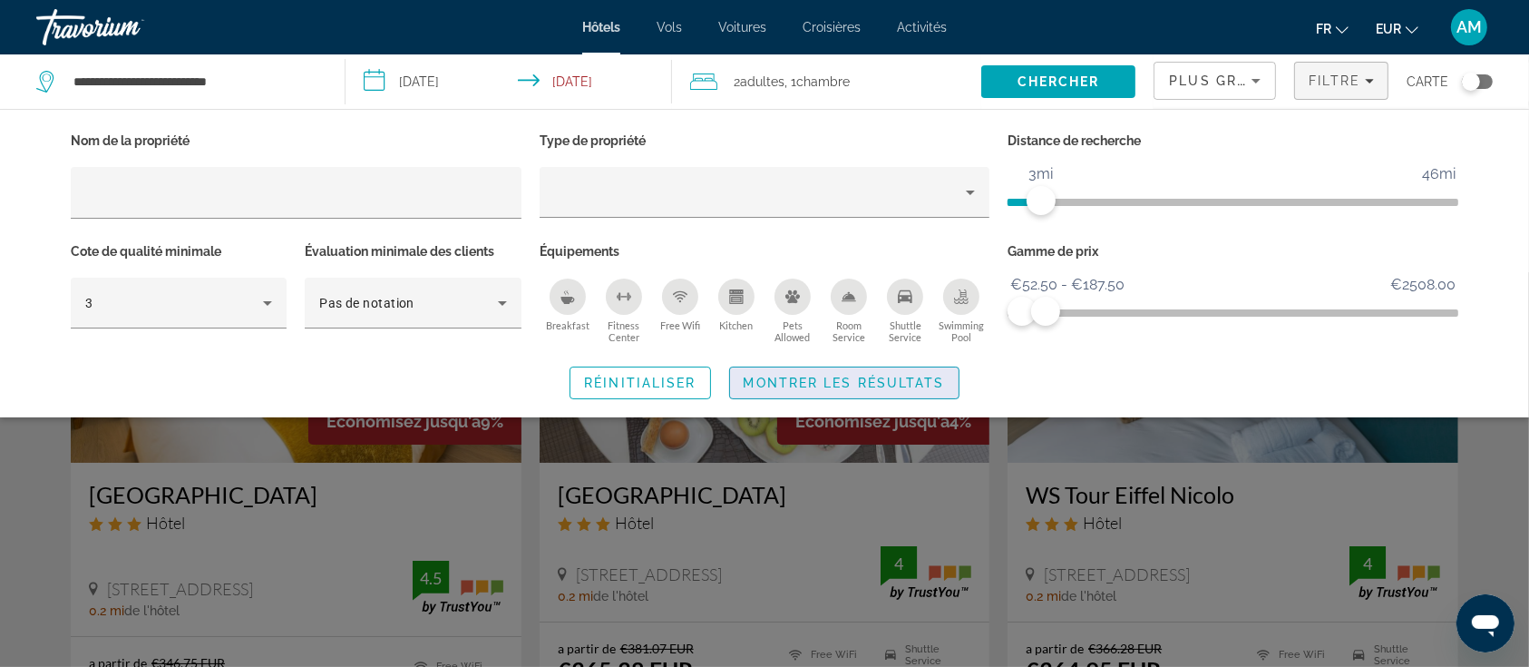
click at [902, 376] on span "Montrer les résultats" at bounding box center [844, 383] width 201 height 15
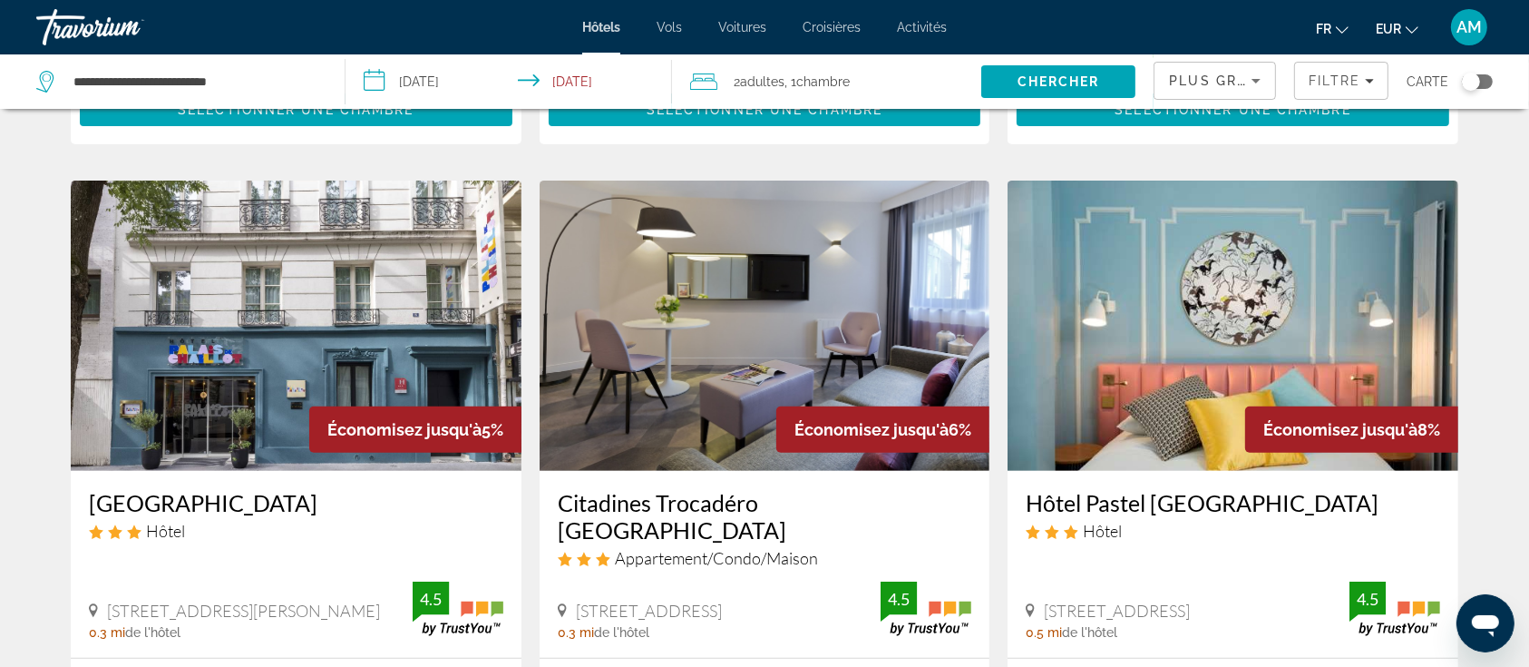
scroll to position [726, 0]
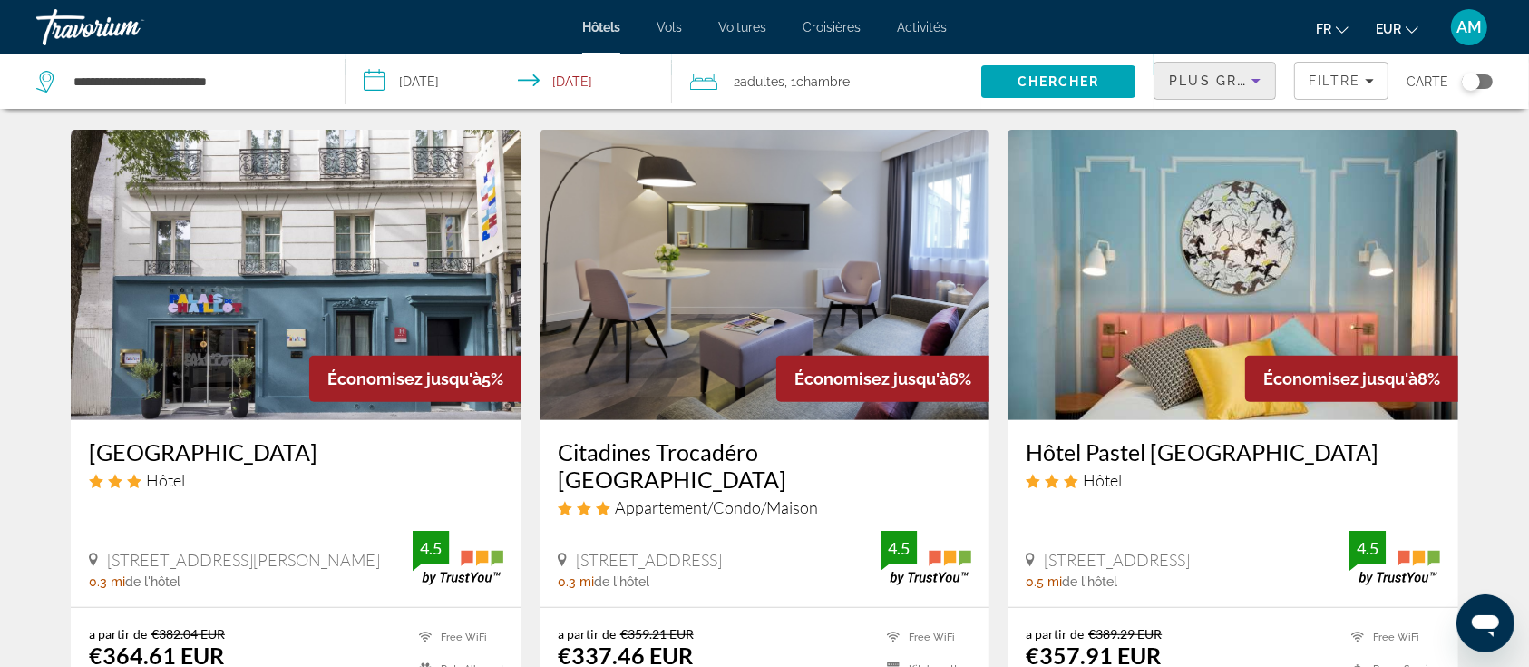
click at [1227, 76] on span "Plus grandes économies" at bounding box center [1277, 80] width 217 height 15
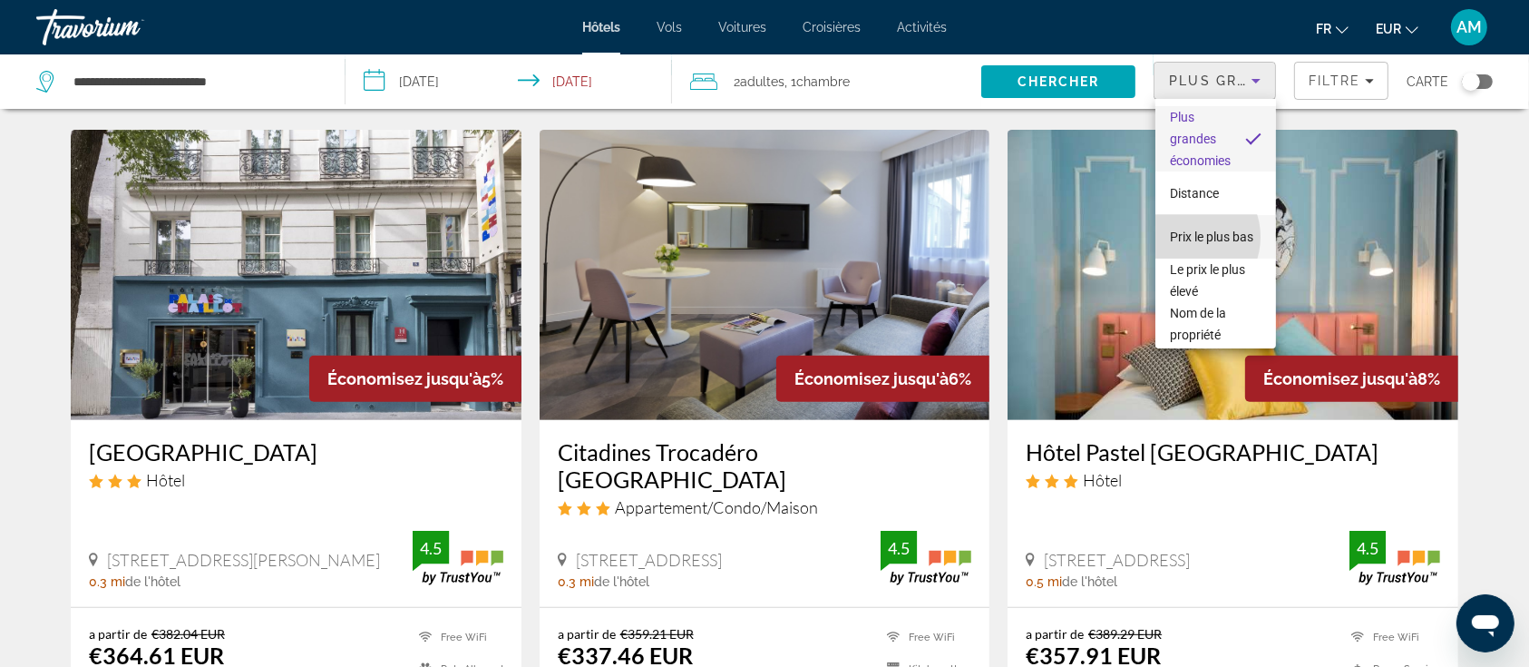
click at [1186, 237] on span "Prix le plus bas" at bounding box center [1211, 237] width 83 height 22
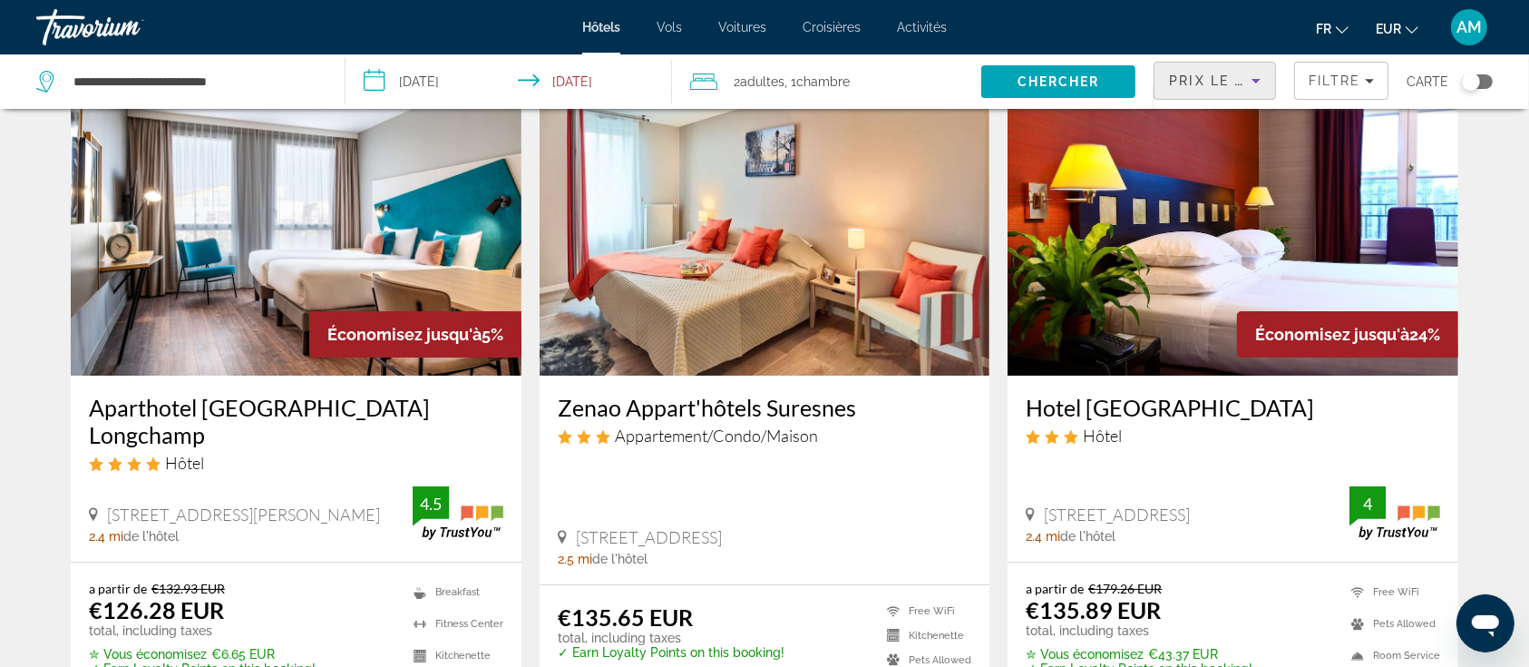
scroll to position [121, 0]
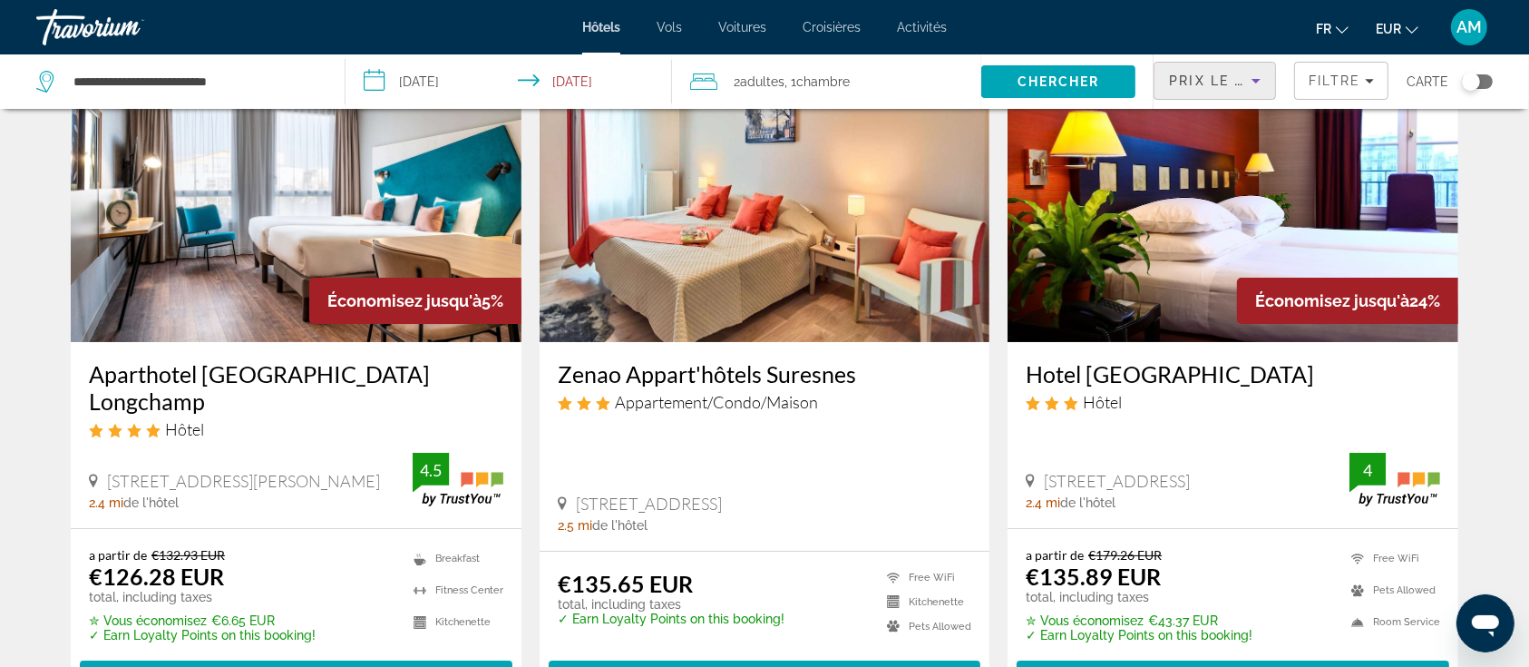
click at [1480, 74] on div "Toggle map" at bounding box center [1477, 81] width 31 height 15
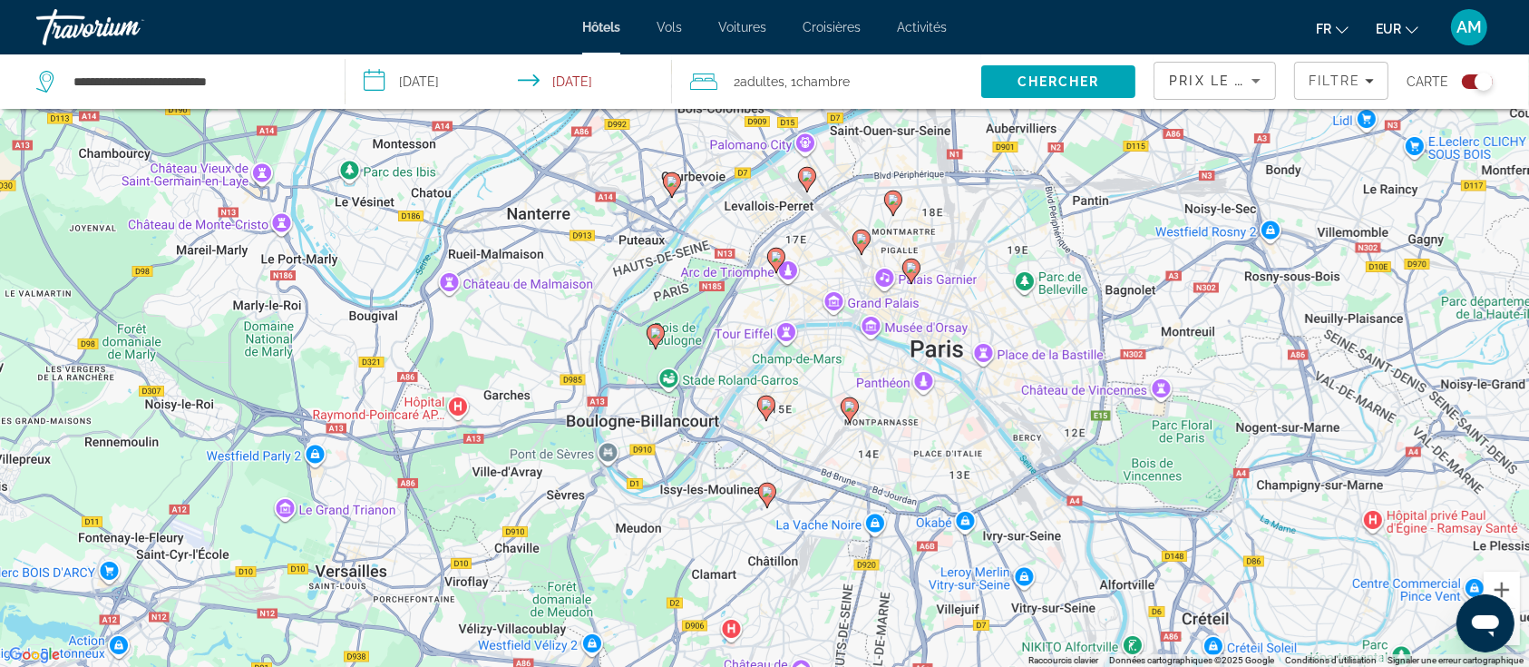
click at [781, 252] on image "Main content" at bounding box center [776, 256] width 11 height 11
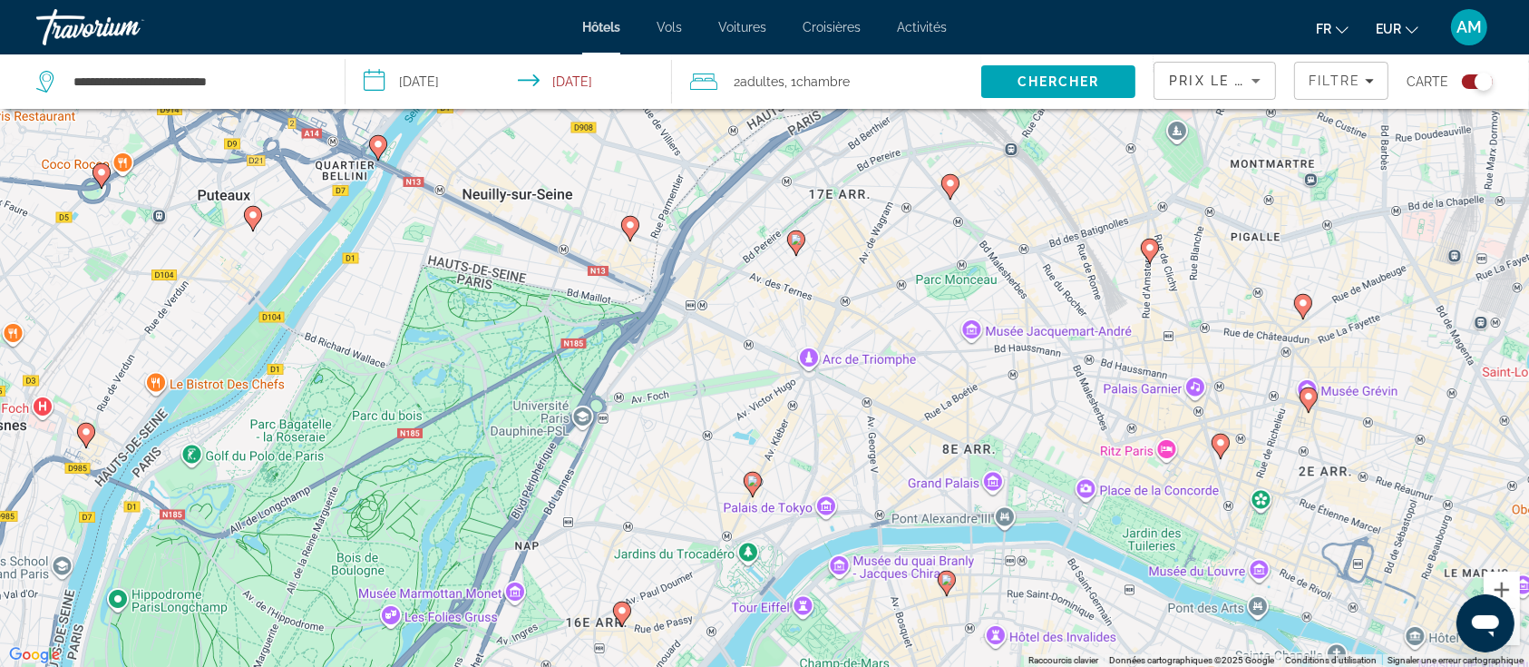
click at [801, 243] on image "Main content" at bounding box center [796, 239] width 11 height 11
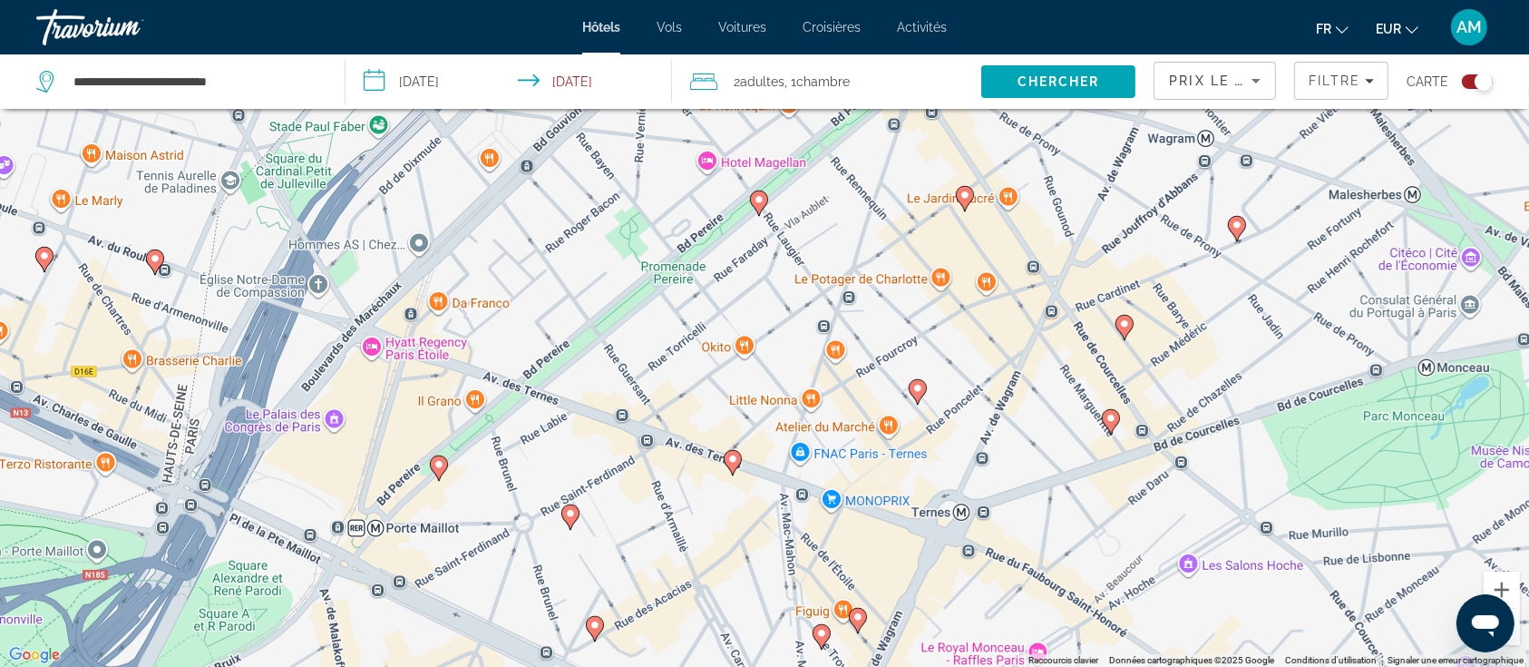
click at [732, 462] on image "Main content" at bounding box center [733, 459] width 11 height 11
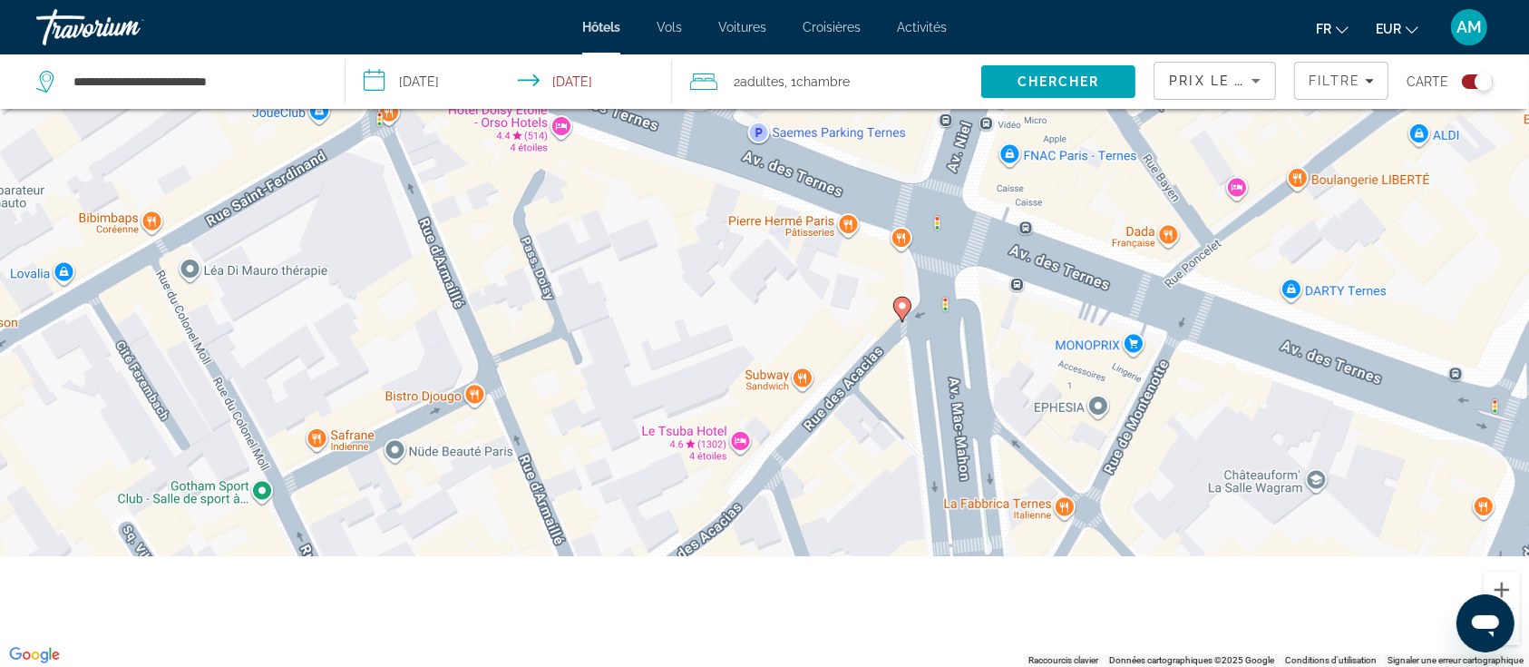
drag, startPoint x: 1394, startPoint y: 524, endPoint x: 1331, endPoint y: 310, distance: 223.3
click at [1331, 310] on div "Pour naviguer, appuyez sur les touches fléchées. Pour activer le glissement ave…" at bounding box center [764, 333] width 1529 height 667
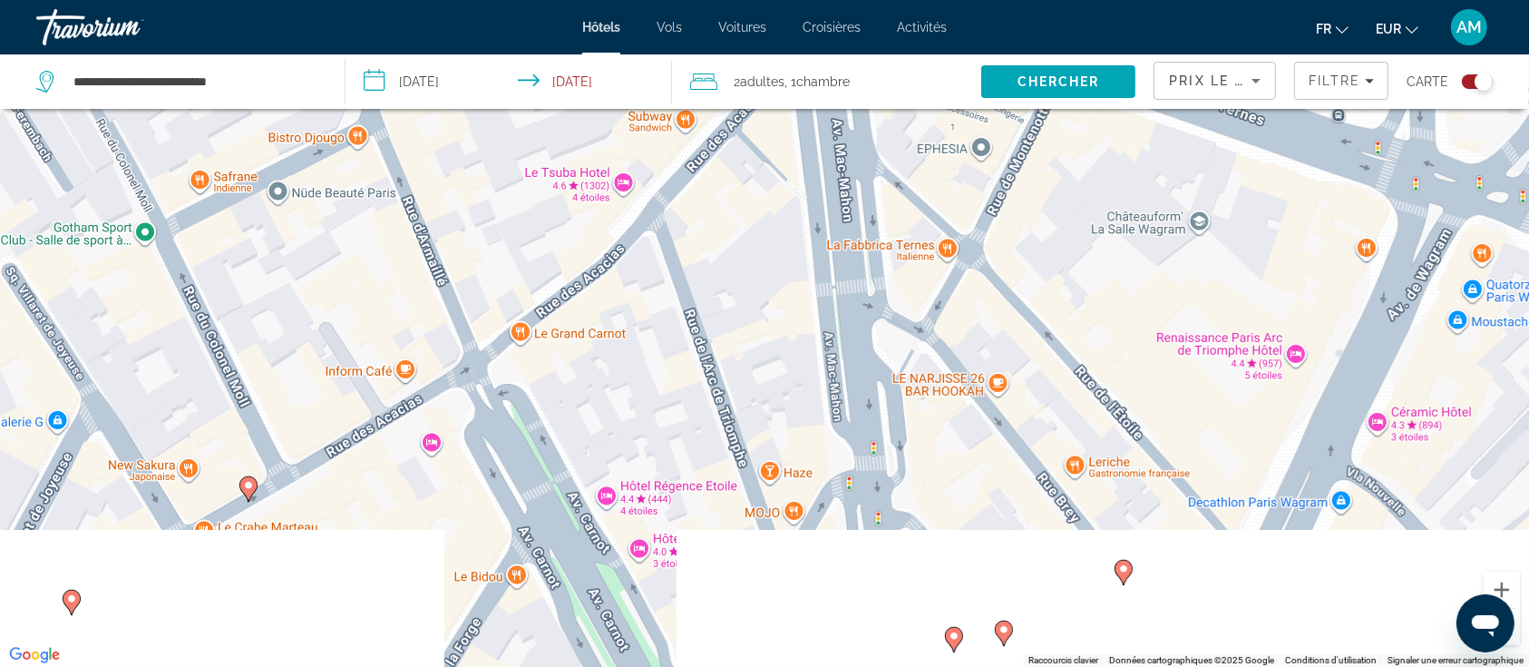
drag, startPoint x: 1477, startPoint y: 509, endPoint x: 1379, endPoint y: 315, distance: 217.4
click at [1379, 315] on div "Pour naviguer, appuyez sur les touches fléchées. Pour activer le glissement ave…" at bounding box center [764, 333] width 1529 height 667
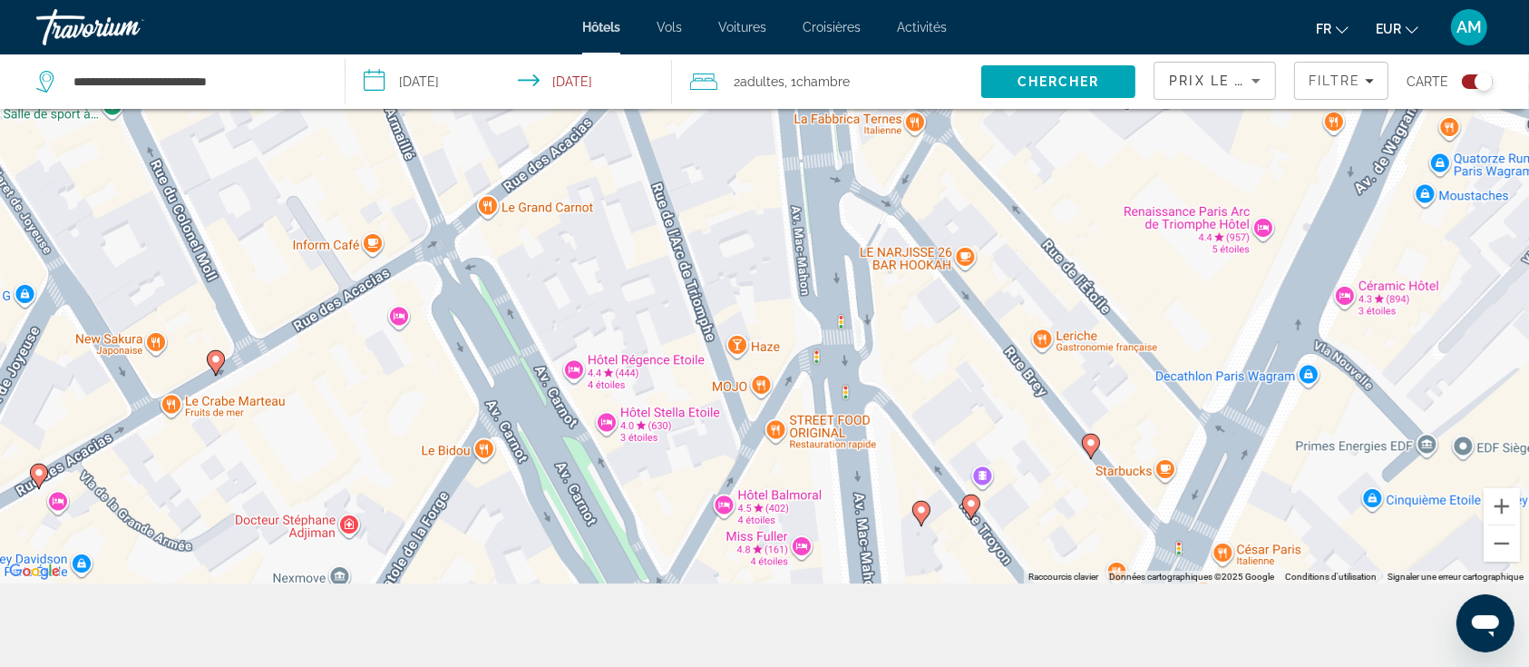
scroll to position [218, 0]
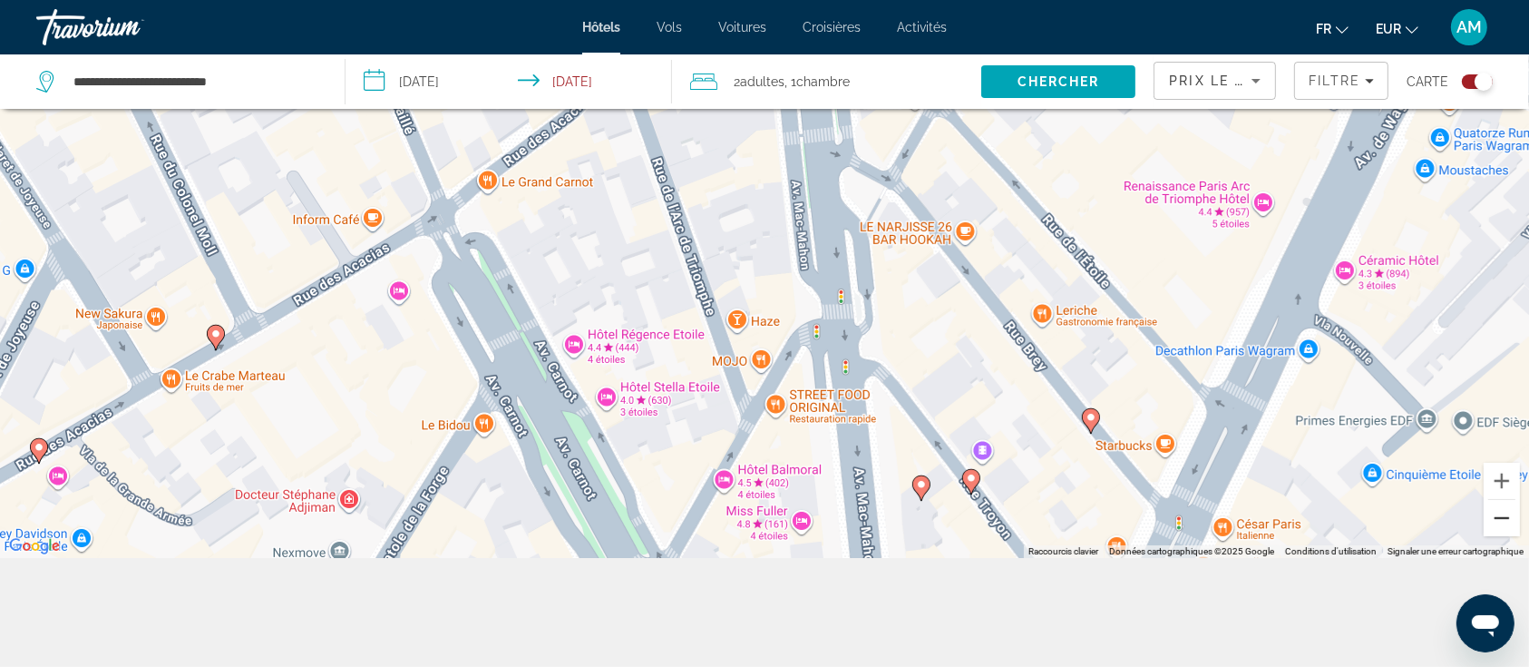
click at [1509, 517] on button "Zoom arrière" at bounding box center [1502, 518] width 36 height 36
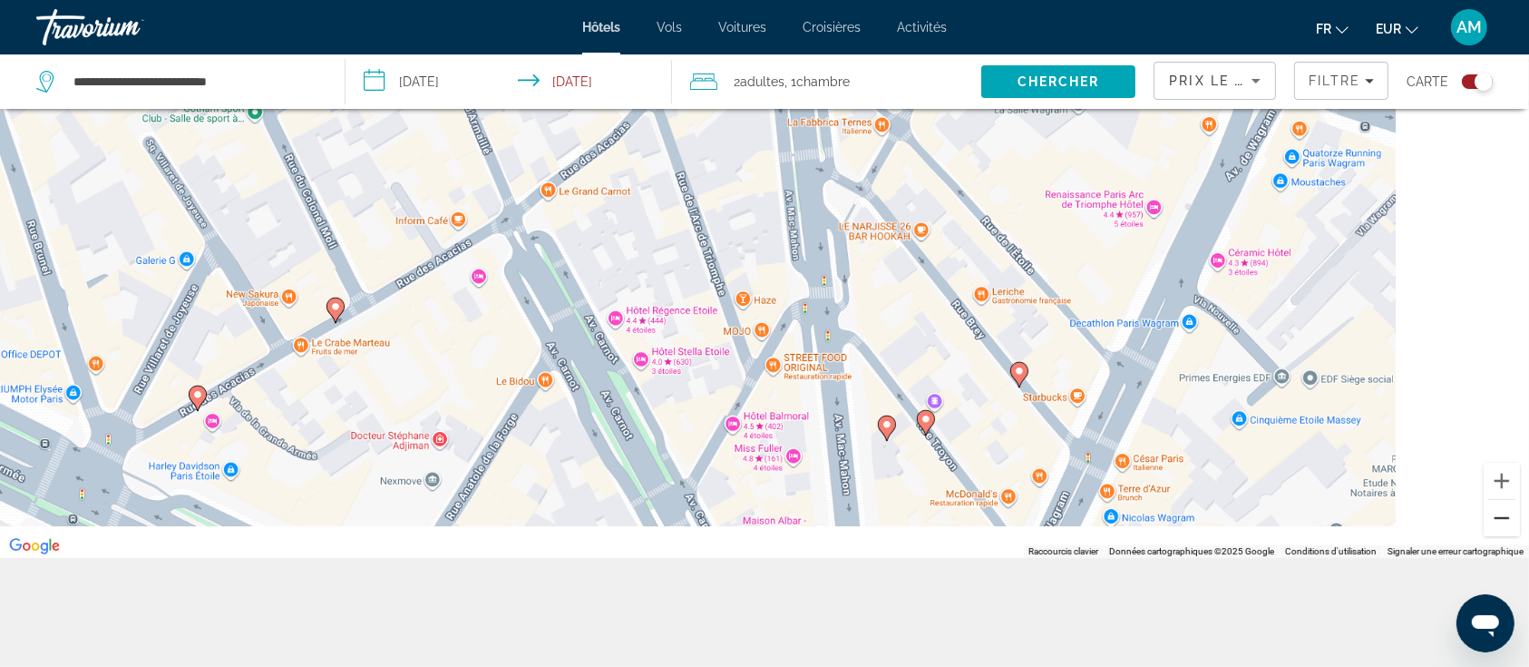
click at [1509, 517] on button "Zoom arrière" at bounding box center [1502, 518] width 36 height 36
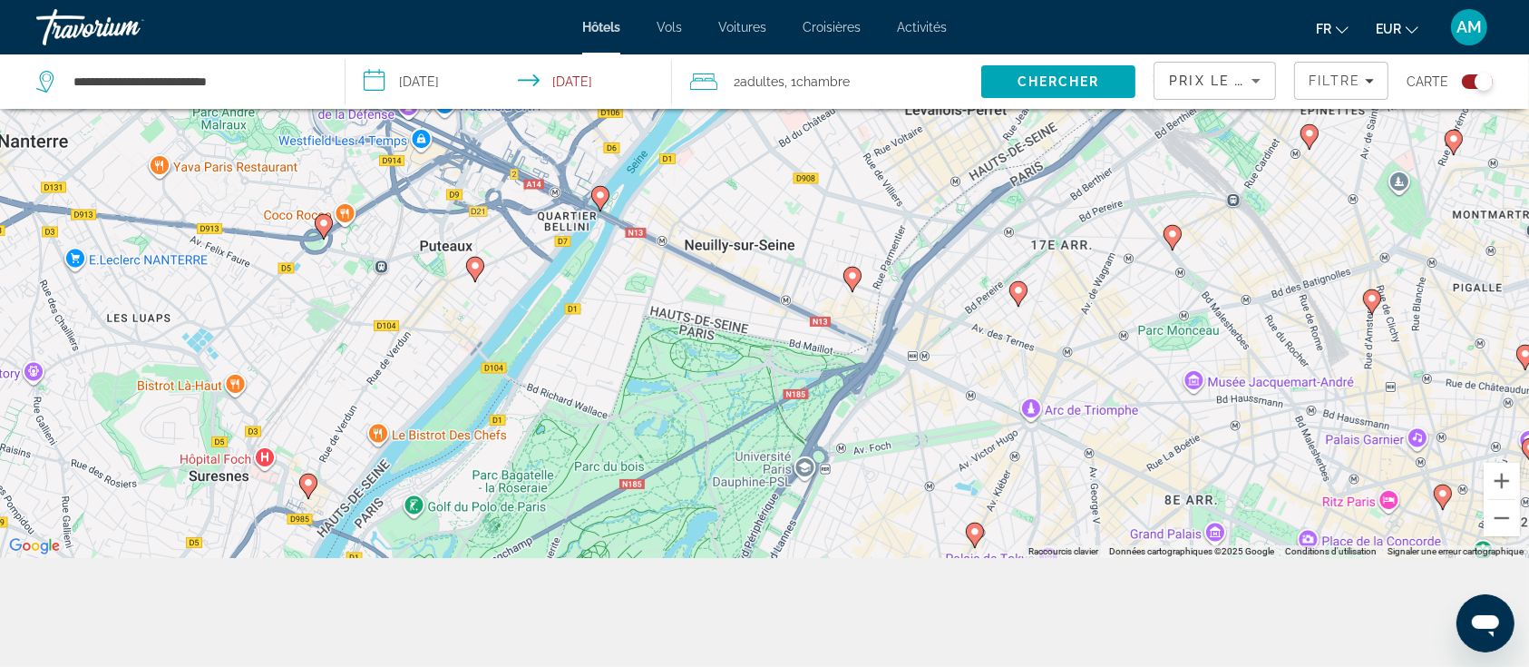
click at [1022, 295] on image "Main content" at bounding box center [1018, 290] width 11 height 11
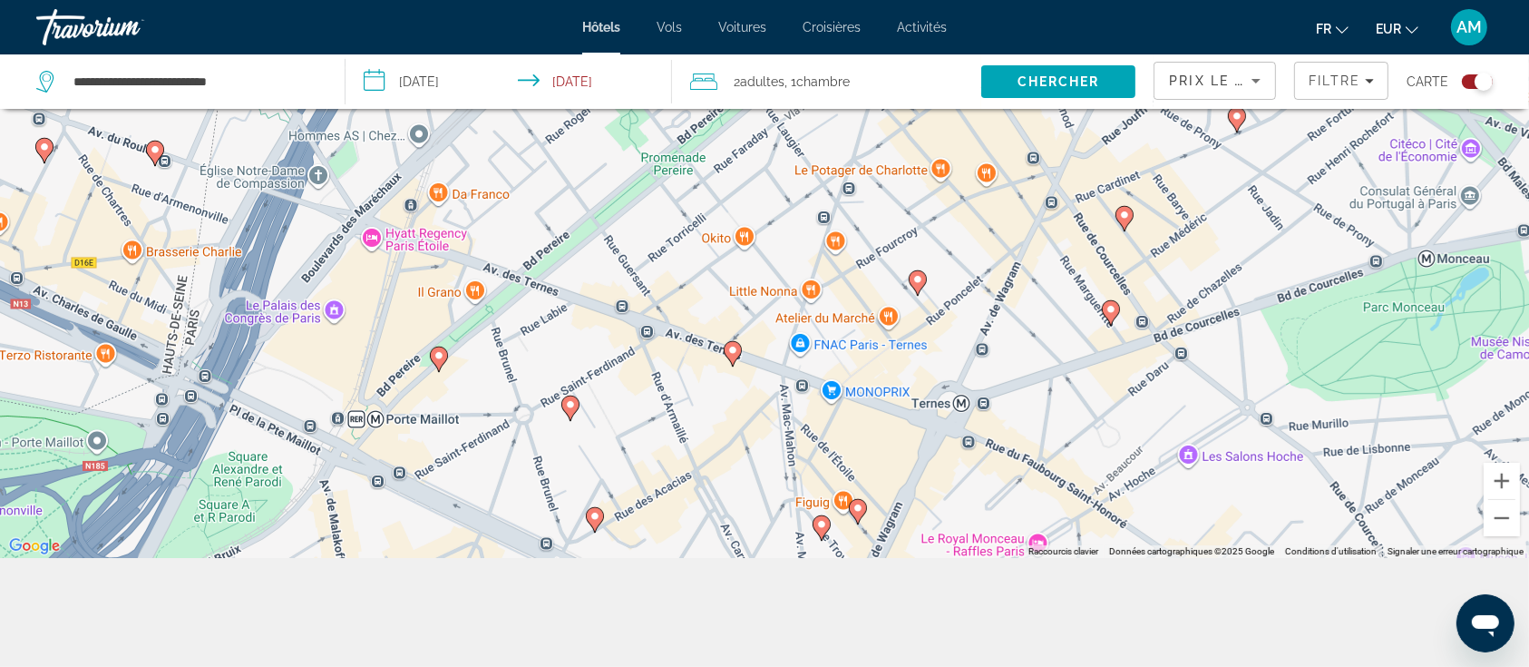
click at [735, 352] on image "Main content" at bounding box center [733, 350] width 11 height 11
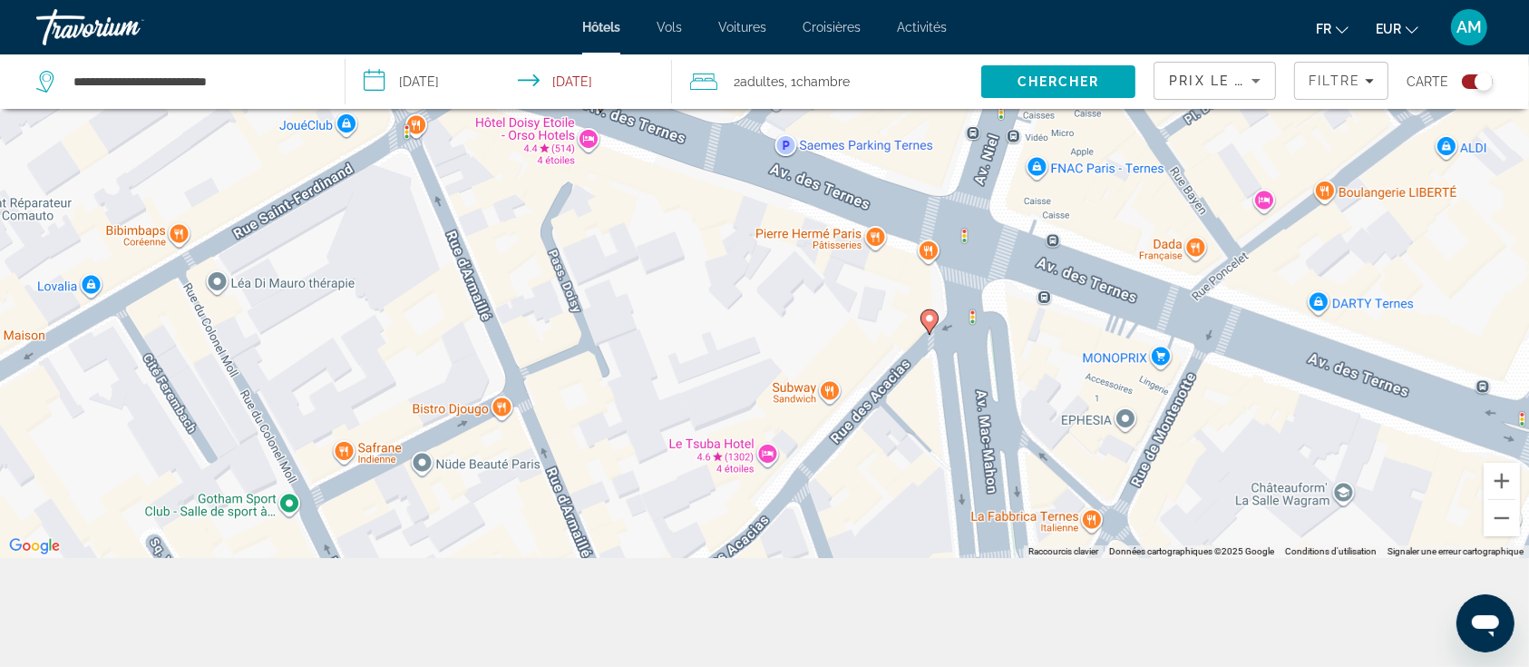
click at [878, 611] on div "**********" at bounding box center [764, 279] width 1529 height 776
click at [1471, 91] on div "Carte" at bounding box center [1450, 81] width 86 height 54
click at [1468, 86] on div "Toggle map" at bounding box center [1477, 81] width 31 height 15
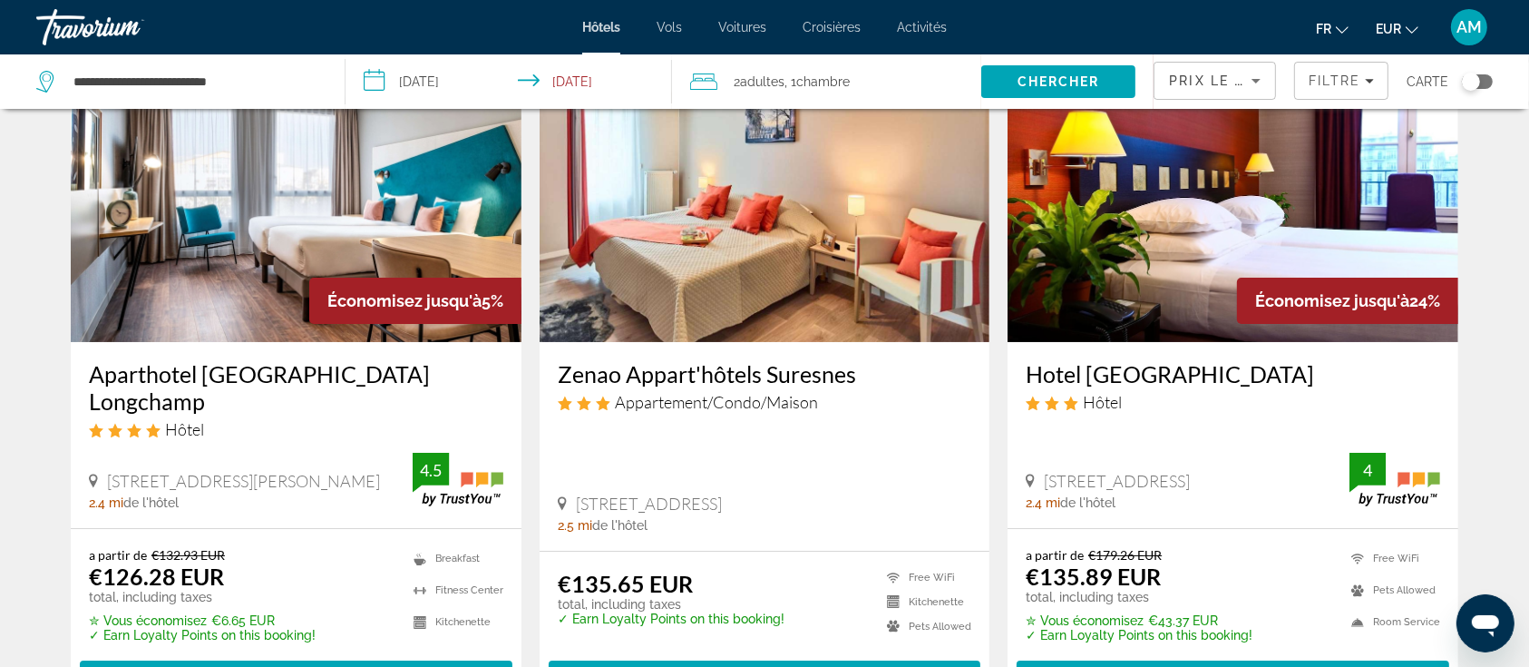
scroll to position [241, 0]
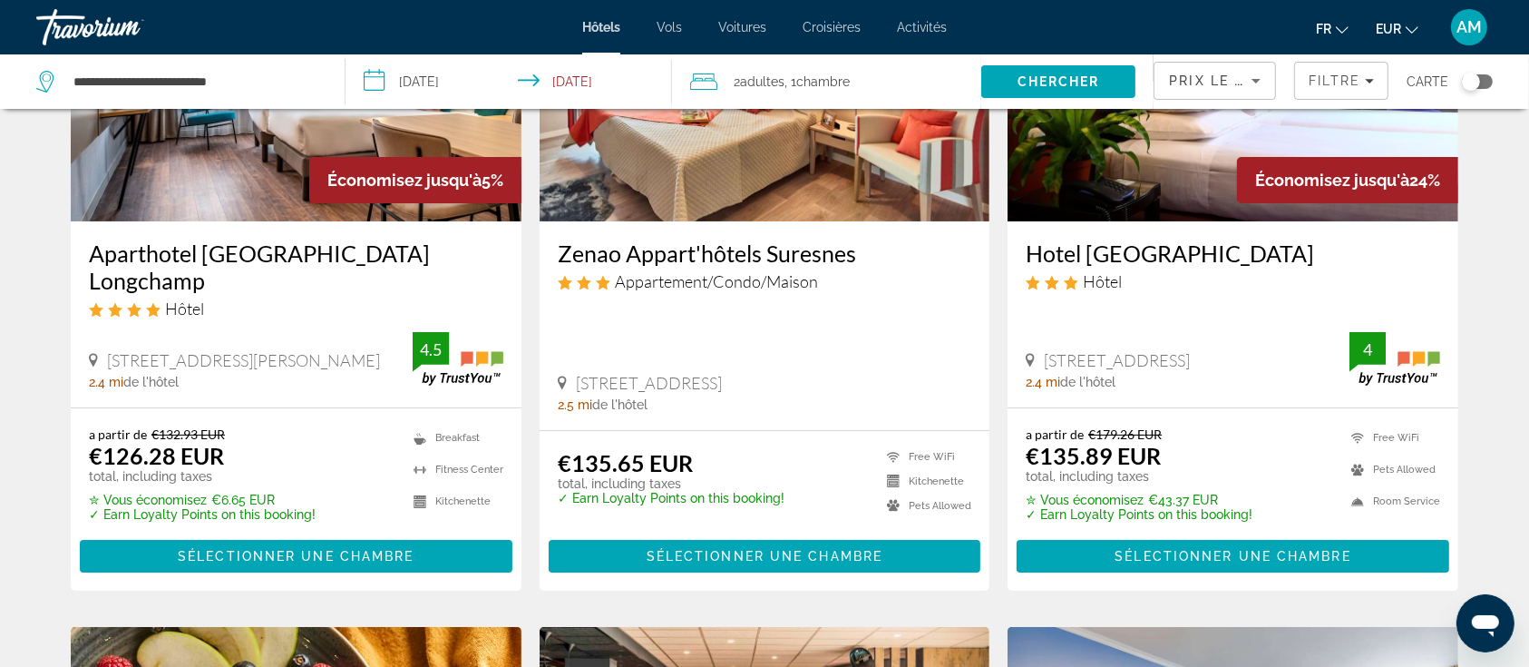
click at [269, 180] on img "Main content" at bounding box center [296, 76] width 451 height 290
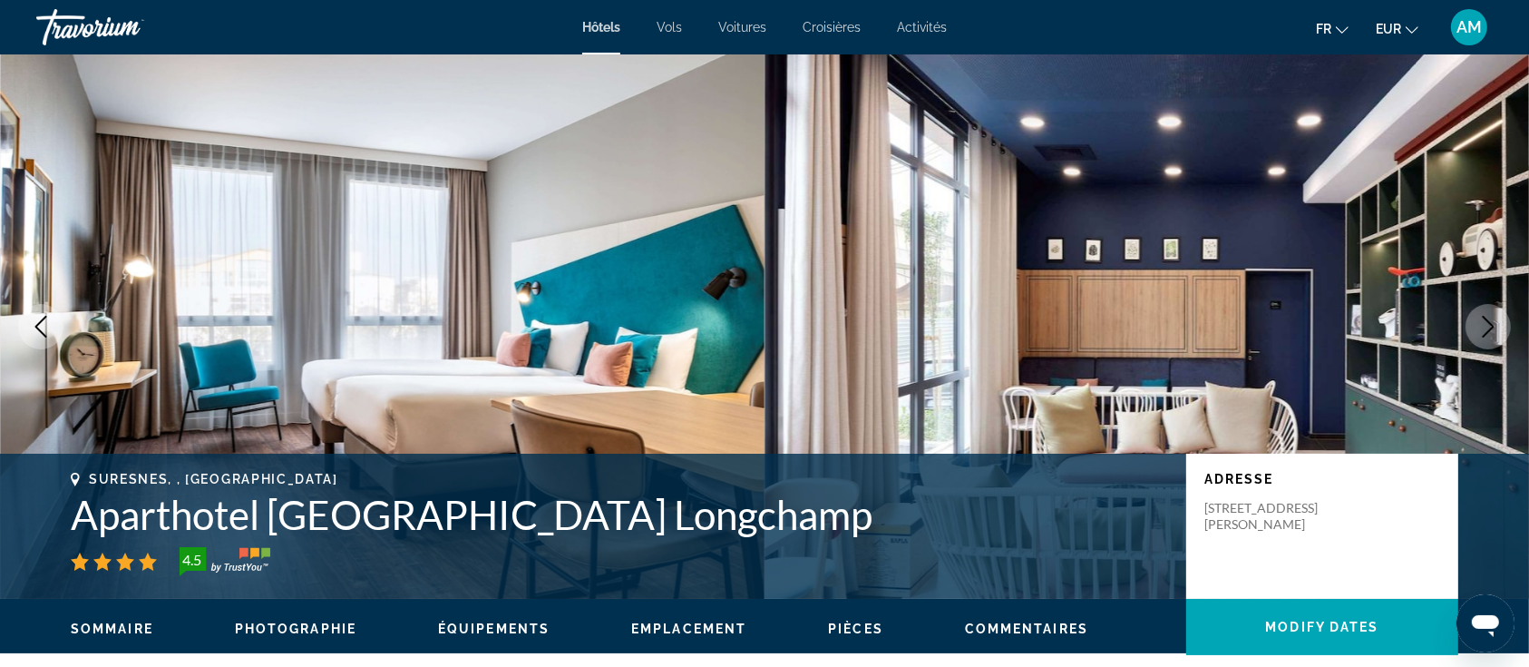
click at [1480, 330] on icon "Next image" at bounding box center [1489, 327] width 22 height 22
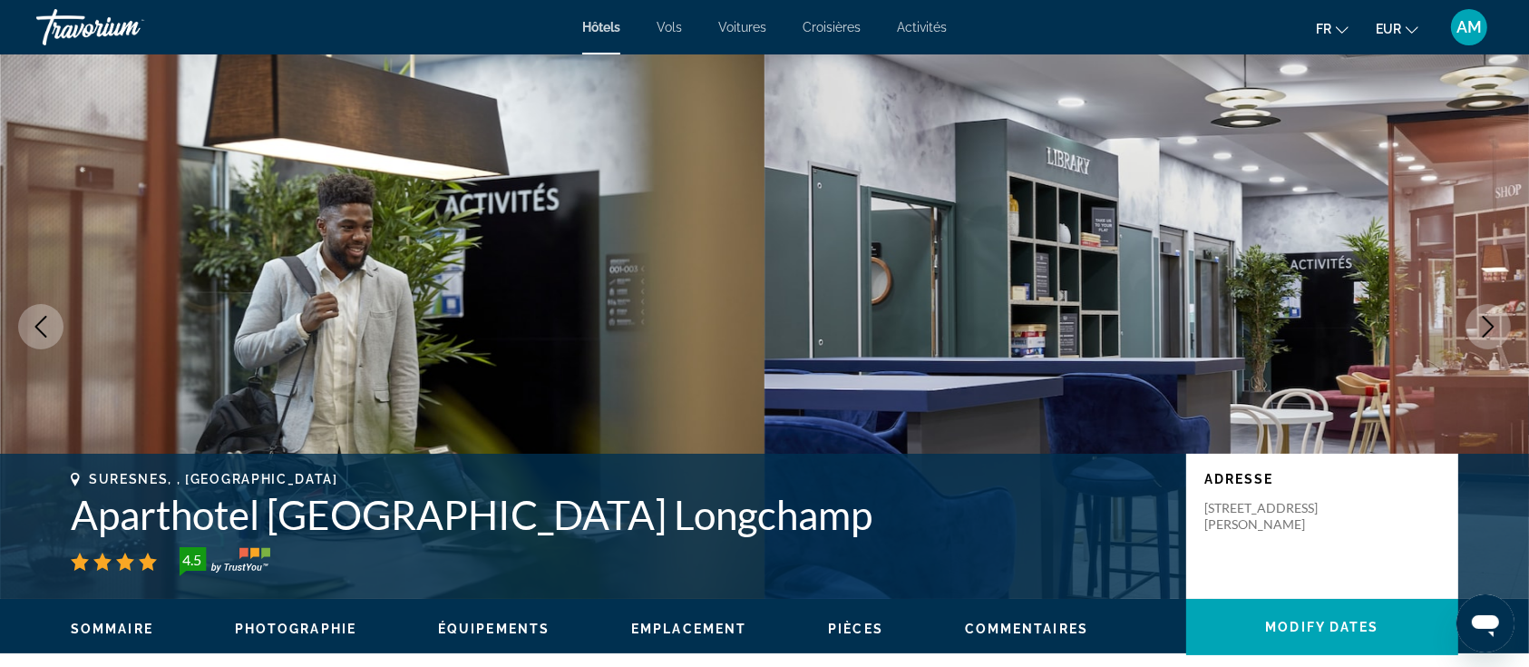
click at [1480, 329] on icon "Next image" at bounding box center [1489, 327] width 22 height 22
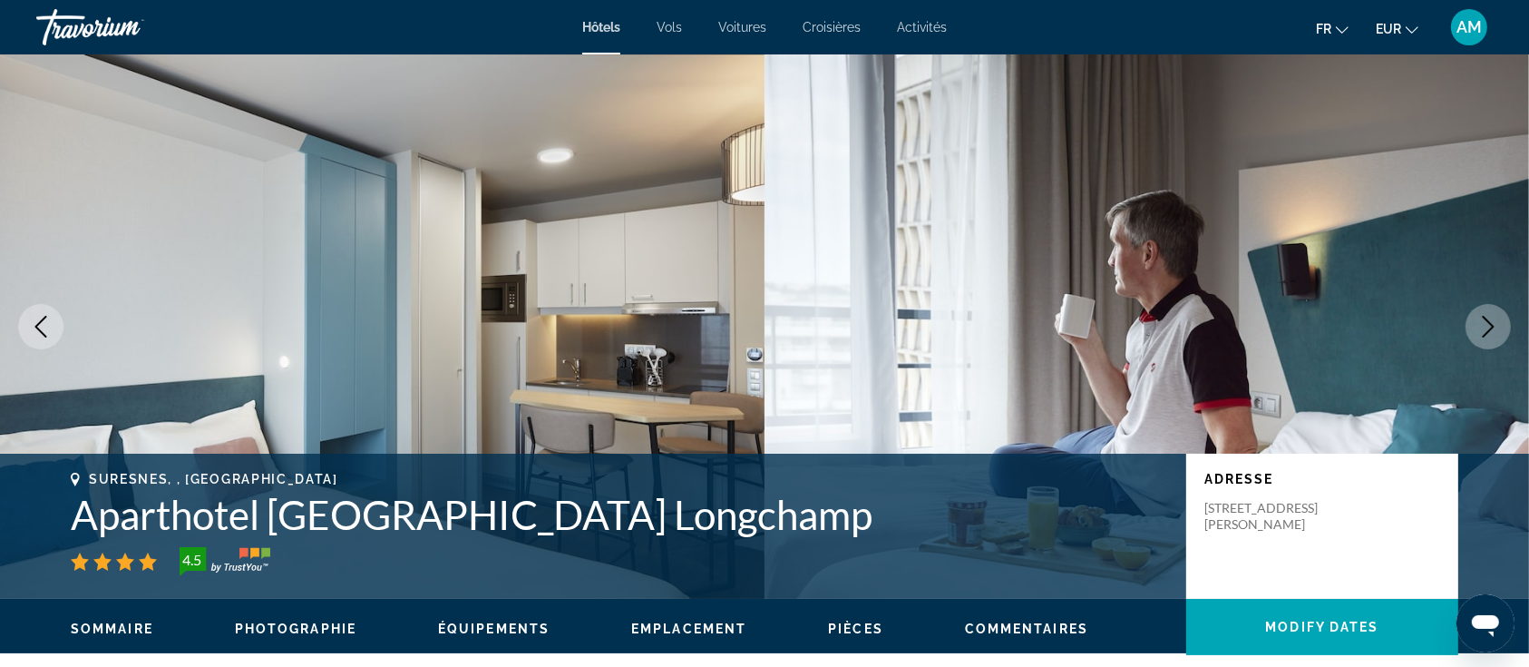
click at [1482, 324] on icon "Next image" at bounding box center [1489, 327] width 22 height 22
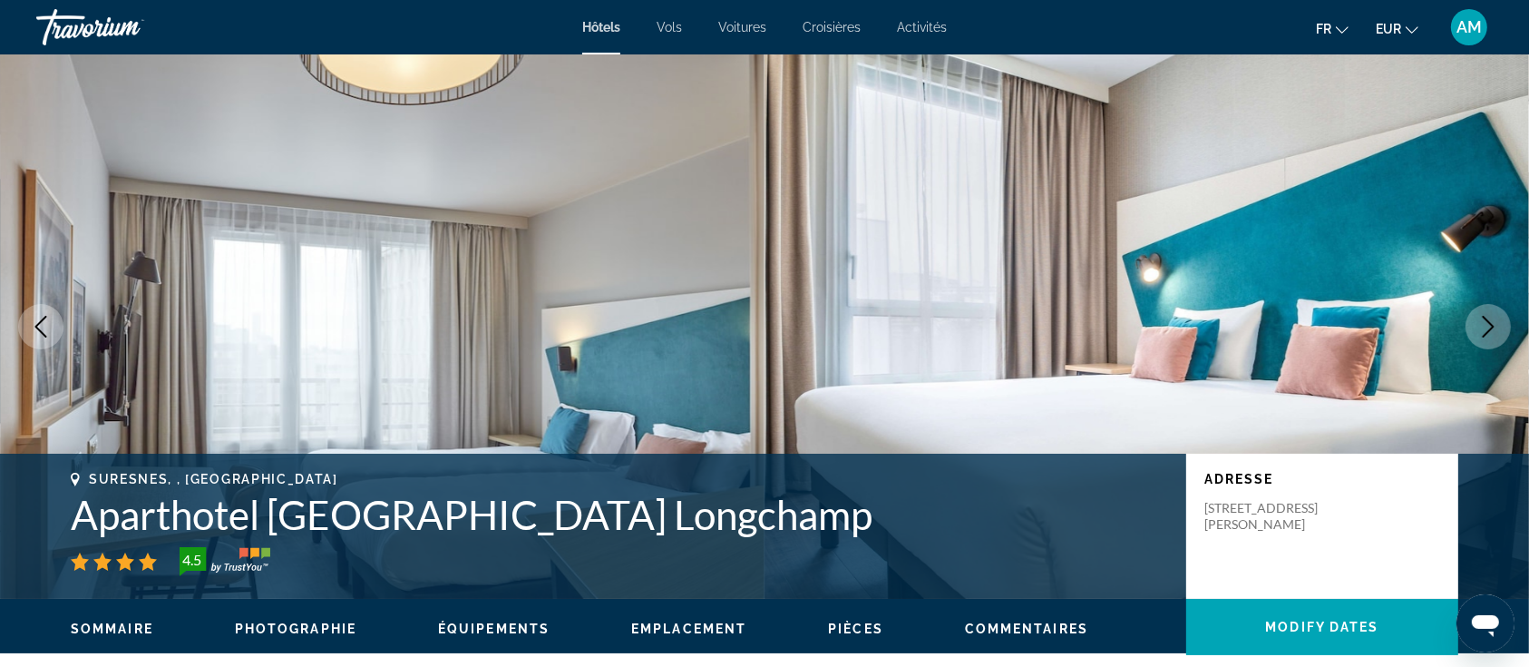
click at [1485, 322] on icon "Next image" at bounding box center [1489, 327] width 22 height 22
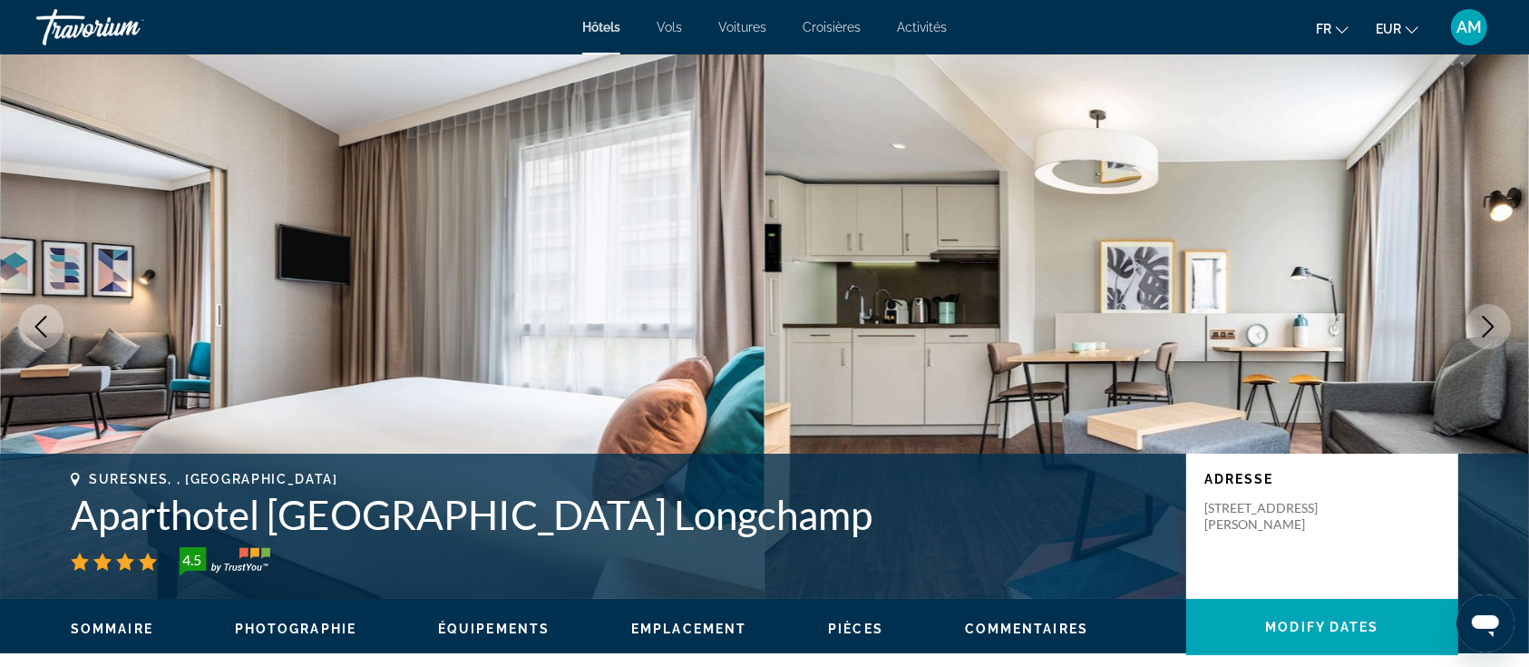
click at [1485, 322] on icon "Next image" at bounding box center [1489, 327] width 22 height 22
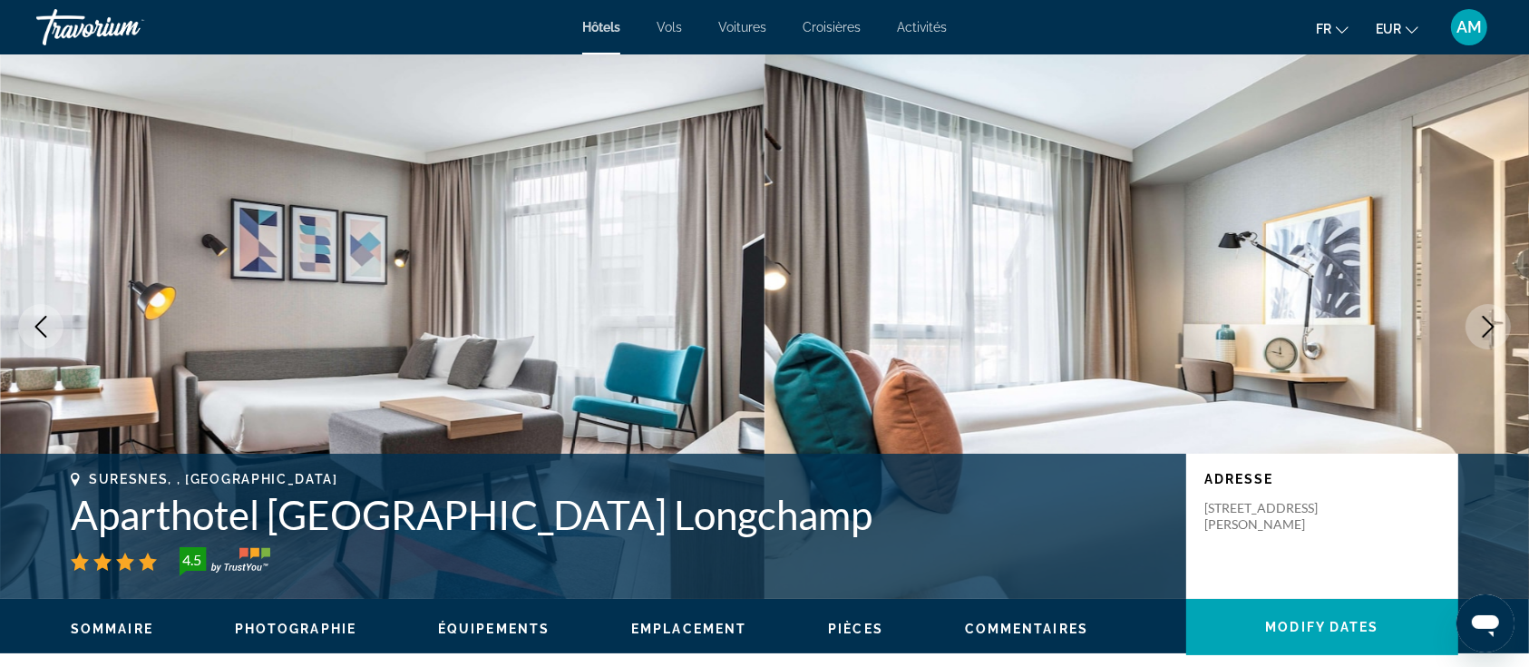
click at [1485, 322] on icon "Next image" at bounding box center [1489, 327] width 22 height 22
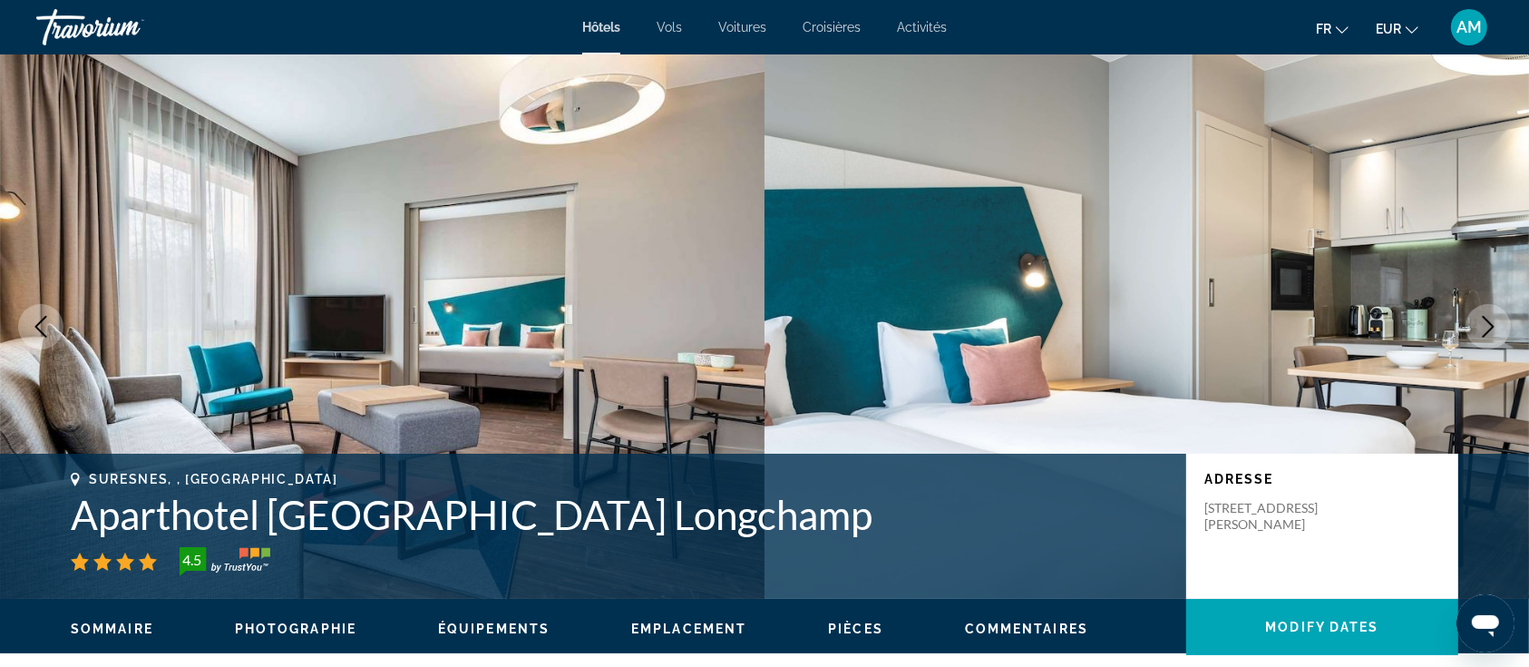
click at [1485, 322] on icon "Next image" at bounding box center [1489, 327] width 22 height 22
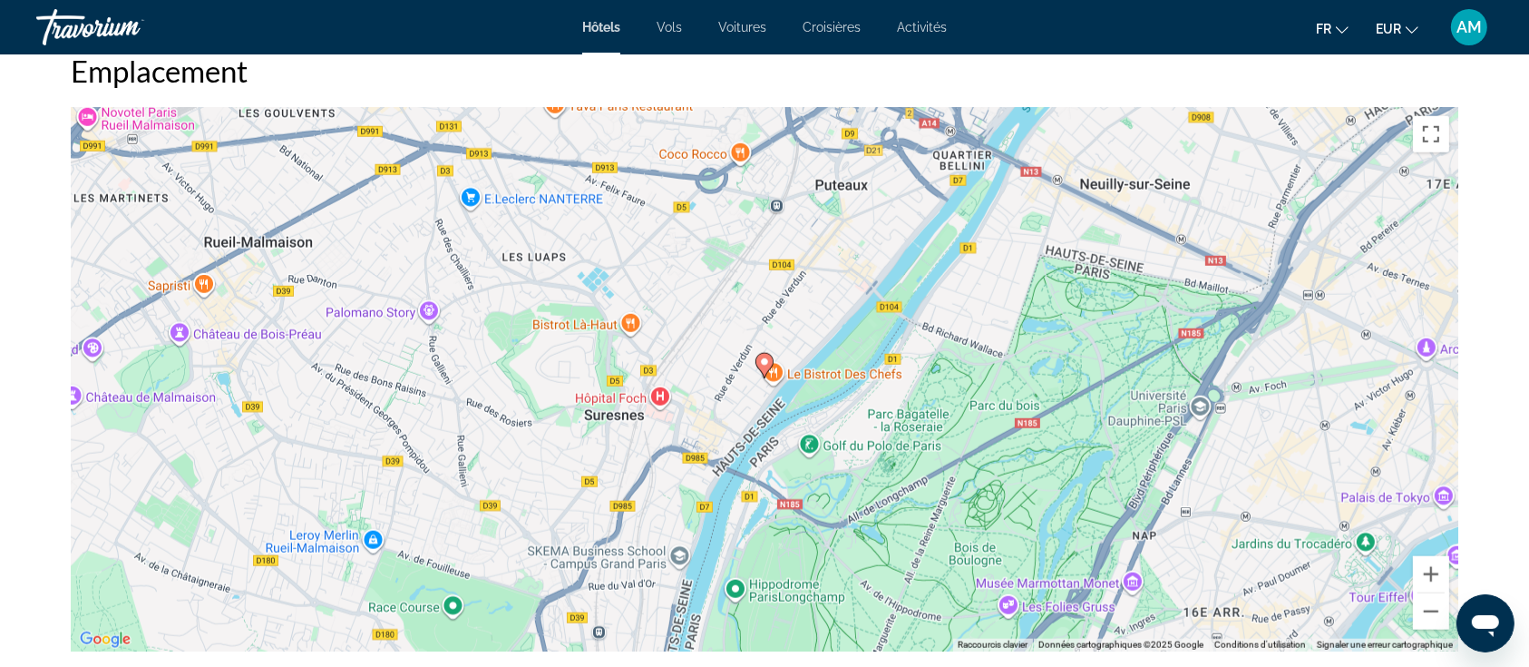
scroll to position [1814, 0]
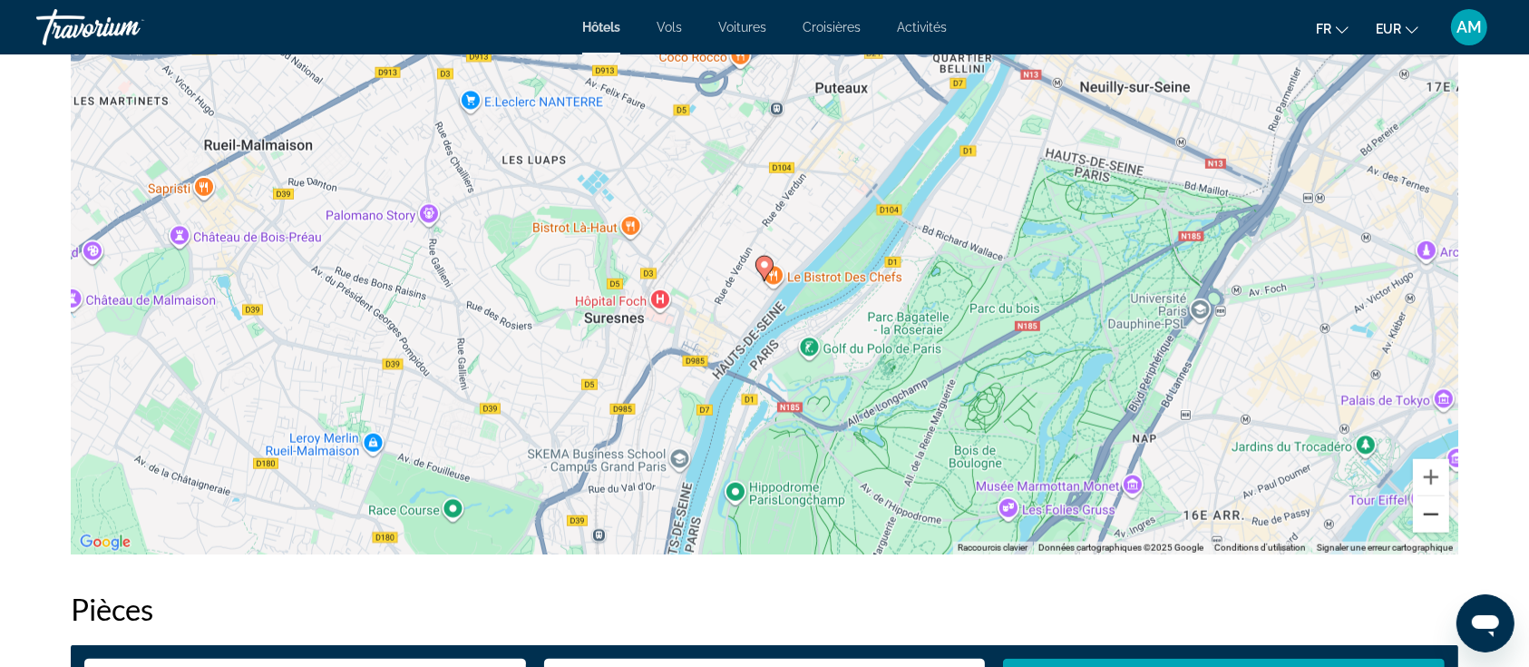
click at [1436, 522] on button "Zoom arrière" at bounding box center [1431, 514] width 36 height 36
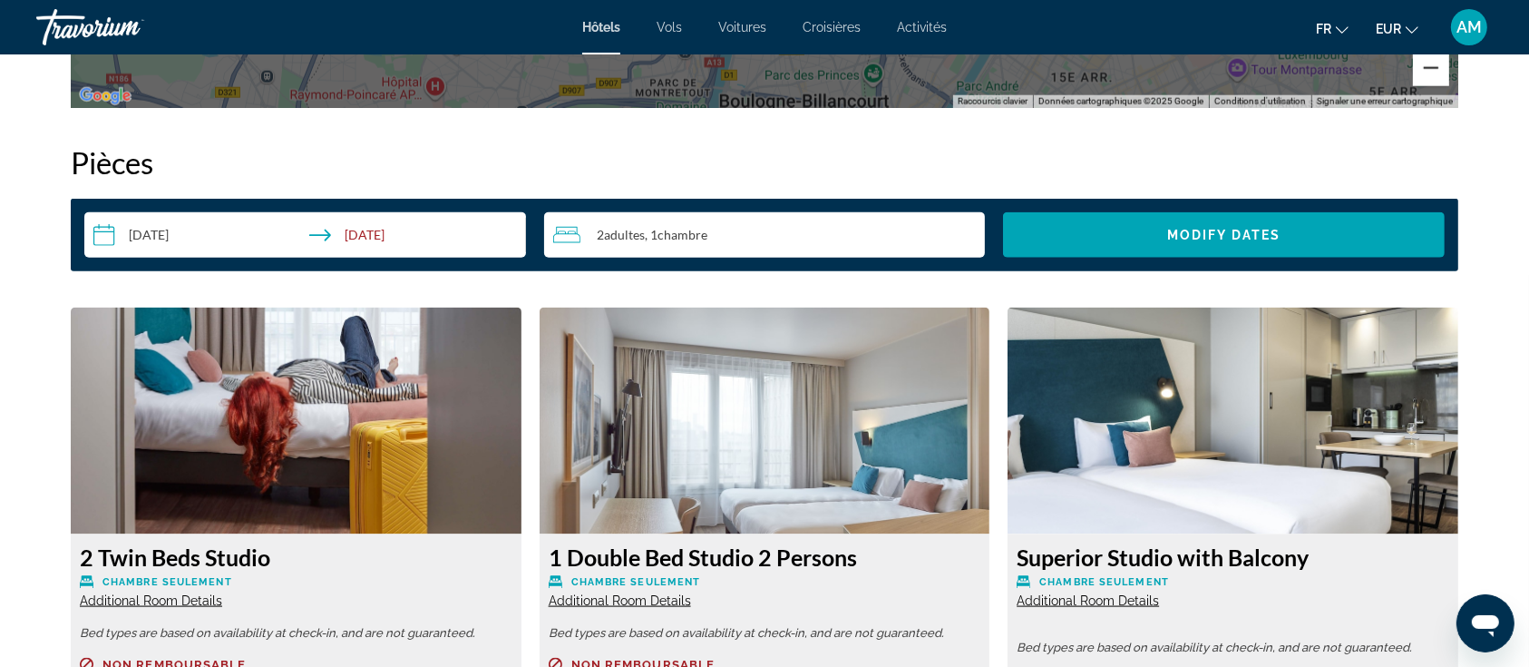
scroll to position [2298, 0]
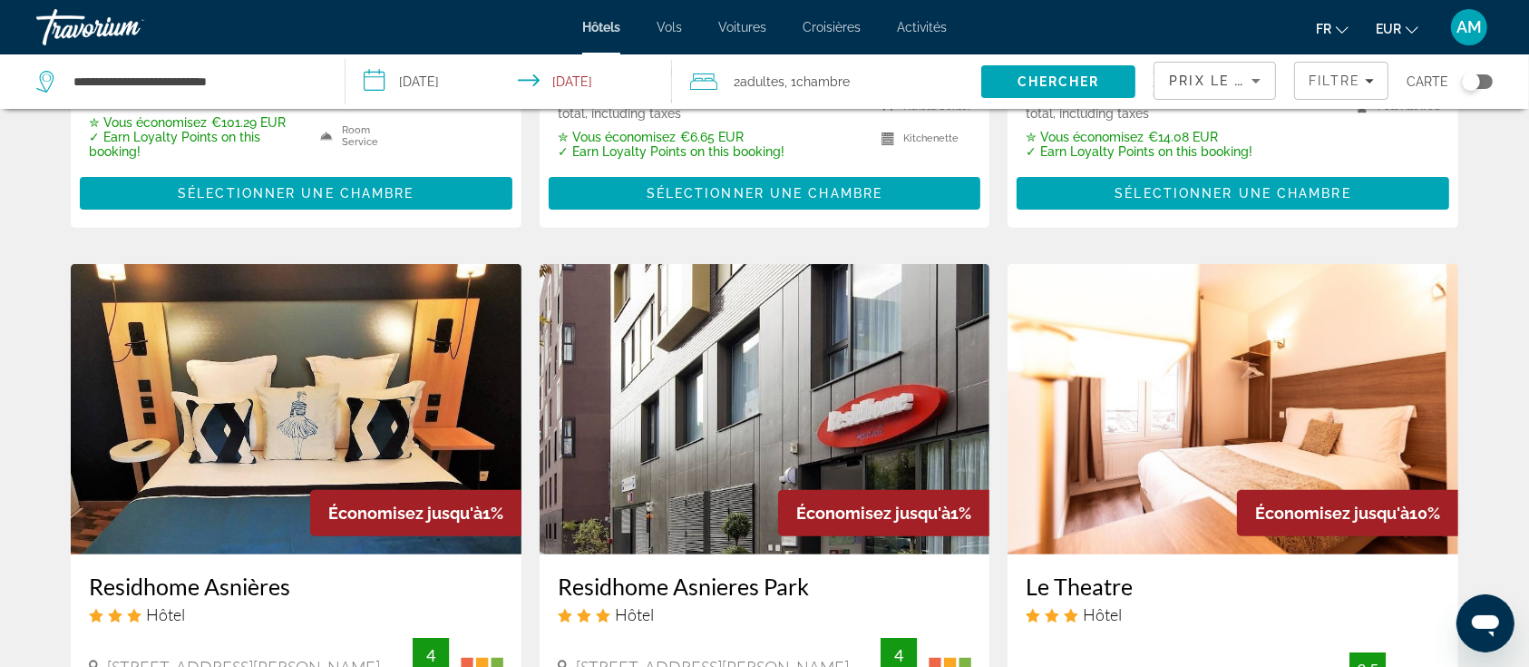
scroll to position [846, 0]
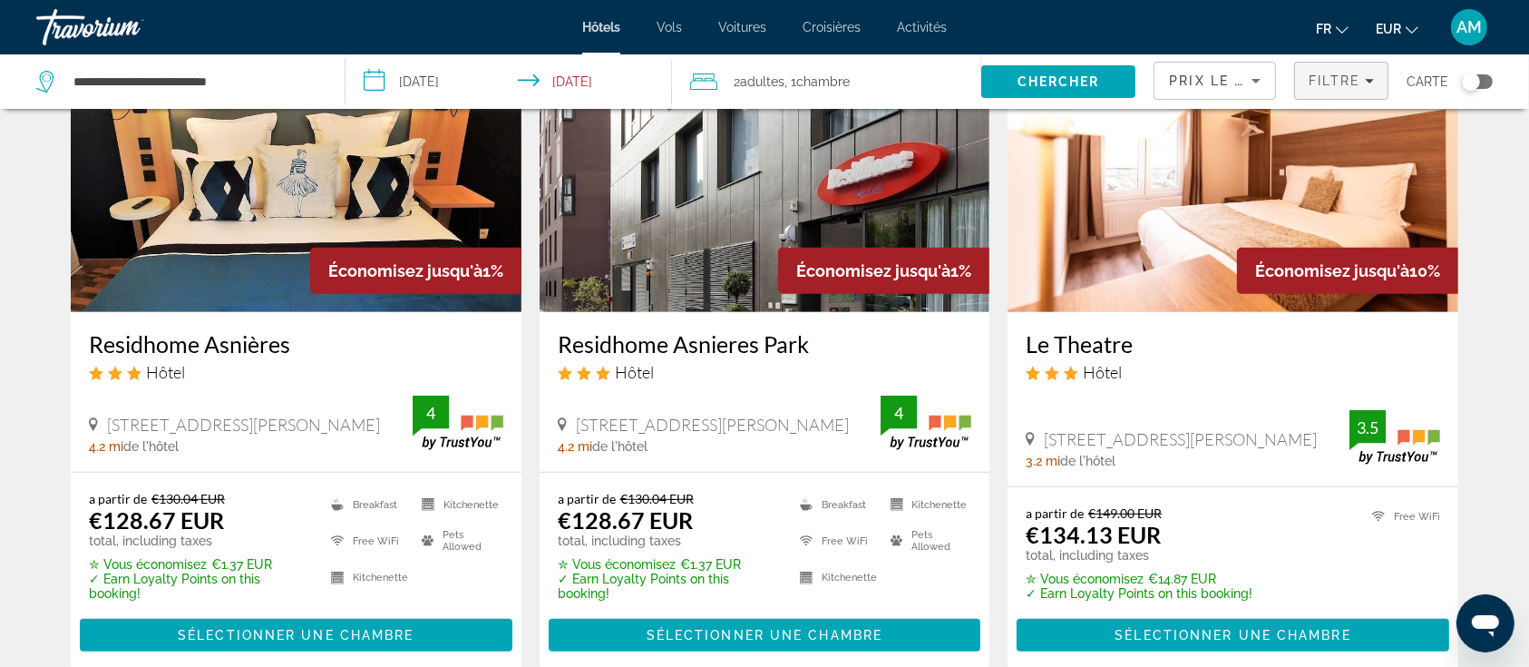
click at [1319, 82] on span "Filtre" at bounding box center [1335, 80] width 52 height 15
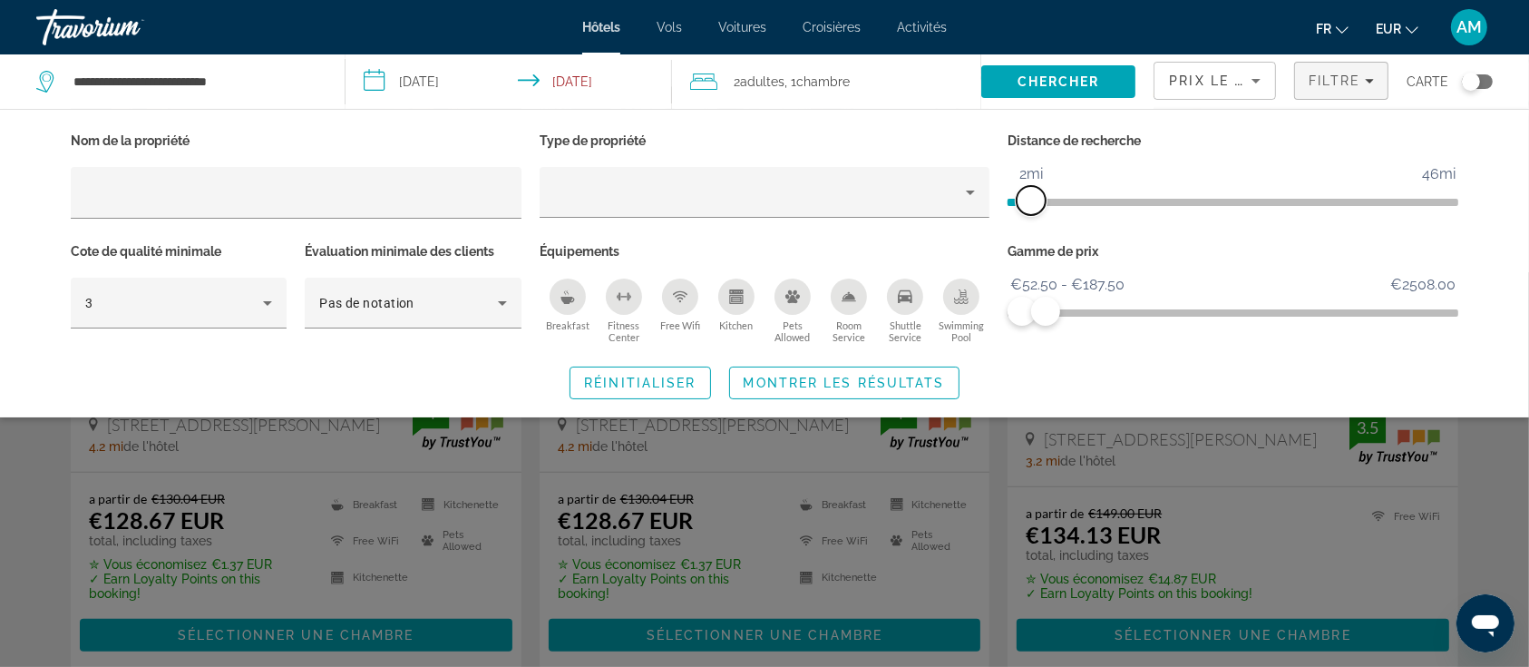
drag, startPoint x: 1045, startPoint y: 194, endPoint x: 1031, endPoint y: 198, distance: 15.0
click at [1031, 198] on span "ngx-slider" at bounding box center [1031, 200] width 29 height 29
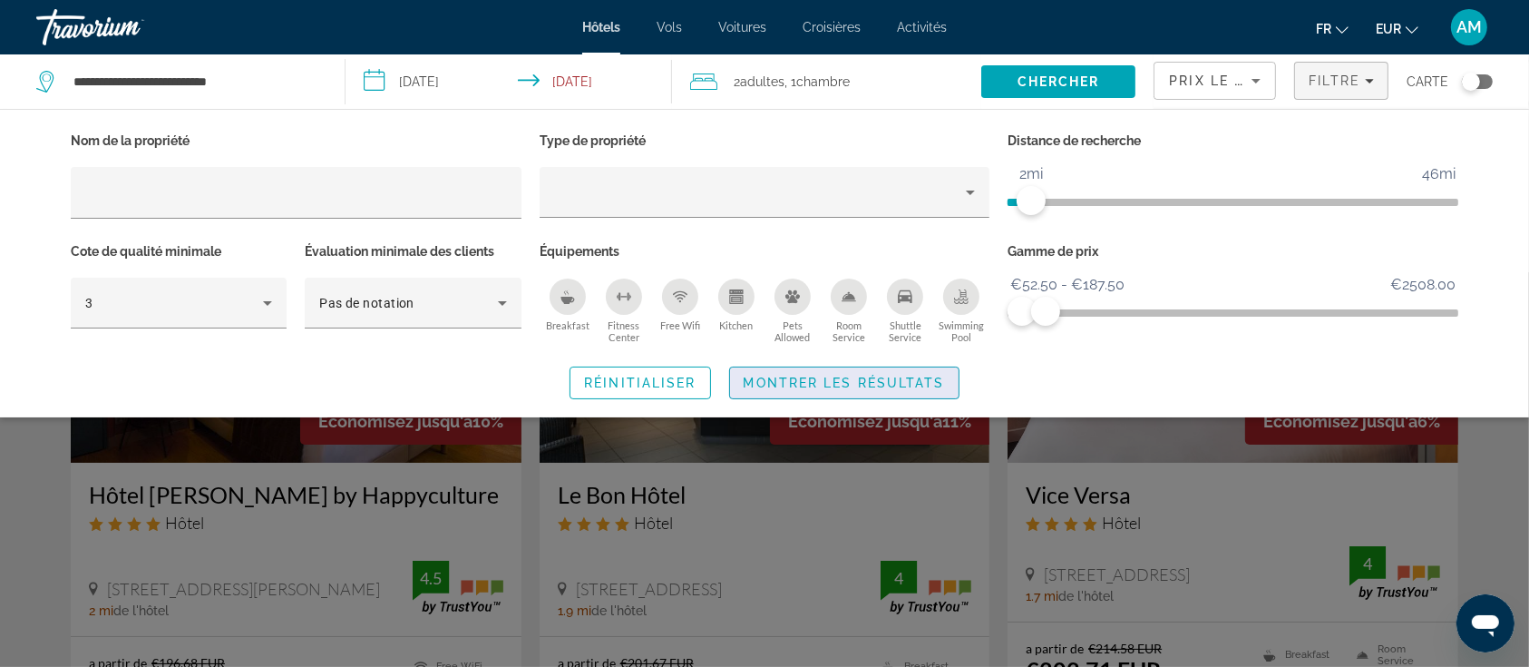
click at [884, 376] on span "Montrer les résultats" at bounding box center [844, 383] width 201 height 15
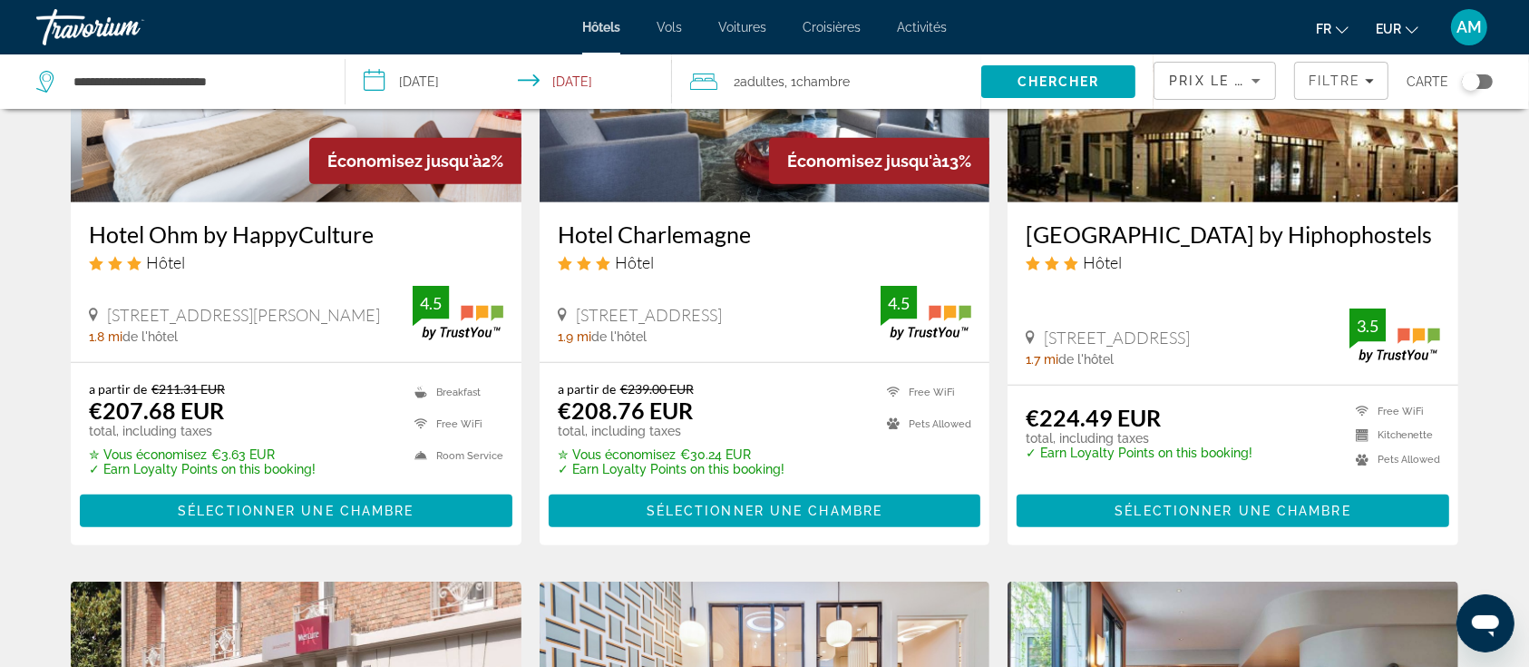
scroll to position [121, 0]
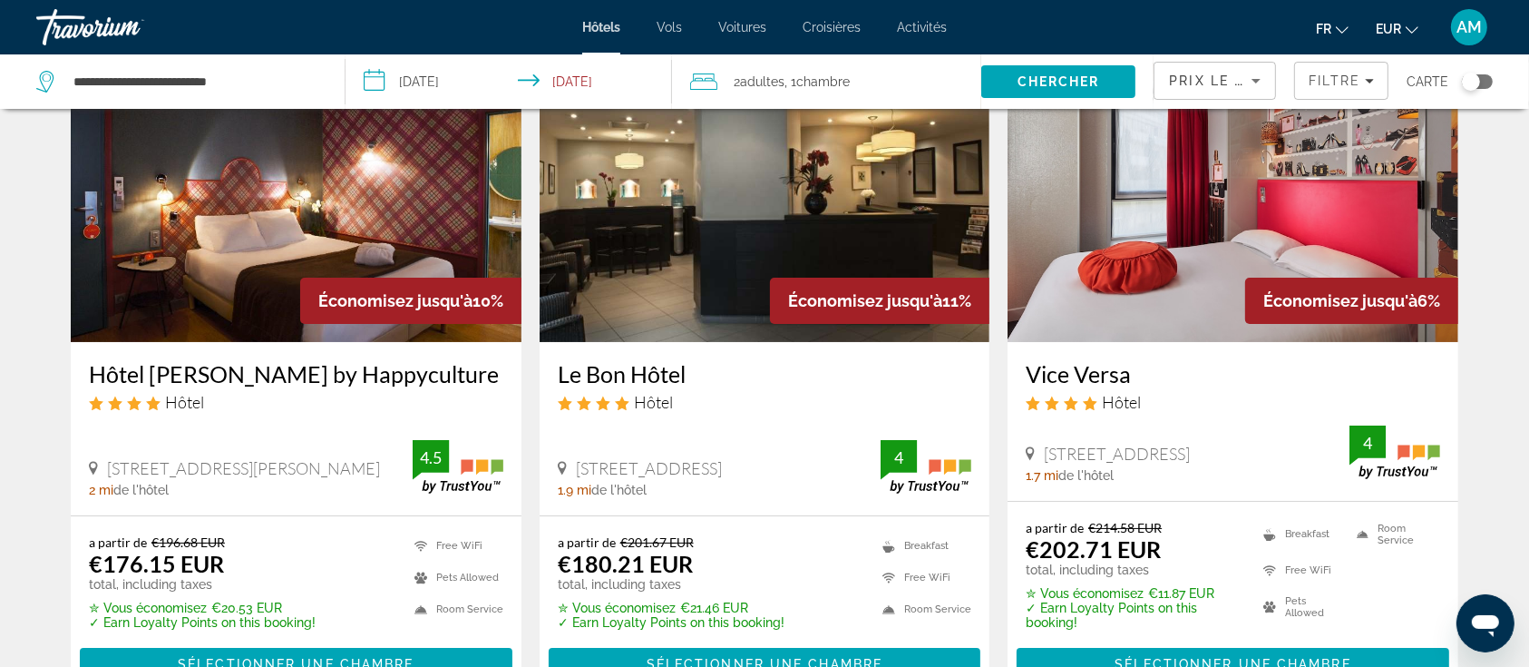
click at [1172, 91] on div "Prix le plus bas" at bounding box center [1215, 88] width 92 height 51
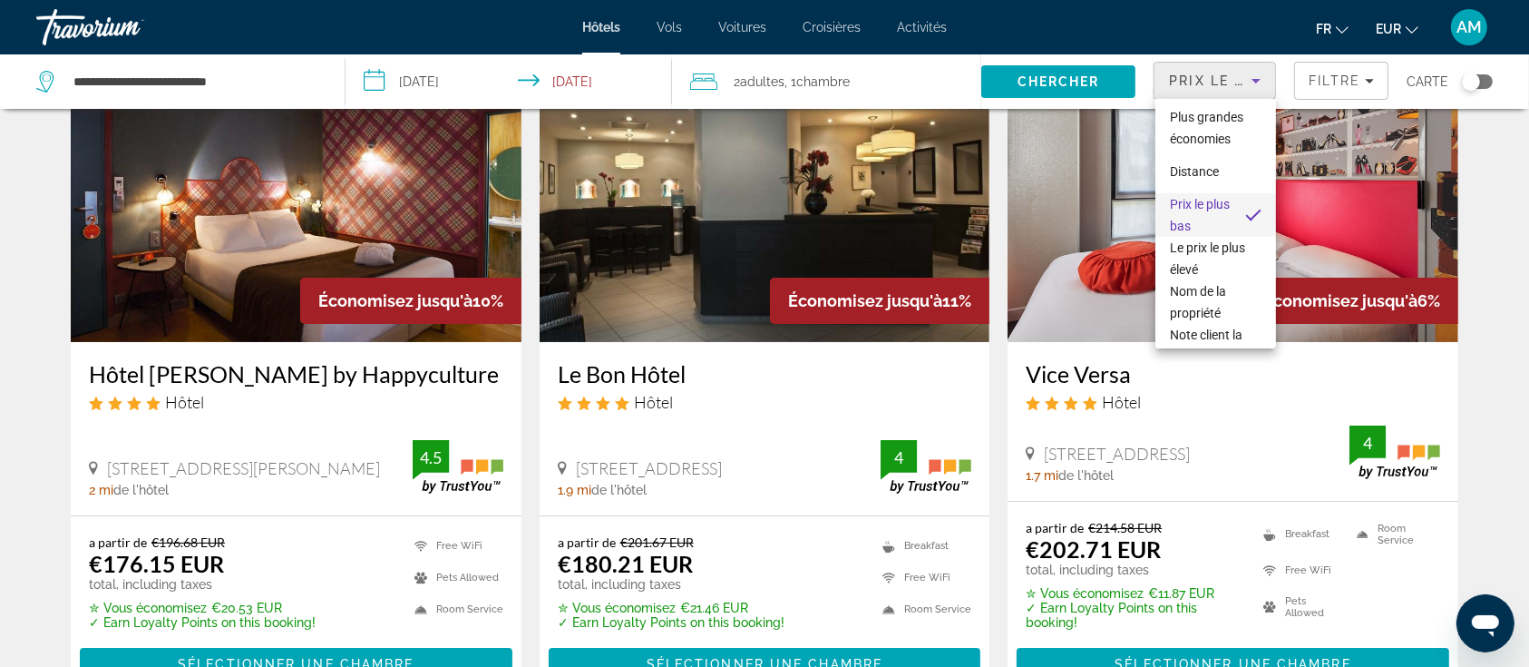
click at [1320, 76] on div at bounding box center [764, 333] width 1529 height 667
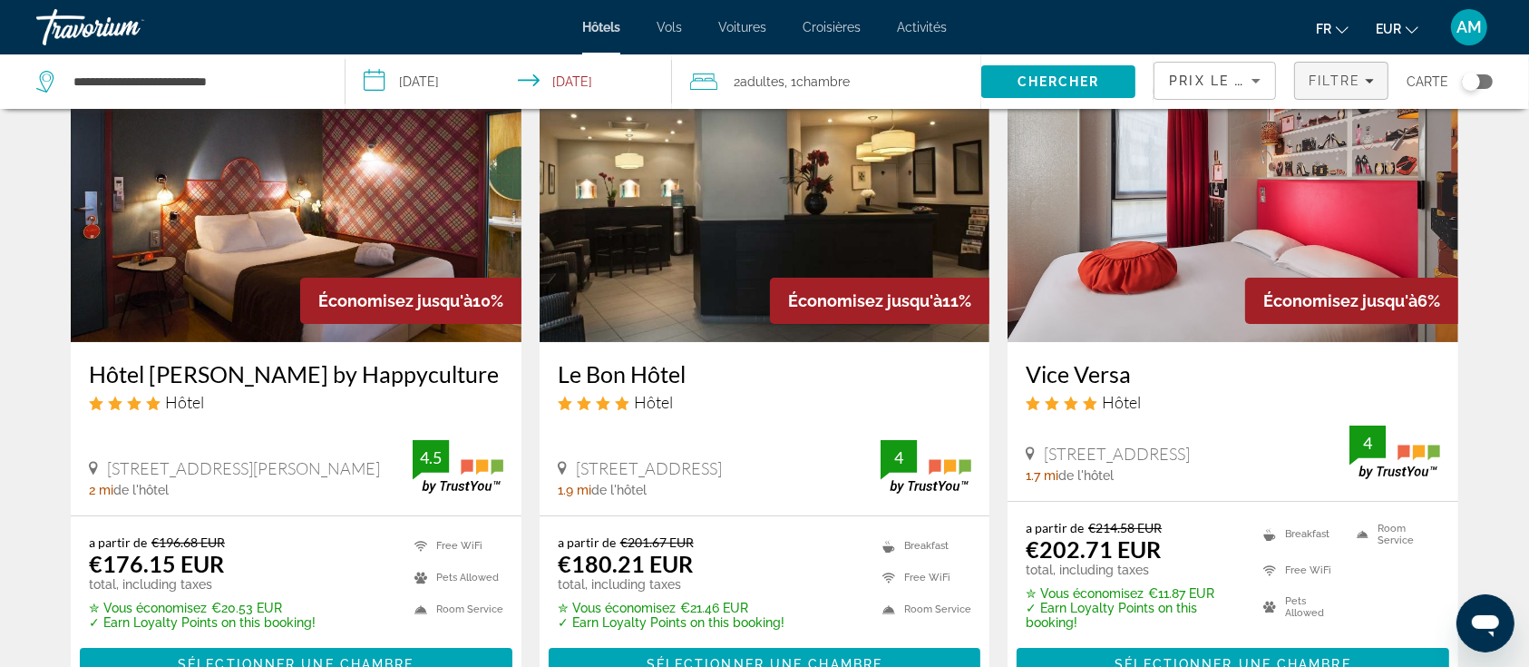
click at [1357, 70] on span "Filters" at bounding box center [1341, 81] width 93 height 44
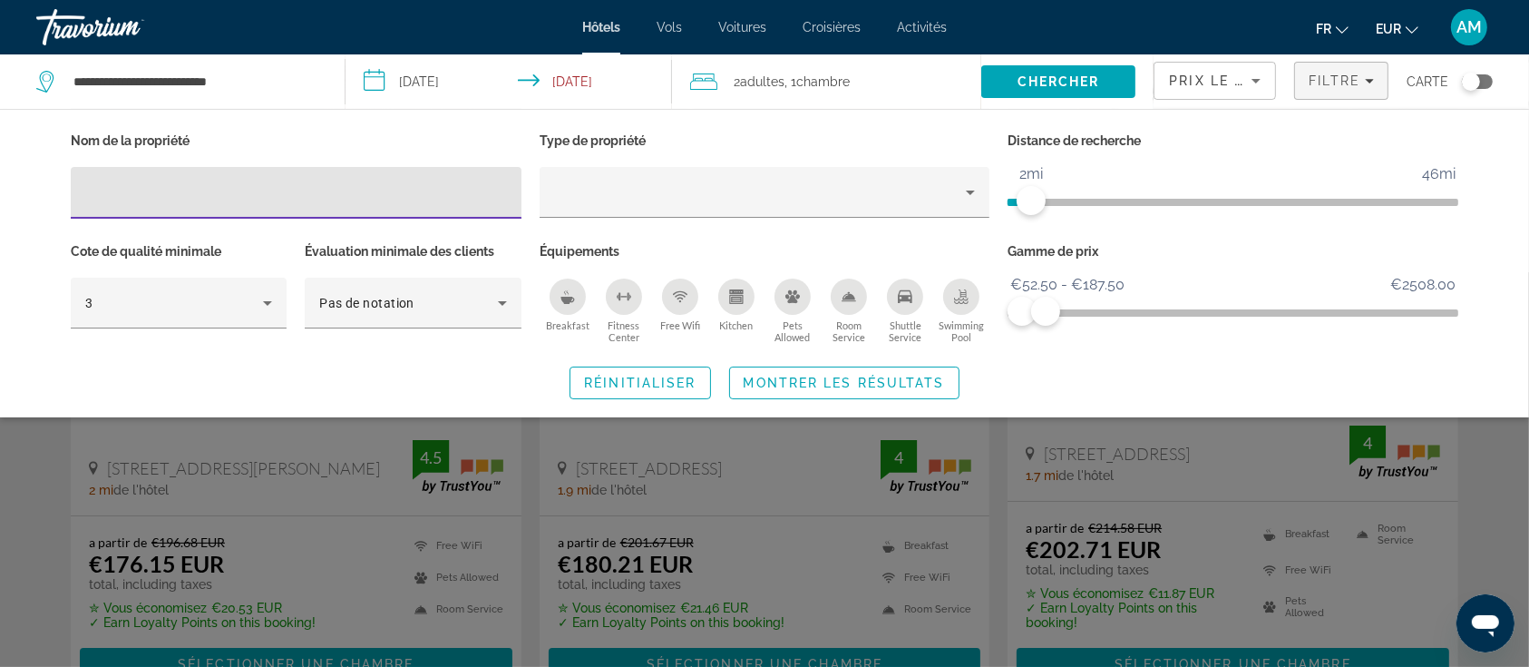
click at [575, 299] on div "Breakfast" at bounding box center [568, 296] width 36 height 36
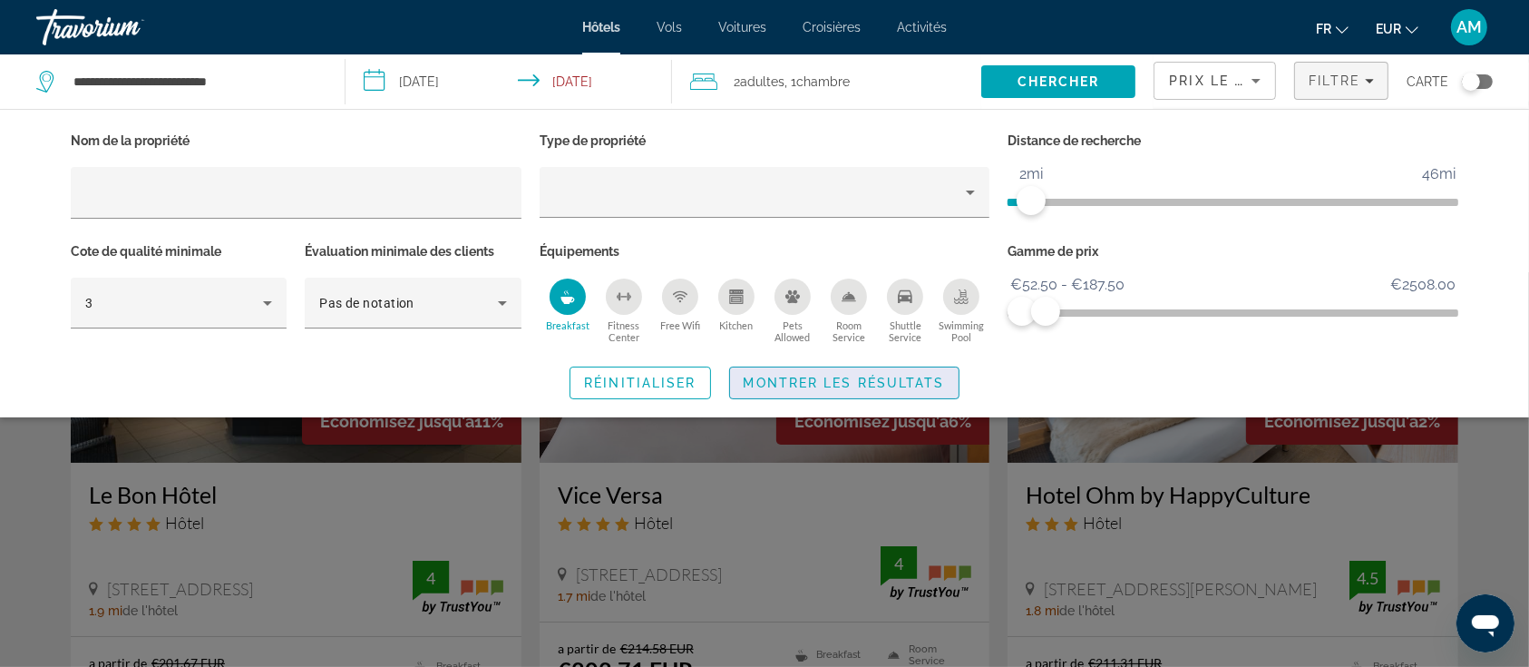
click at [875, 390] on span "Search widget" at bounding box center [844, 383] width 229 height 44
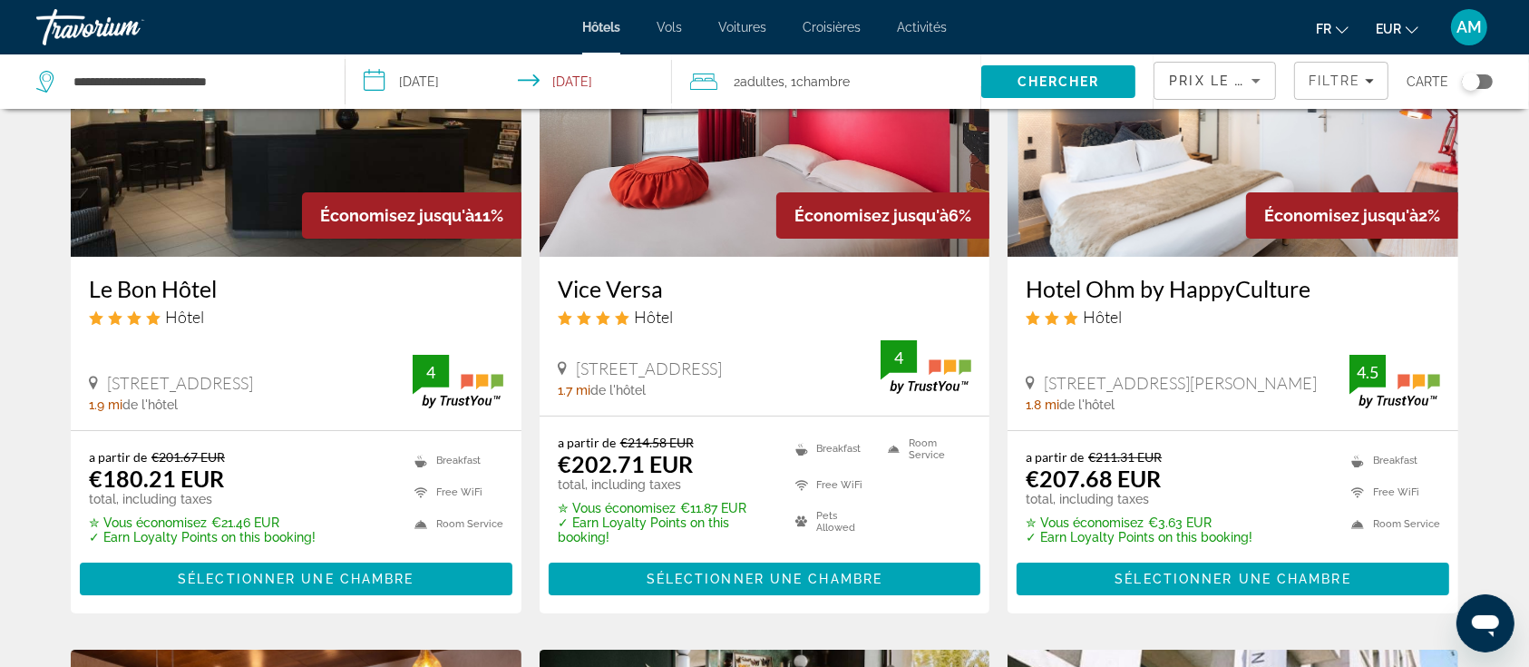
scroll to position [241, 0]
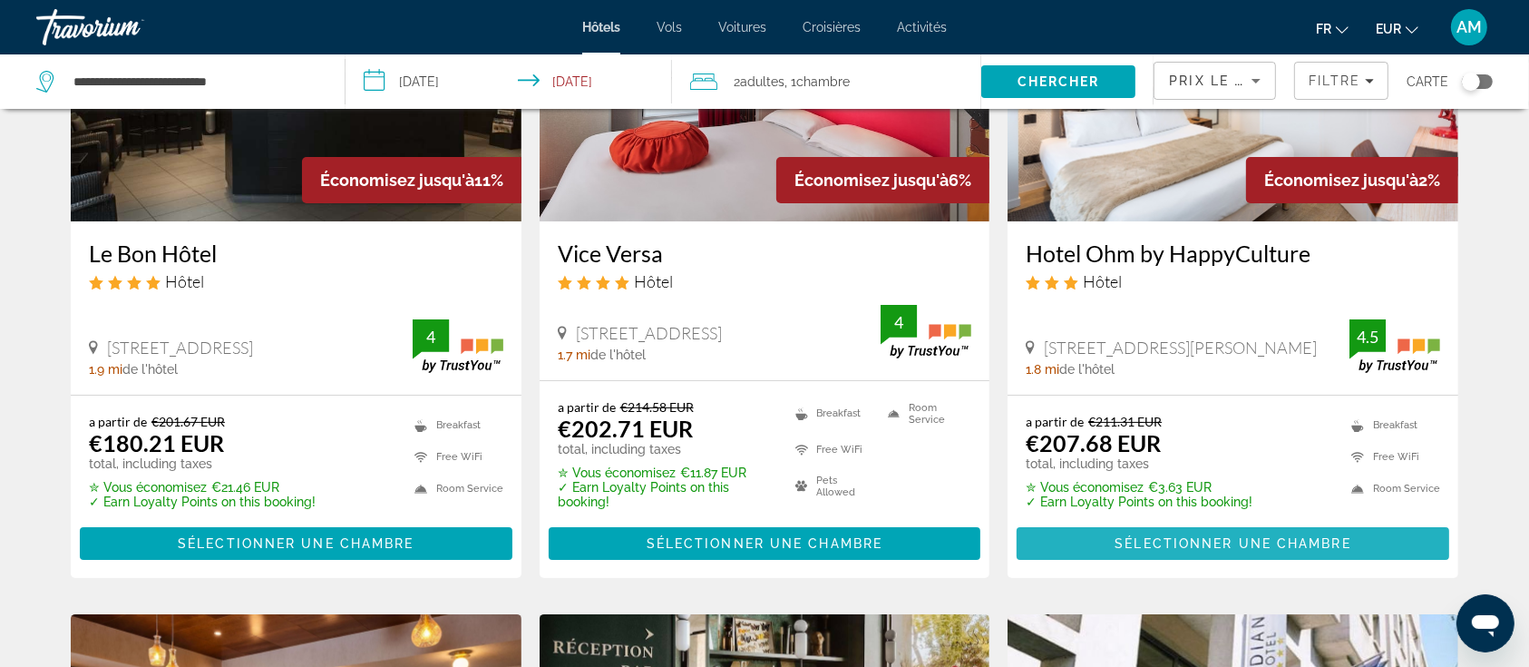
click at [1156, 541] on span "Sélectionner une chambre" at bounding box center [1233, 543] width 236 height 15
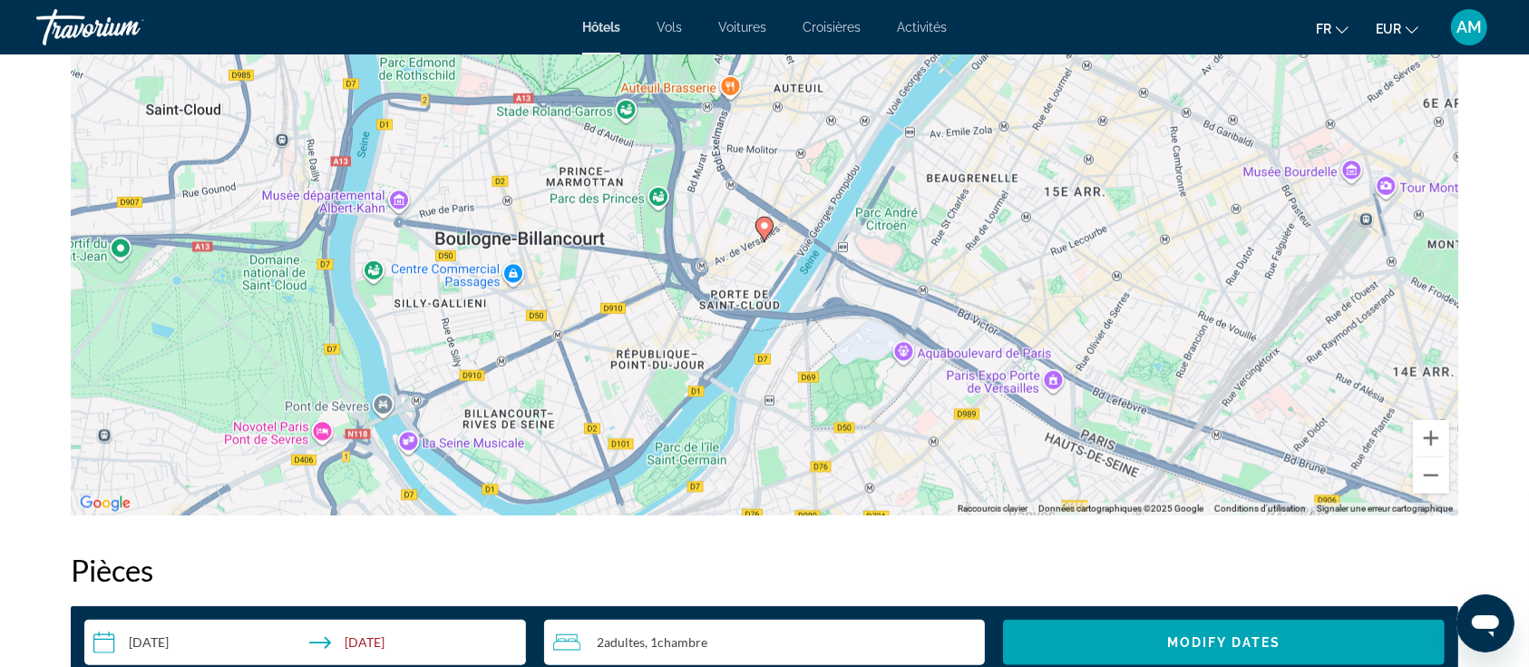
scroll to position [1814, 0]
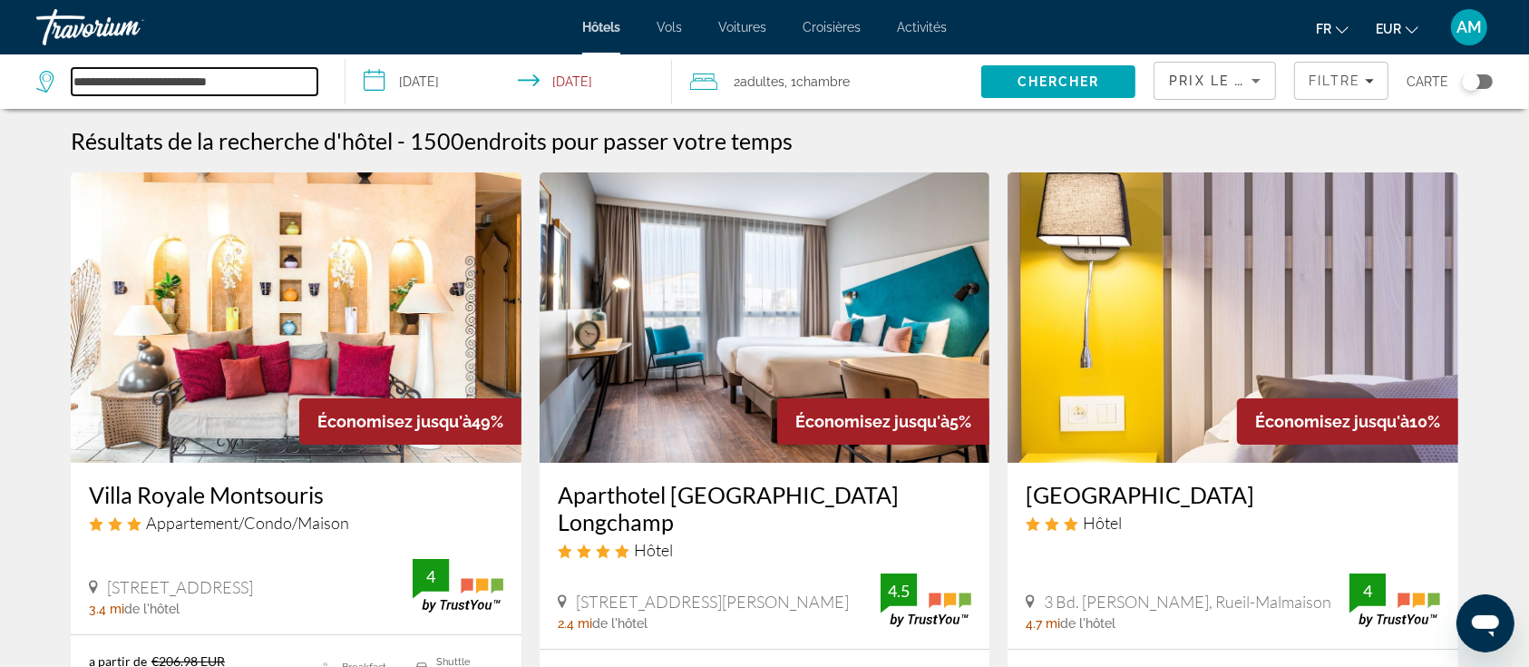
drag, startPoint x: 259, startPoint y: 87, endPoint x: 0, endPoint y: 88, distance: 259.4
click at [0, 88] on app-destination-search "**********" at bounding box center [173, 81] width 346 height 54
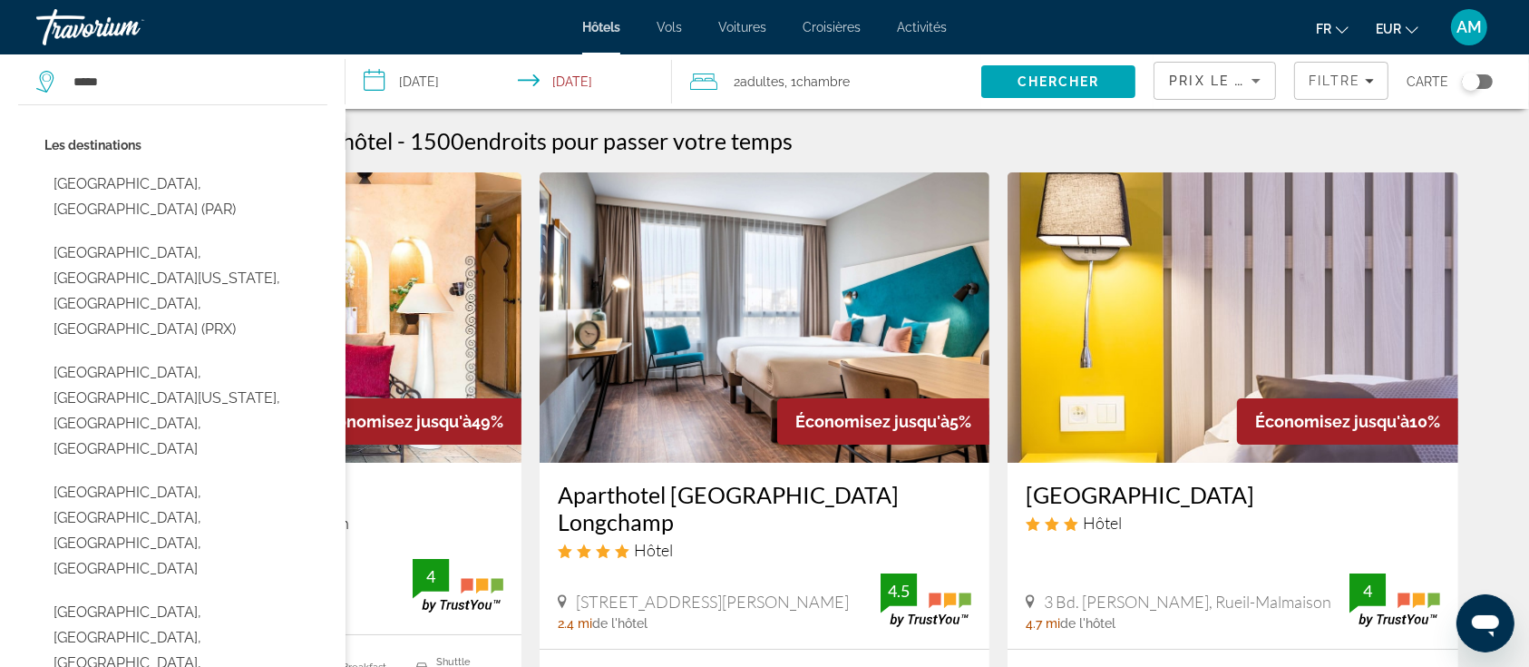
drag, startPoint x: 159, startPoint y: 180, endPoint x: 196, endPoint y: 171, distance: 38.3
click at [159, 181] on button "[GEOGRAPHIC_DATA], [GEOGRAPHIC_DATA] (PAR)" at bounding box center [185, 197] width 283 height 60
type input "**********"
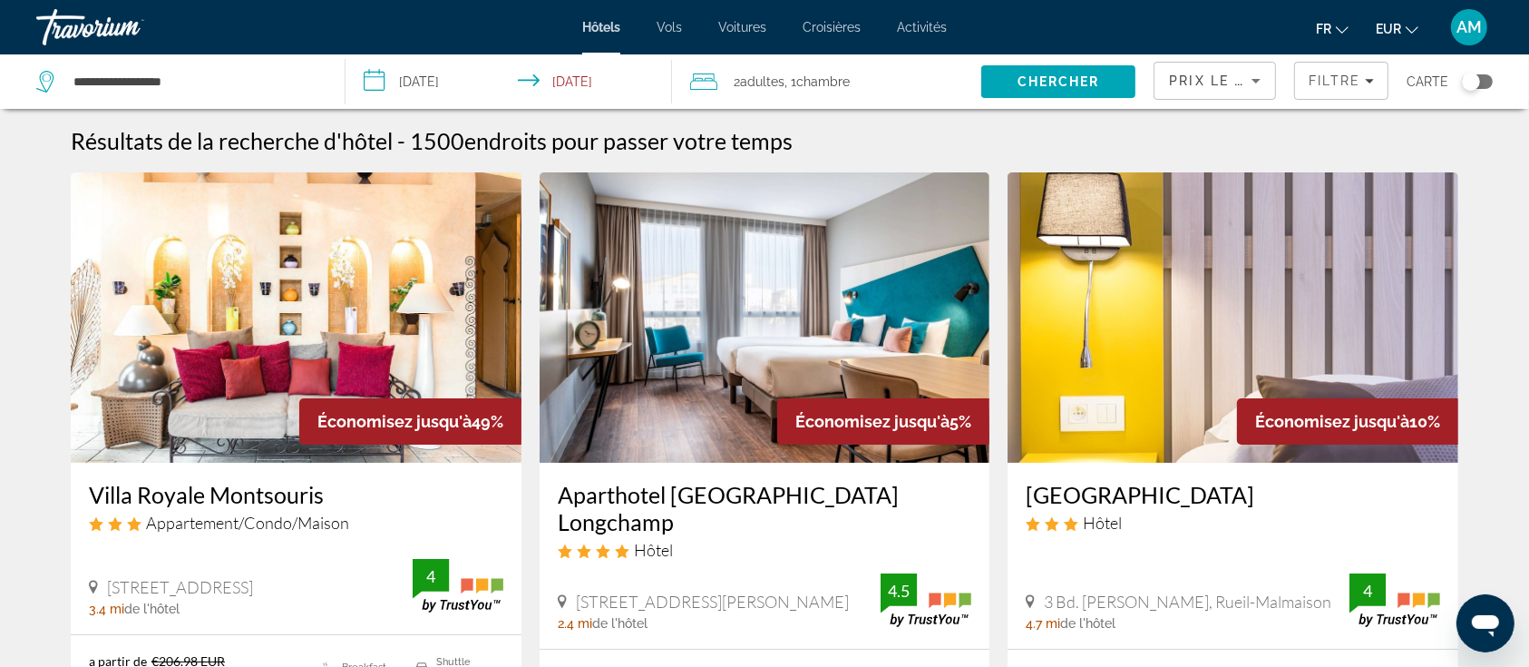
click at [837, 87] on span "Chambre" at bounding box center [823, 81] width 54 height 15
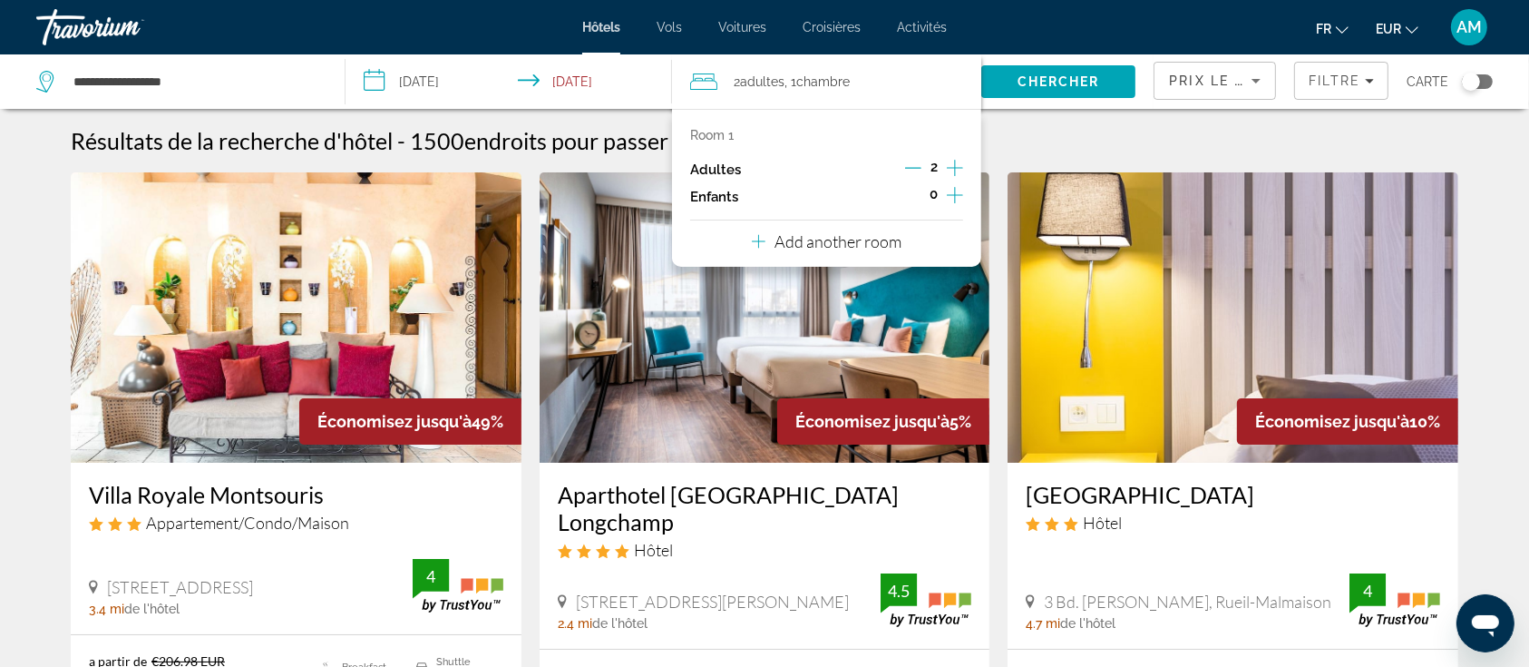
click at [953, 163] on icon "Increment adults" at bounding box center [955, 168] width 16 height 22
click at [1044, 71] on span "Search" at bounding box center [1059, 82] width 154 height 44
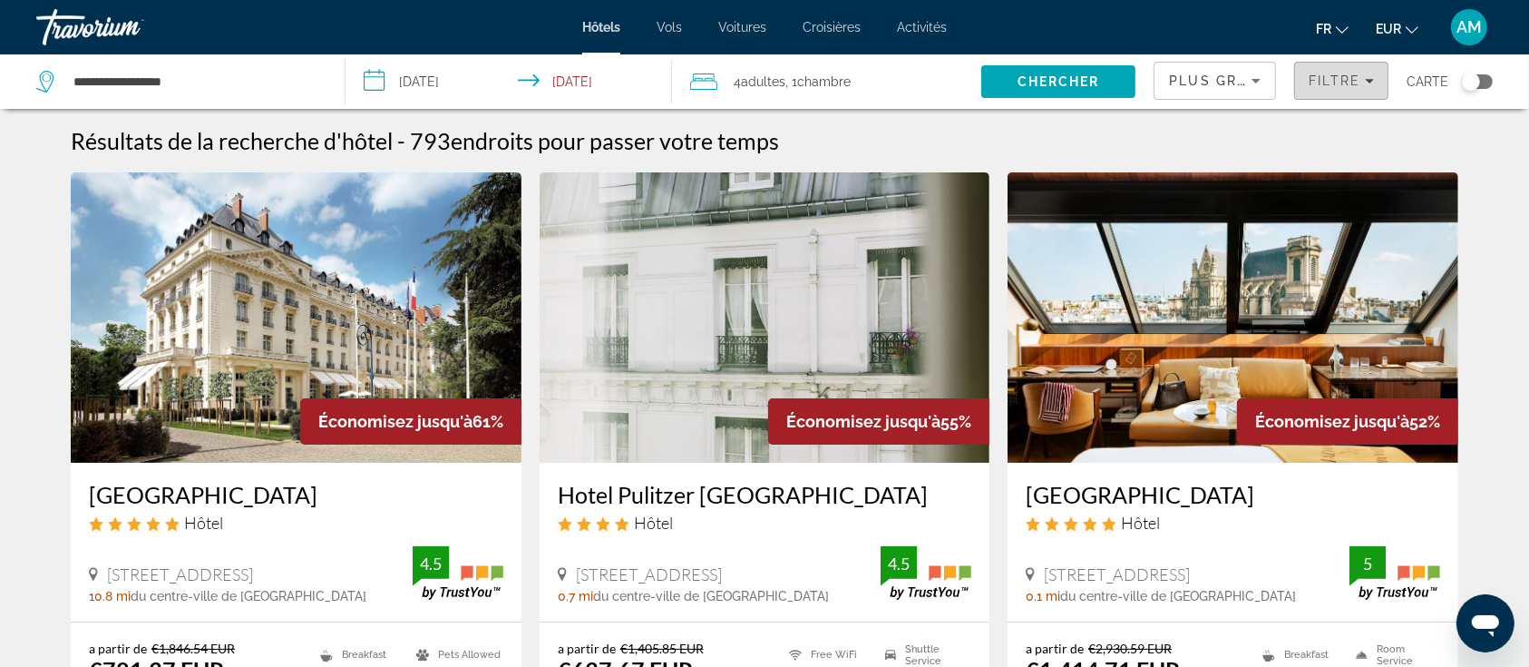
click at [1351, 86] on span "Filtre" at bounding box center [1335, 80] width 52 height 15
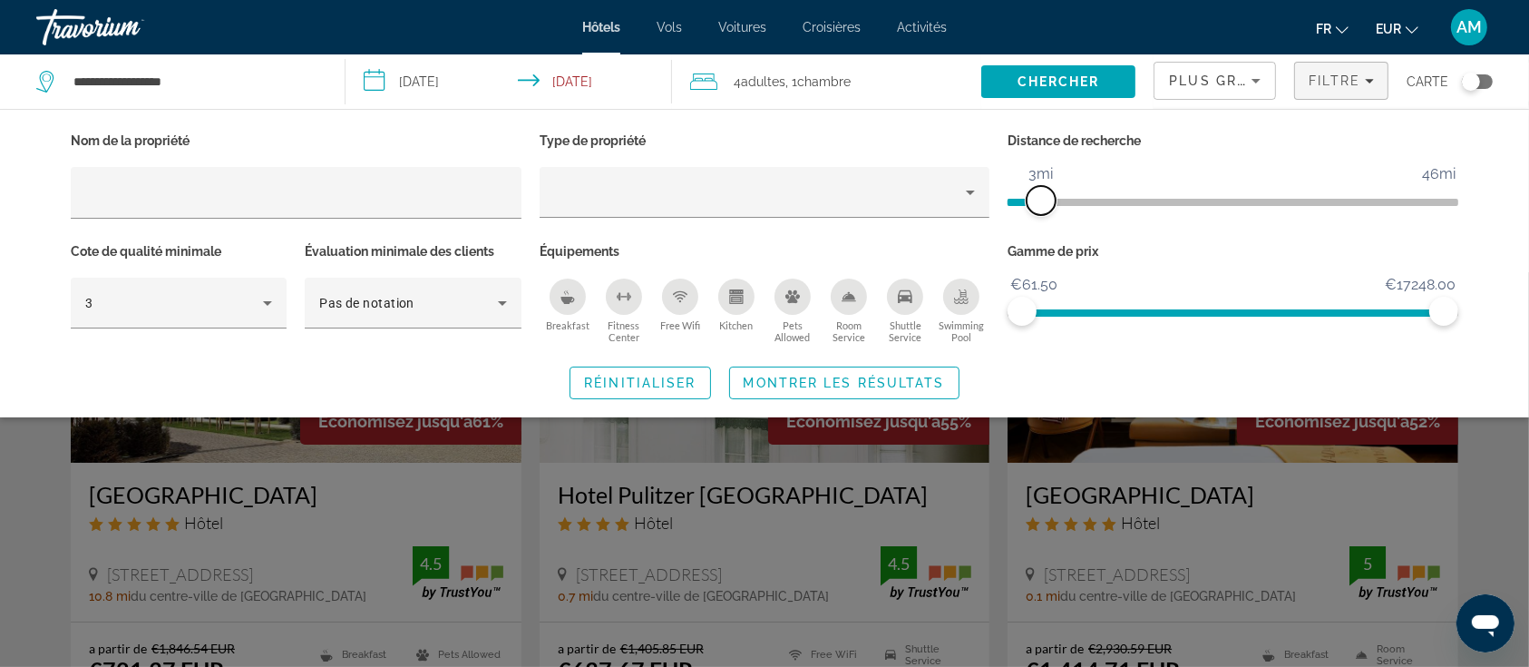
drag, startPoint x: 1289, startPoint y: 201, endPoint x: 1040, endPoint y: 210, distance: 249.6
click at [1040, 210] on span "ngx-slider" at bounding box center [1041, 200] width 29 height 29
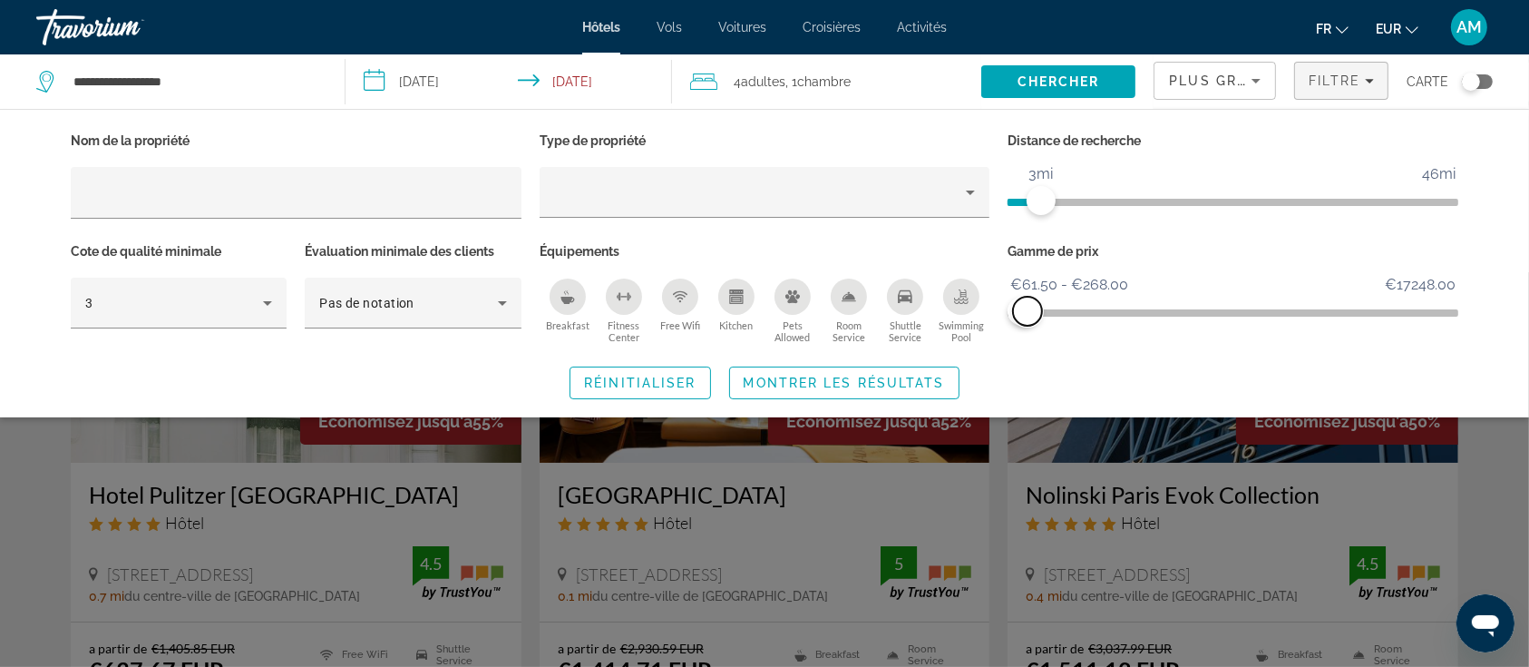
drag, startPoint x: 1437, startPoint y: 307, endPoint x: 1028, endPoint y: 328, distance: 409.7
click at [1028, 328] on div "Gamme de prix €61.50 €17248.00 €61.50 €268.00 €61.50 - €268.00" at bounding box center [1233, 294] width 469 height 110
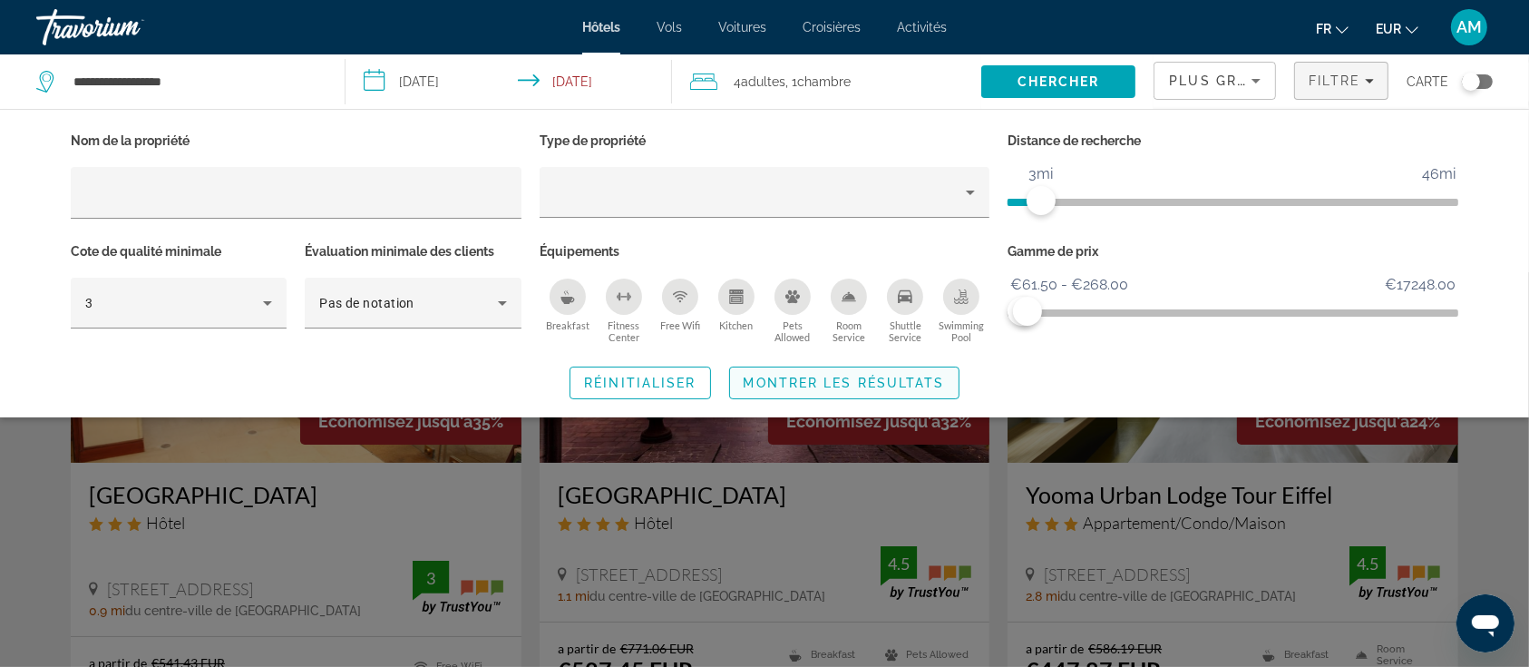
click at [847, 383] on span "Montrer les résultats" at bounding box center [844, 383] width 201 height 15
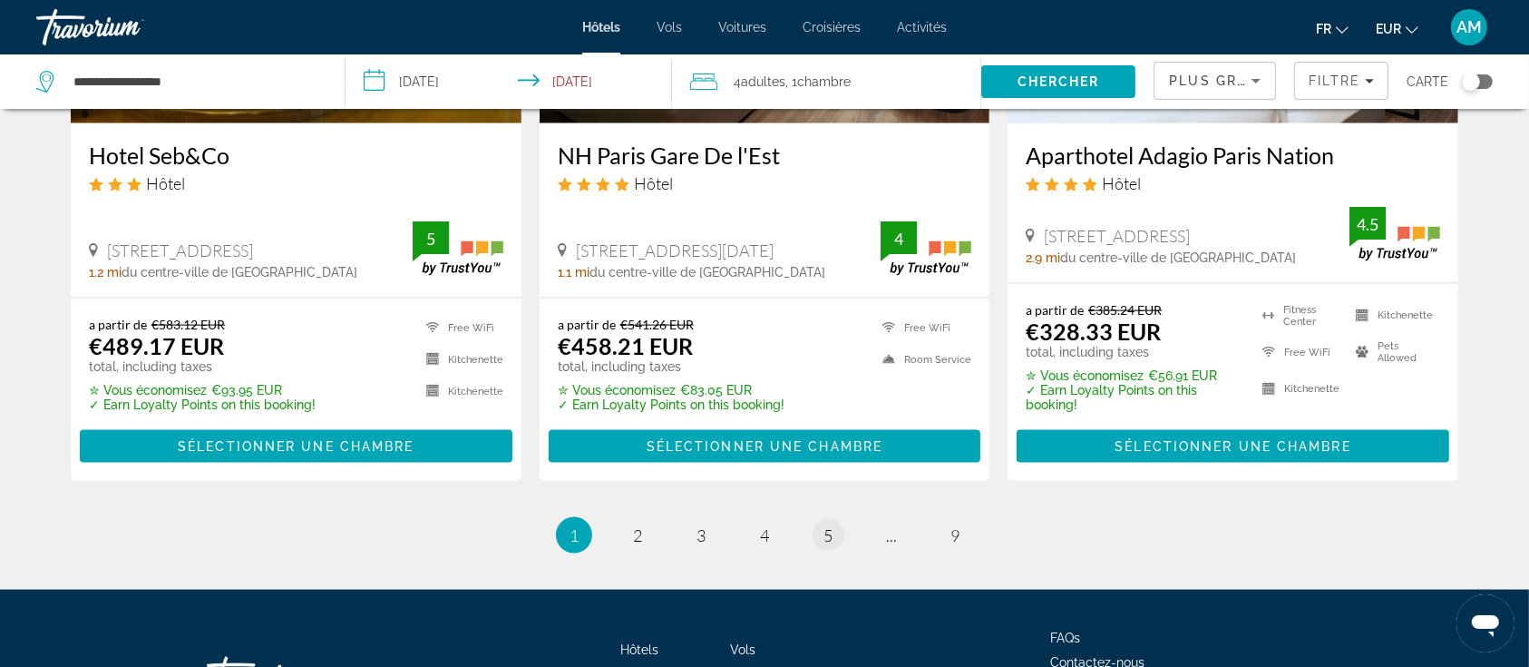
scroll to position [2292, 0]
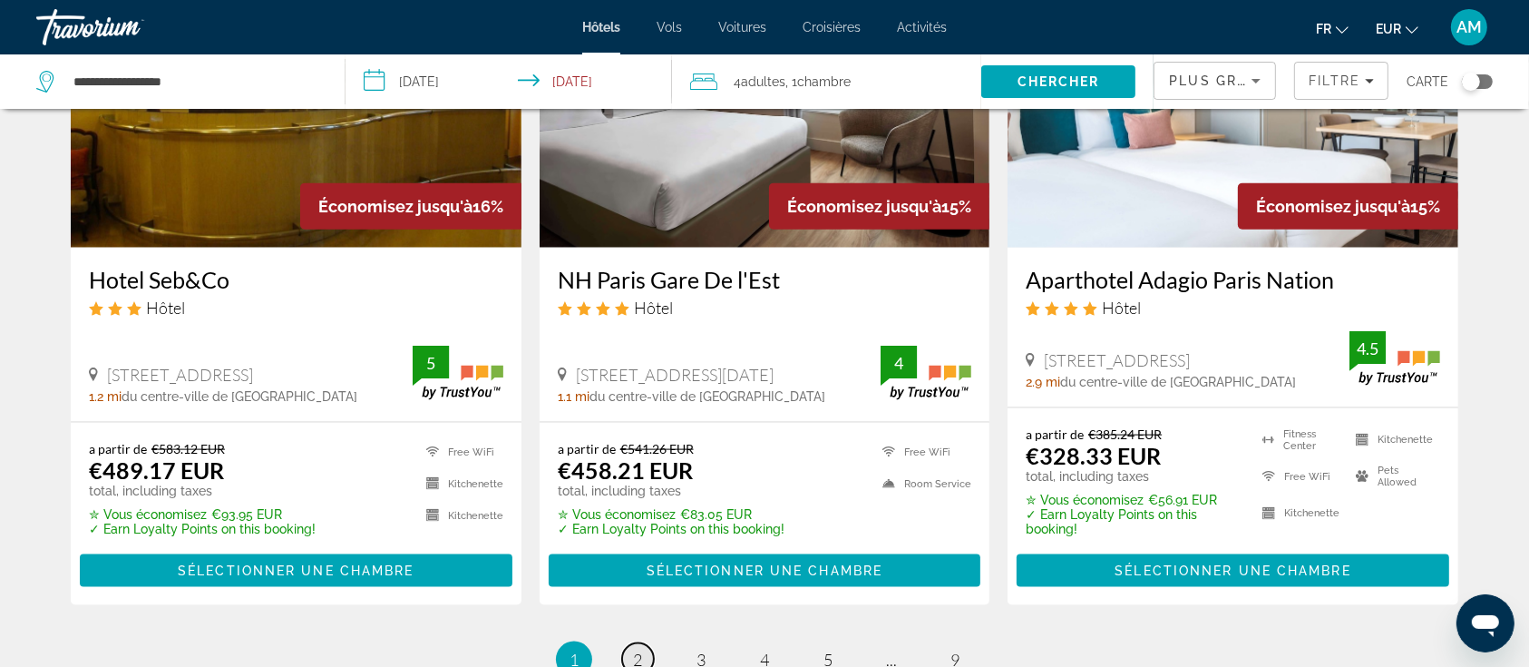
click at [633, 648] on link "page 2" at bounding box center [638, 659] width 32 height 32
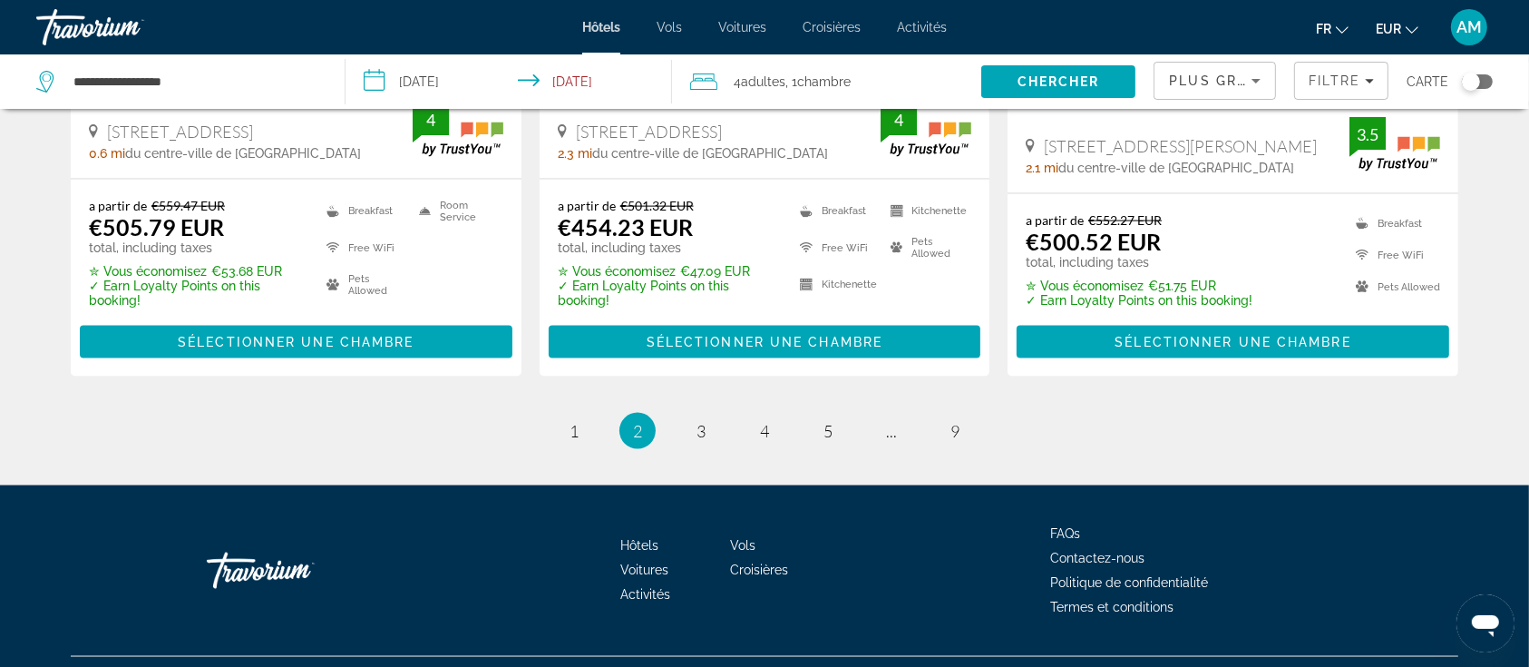
scroll to position [2560, 0]
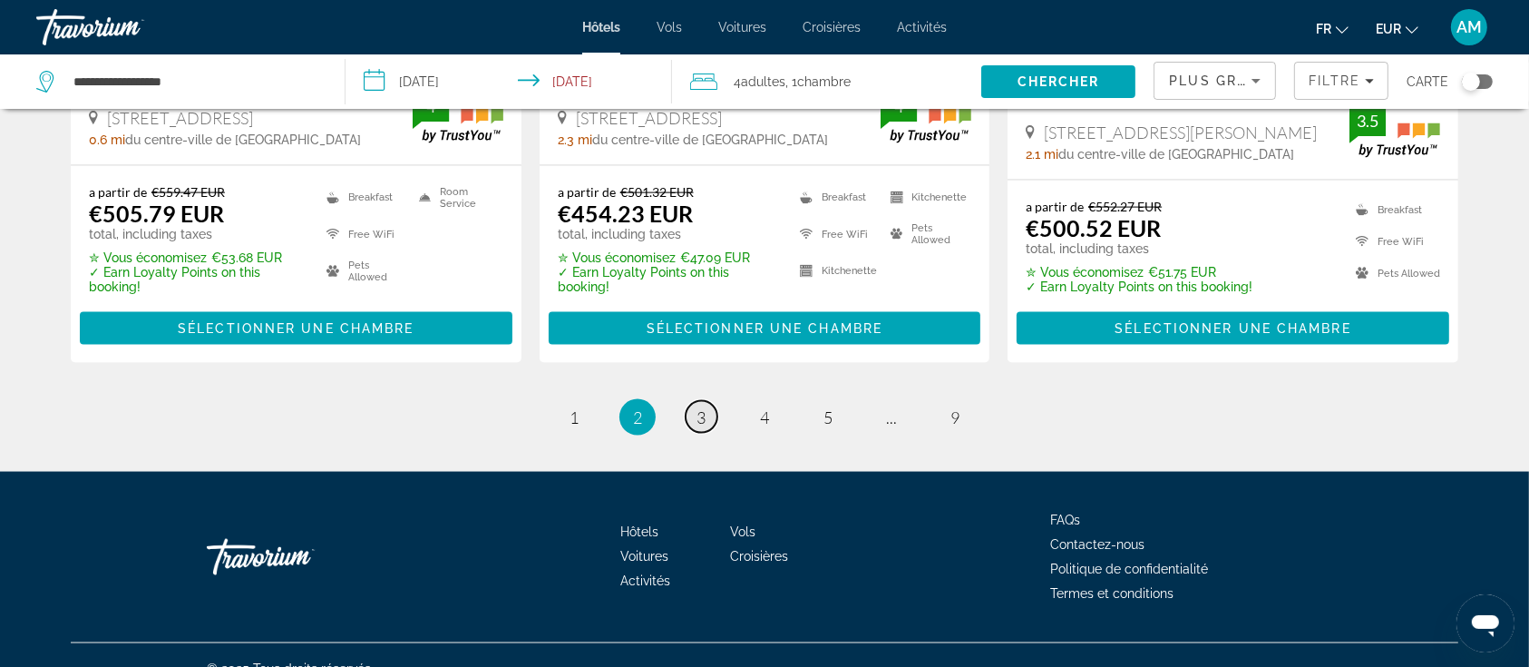
click at [703, 407] on span "3" at bounding box center [701, 417] width 9 height 20
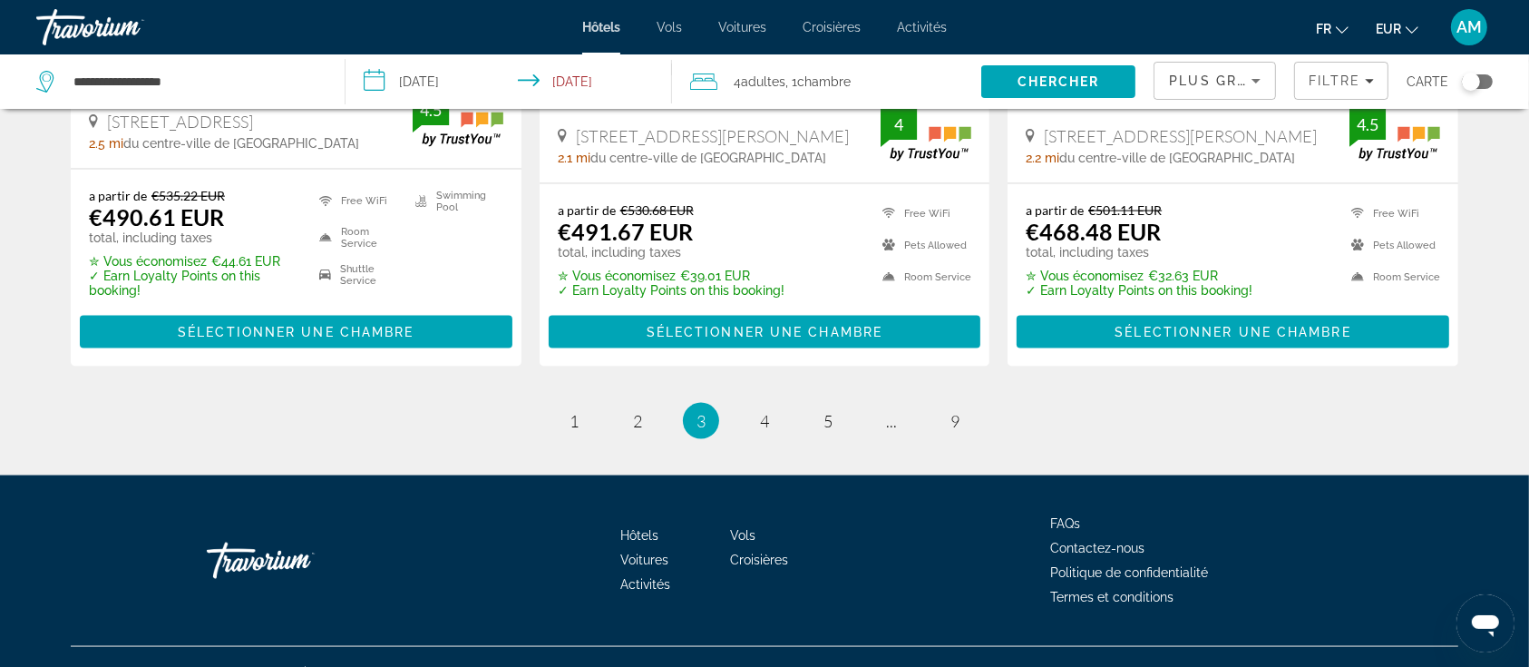
scroll to position [2505, 0]
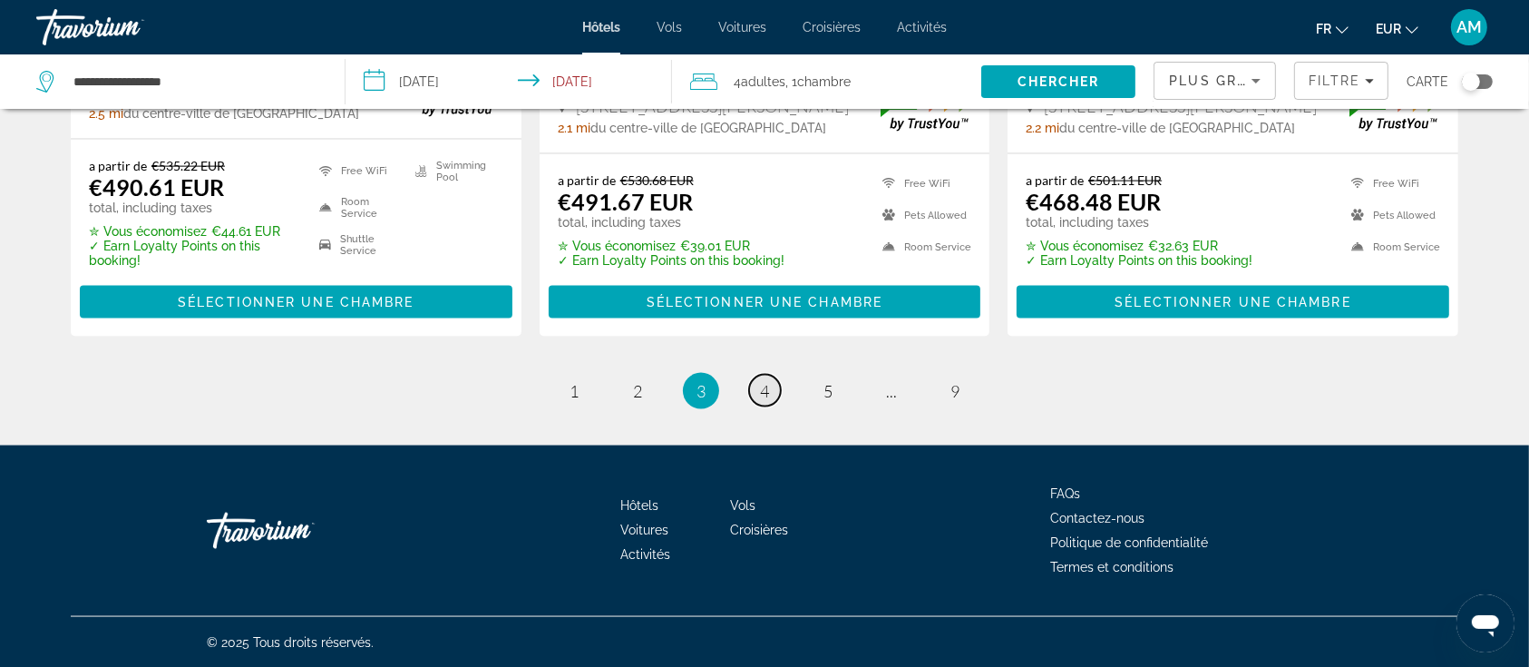
click at [760, 387] on span "4" at bounding box center [764, 391] width 9 height 20
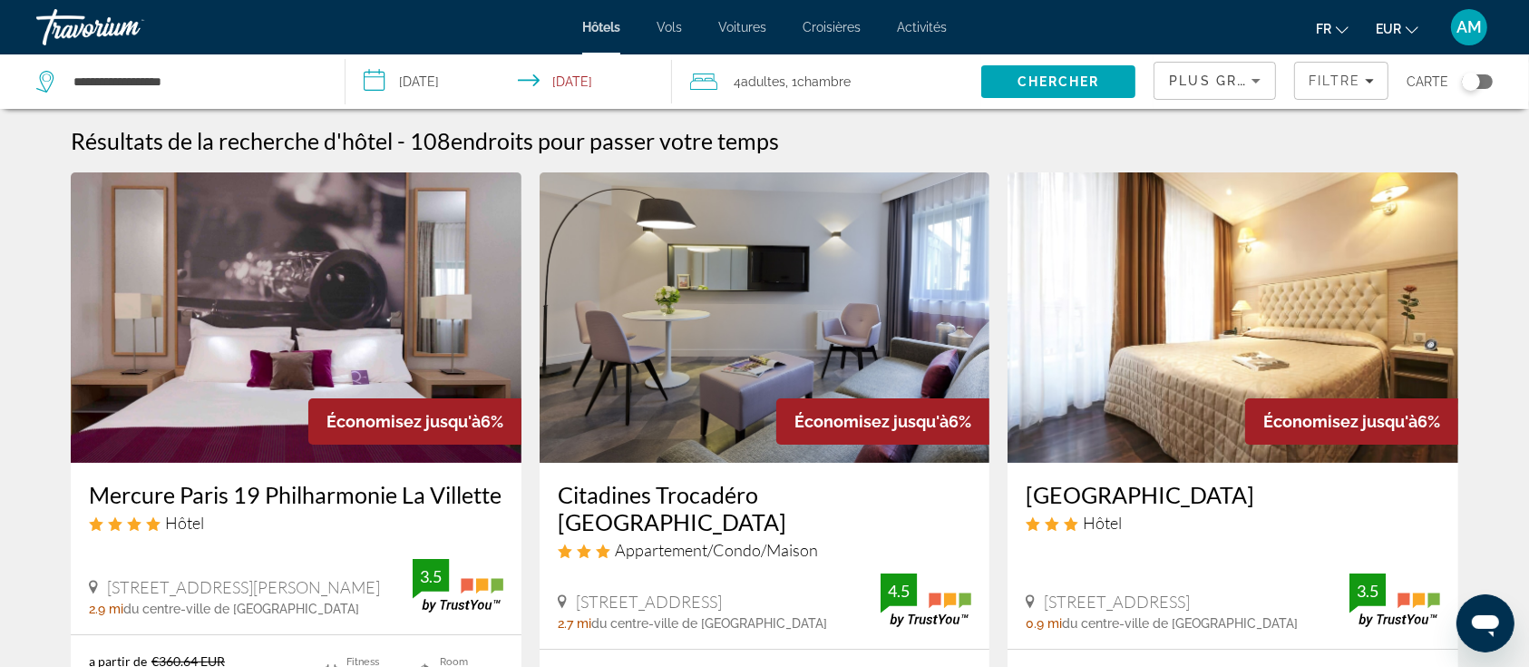
click at [1240, 84] on span "Plus grandes économies" at bounding box center [1277, 80] width 217 height 15
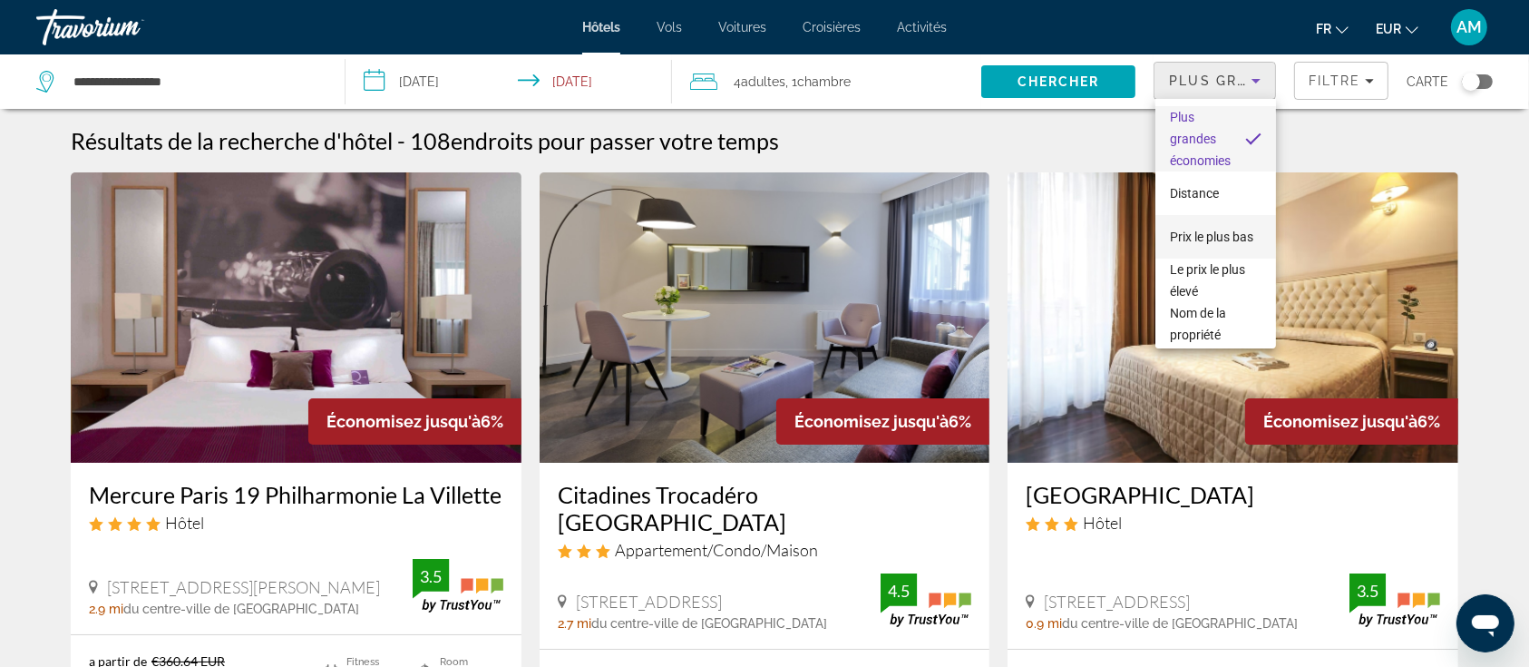
click at [1207, 242] on span "Prix le plus bas" at bounding box center [1211, 237] width 83 height 22
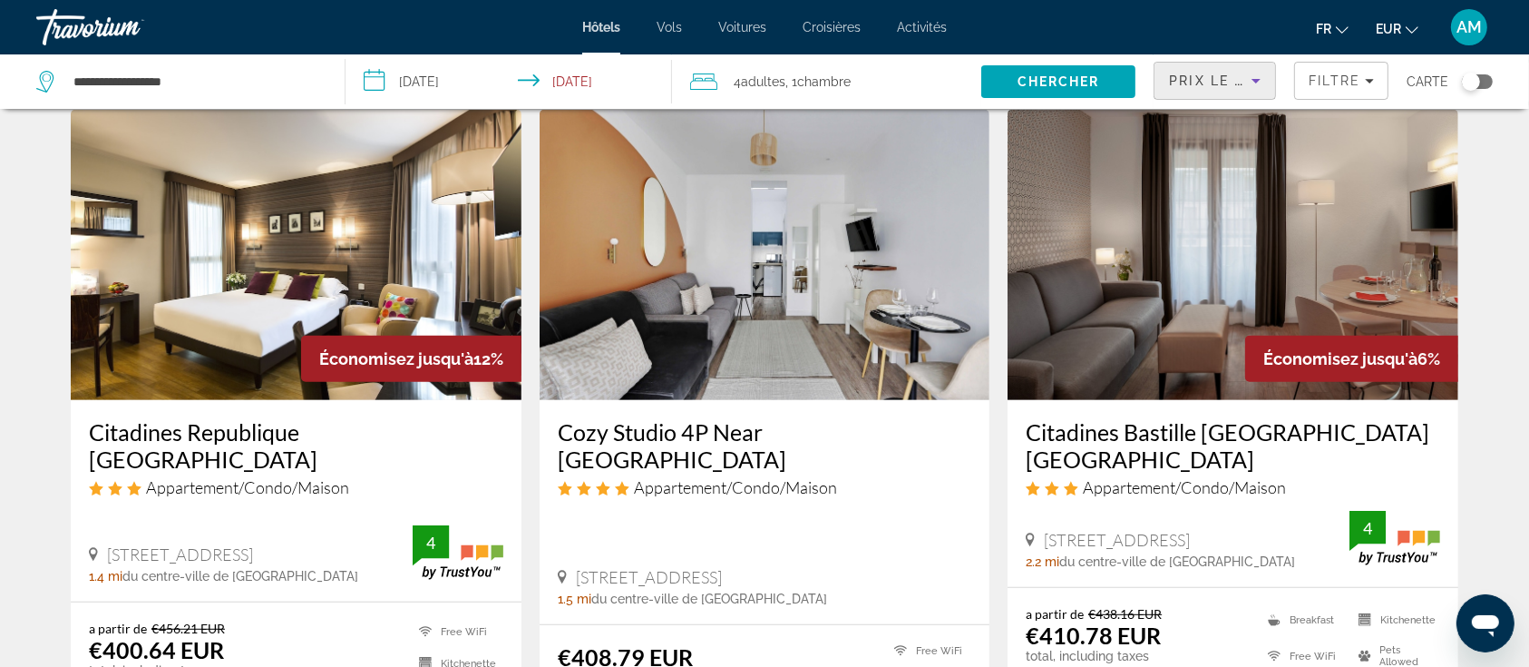
scroll to position [846, 0]
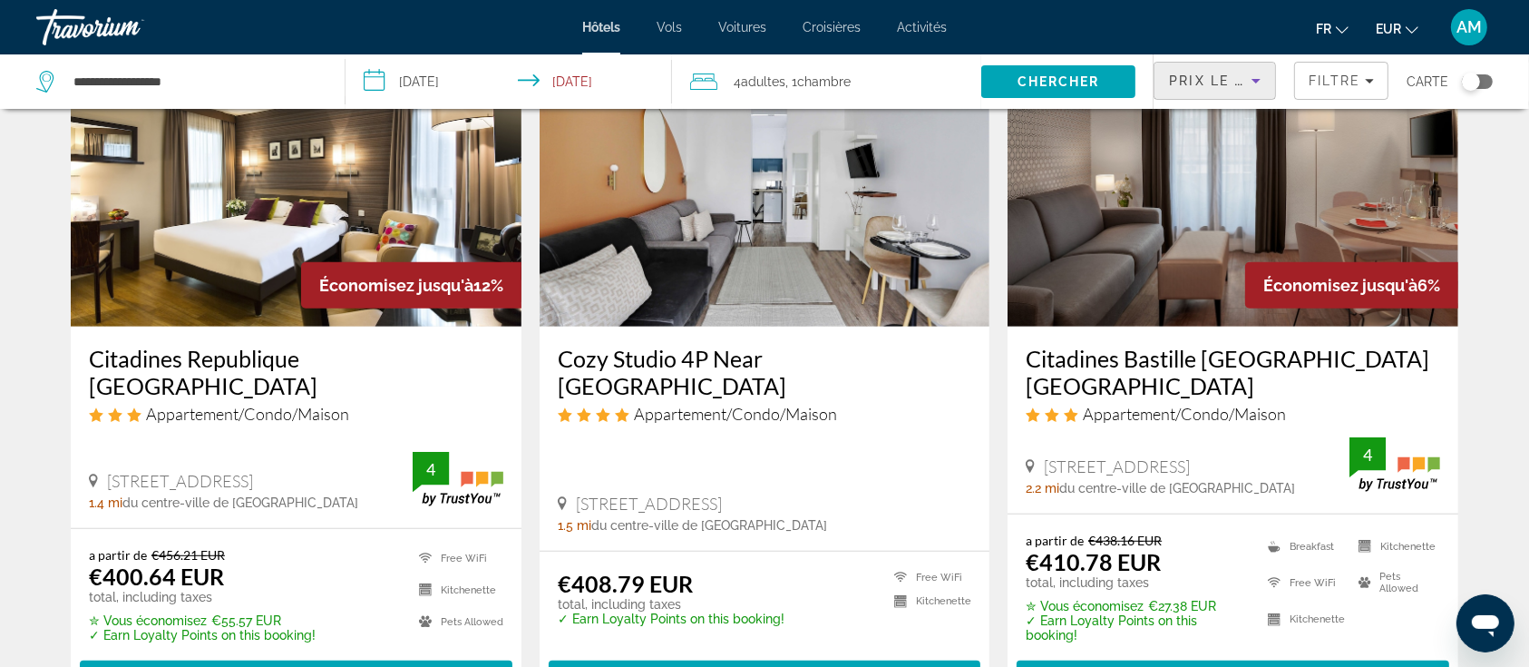
click at [385, 246] on img "Main content" at bounding box center [296, 181] width 451 height 290
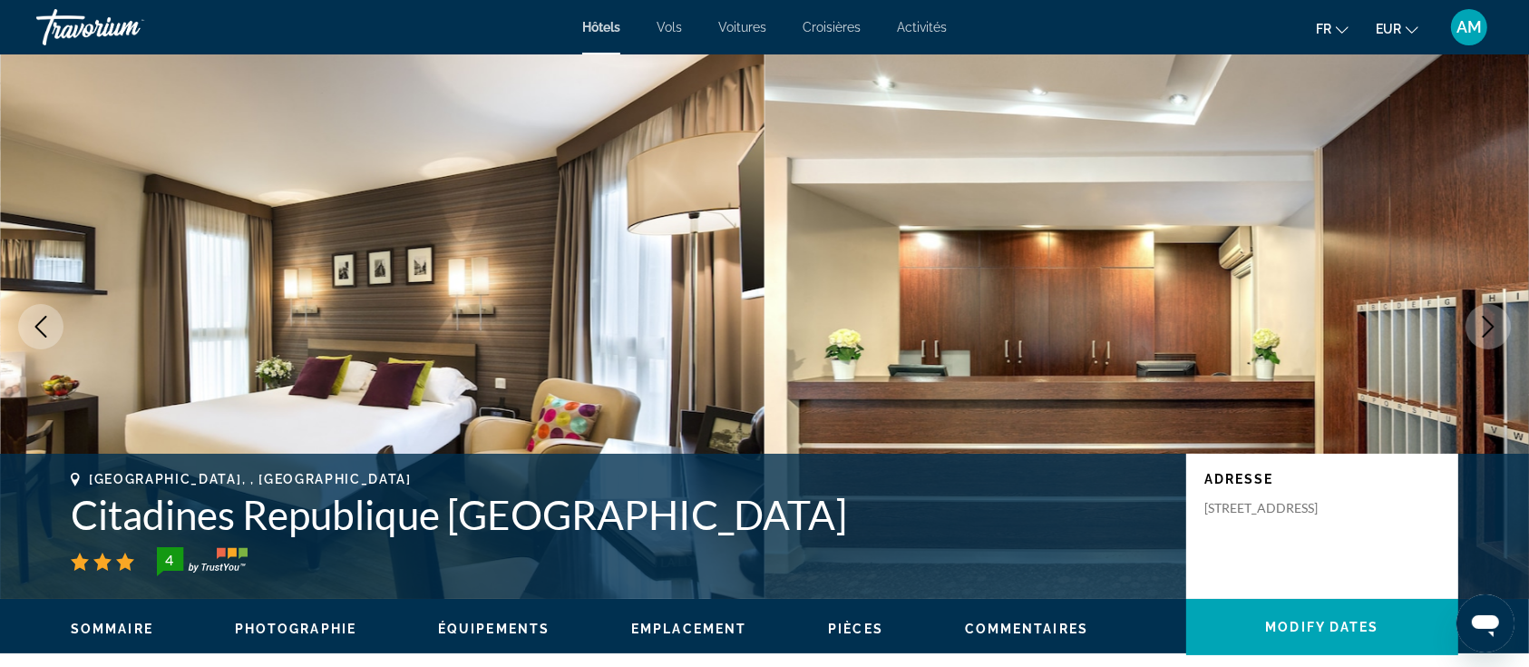
click at [1492, 323] on icon "Next image" at bounding box center [1489, 327] width 22 height 22
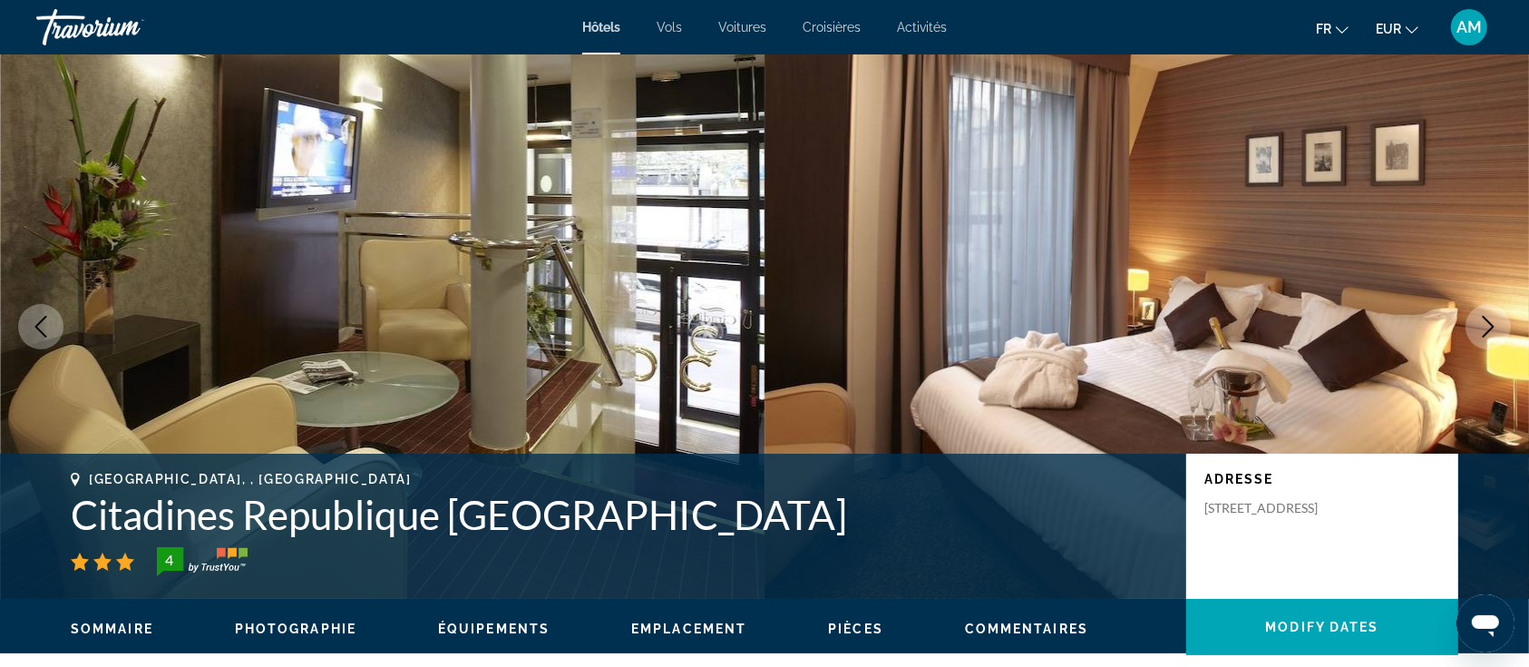
click at [1492, 323] on icon "Next image" at bounding box center [1489, 327] width 22 height 22
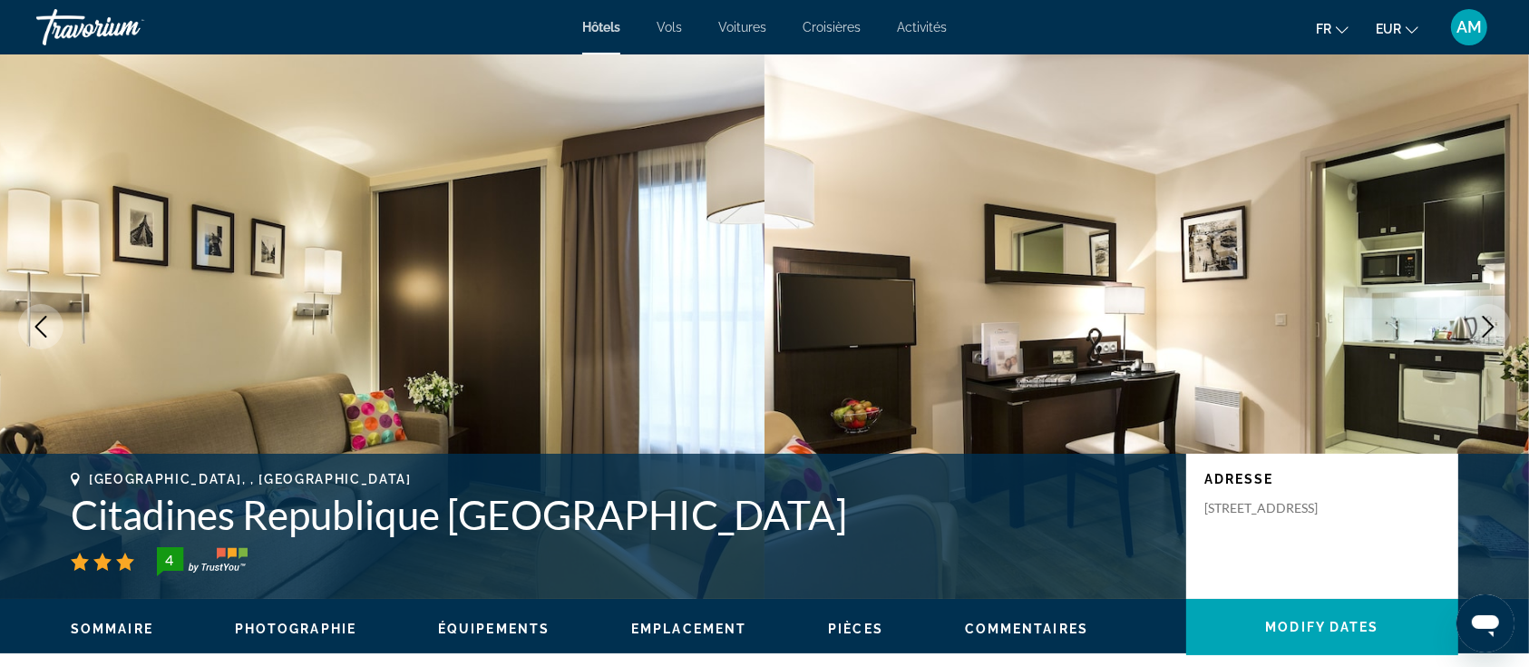
click at [1492, 323] on icon "Next image" at bounding box center [1489, 327] width 22 height 22
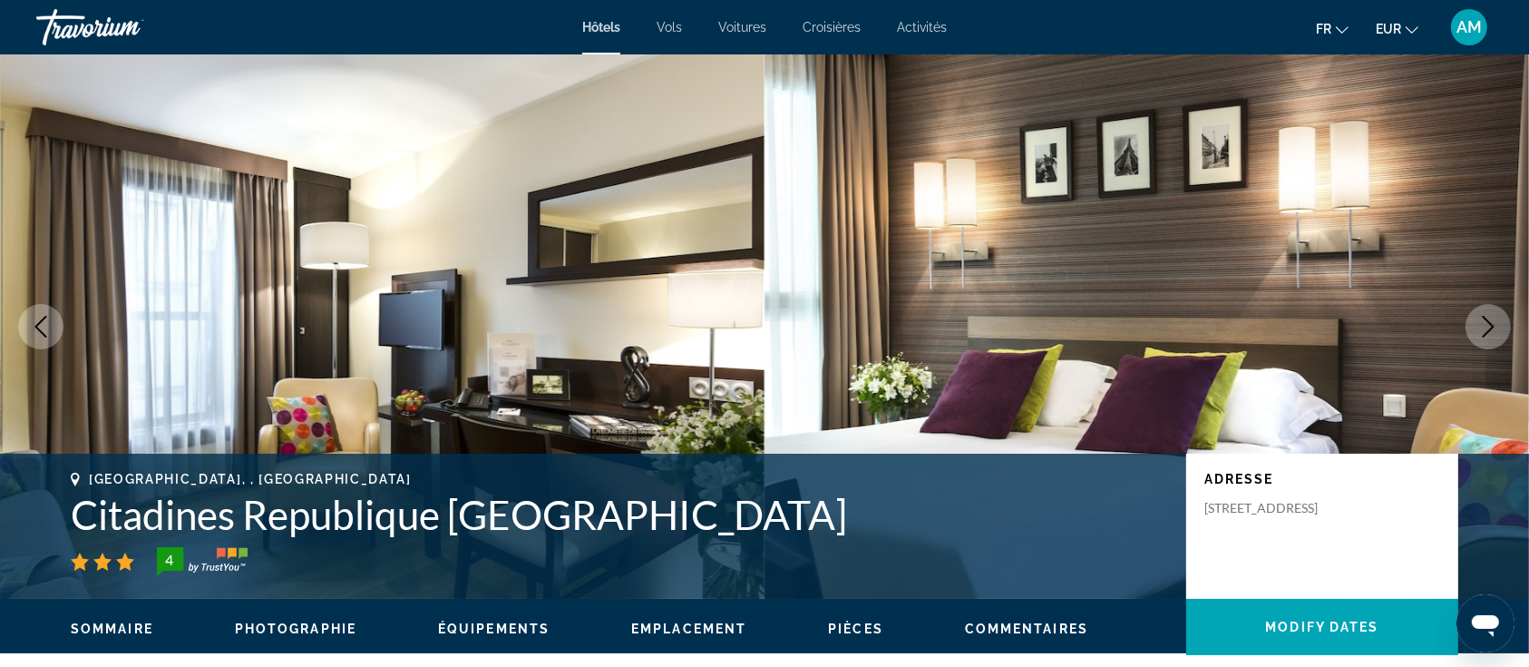
click at [1492, 323] on icon "Next image" at bounding box center [1489, 327] width 22 height 22
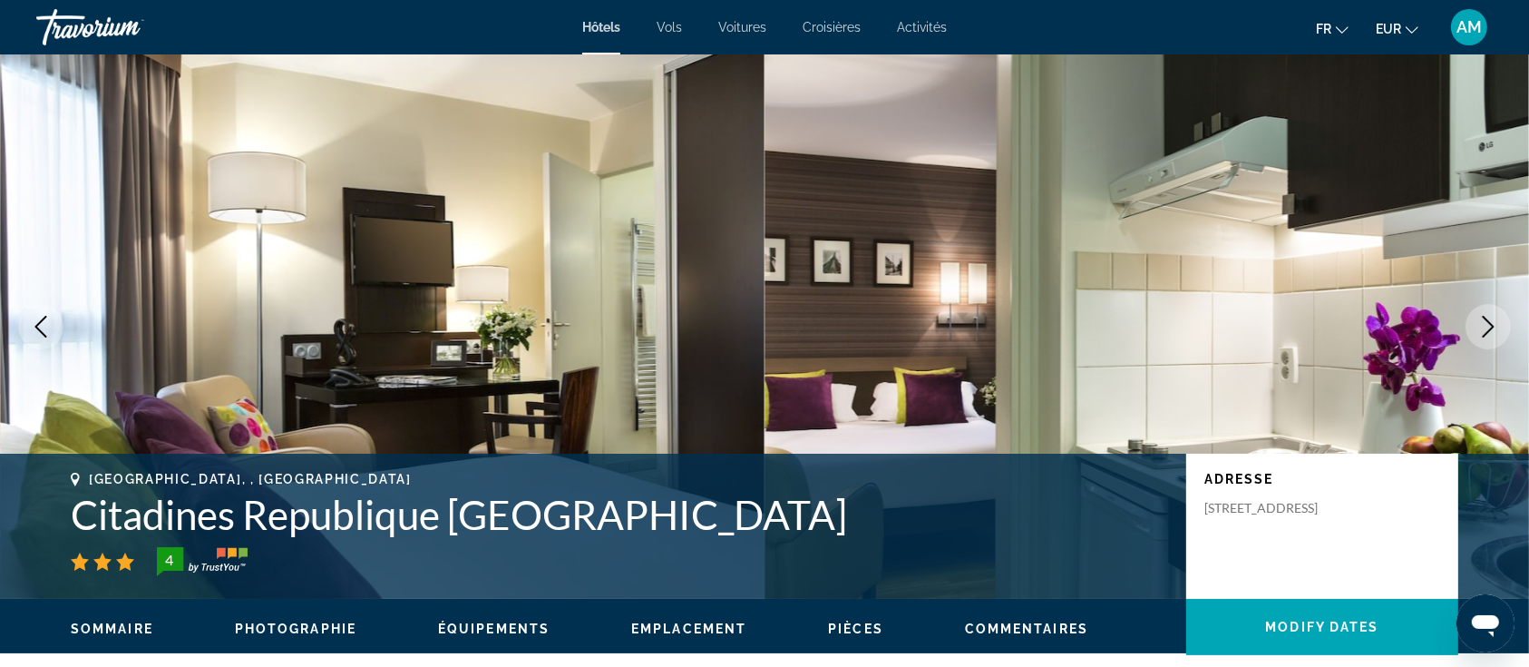
click at [1492, 323] on icon "Next image" at bounding box center [1489, 327] width 22 height 22
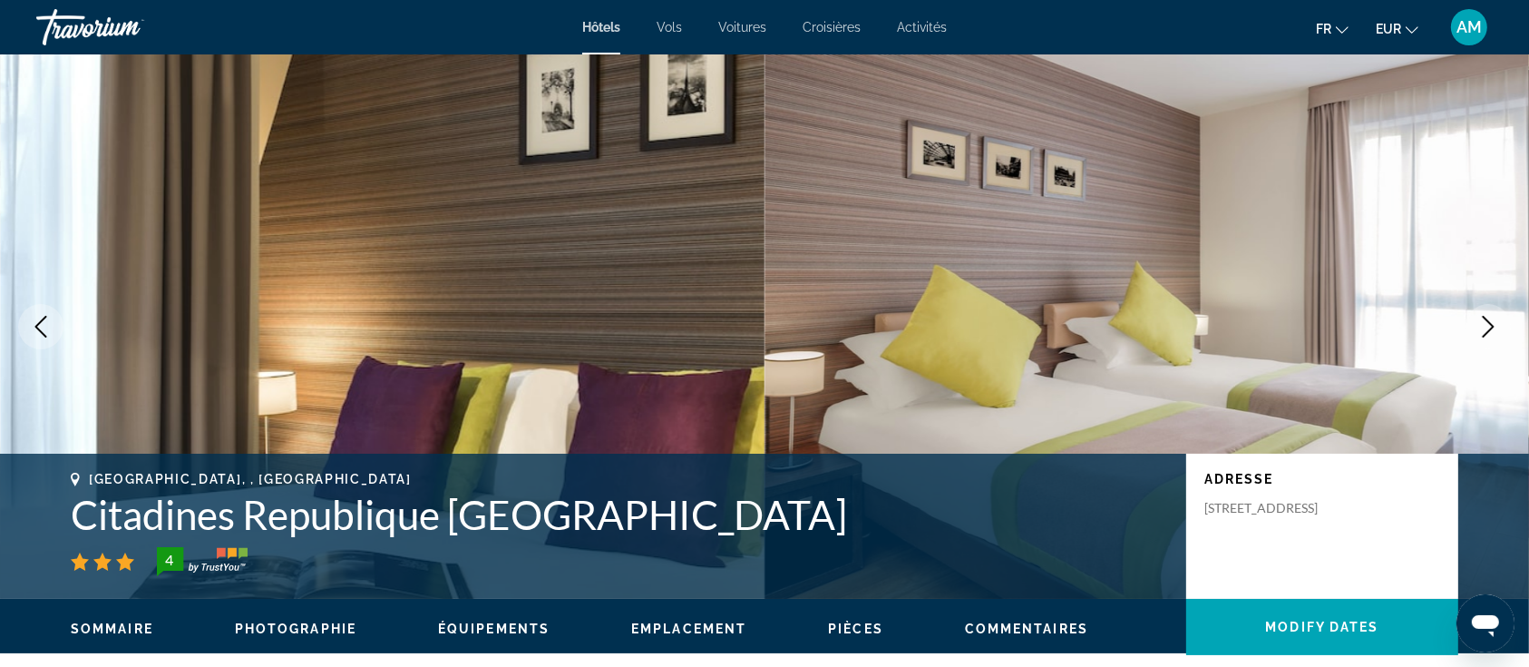
click at [1492, 323] on icon "Next image" at bounding box center [1489, 327] width 22 height 22
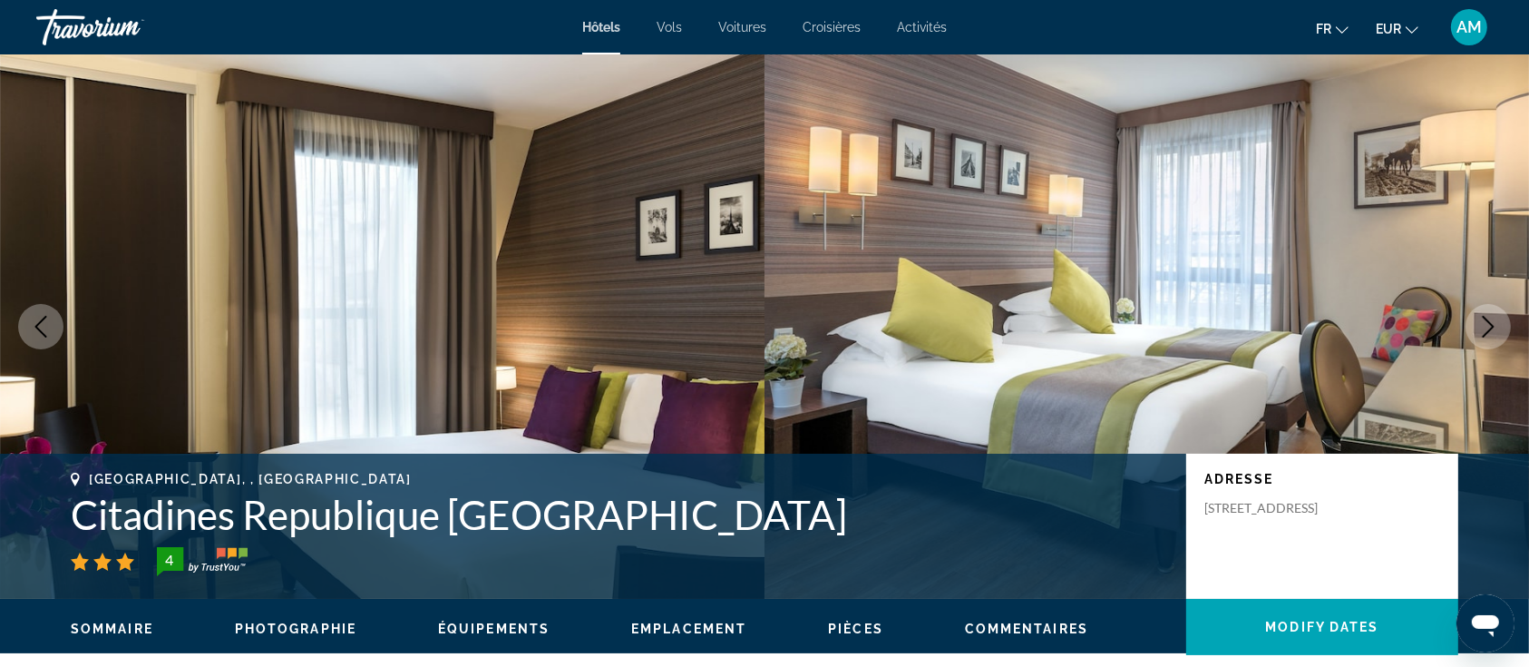
click at [1492, 323] on icon "Next image" at bounding box center [1489, 327] width 22 height 22
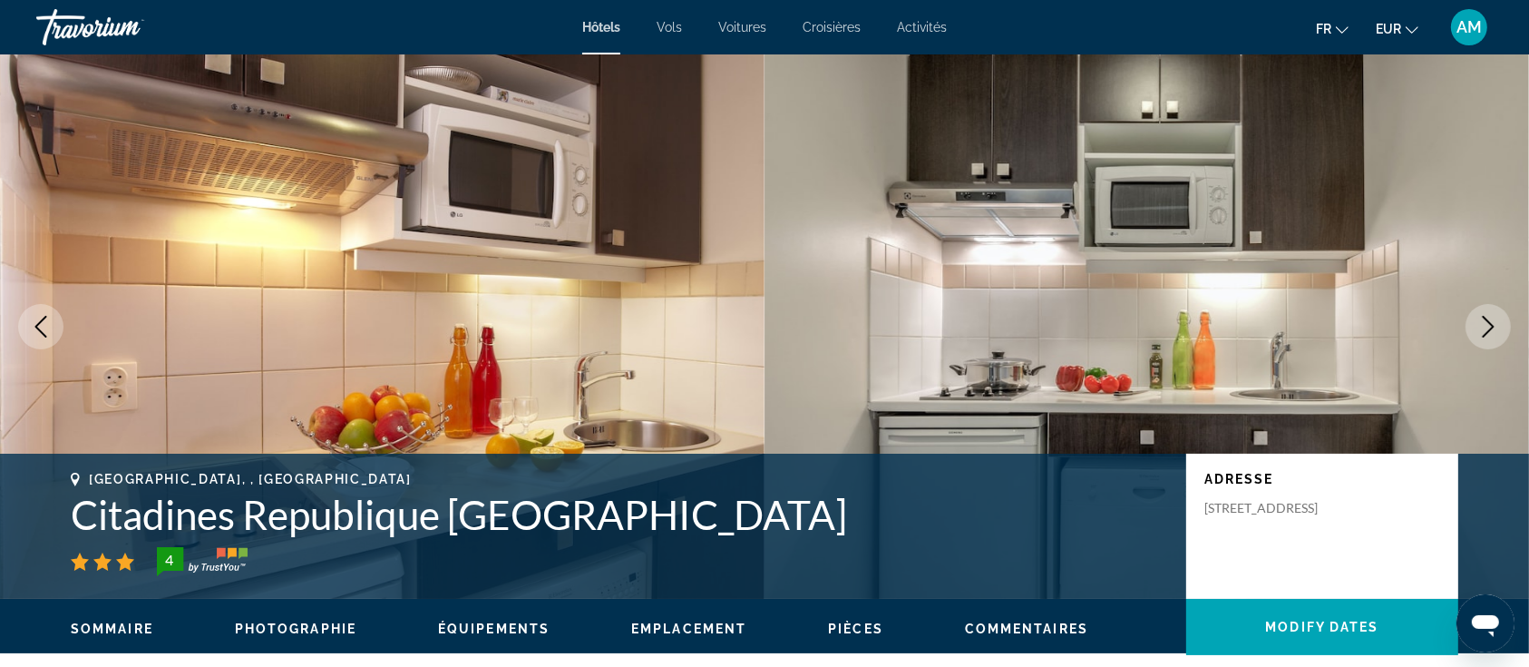
click at [1492, 323] on icon "Next image" at bounding box center [1489, 327] width 22 height 22
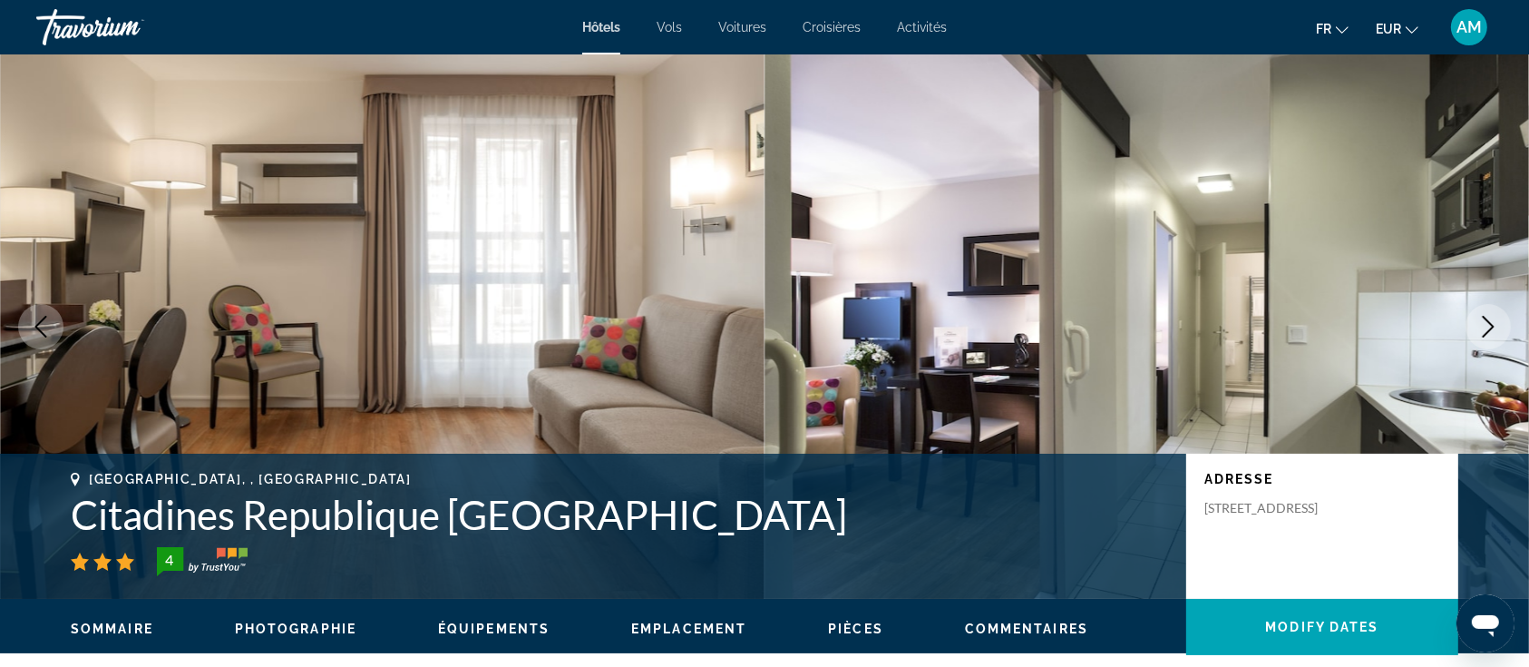
click at [1492, 323] on icon "Next image" at bounding box center [1489, 327] width 22 height 22
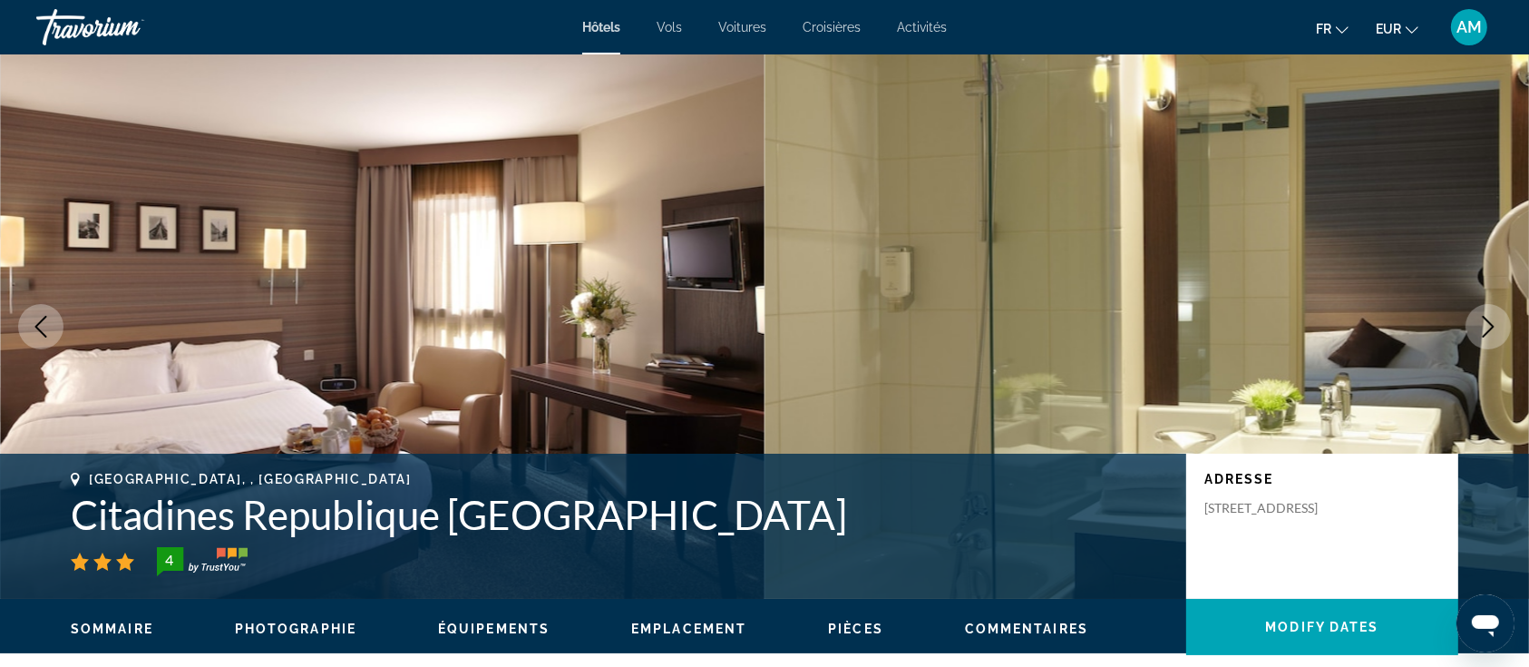
click at [1492, 323] on icon "Next image" at bounding box center [1489, 327] width 22 height 22
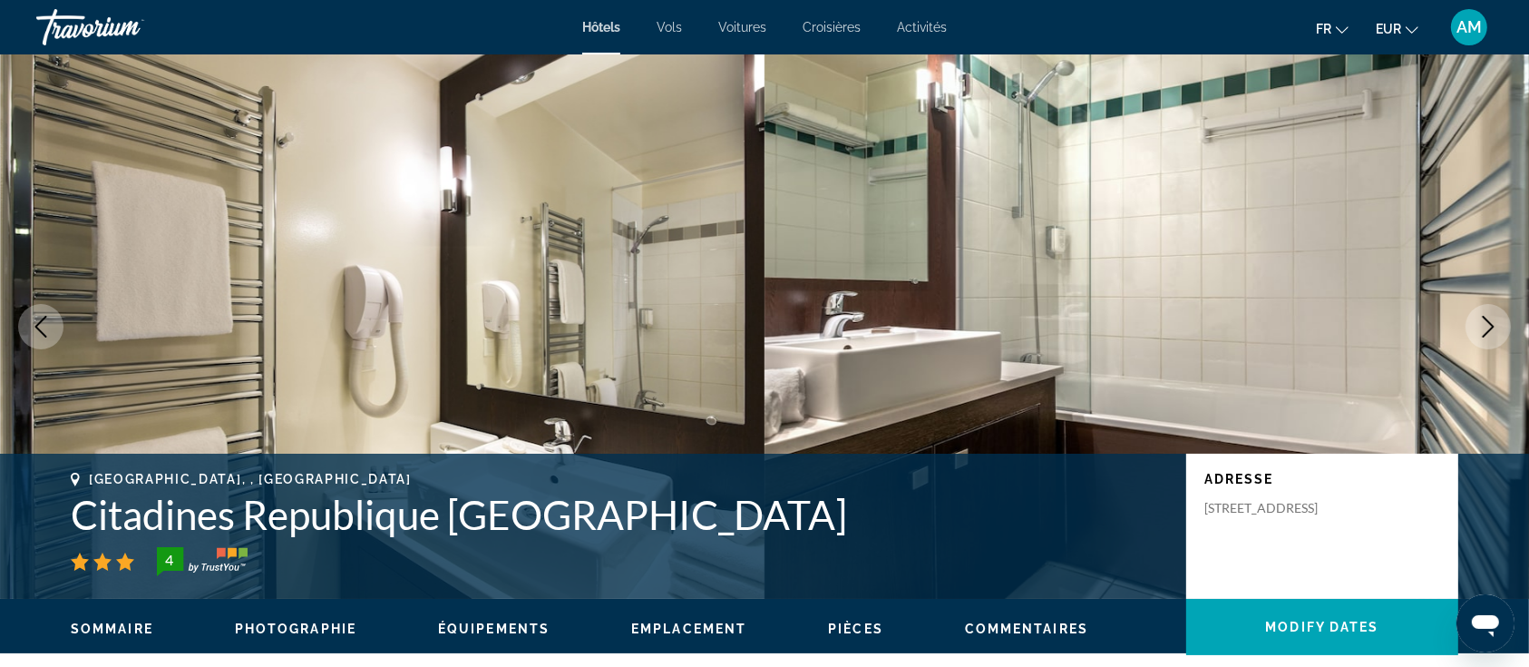
click at [1492, 323] on icon "Next image" at bounding box center [1489, 327] width 22 height 22
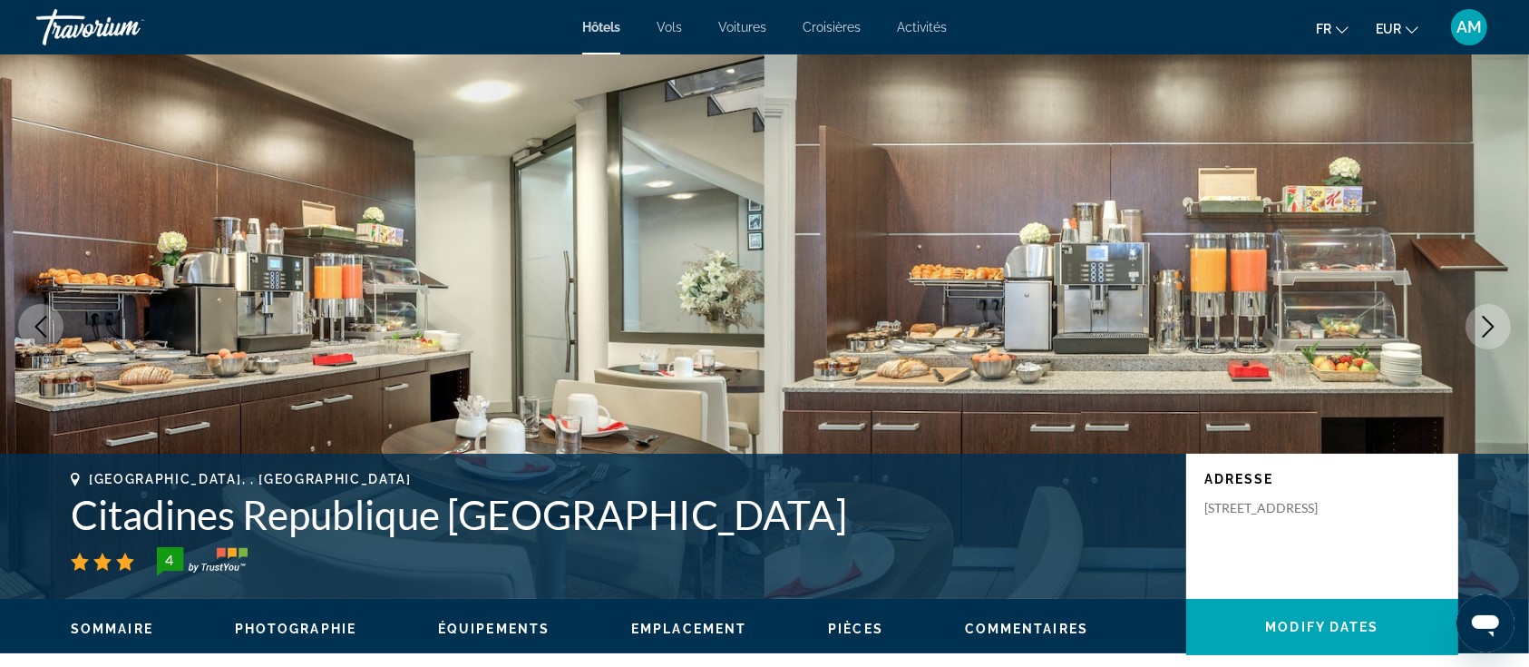
click at [1492, 323] on icon "Next image" at bounding box center [1489, 327] width 22 height 22
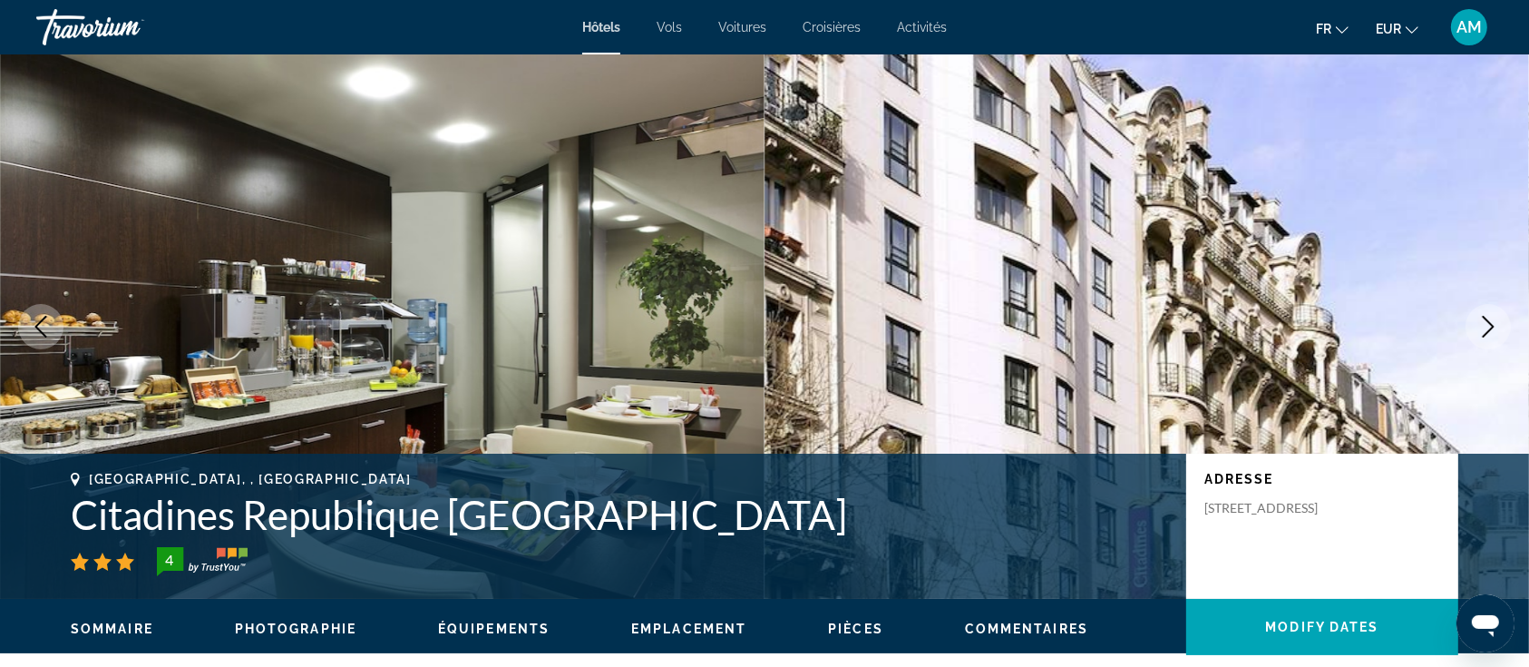
click at [1493, 323] on icon "Next image" at bounding box center [1489, 327] width 22 height 22
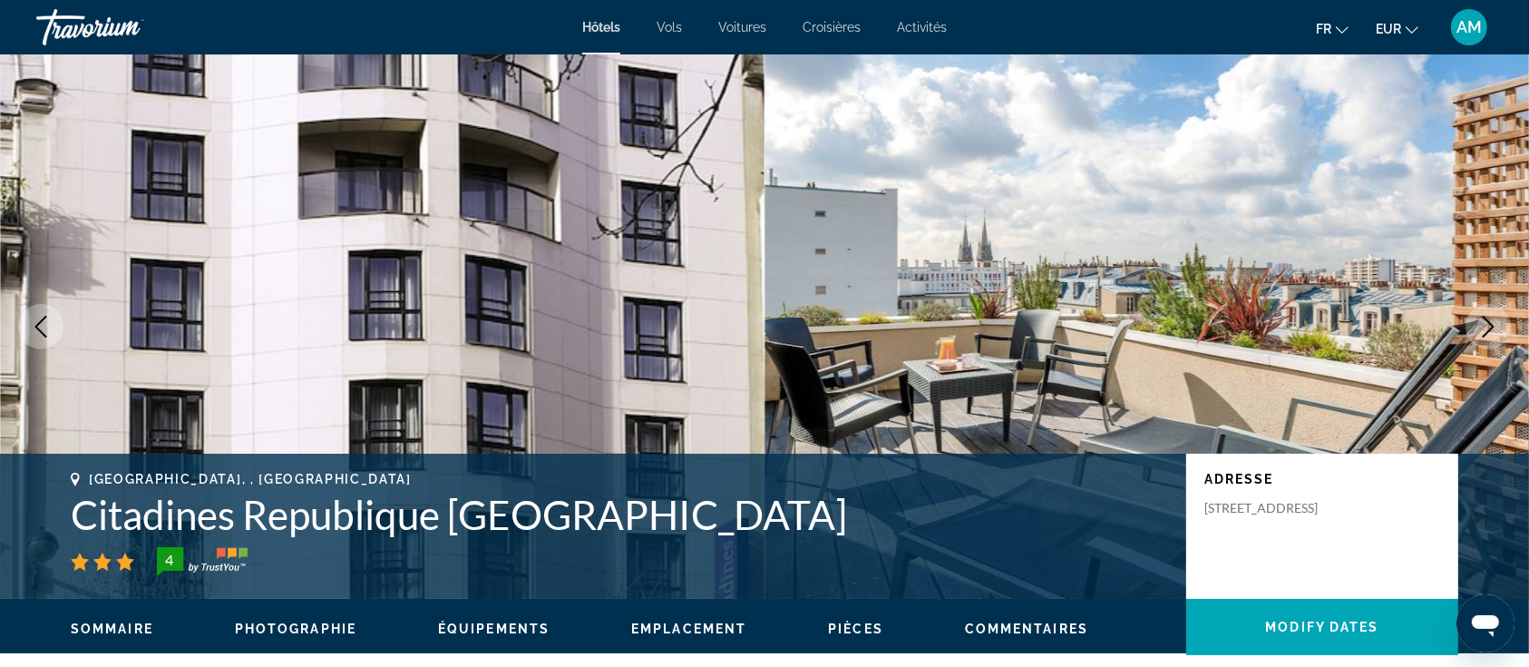
click at [1494, 323] on icon "Next image" at bounding box center [1489, 327] width 22 height 22
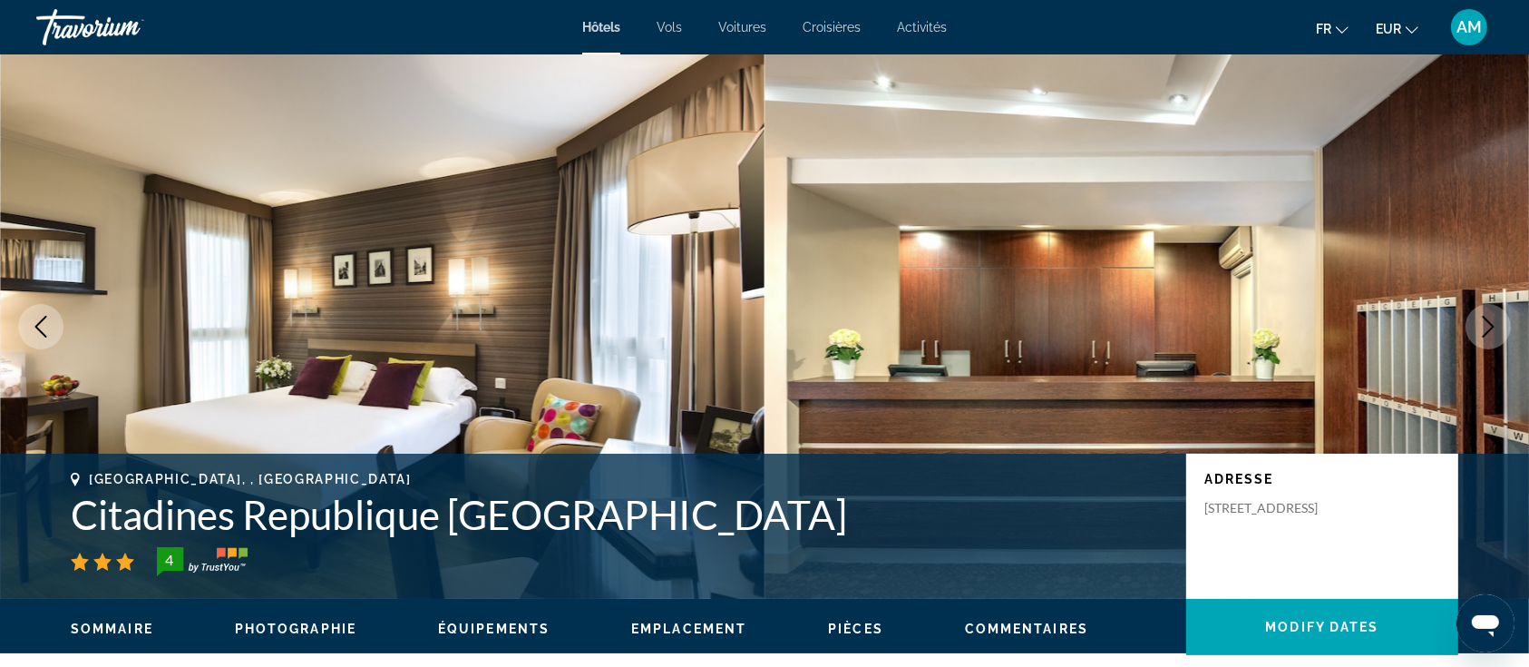
click at [1494, 323] on icon "Next image" at bounding box center [1489, 327] width 22 height 22
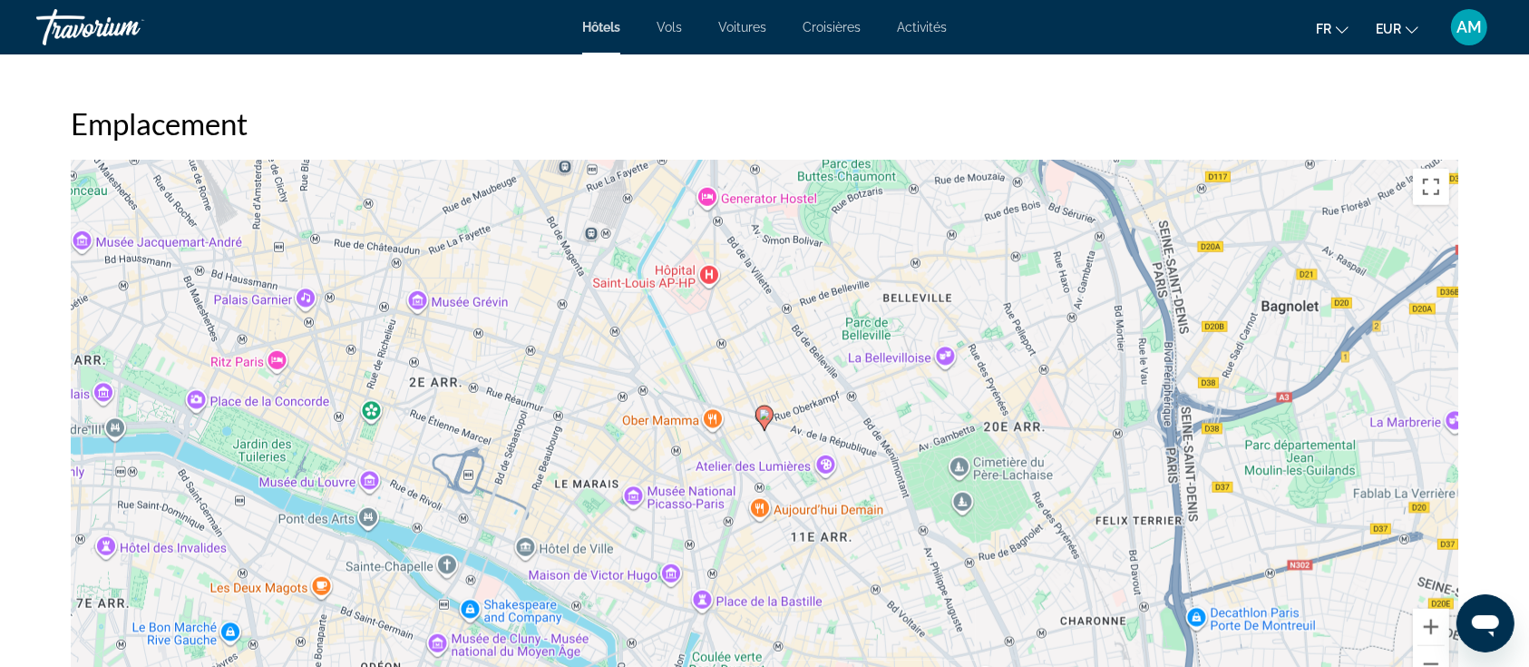
scroll to position [1814, 0]
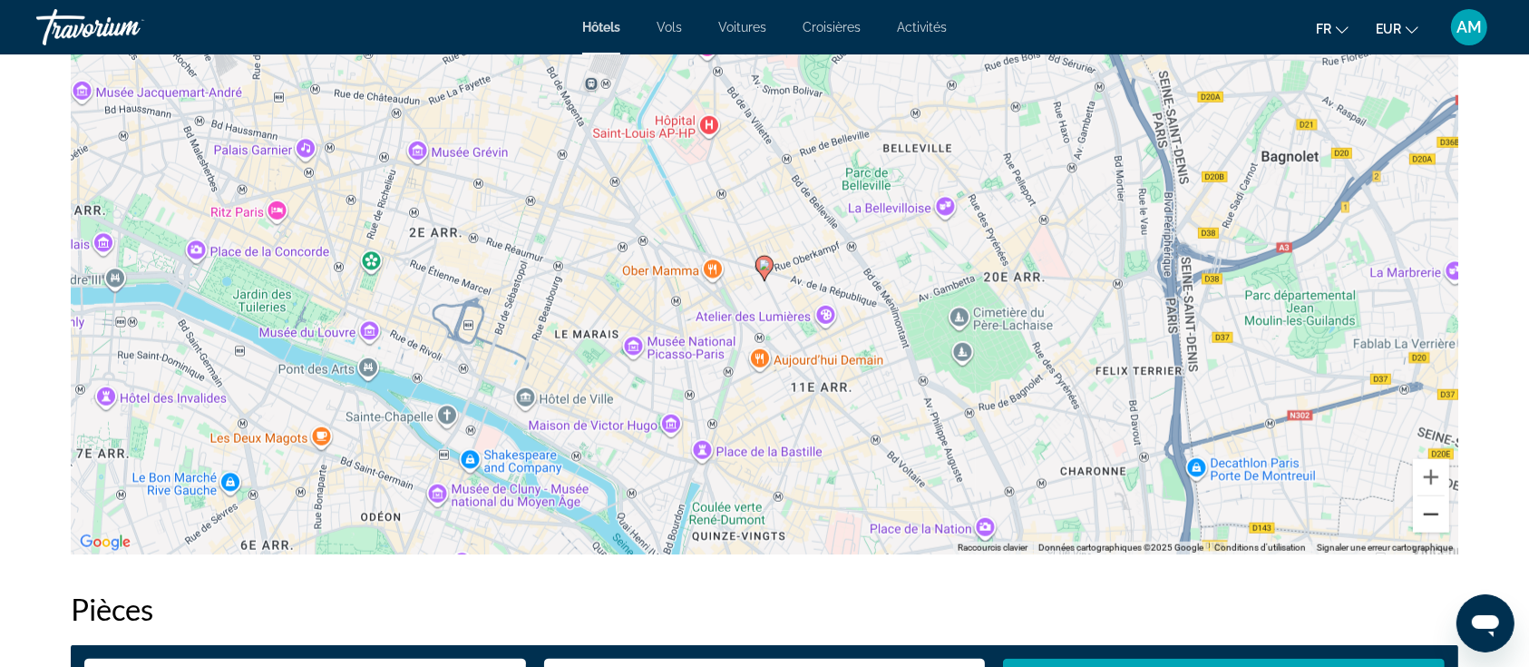
click at [1441, 508] on button "Zoom arrière" at bounding box center [1431, 514] width 36 height 36
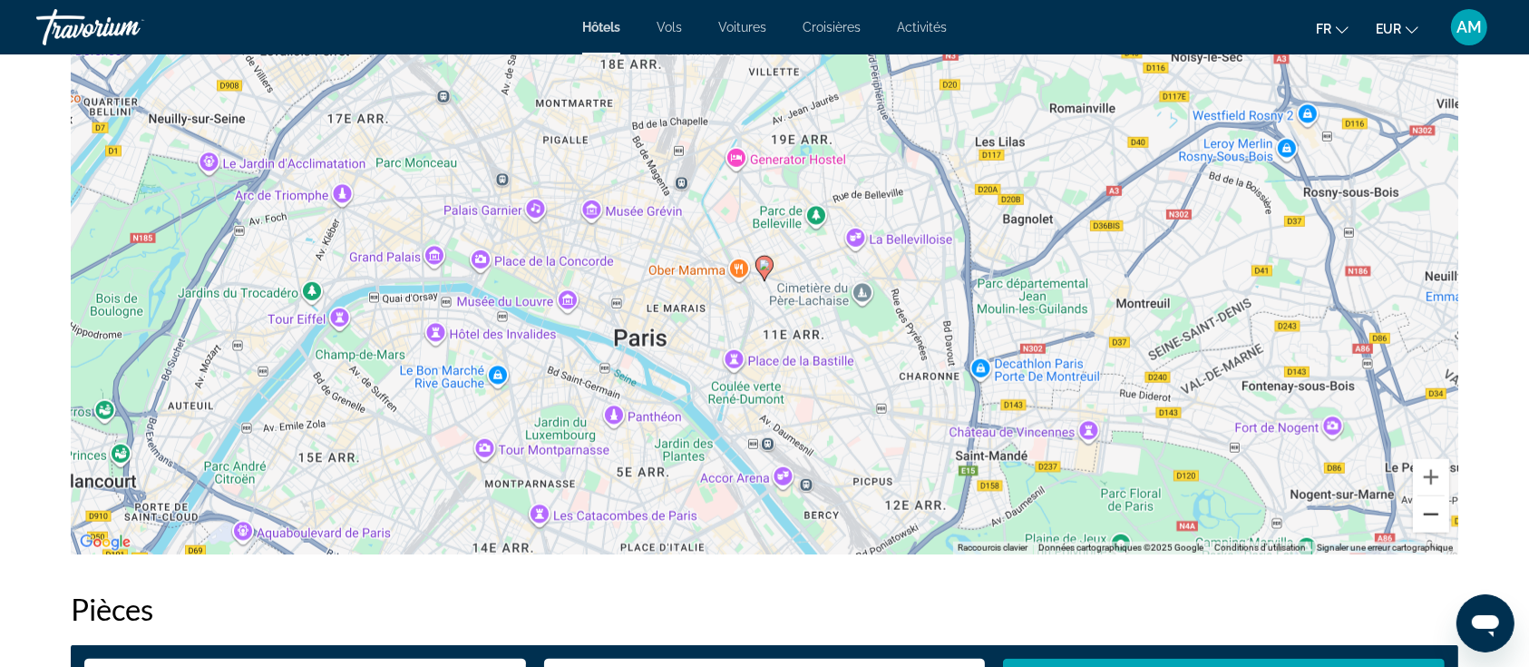
click at [1441, 508] on button "Zoom arrière" at bounding box center [1431, 514] width 36 height 36
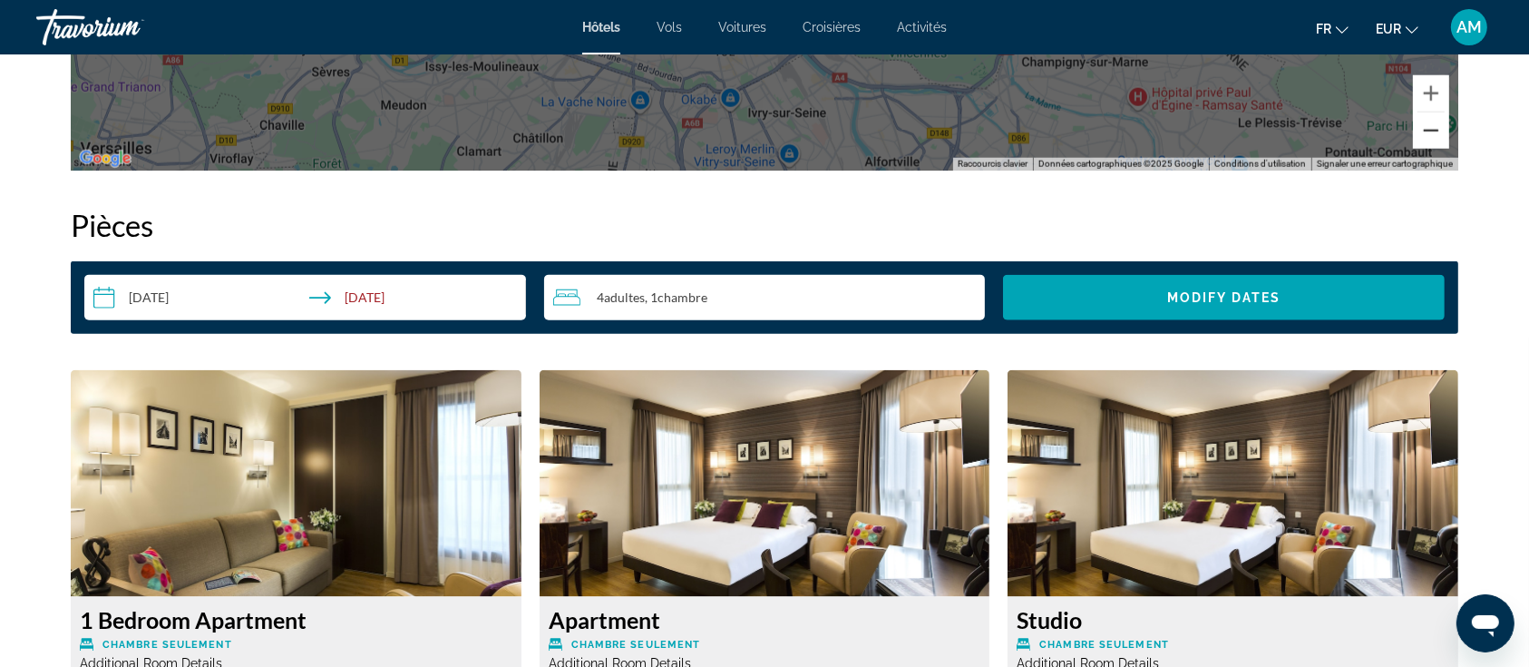
scroll to position [2418, 0]
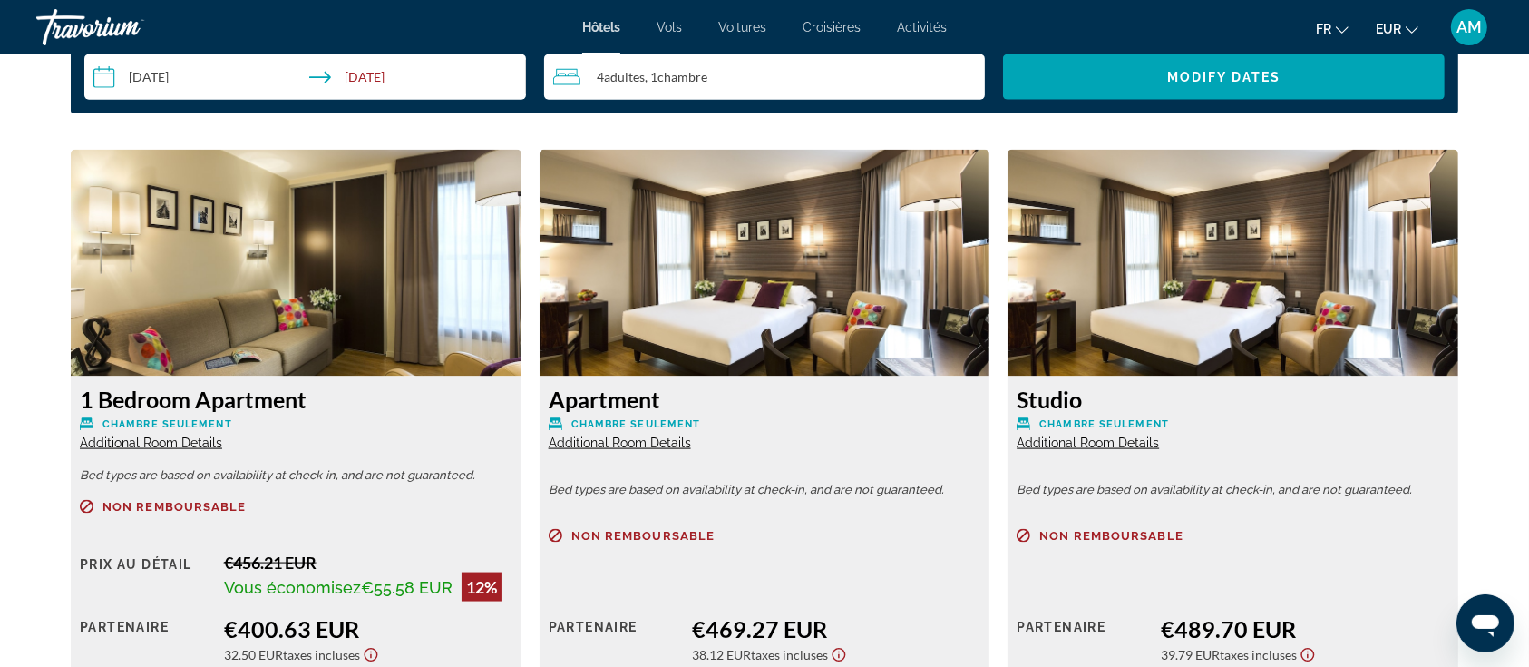
click at [149, 441] on span "Additional Room Details" at bounding box center [151, 442] width 142 height 15
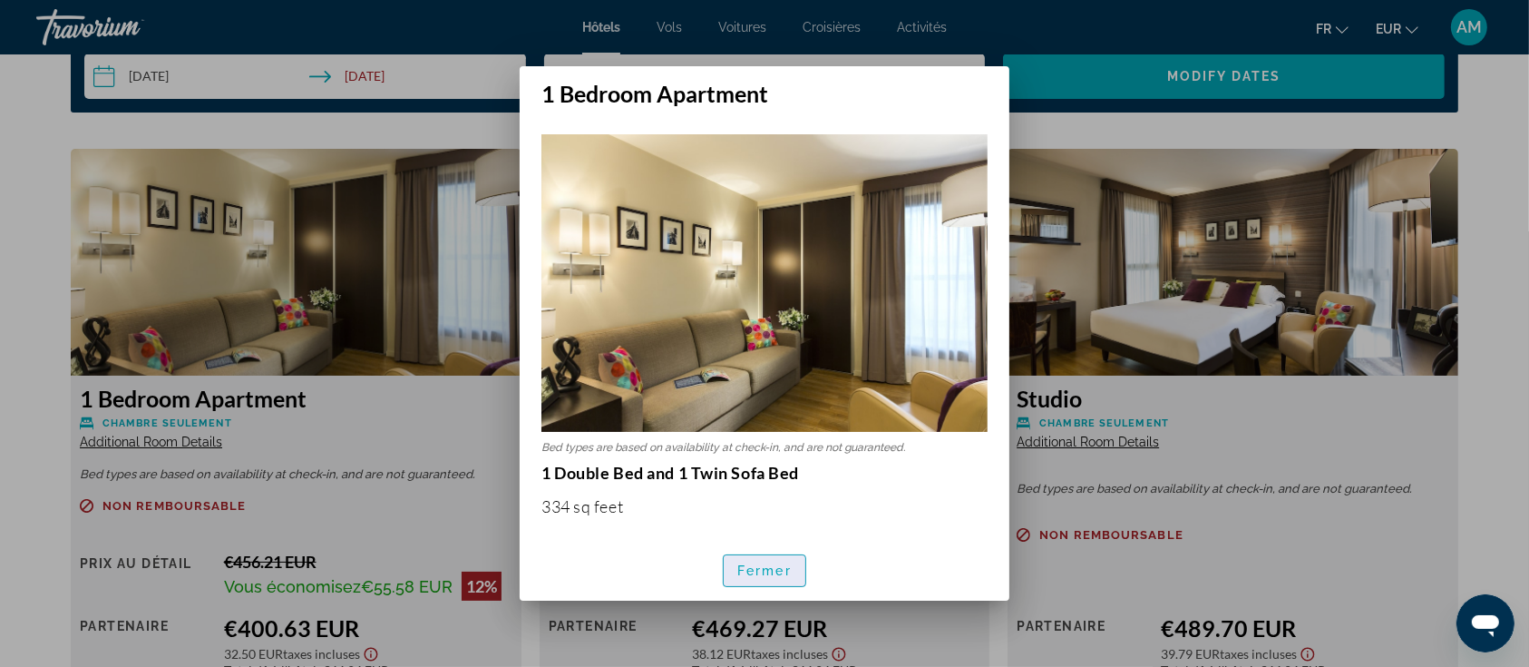
click at [747, 570] on span "Fermer" at bounding box center [765, 570] width 54 height 15
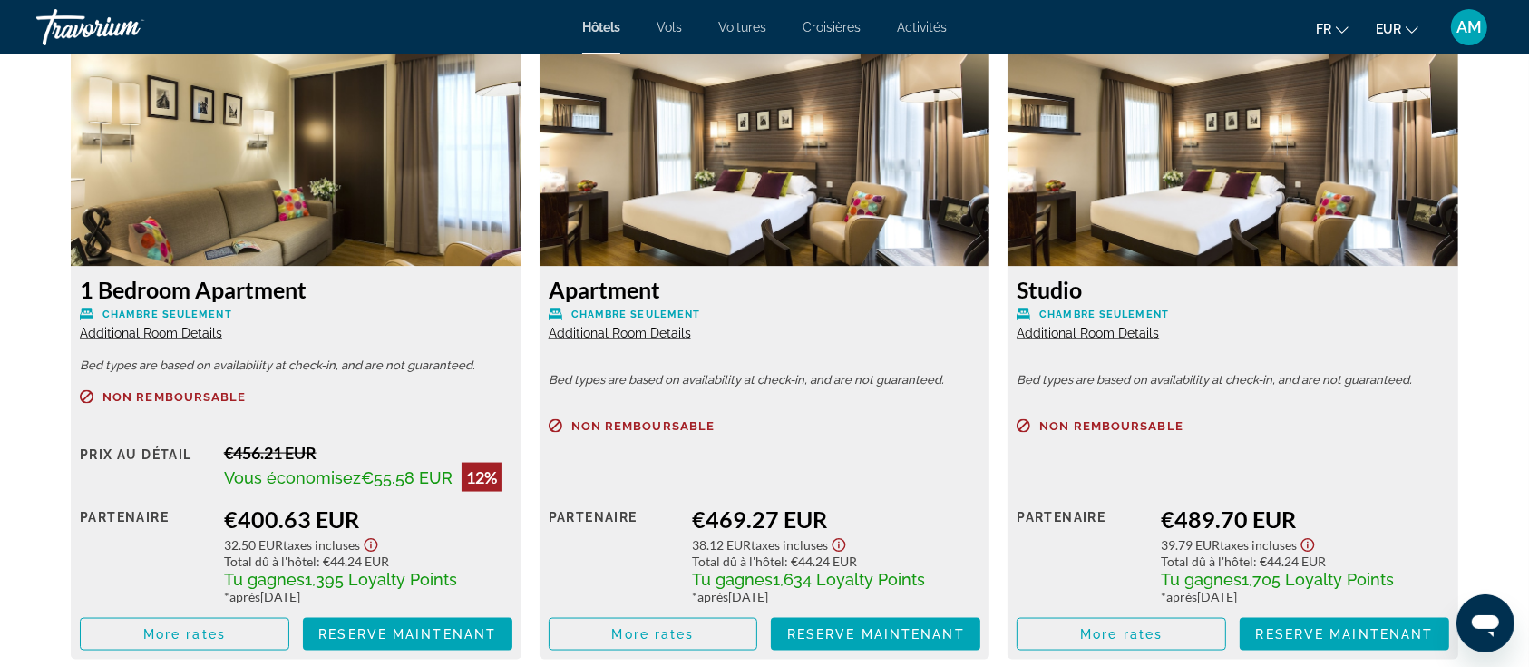
scroll to position [2661, 0]
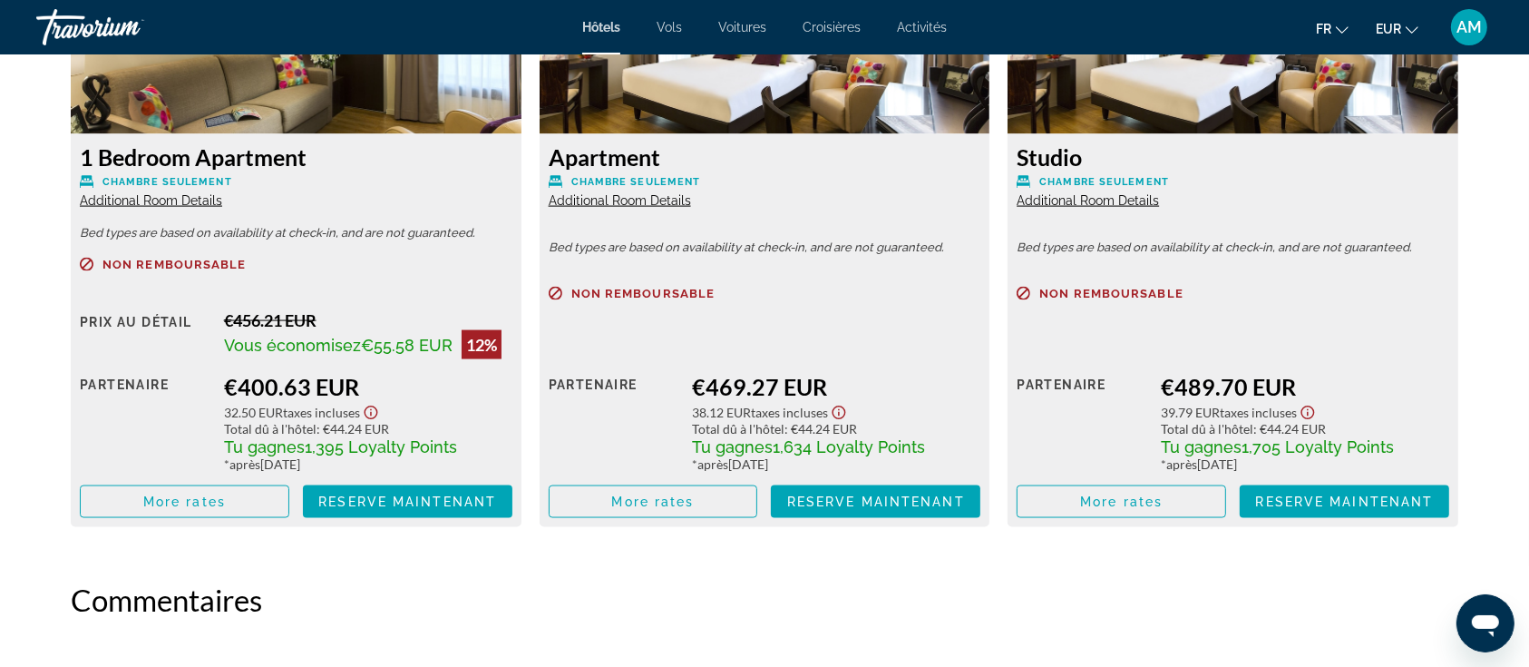
click at [648, 197] on span "Additional Room Details" at bounding box center [620, 200] width 142 height 15
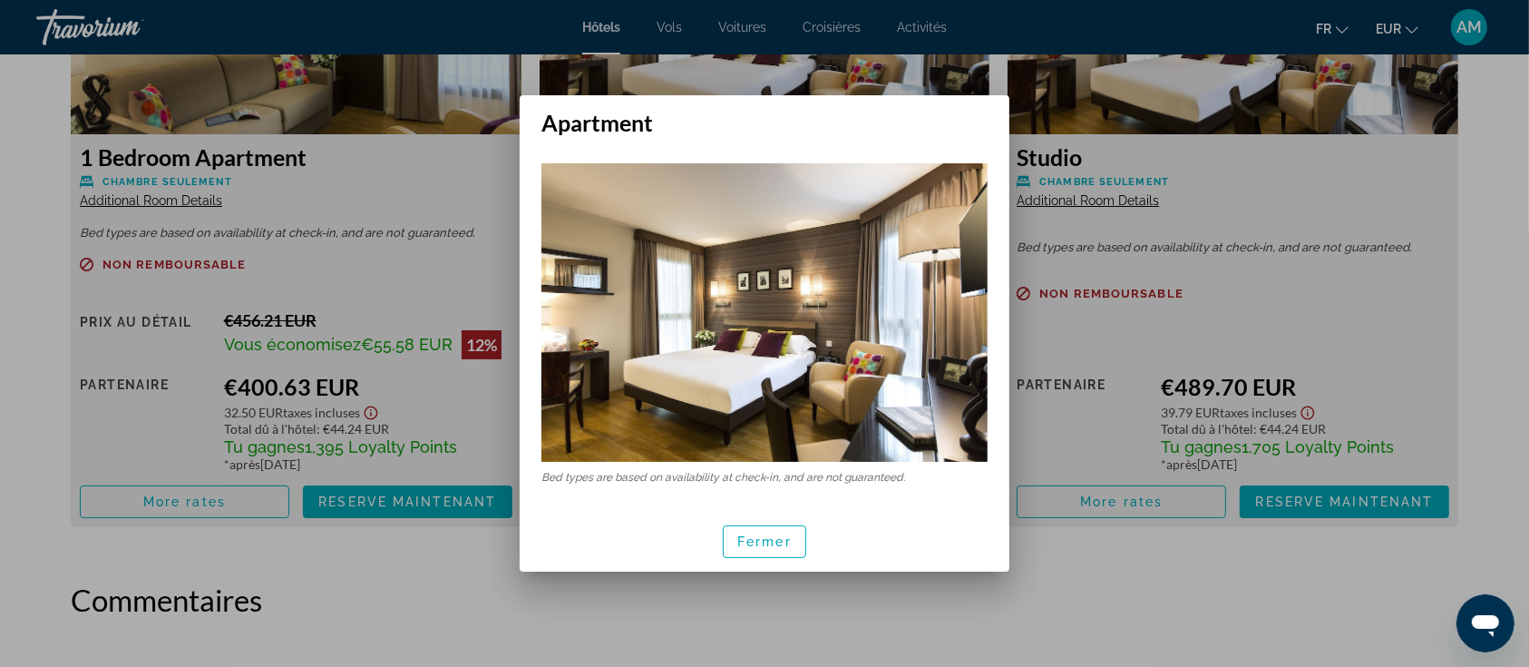
scroll to position [0, 0]
click at [774, 527] on span "button" at bounding box center [765, 542] width 82 height 44
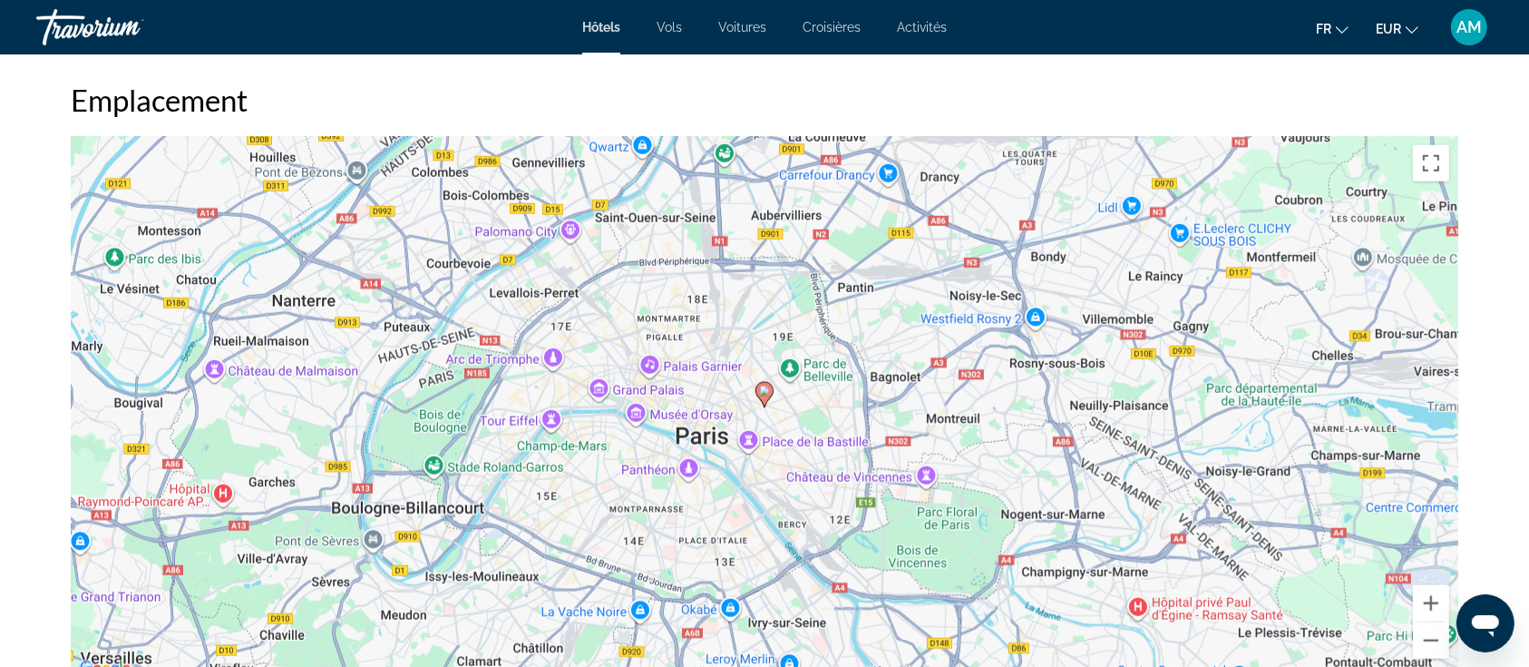
scroll to position [1572, 0]
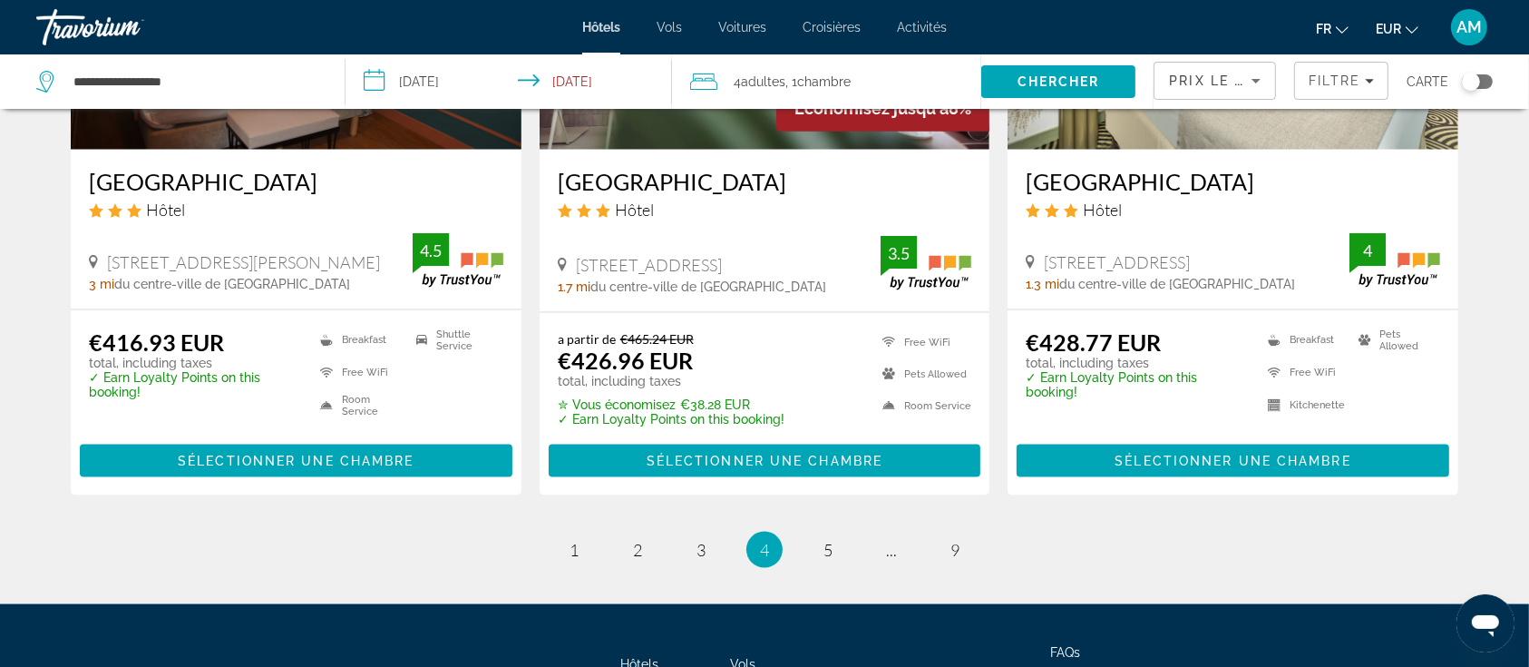
scroll to position [2418, 0]
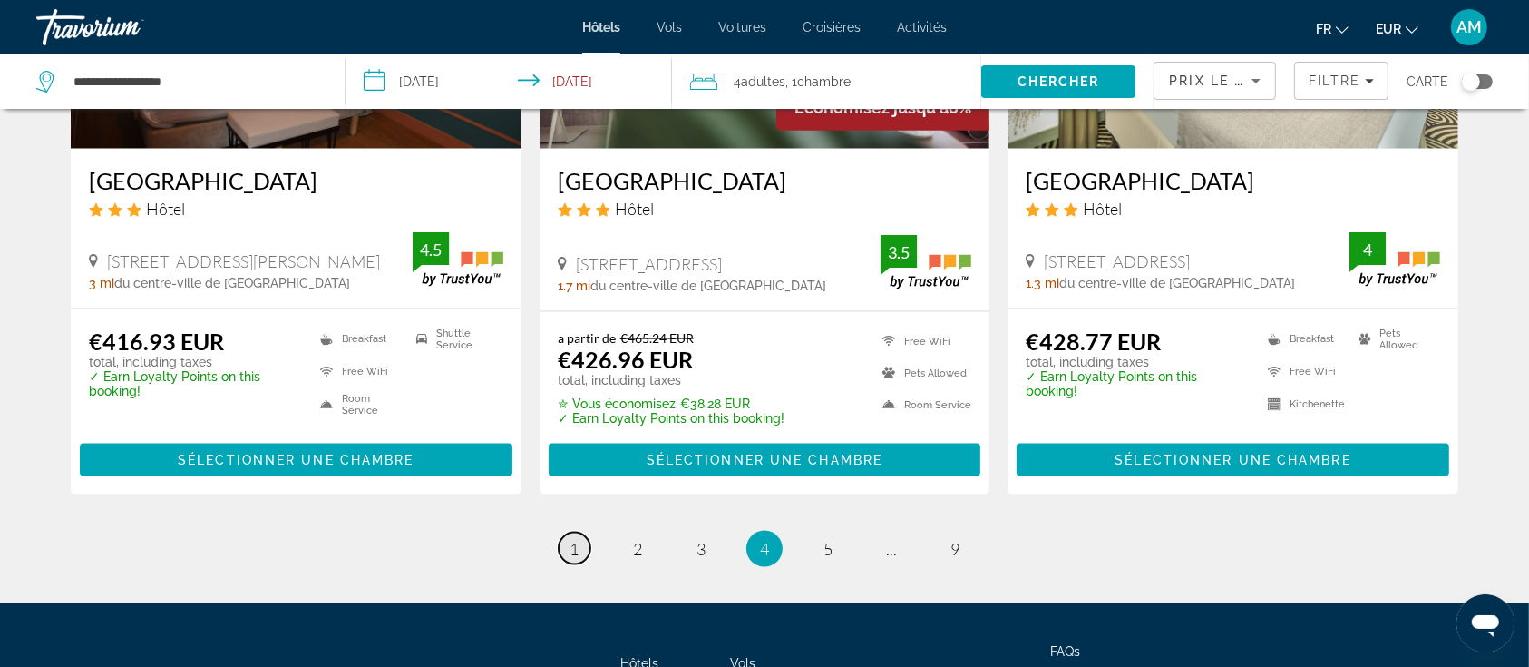
click at [583, 532] on link "page 1" at bounding box center [575, 548] width 32 height 32
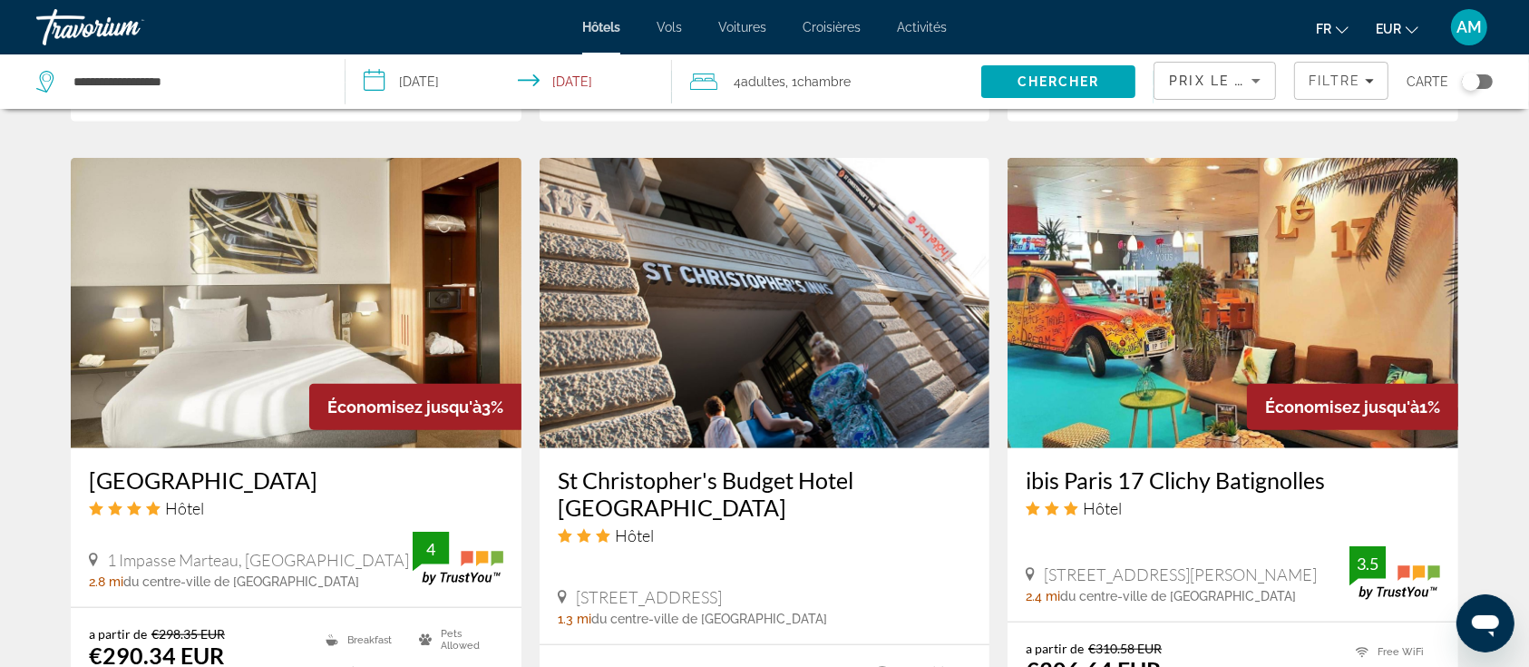
scroll to position [1451, 0]
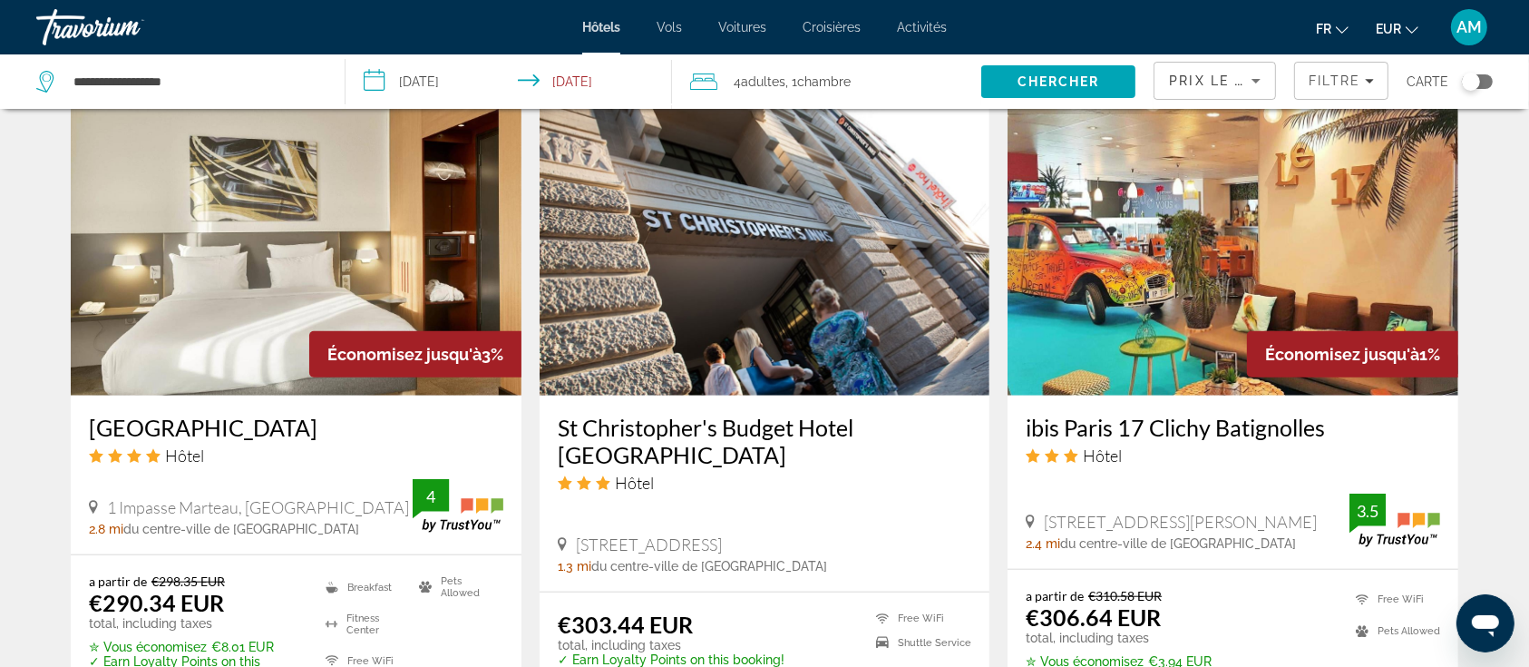
click at [328, 267] on img "Main content" at bounding box center [296, 250] width 451 height 290
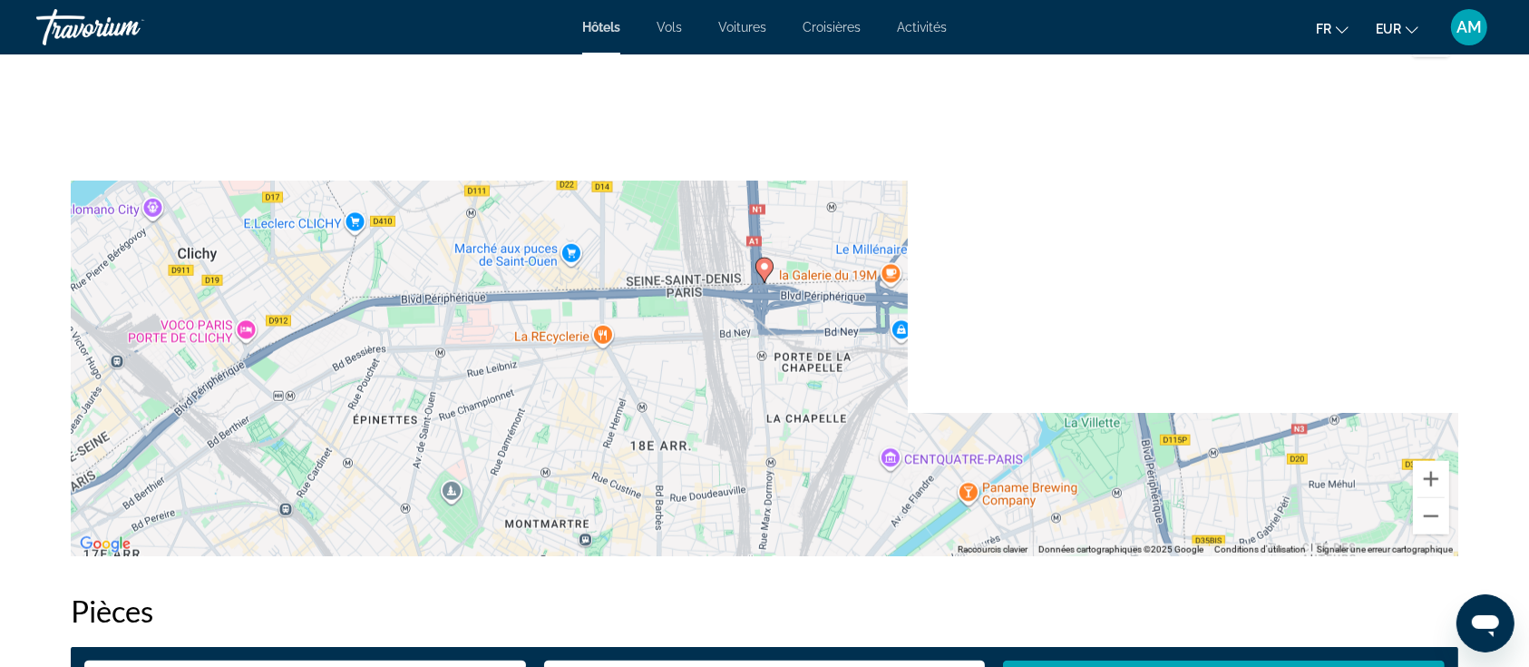
scroll to position [1814, 0]
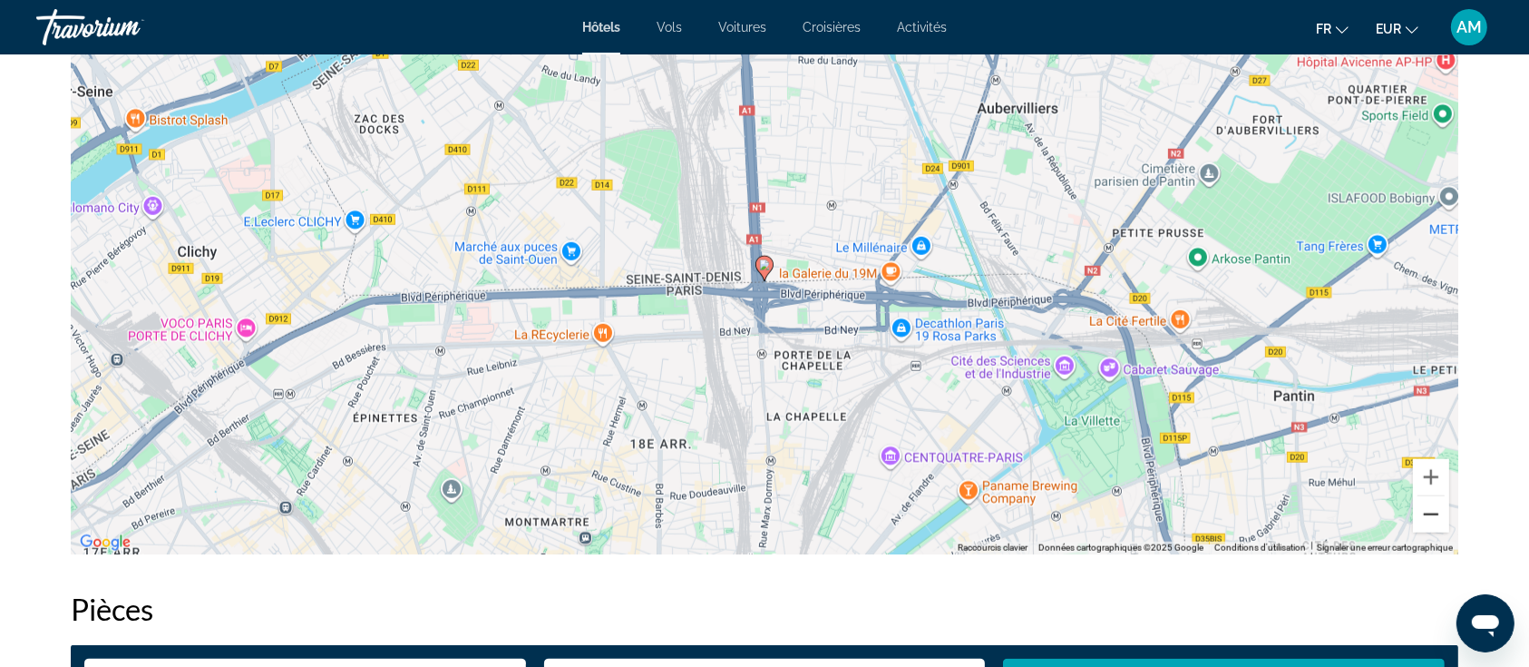
click at [1433, 514] on button "Zoom arrière" at bounding box center [1431, 514] width 36 height 36
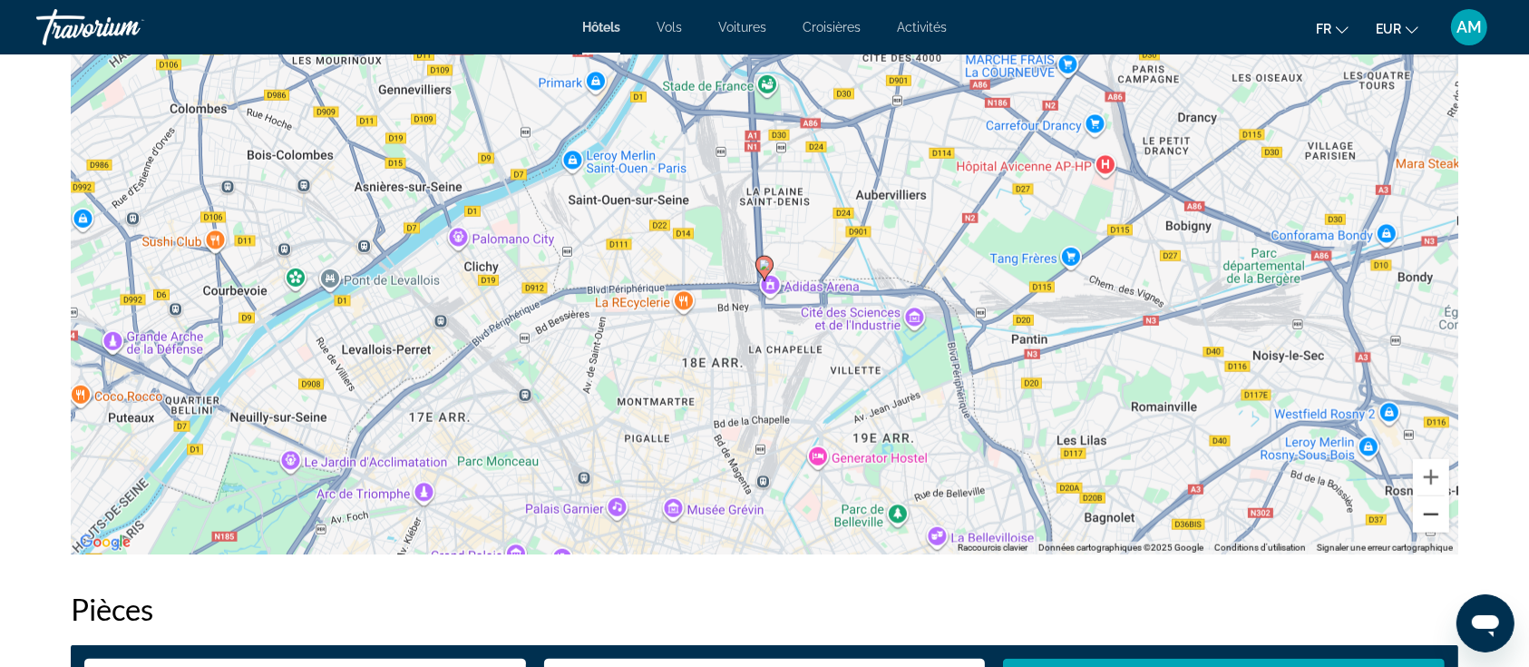
click at [1433, 514] on button "Zoom arrière" at bounding box center [1431, 514] width 36 height 36
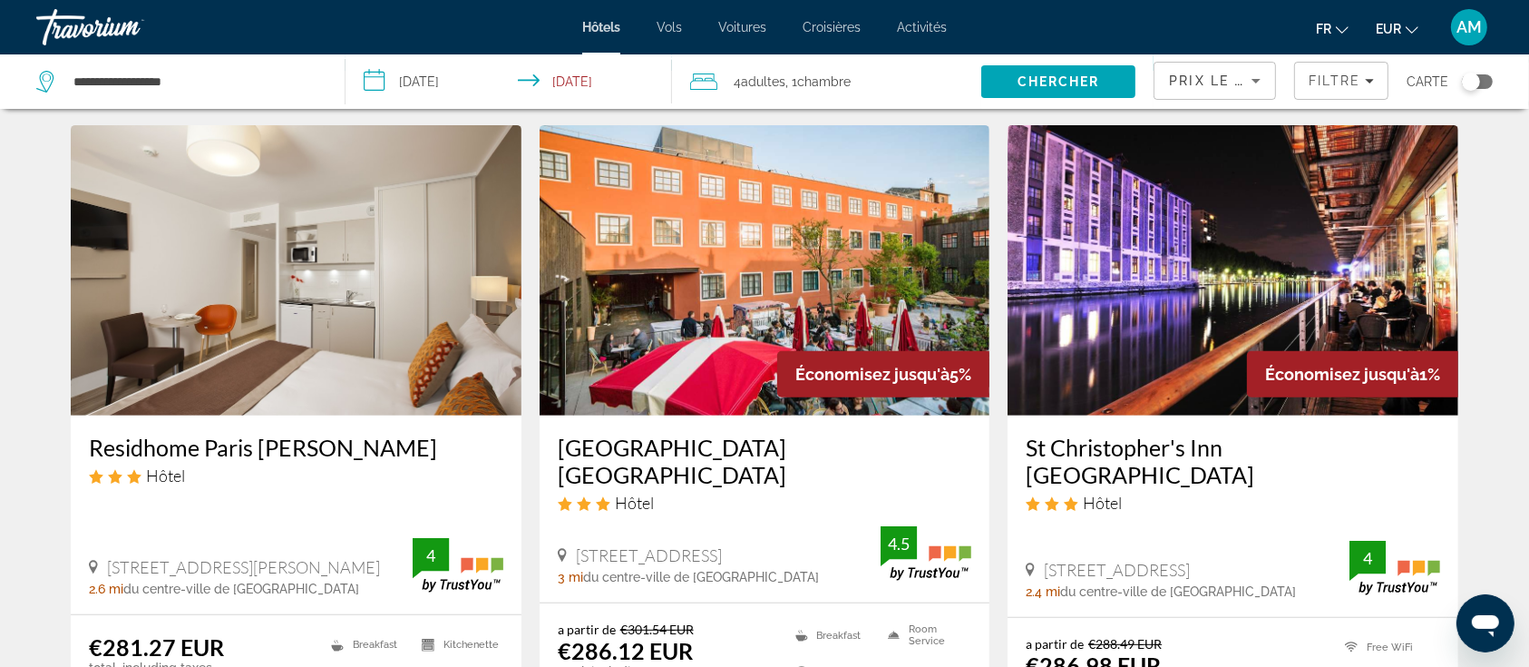
scroll to position [726, 0]
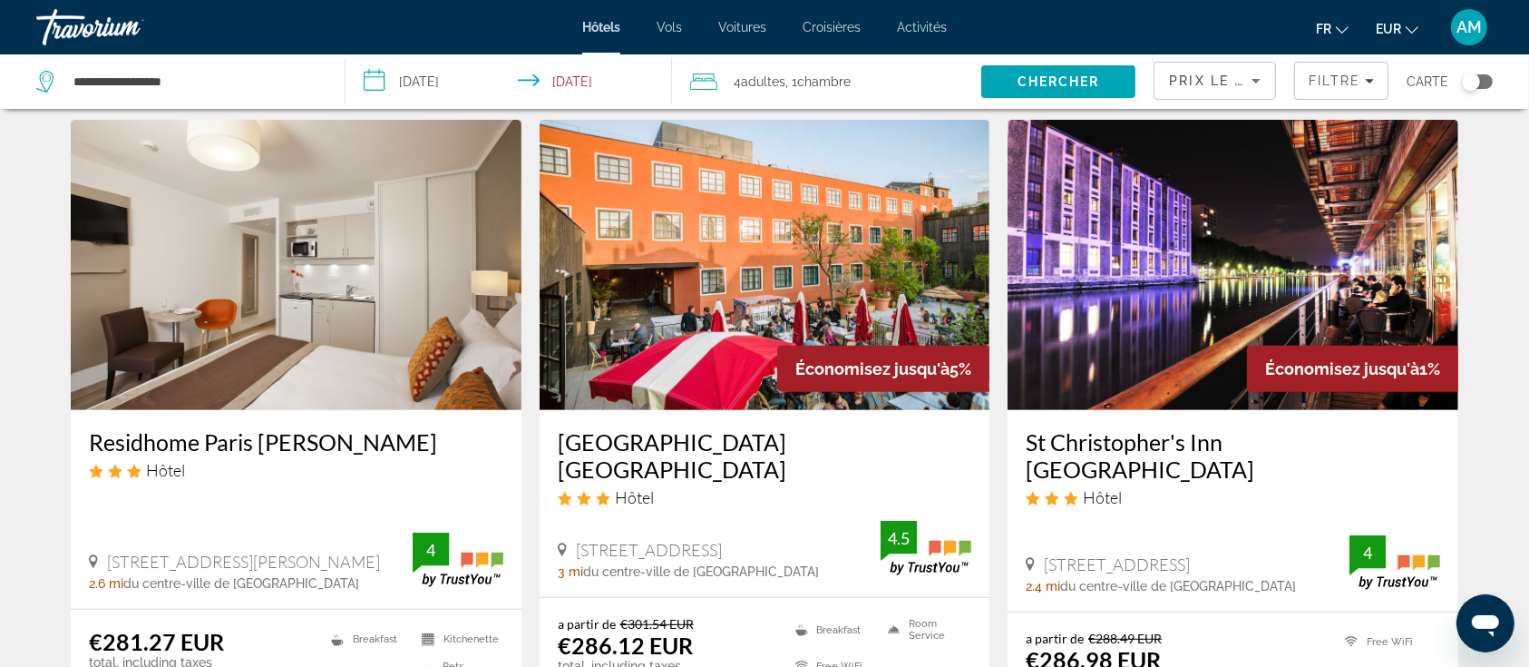
click at [1492, 623] on icon "Ouvrir la fenêtre de messagerie" at bounding box center [1484, 625] width 27 height 22
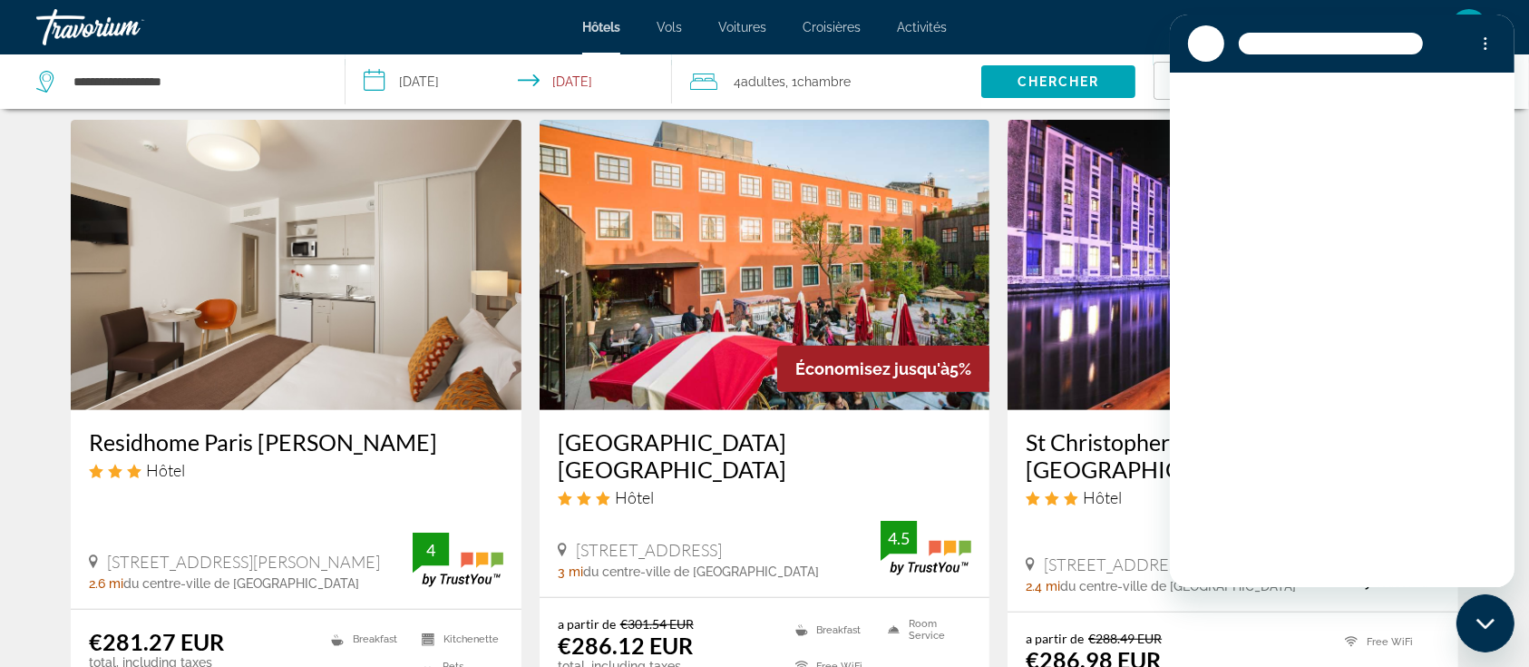
scroll to position [0, 0]
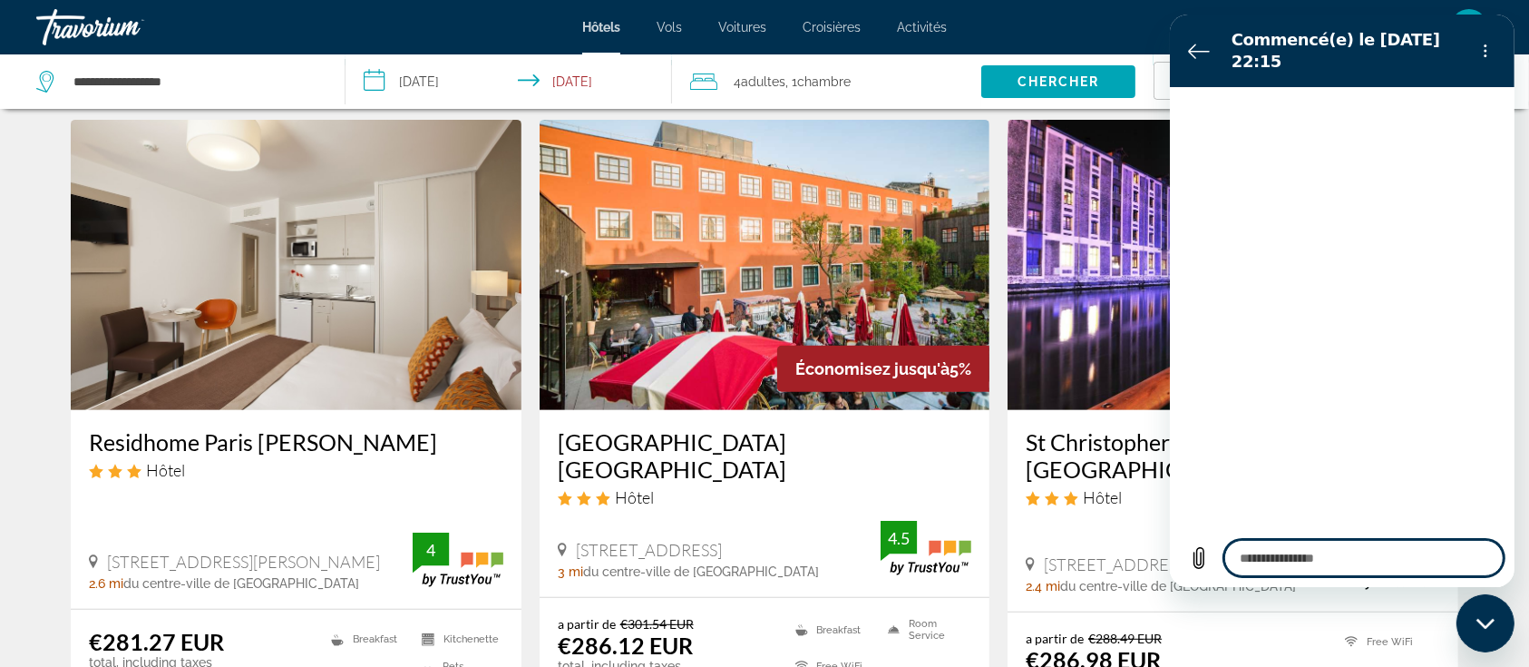
type textarea "*"
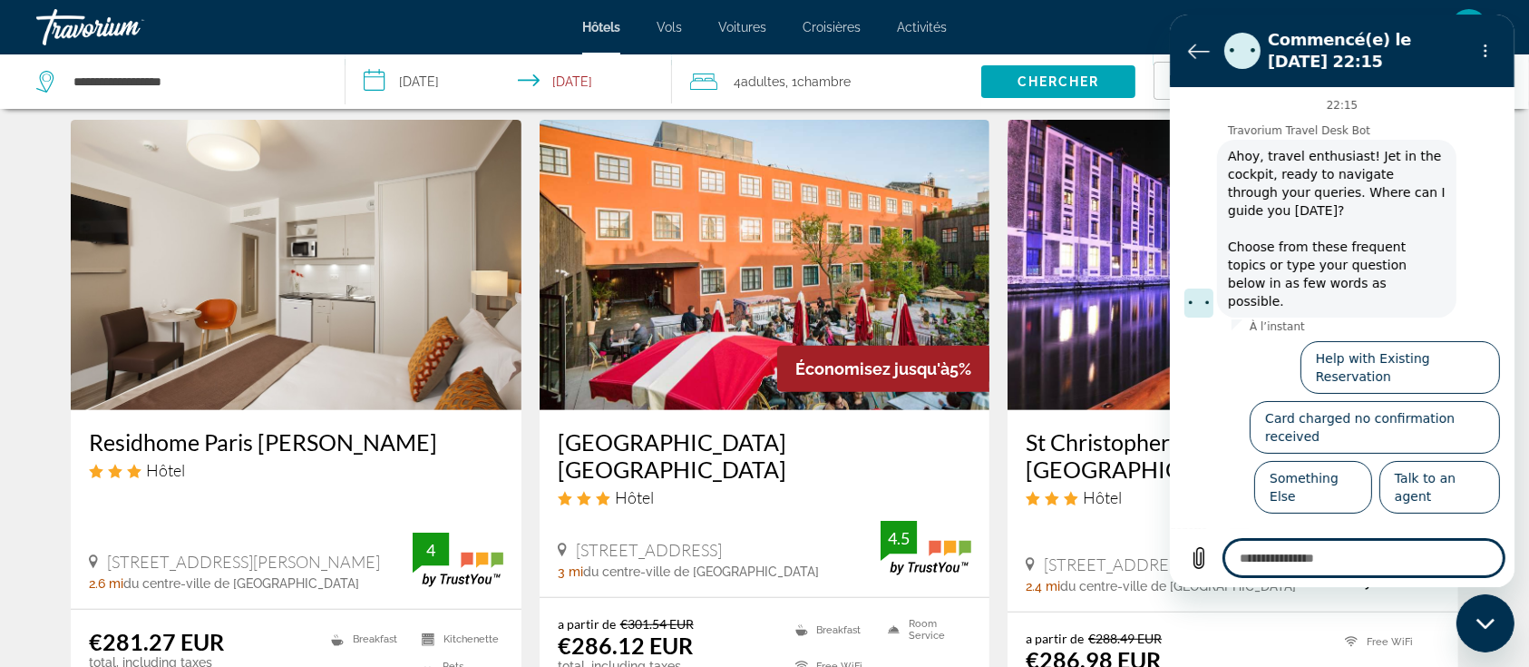
click at [1325, 558] on textarea at bounding box center [1363, 558] width 279 height 36
type textarea "*"
type textarea "**"
type textarea "*"
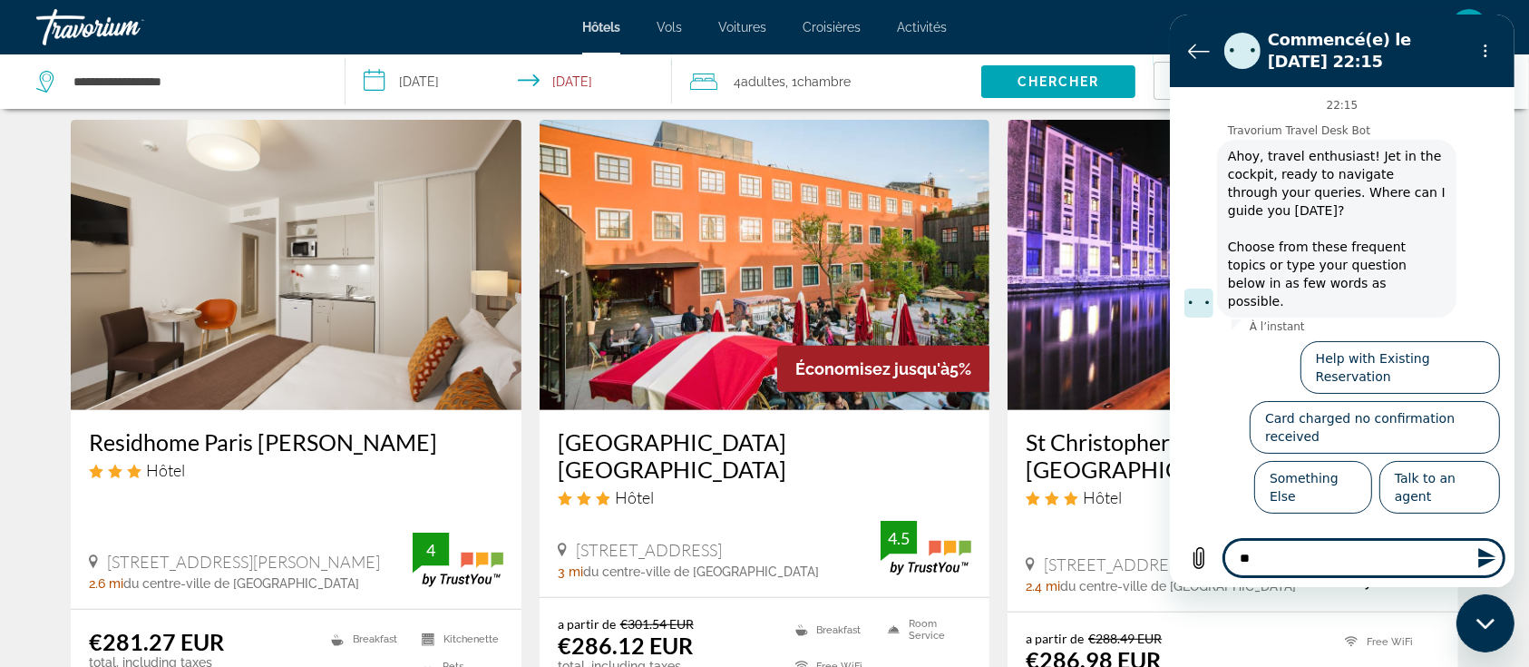
type textarea "***"
type textarea "*"
type textarea "****"
type textarea "*"
type textarea "*****"
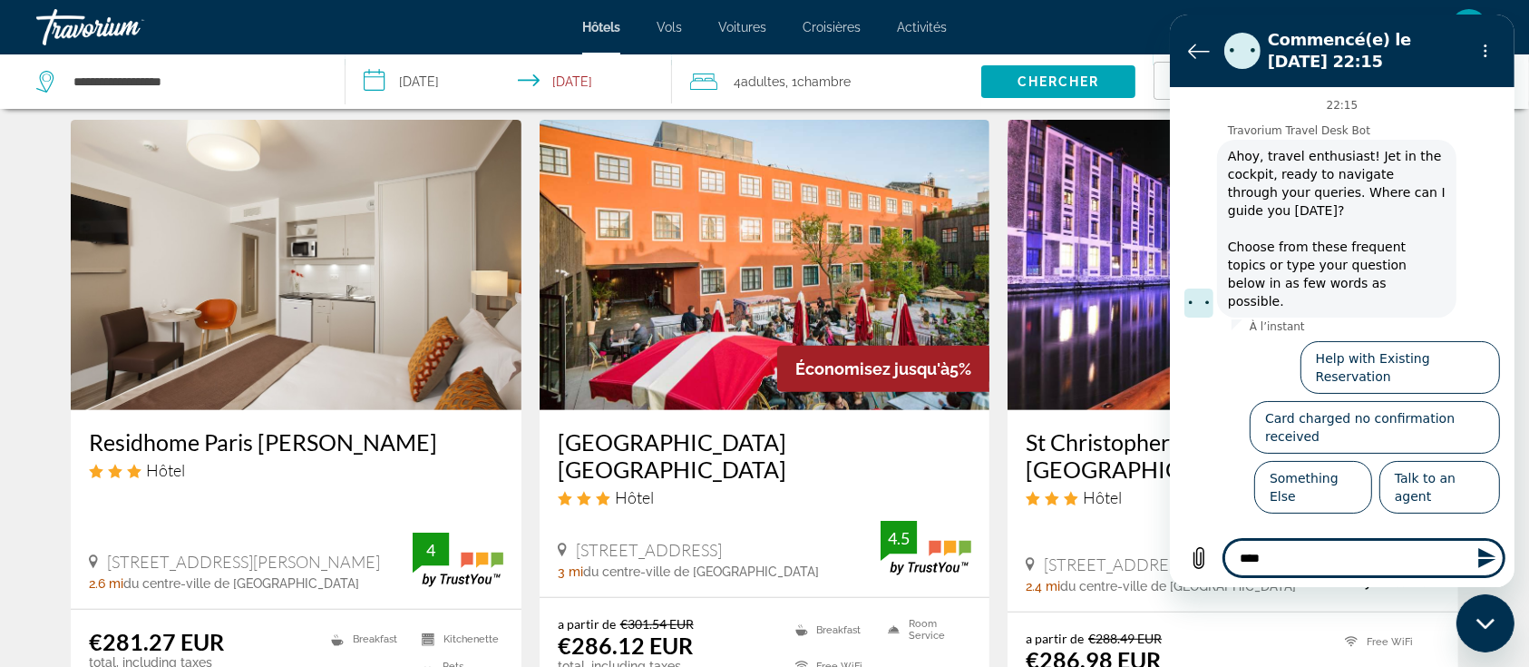
type textarea "*"
type textarea "****"
type textarea "*"
type textarea "***"
type textarea "*"
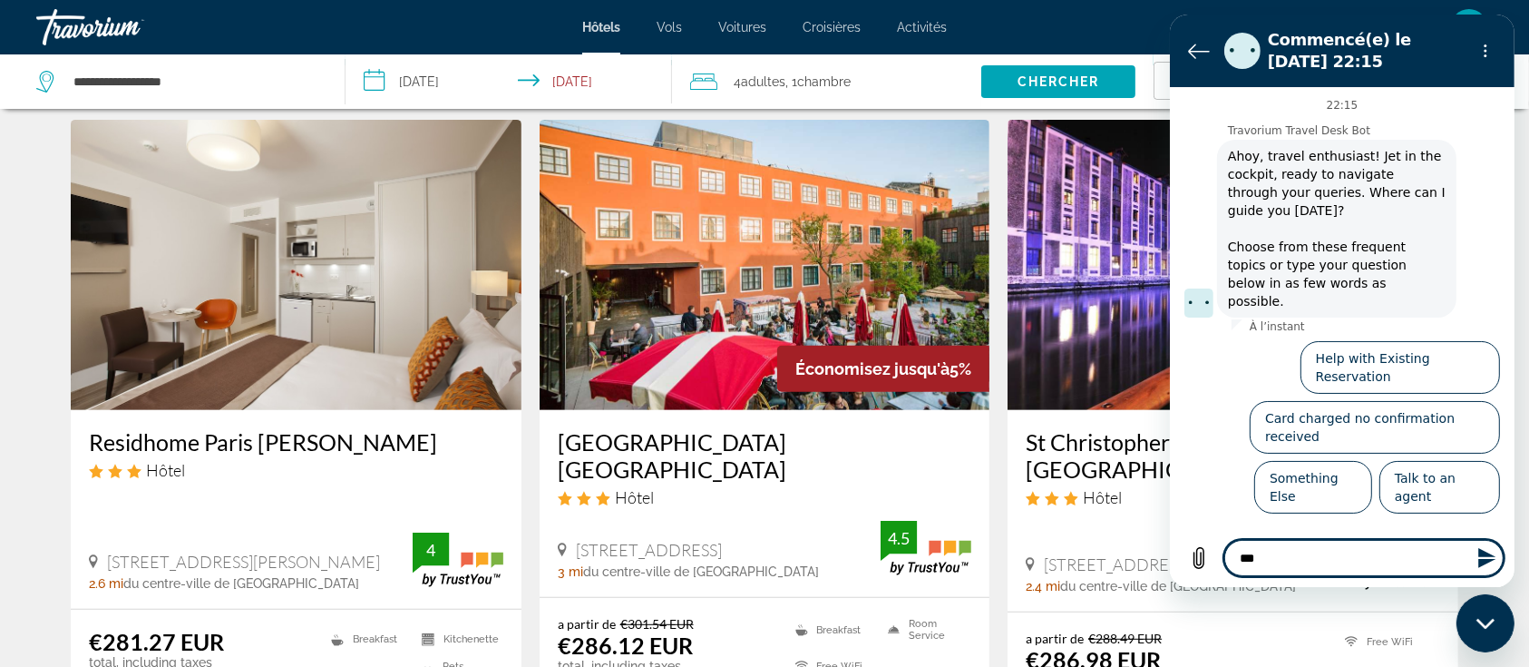
type textarea "**"
type textarea "*"
type textarea "***"
type textarea "*"
type textarea "****"
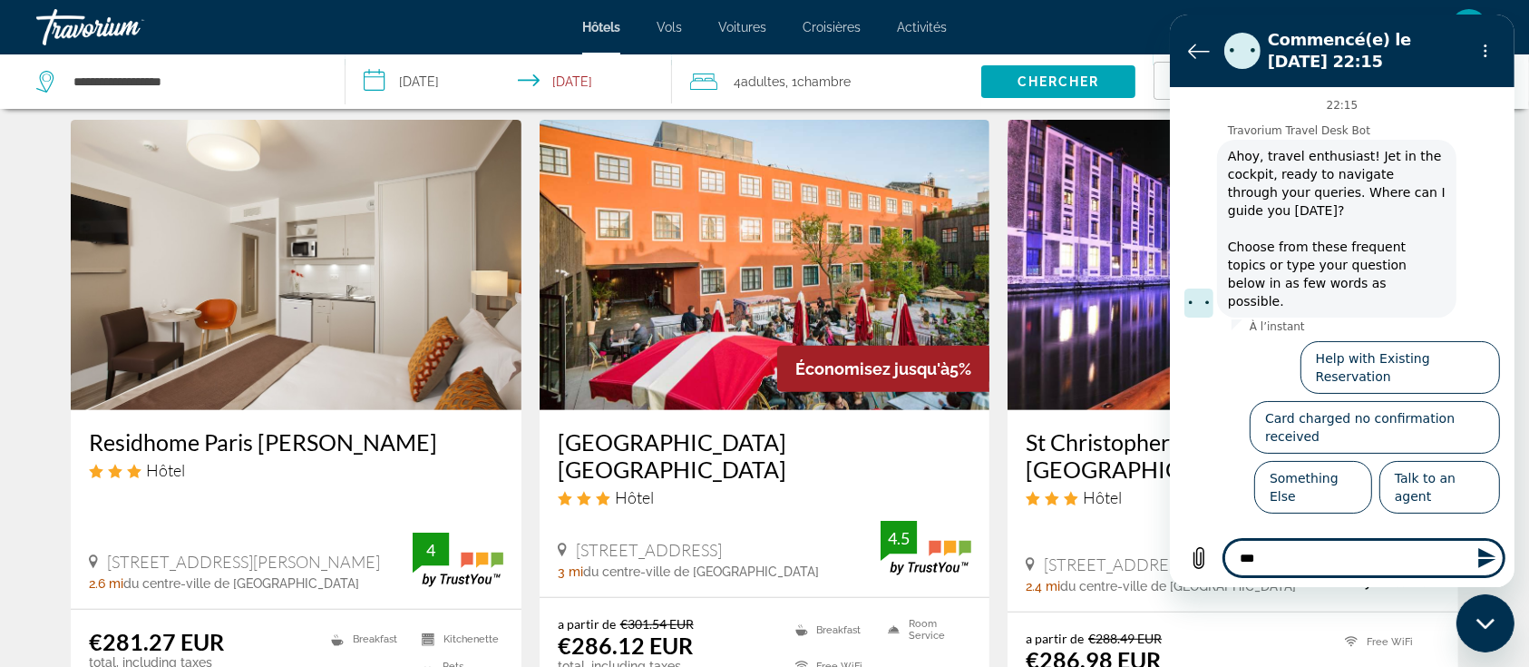
type textarea "*"
type textarea "*****"
type textarea "*"
type textarea "******"
type textarea "*"
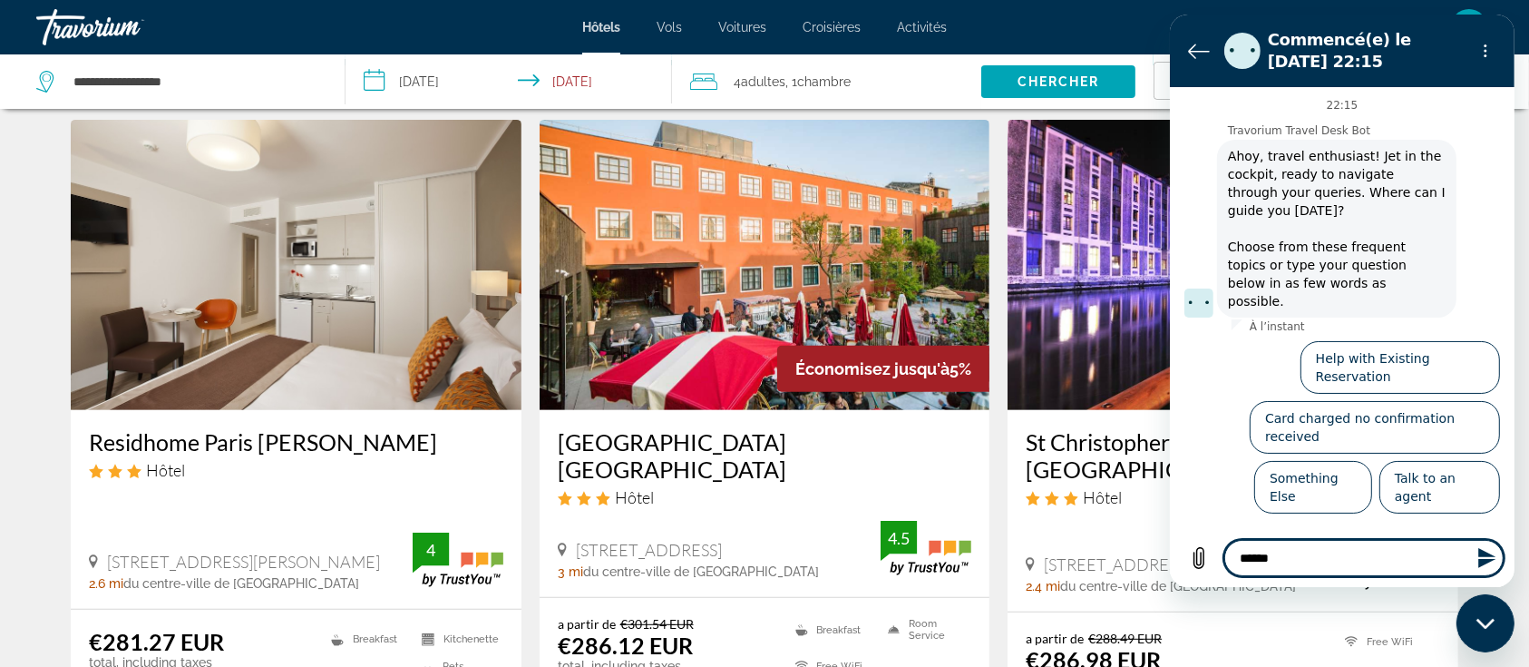
type textarea "*******"
type textarea "*"
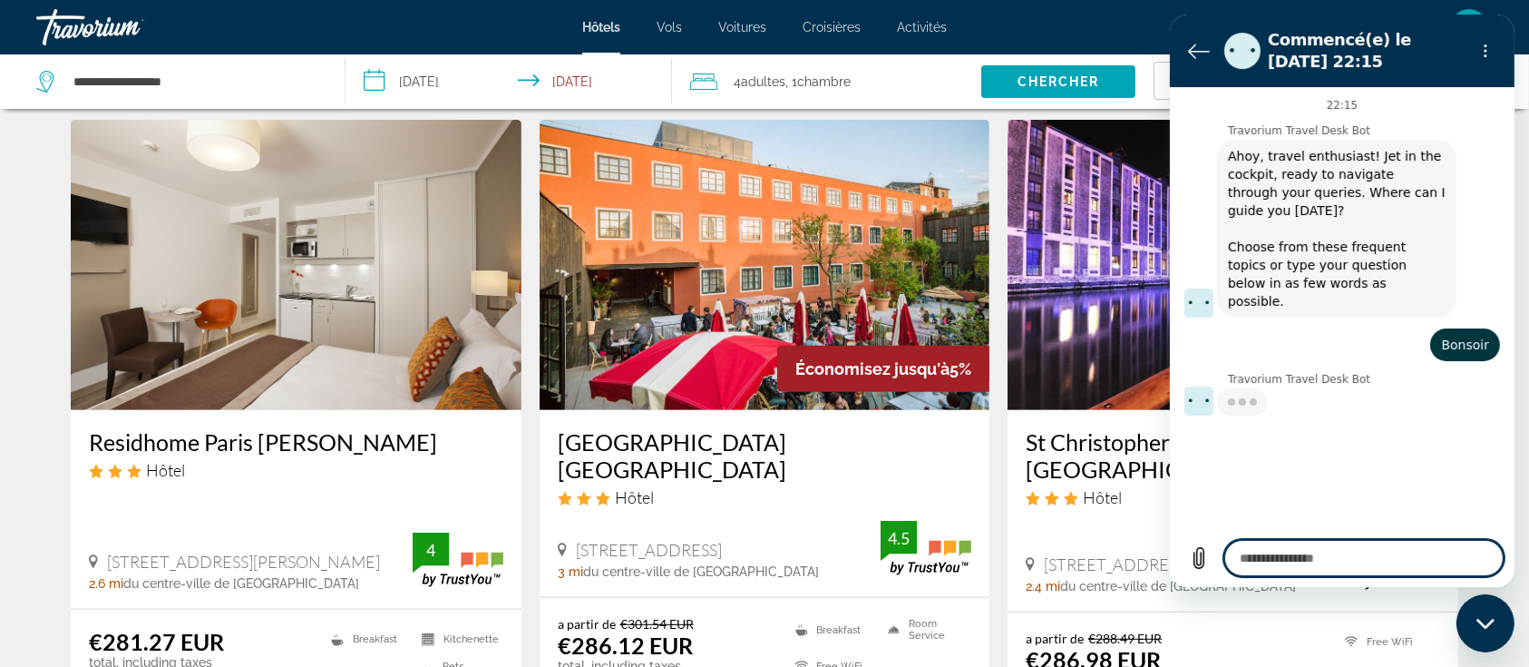
type textarea "*"
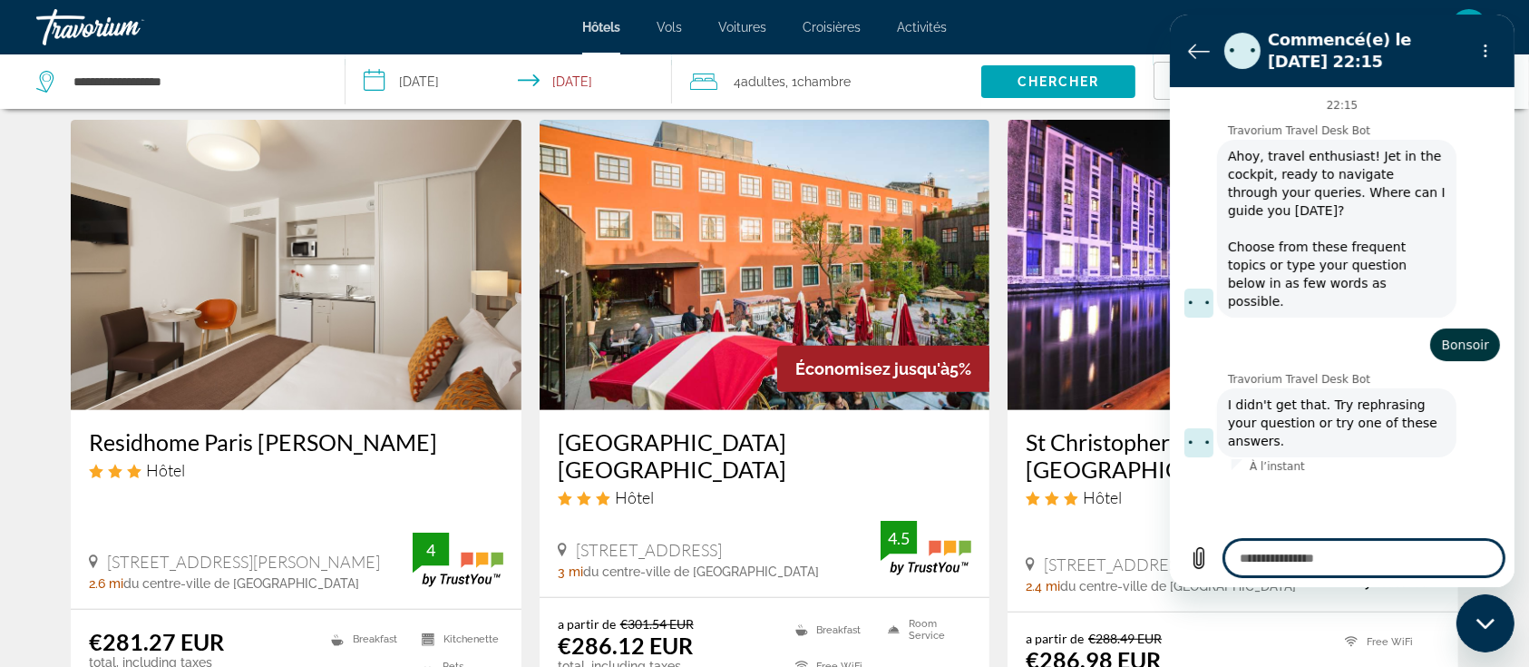
type textarea "*"
type textarea "**"
type textarea "*"
type textarea "***"
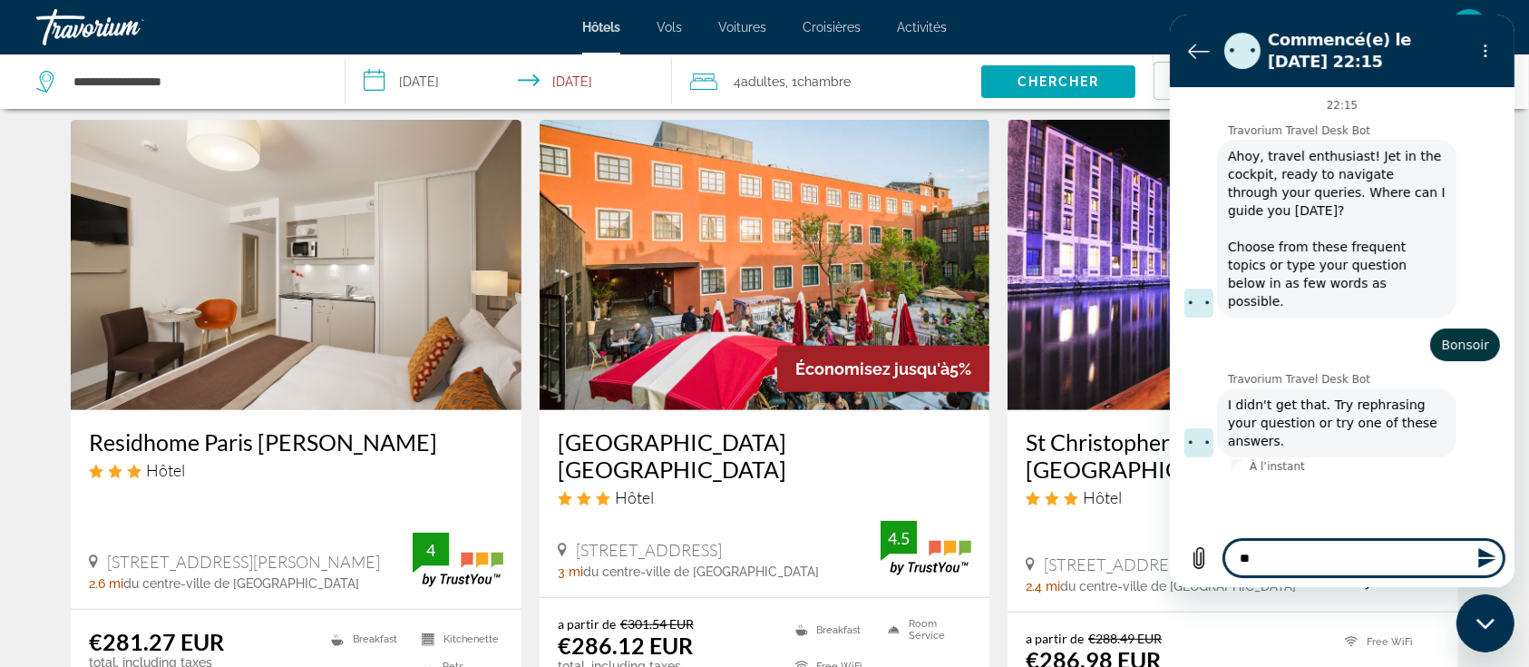
type textarea "*"
type textarea "****"
type textarea "*"
type textarea "****"
type textarea "*"
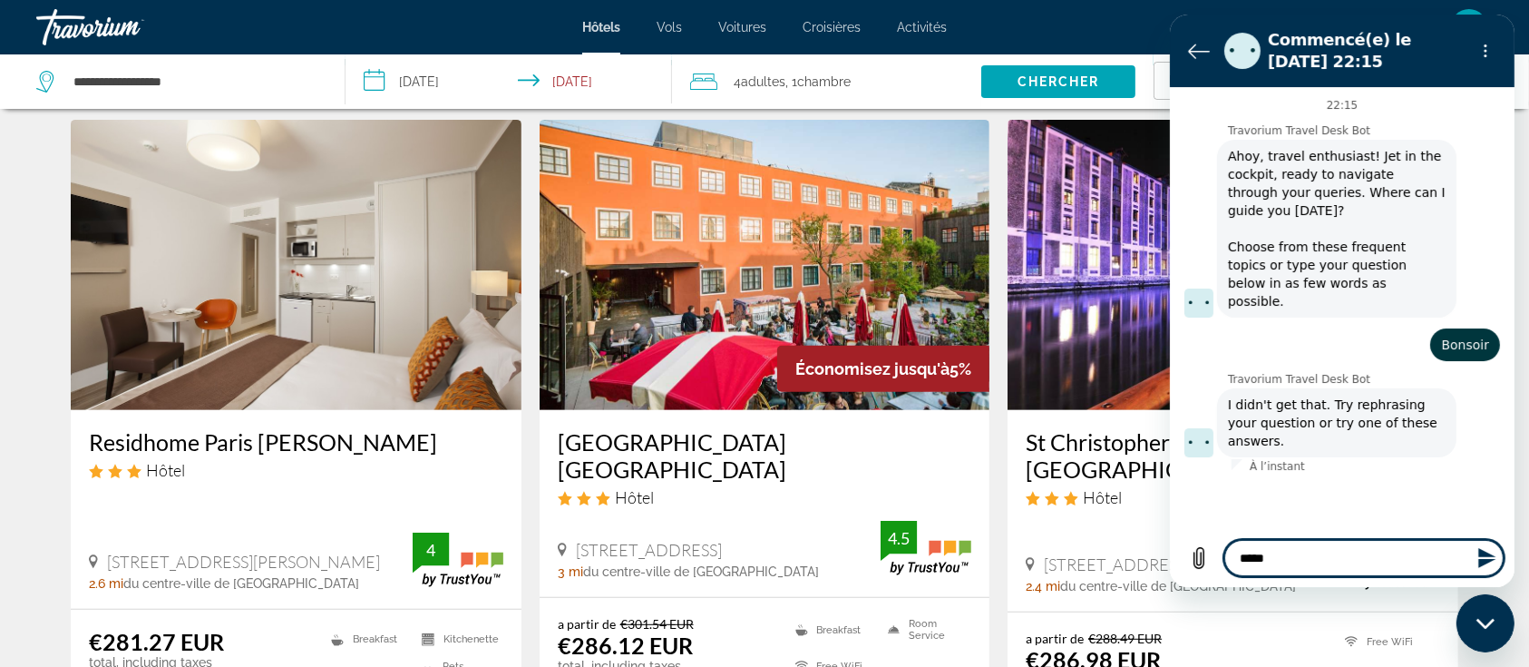
type textarea "****"
type textarea "*"
type textarea "***"
type textarea "*"
type textarea "**"
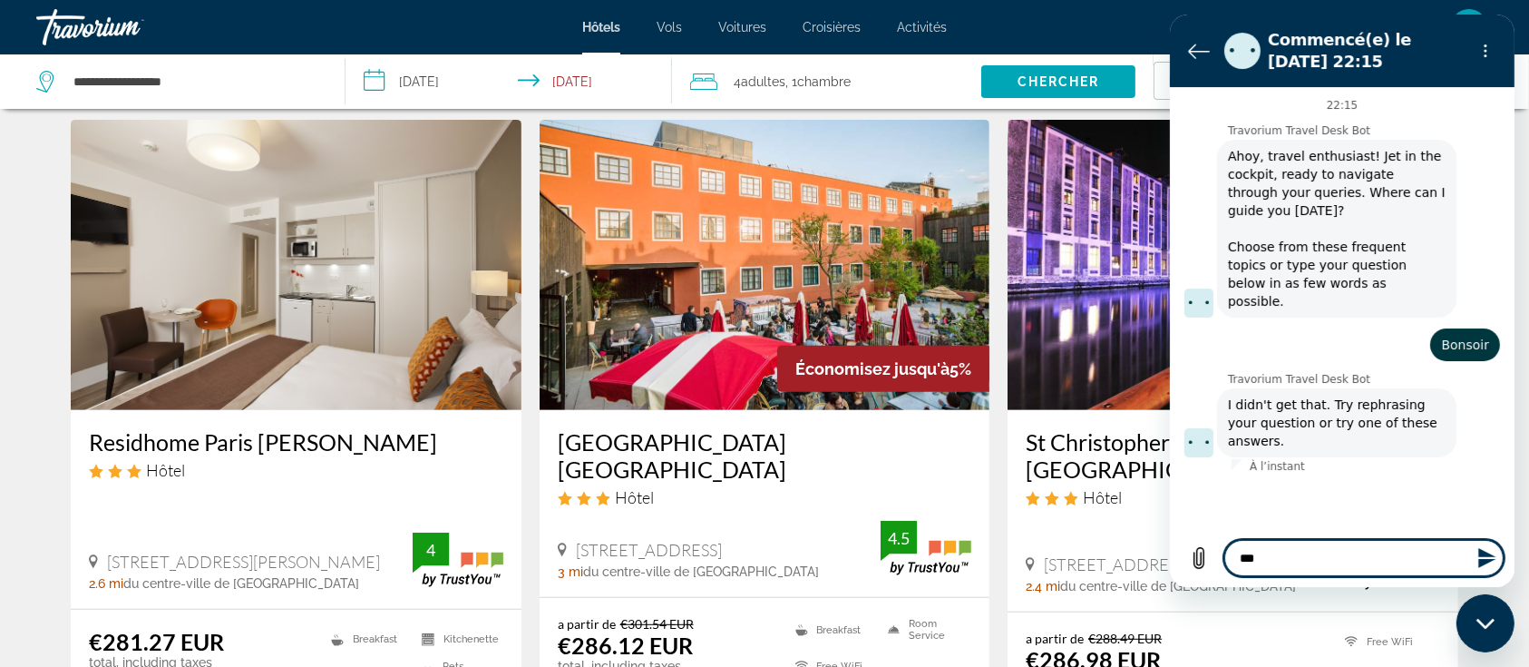
type textarea "*"
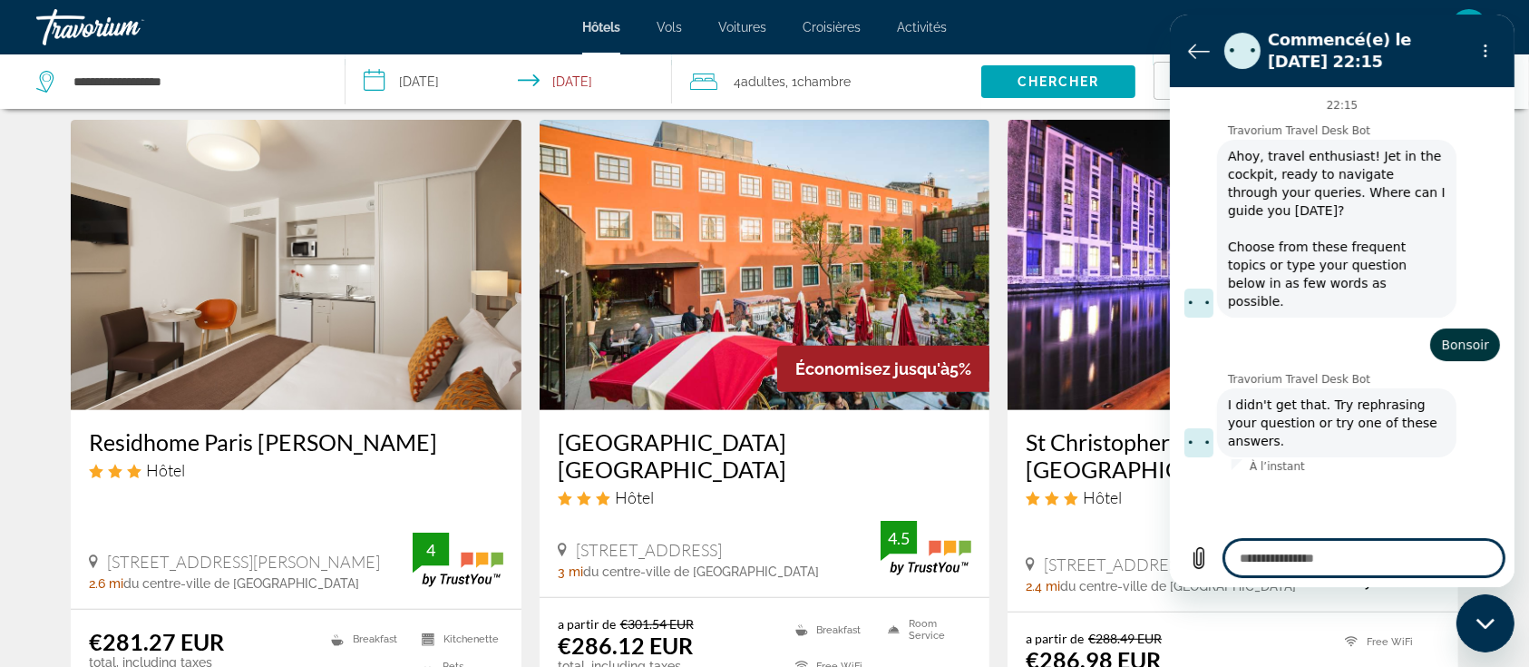
type textarea "*"
type textarea "**"
type textarea "*"
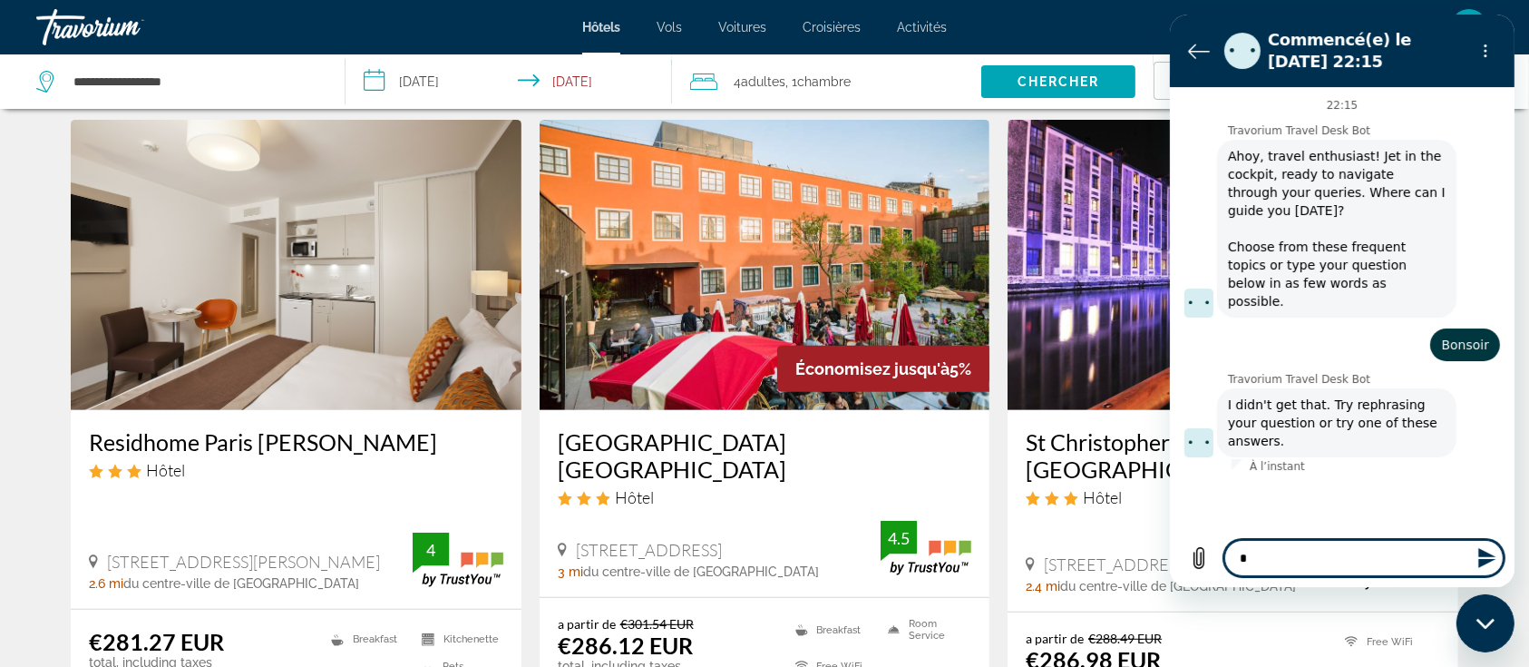
type textarea "**"
type textarea "*"
type textarea "***"
type textarea "*"
type textarea "****"
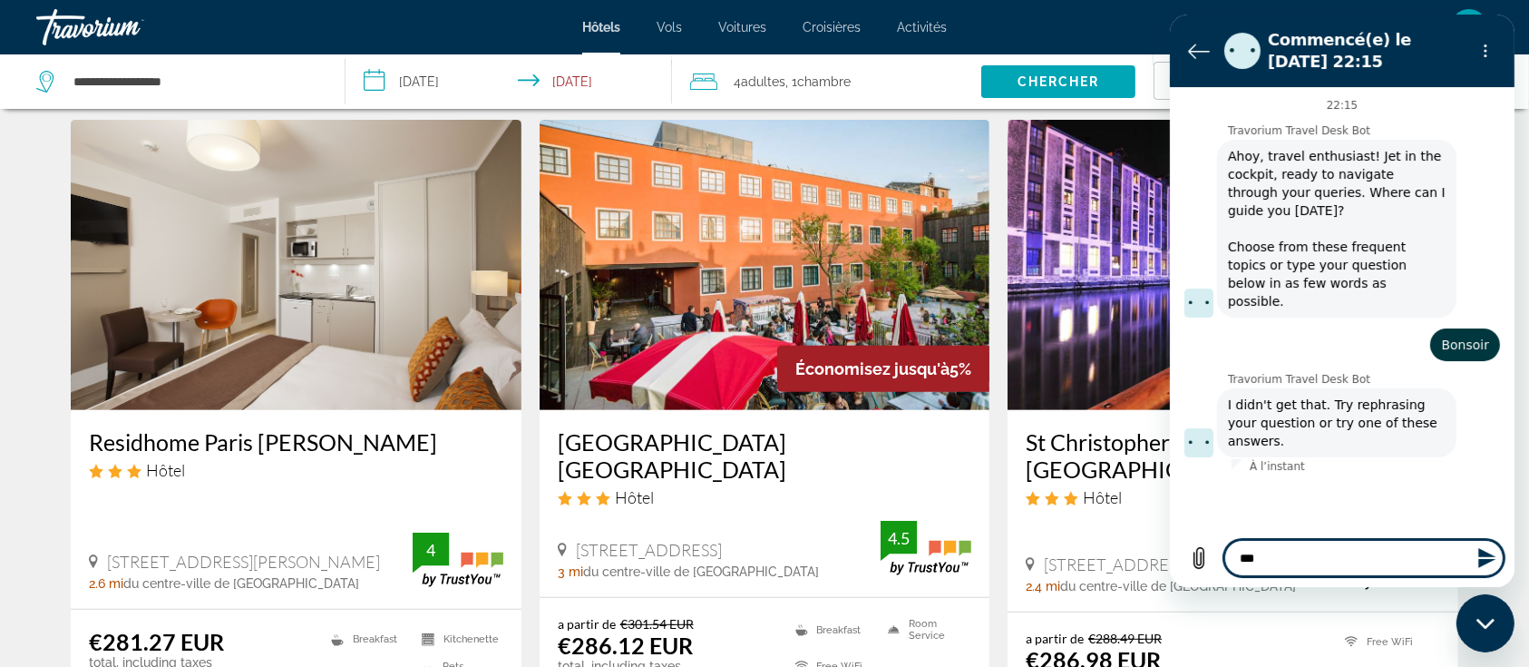
type textarea "*"
type textarea "*****"
type textarea "*"
type textarea "****"
type textarea "*"
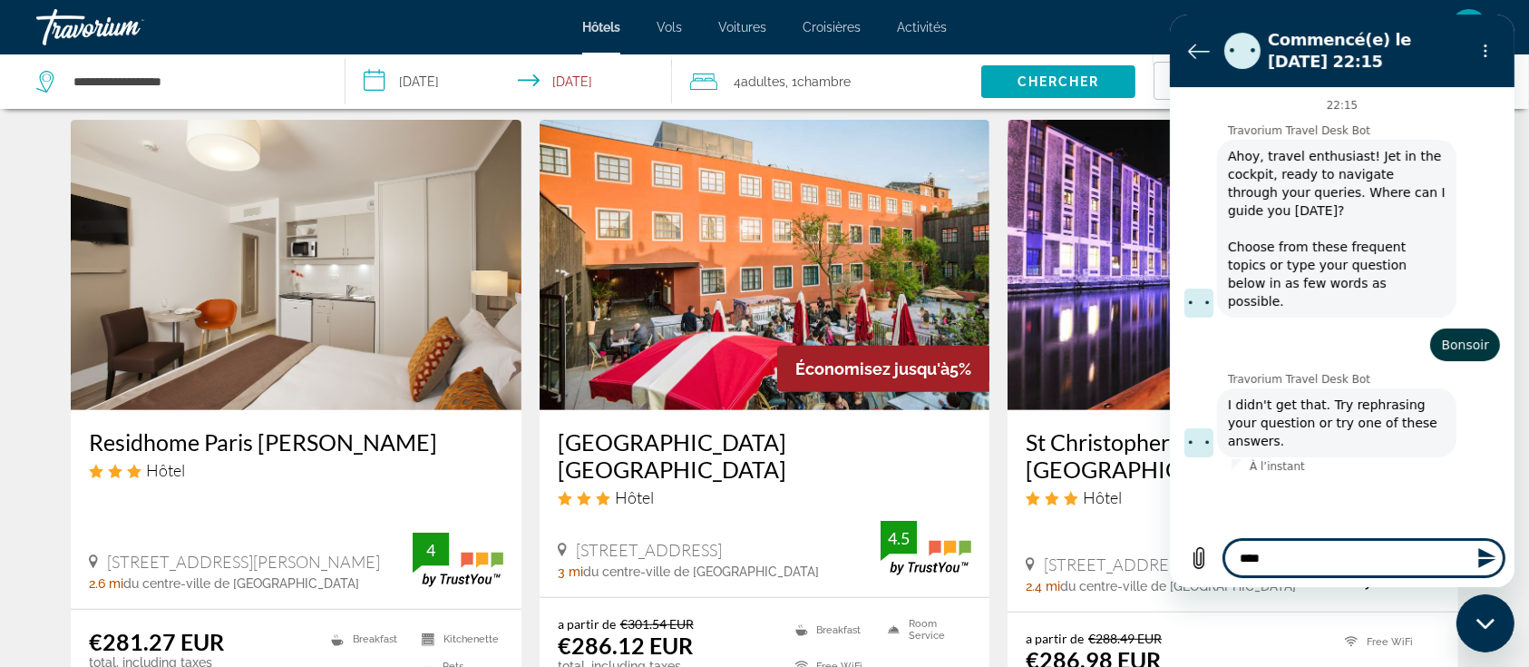
type textarea "***"
type textarea "*"
type textarea "**"
type textarea "*"
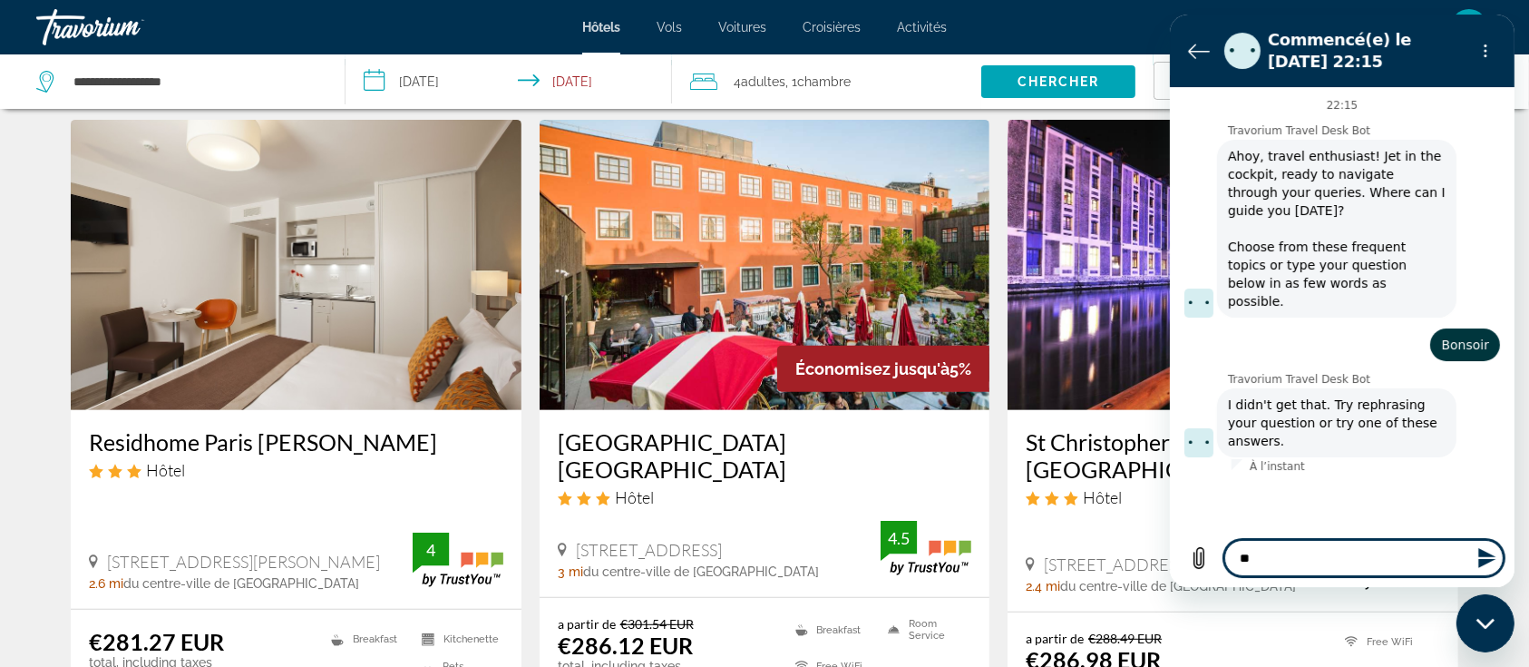
type textarea "*"
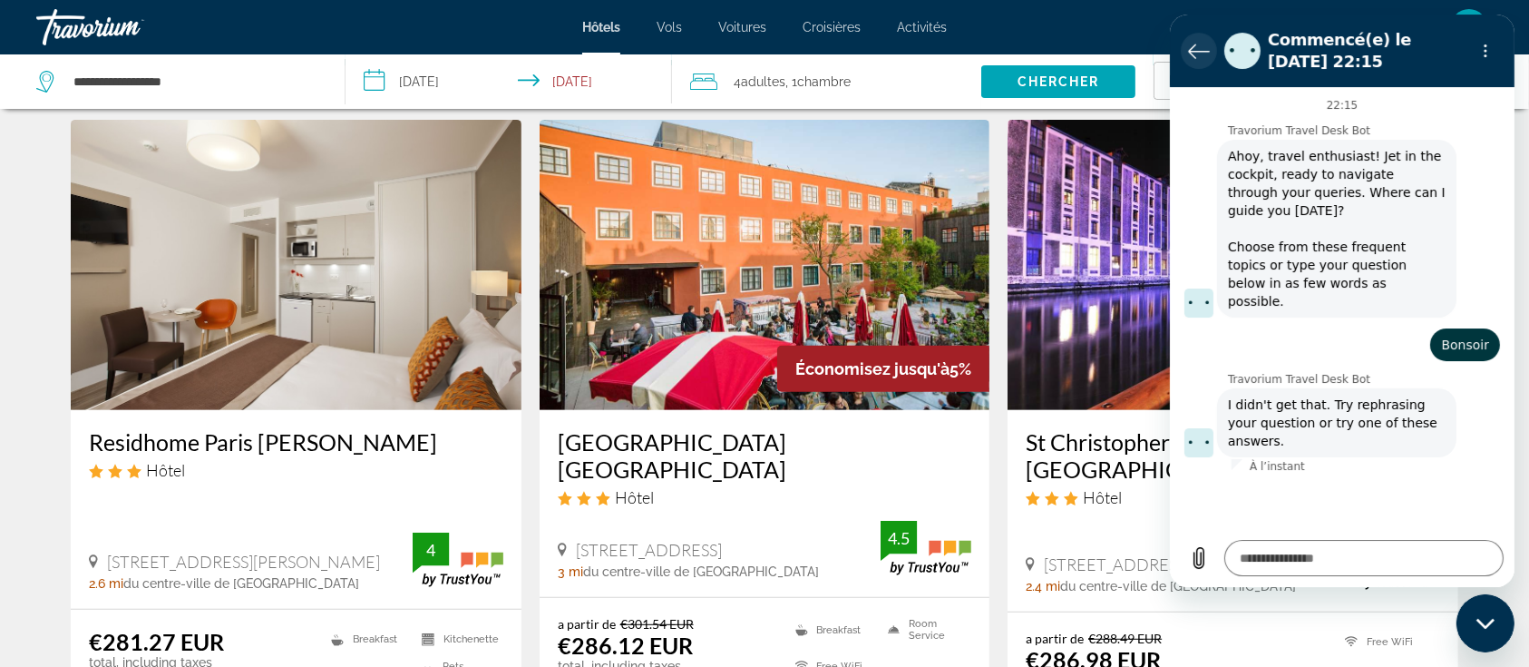
click at [1205, 44] on icon "Retour à la liste des conversations" at bounding box center [1198, 51] width 22 height 22
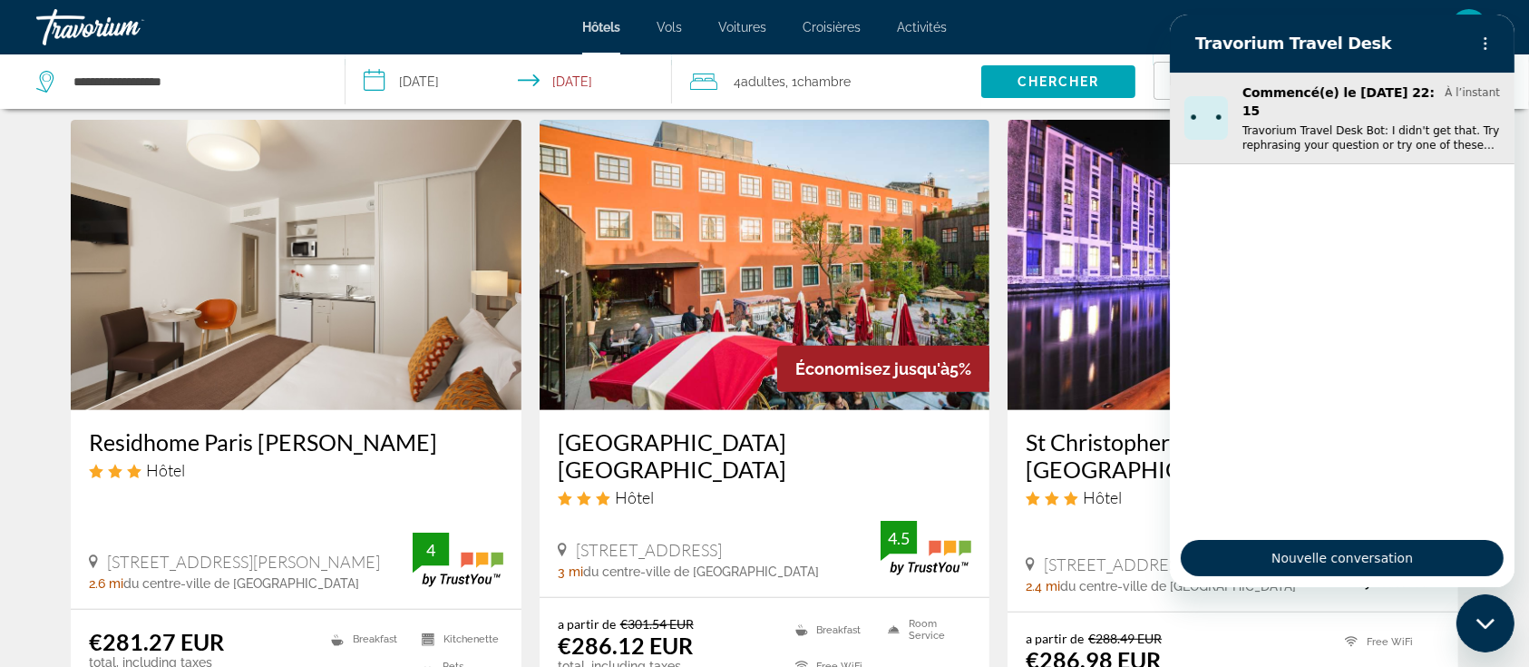
click at [1345, 123] on p "Travorium Travel Desk Bot: I didn't get that. Try rephrasing your question or t…" at bounding box center [1371, 137] width 258 height 29
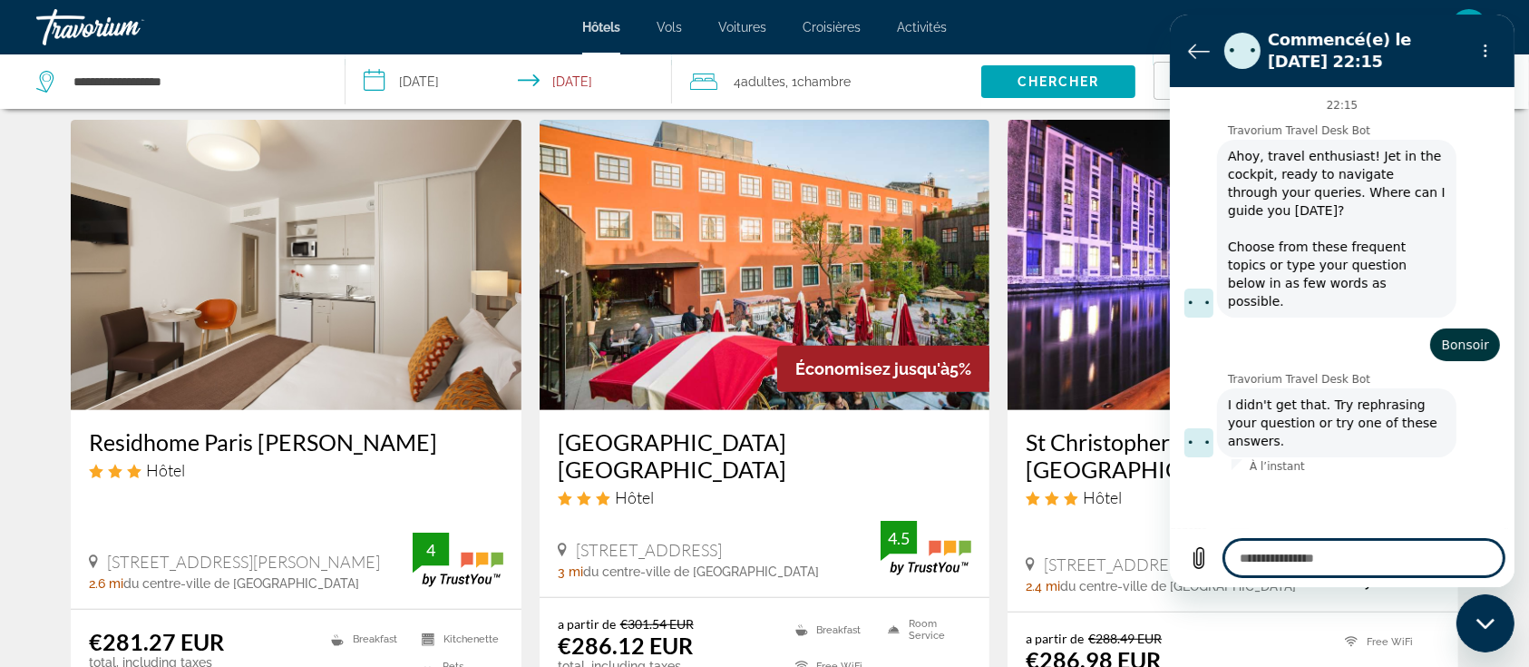
click at [1343, 562] on textarea at bounding box center [1363, 558] width 279 height 36
type textarea "*"
type textarea "**"
type textarea "*"
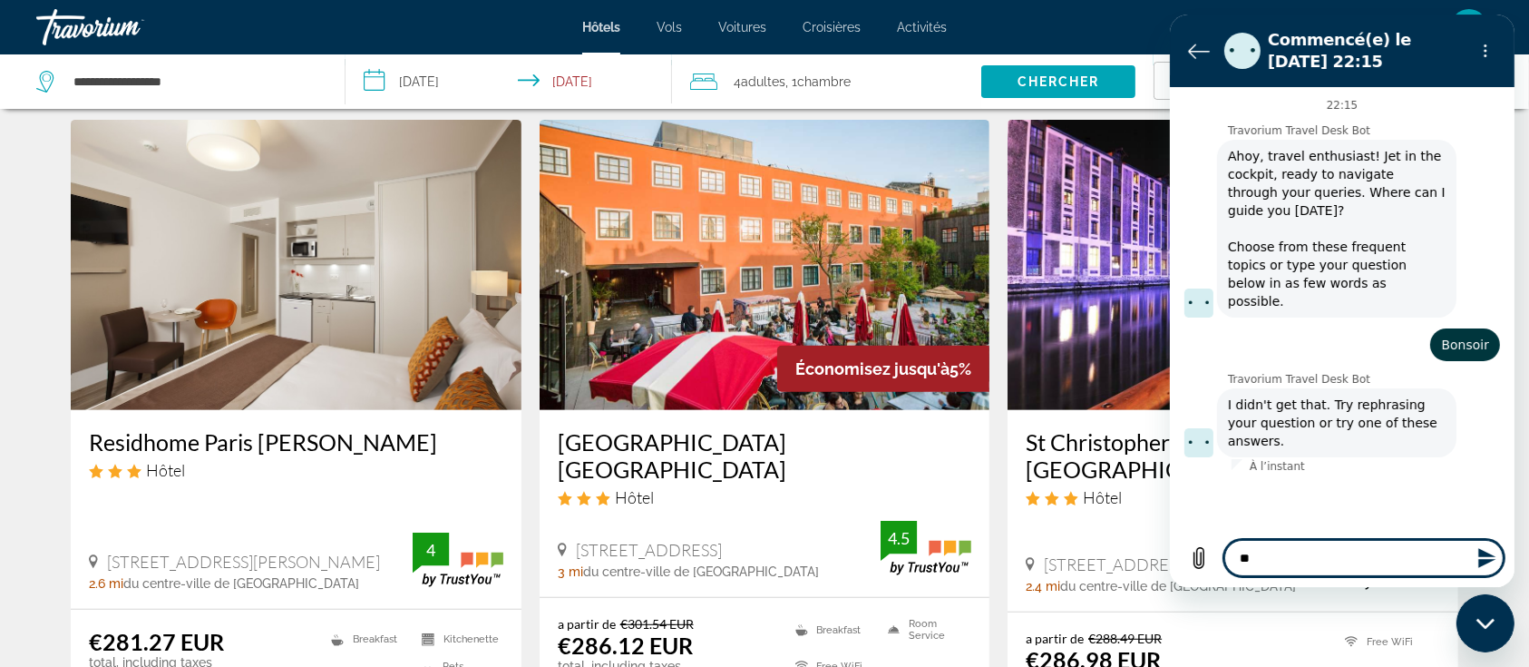
type textarea "***"
type textarea "*"
type textarea "****"
type textarea "*"
type textarea "*****"
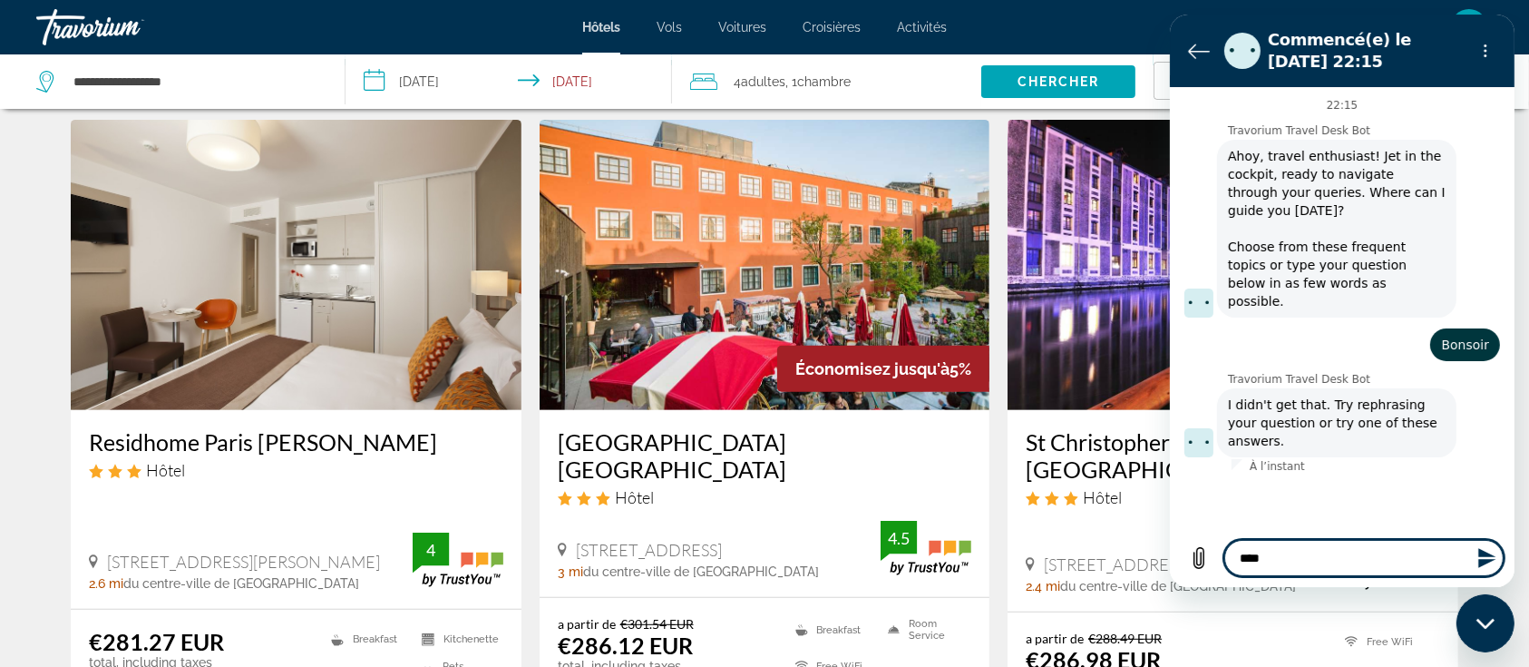
type textarea "*"
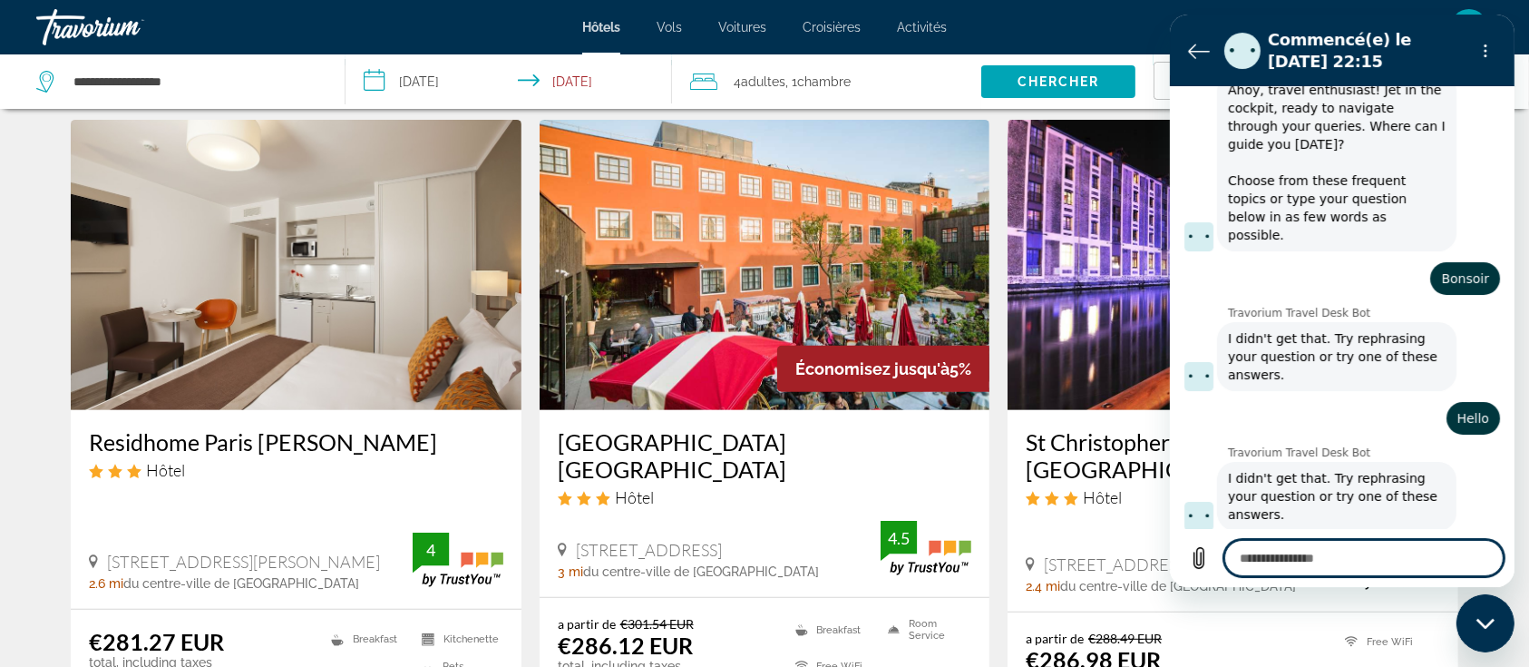
scroll to position [71, 0]
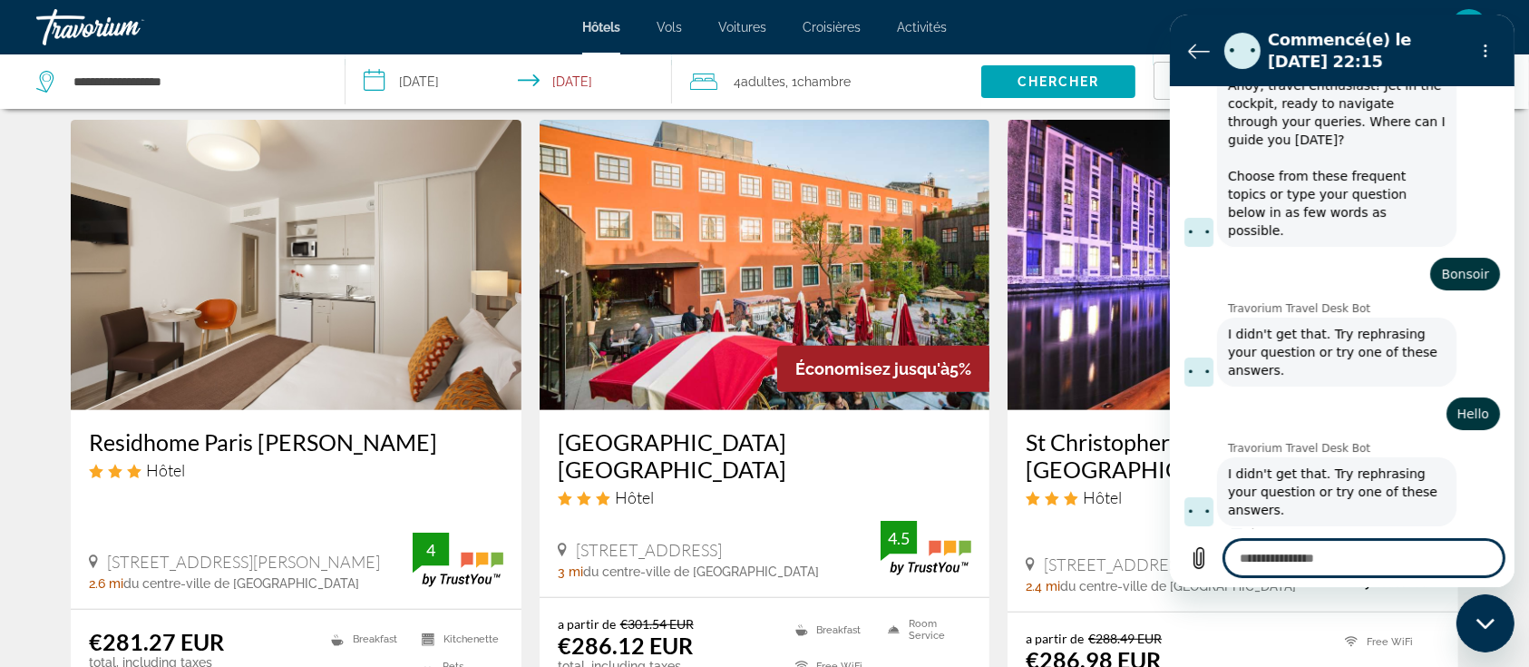
type textarea "*"
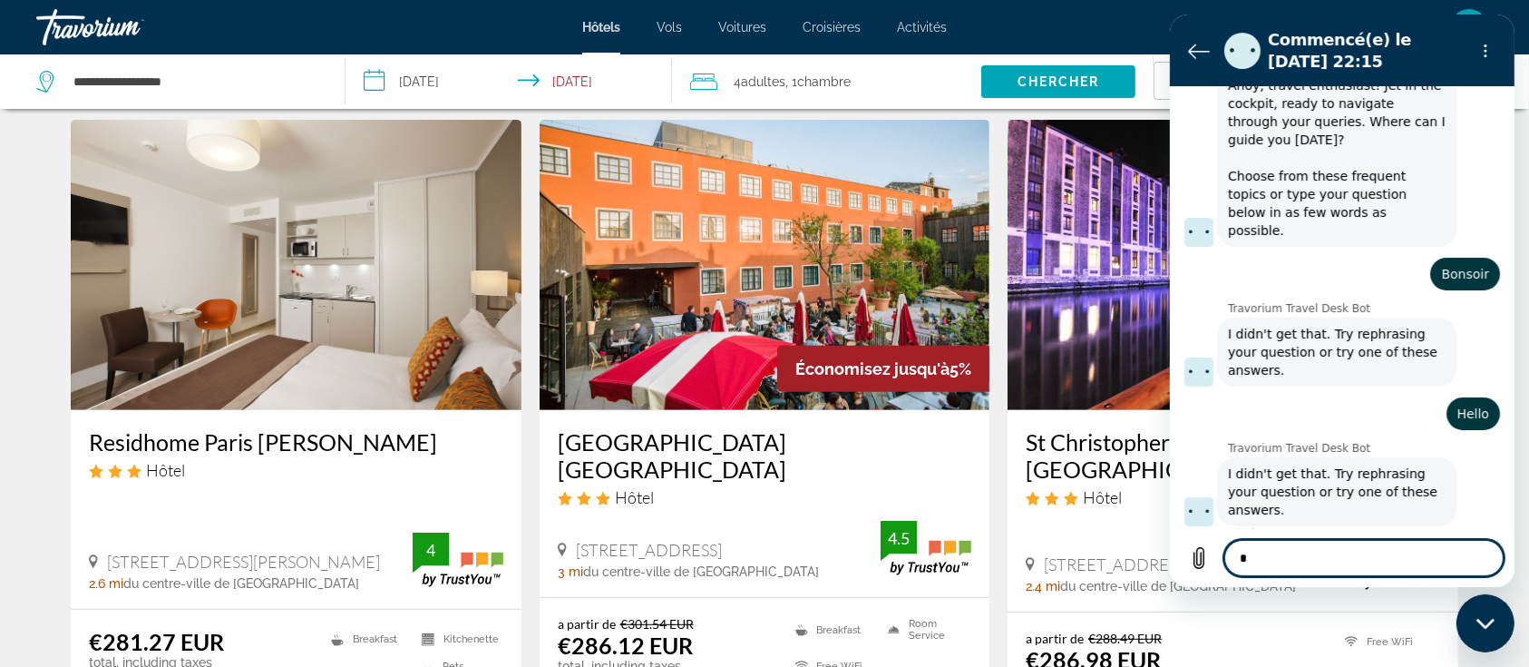
type textarea "**"
type textarea "*"
type textarea "**"
type textarea "*"
type textarea "**"
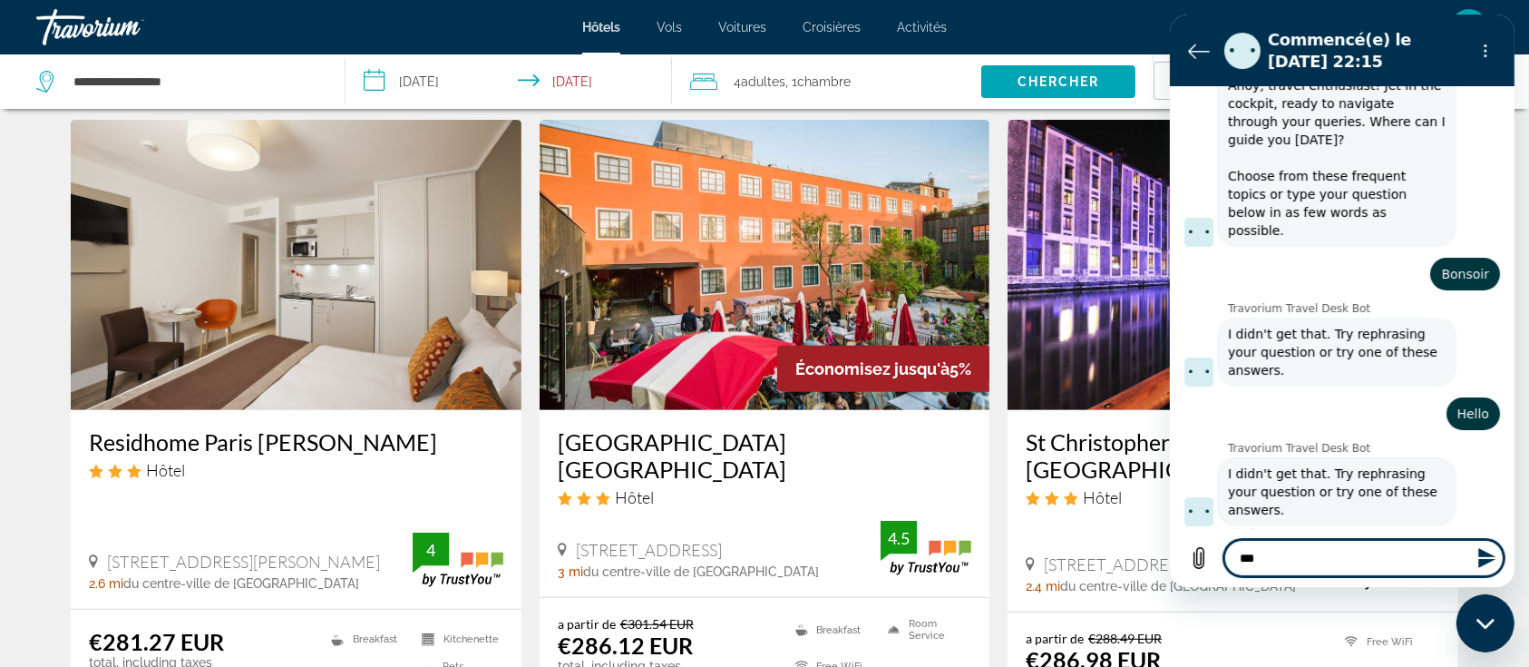
type textarea "*"
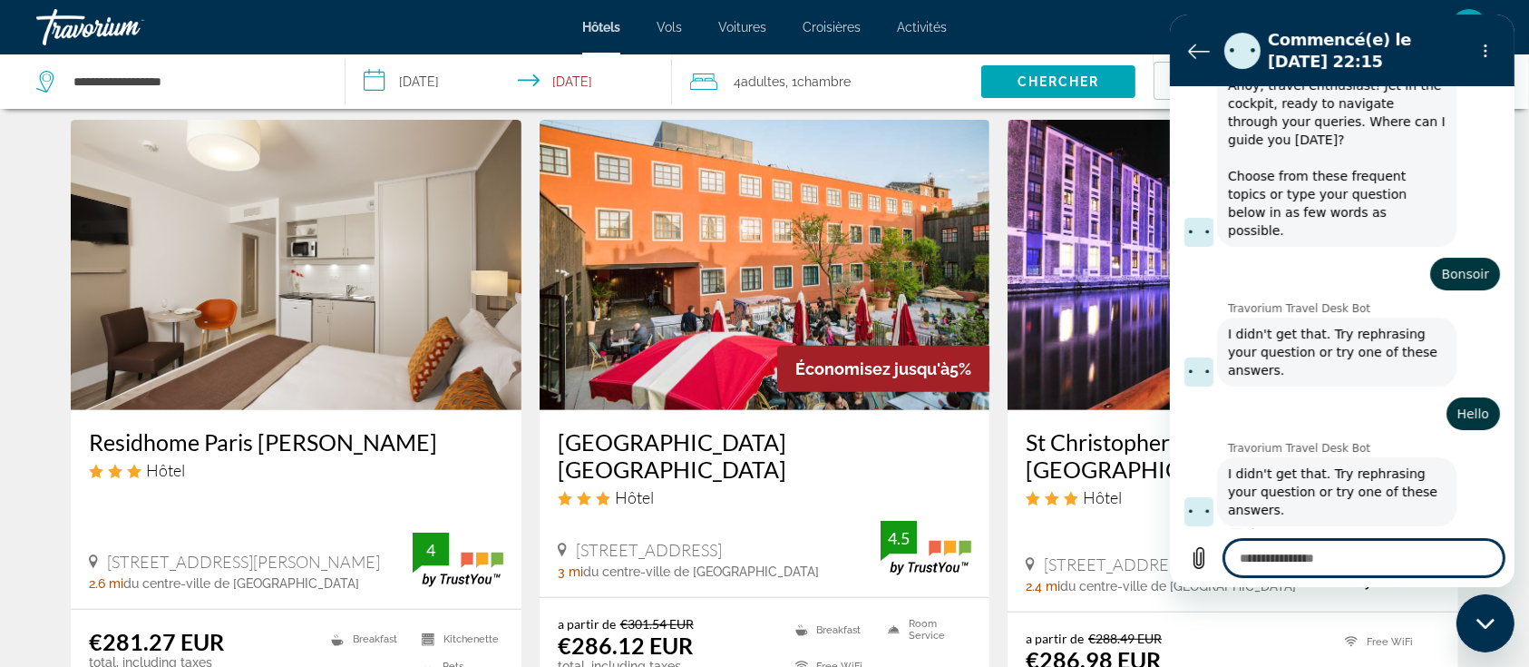
type textarea "*"
type textarea "**"
type textarea "*"
type textarea "***"
type textarea "*"
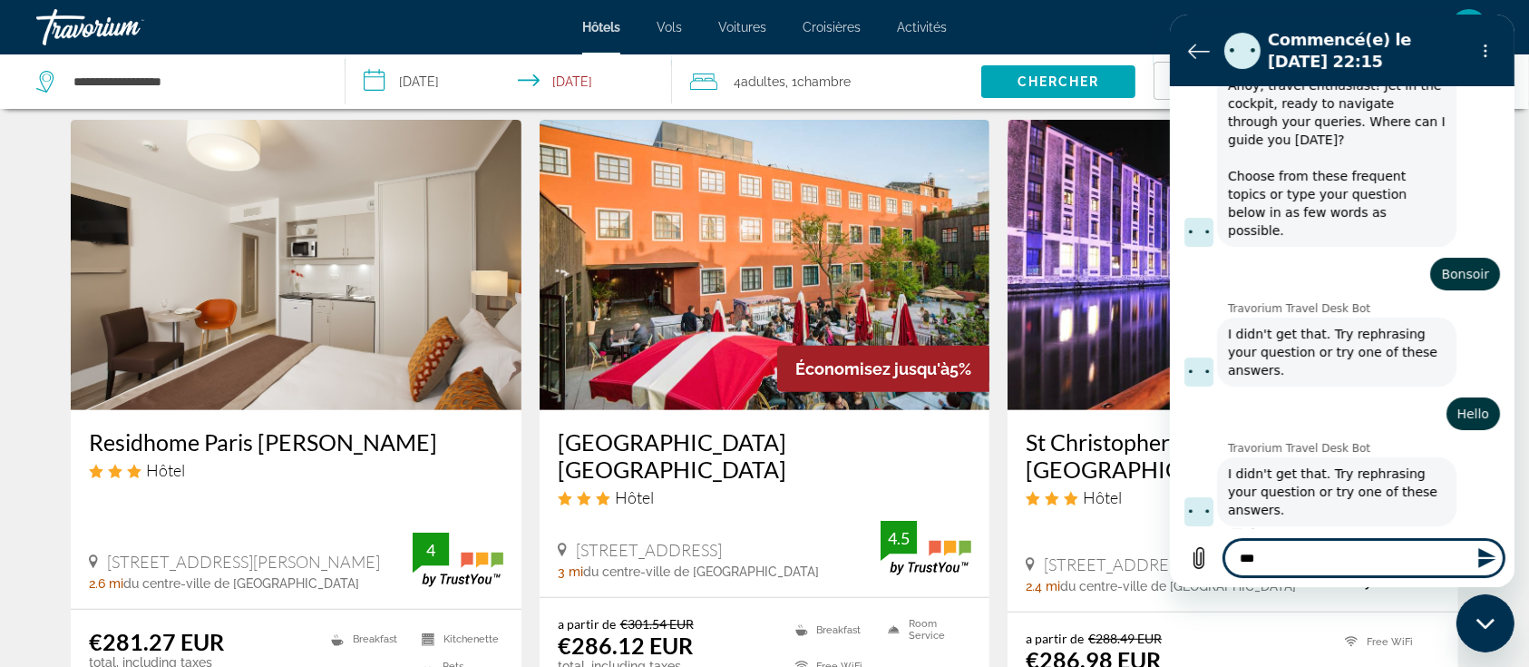
type textarea "***"
type textarea "*"
type textarea "*****"
type textarea "*"
type textarea "******"
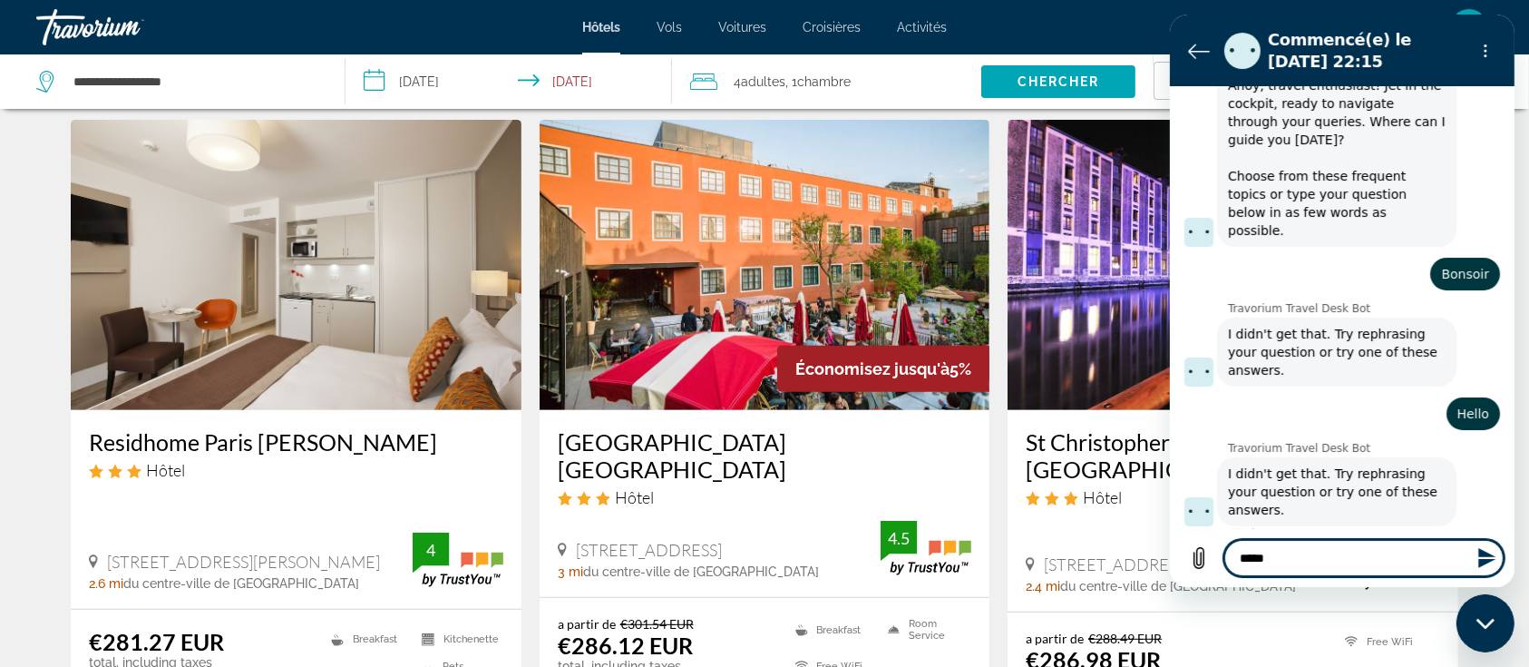
type textarea "*"
type textarea "*******"
type textarea "*"
type textarea "******"
type textarea "*"
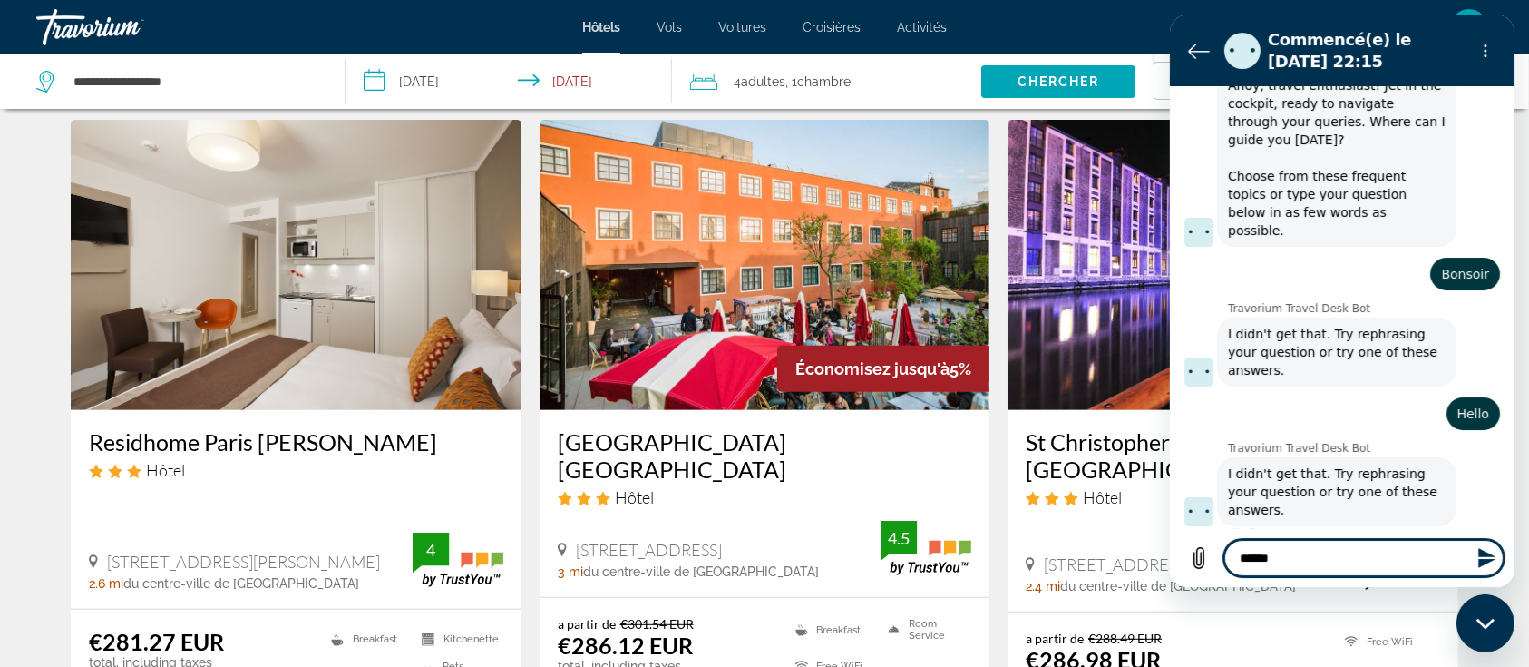
type textarea "******"
type textarea "*"
type textarea "********"
type textarea "*"
type textarea "*********"
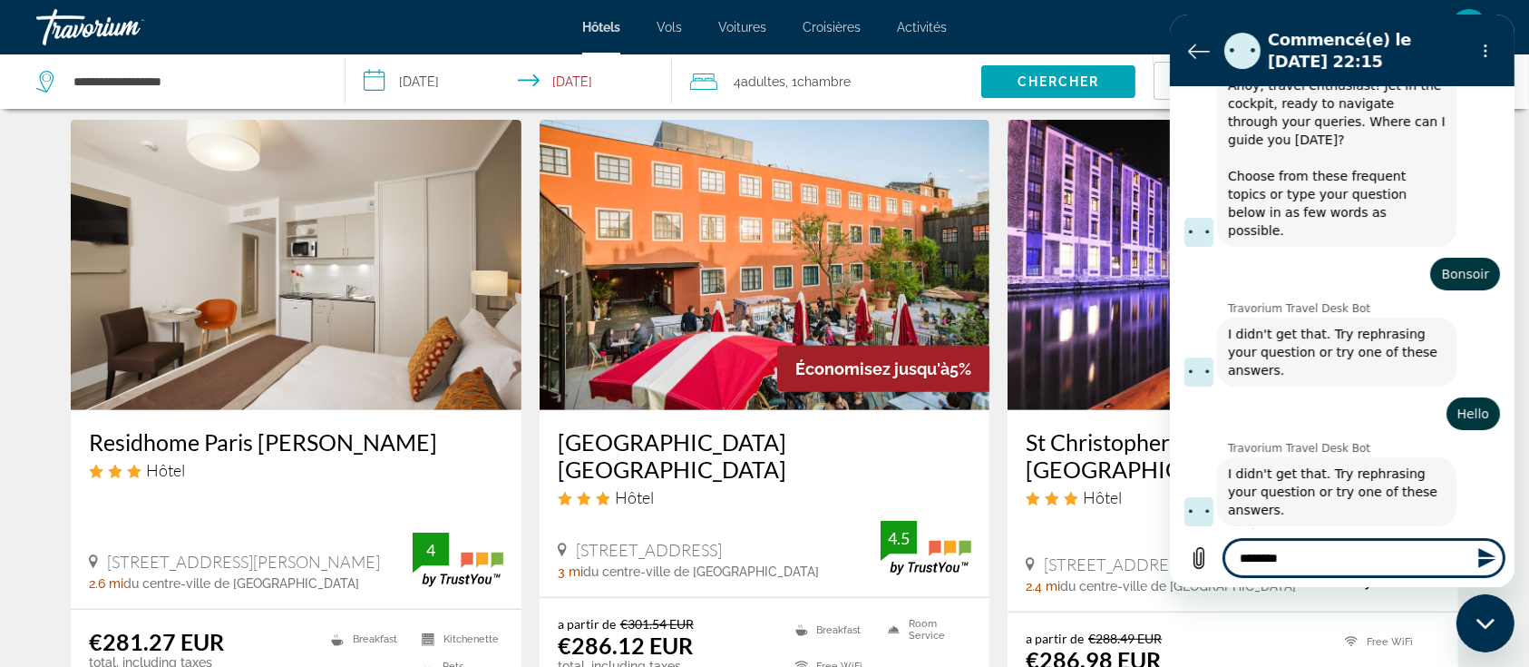
type textarea "*"
type textarea "**********"
type textarea "*"
type textarea "**********"
type textarea "*"
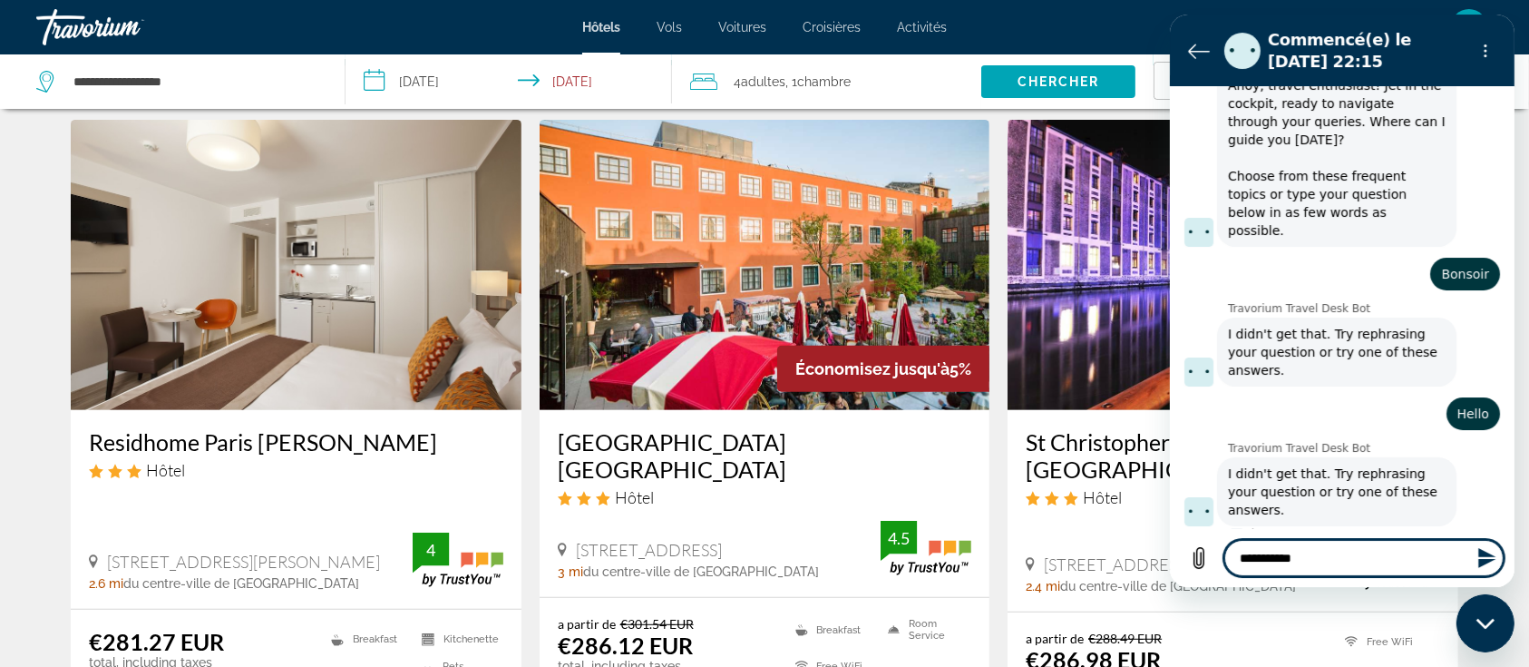
type textarea "**********"
type textarea "*"
type textarea "**********"
type textarea "*"
type textarea "**********"
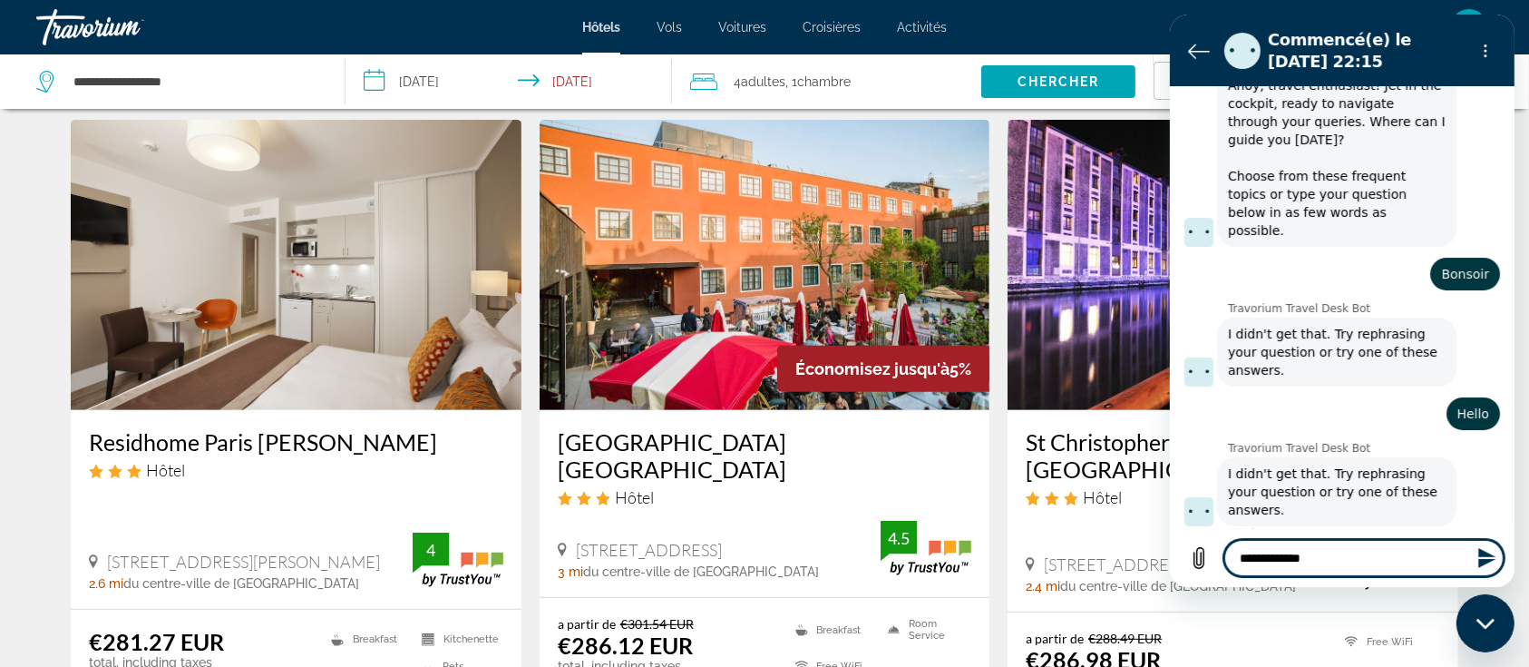
type textarea "*"
type textarea "**********"
type textarea "*"
type textarea "**********"
type textarea "*"
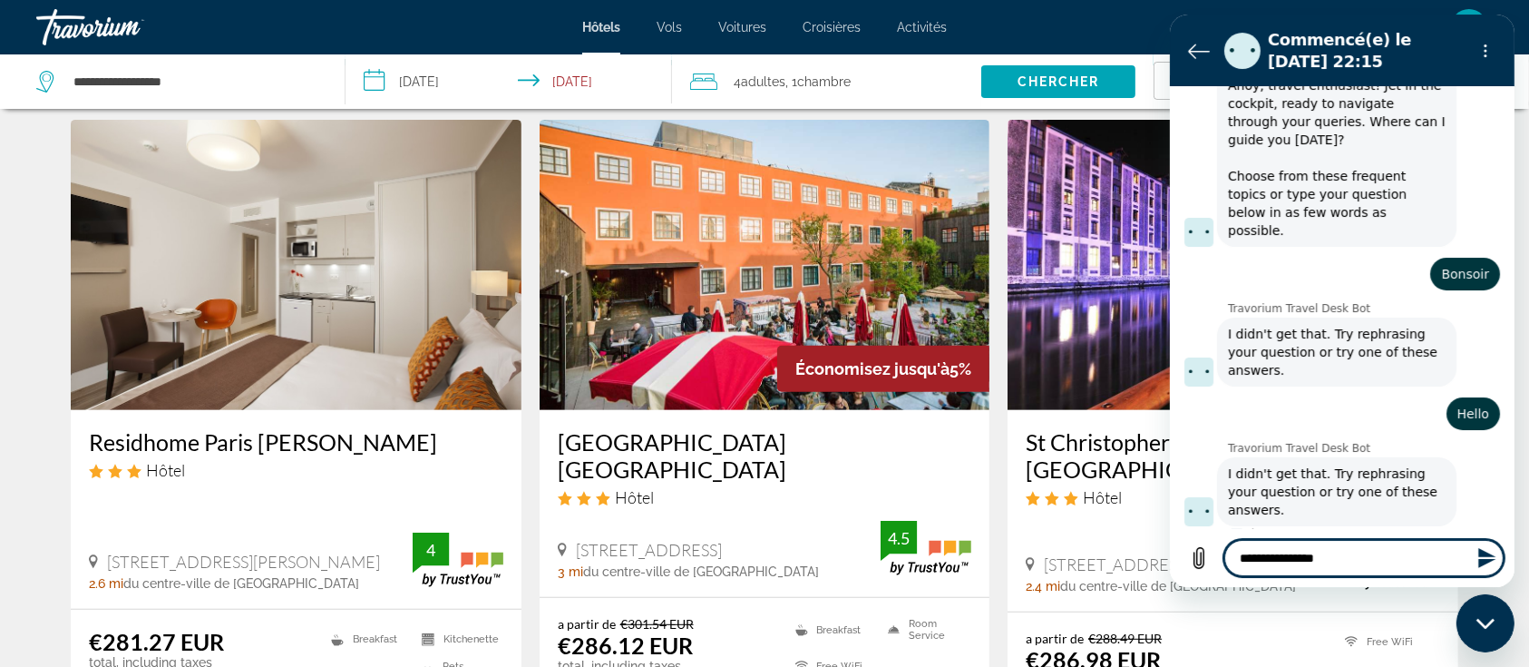
type textarea "**********"
type textarea "*"
type textarea "**********"
type textarea "*"
type textarea "**********"
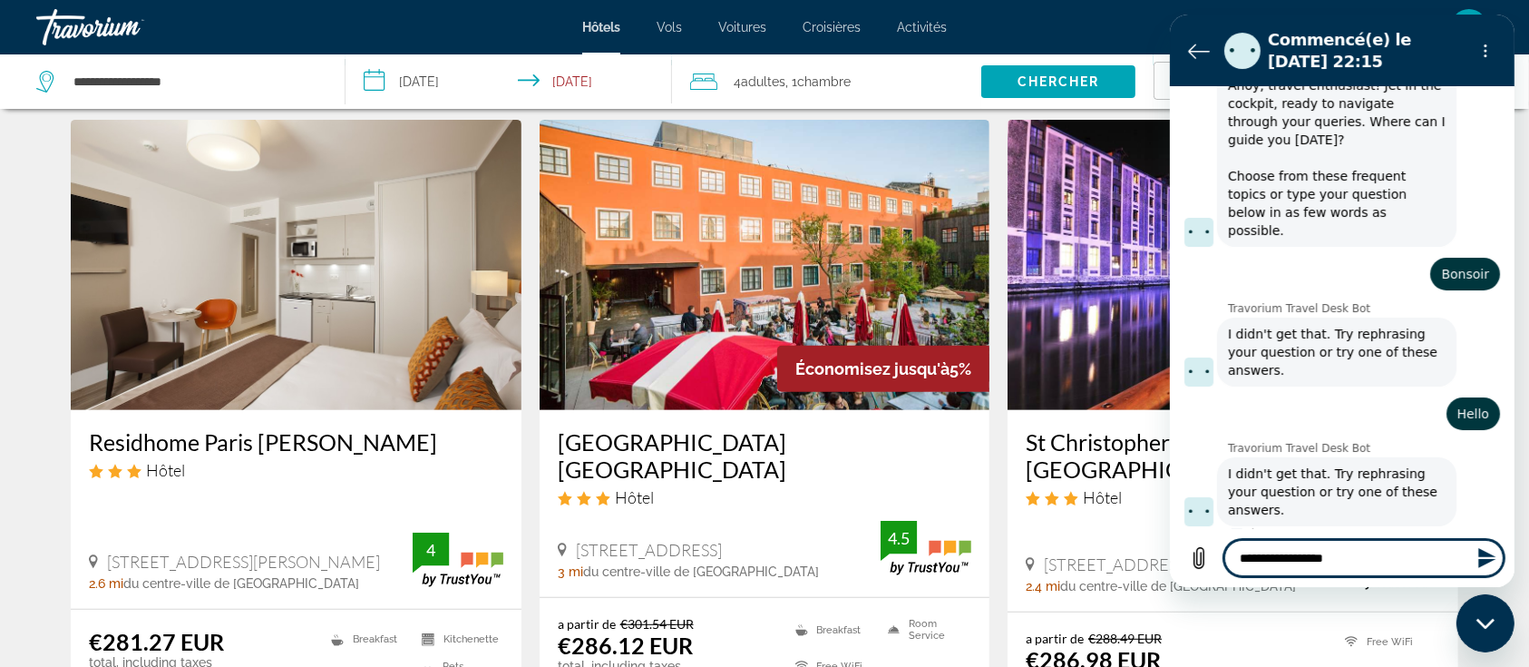
type textarea "*"
type textarea "**********"
type textarea "*"
type textarea "**********"
type textarea "*"
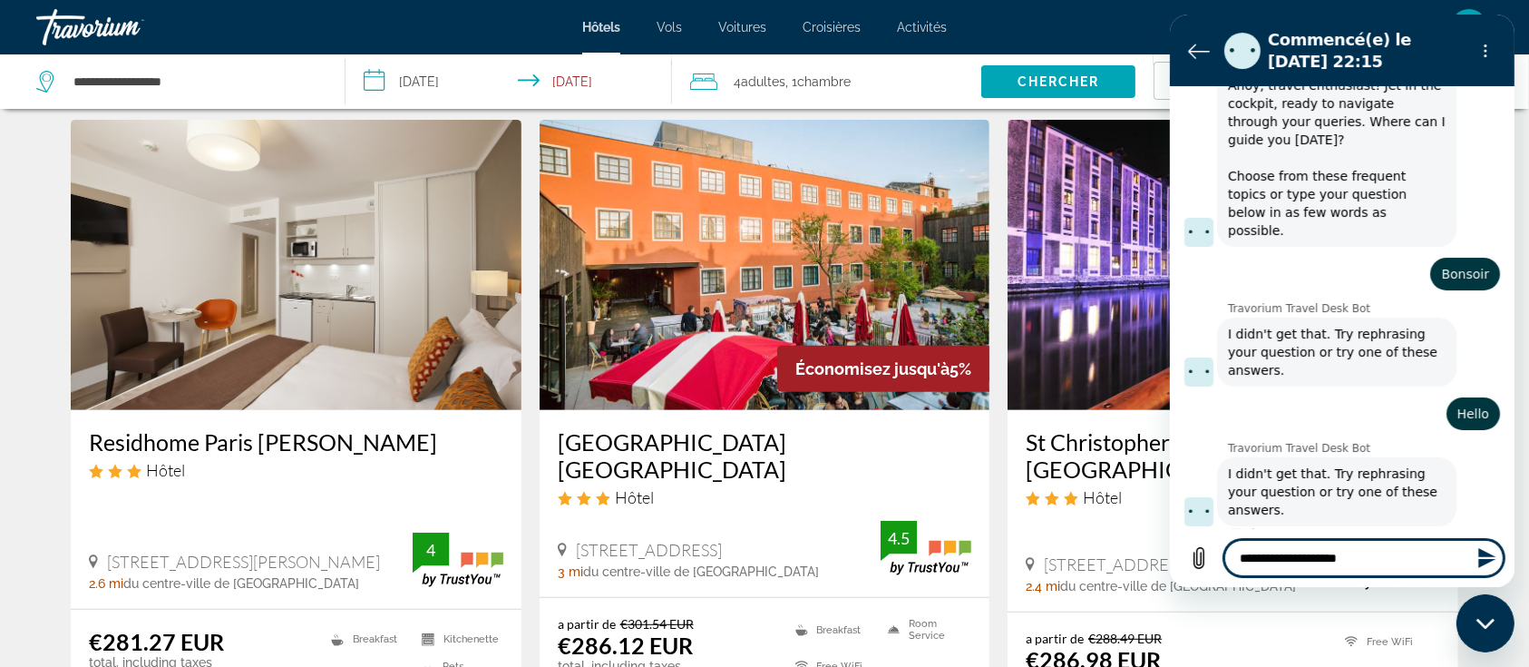
type textarea "**********"
type textarea "*"
type textarea "**********"
type textarea "*"
type textarea "**********"
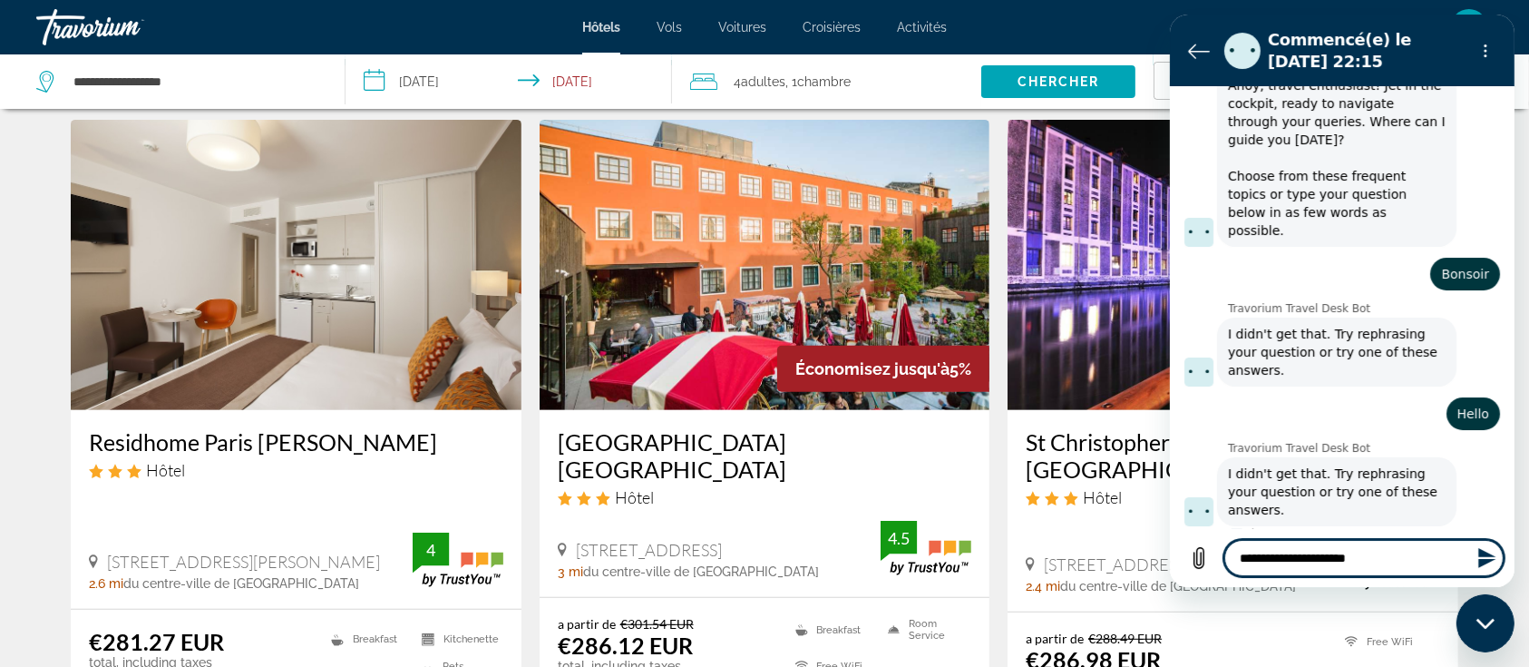
type textarea "*"
type textarea "**********"
type textarea "*"
type textarea "**********"
type textarea "*"
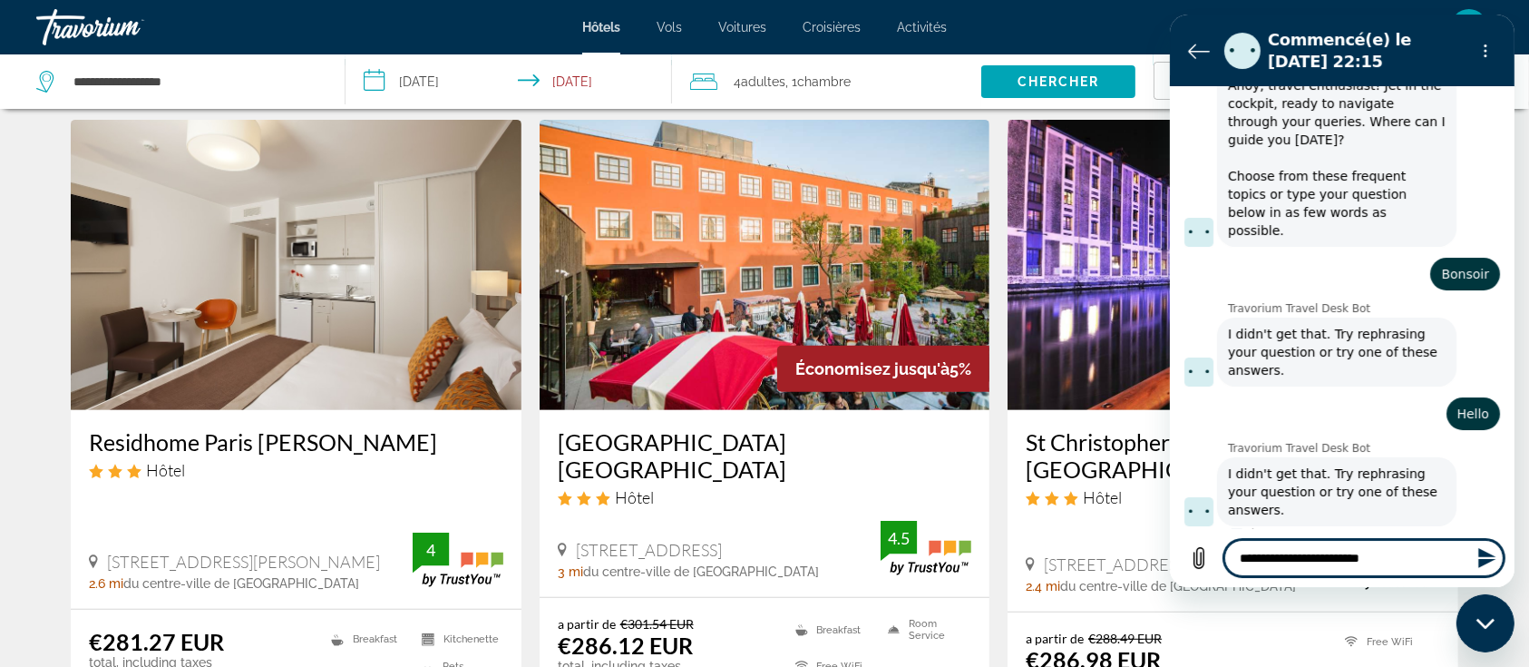
type textarea "**********"
type textarea "*"
type textarea "**********"
type textarea "*"
type textarea "**********"
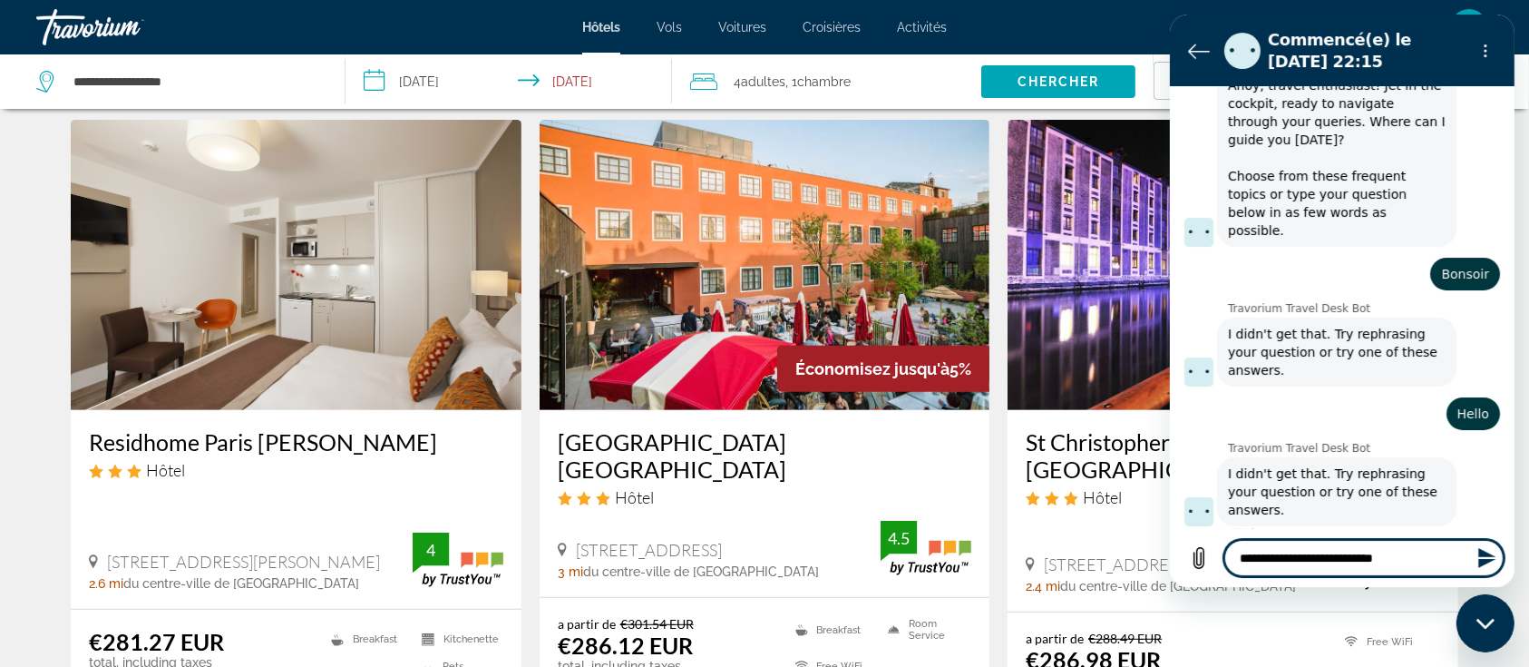
type textarea "*"
type textarea "**********"
type textarea "*"
type textarea "**********"
type textarea "*"
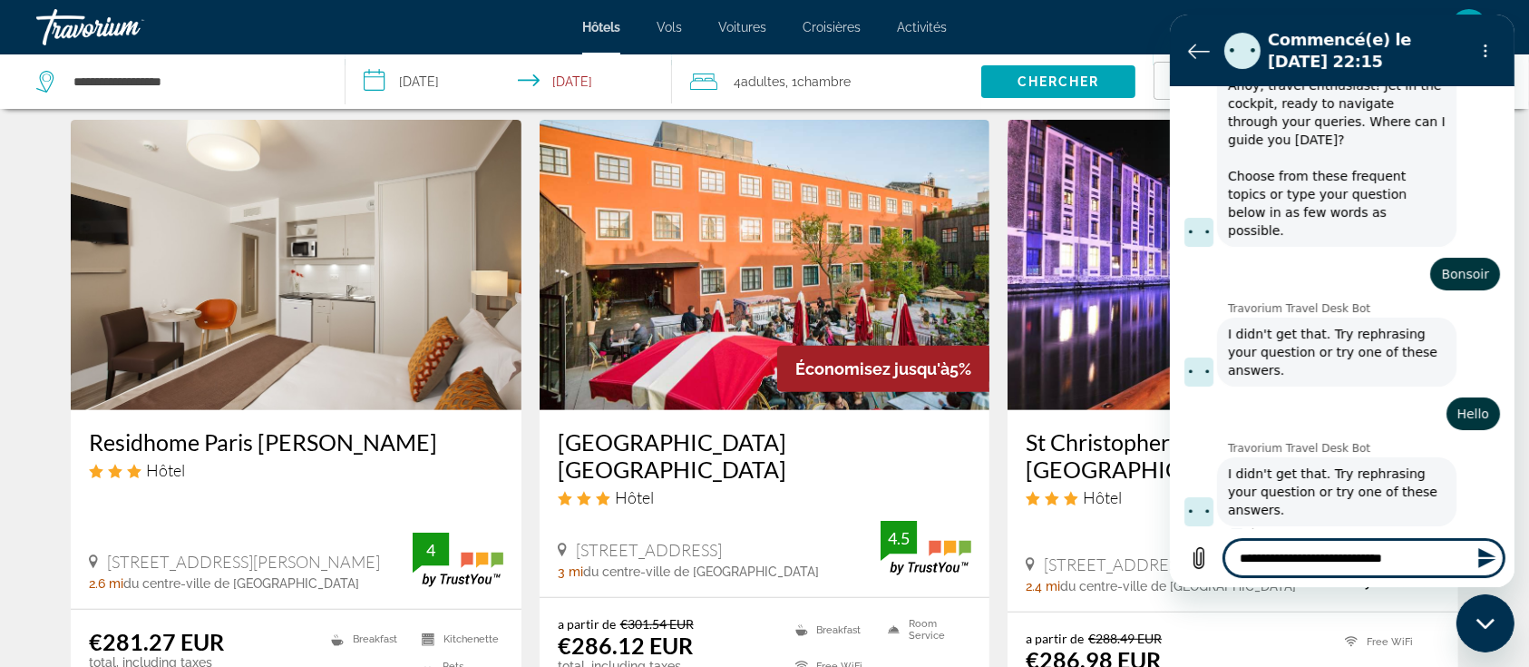
type textarea "**********"
type textarea "*"
type textarea "**********"
type textarea "*"
type textarea "**********"
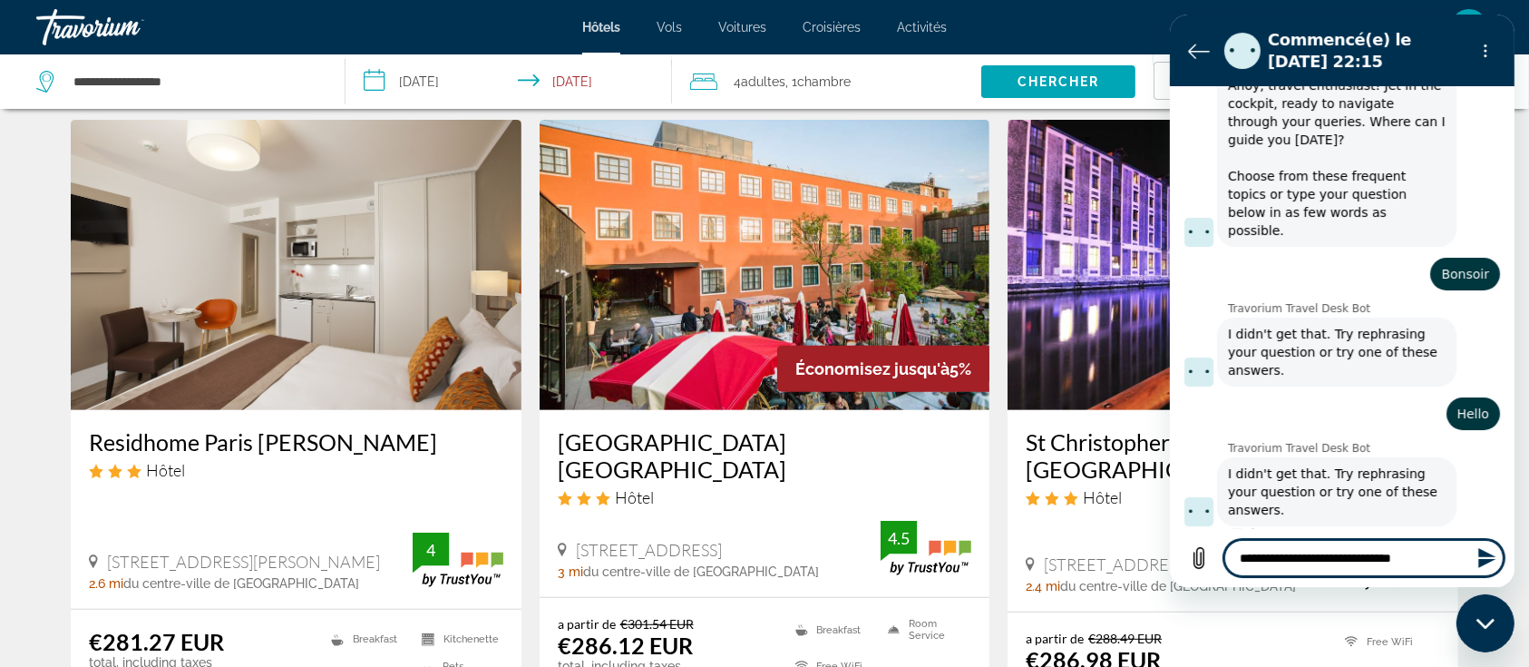
type textarea "*"
type textarea "**********"
type textarea "*"
type textarea "**********"
type textarea "*"
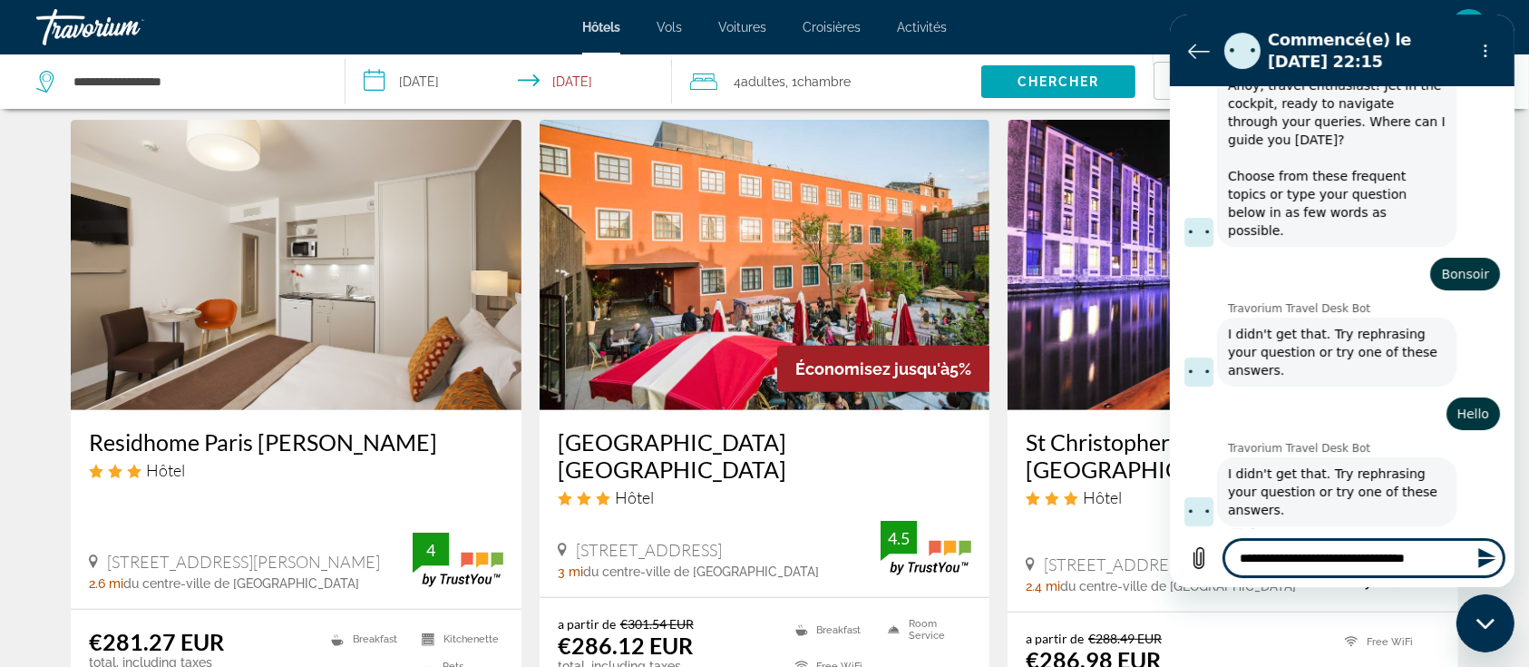
type textarea "**********"
type textarea "*"
type textarea "**********"
type textarea "*"
type textarea "**********"
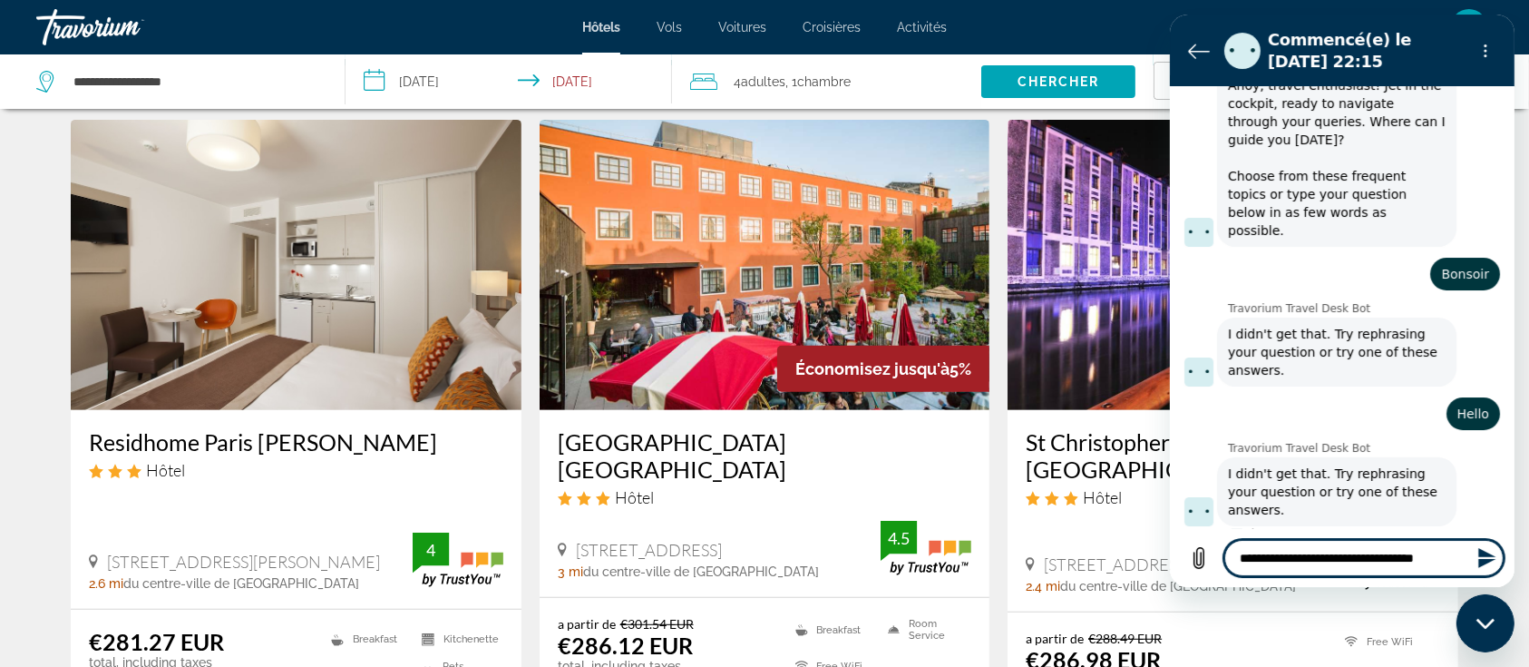
type textarea "*"
type textarea "**********"
type textarea "*"
type textarea "**********"
type textarea "*"
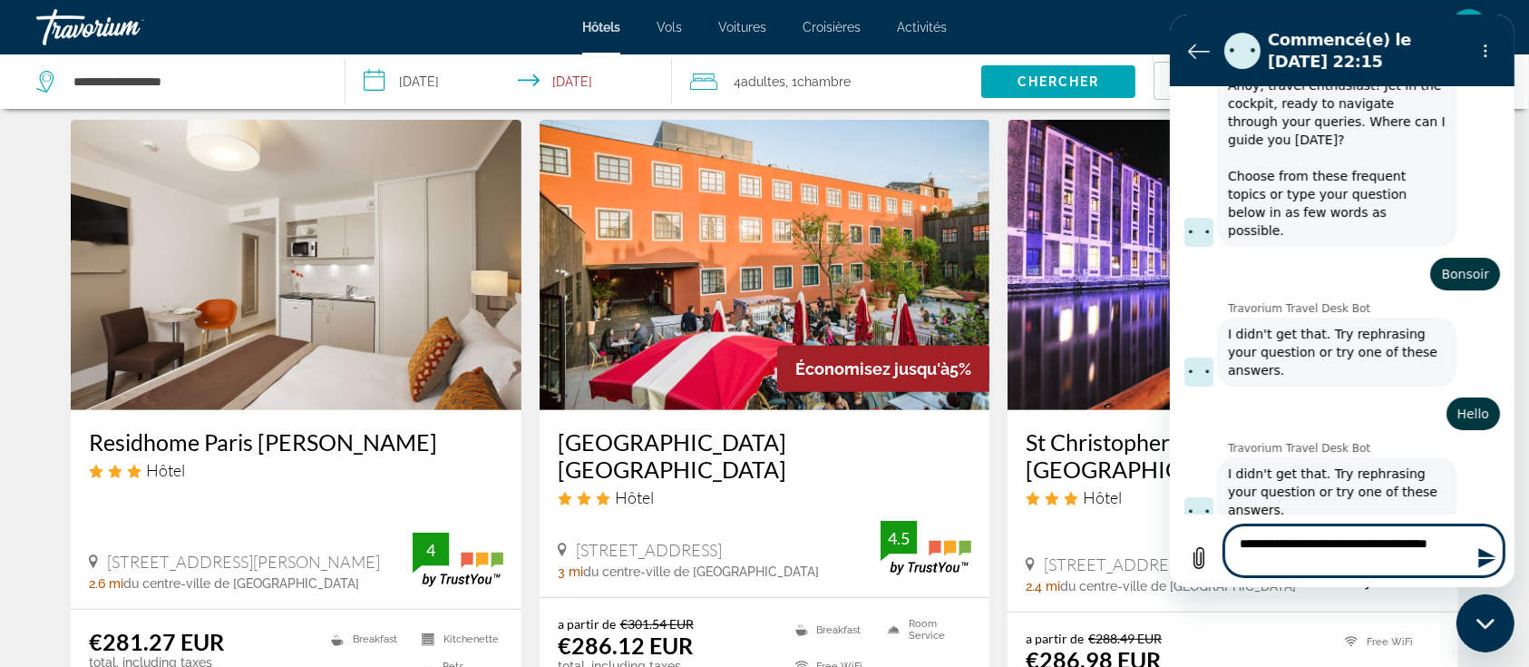
type textarea "**********"
type textarea "*"
type textarea "**********"
type textarea "*"
type textarea "**********"
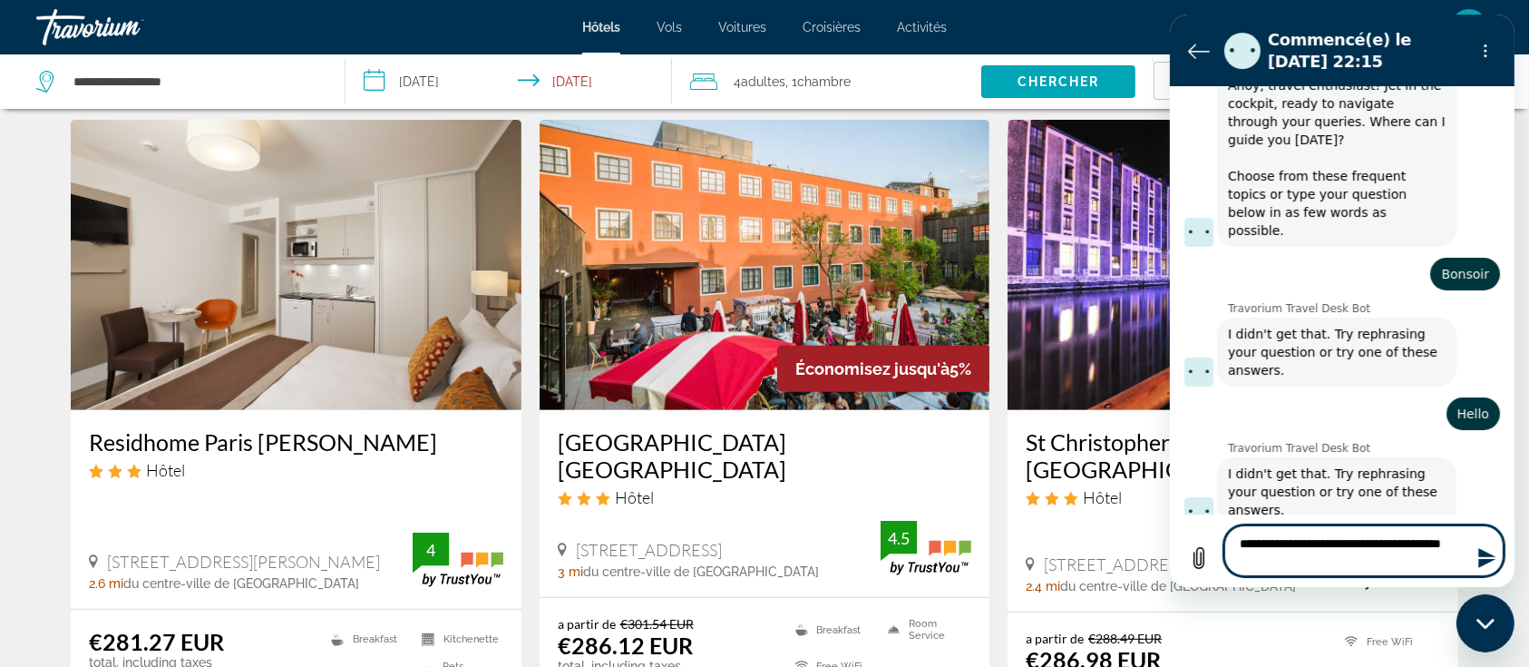
type textarea "*"
type textarea "**********"
type textarea "*"
type textarea "**********"
type textarea "*"
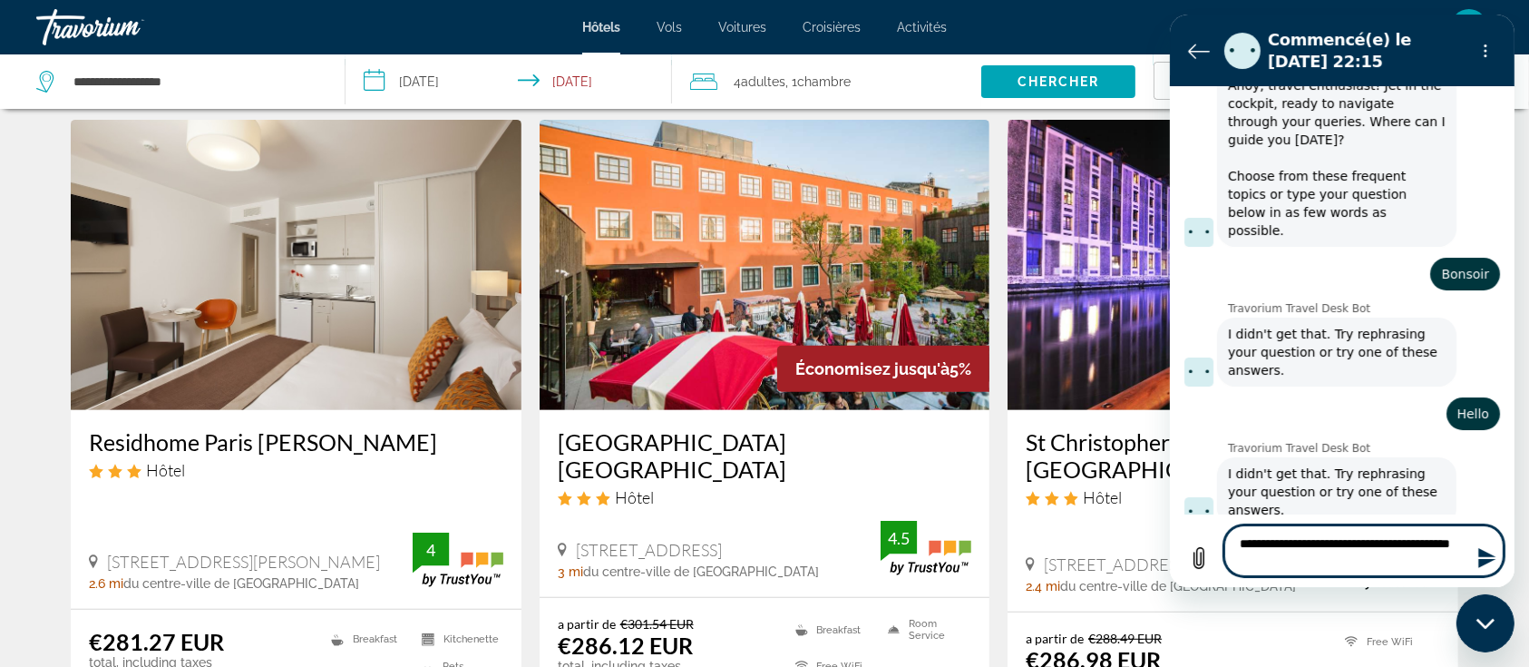
type textarea "**********"
type textarea "*"
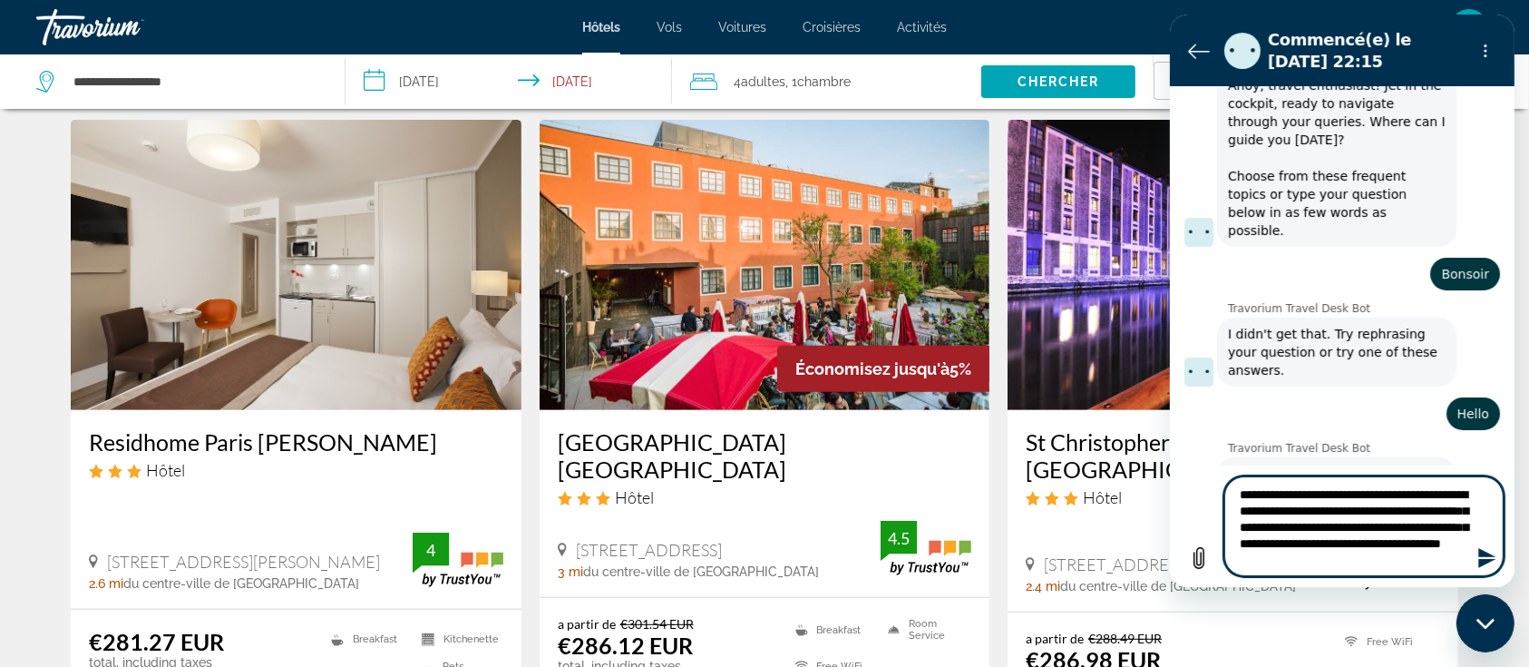
scroll to position [9, 0]
click at [1288, 507] on textarea "**********" at bounding box center [1363, 526] width 279 height 100
drag, startPoint x: 1303, startPoint y: 487, endPoint x: 1261, endPoint y: 488, distance: 41.7
click at [1261, 488] on textarea "**********" at bounding box center [1363, 526] width 279 height 100
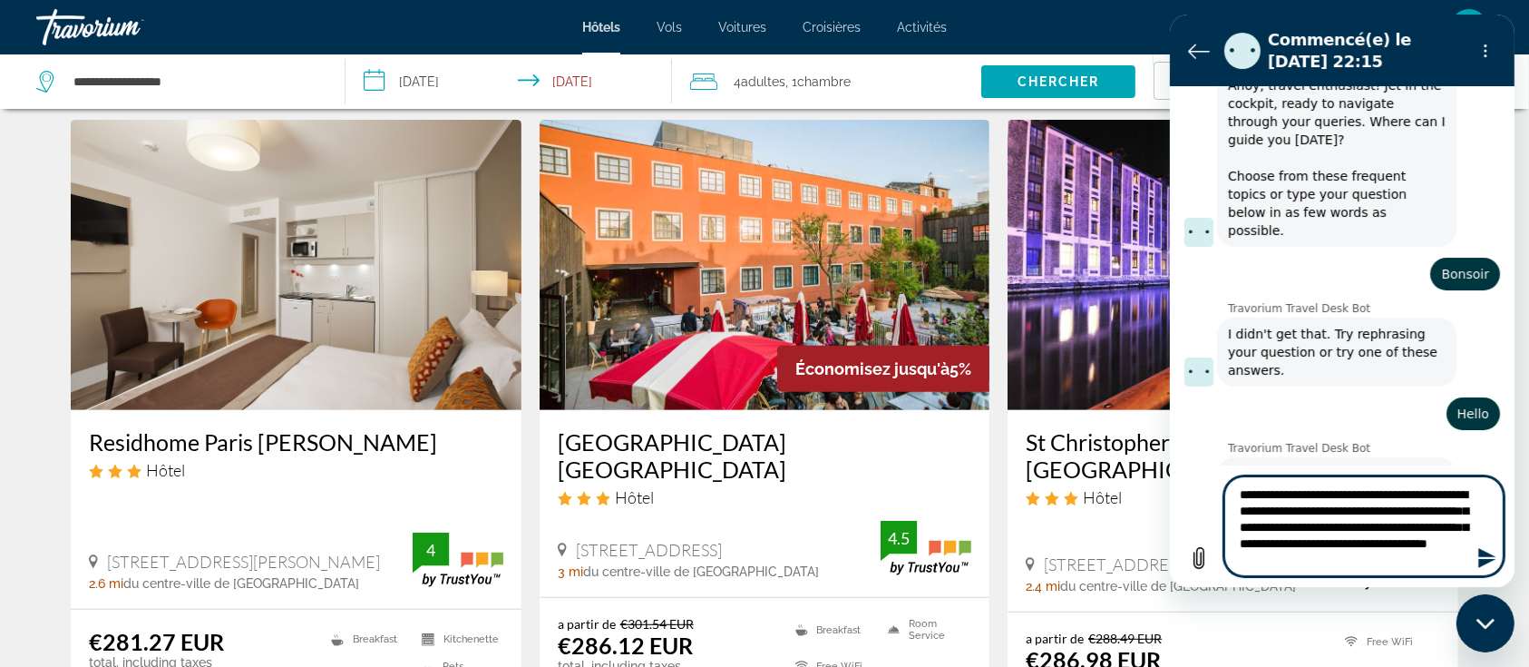
click at [1352, 496] on textarea "**********" at bounding box center [1363, 526] width 279 height 100
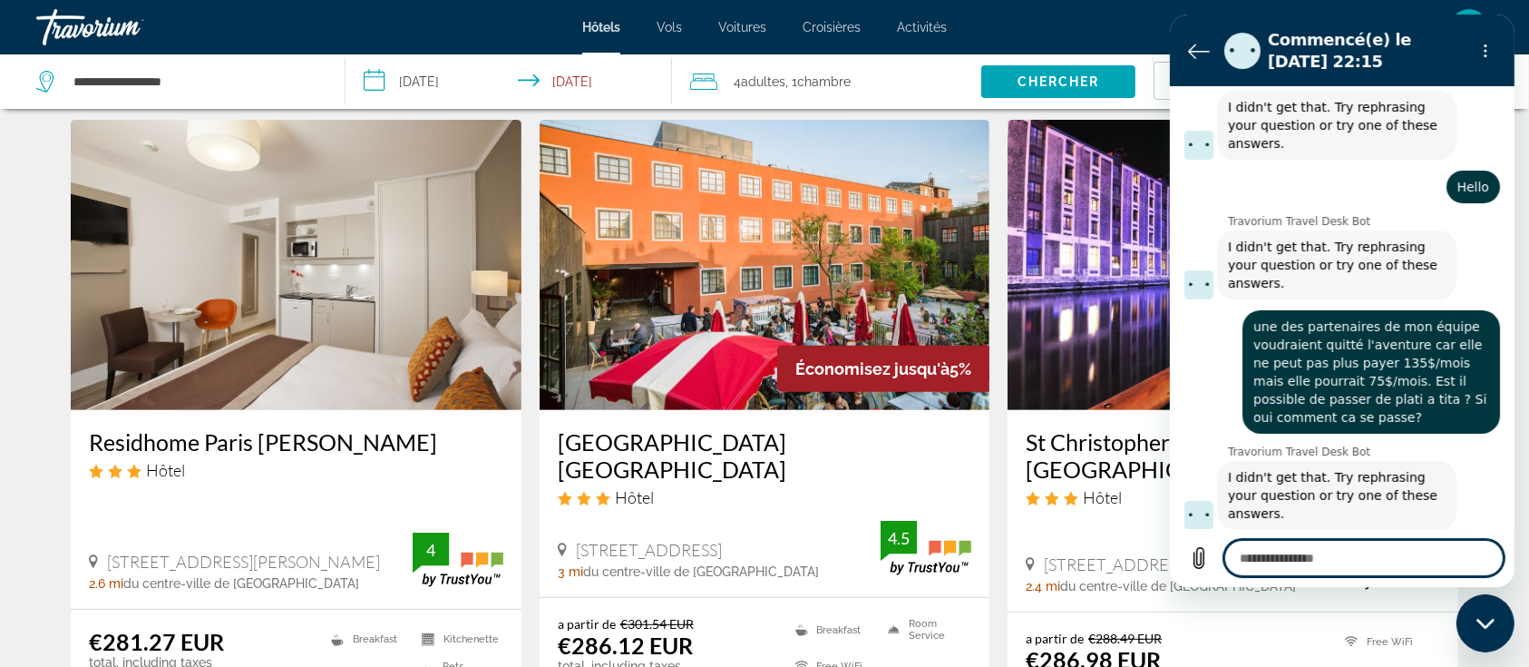
scroll to position [300, 0]
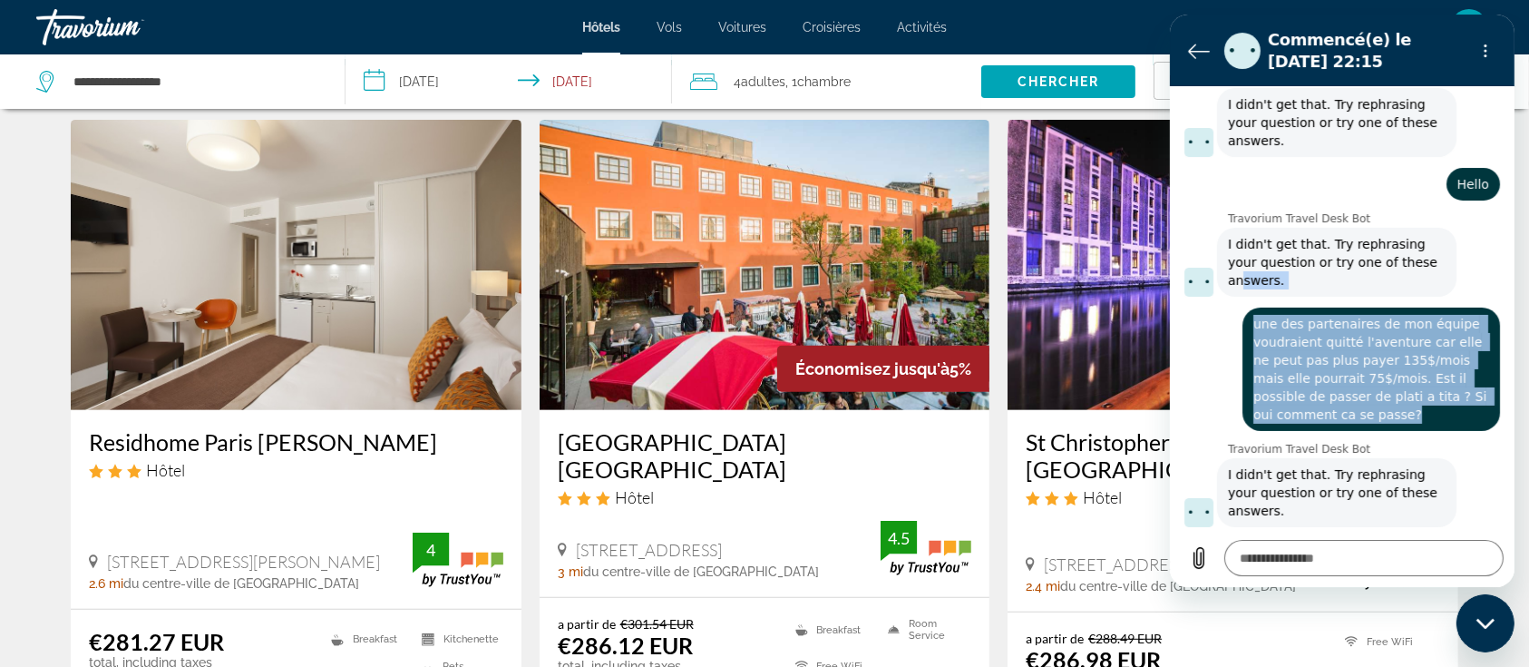
drag, startPoint x: 1394, startPoint y: 396, endPoint x: 1243, endPoint y: 263, distance: 201.8
click at [1243, 263] on div "22:15 Travorium Travel Desk Bot Travorium Travel Desk Bot dit : Ahoy, travel en…" at bounding box center [1341, 308] width 345 height 442
copy div "swers. 22:15 dit : une des partenaires de mon équipe voudraient quitté l'aventu…"
click at [1204, 45] on icon "Retour à la liste des conversations" at bounding box center [1198, 51] width 22 height 22
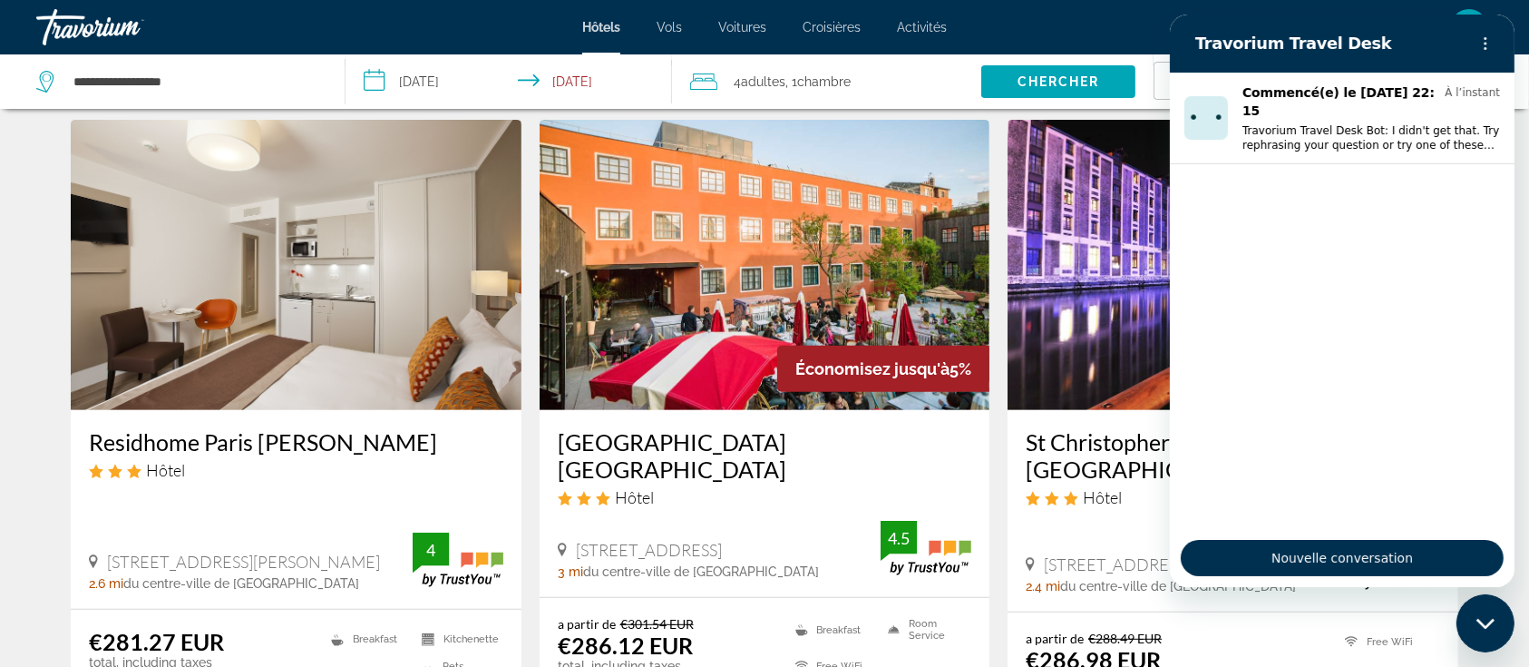
click at [1500, 627] on div "Fermer la fenêtre de messagerie" at bounding box center [1485, 622] width 54 height 54
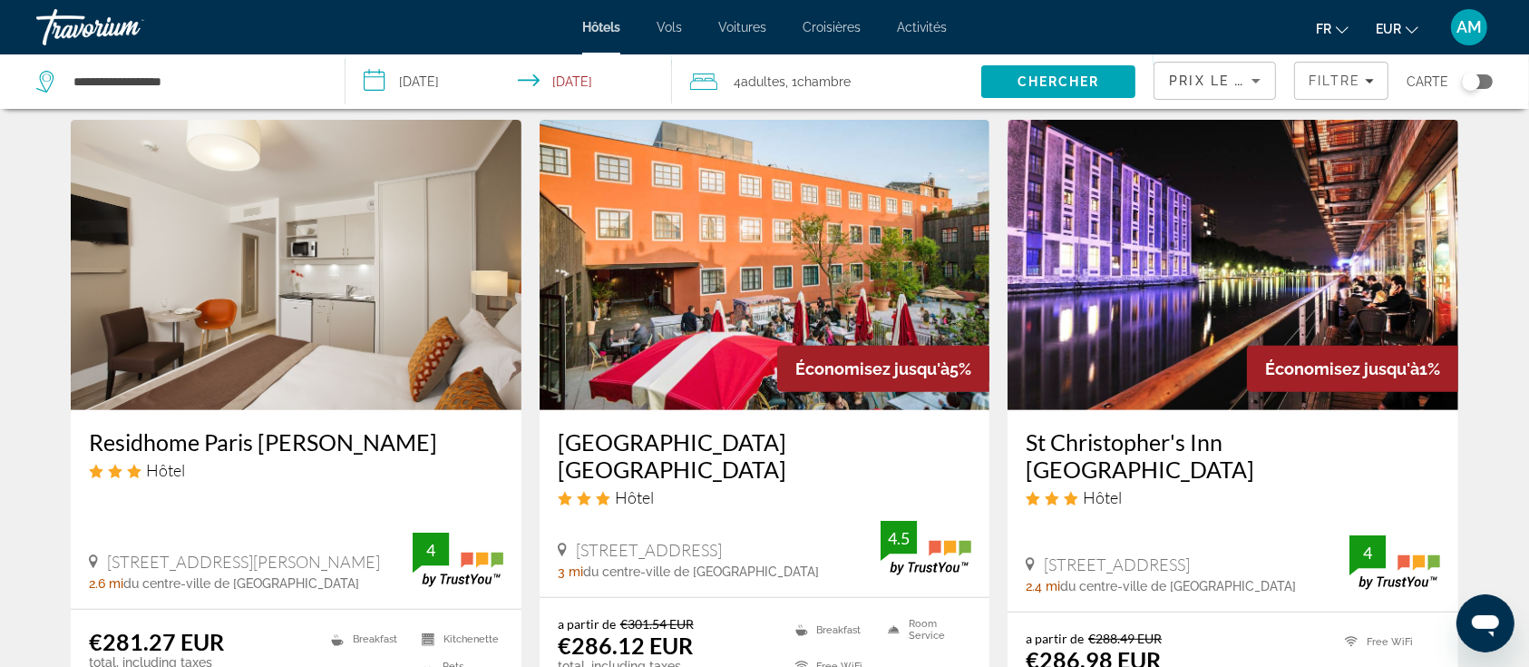
click at [1485, 619] on icon "Ouvrir la fenêtre de messagerie" at bounding box center [1484, 625] width 27 height 22
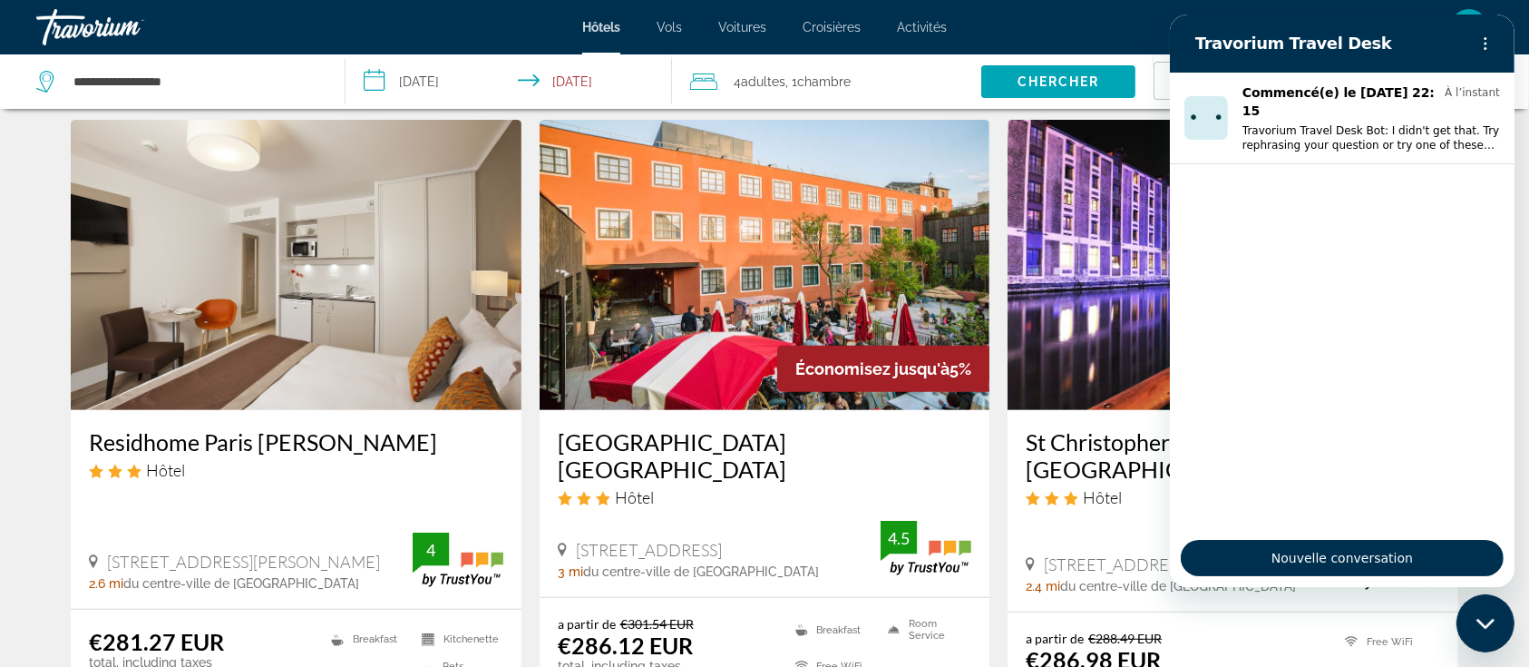
click at [1485, 619] on icon "Fermer la fenêtre de messagerie" at bounding box center [1485, 623] width 19 height 12
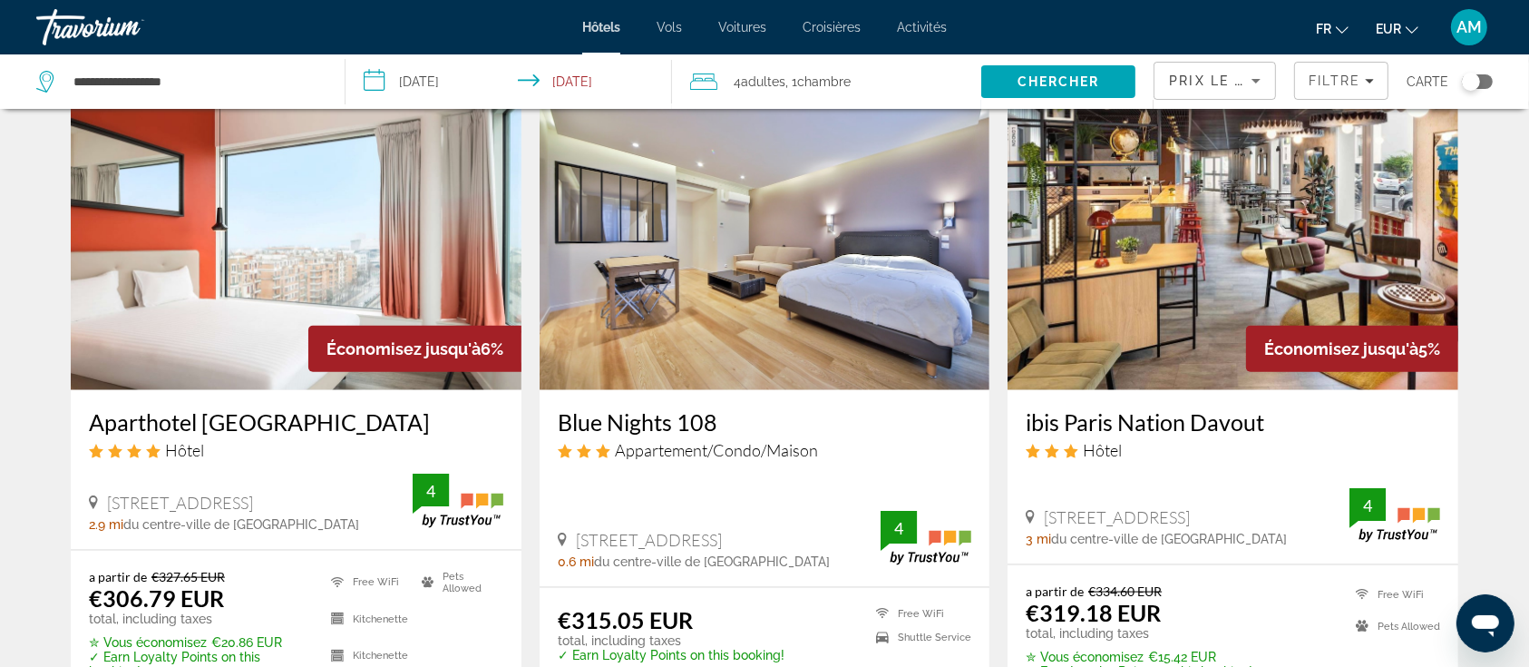
scroll to position [2177, 0]
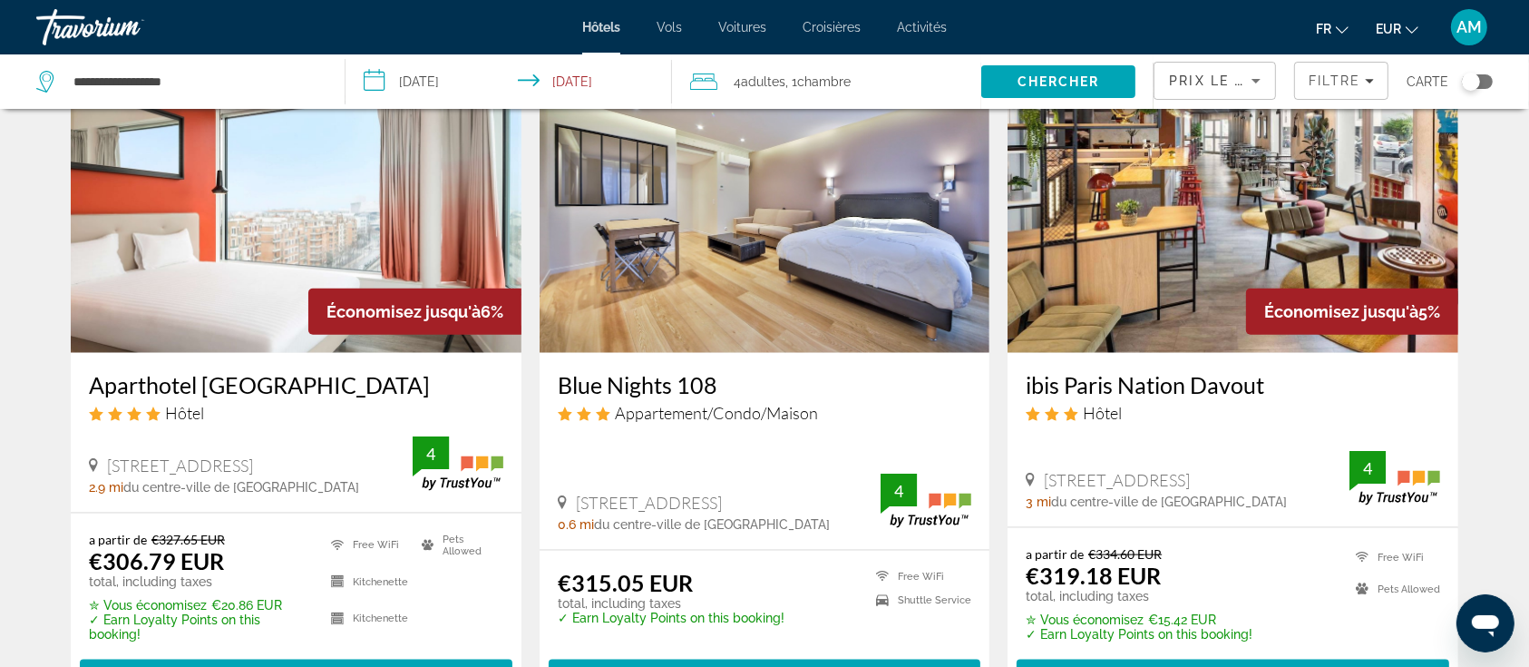
click at [897, 191] on img "Main content" at bounding box center [765, 208] width 451 height 290
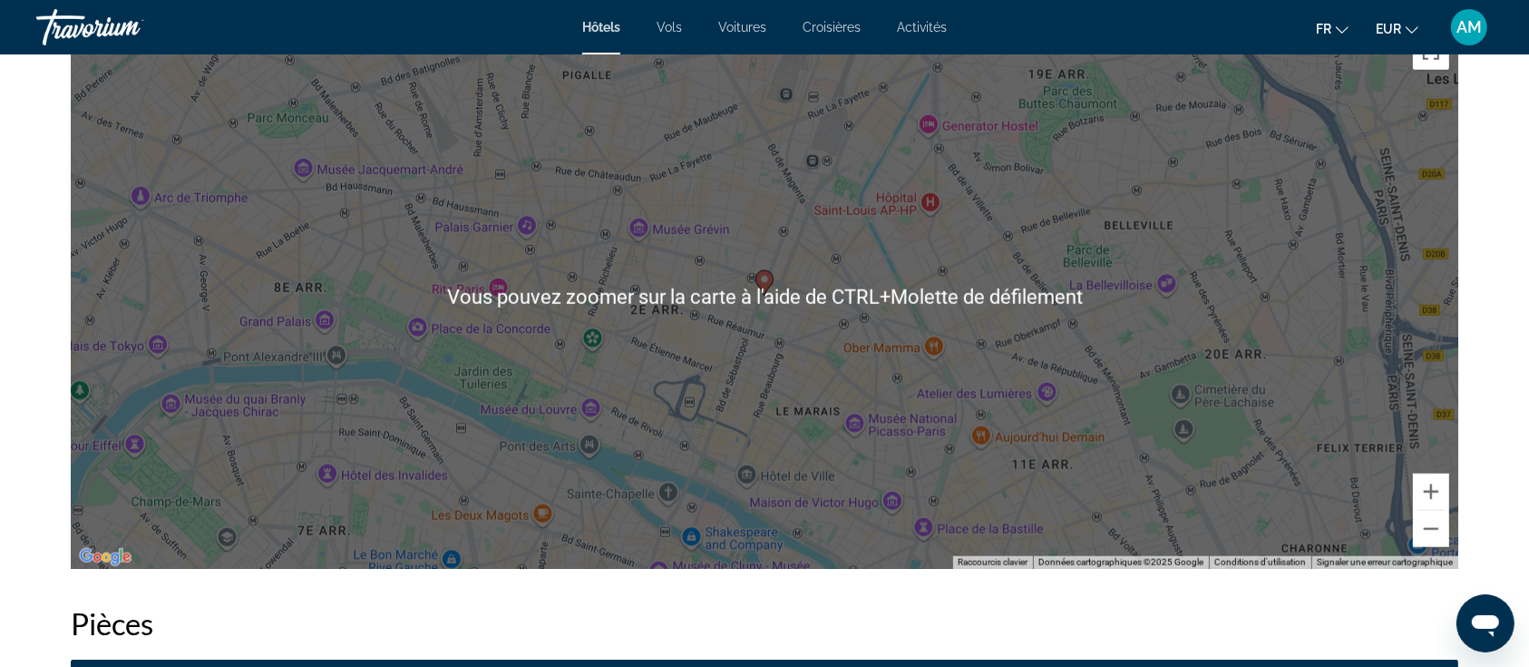
scroll to position [1814, 0]
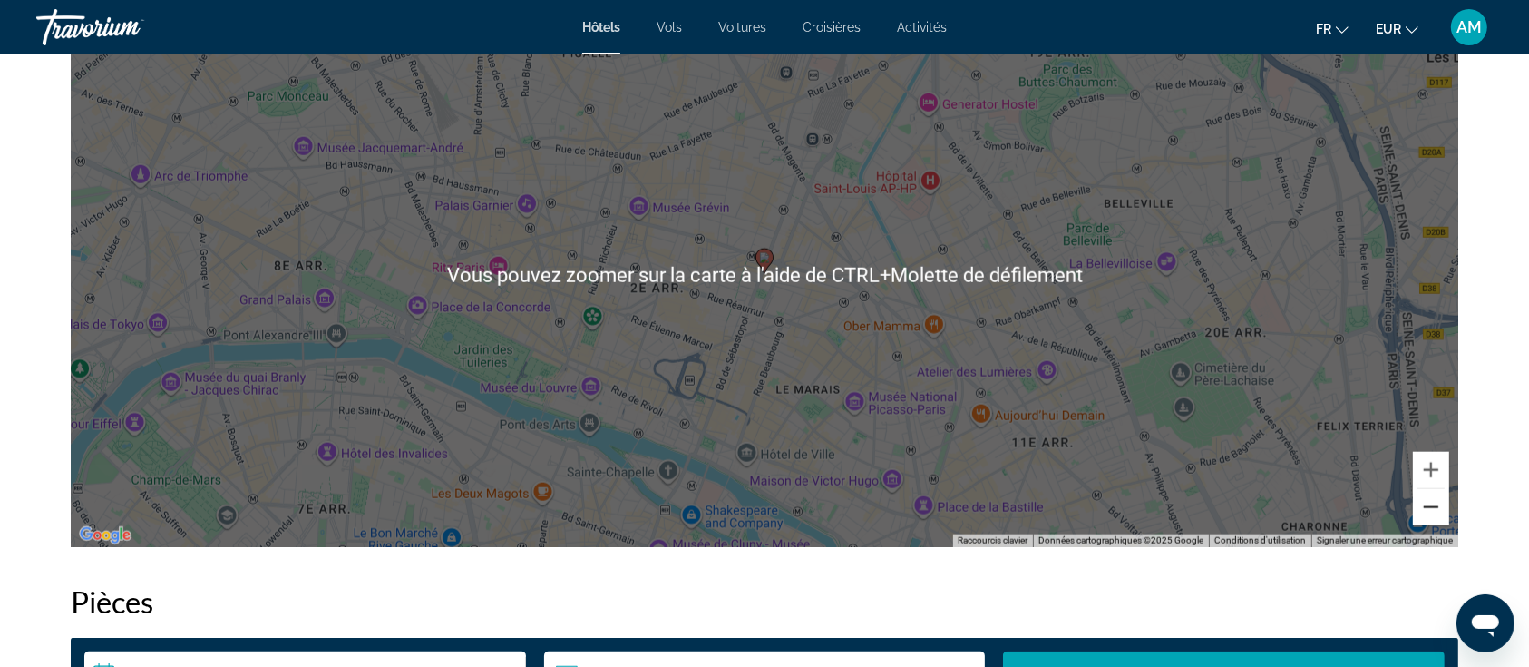
click at [1440, 513] on button "Zoom arrière" at bounding box center [1431, 507] width 36 height 36
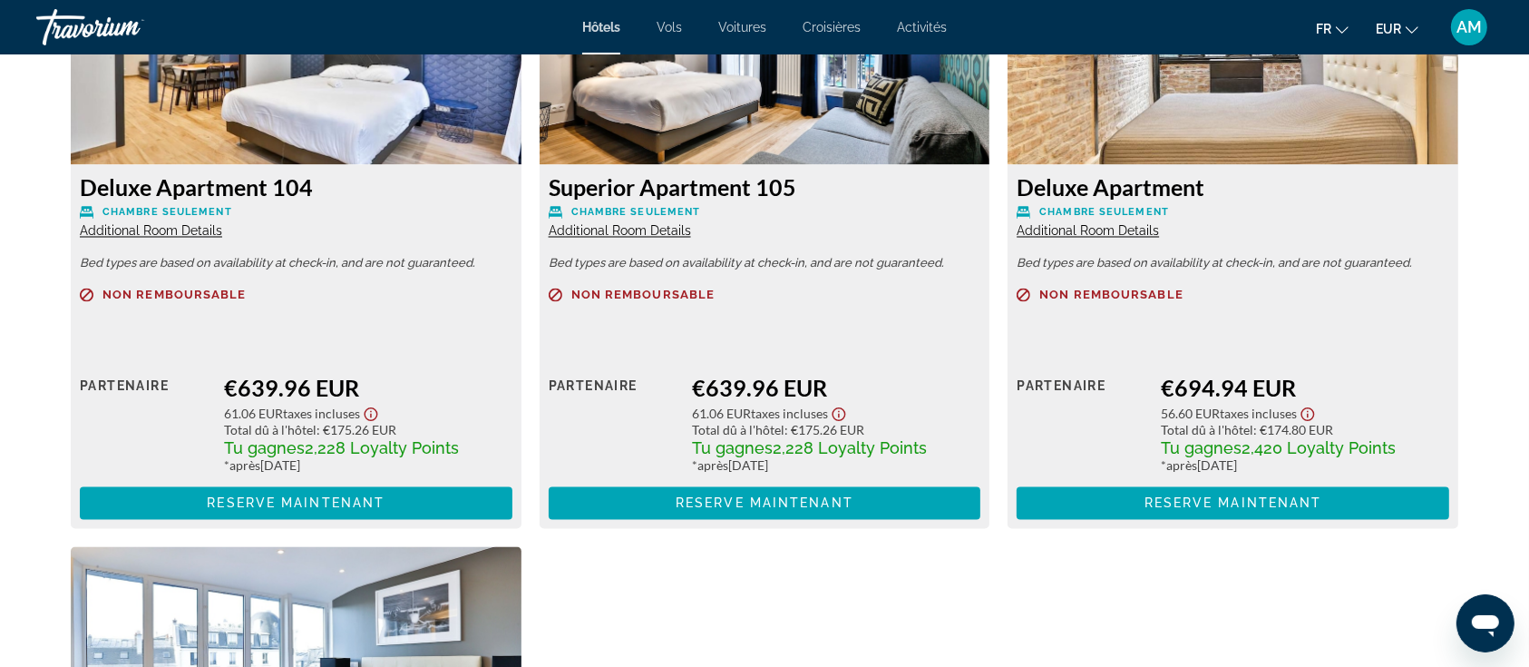
scroll to position [3266, 0]
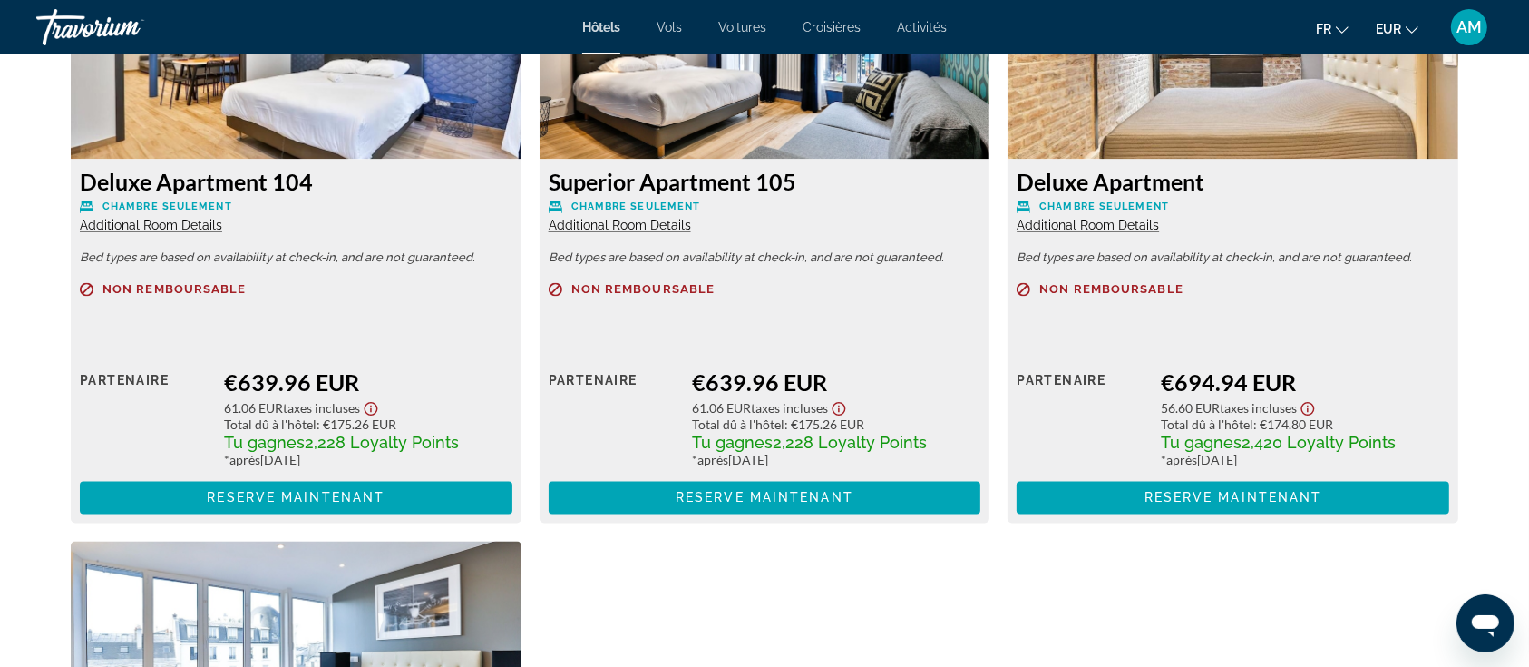
click at [177, 233] on span "Additional Room Details" at bounding box center [151, 226] width 142 height 15
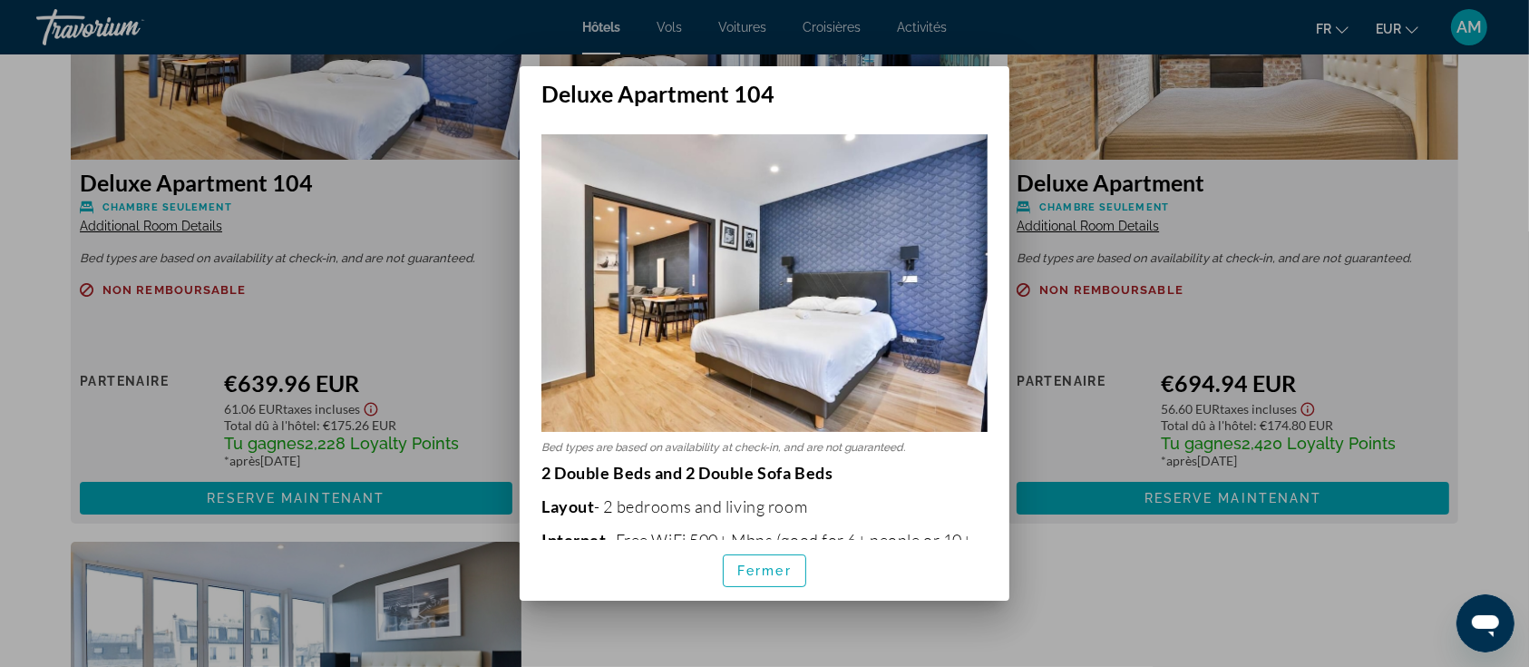
scroll to position [0, 0]
click at [746, 567] on span "Fermer" at bounding box center [765, 570] width 54 height 15
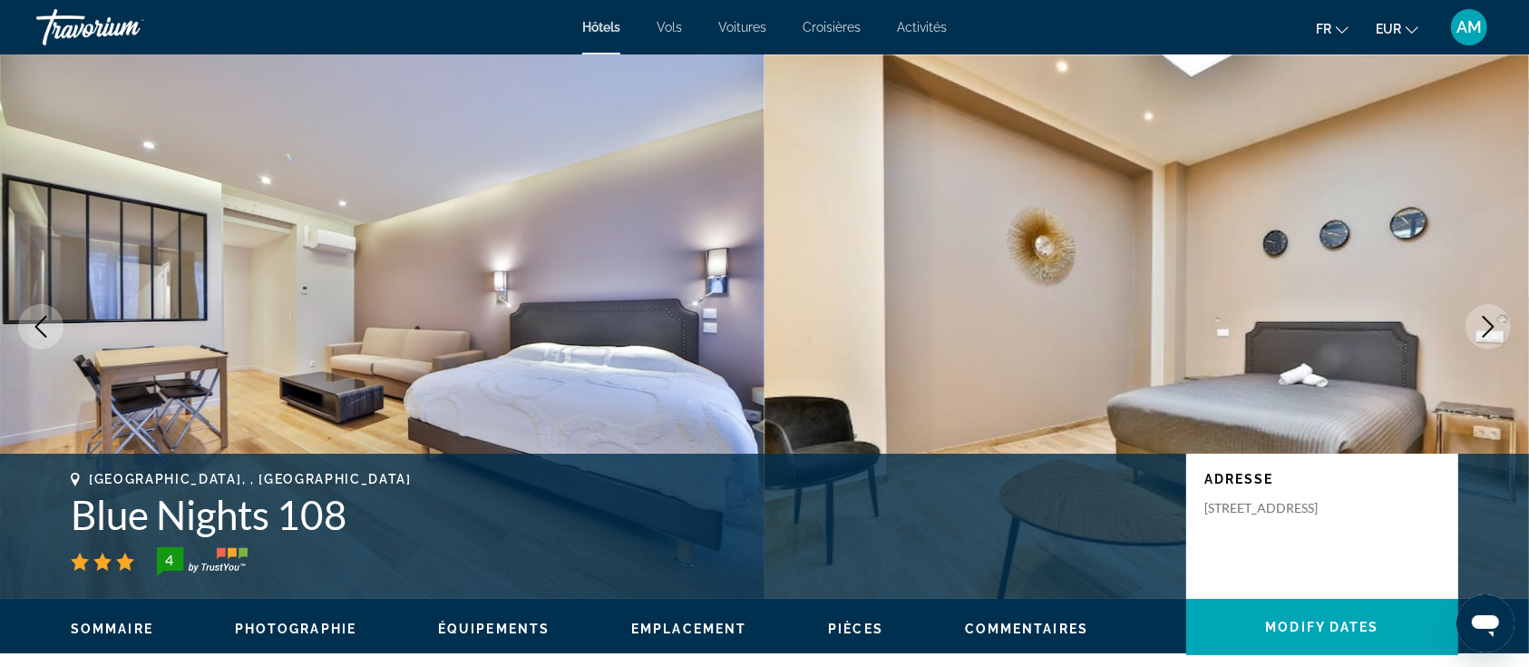
scroll to position [3266, 0]
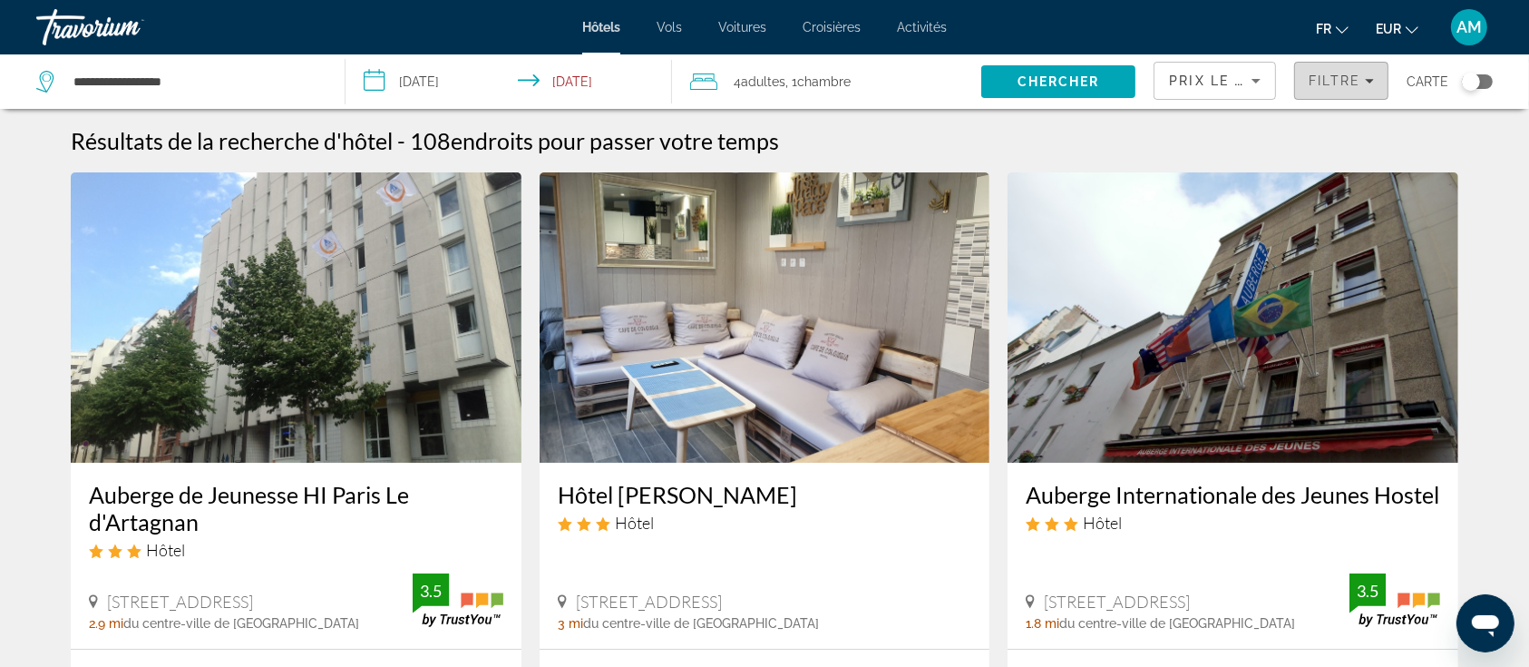
click at [1340, 82] on span "Filtre" at bounding box center [1335, 80] width 52 height 15
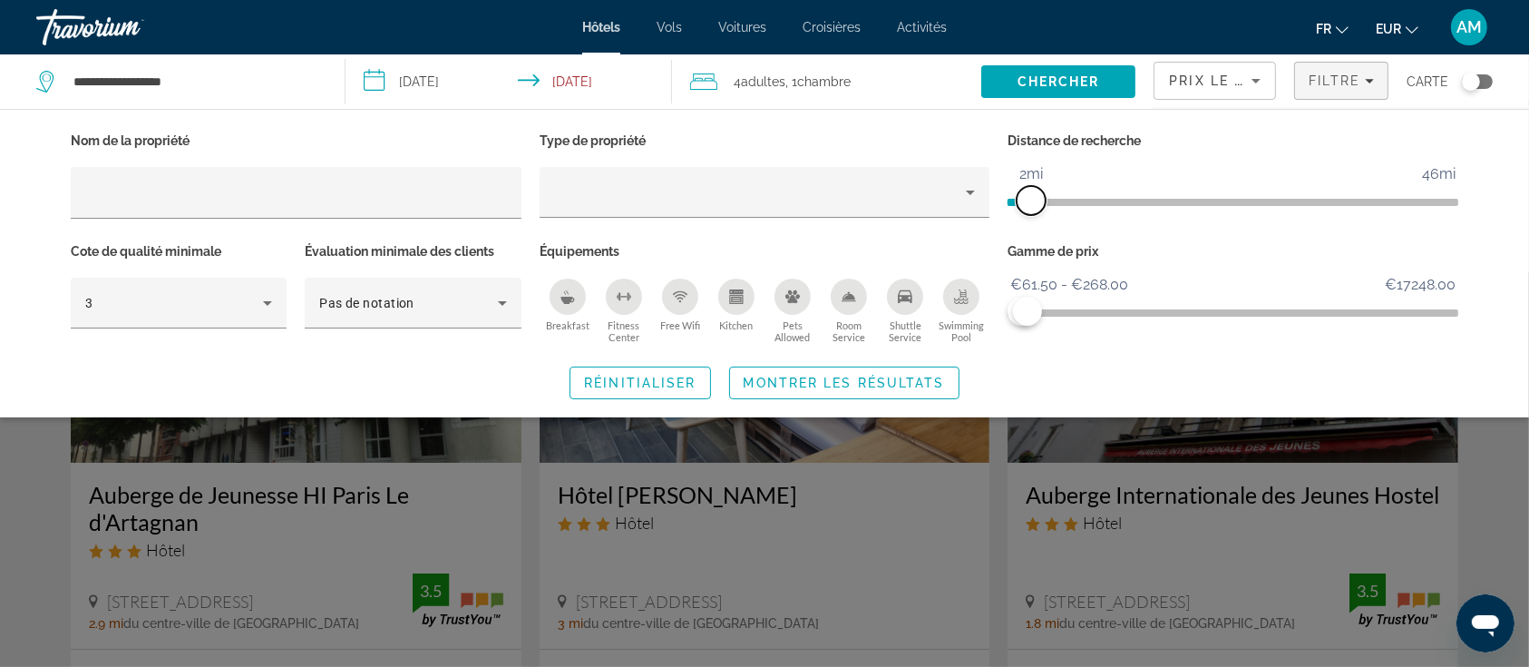
click at [1035, 198] on span "ngx-slider" at bounding box center [1031, 200] width 29 height 29
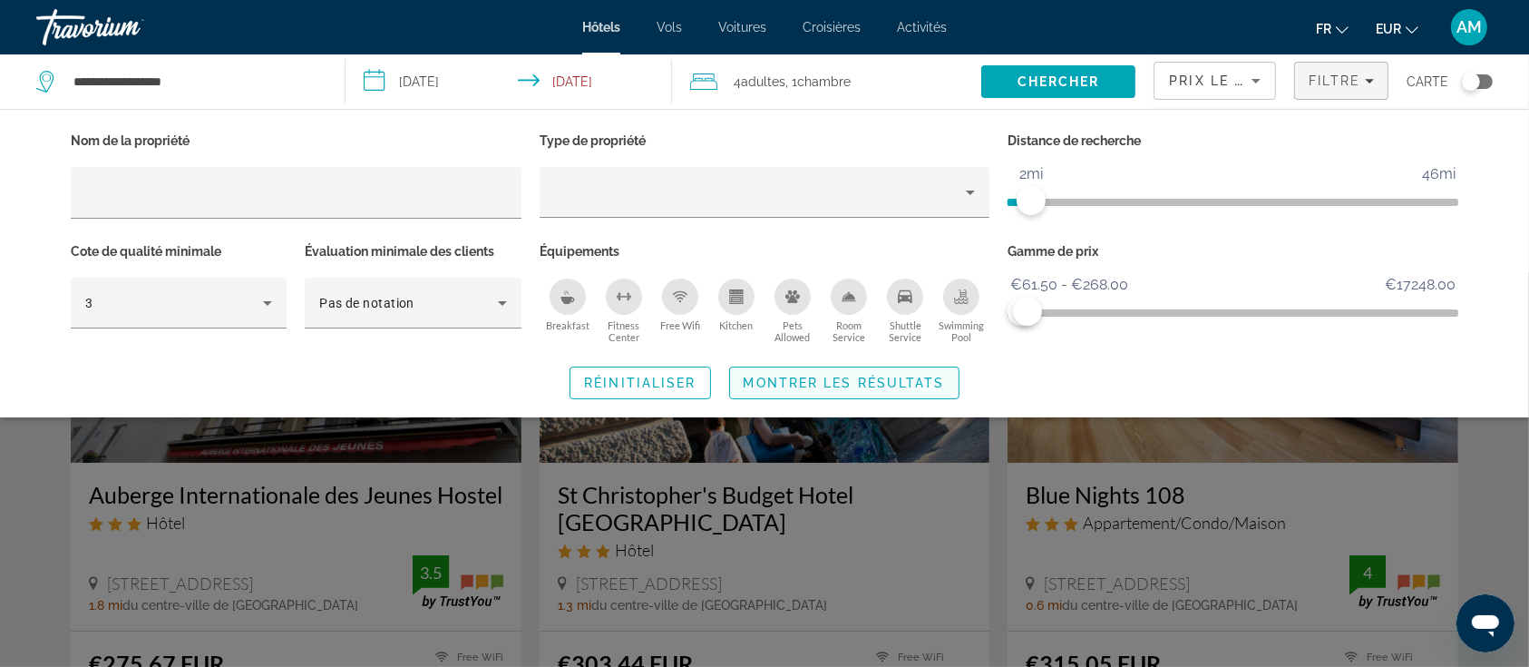
click at [875, 389] on span "Search widget" at bounding box center [844, 383] width 229 height 44
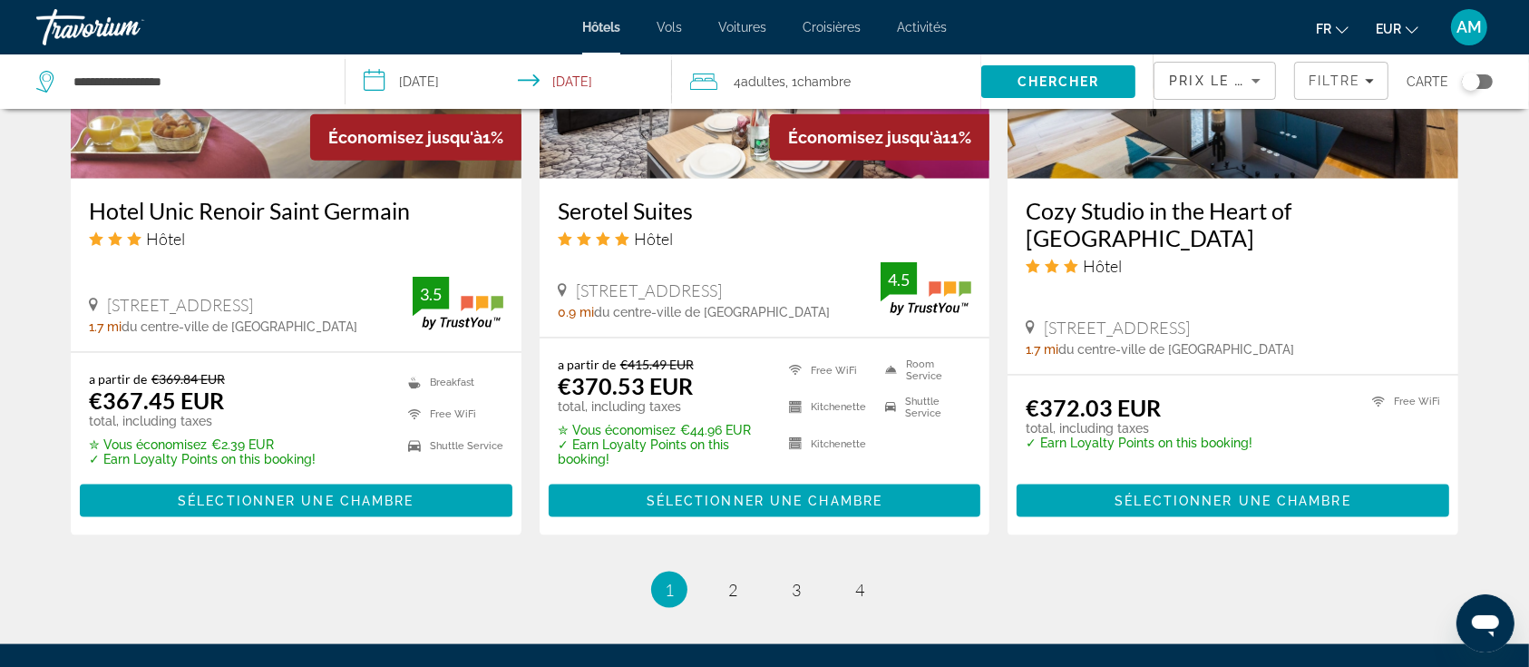
scroll to position [2298, 0]
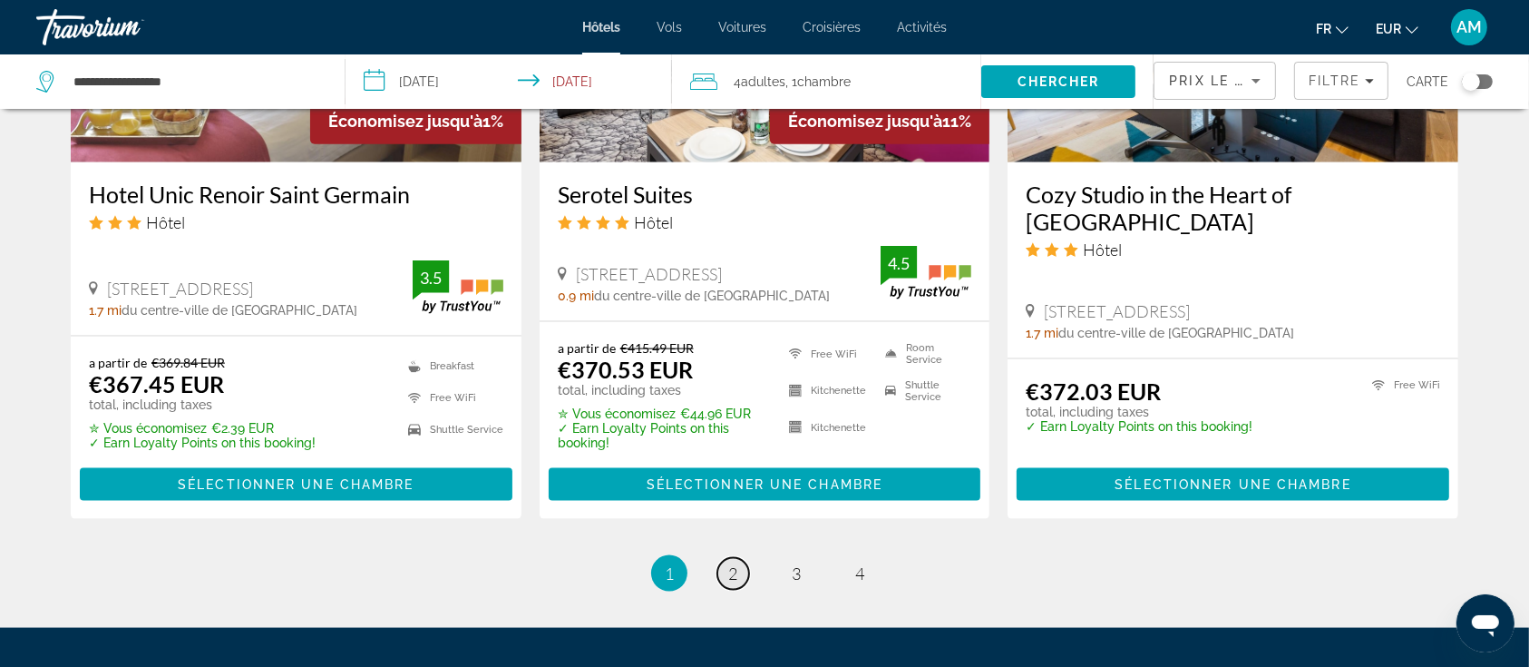
click at [726, 565] on link "page 2" at bounding box center [734, 574] width 32 height 32
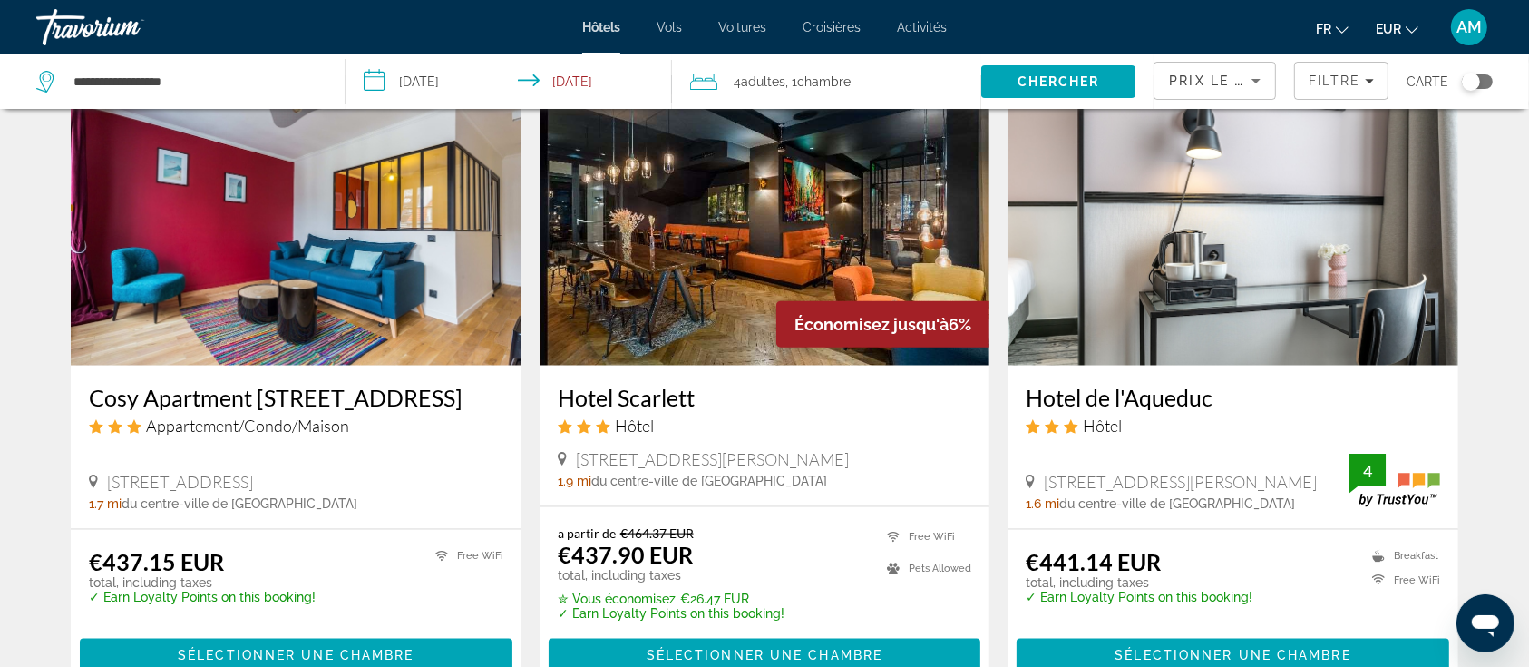
scroll to position [2177, 0]
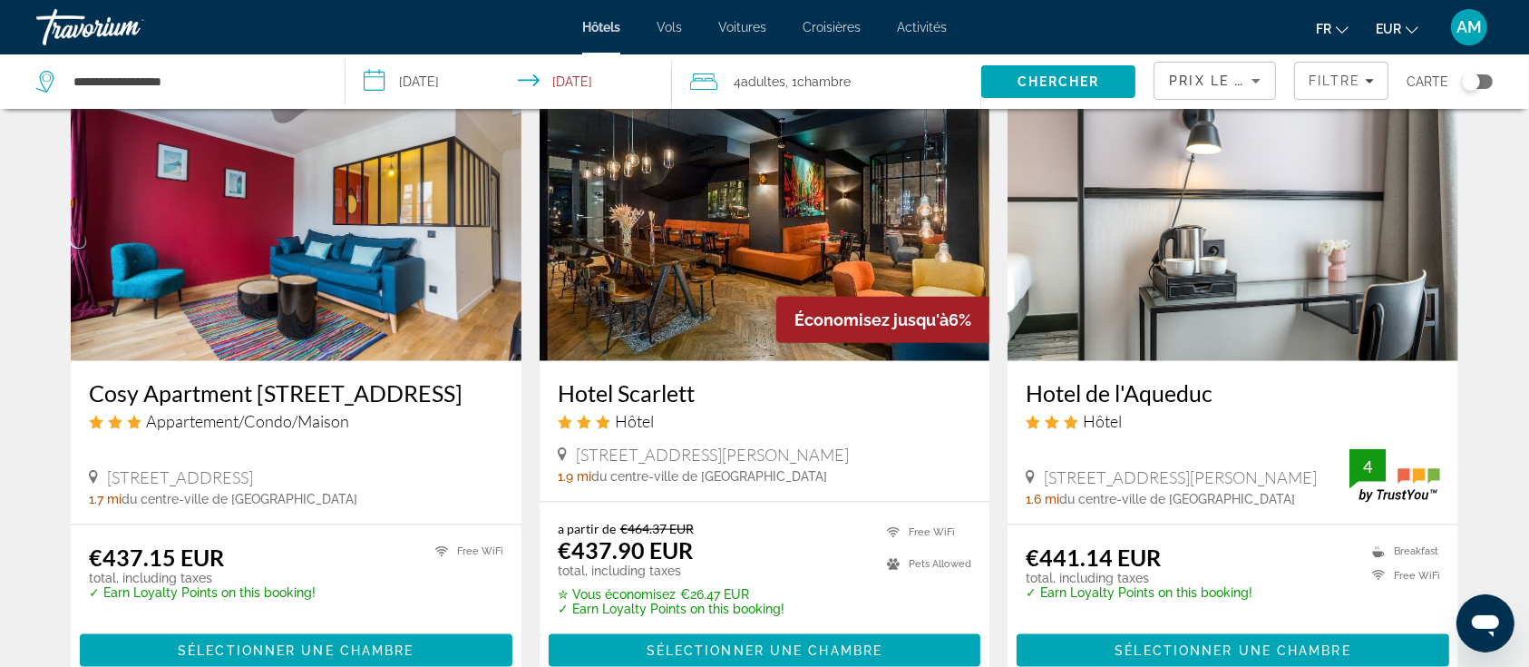
click at [742, 171] on img "Main content" at bounding box center [765, 216] width 451 height 290
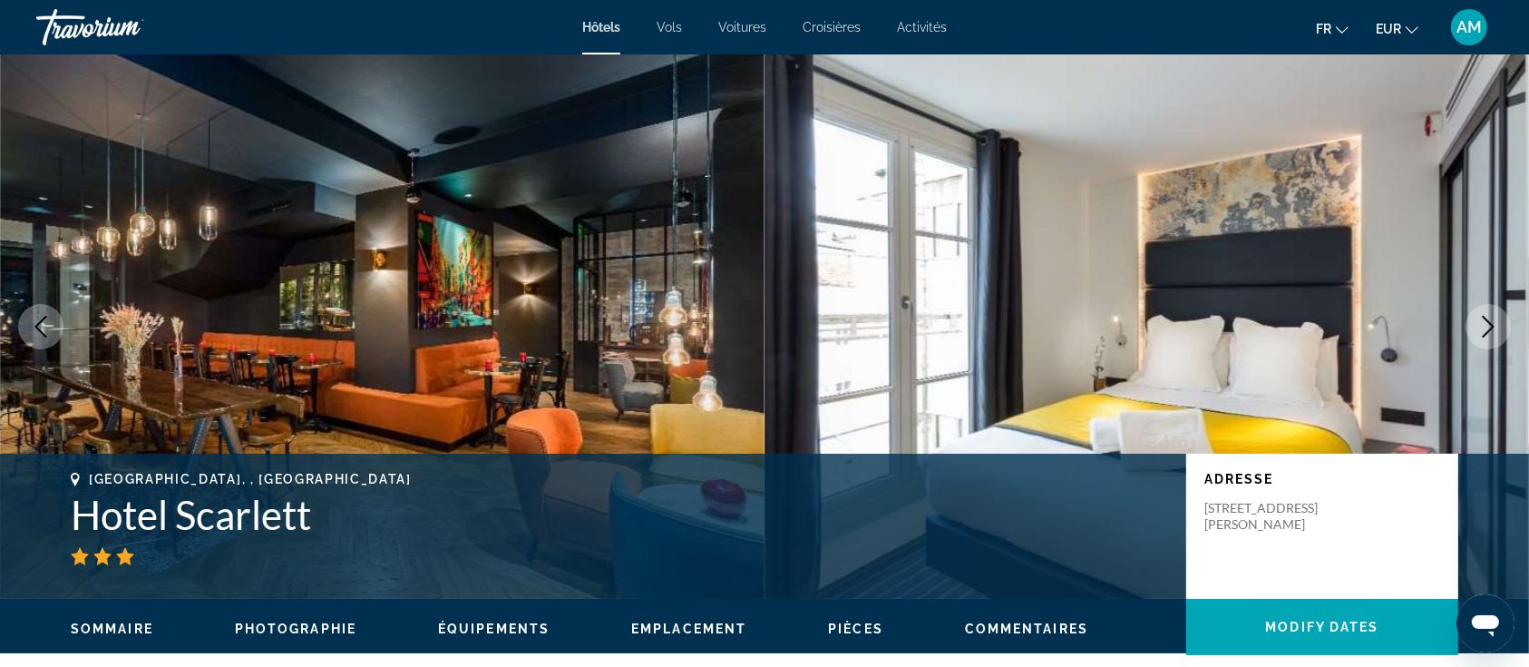
click at [1493, 323] on icon "Next image" at bounding box center [1489, 327] width 22 height 22
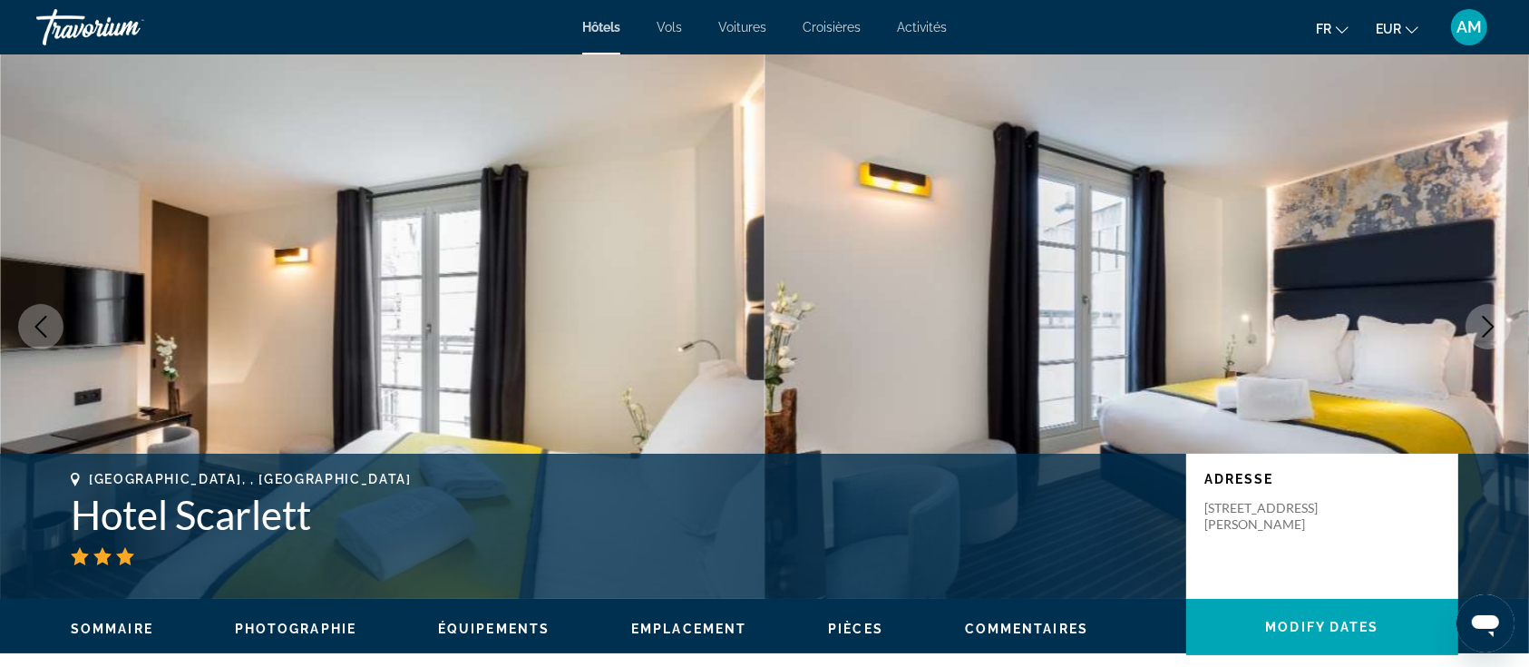
click at [1492, 323] on icon "Next image" at bounding box center [1489, 327] width 22 height 22
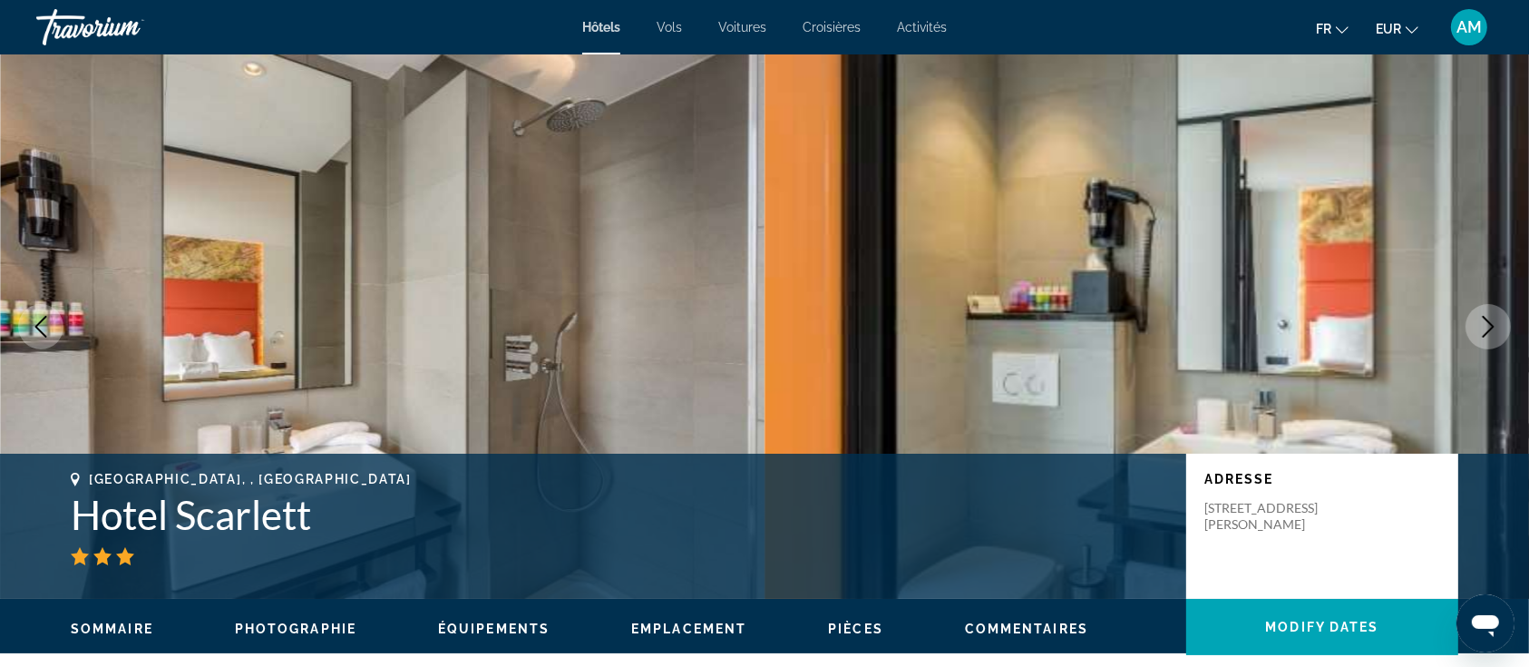
click at [1492, 323] on icon "Next image" at bounding box center [1489, 327] width 22 height 22
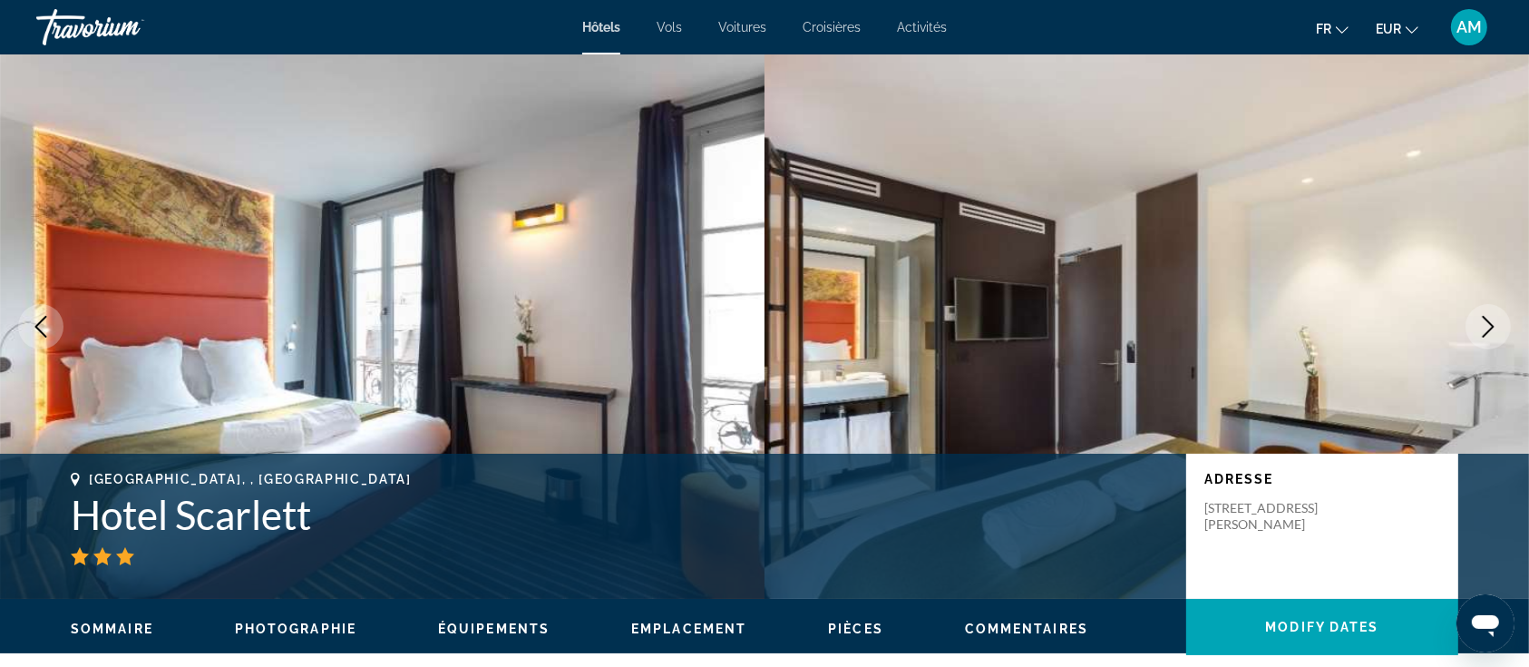
click at [1492, 323] on icon "Next image" at bounding box center [1489, 327] width 22 height 22
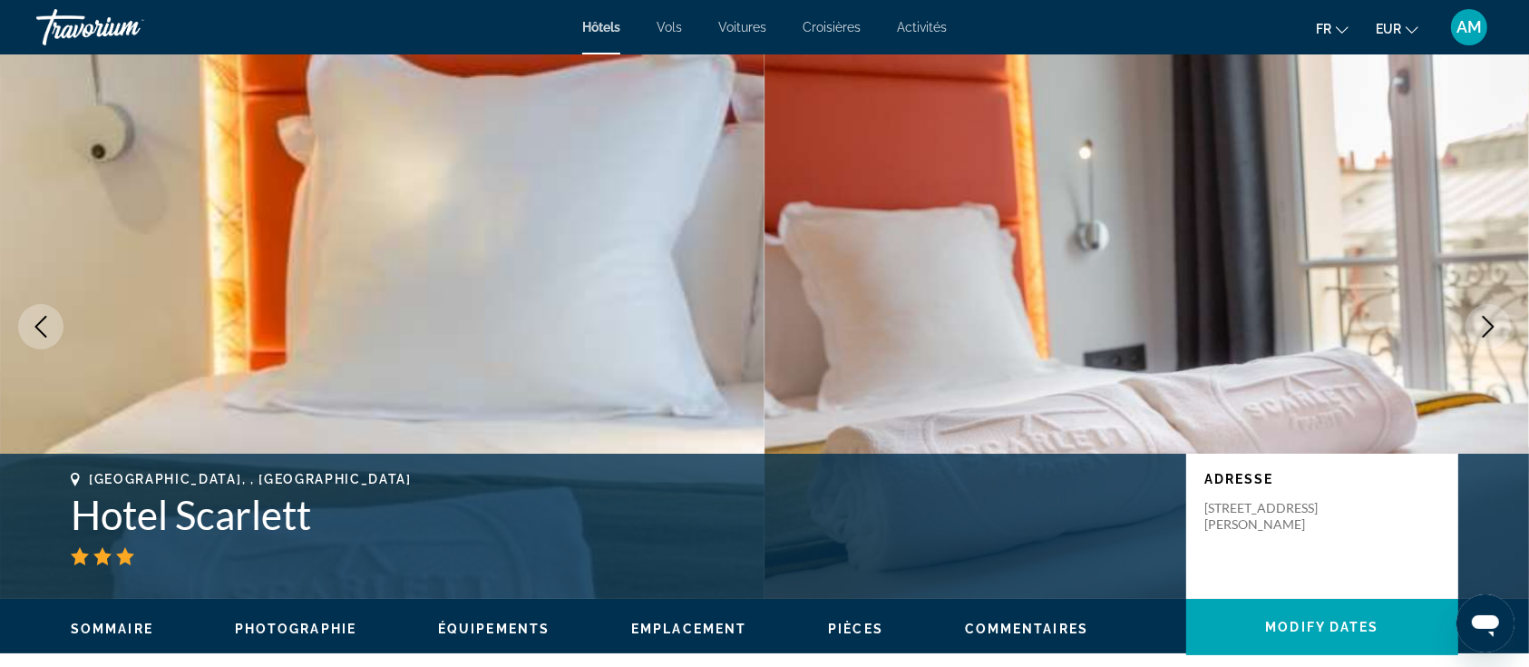
click at [1492, 323] on icon "Next image" at bounding box center [1489, 327] width 22 height 22
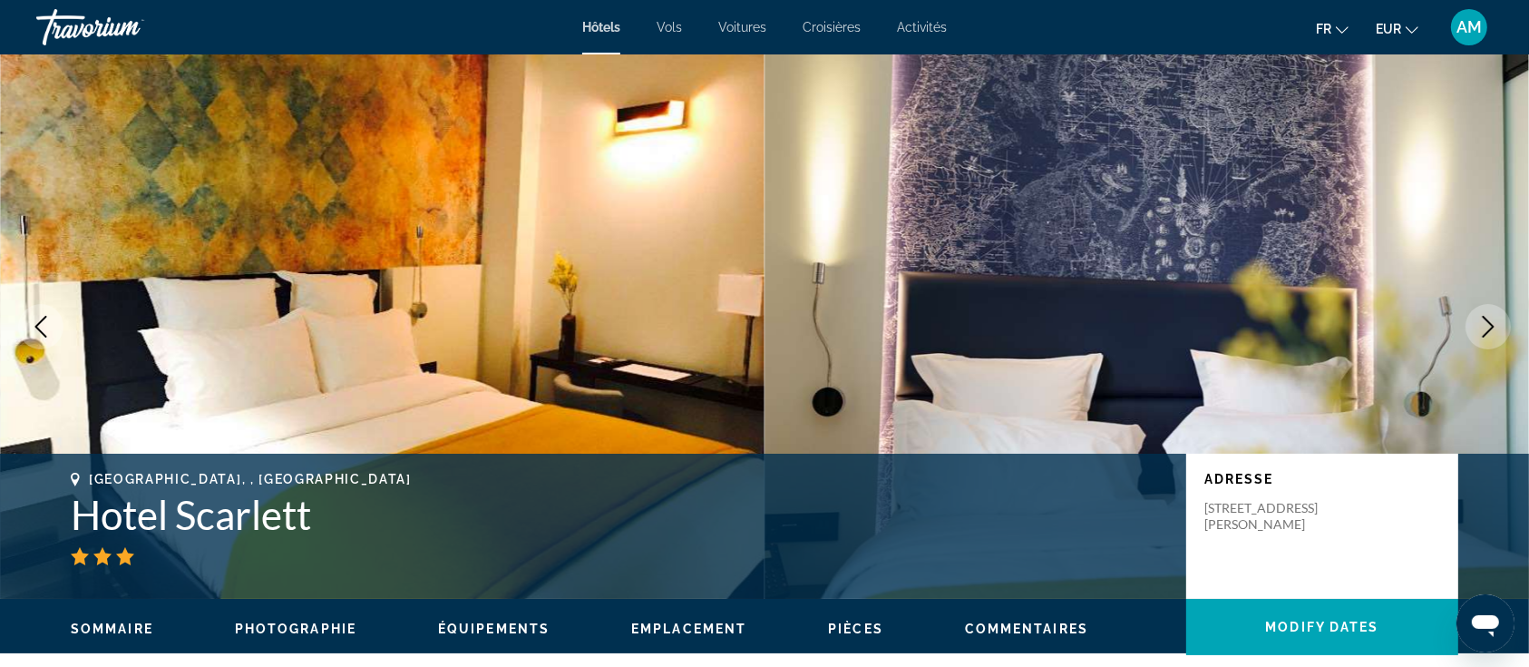
click at [1492, 323] on icon "Next image" at bounding box center [1489, 327] width 22 height 22
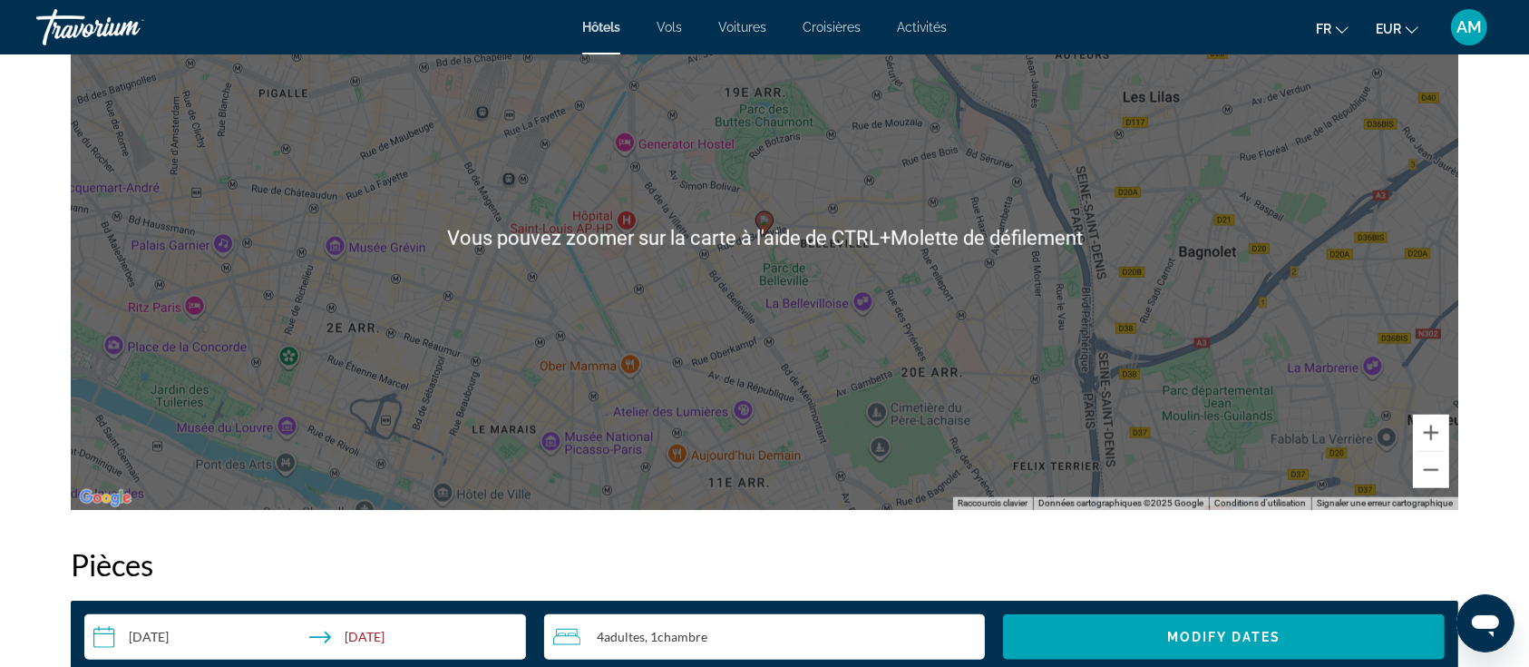
scroll to position [1814, 0]
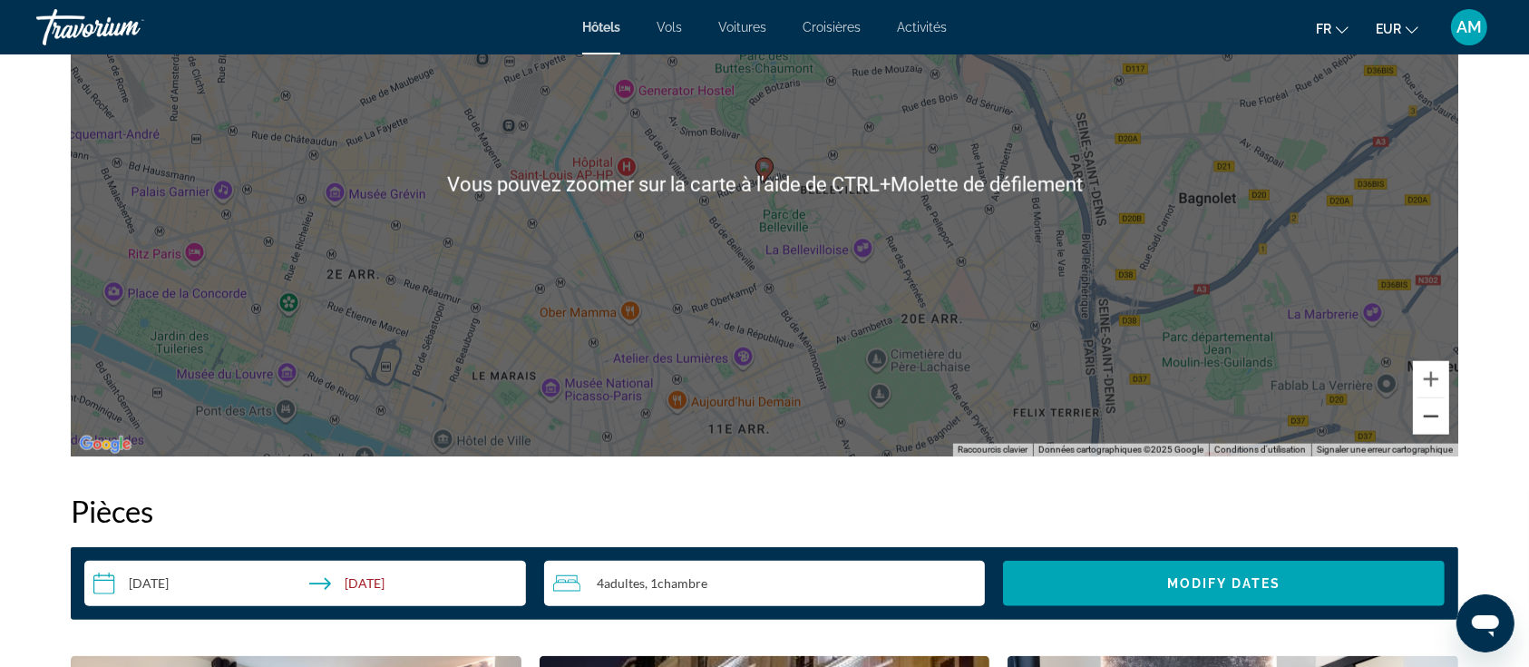
click at [1440, 418] on button "Zoom arrière" at bounding box center [1431, 416] width 36 height 36
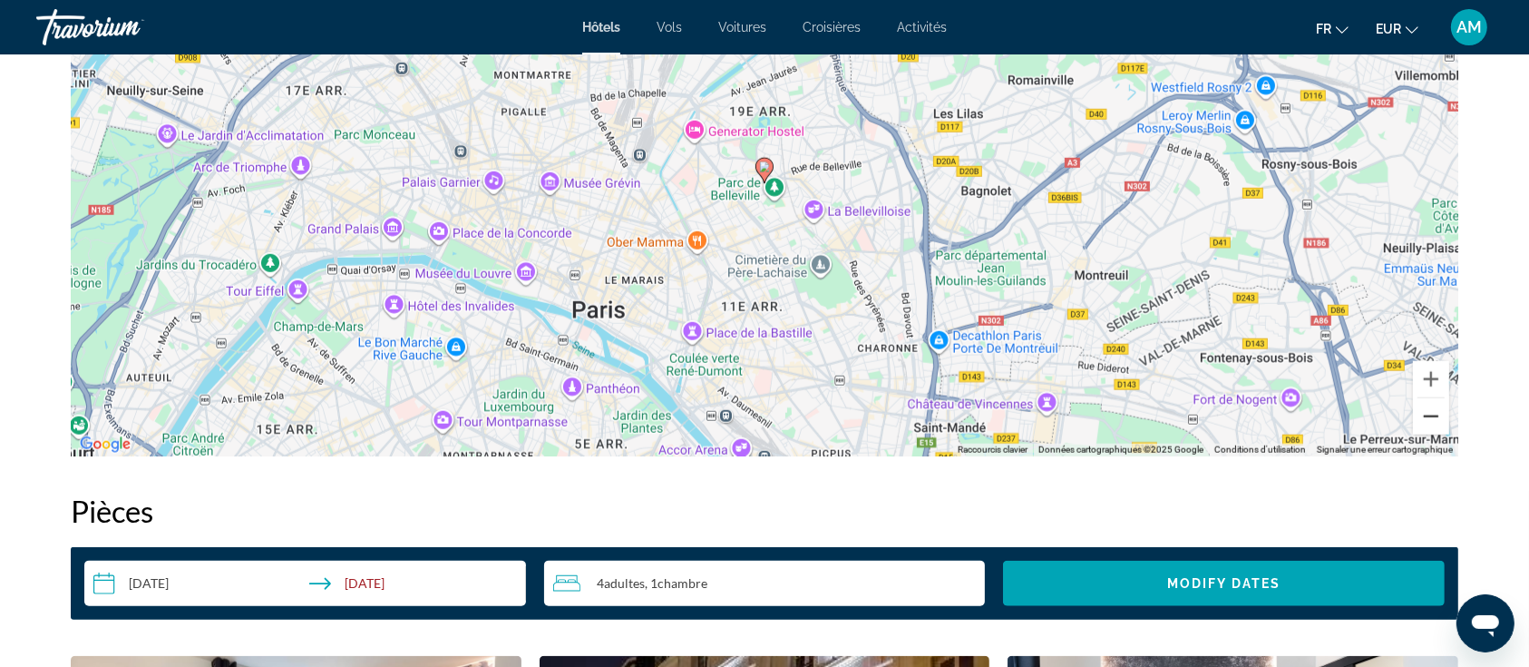
click at [1440, 418] on button "Zoom arrière" at bounding box center [1431, 416] width 36 height 36
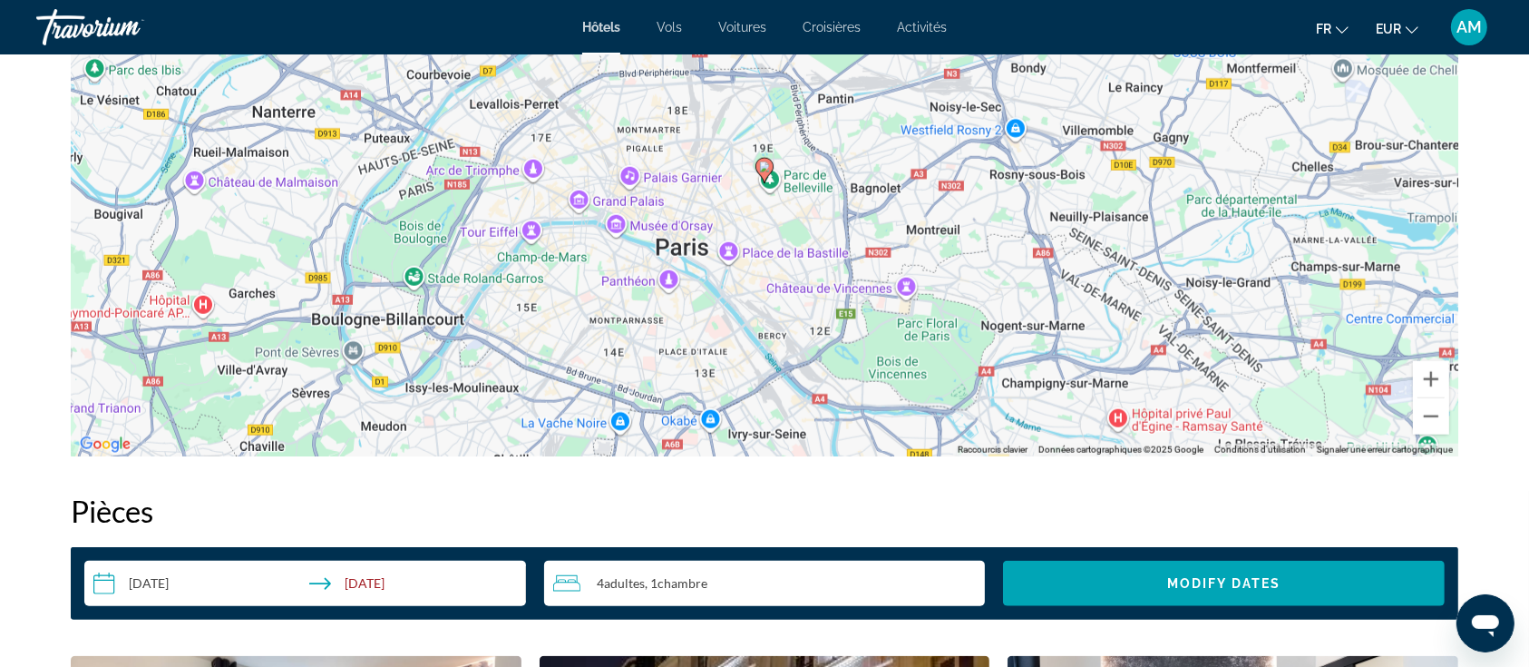
click at [1182, 505] on h2 "Pièces" at bounding box center [765, 511] width 1388 height 36
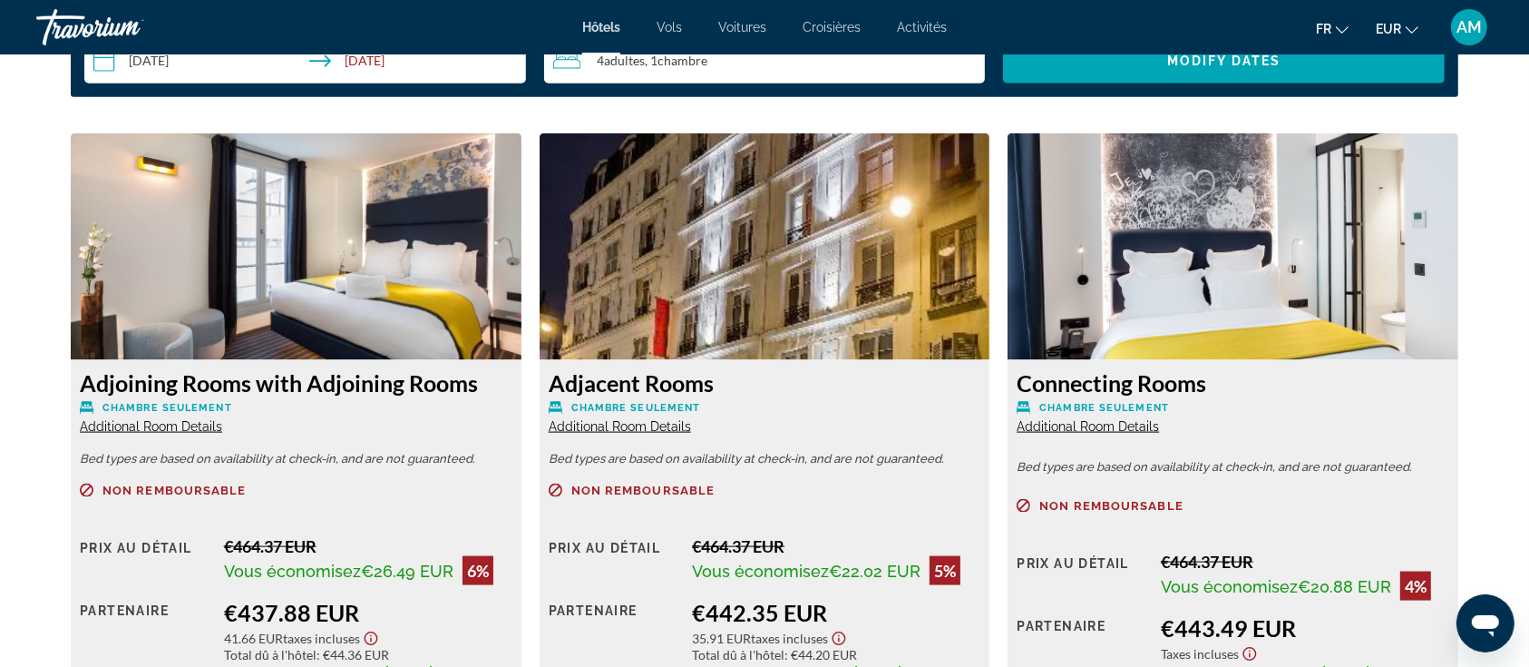
scroll to position [2540, 0]
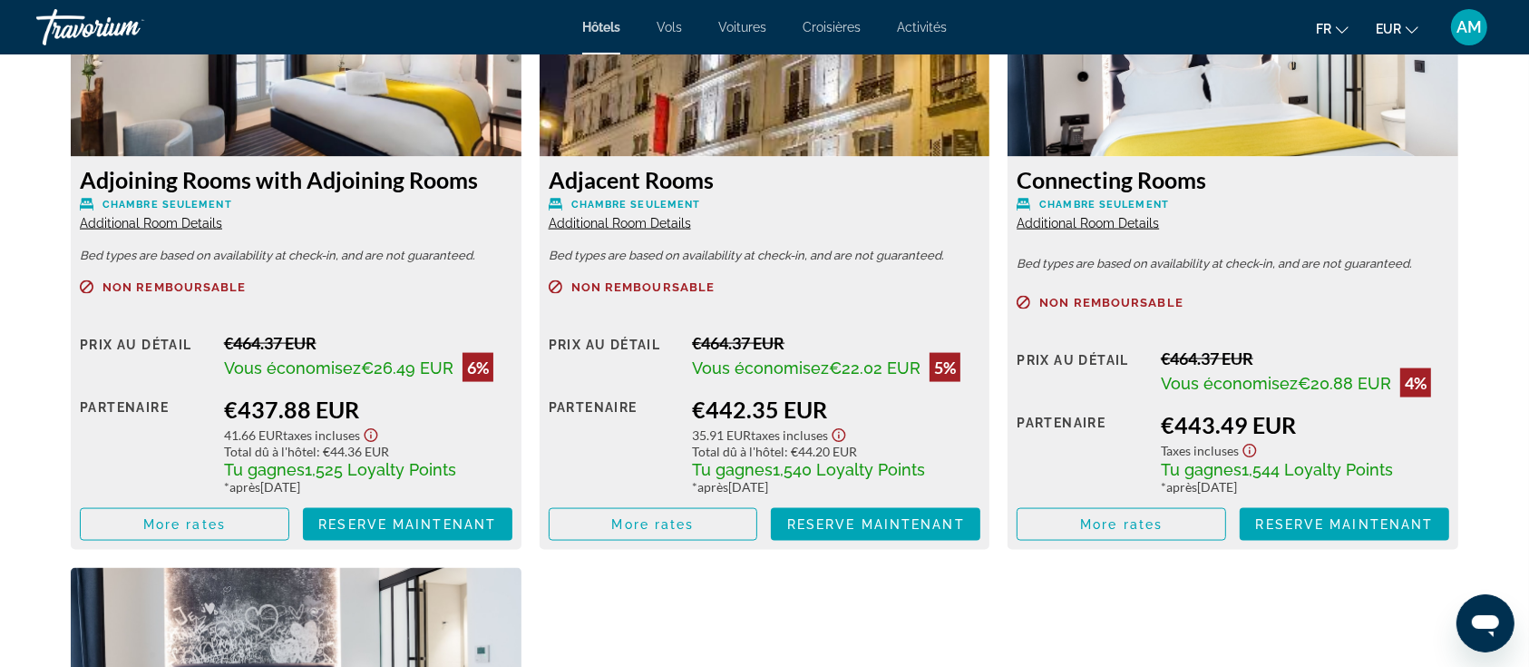
click at [183, 216] on span "Additional Room Details" at bounding box center [151, 223] width 142 height 15
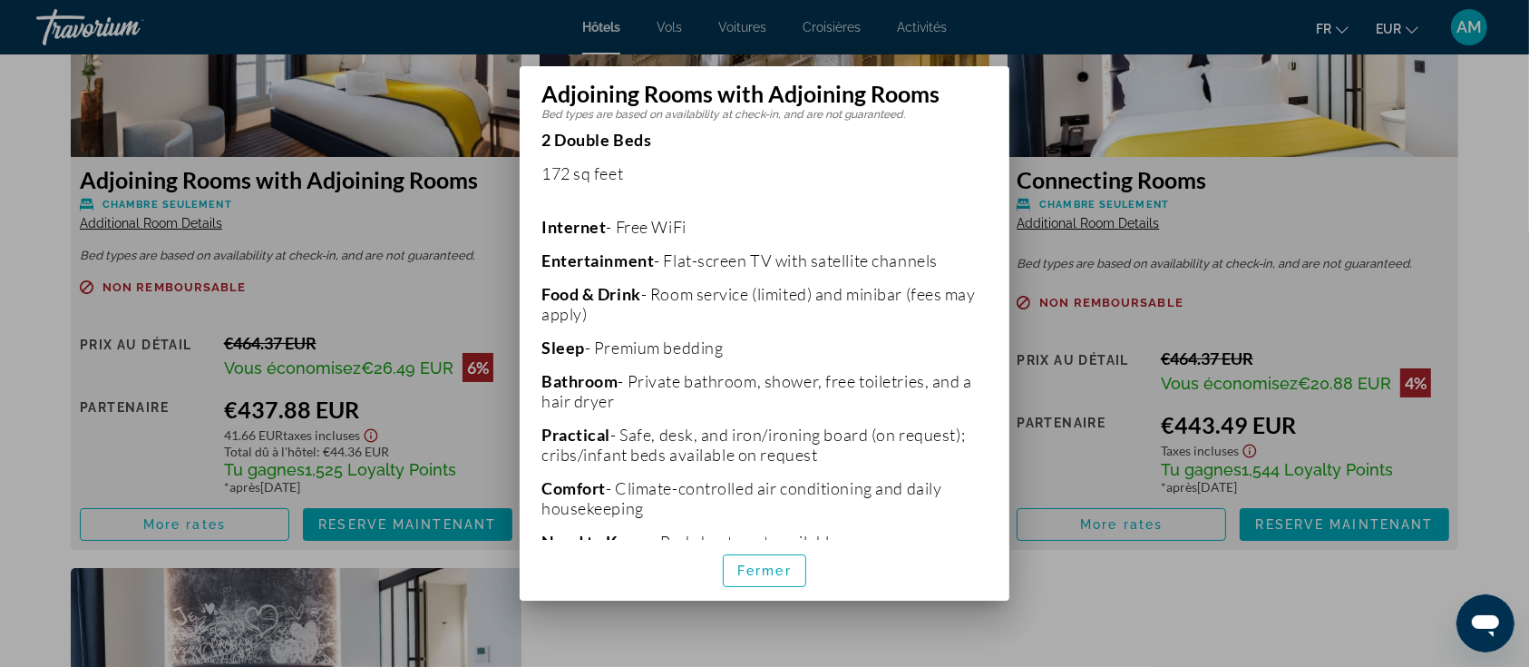
scroll to position [363, 0]
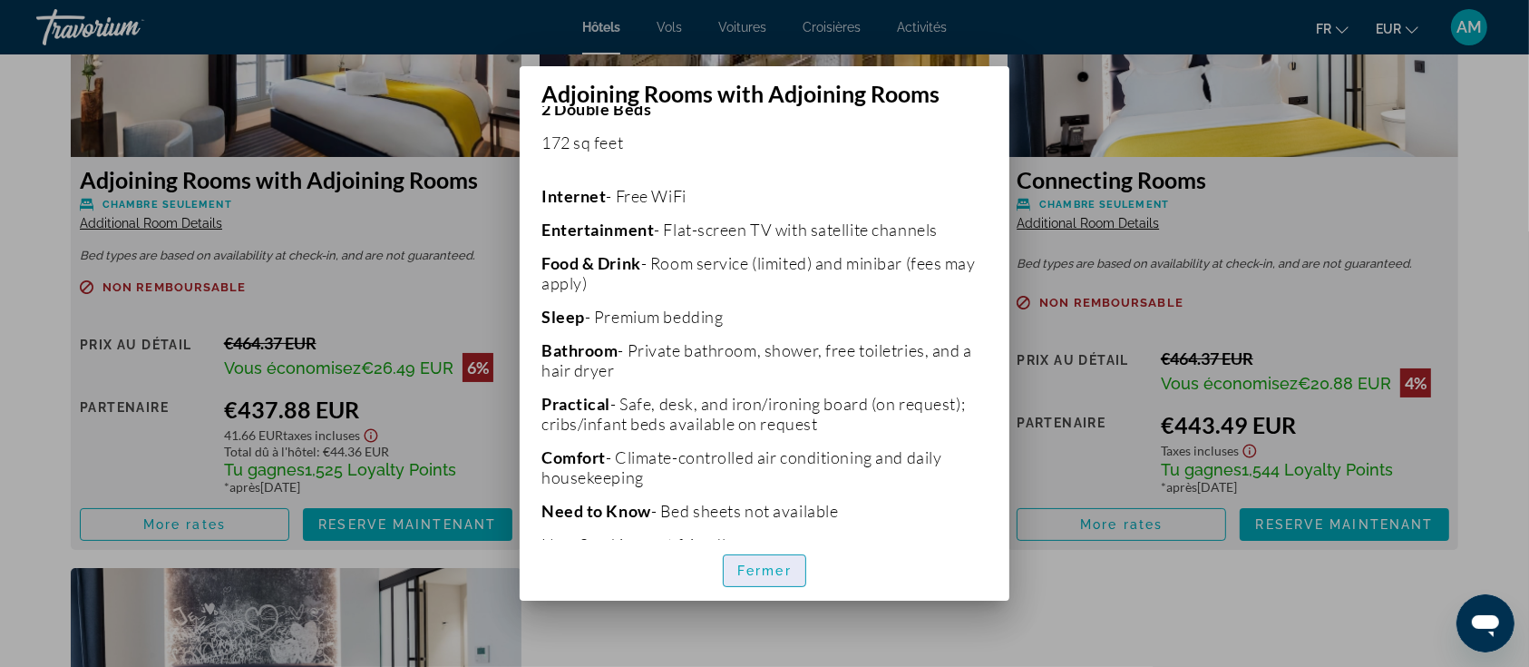
click at [788, 568] on span "Fermer" at bounding box center [765, 570] width 54 height 15
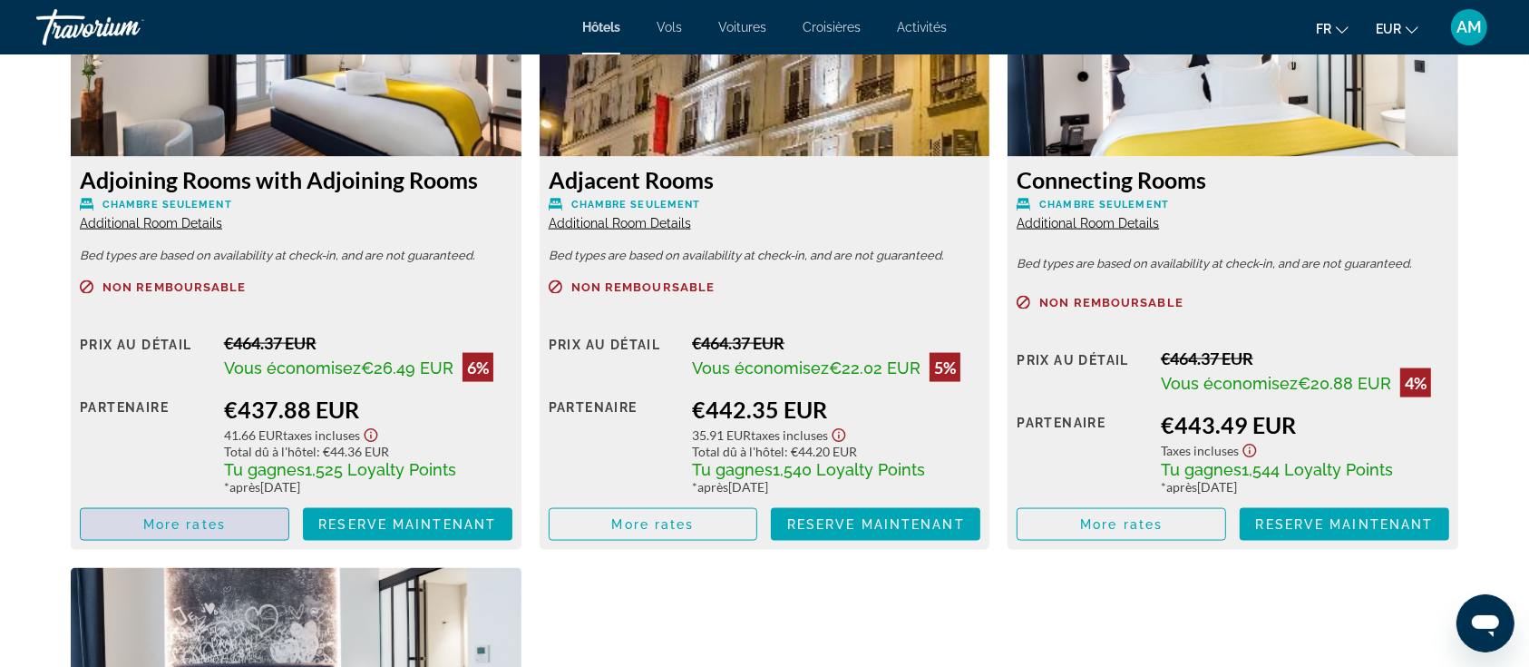
click at [214, 517] on span "More rates" at bounding box center [184, 524] width 83 height 15
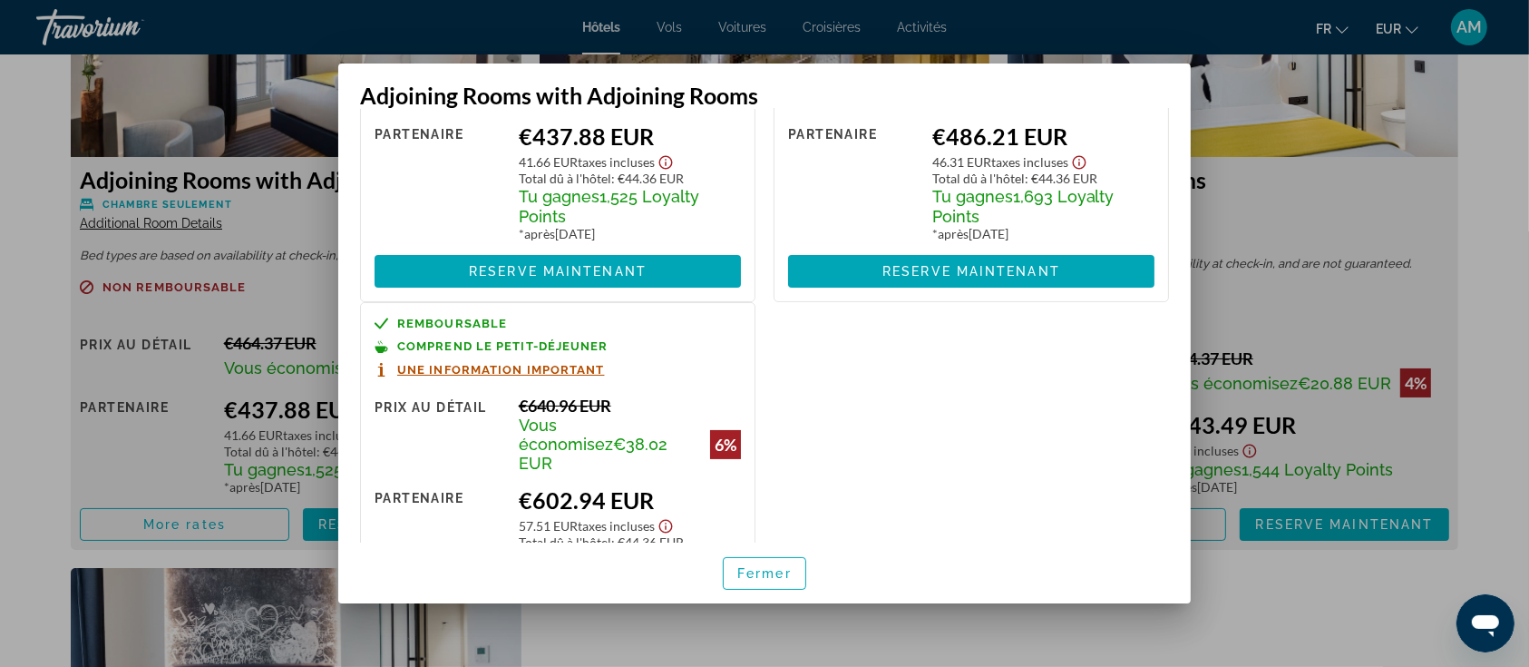
scroll to position [241, 0]
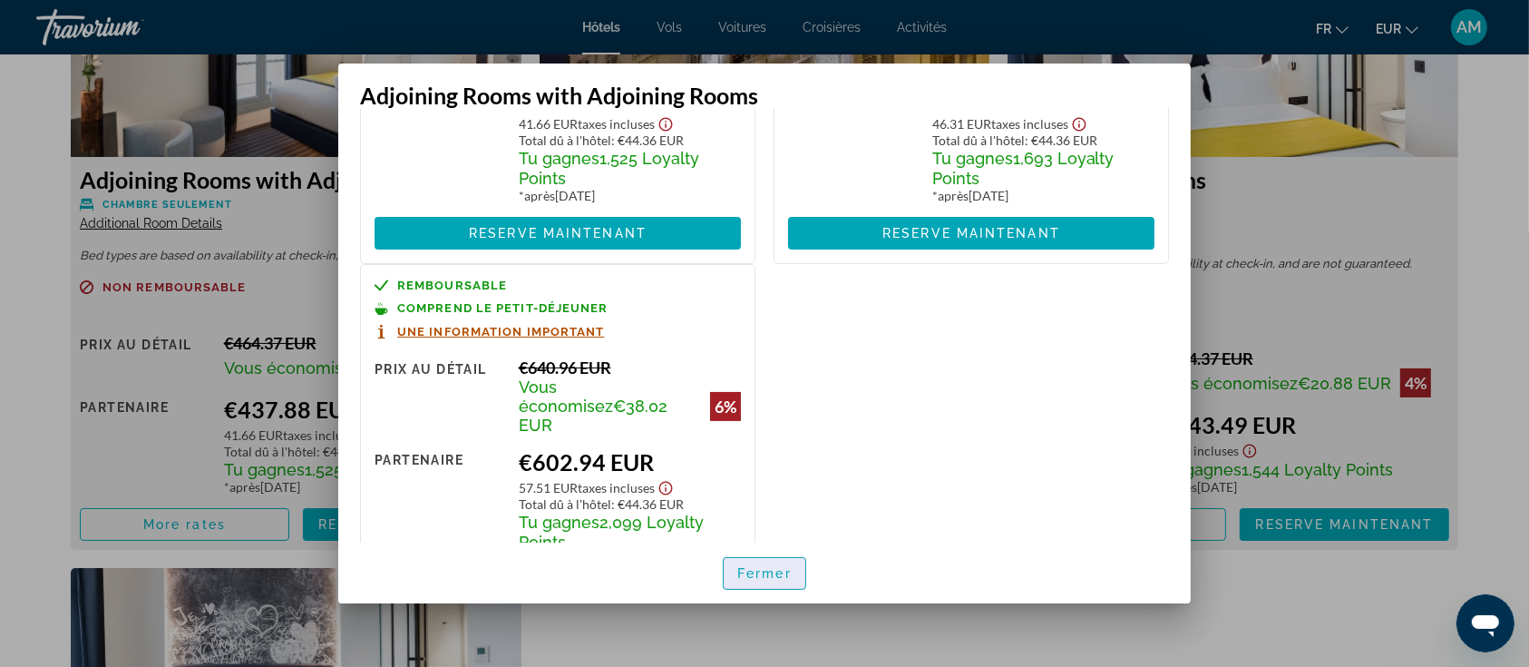
click at [764, 582] on span "button" at bounding box center [765, 574] width 82 height 44
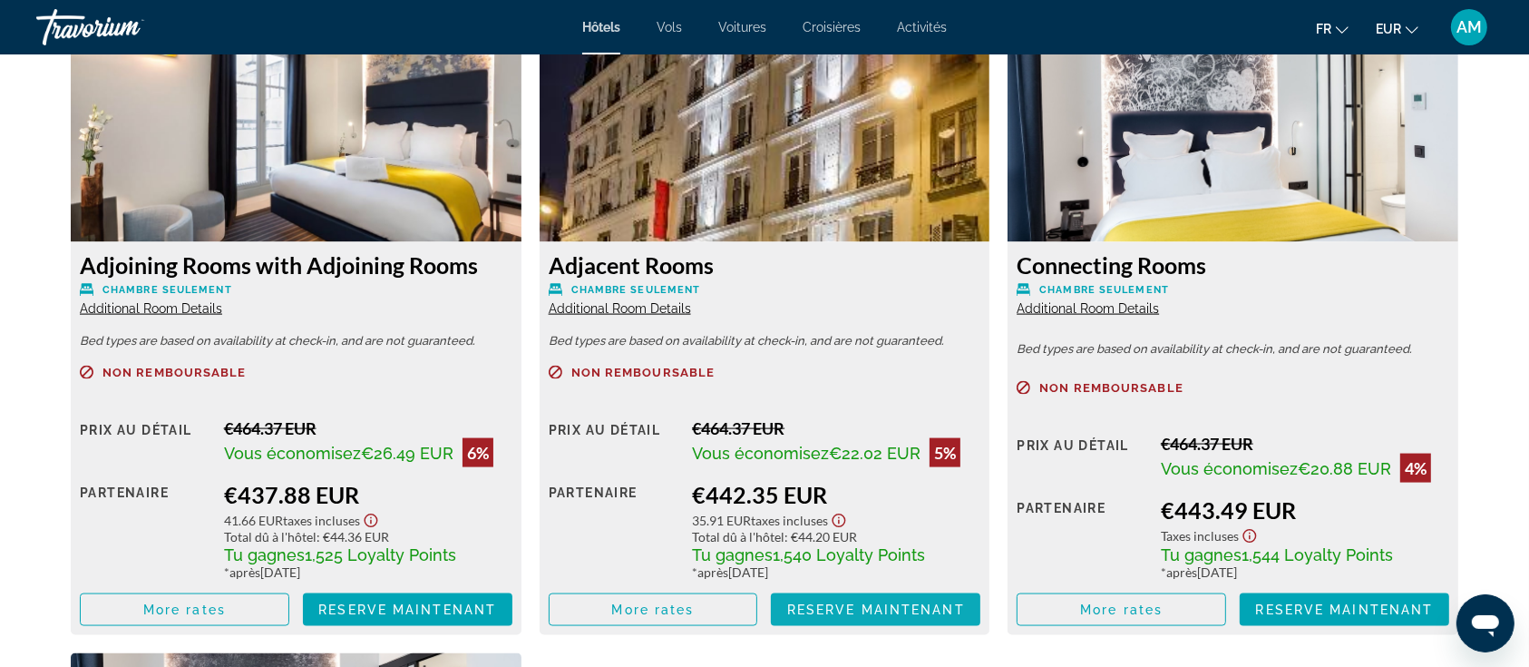
scroll to position [2418, 0]
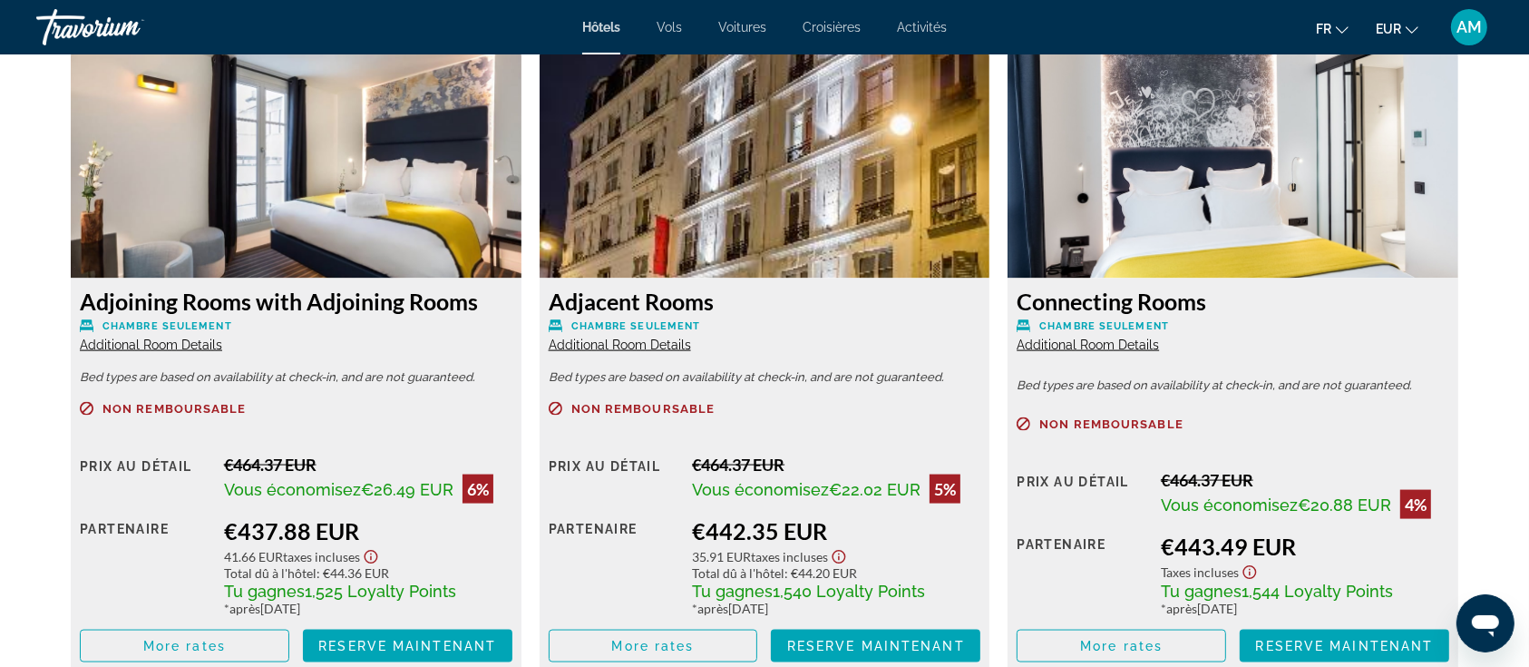
click at [659, 337] on span "Additional Room Details" at bounding box center [620, 344] width 142 height 15
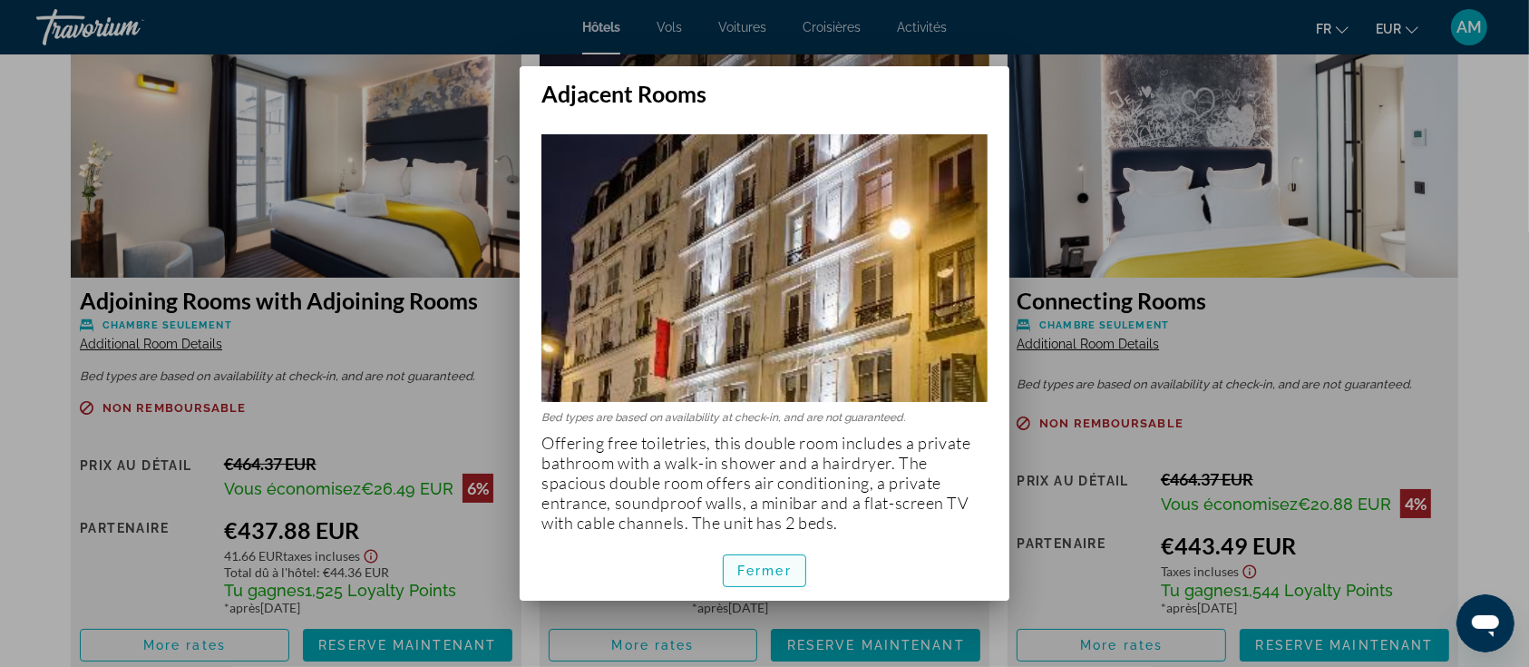
click at [770, 559] on span "button" at bounding box center [765, 571] width 82 height 44
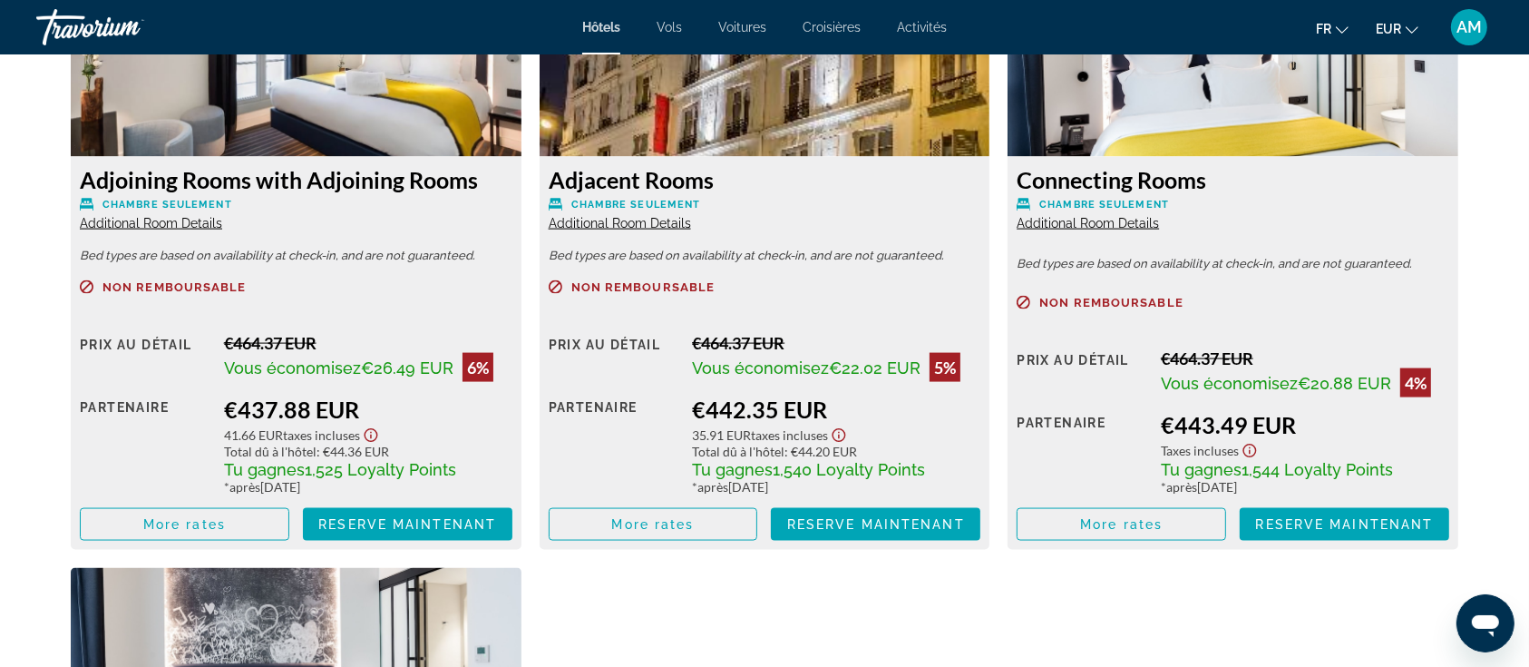
scroll to position [2661, 0]
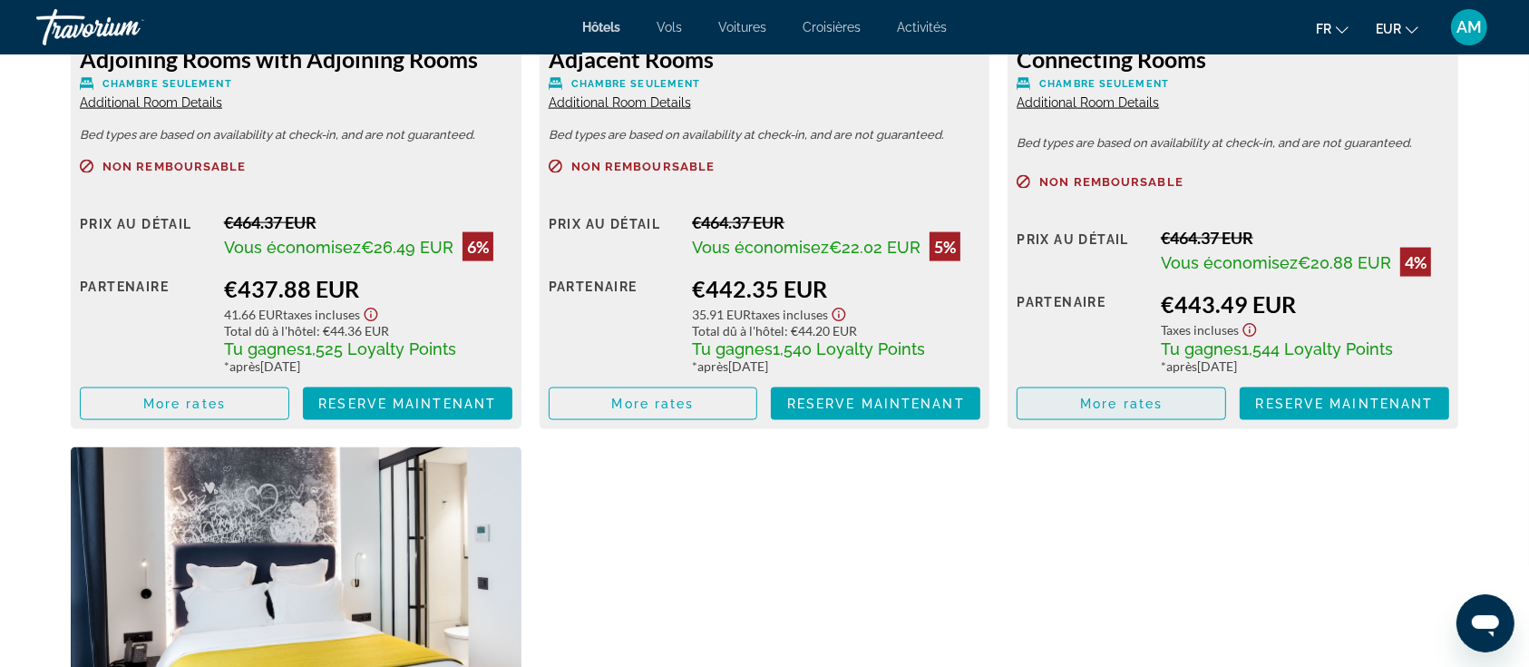
click at [1109, 396] on span "More rates" at bounding box center [1121, 403] width 83 height 15
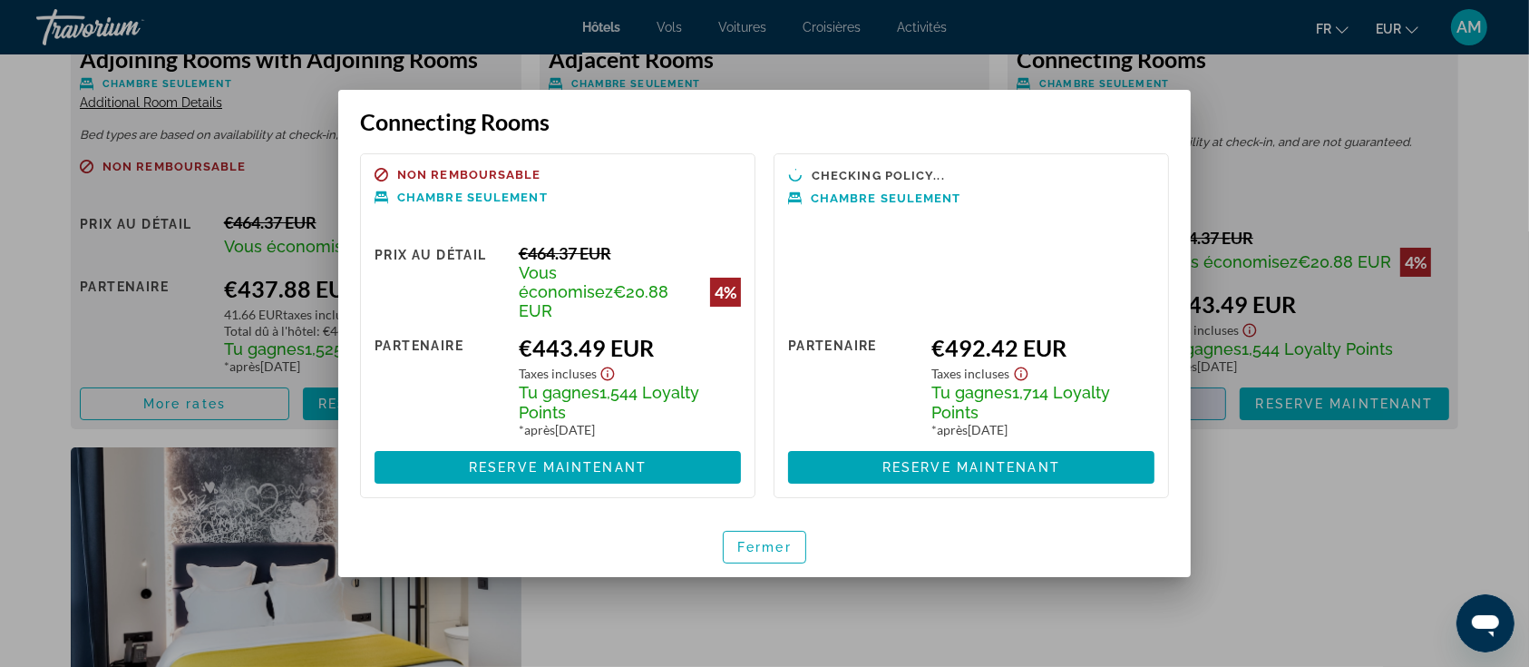
scroll to position [0, 0]
click at [765, 540] on span "Fermer" at bounding box center [765, 547] width 54 height 15
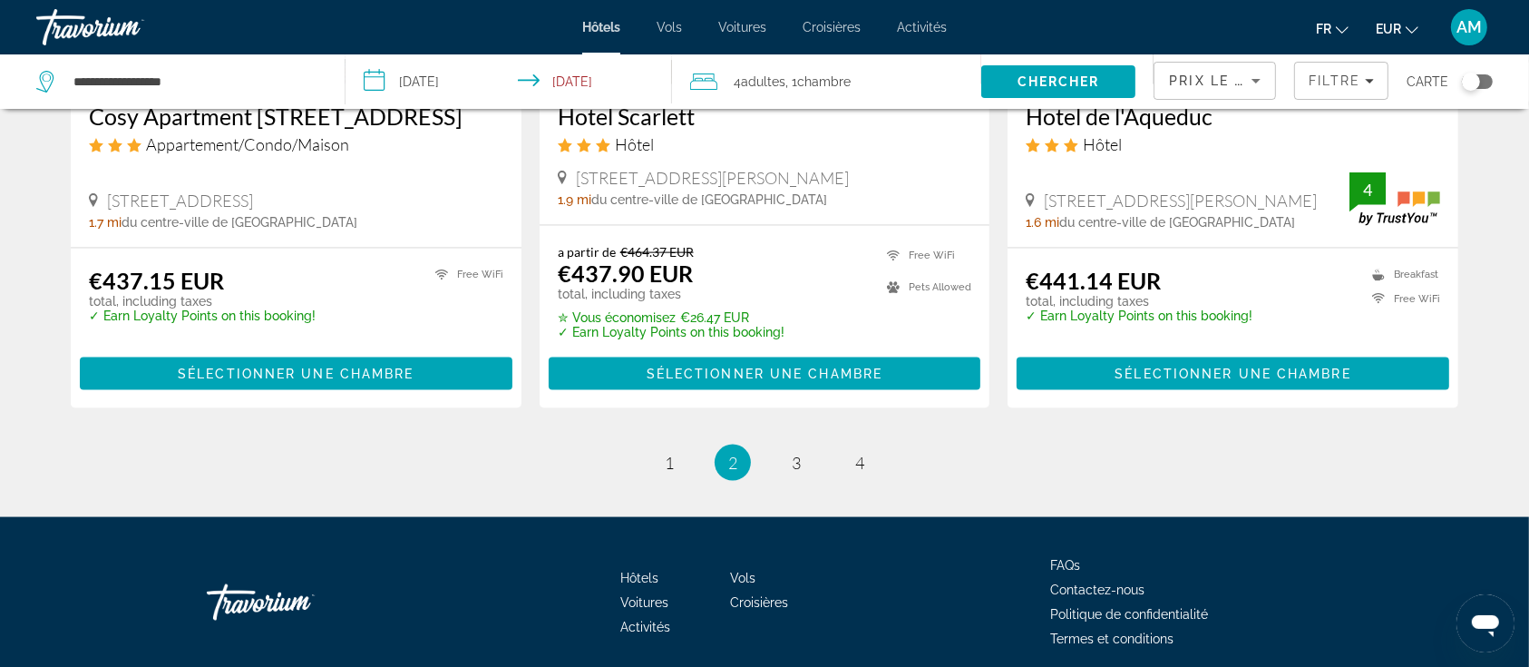
scroll to position [2472, 0]
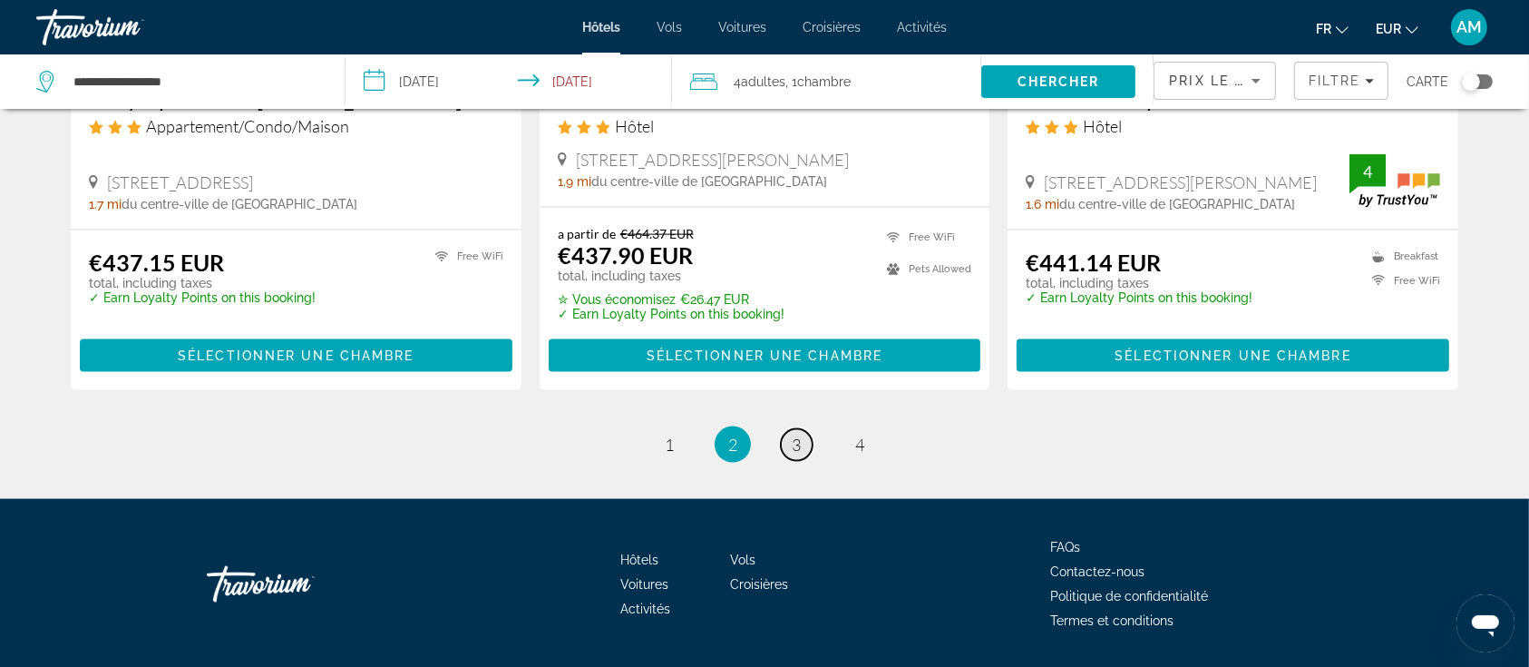
click at [799, 435] on span "3" at bounding box center [796, 445] width 9 height 20
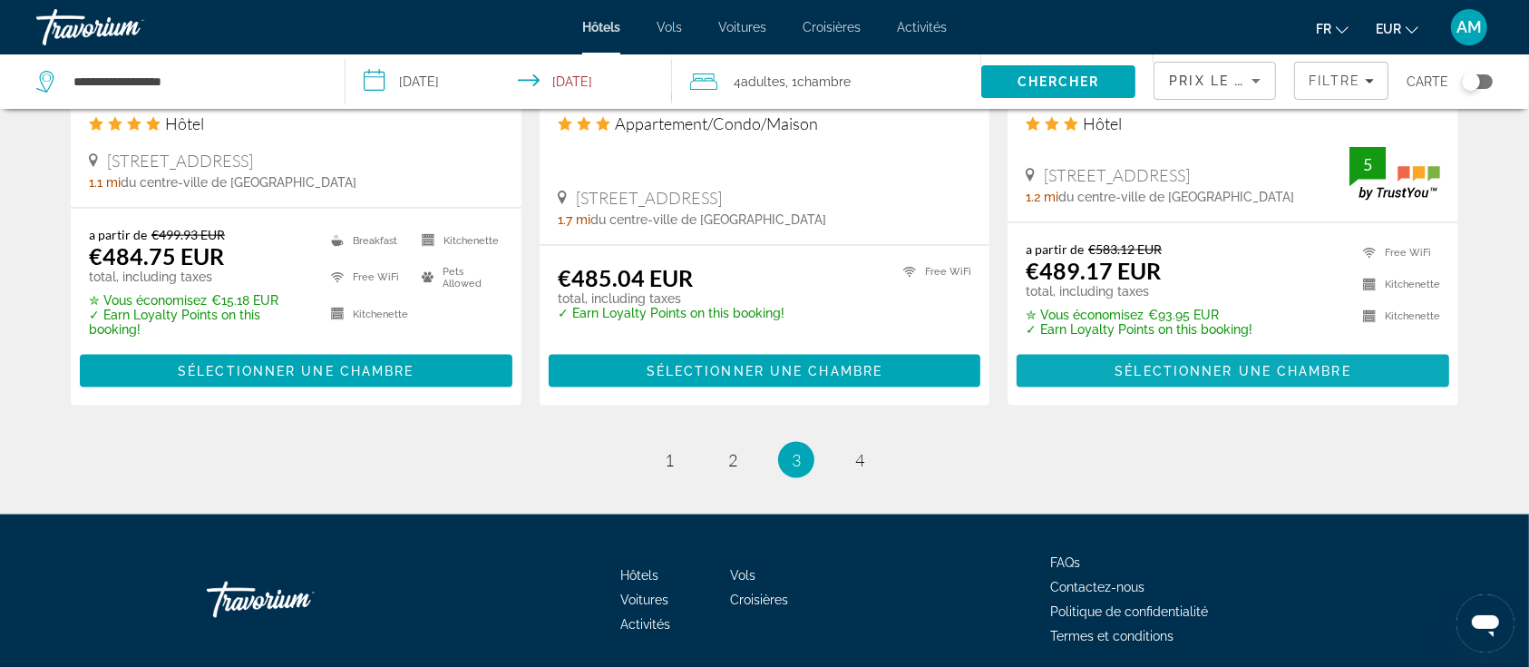
scroll to position [2342, 0]
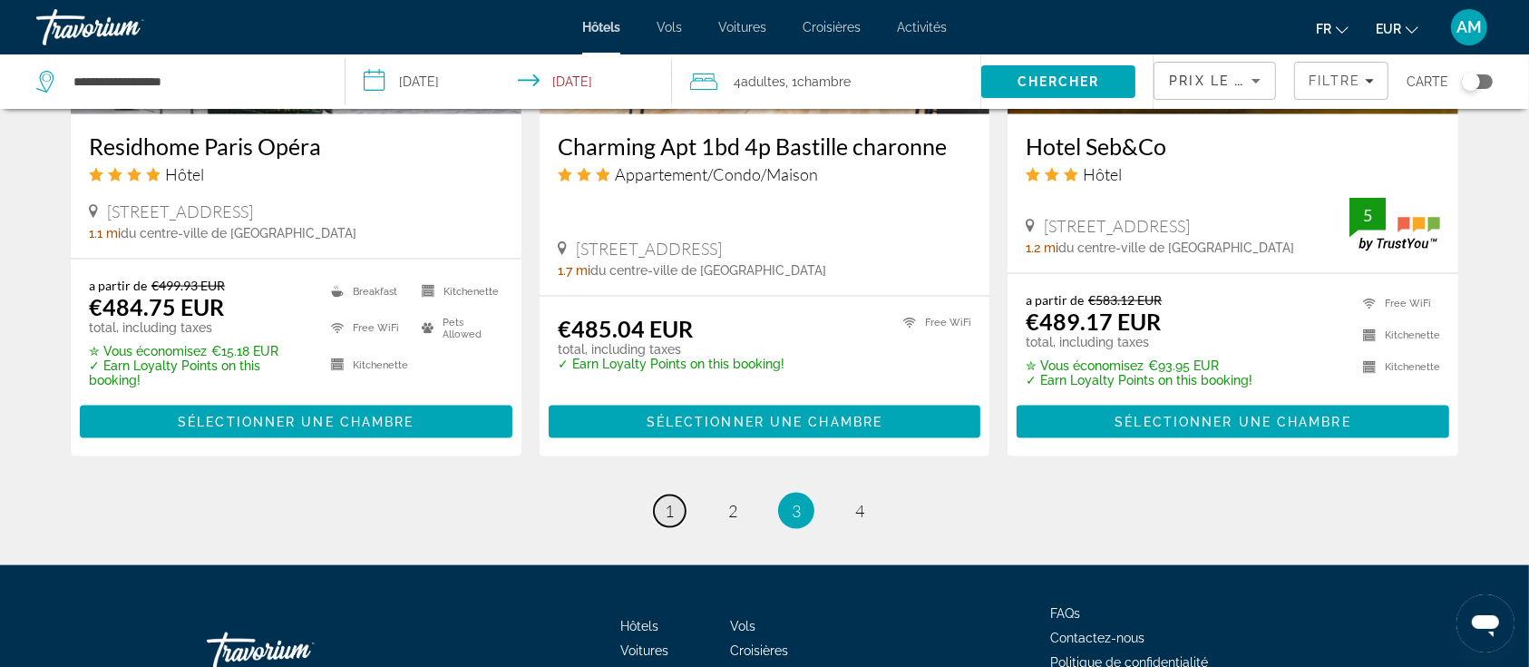
click at [675, 510] on link "page 1" at bounding box center [670, 511] width 32 height 32
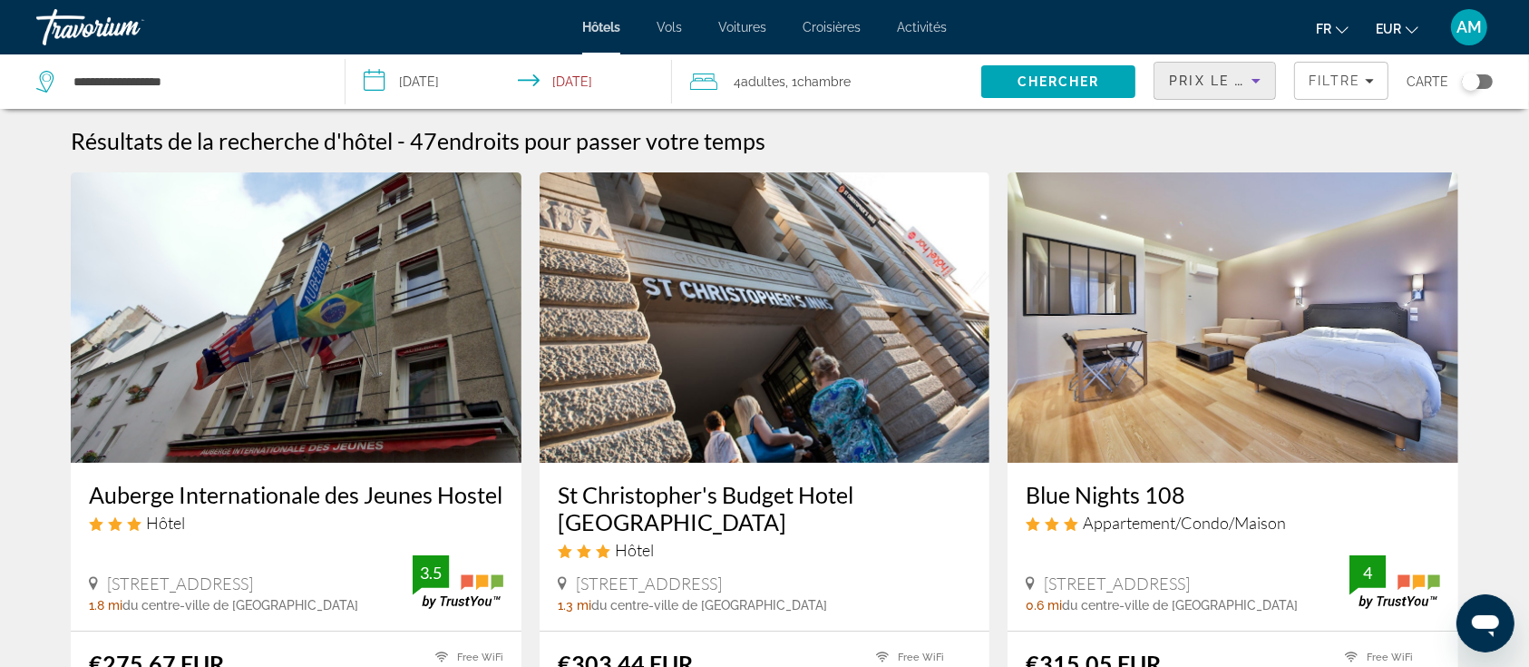
click at [1248, 83] on icon "Sort by" at bounding box center [1257, 81] width 22 height 22
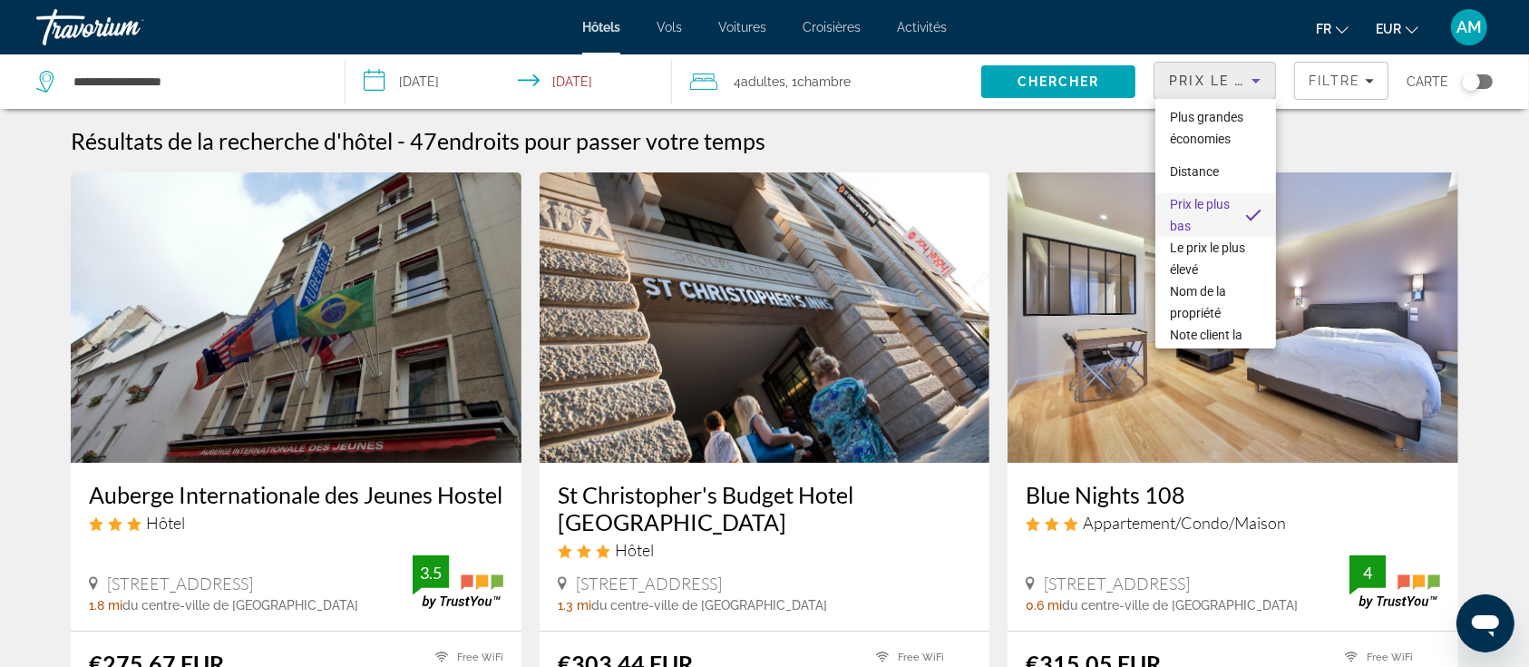
click at [1319, 77] on div at bounding box center [764, 333] width 1529 height 667
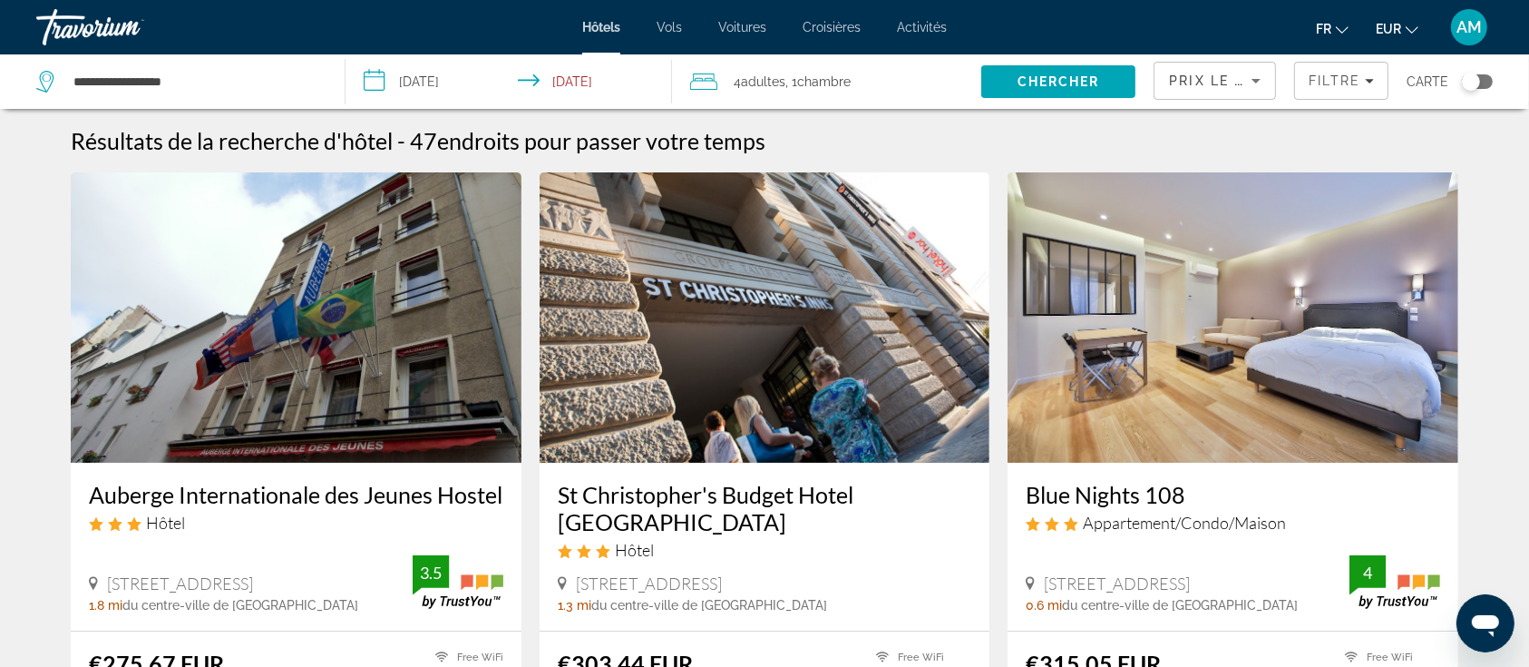
click at [1319, 77] on span "Filtre" at bounding box center [1335, 80] width 52 height 15
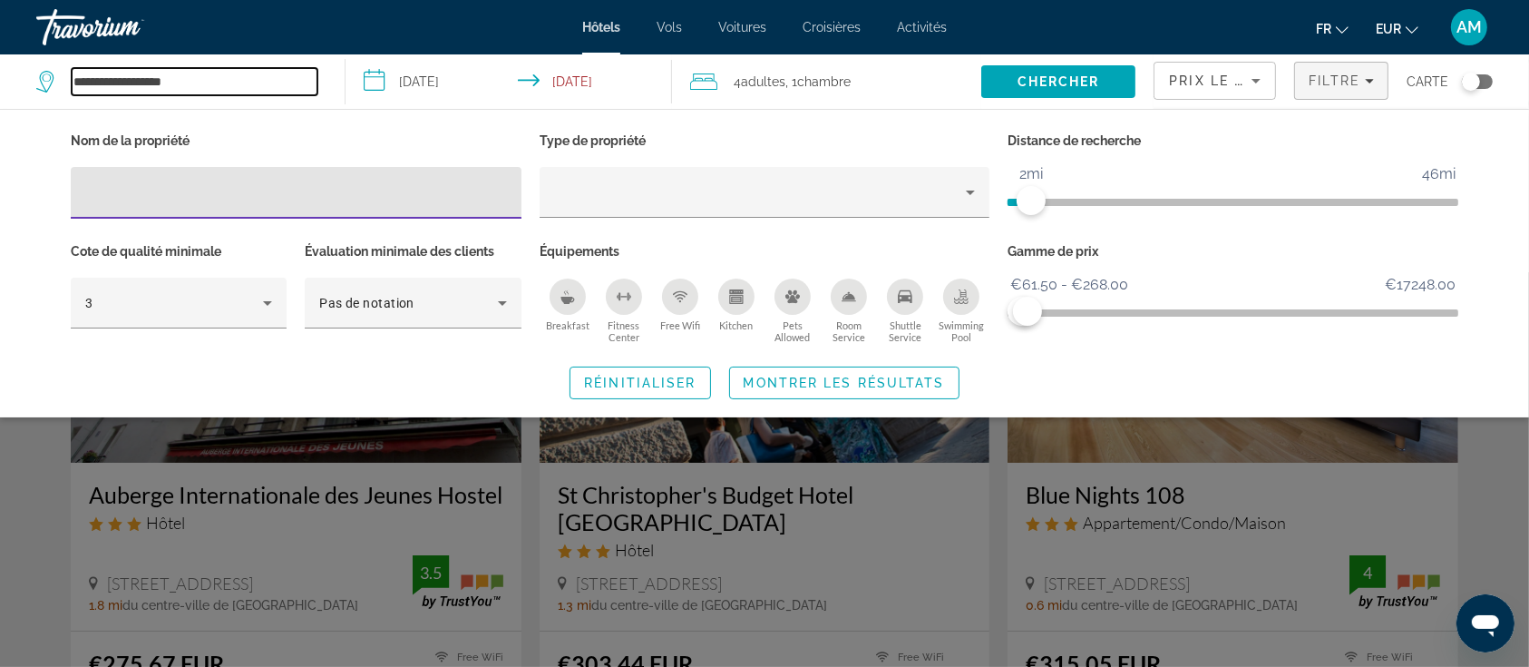
click at [248, 83] on input "**********" at bounding box center [195, 81] width 246 height 27
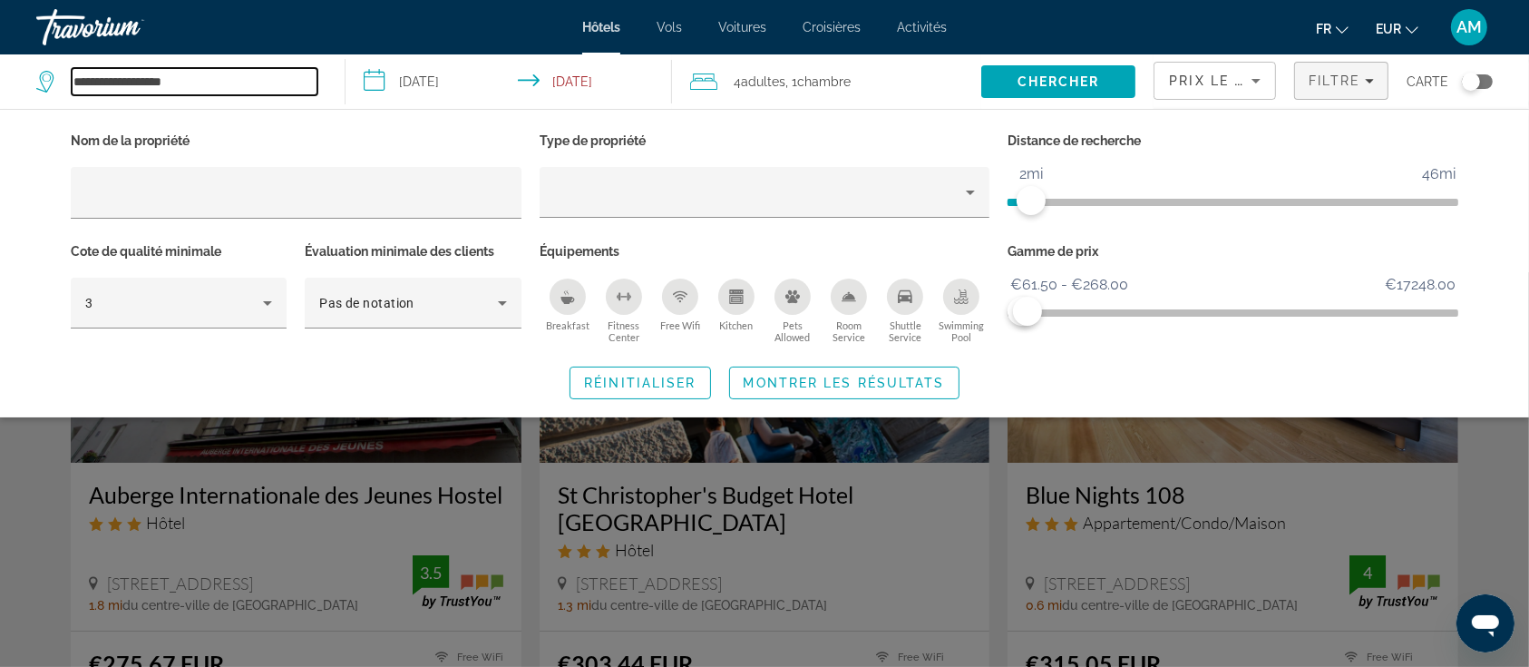
drag, startPoint x: 248, startPoint y: 82, endPoint x: 14, endPoint y: 76, distance: 234.1
click at [14, 76] on app-destination-search "**********" at bounding box center [173, 81] width 346 height 54
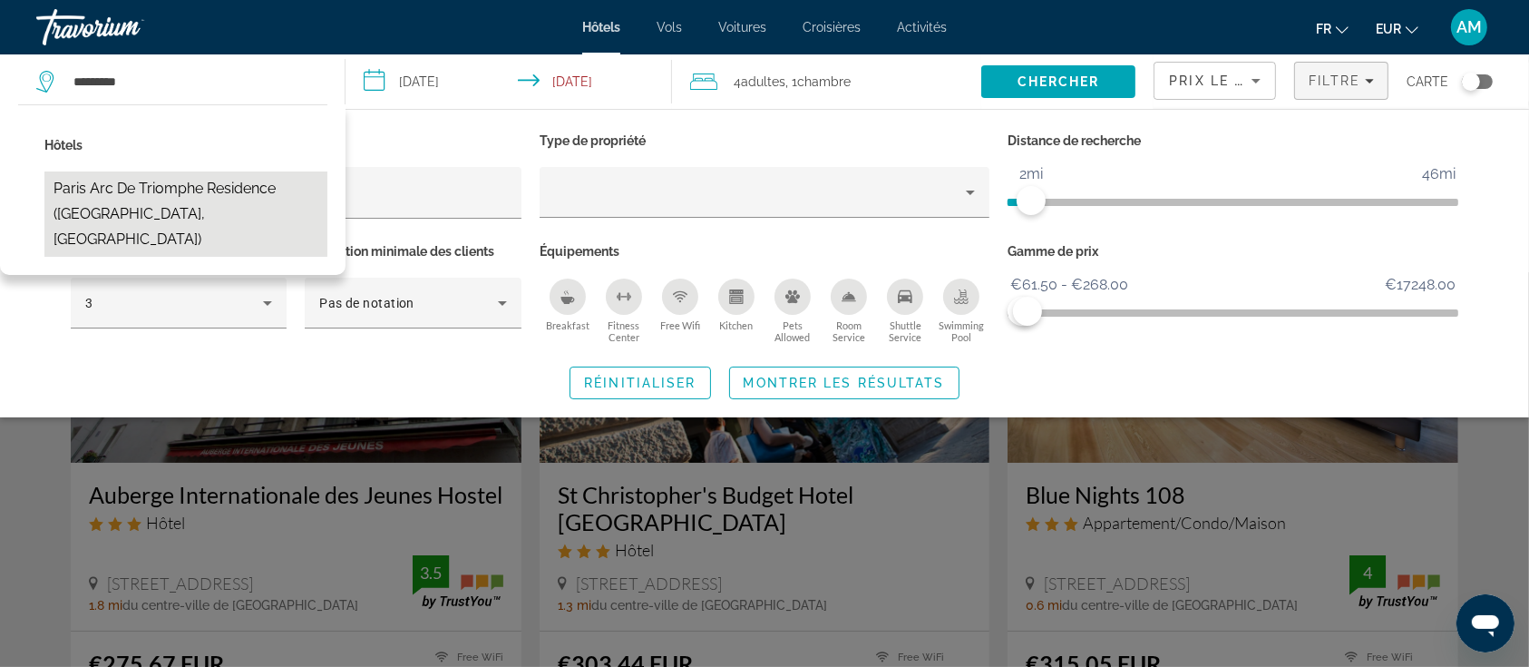
click at [167, 190] on button "Paris Arc de Triomphe Residence ([GEOGRAPHIC_DATA], [GEOGRAPHIC_DATA])" at bounding box center [185, 213] width 283 height 85
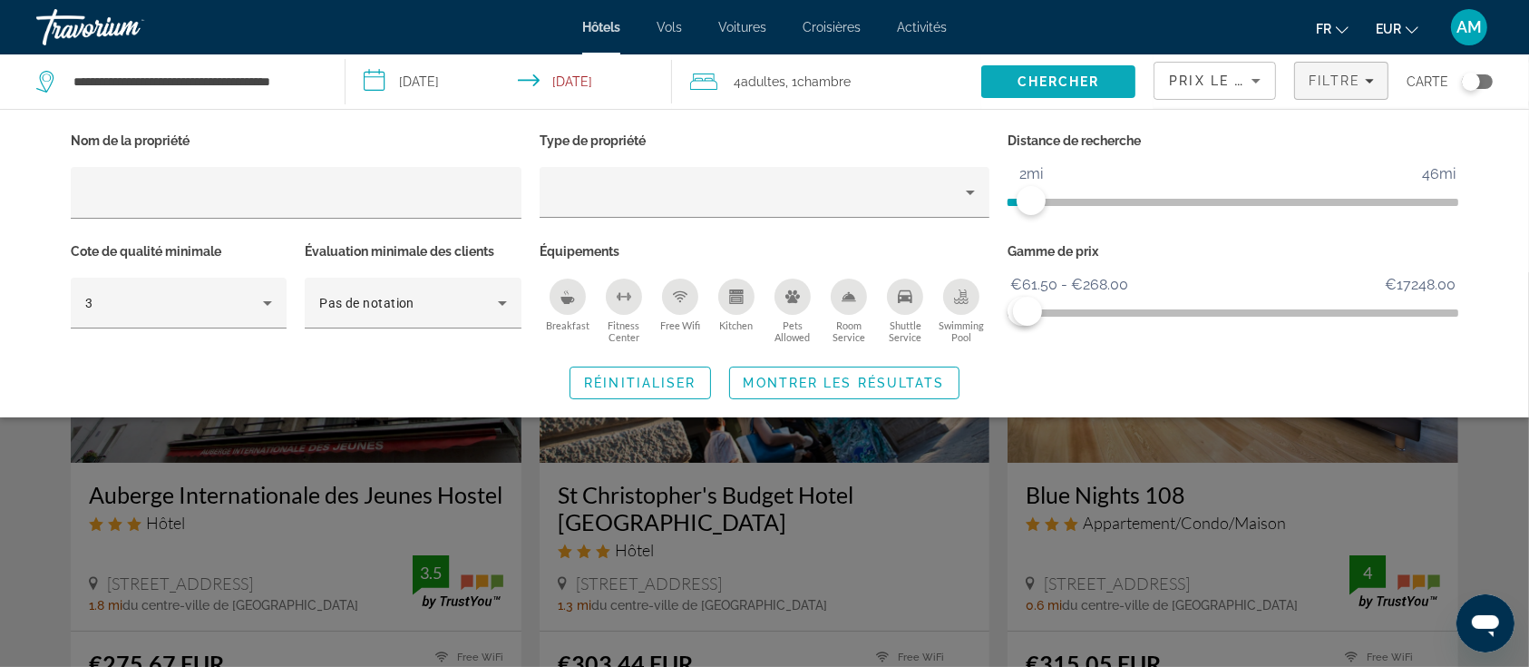
click at [1043, 87] on span "Chercher" at bounding box center [1059, 81] width 83 height 15
